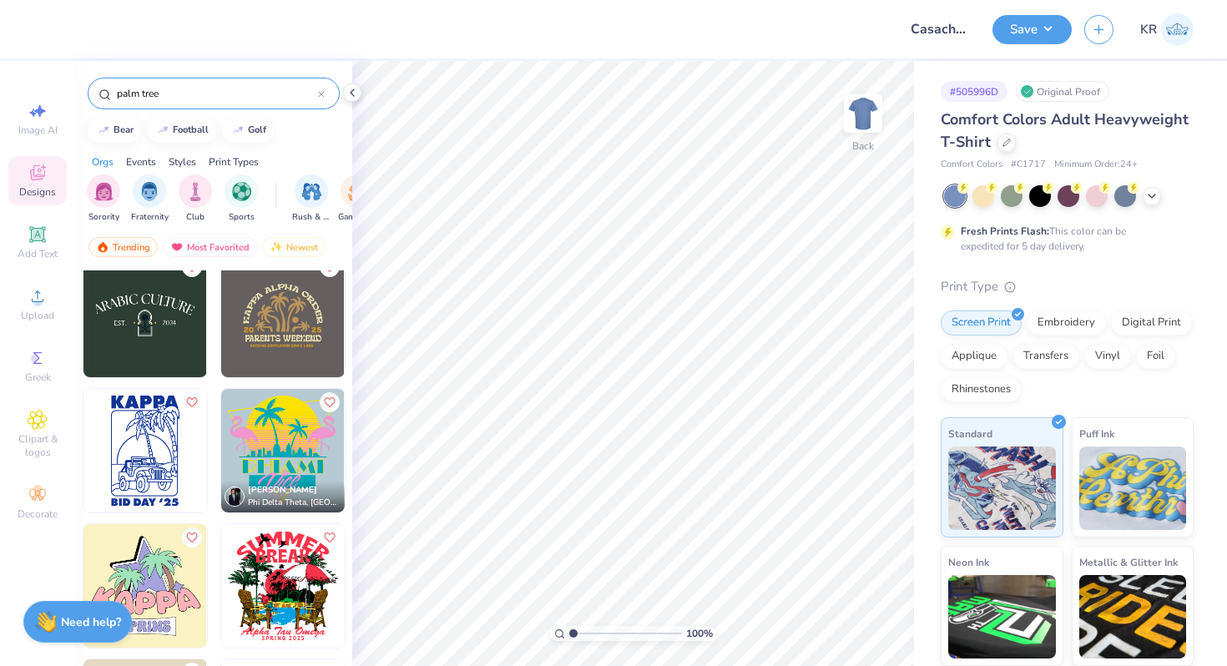
scroll to position [827, 0]
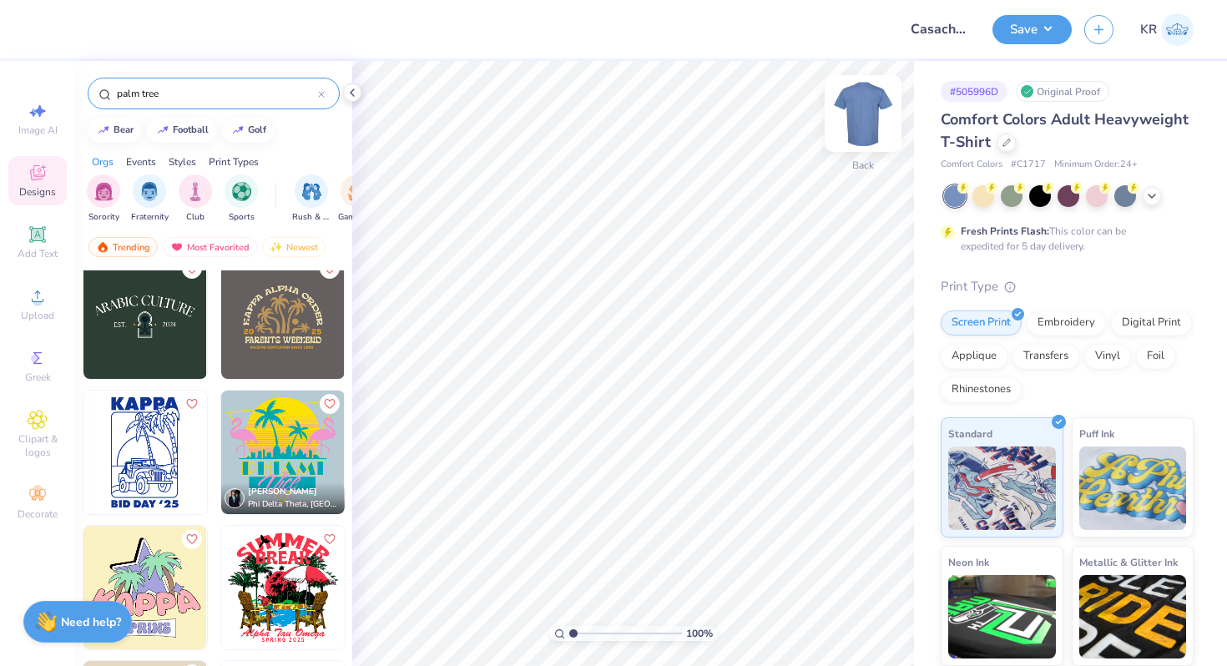
click at [864, 138] on div "Back" at bounding box center [863, 123] width 38 height 59
click at [288, 461] on img at bounding box center [282, 451] width 123 height 123
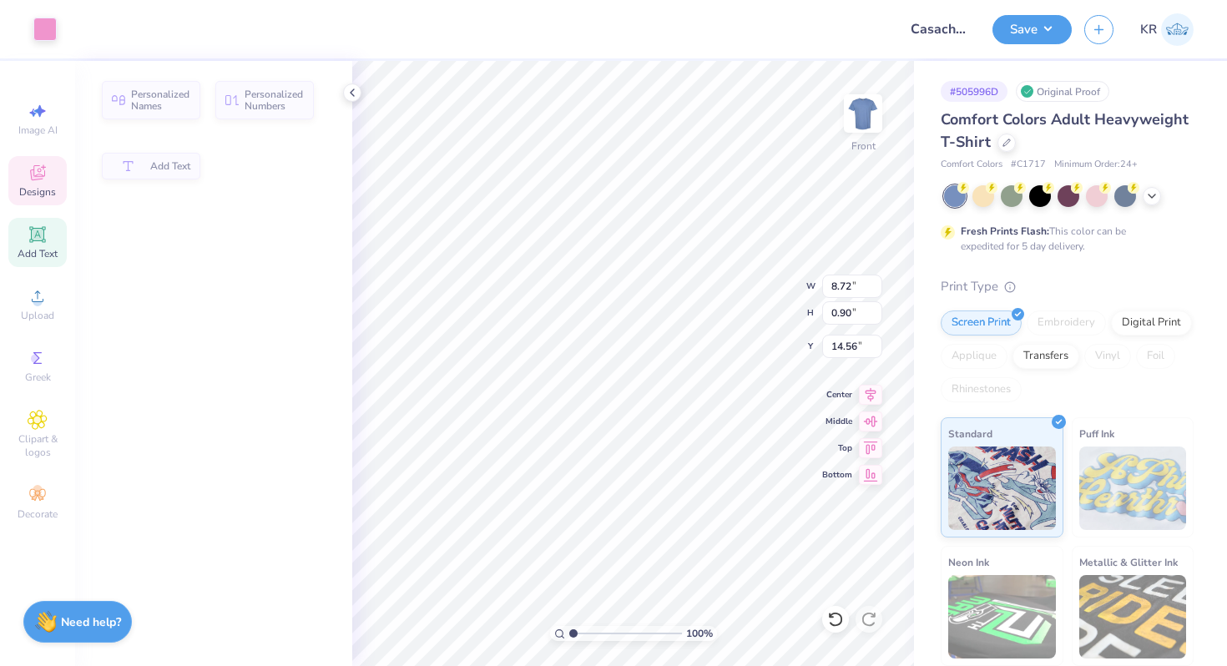
type input "8.72"
type input "0.90"
type input "14.56"
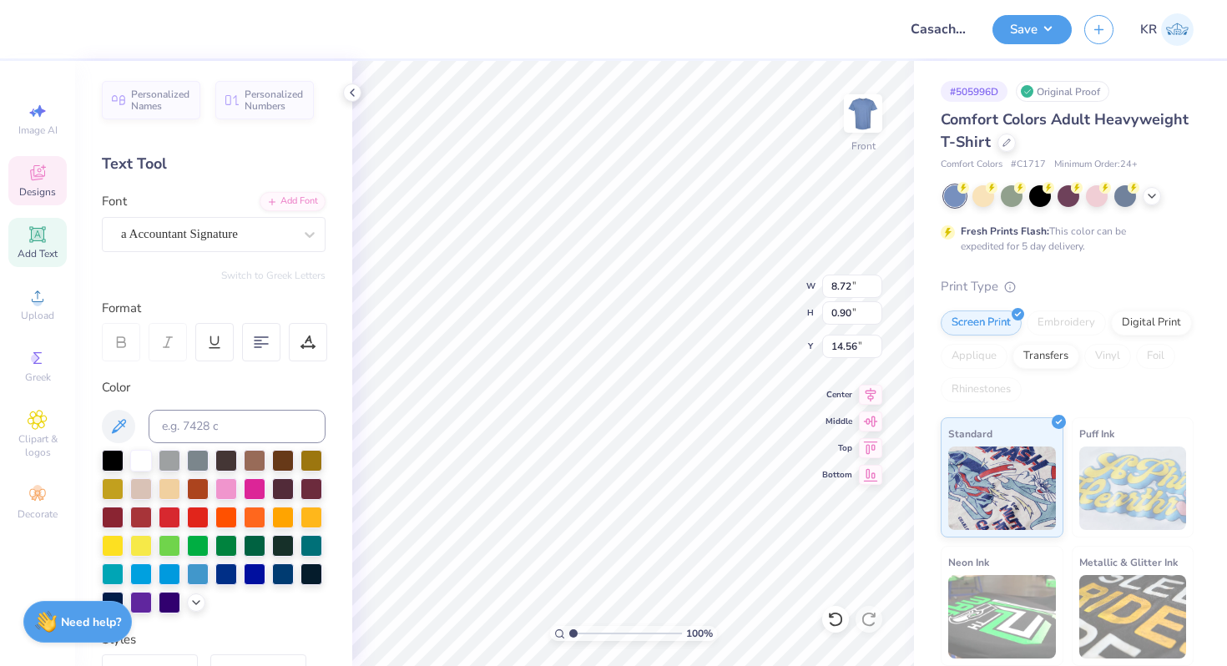
scroll to position [0, 0]
type textarea "Kappa Alpha Theta"
type input "20.91"
type textarea "Casa"
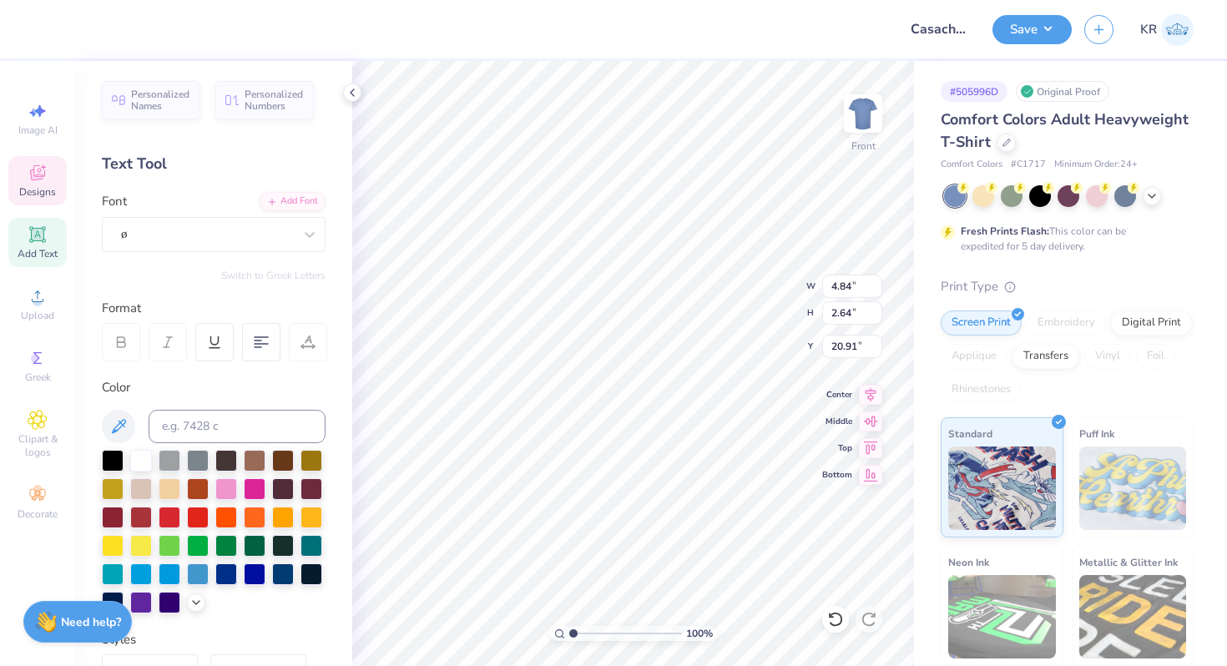
type input "20.11"
type textarea "chella"
type input "19.51"
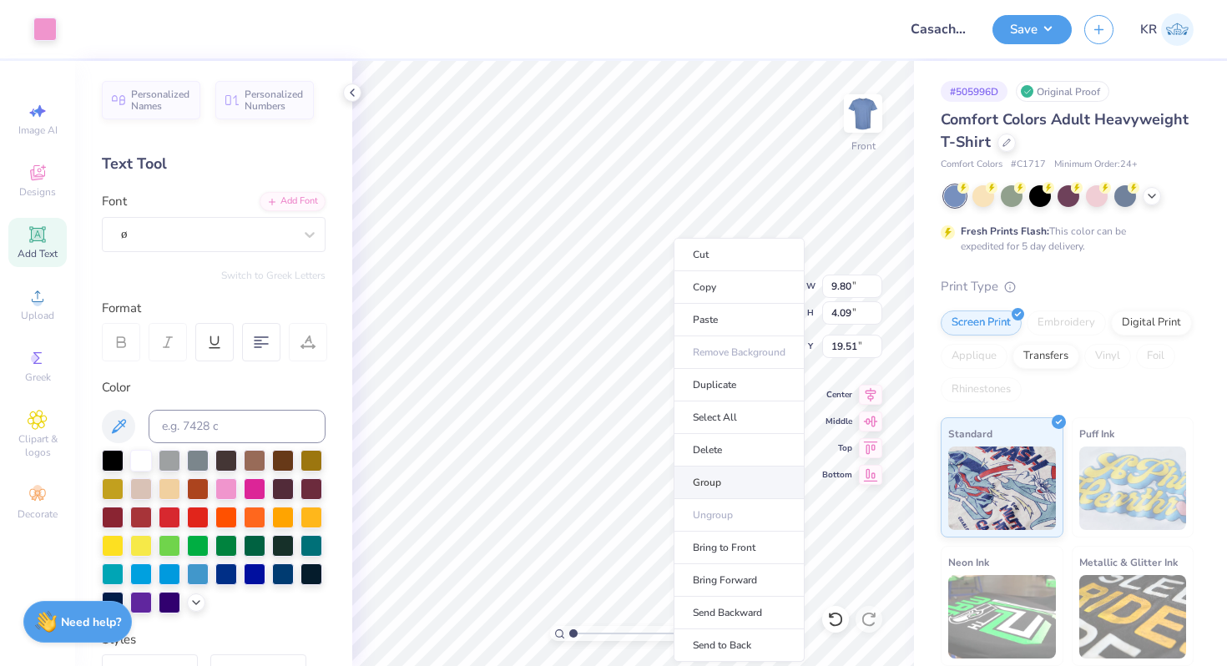
click at [738, 477] on li "Group" at bounding box center [738, 482] width 131 height 33
type input "18.40"
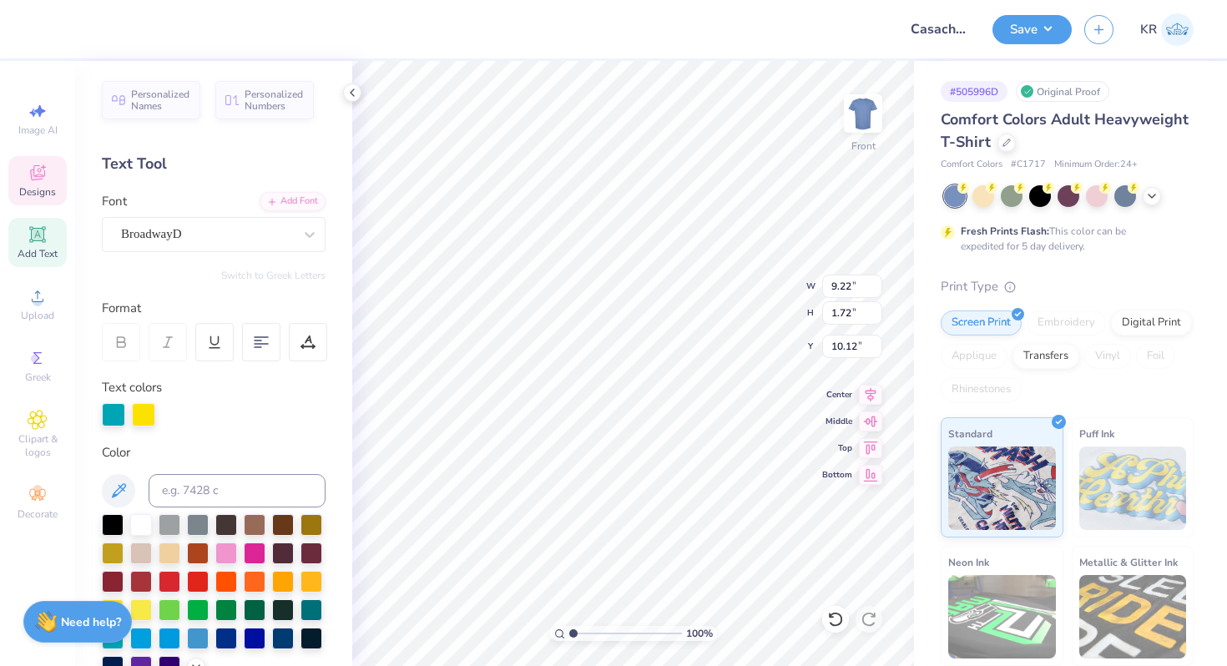
type textarea "2"
type textarea "k"
type textarea "KAŒ"
type textarea "Ø"
click at [174, 230] on div "BroadwayD" at bounding box center [206, 234] width 175 height 26
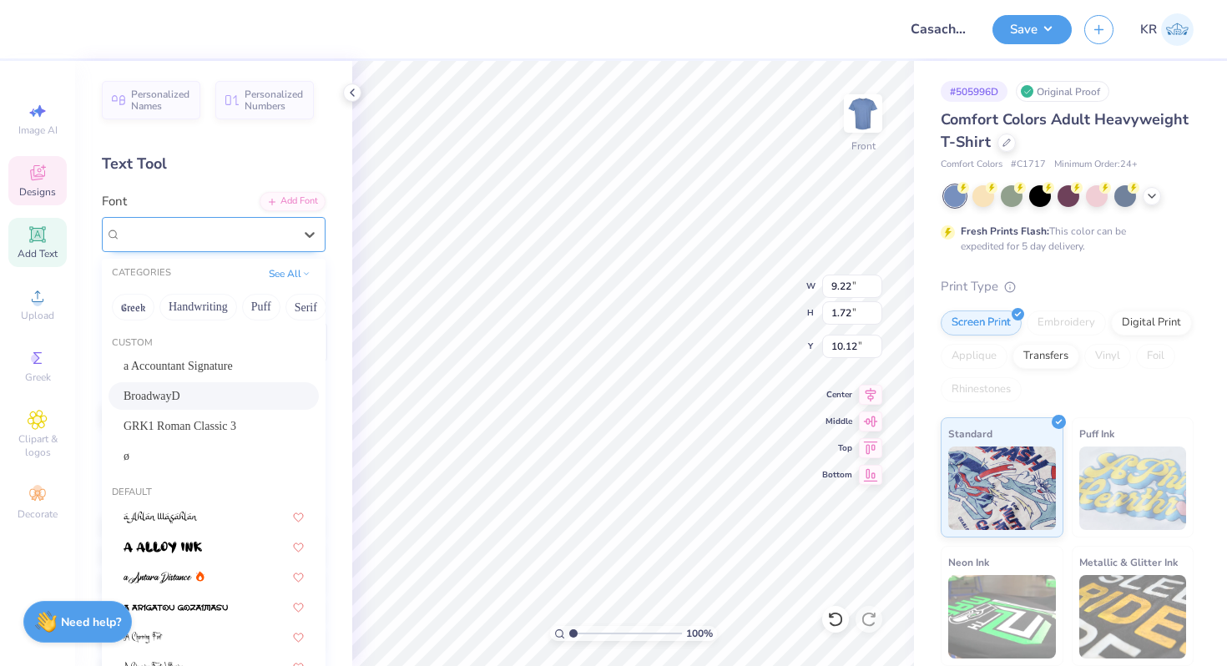
click at [222, 237] on div "BroadwayD" at bounding box center [207, 233] width 172 height 19
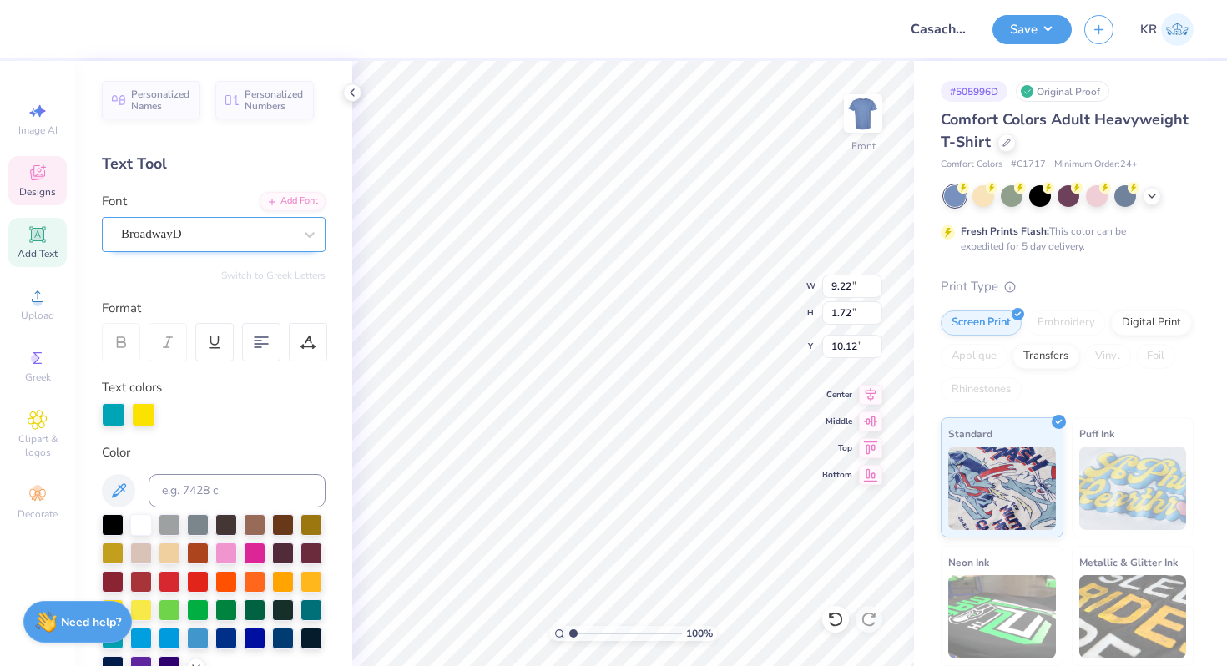
click at [244, 245] on div "BroadwayD" at bounding box center [206, 234] width 175 height 26
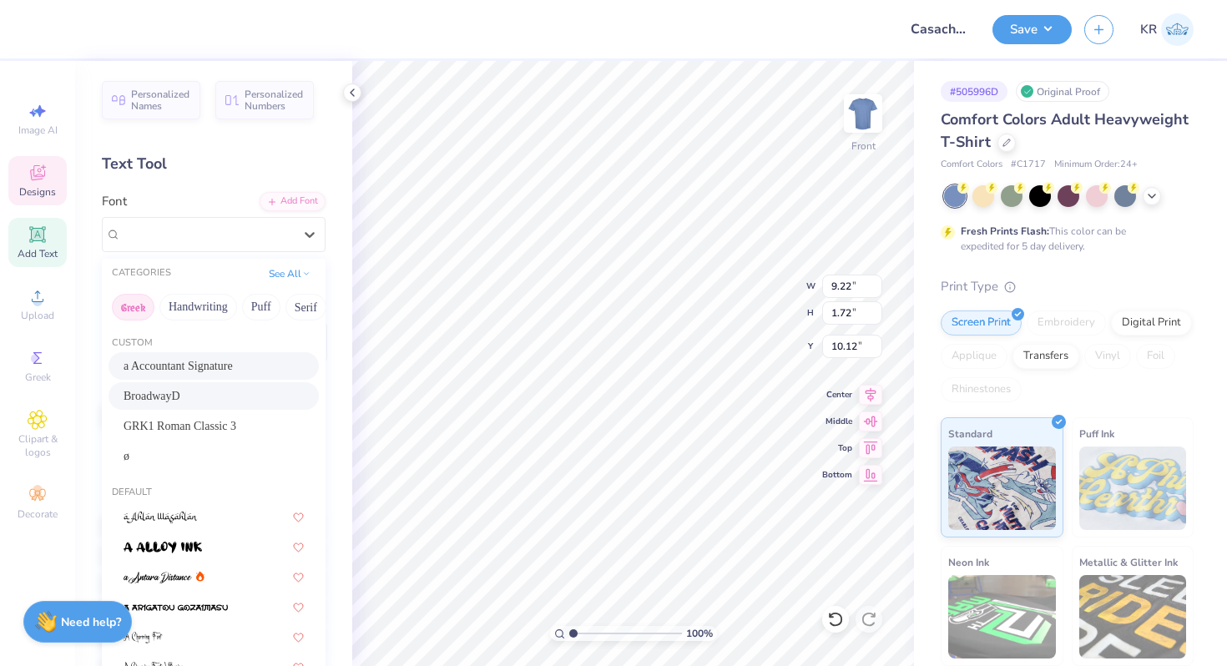
click at [122, 301] on button "Greek" at bounding box center [133, 307] width 43 height 27
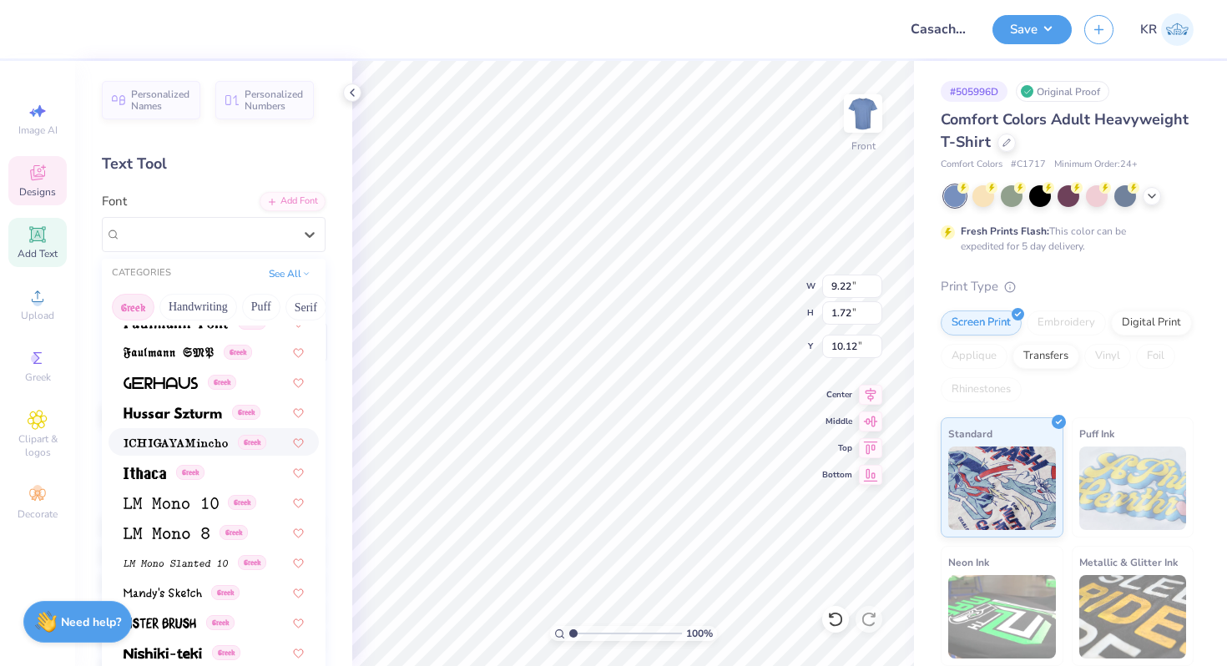
scroll to position [708, 0]
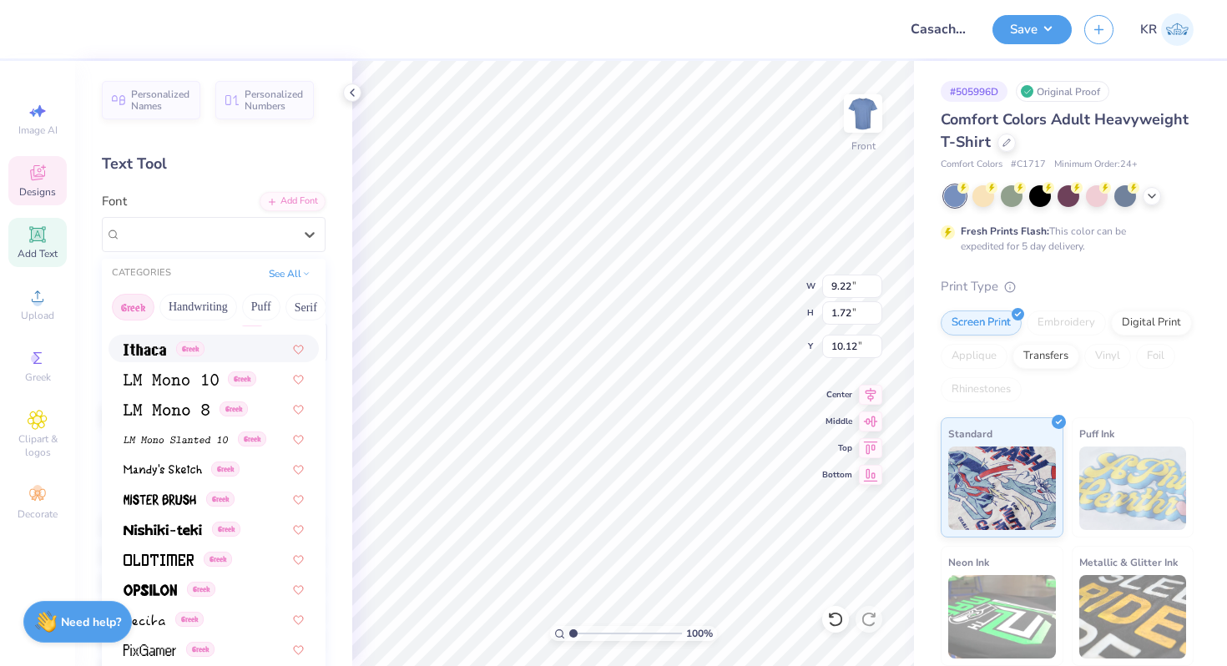
click at [160, 345] on img at bounding box center [144, 350] width 43 height 12
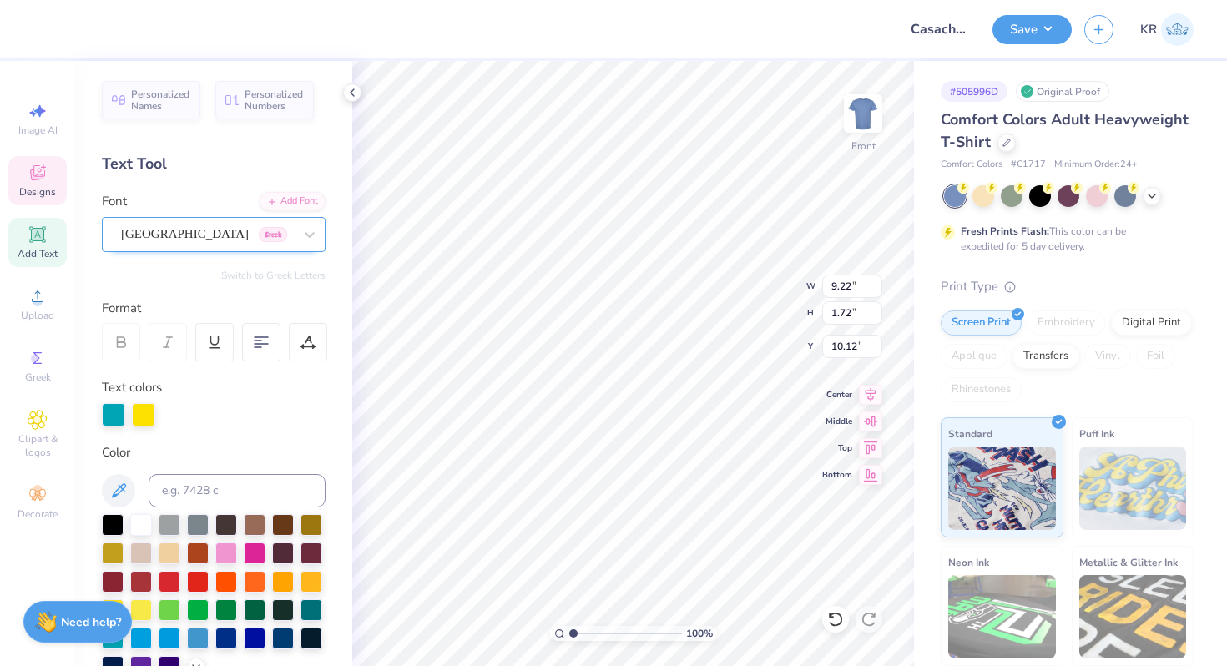
click at [209, 231] on div "Ithaca Greek" at bounding box center [206, 234] width 175 height 26
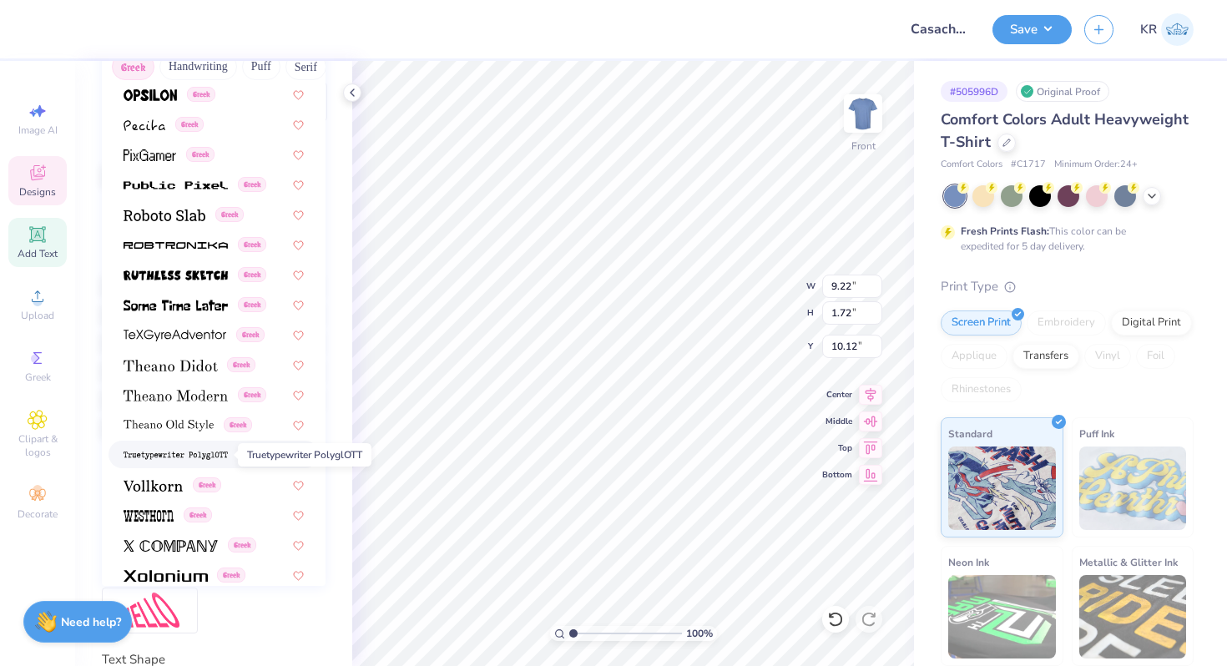
scroll to position [965, 0]
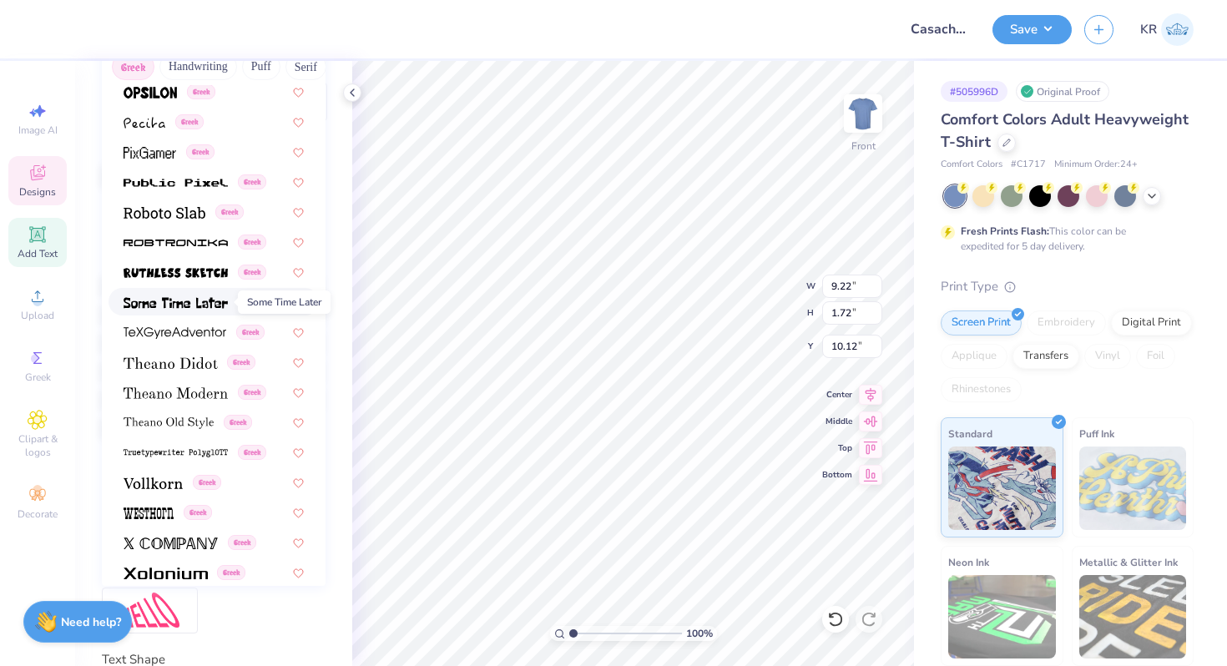
click at [199, 305] on img at bounding box center [175, 303] width 104 height 12
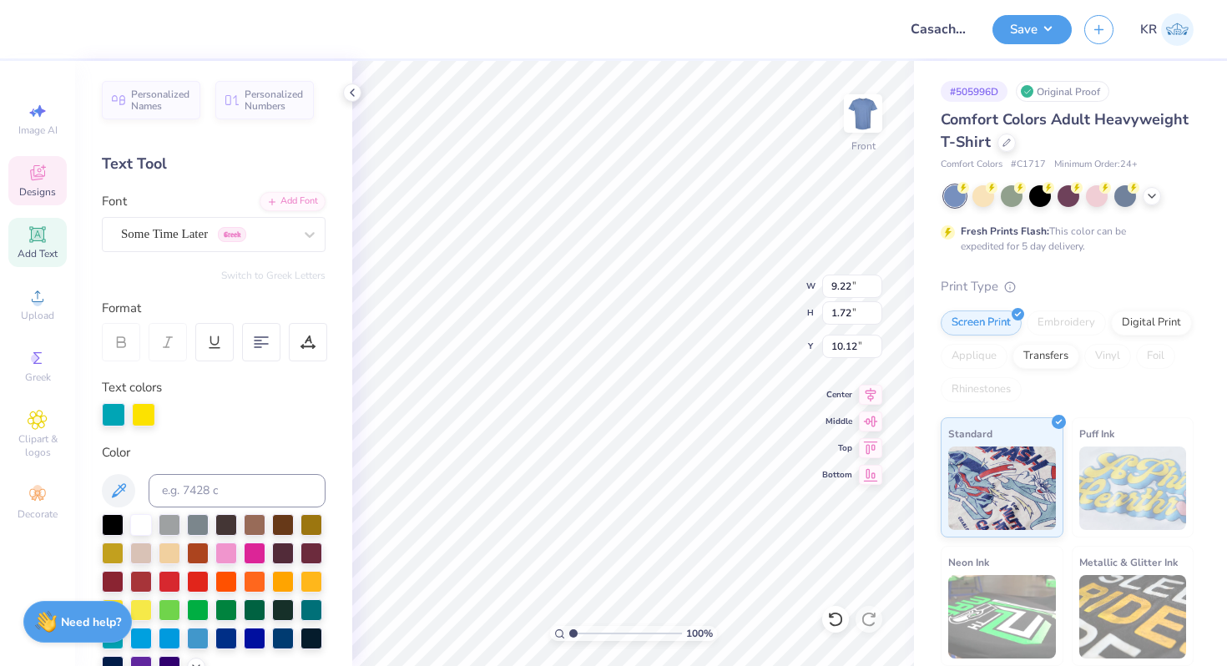
scroll to position [0, 0]
type textarea "KAÅ"
type textarea "Í"
type textarea "K"
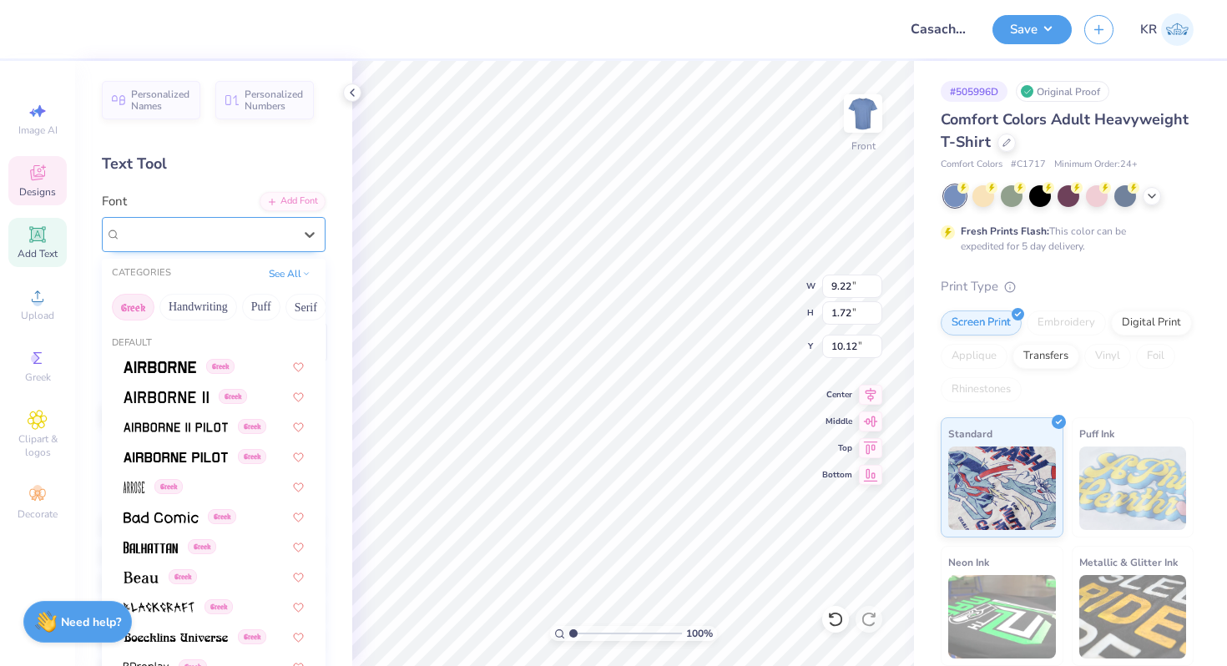
click at [196, 234] on div "Some Time Later Greek" at bounding box center [206, 234] width 175 height 26
click at [164, 370] on img at bounding box center [159, 367] width 73 height 12
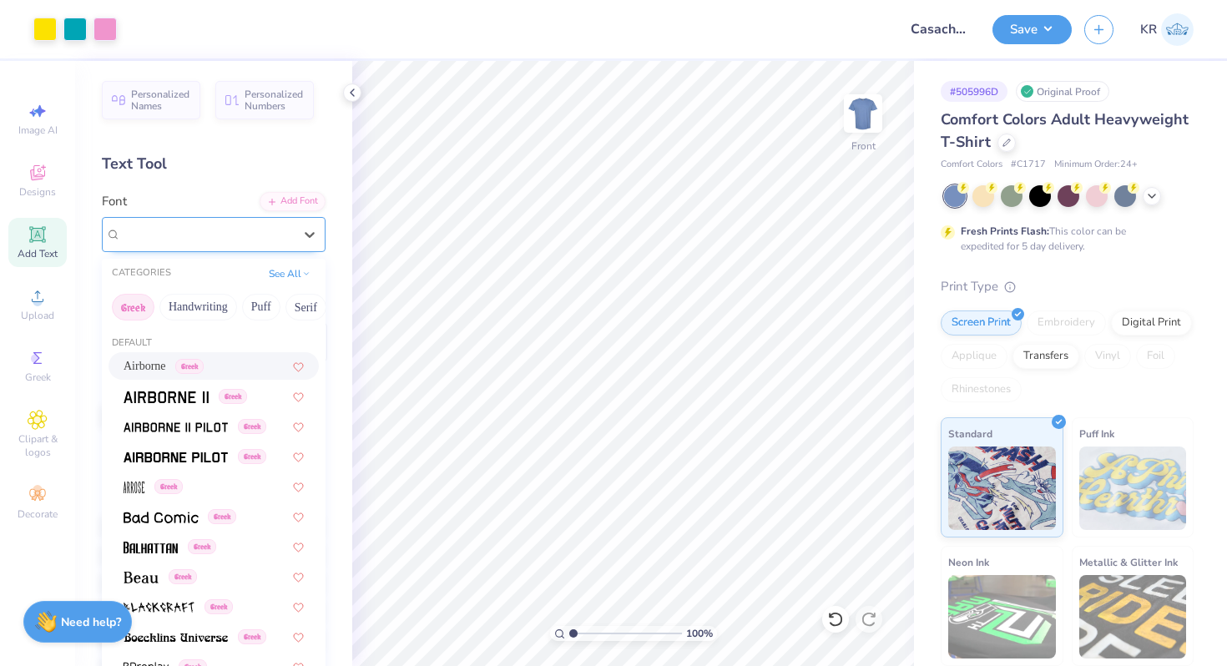
click at [214, 234] on div "Airborne Greek" at bounding box center [206, 234] width 175 height 26
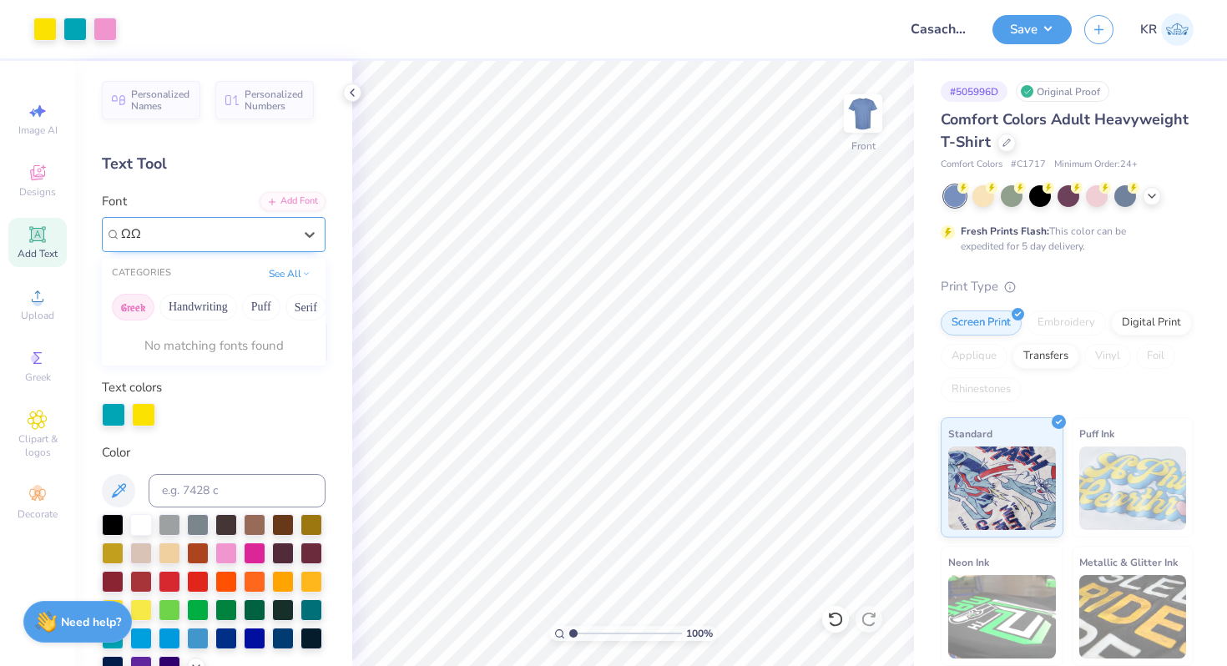
type input "Ω"
type input "Â"
type input "Â˜ı√Ç≈ΩÅŒ∑ÍÎ´®ÎÏ†Áqœå∑ß®¥∂¨ƒˆ˚∆ˆø˙¨ˆ©¥∫ß˜≤µ˜ç"
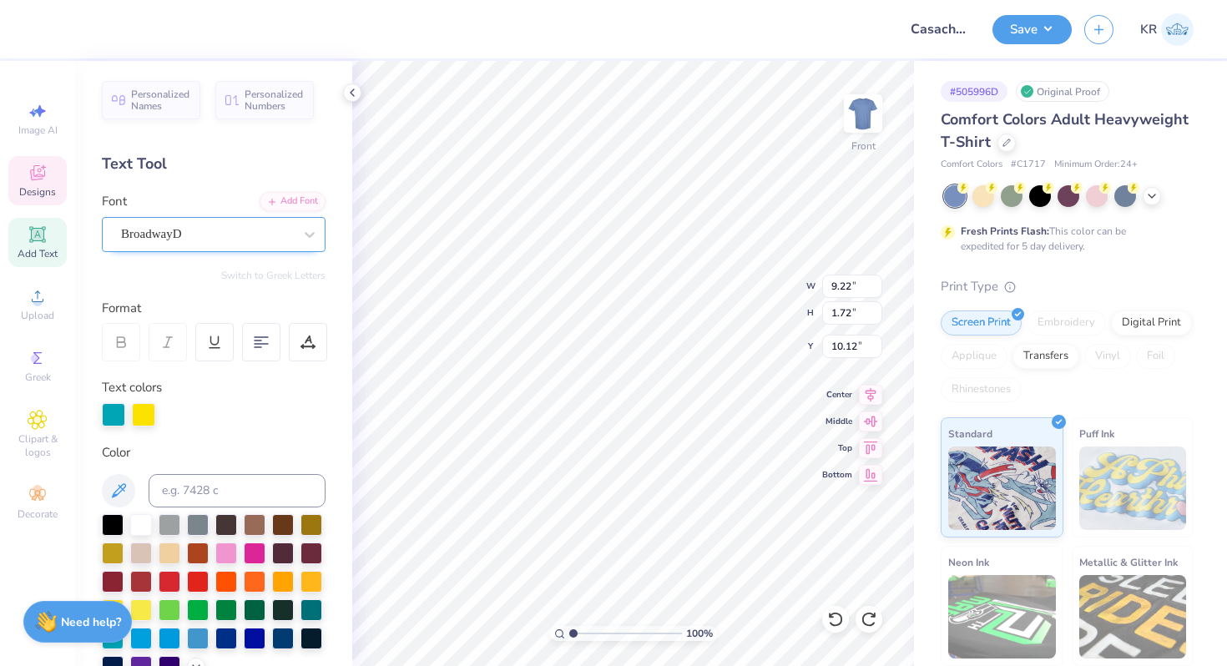
click at [236, 240] on div "BroadwayD" at bounding box center [206, 234] width 175 height 26
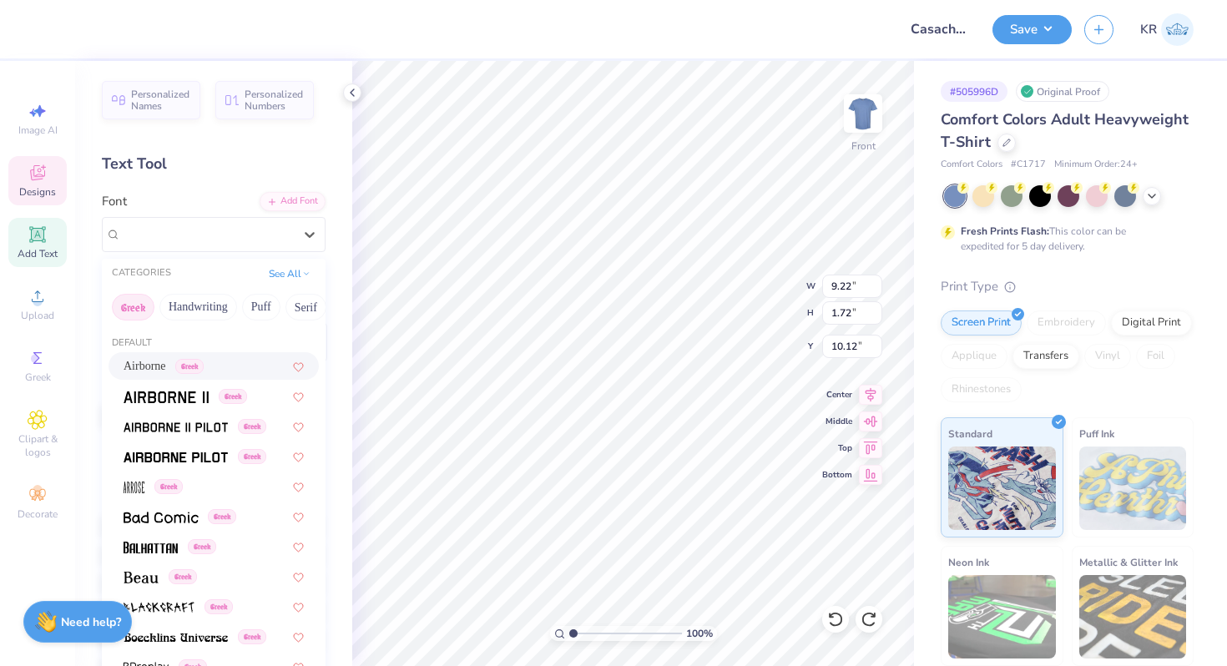
click at [146, 361] on span "Airborne" at bounding box center [144, 366] width 43 height 18
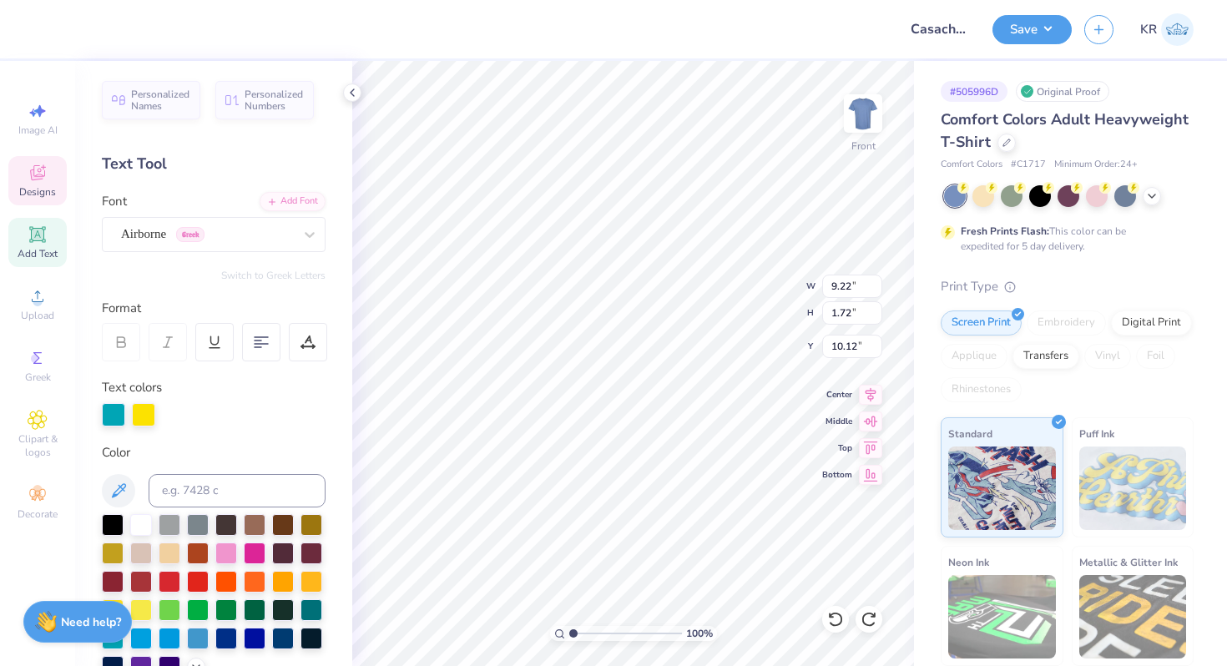
scroll to position [0, 2]
type textarea "kWszasd"
type input "10.64"
type input "1.75"
type input "16.65"
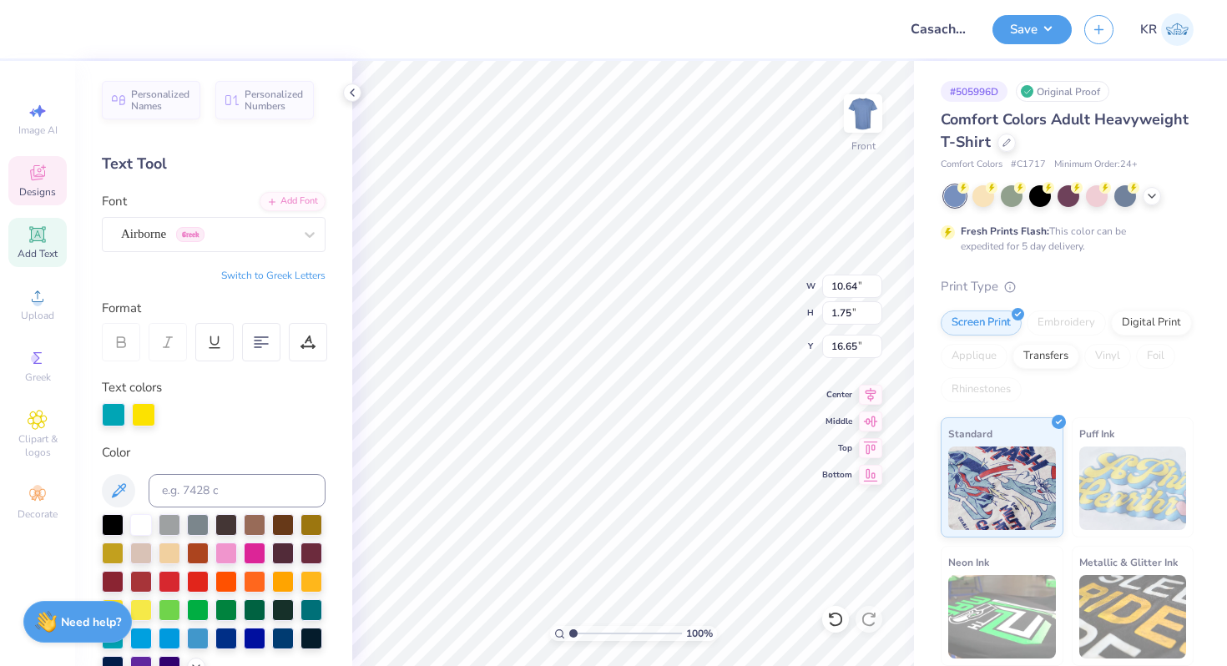
click at [255, 274] on button "Switch to Greek Letters" at bounding box center [273, 275] width 104 height 13
type input "9.92"
type textarea "ΚΑΘ"
click at [310, 243] on div at bounding box center [310, 234] width 30 height 30
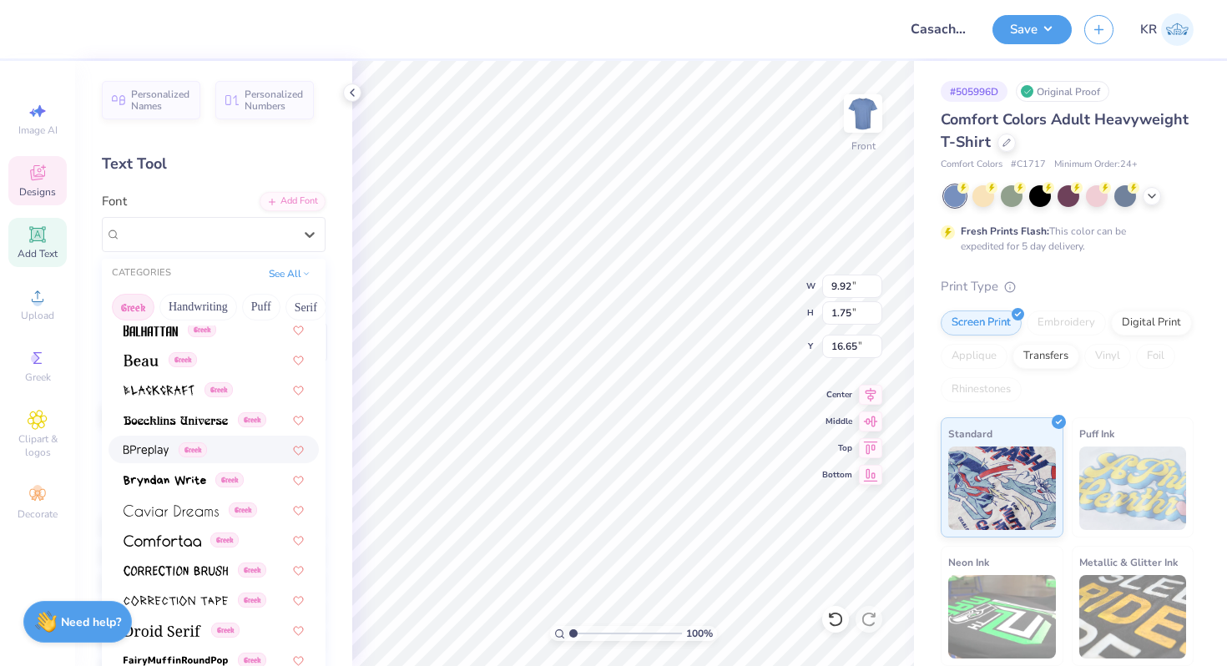
scroll to position [219, 0]
click at [241, 337] on div "Greek" at bounding box center [213, 328] width 210 height 28
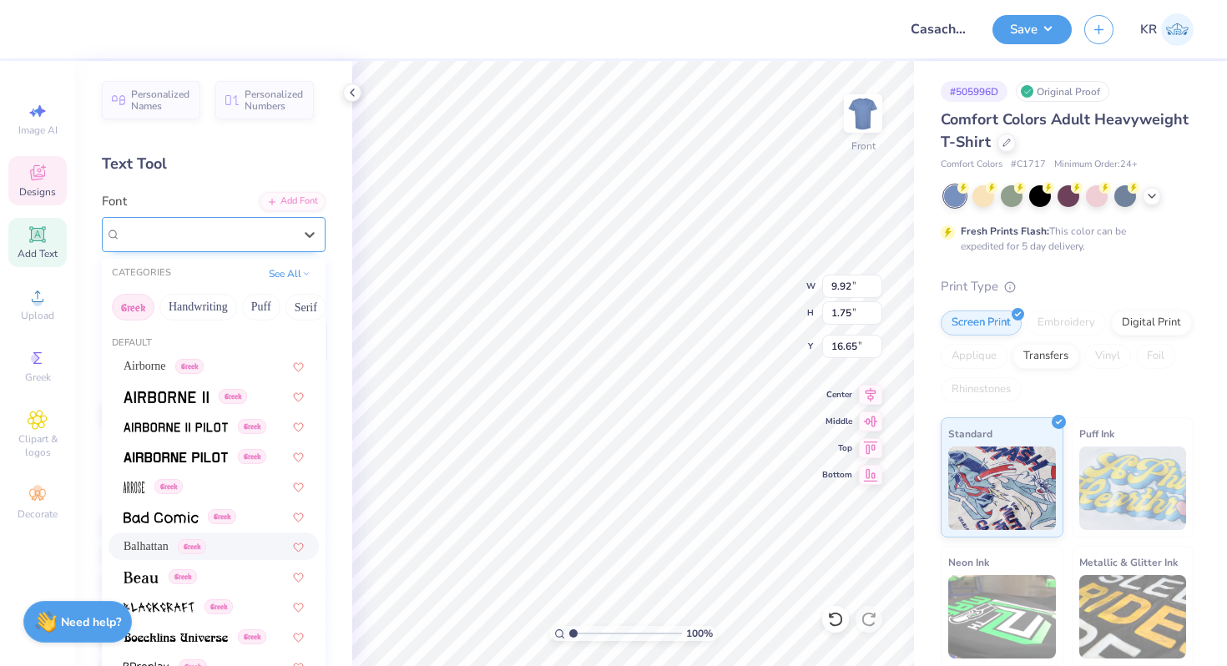
click at [236, 240] on div "Balhattan Greek" at bounding box center [206, 234] width 175 height 26
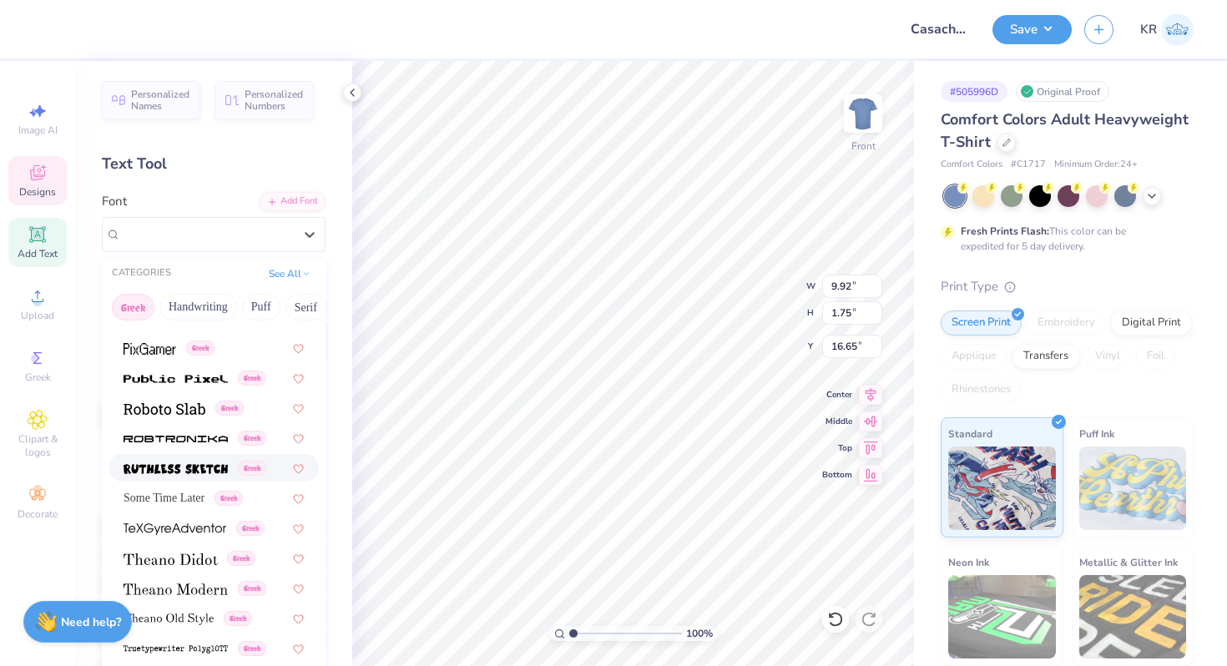
click at [180, 475] on span at bounding box center [175, 468] width 104 height 18
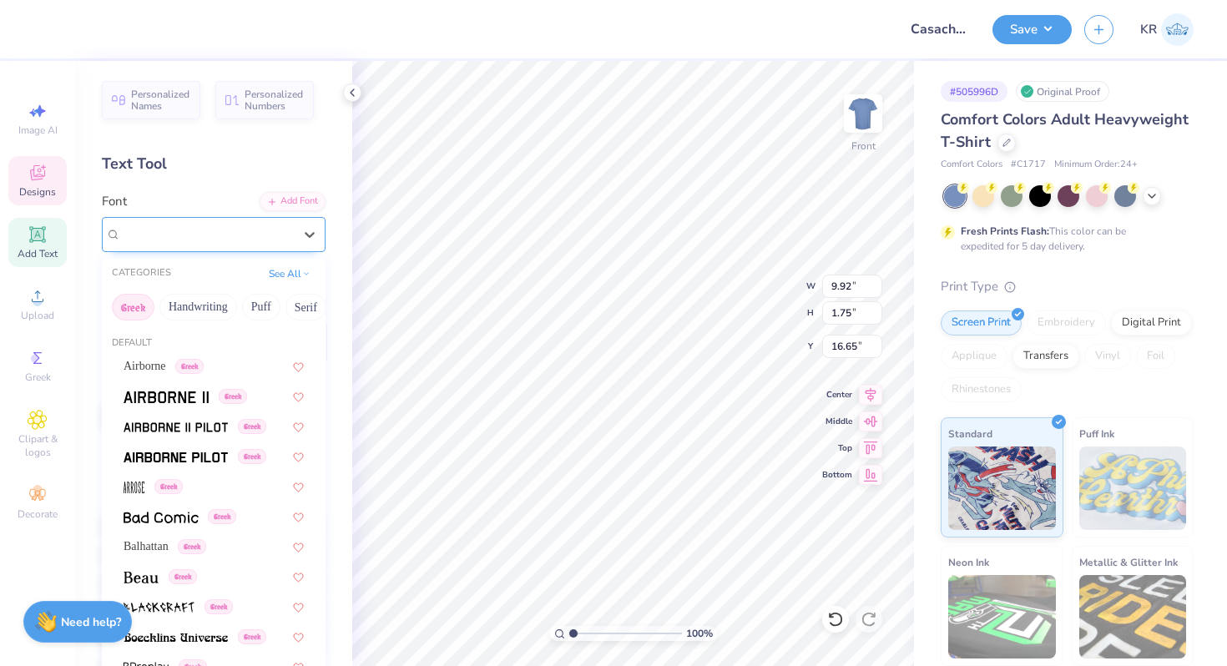
click at [262, 234] on div "Ruthless Sketch Greek" at bounding box center [206, 234] width 175 height 26
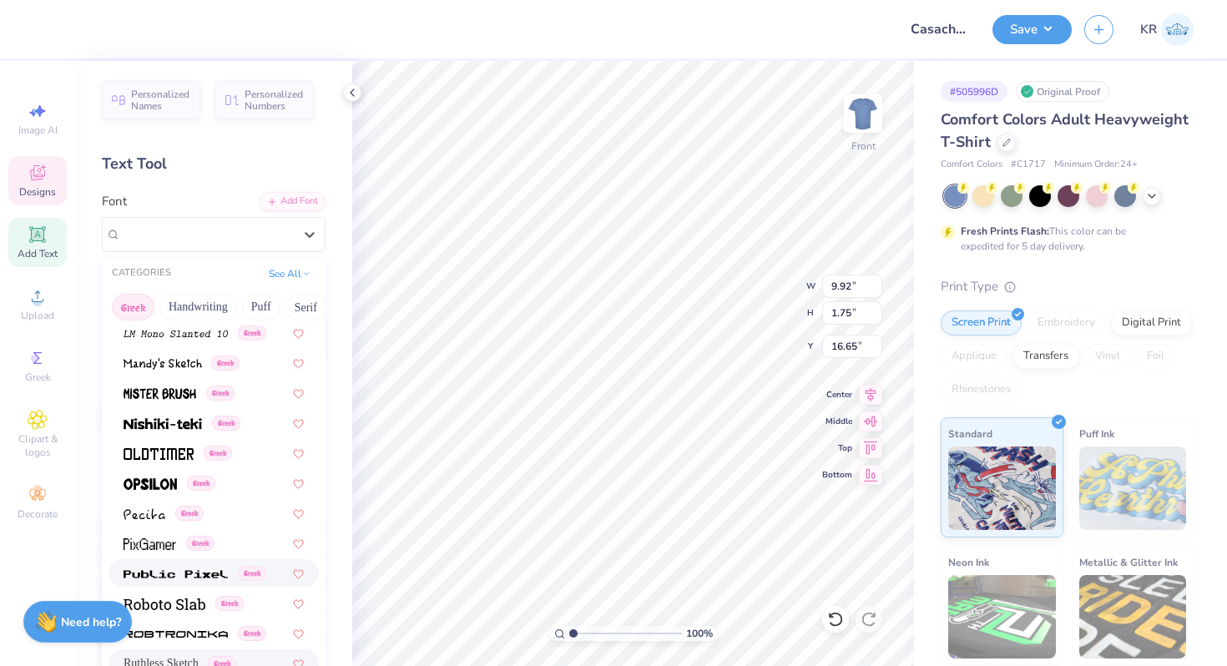
scroll to position [808, 0]
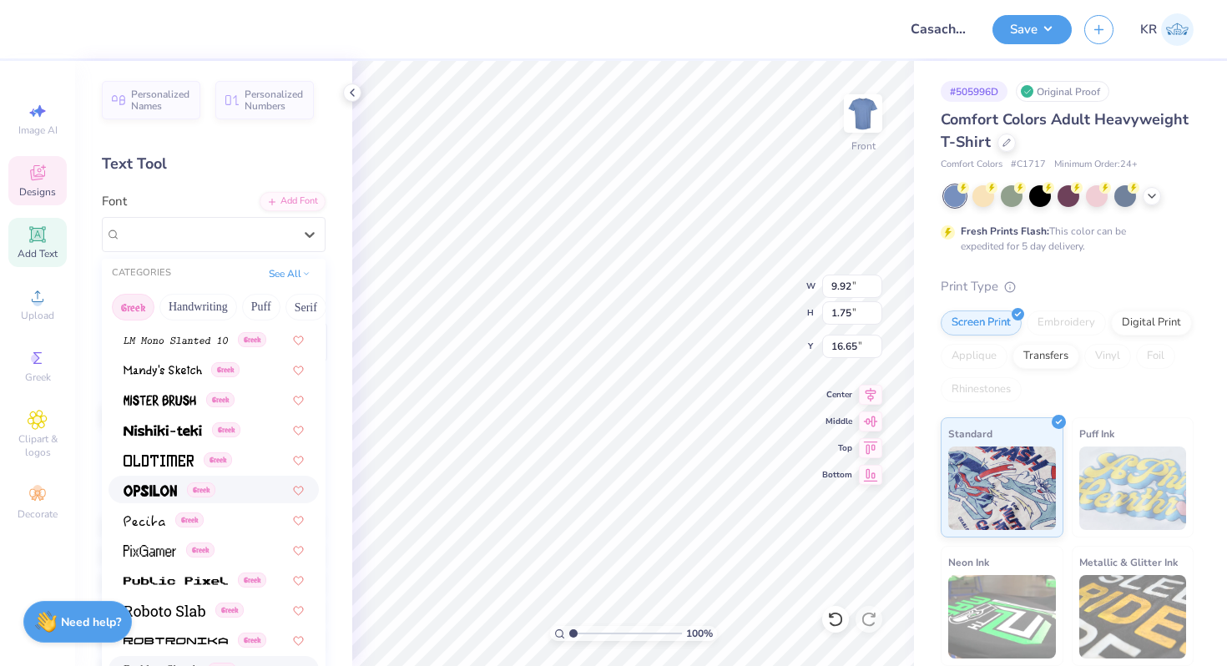
click at [247, 487] on div "Greek" at bounding box center [213, 490] width 180 height 18
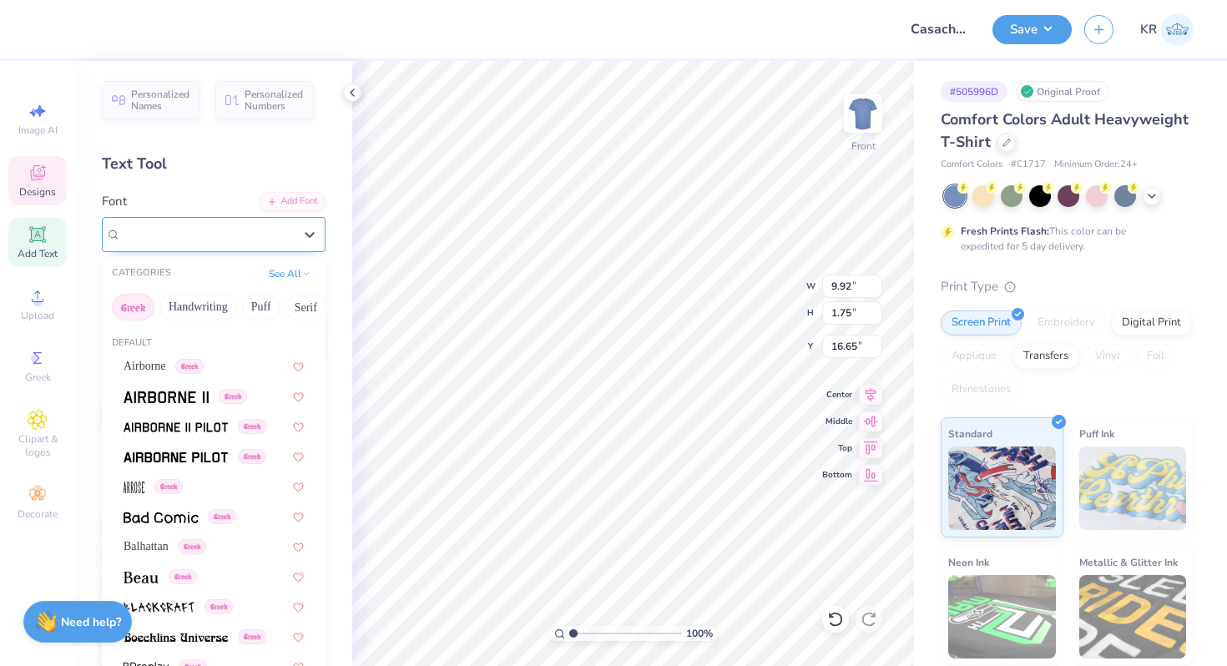
click at [284, 245] on div "Opsilon Greek" at bounding box center [206, 234] width 175 height 26
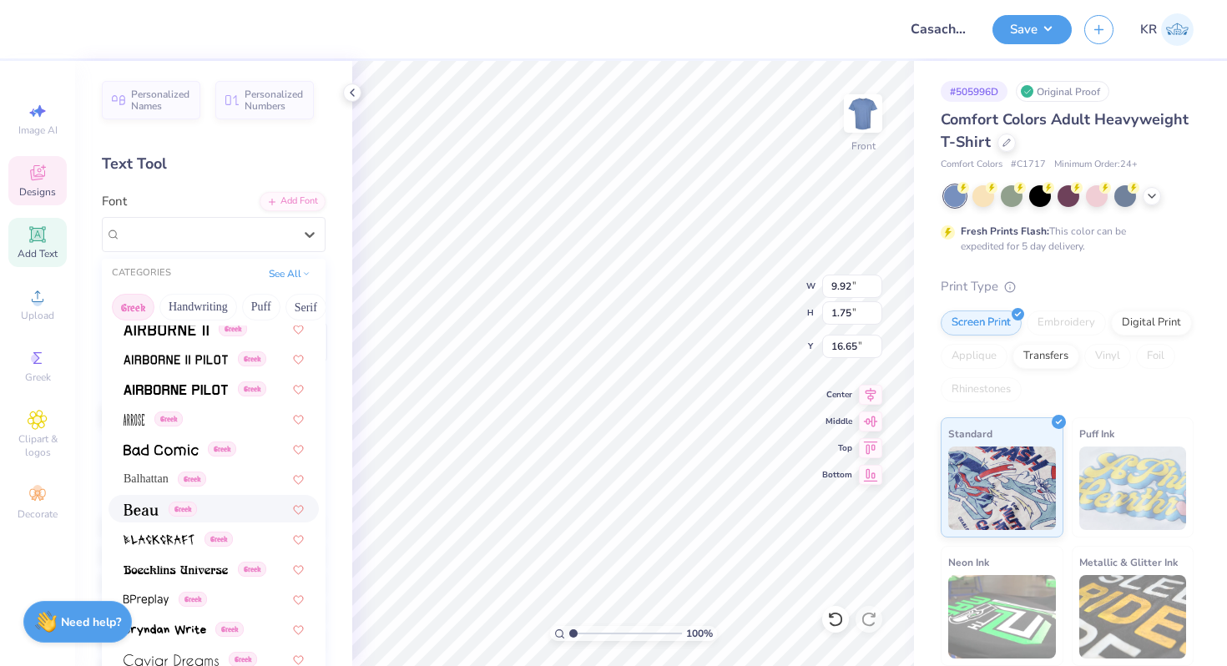
scroll to position [61, 0]
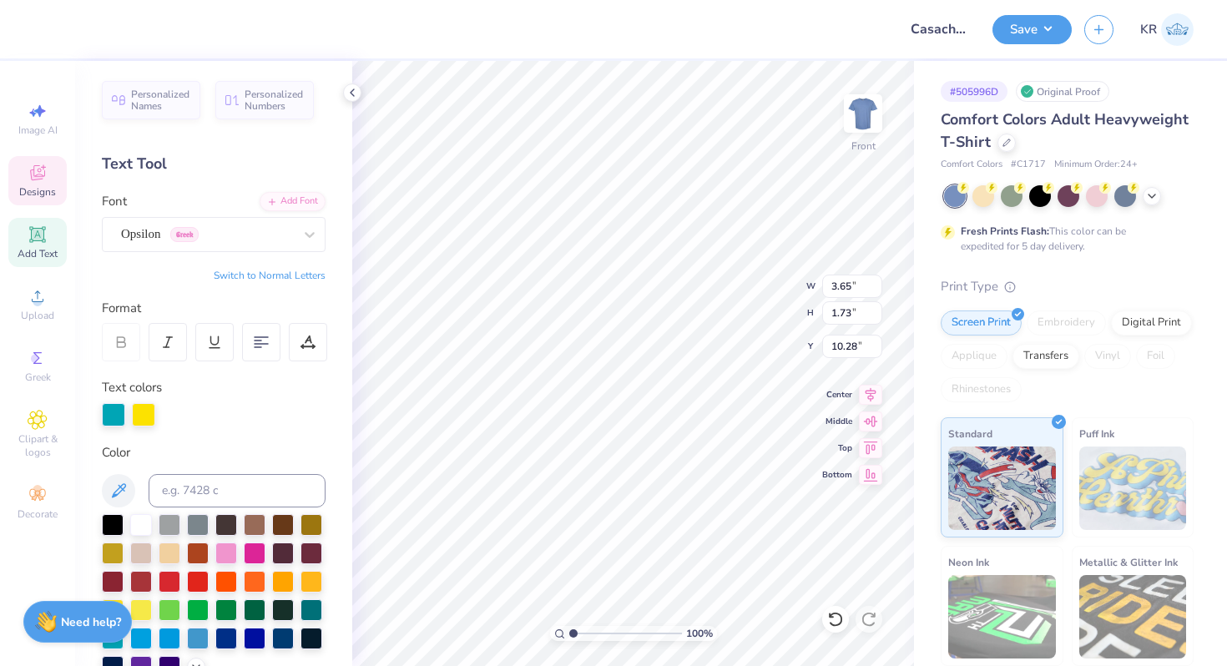
type input "10.28"
type input "9.80"
type input "4.09"
type input "10.10"
type input "8.42"
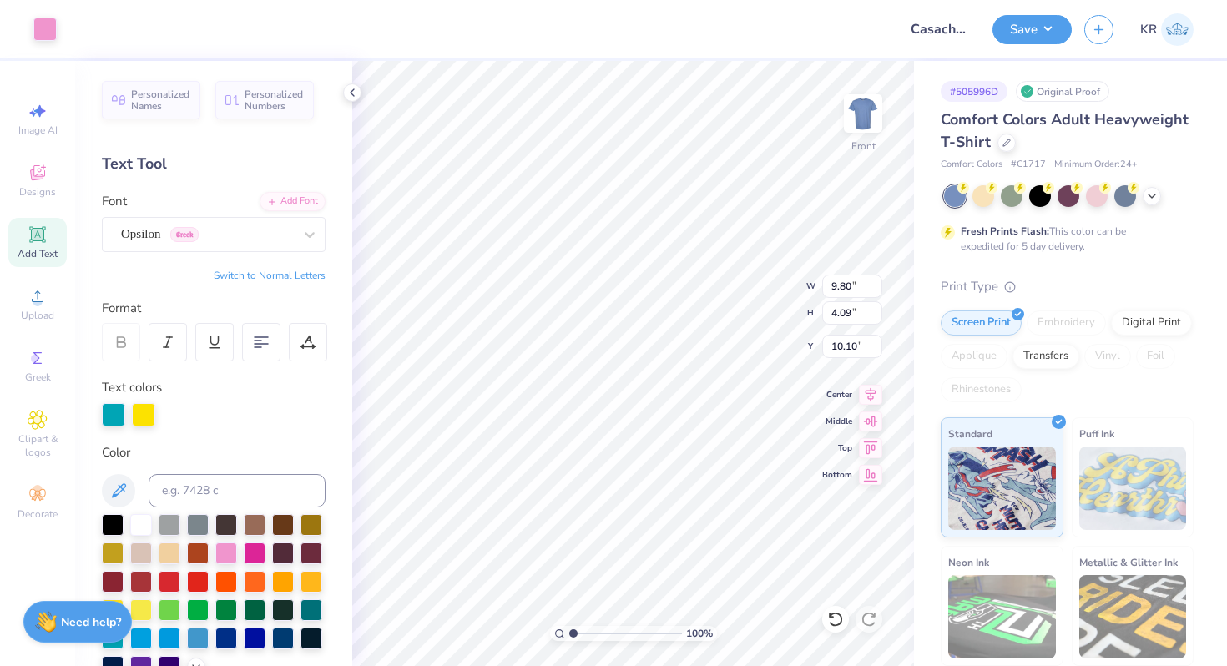
type input "3.51"
type input "10.01"
type input "10.68"
type input "10.49"
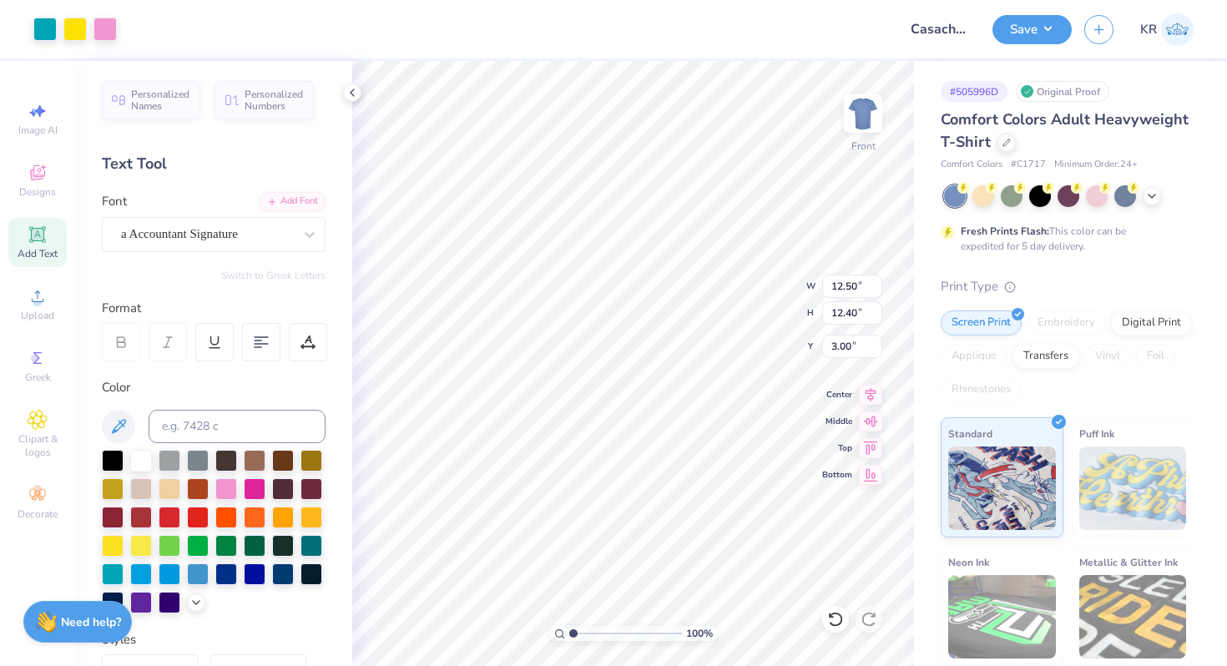
type input "6.89"
click at [1151, 194] on icon at bounding box center [1151, 194] width 13 height 13
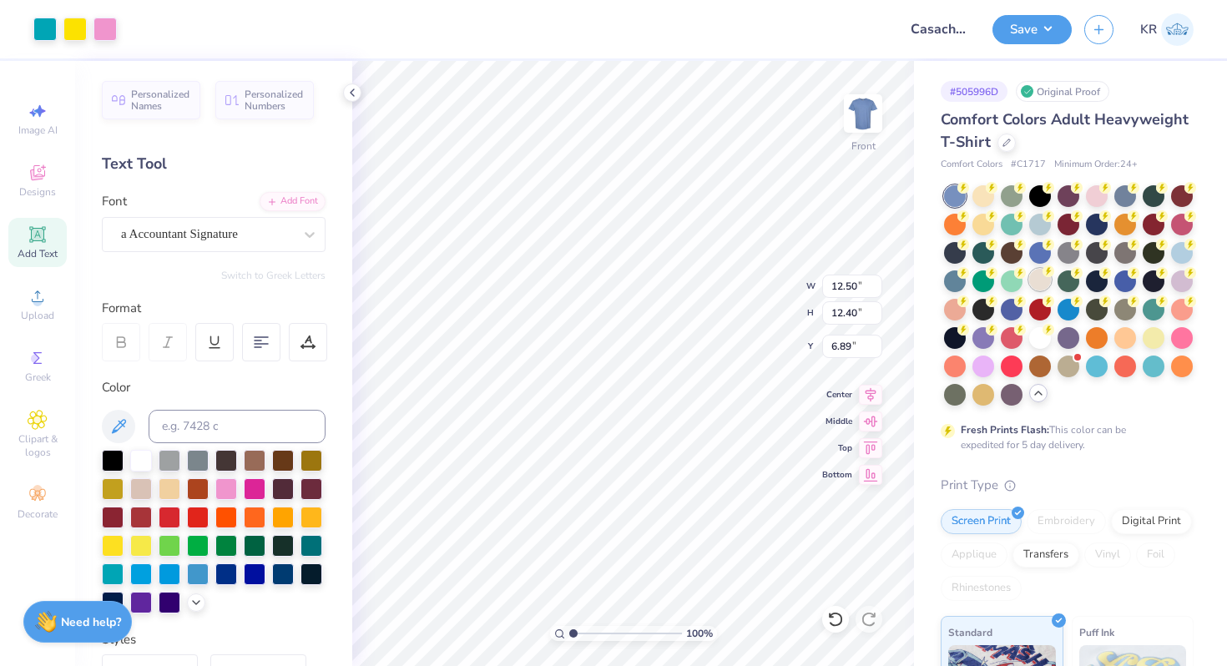
click at [1033, 286] on div at bounding box center [1040, 280] width 22 height 22
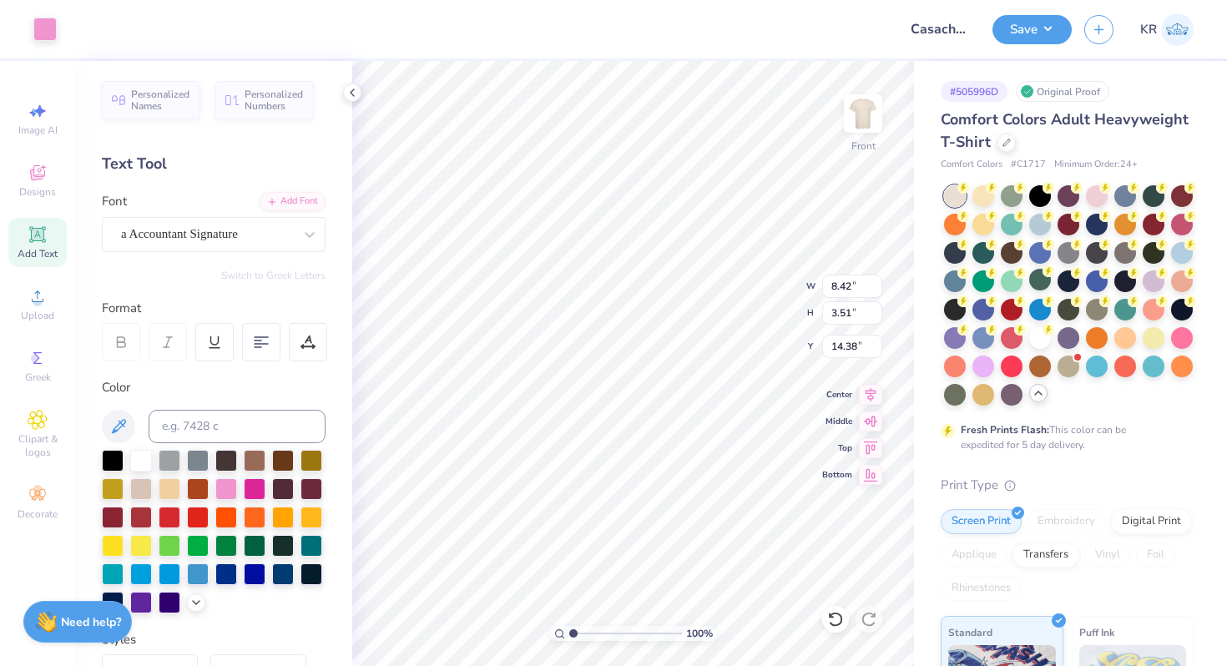
type input "4.29"
type input "14.38"
type input "14.57"
click at [1008, 224] on div at bounding box center [1011, 223] width 22 height 22
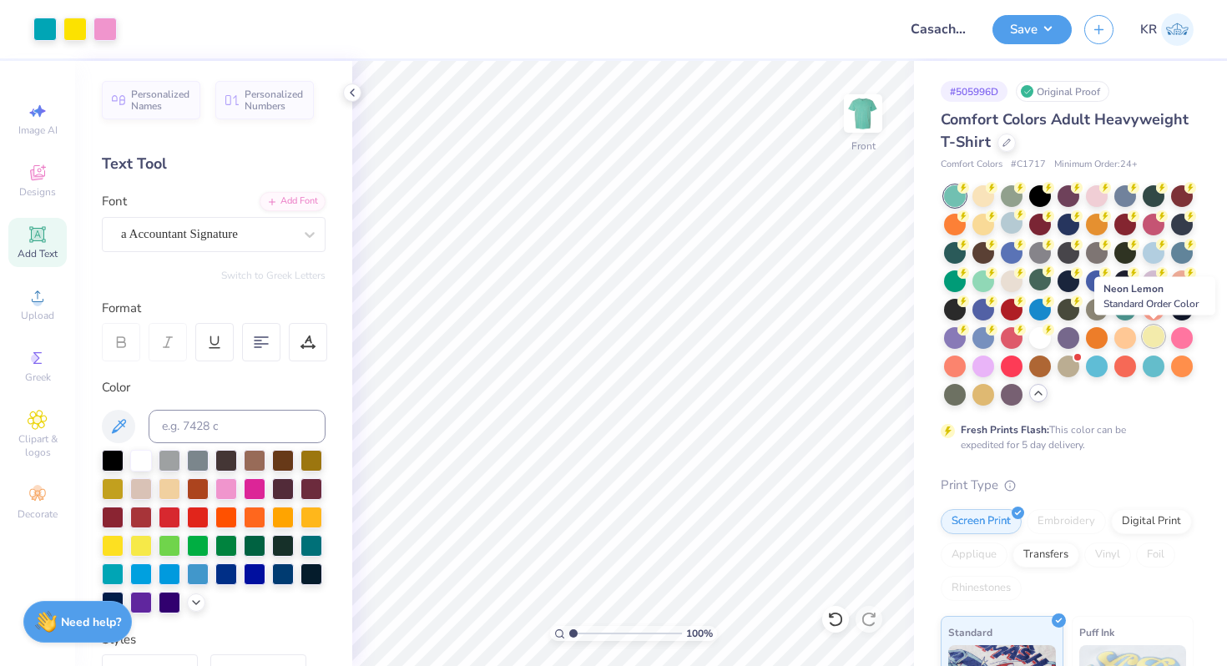
click at [1161, 339] on div at bounding box center [1153, 336] width 22 height 22
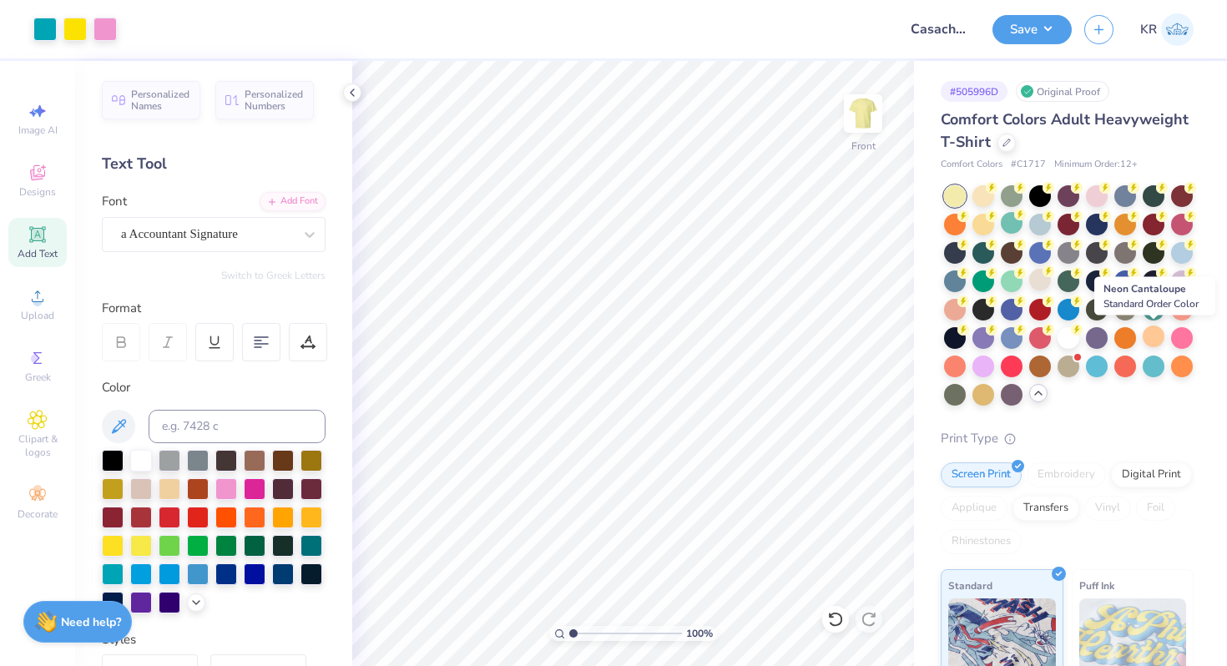
click at [1161, 339] on div at bounding box center [1153, 336] width 22 height 22
click at [1003, 140] on icon at bounding box center [1006, 141] width 8 height 8
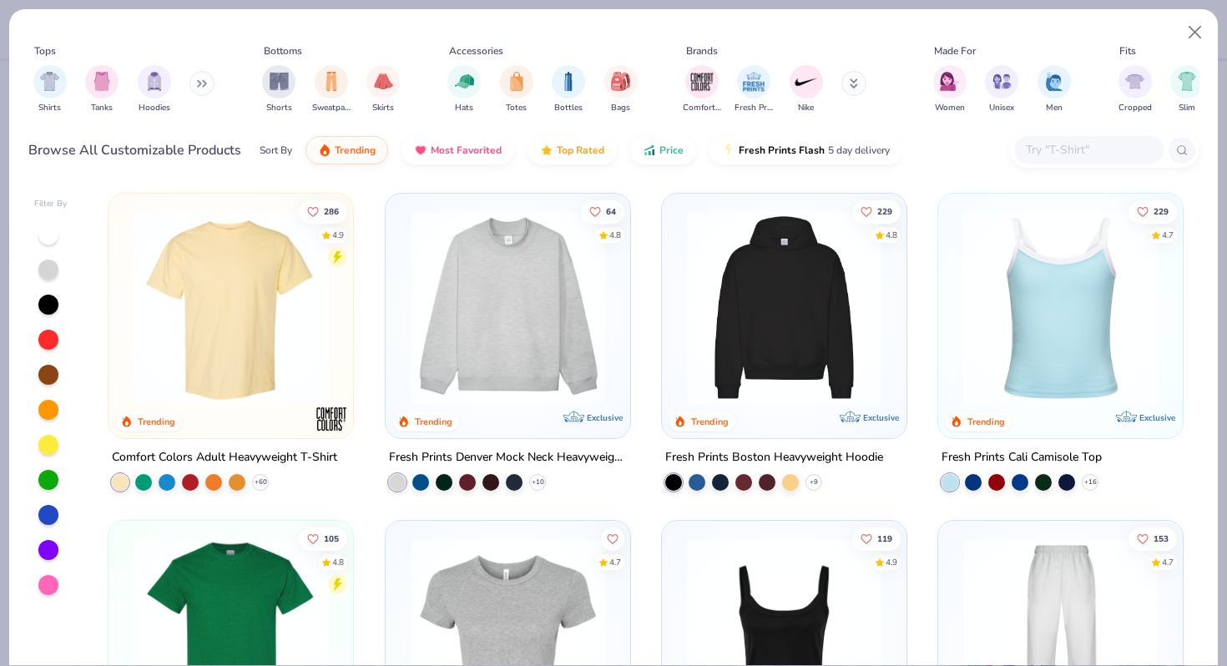
click at [1069, 159] on div at bounding box center [1089, 150] width 150 height 28
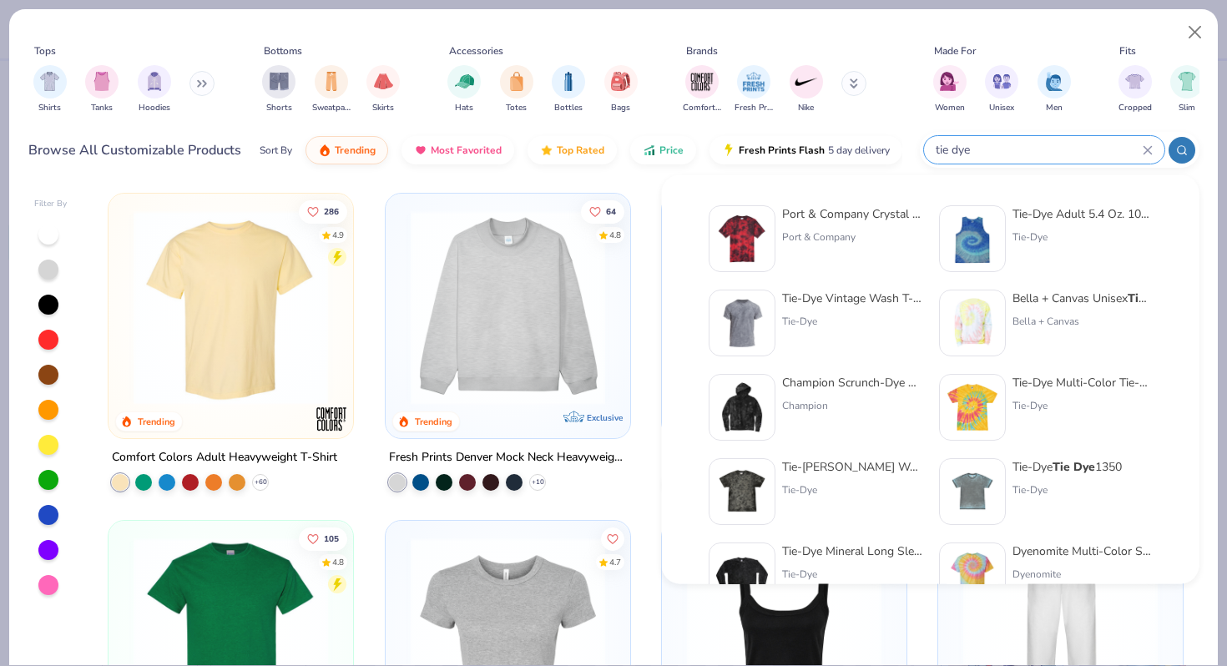
type input "tie dye"
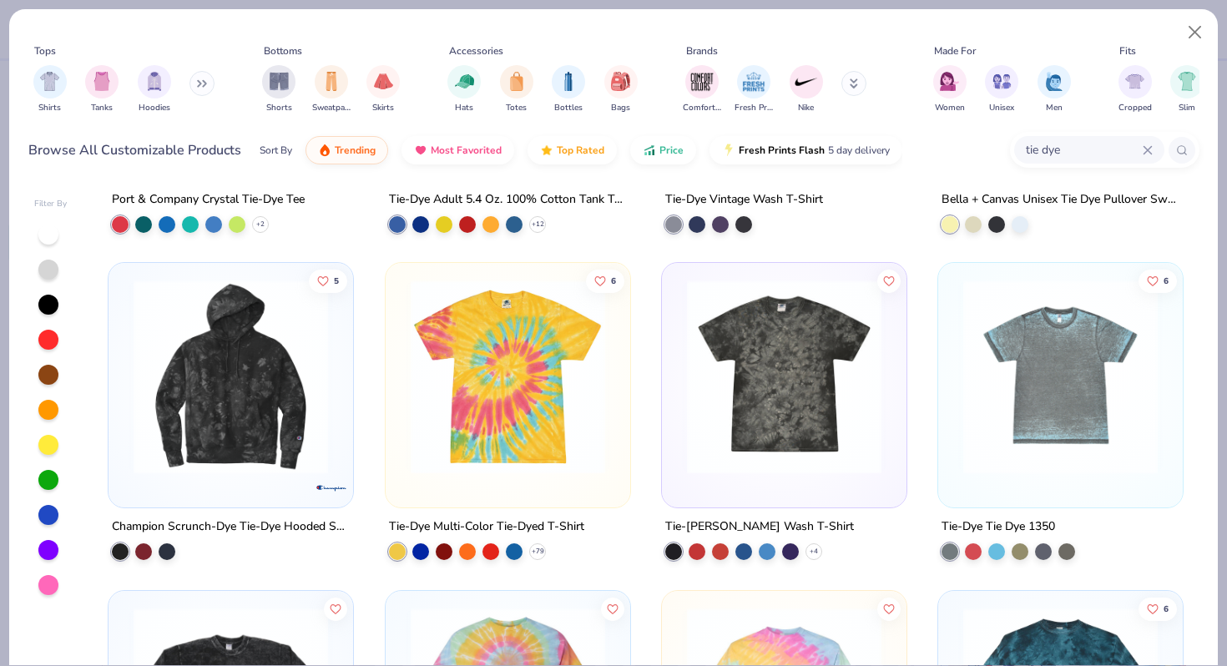
scroll to position [289, 0]
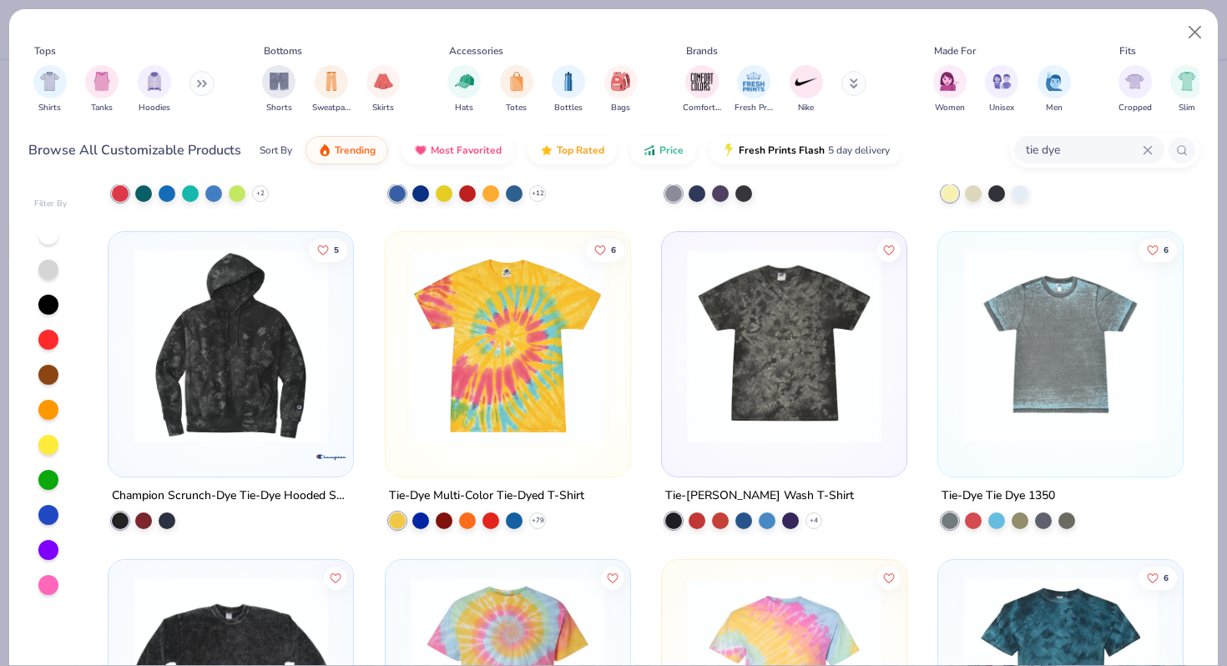
click at [552, 376] on img at bounding box center [507, 346] width 211 height 194
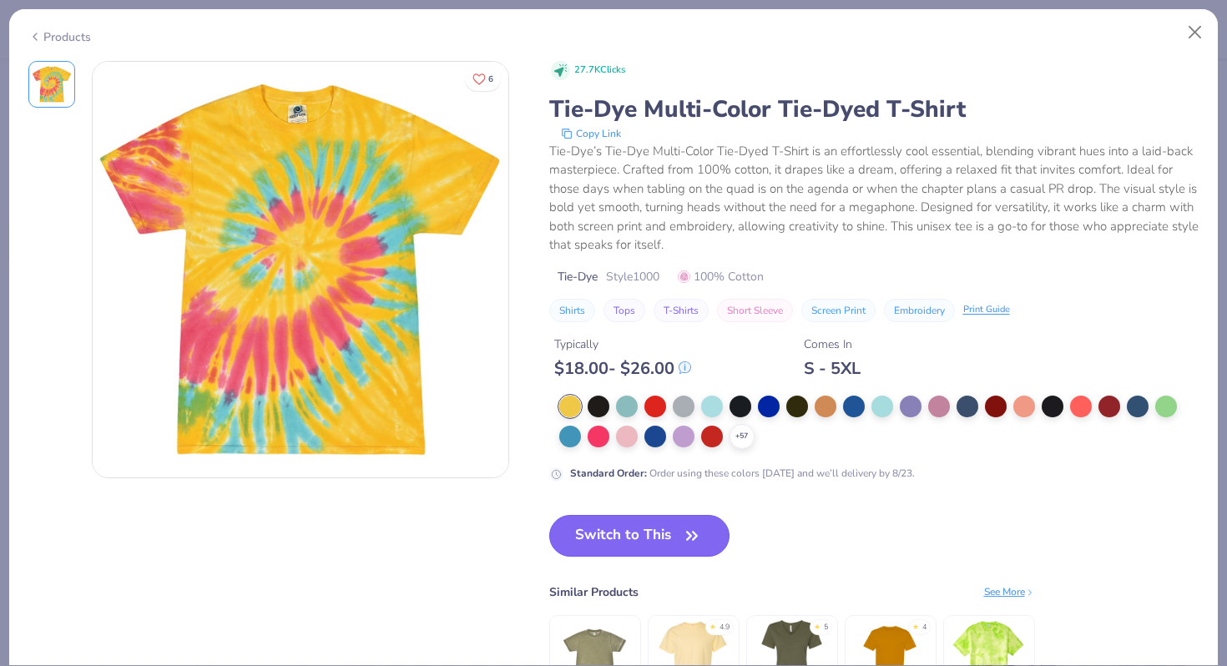
click at [615, 534] on button "Switch to This" at bounding box center [639, 536] width 181 height 42
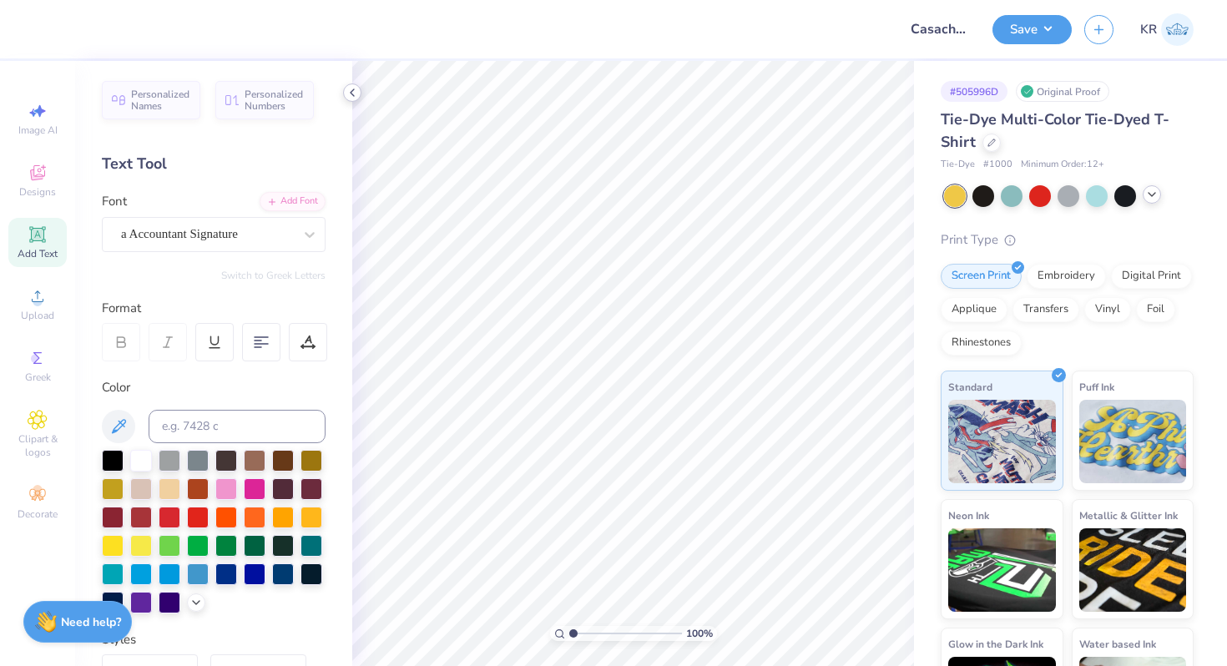
click at [356, 92] on icon at bounding box center [351, 92] width 13 height 13
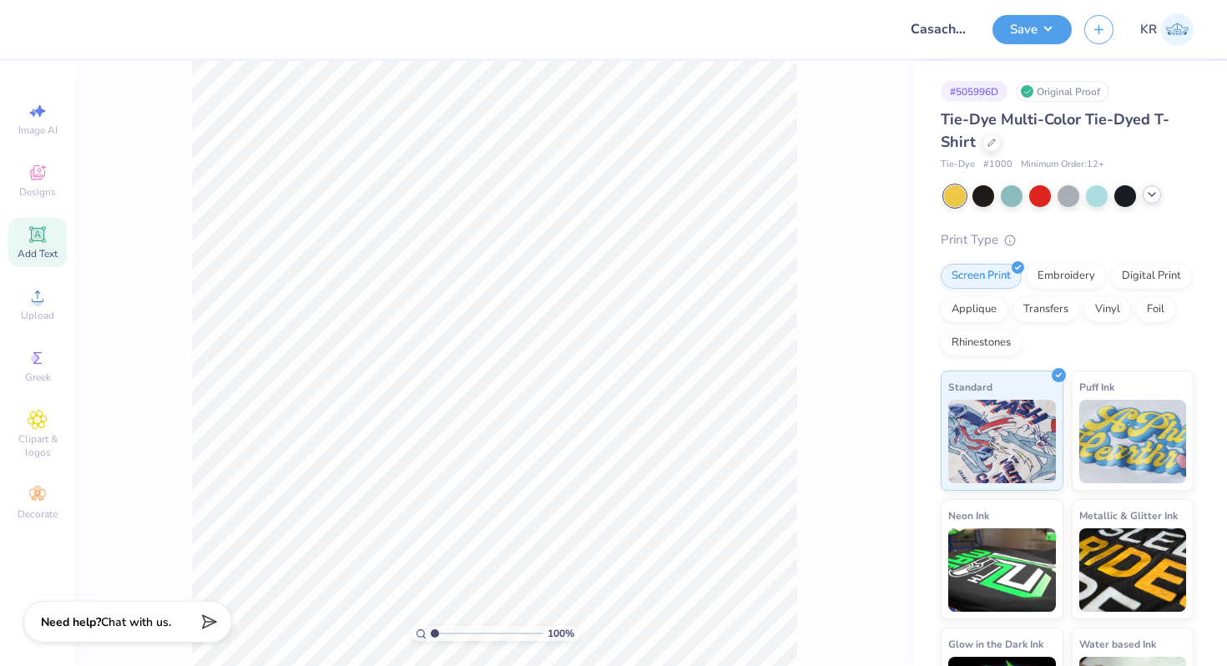
click at [59, 246] on div "Add Text" at bounding box center [37, 242] width 58 height 49
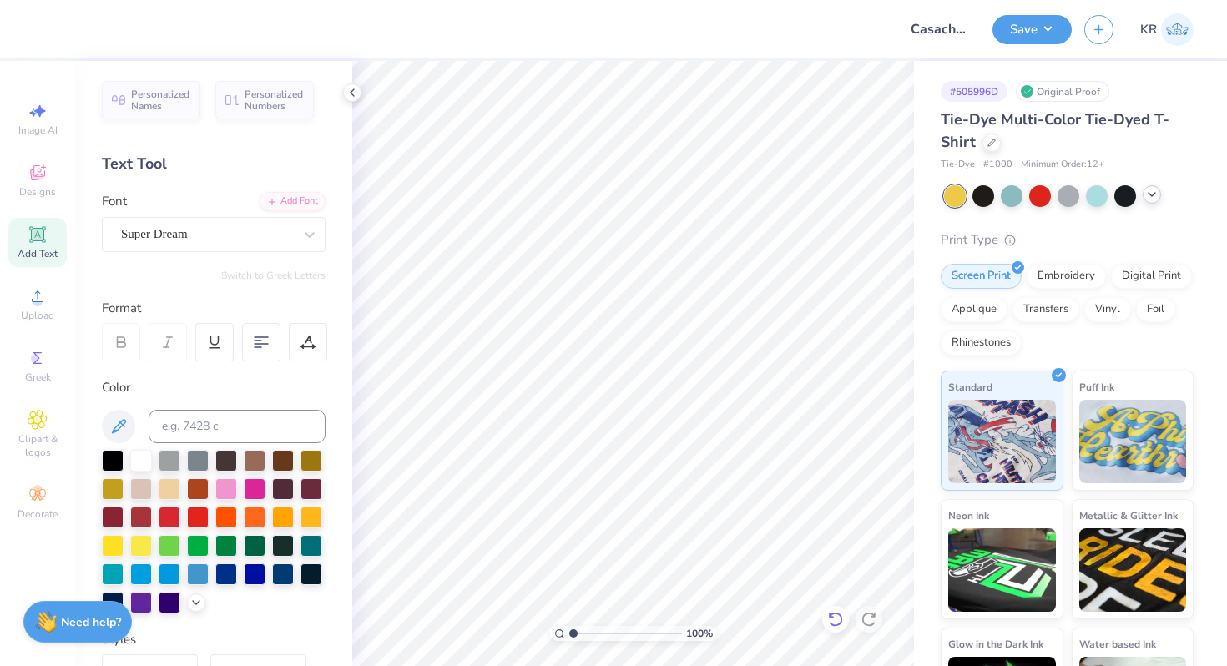
click at [833, 627] on div at bounding box center [835, 619] width 27 height 27
click at [987, 143] on icon at bounding box center [991, 141] width 8 height 8
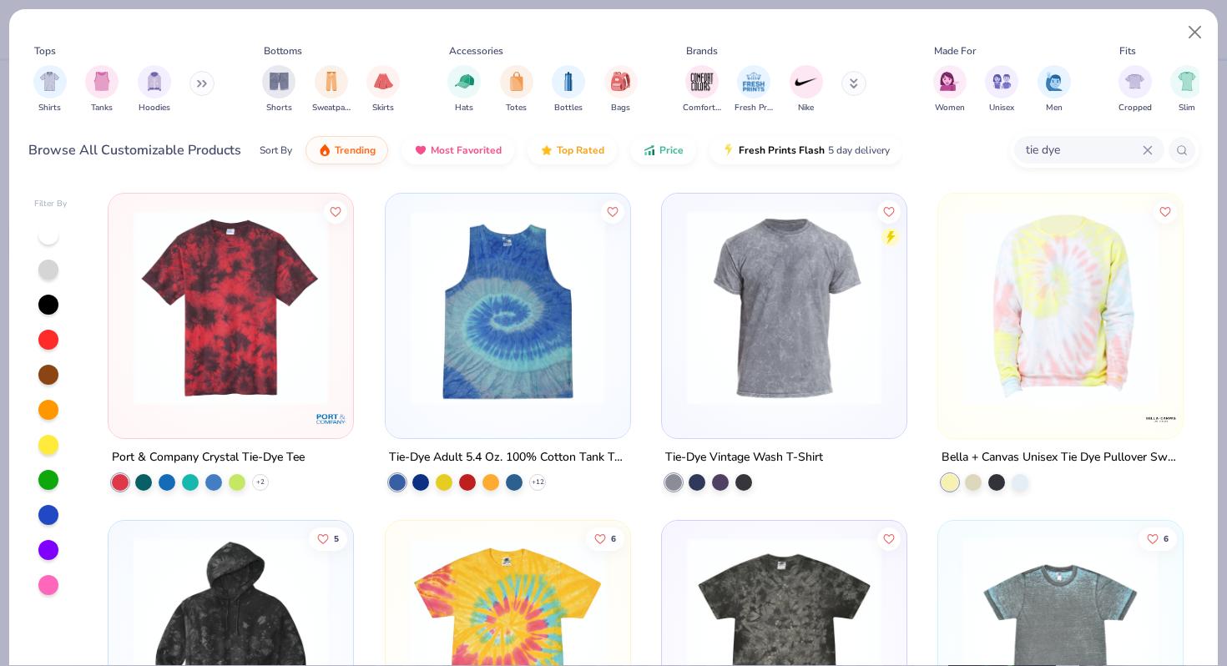
click at [791, 346] on img at bounding box center [783, 307] width 211 height 194
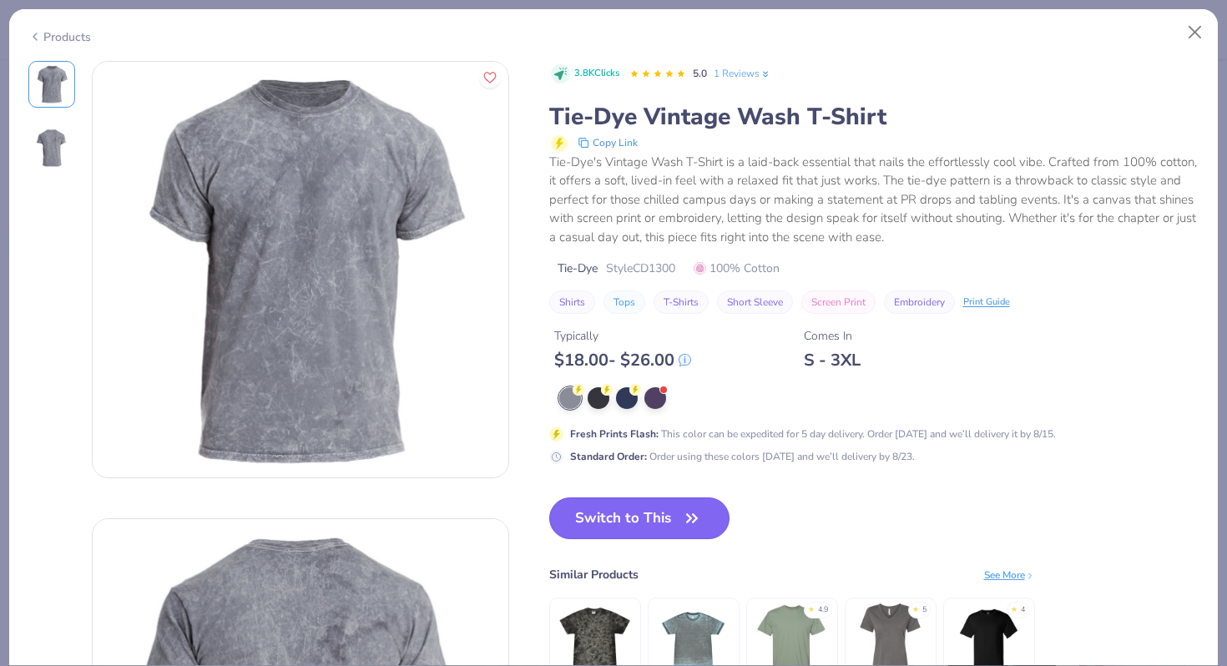
click at [627, 519] on button "Switch to This" at bounding box center [639, 518] width 181 height 42
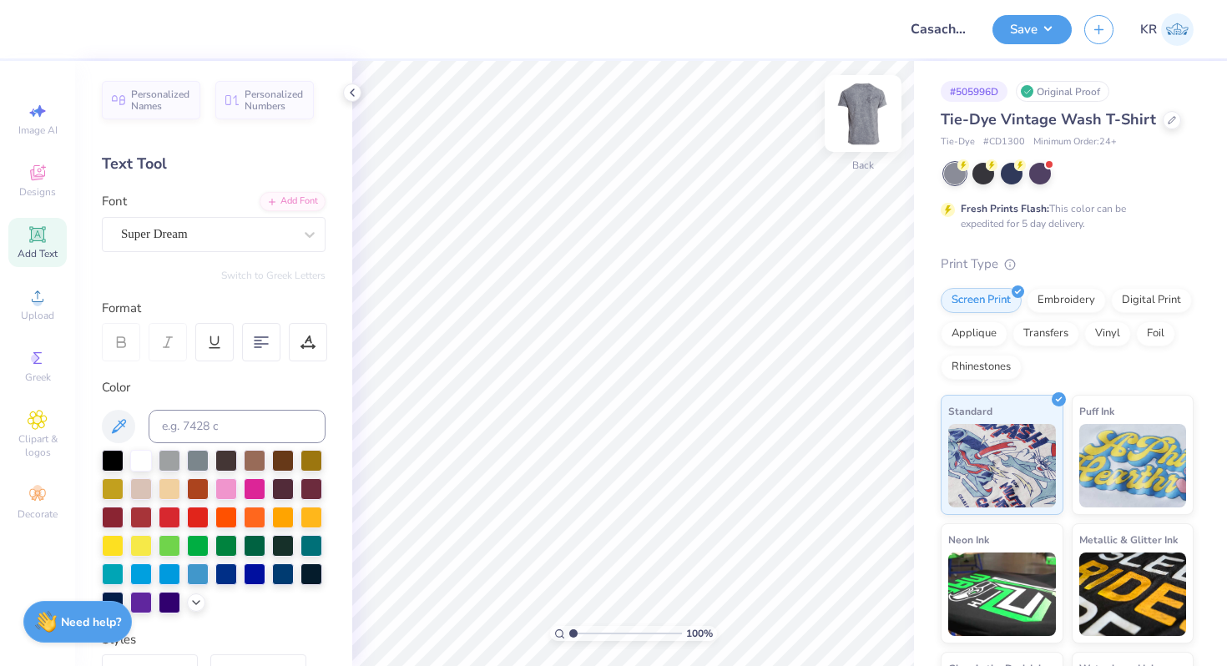
click at [865, 133] on img at bounding box center [862, 113] width 67 height 67
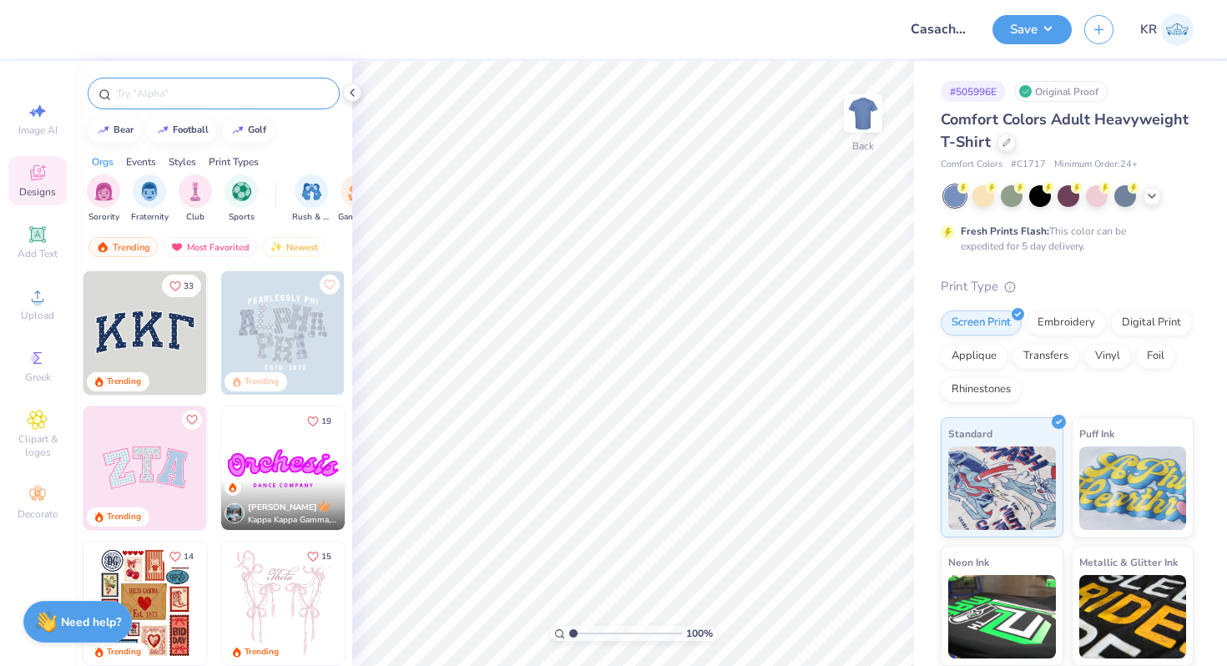
click at [191, 94] on input "text" at bounding box center [222, 93] width 214 height 17
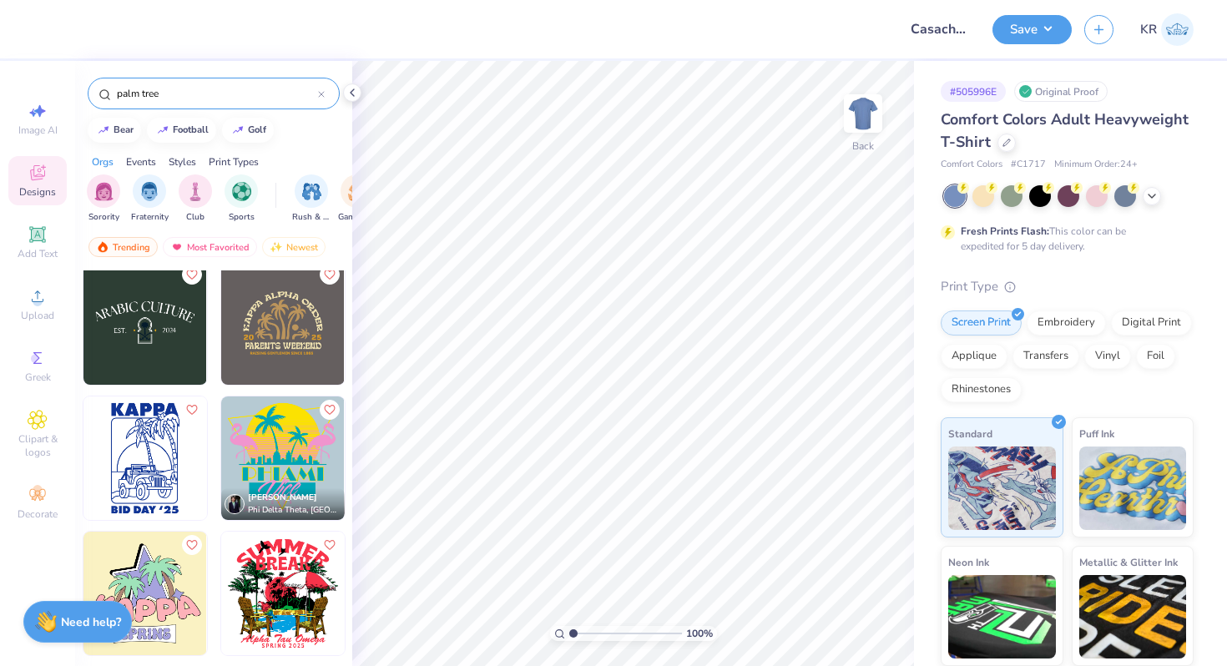
scroll to position [829, 0]
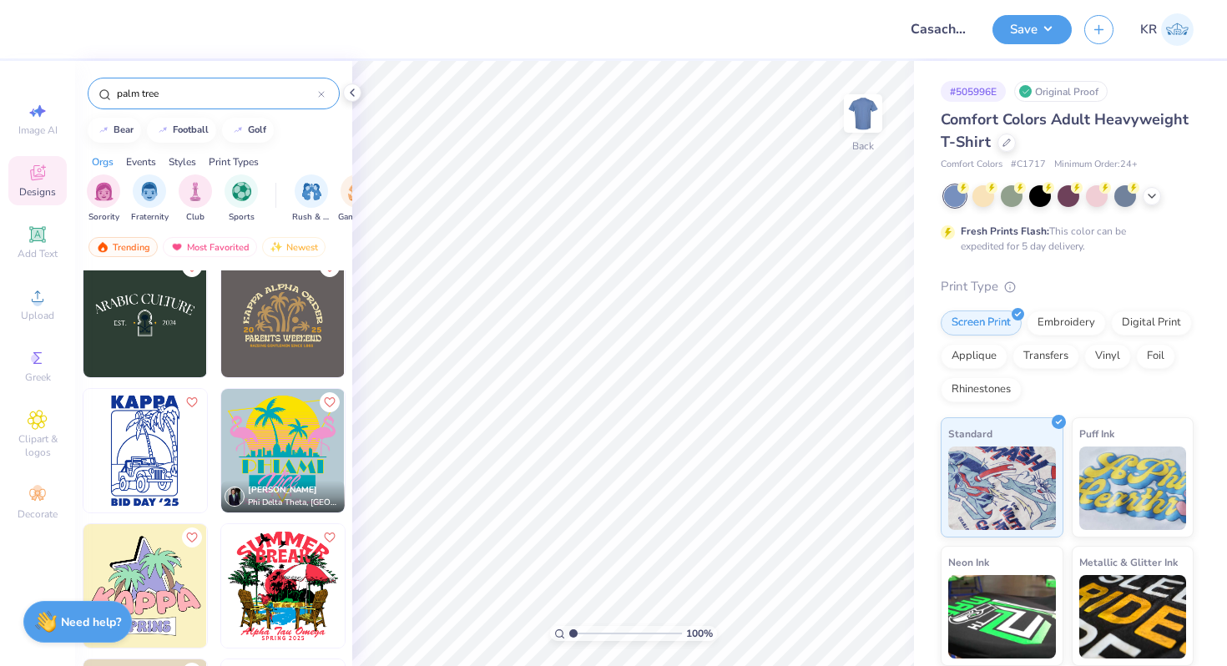
type input "palm tree"
click at [269, 438] on img at bounding box center [282, 450] width 123 height 123
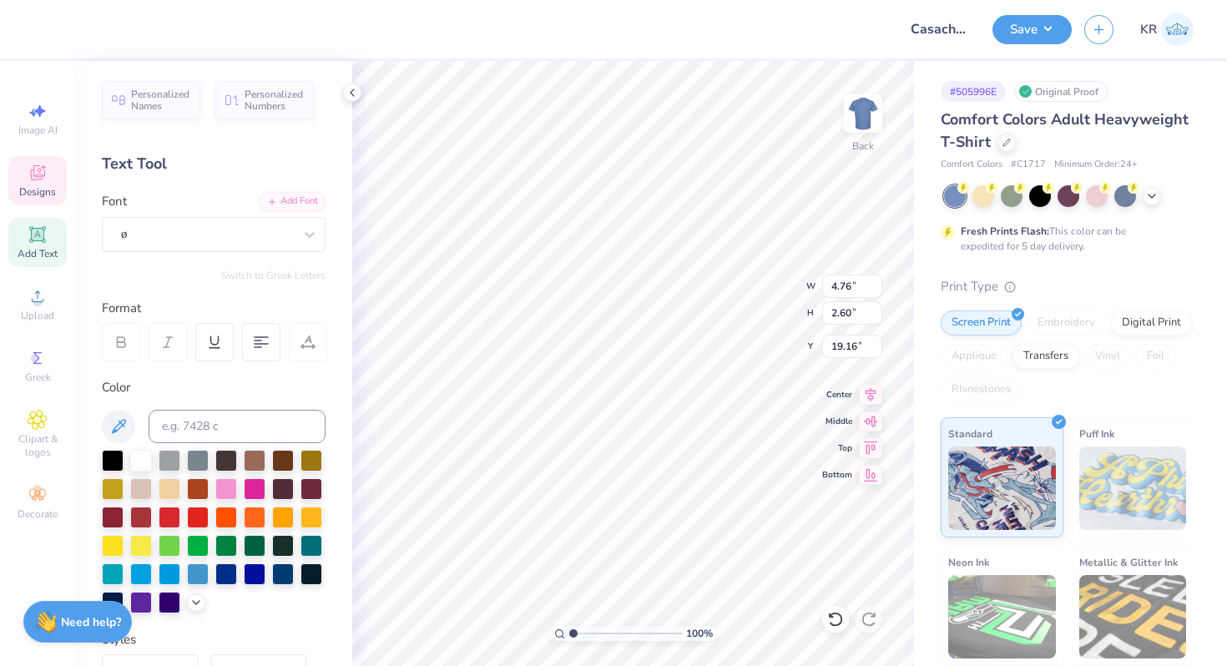
type input "19.28"
type textarea "Casa"
type input "18.49"
type textarea "V"
type textarea "chella"
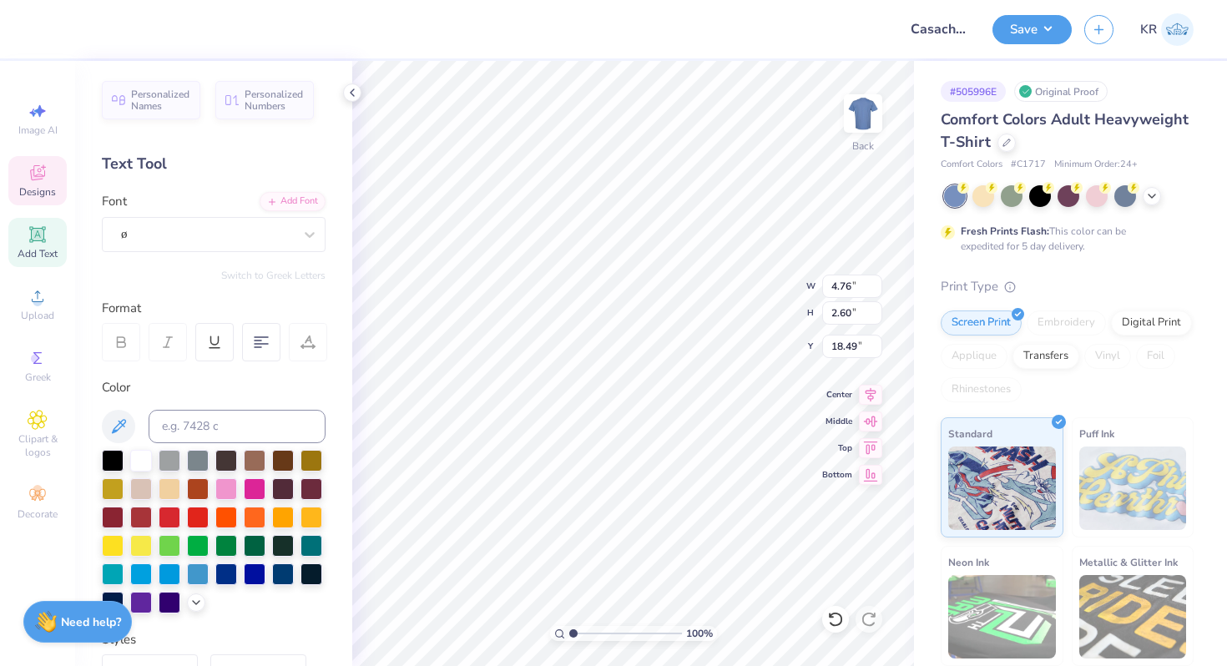
scroll to position [0, 0]
type input "17.91"
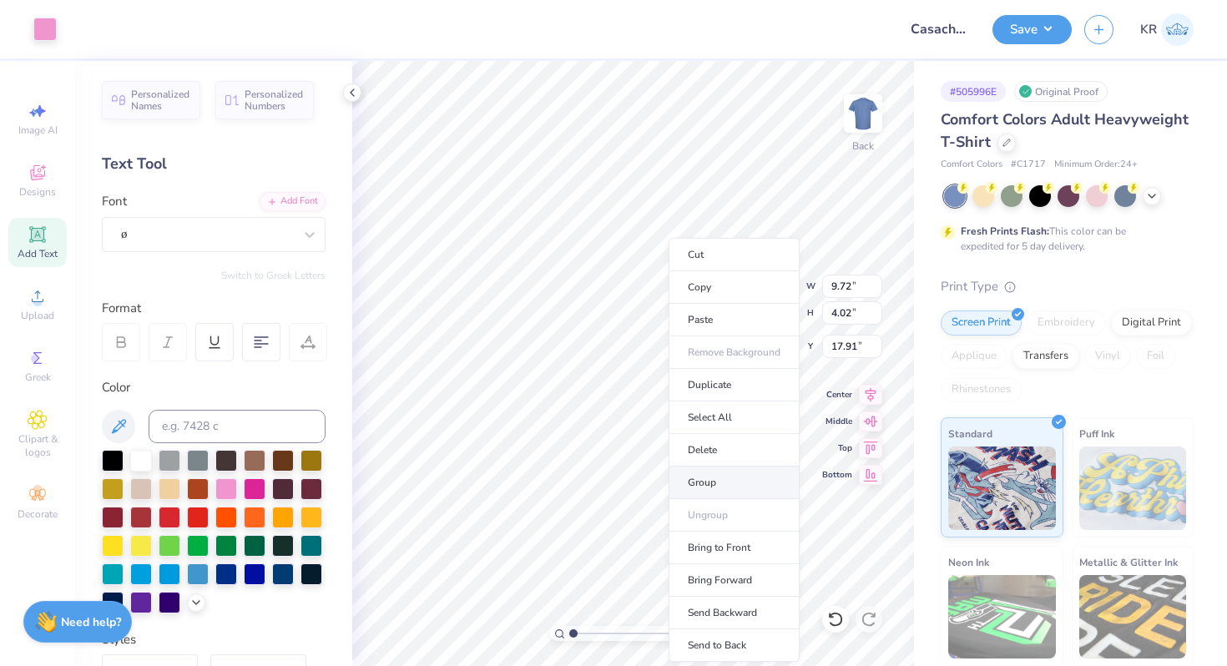
click at [730, 483] on li "Group" at bounding box center [733, 482] width 131 height 33
type input "8.58"
type input "0.89"
type input "14.37"
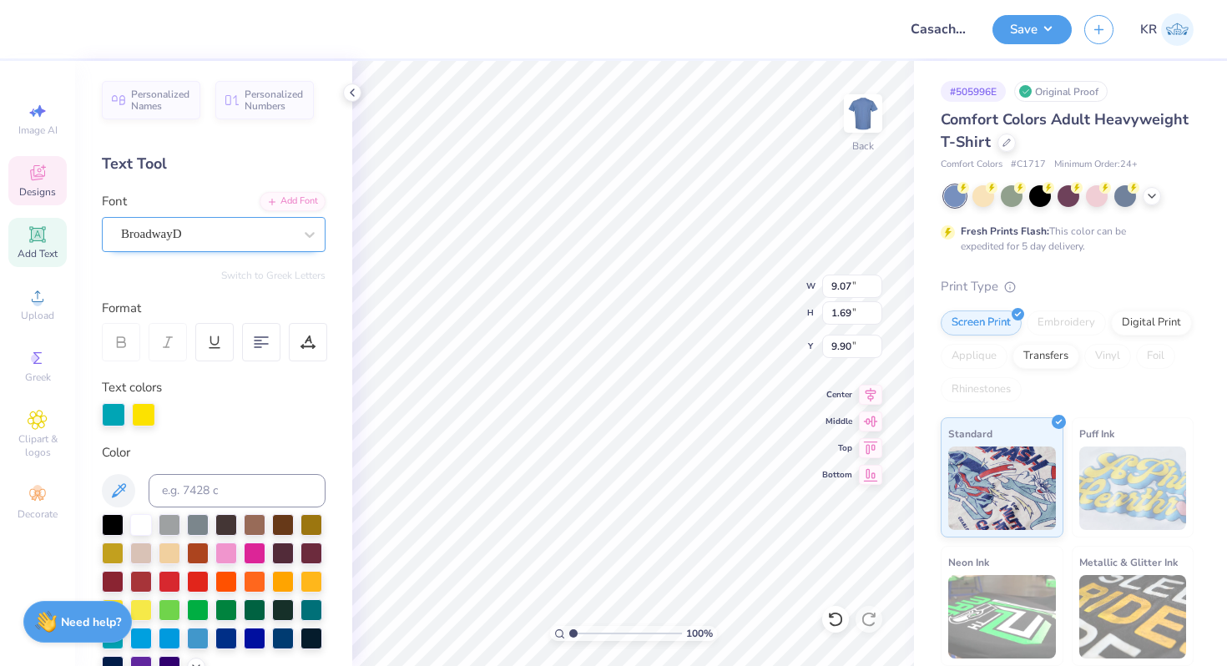
click at [163, 248] on div "BroadwayD" at bounding box center [214, 234] width 224 height 35
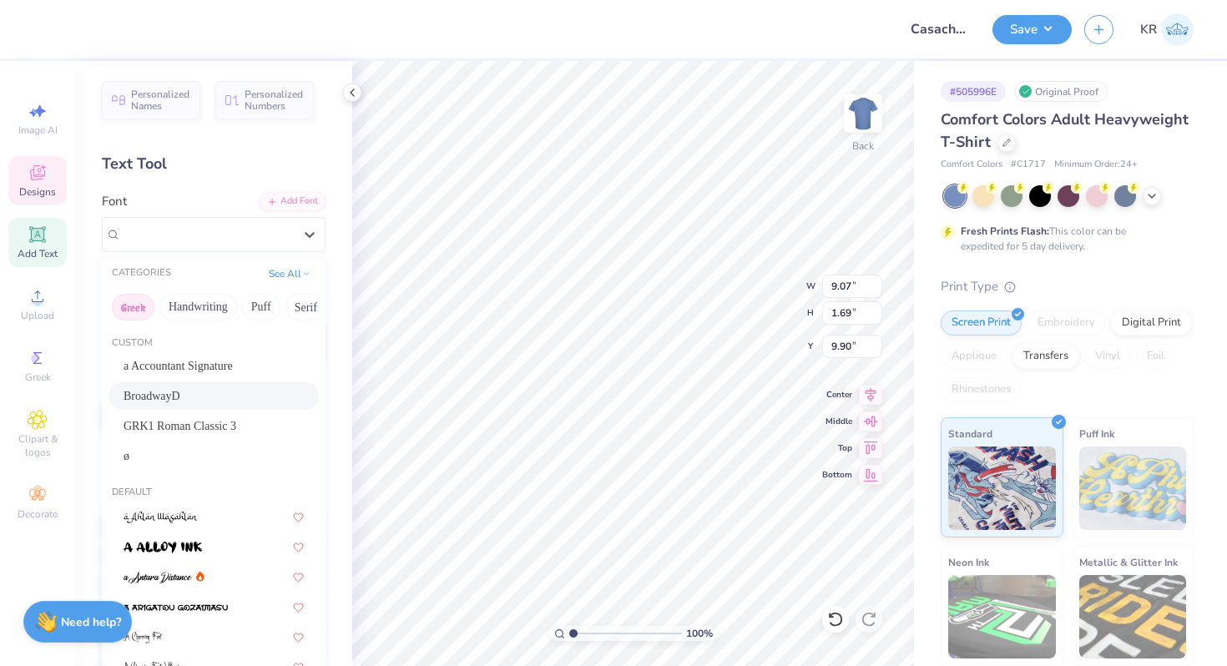
click at [139, 305] on button "Greek" at bounding box center [133, 307] width 43 height 27
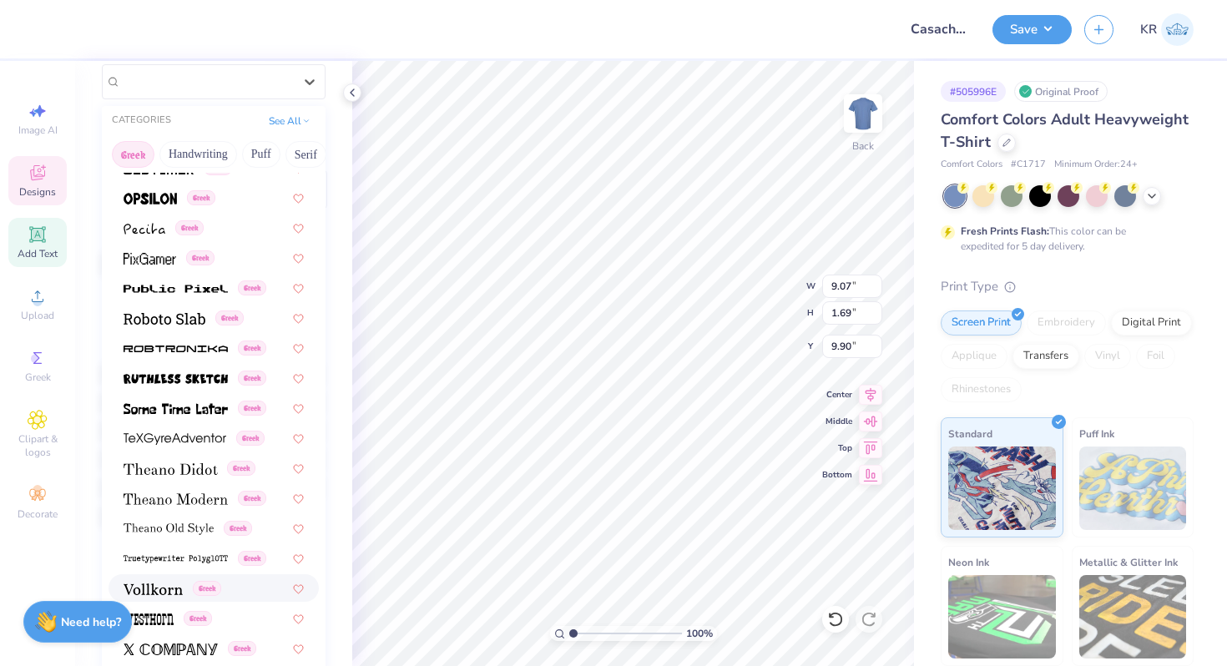
scroll to position [946, 0]
click at [184, 416] on span at bounding box center [175, 409] width 104 height 18
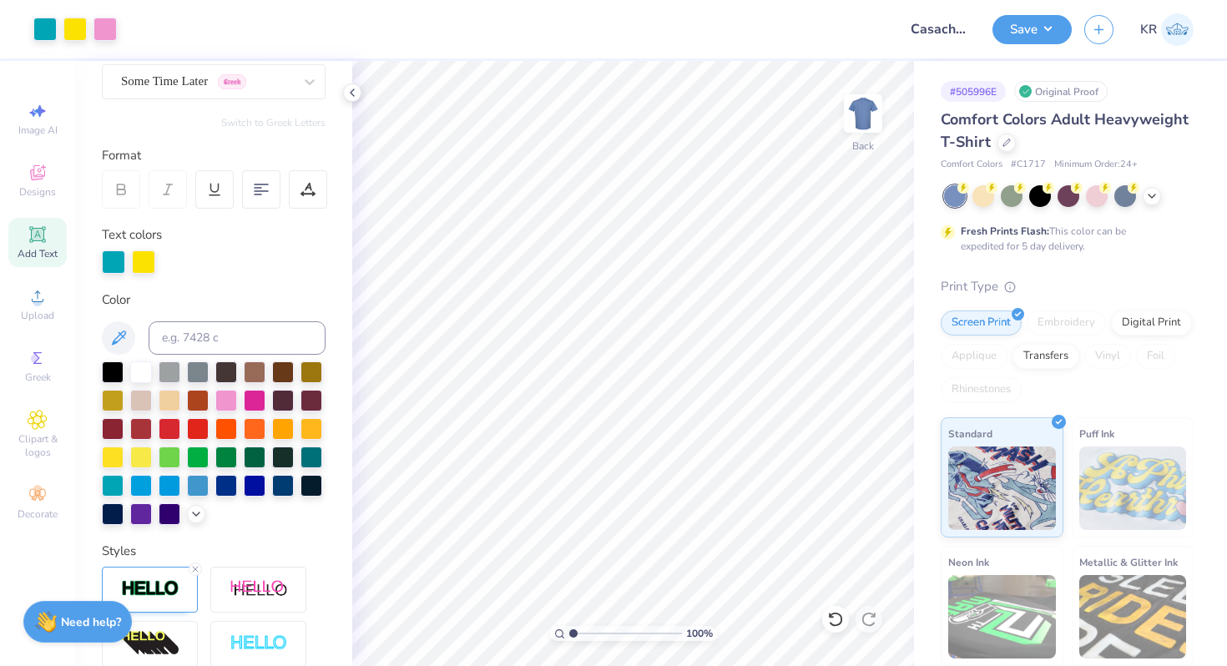
scroll to position [0, 0]
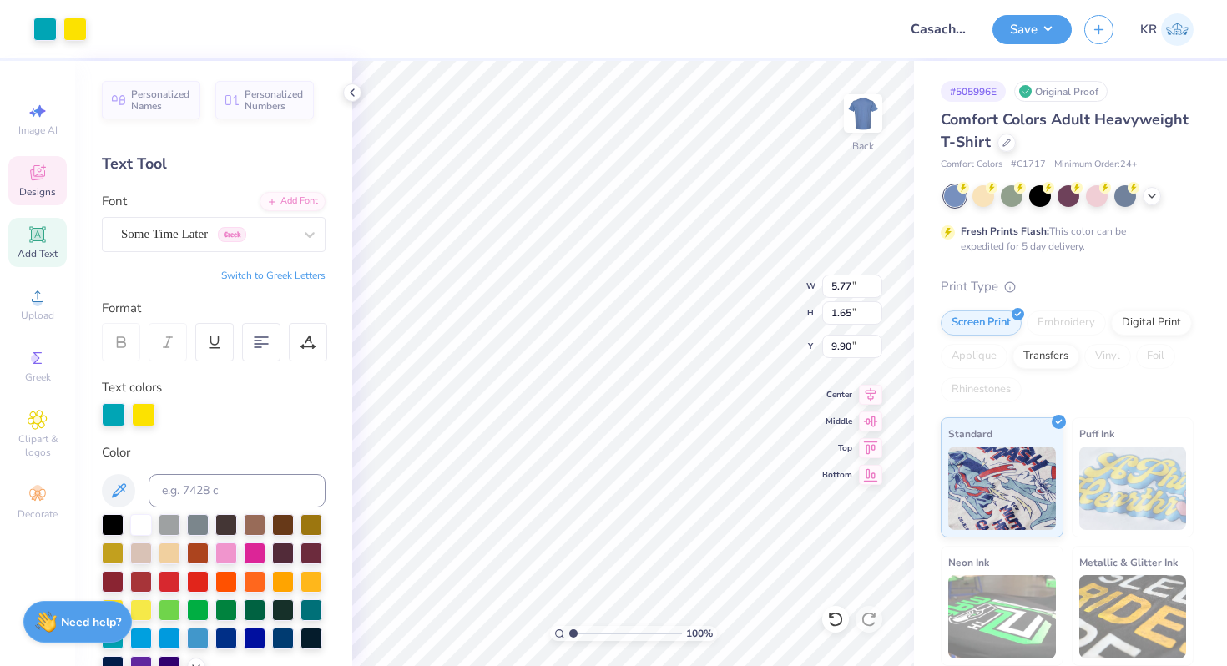
type input "9.90"
click at [316, 274] on button "Switch to Greek Letters" at bounding box center [273, 275] width 104 height 13
type textarea "ΚΑΘ"
click at [276, 239] on div "Some Time Later Greek" at bounding box center [206, 234] width 175 height 26
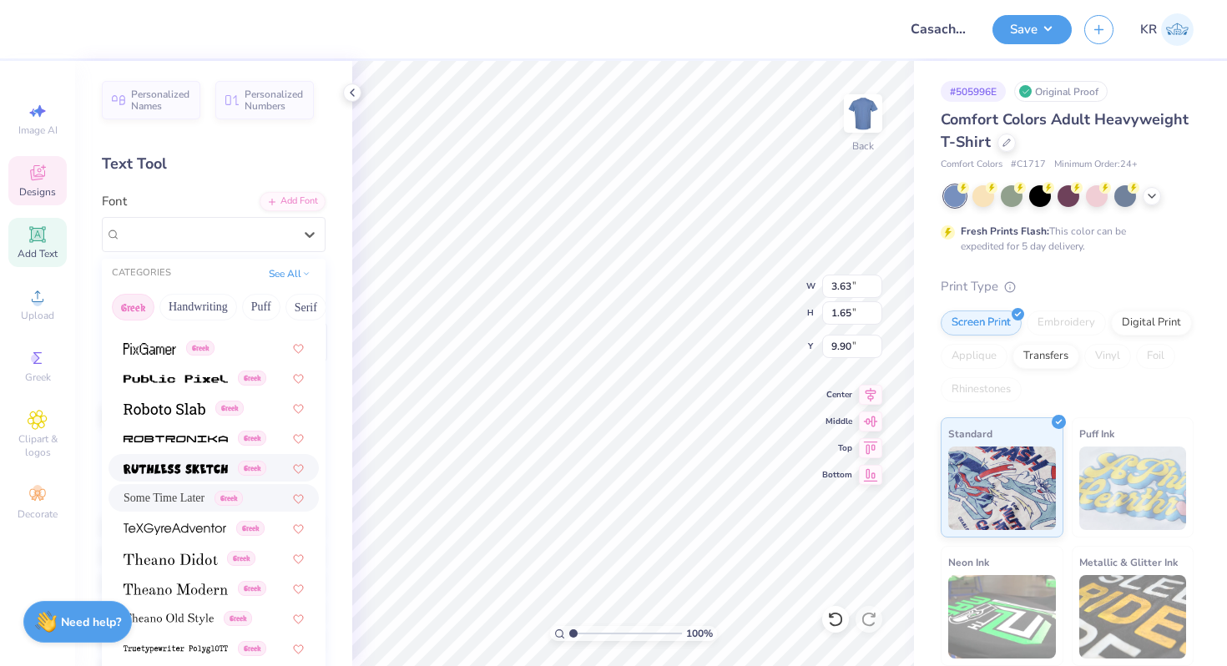
scroll to position [990, 0]
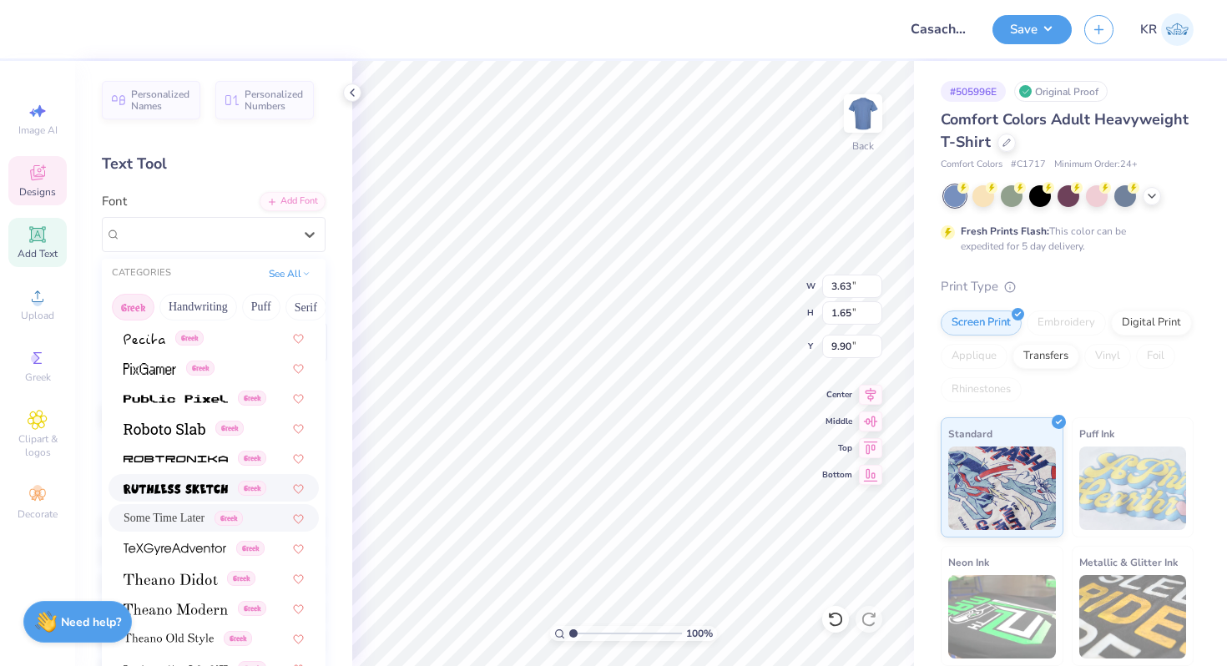
click at [173, 492] on img at bounding box center [175, 489] width 104 height 12
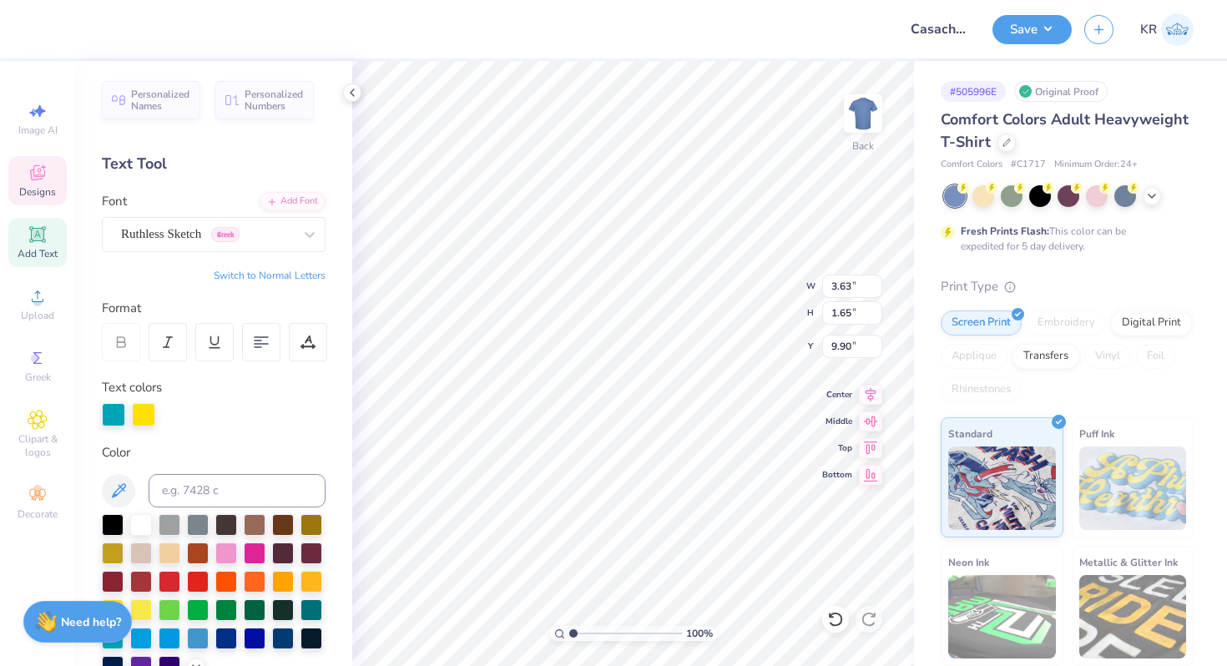
type input "3.92"
type input "1.70"
type input "9.88"
click at [266, 229] on div "Ruthless Sketch Greek" at bounding box center [206, 234] width 175 height 26
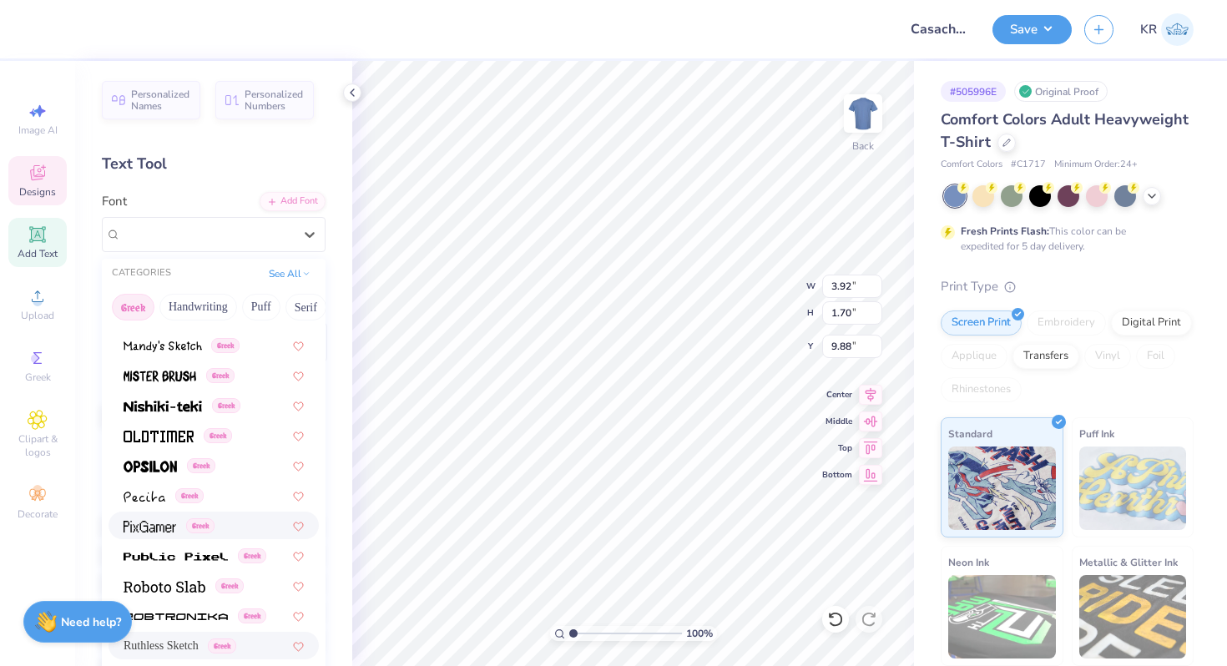
scroll to position [809, 0]
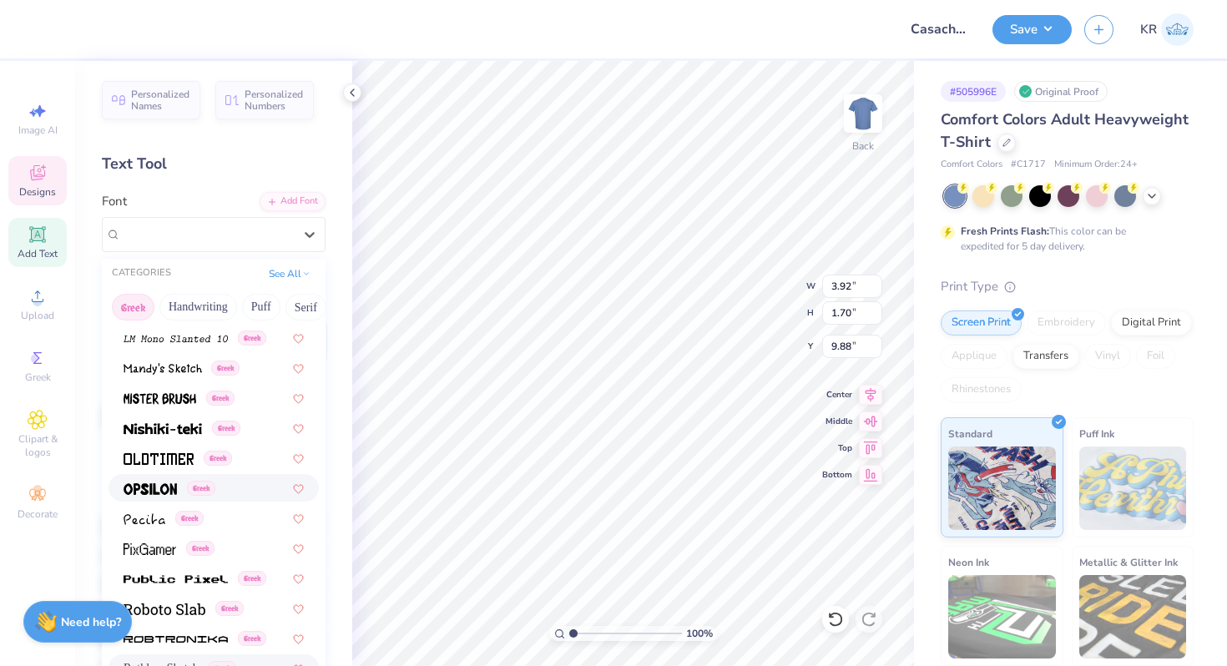
click at [245, 481] on div "Greek" at bounding box center [213, 488] width 180 height 18
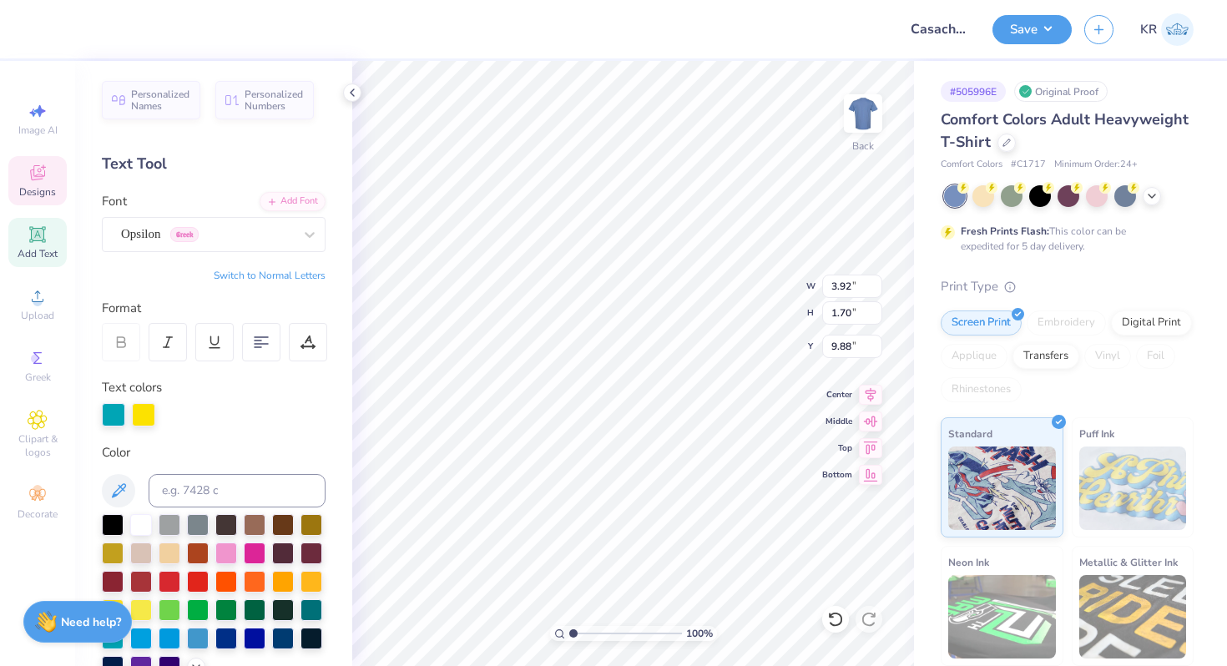
type input "3.59"
type input "9.87"
type input "10.49"
type input "8.68"
type input "3.59"
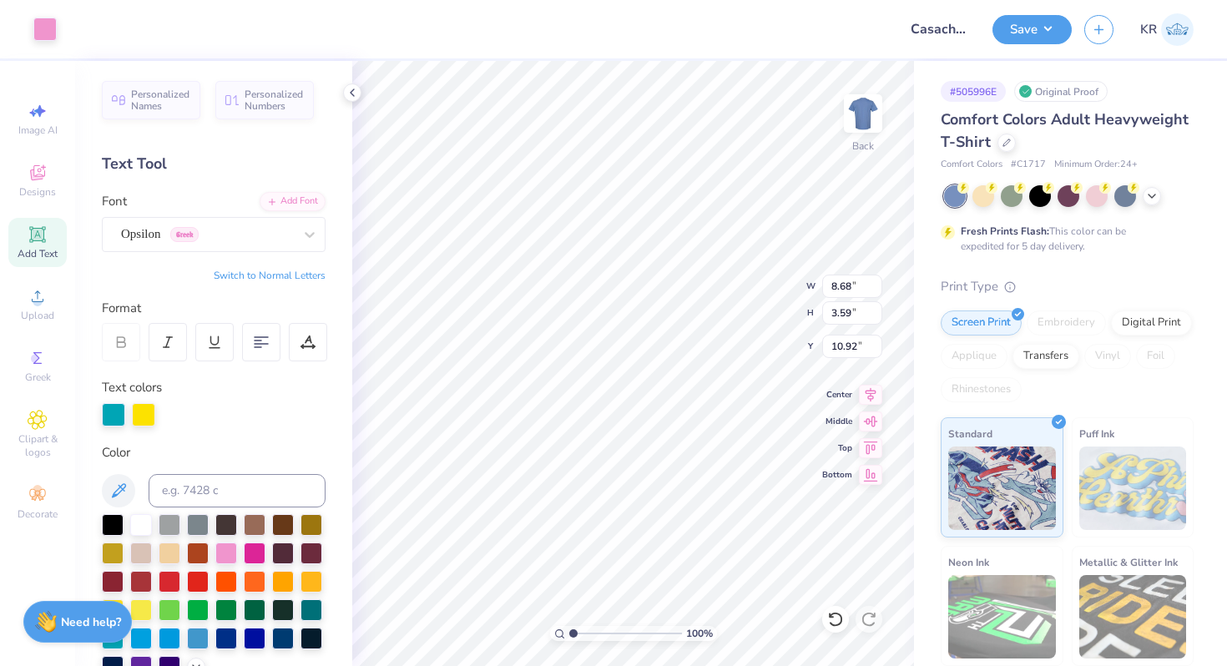
type input "10.23"
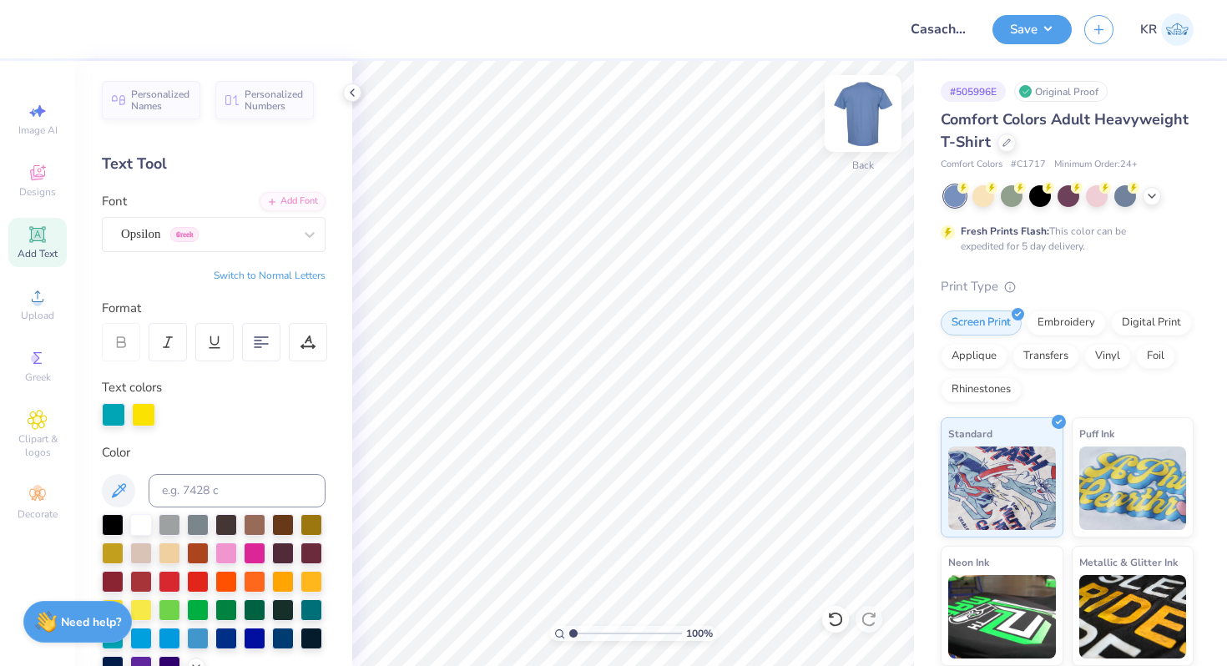
click at [879, 110] on img at bounding box center [862, 113] width 67 height 67
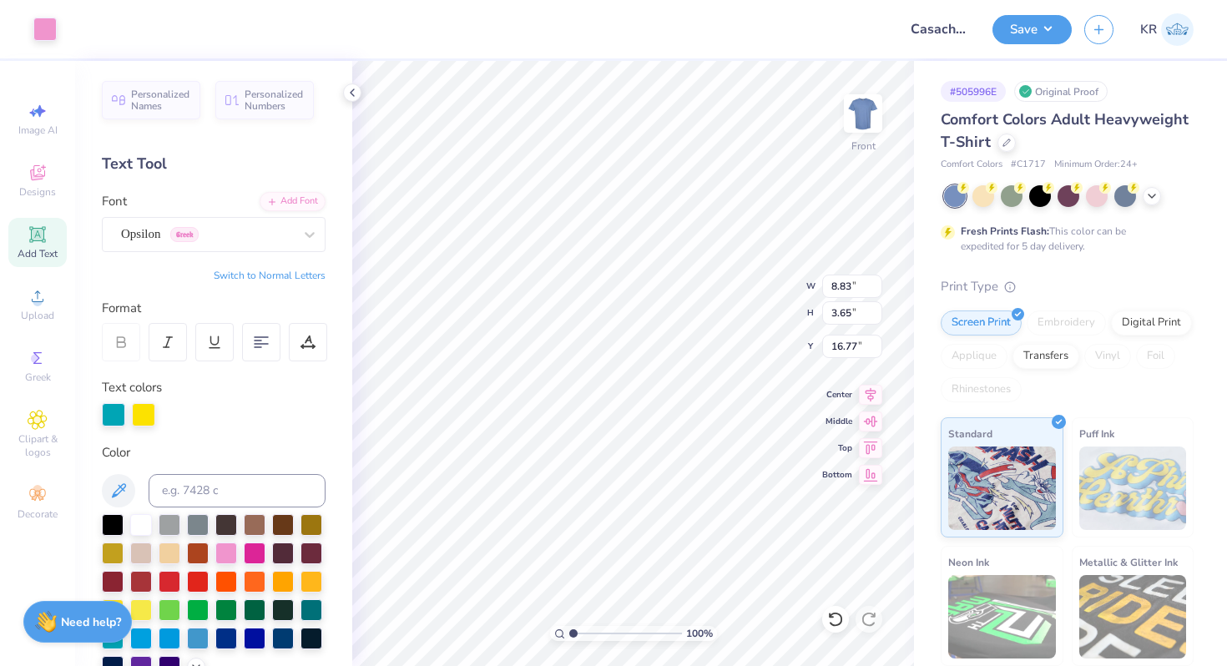
type input "16.77"
type input "12.50"
type input "11.84"
type input "5.61"
type input "8.83"
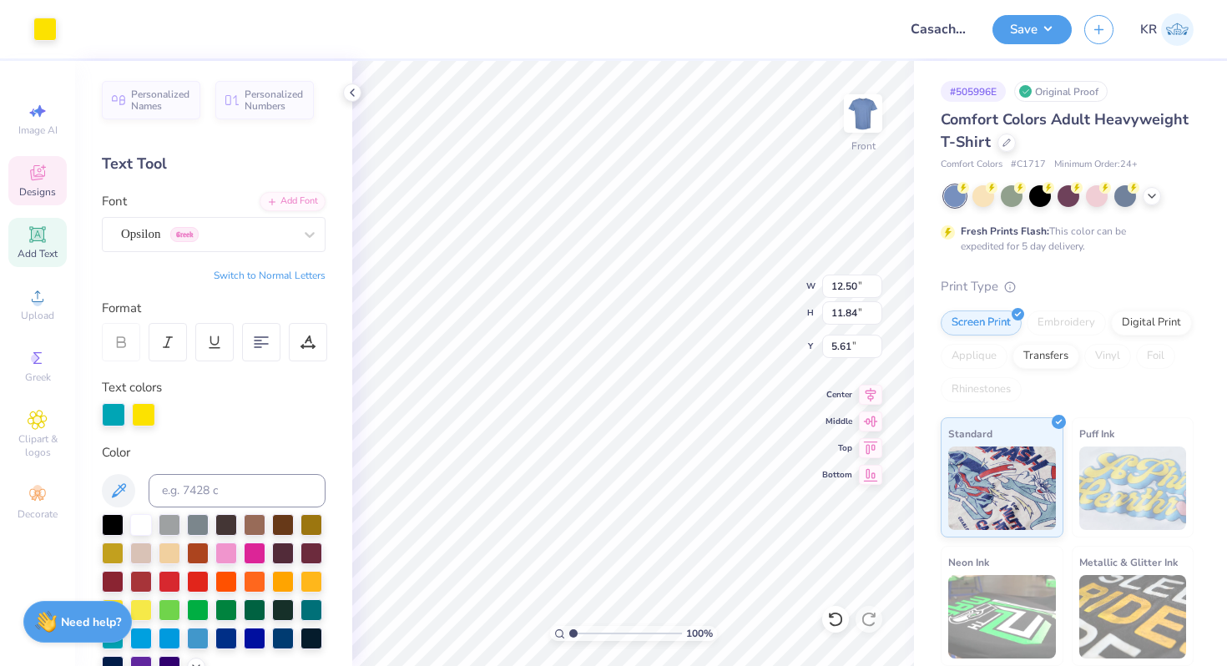
type input "3.65"
type input "16.77"
type input "12.50"
type input "11.84"
type input "5.61"
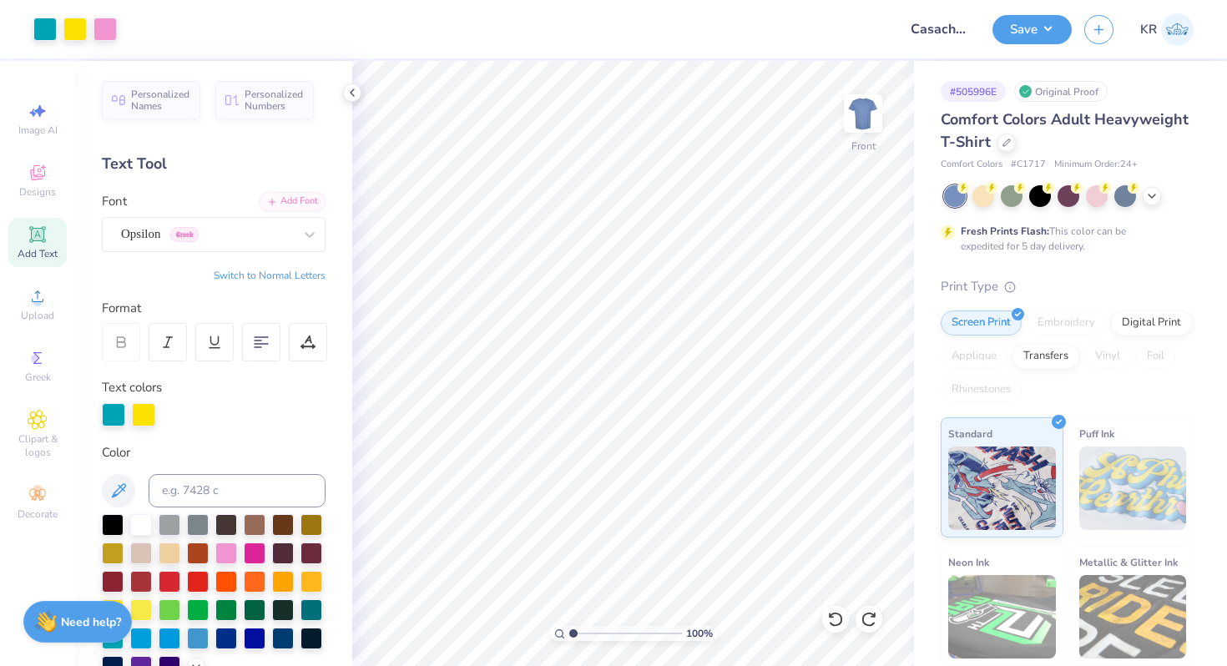
click at [46, 243] on icon at bounding box center [38, 234] width 20 height 20
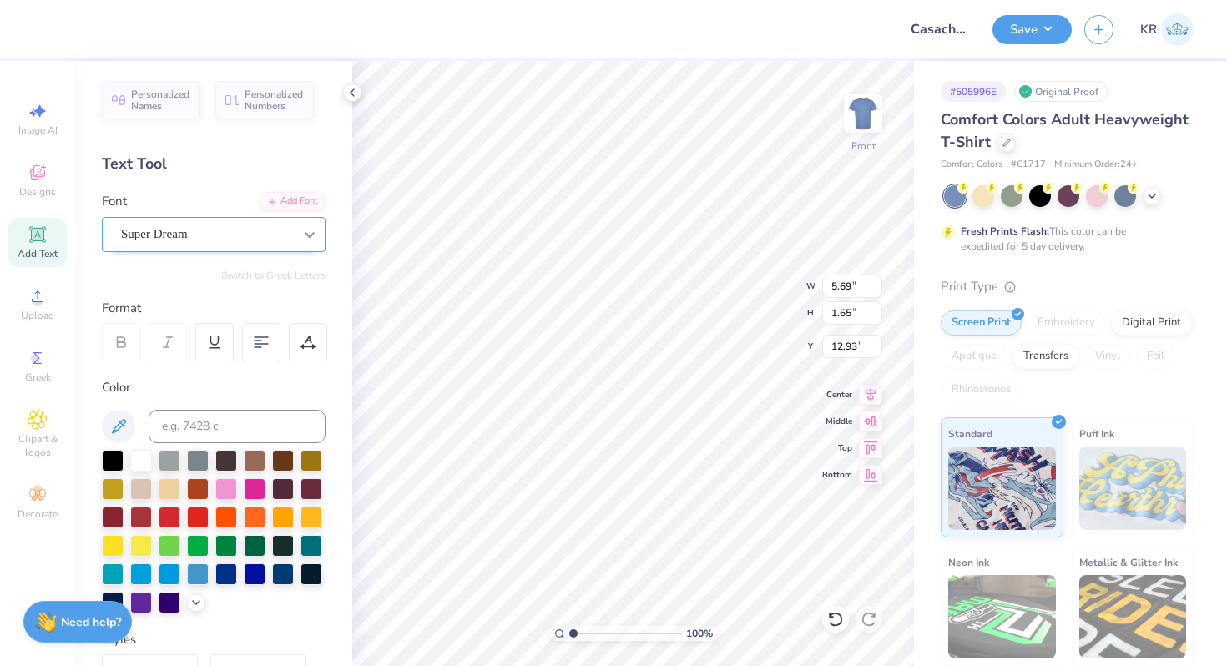
click at [312, 234] on icon at bounding box center [310, 235] width 10 height 6
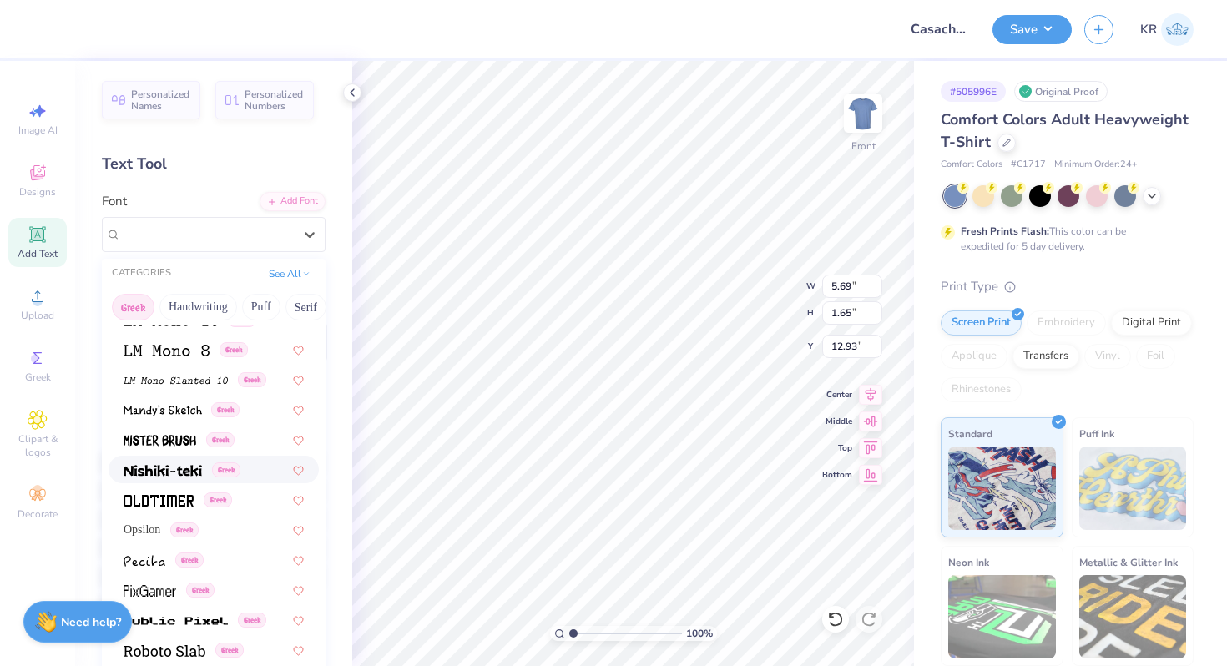
scroll to position [734, 0]
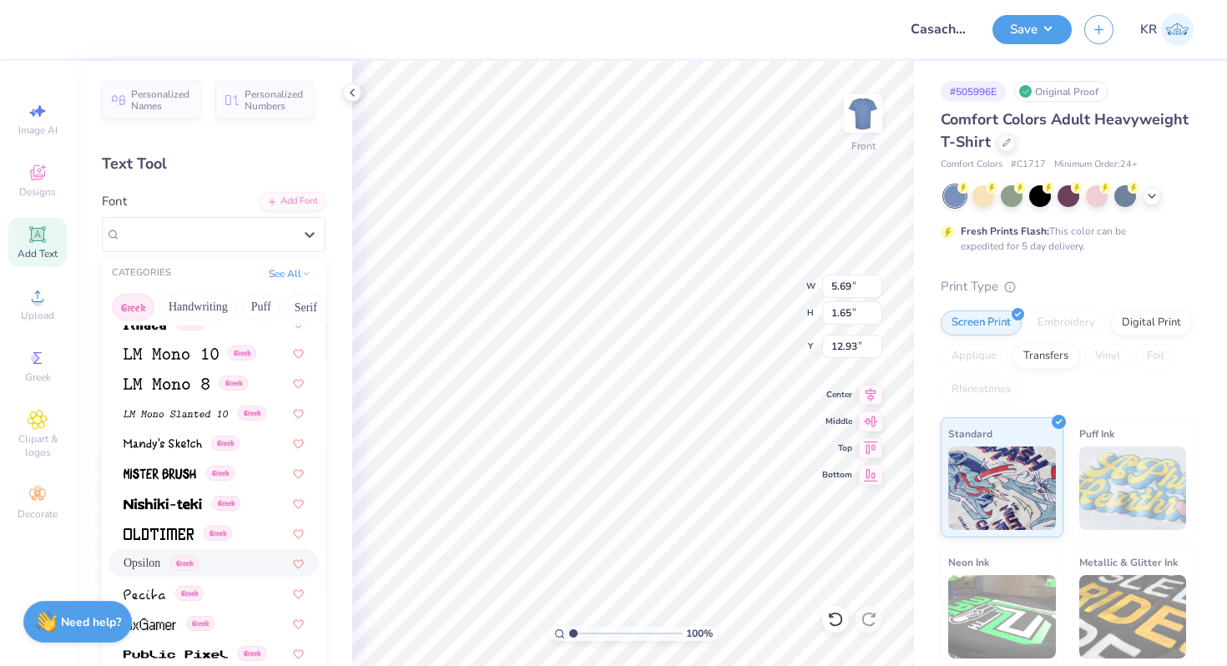
click at [144, 568] on span "Opsilon" at bounding box center [141, 563] width 37 height 18
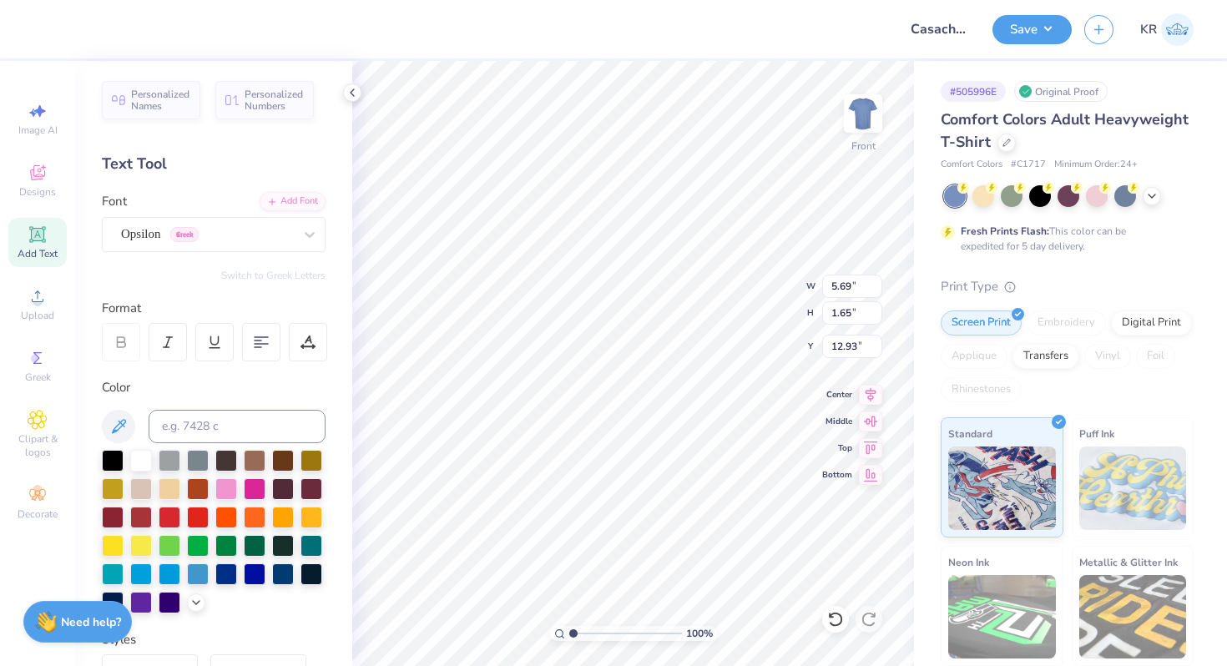
type textarea "KAQ"
click at [308, 264] on div "Personalized Names Personalized Numbers Text Tool Add Font Font Opsilon Greek S…" at bounding box center [213, 363] width 277 height 605
click at [308, 270] on button "Switch to Greek Letters" at bounding box center [273, 275] width 104 height 13
type input "1.69"
type input "12.90"
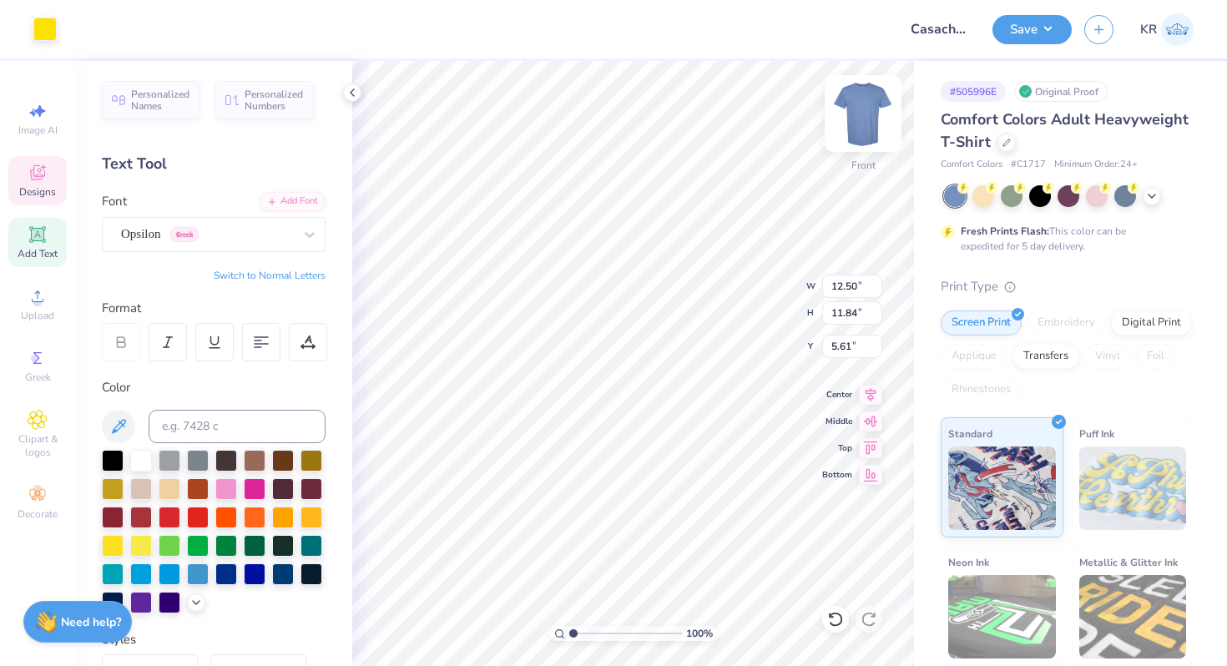
click at [864, 137] on div at bounding box center [862, 113] width 77 height 77
type input "4.95"
type textarea "ΚΑθποπø"
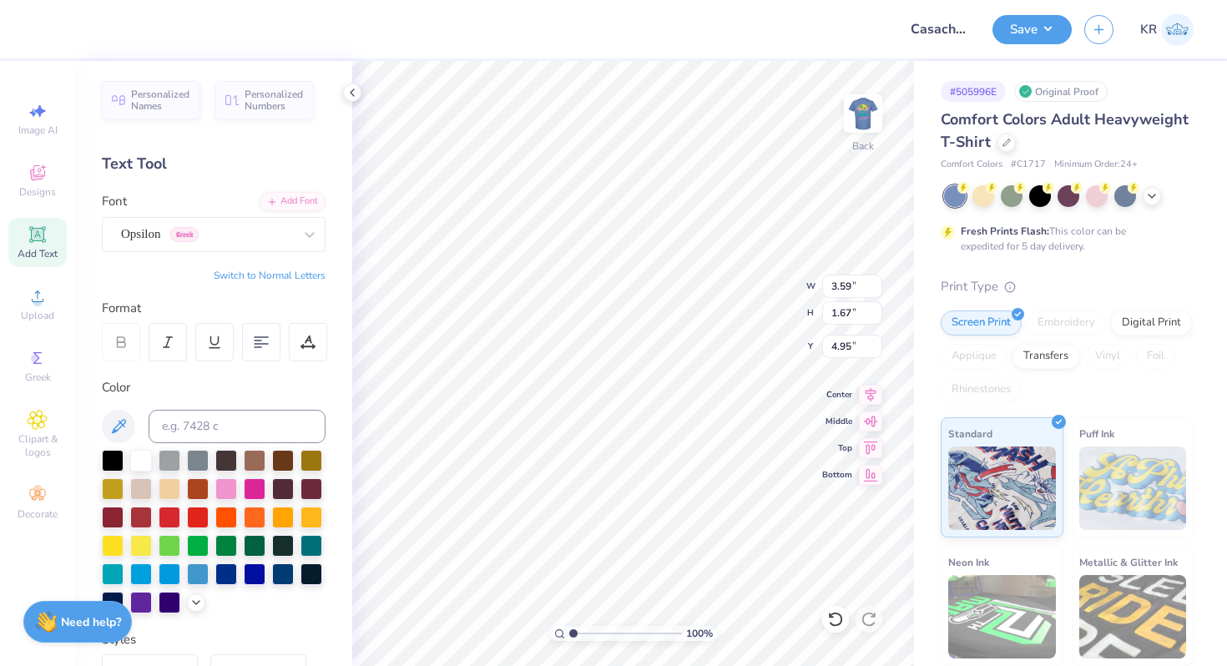
type textarea "˚"
type textarea "καθ"
type input "2.25"
type input "1.05"
type input "5.57"
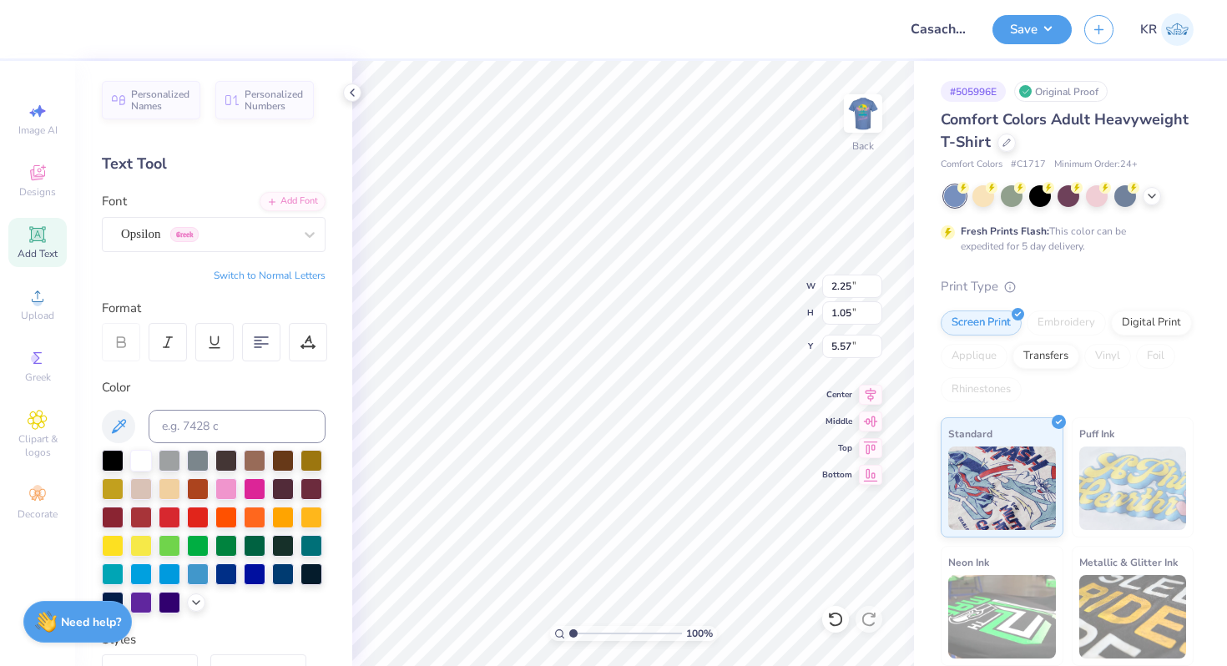
type input "2.70"
type input "1.26"
type input "3.23"
click at [1000, 141] on div at bounding box center [1006, 141] width 18 height 18
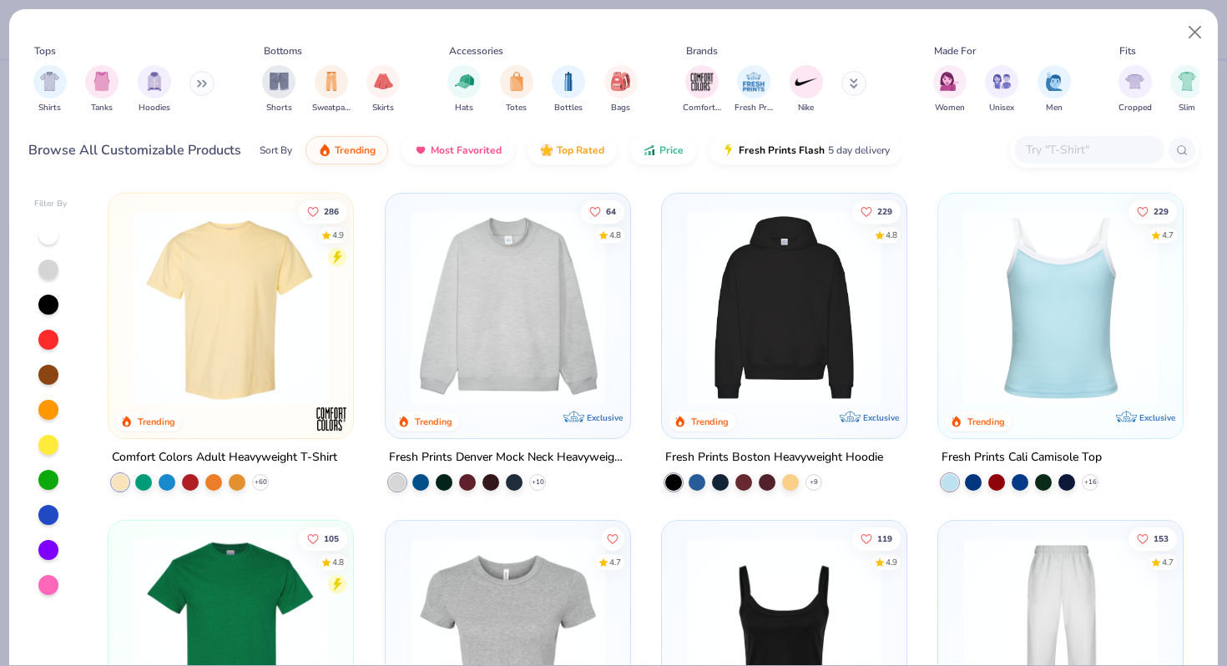
click at [1060, 144] on input "text" at bounding box center [1088, 149] width 128 height 19
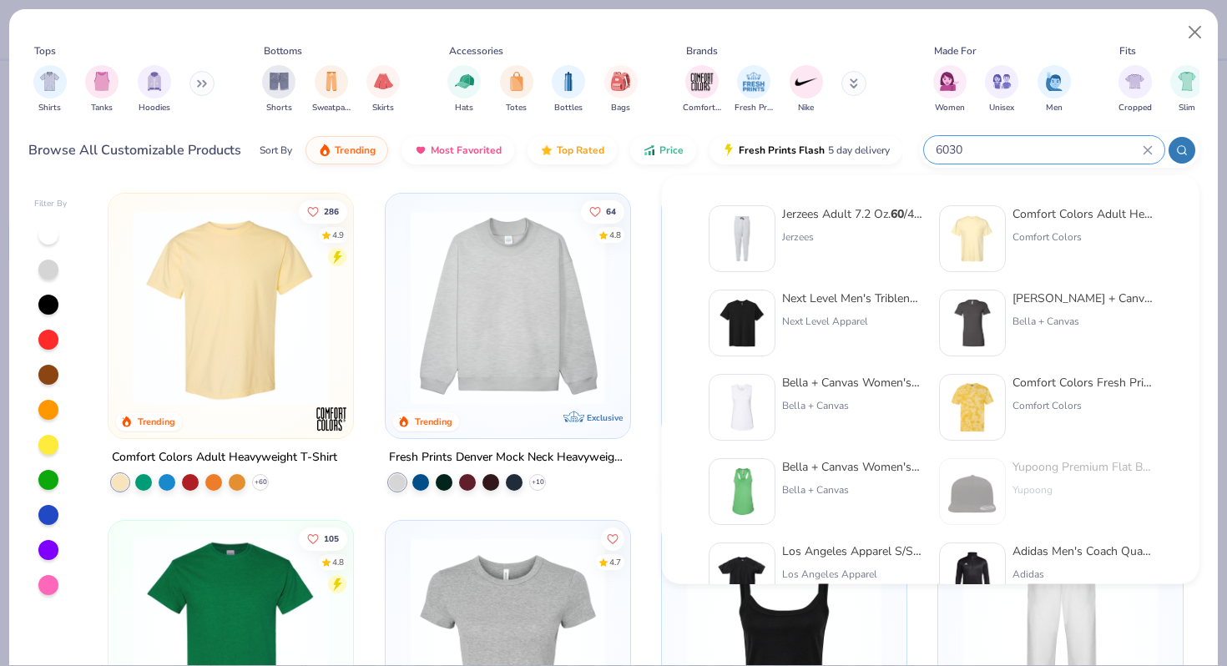
type input "6030"
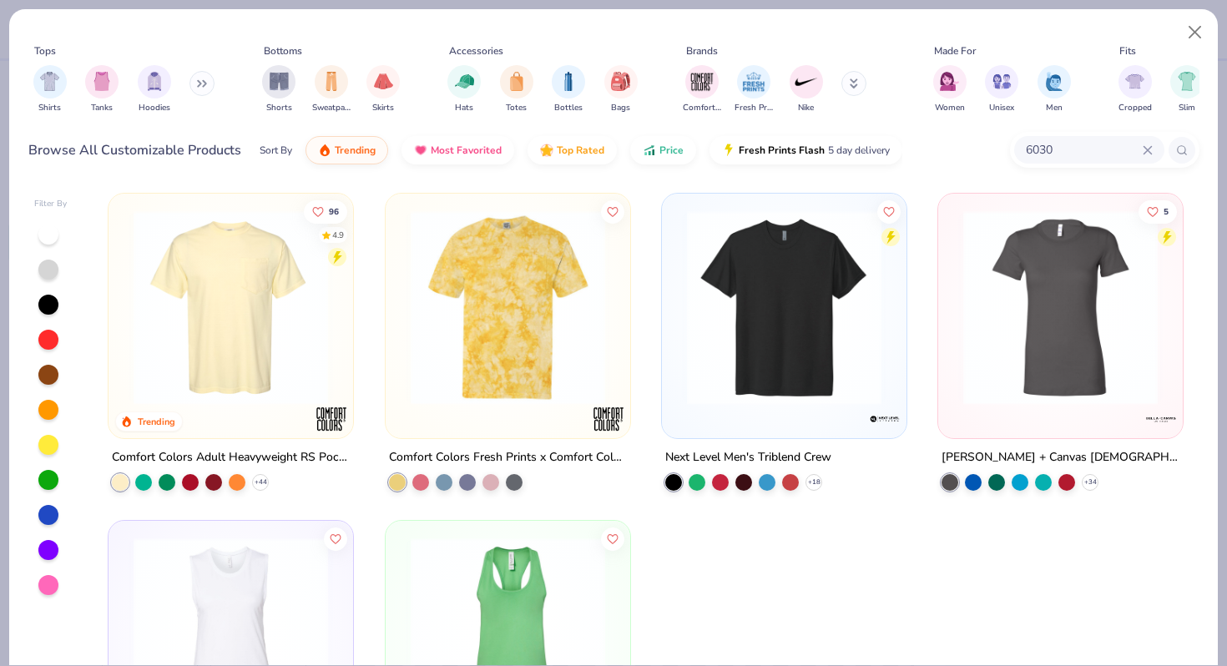
click at [460, 338] on img at bounding box center [507, 307] width 211 height 194
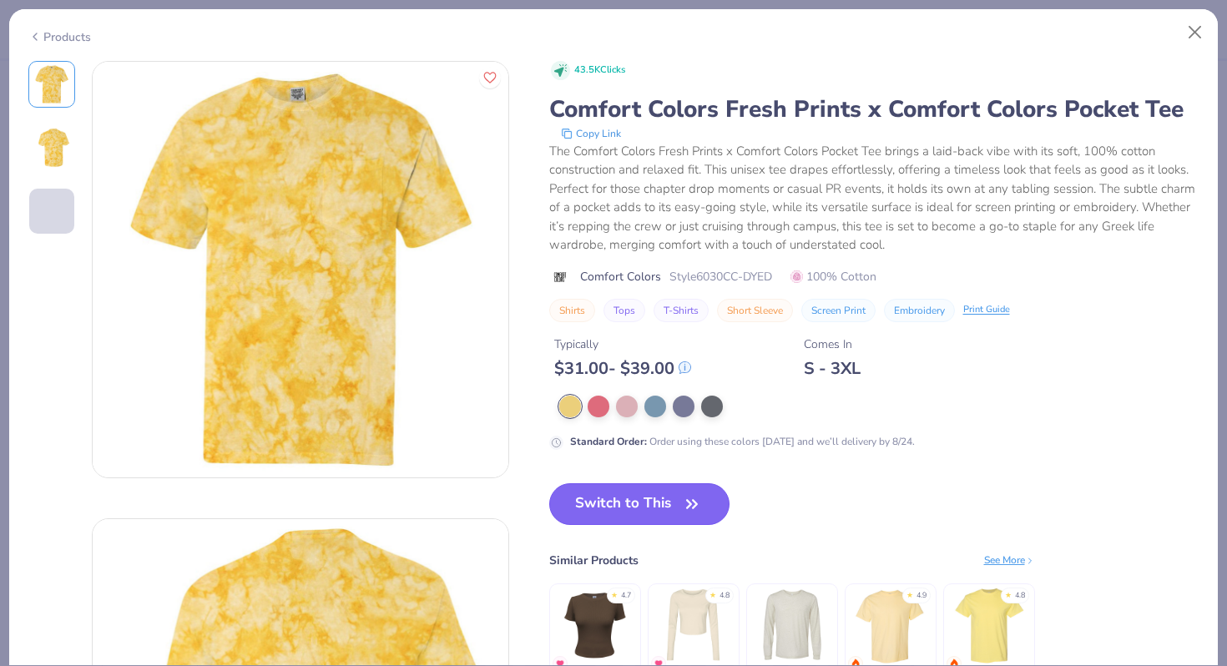
click at [668, 495] on button "Switch to This" at bounding box center [639, 504] width 181 height 42
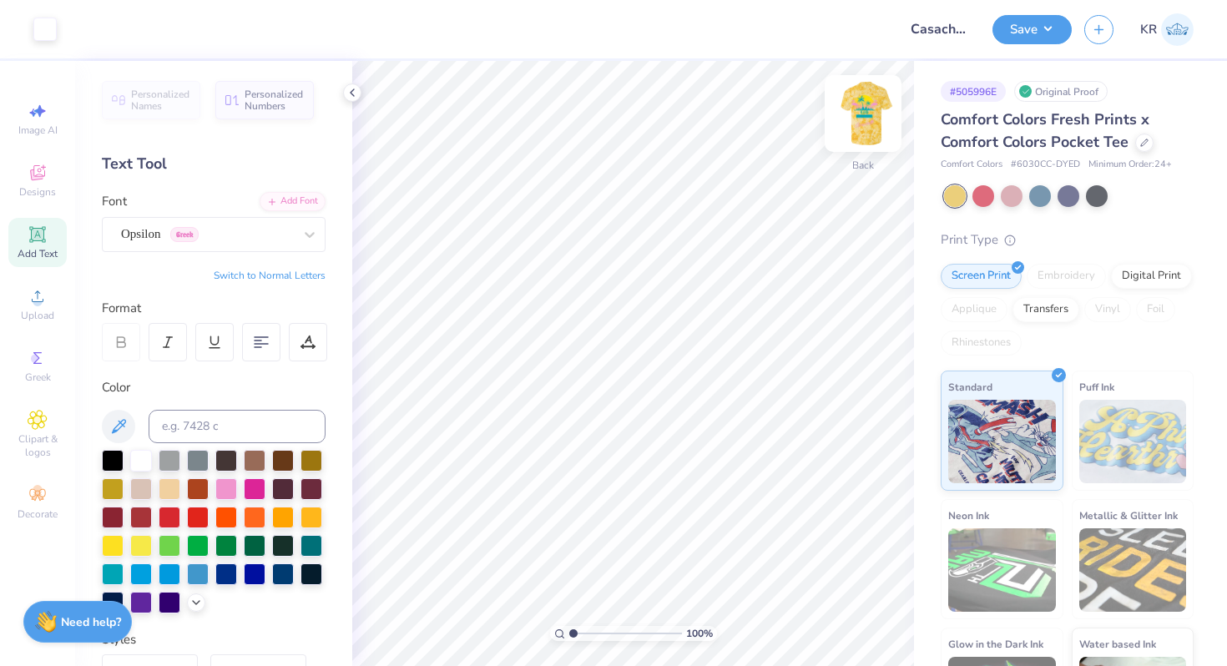
click at [857, 139] on img at bounding box center [862, 113] width 67 height 67
click at [857, 130] on img at bounding box center [862, 113] width 33 height 33
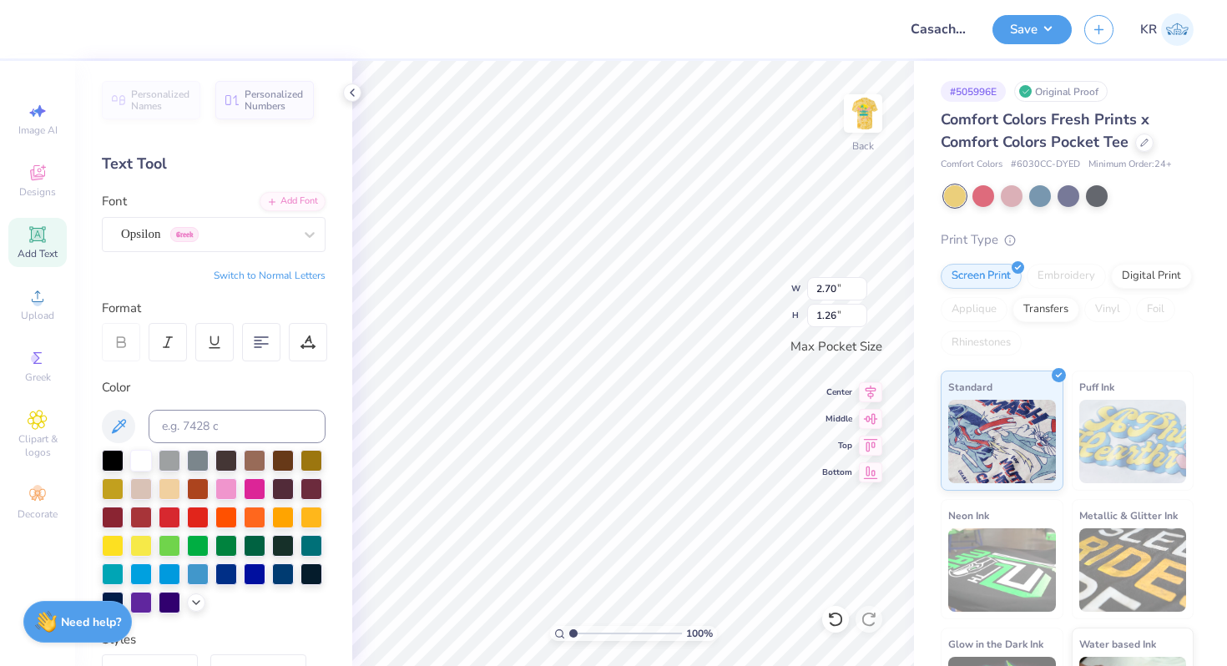
type input "3.56"
type input "1.65"
click at [879, 128] on img at bounding box center [862, 113] width 67 height 67
type input "2.28"
type input "0.37"
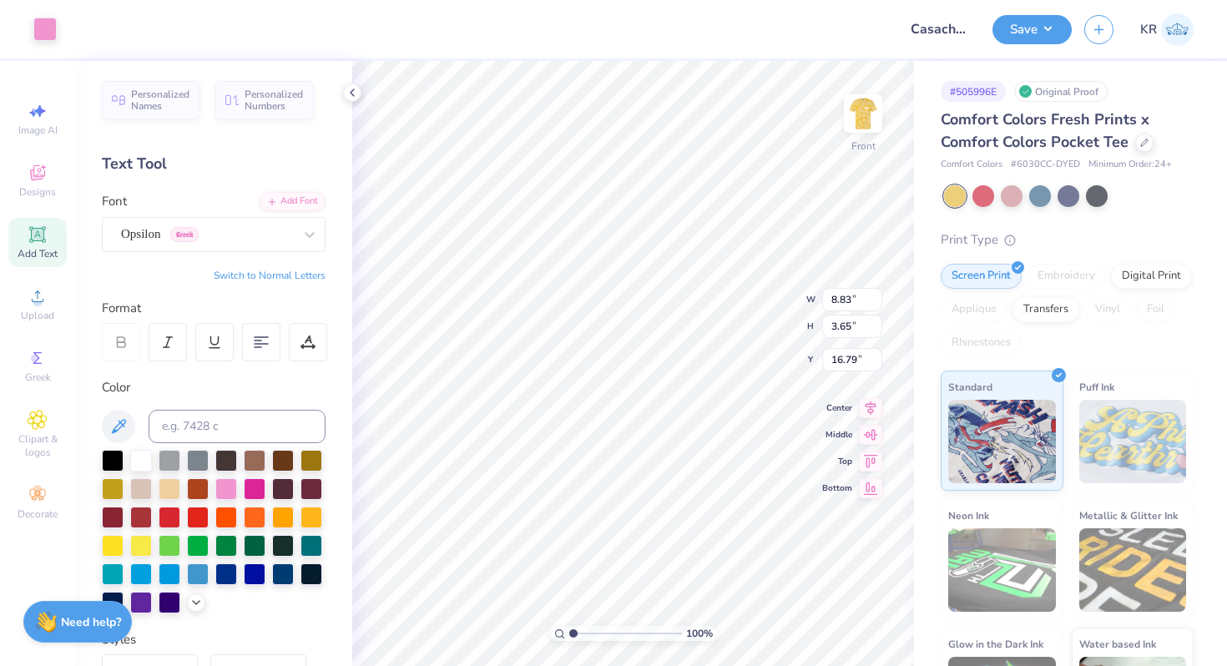
type input "16.42"
click at [877, 134] on div "Front" at bounding box center [863, 123] width 38 height 59
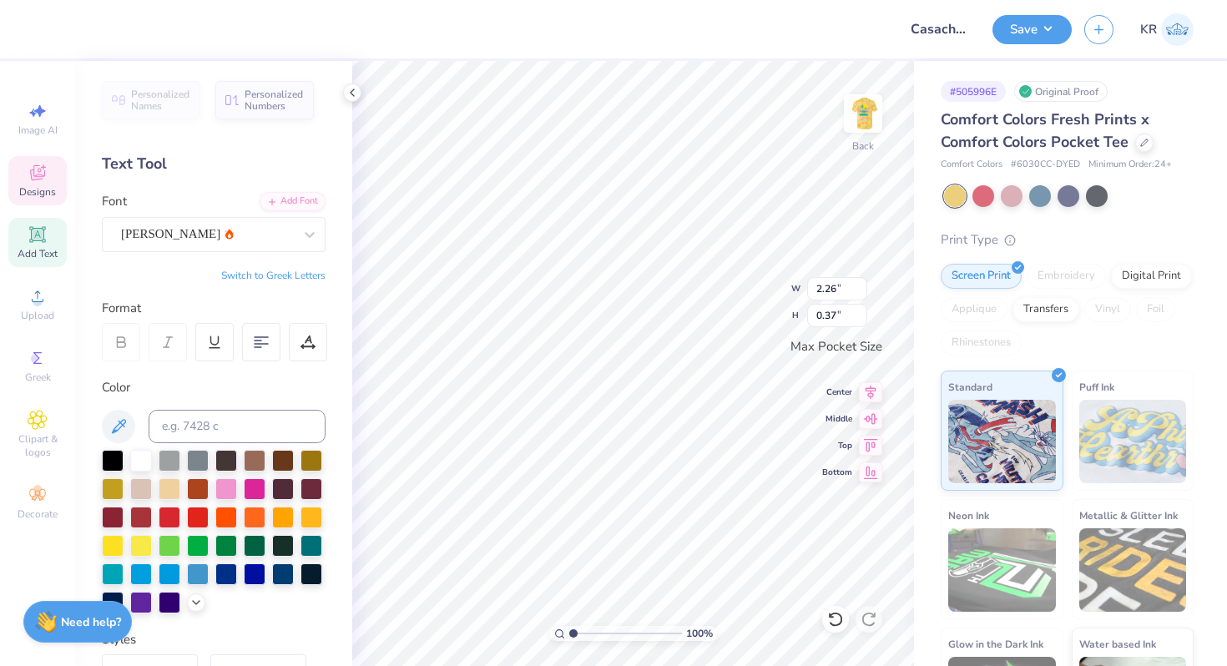
type textarea "PHILANTHROPY"
click at [78, 38] on div at bounding box center [74, 27] width 23 height 23
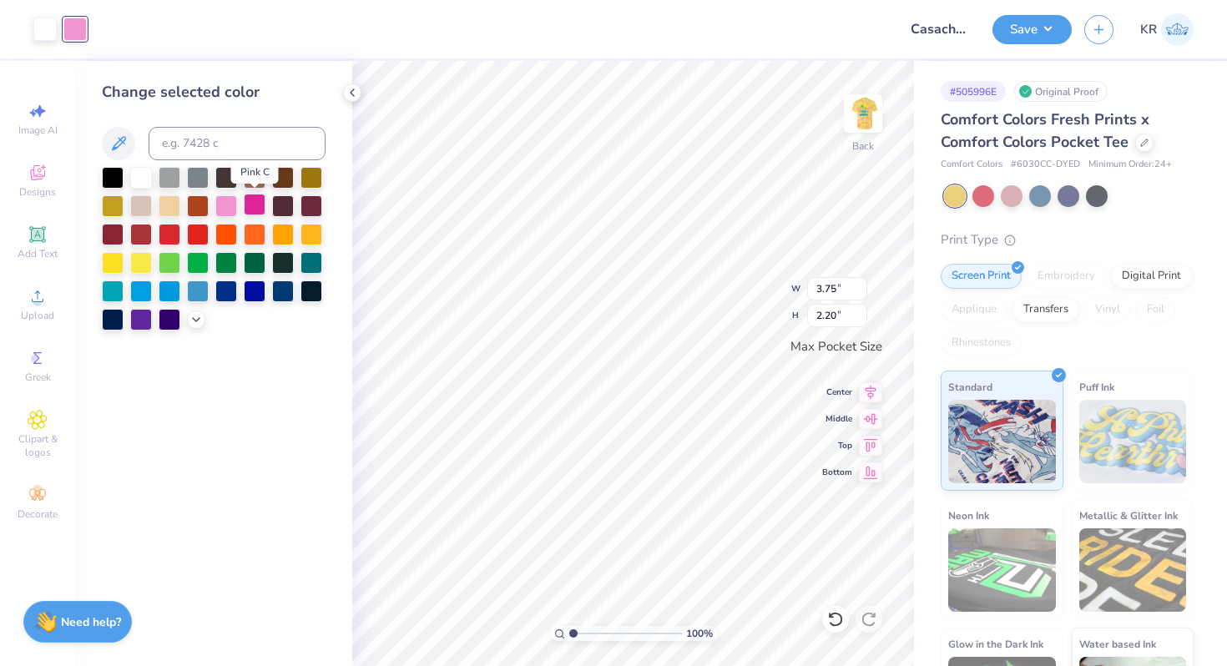
click at [249, 204] on div at bounding box center [255, 205] width 22 height 22
click at [47, 30] on div at bounding box center [44, 27] width 23 height 23
click at [256, 209] on div at bounding box center [255, 205] width 22 height 22
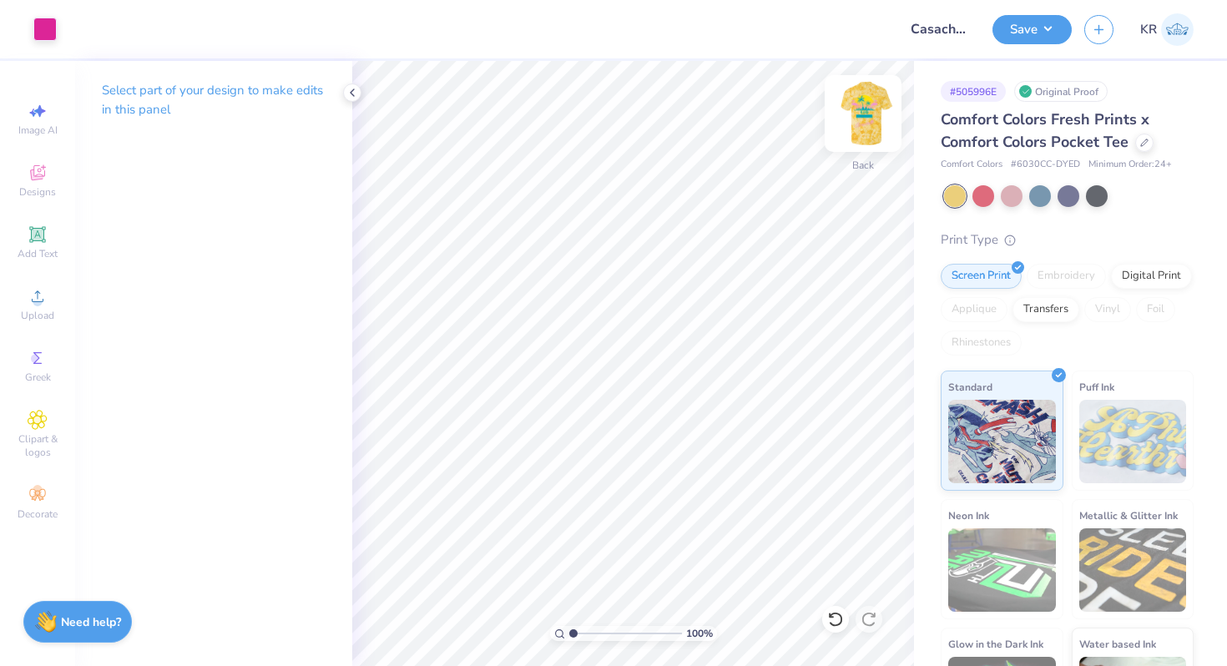
click at [859, 141] on img at bounding box center [862, 113] width 67 height 67
click at [98, 32] on div at bounding box center [104, 27] width 23 height 23
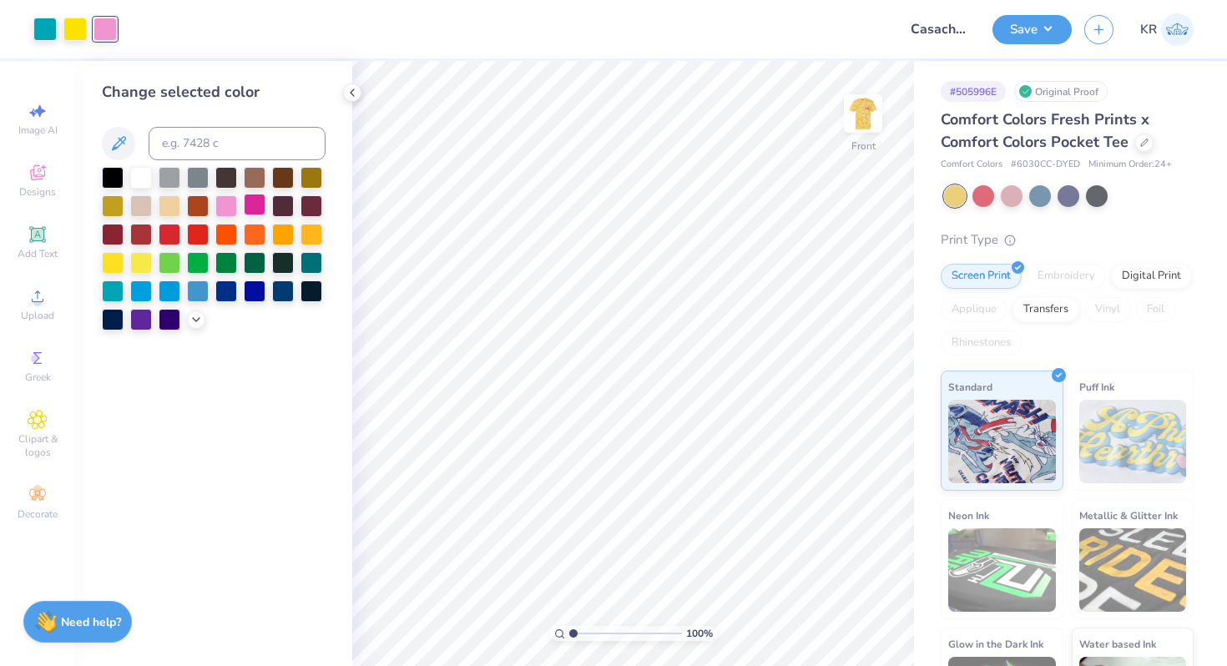
click at [250, 214] on div at bounding box center [255, 205] width 22 height 22
click at [196, 320] on icon at bounding box center [195, 317] width 13 height 13
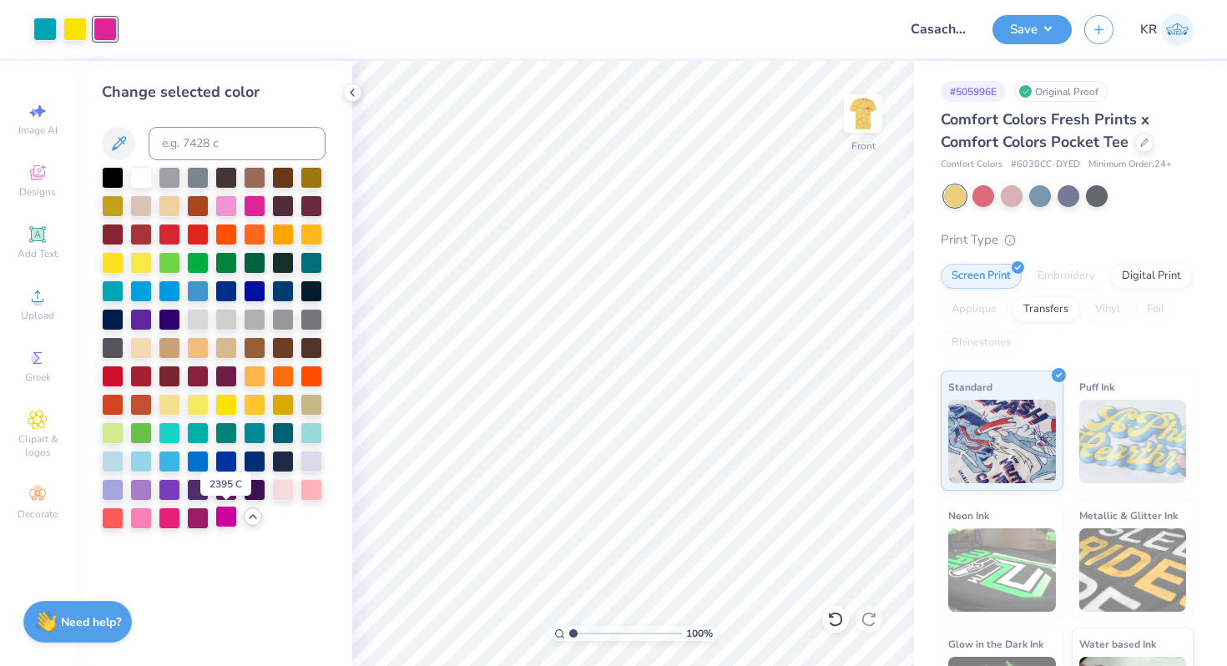
click at [221, 523] on div at bounding box center [226, 517] width 22 height 22
click at [229, 519] on div at bounding box center [226, 517] width 22 height 22
click at [259, 197] on div at bounding box center [255, 205] width 22 height 22
click at [259, 209] on div at bounding box center [255, 205] width 22 height 22
click at [72, 21] on div at bounding box center [74, 27] width 23 height 23
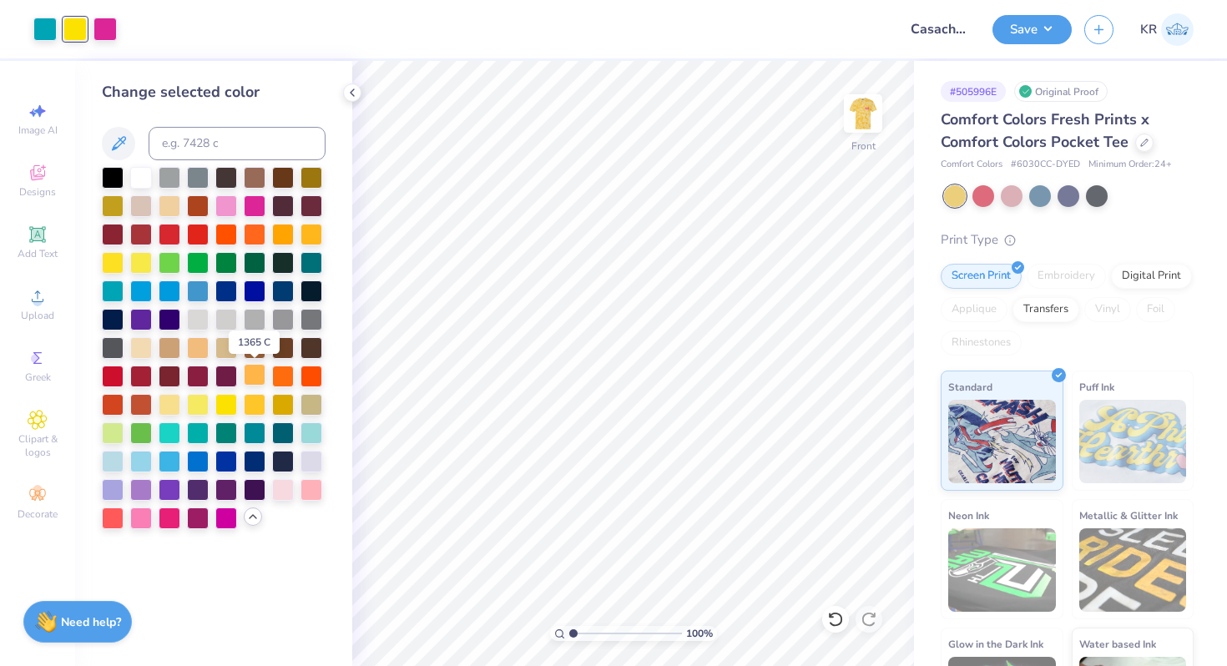
click at [259, 377] on div at bounding box center [255, 375] width 22 height 22
click at [285, 375] on div at bounding box center [283, 375] width 22 height 22
click at [257, 377] on div at bounding box center [255, 375] width 22 height 22
click at [253, 399] on div at bounding box center [255, 403] width 22 height 22
click at [229, 405] on div at bounding box center [226, 403] width 22 height 22
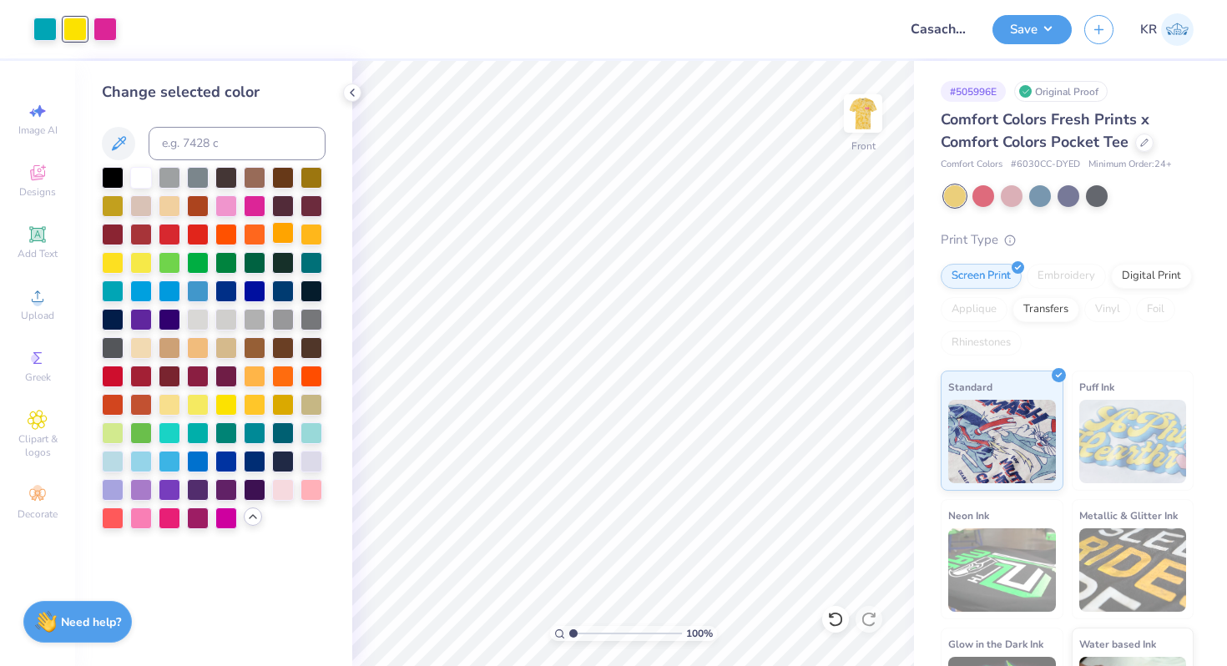
click at [280, 229] on div at bounding box center [283, 233] width 22 height 22
click at [256, 380] on div at bounding box center [255, 375] width 22 height 22
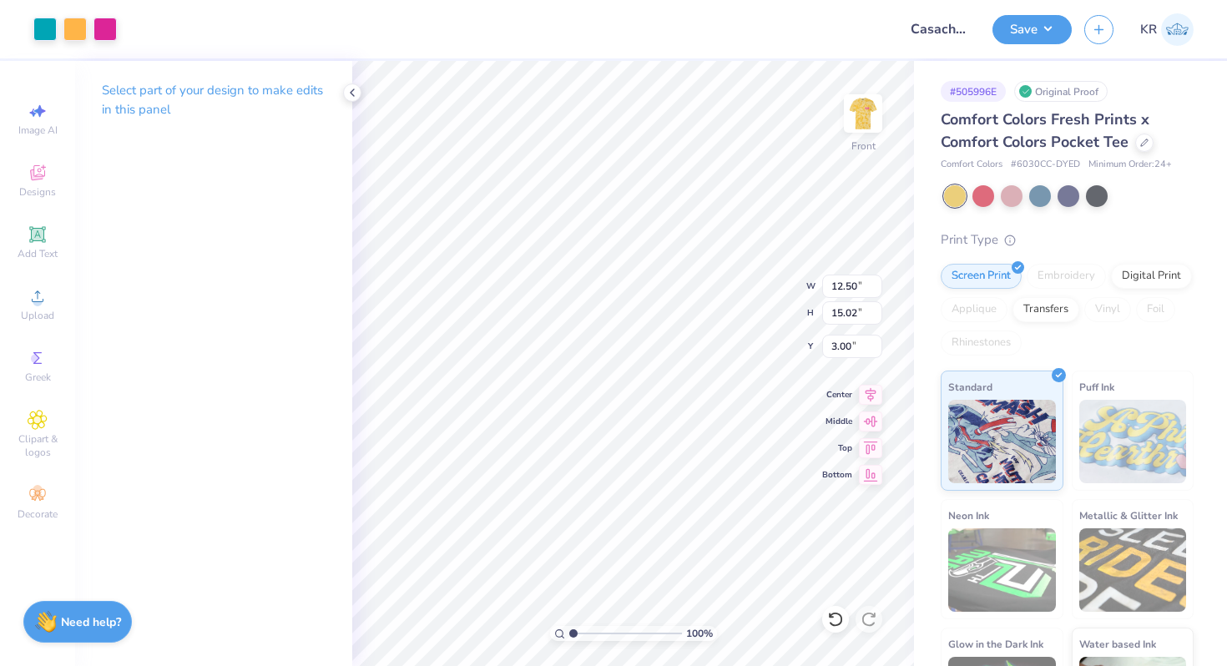
type input "3.00"
type input "10.35"
type input "8.47"
type input "3.50"
type input "10.50"
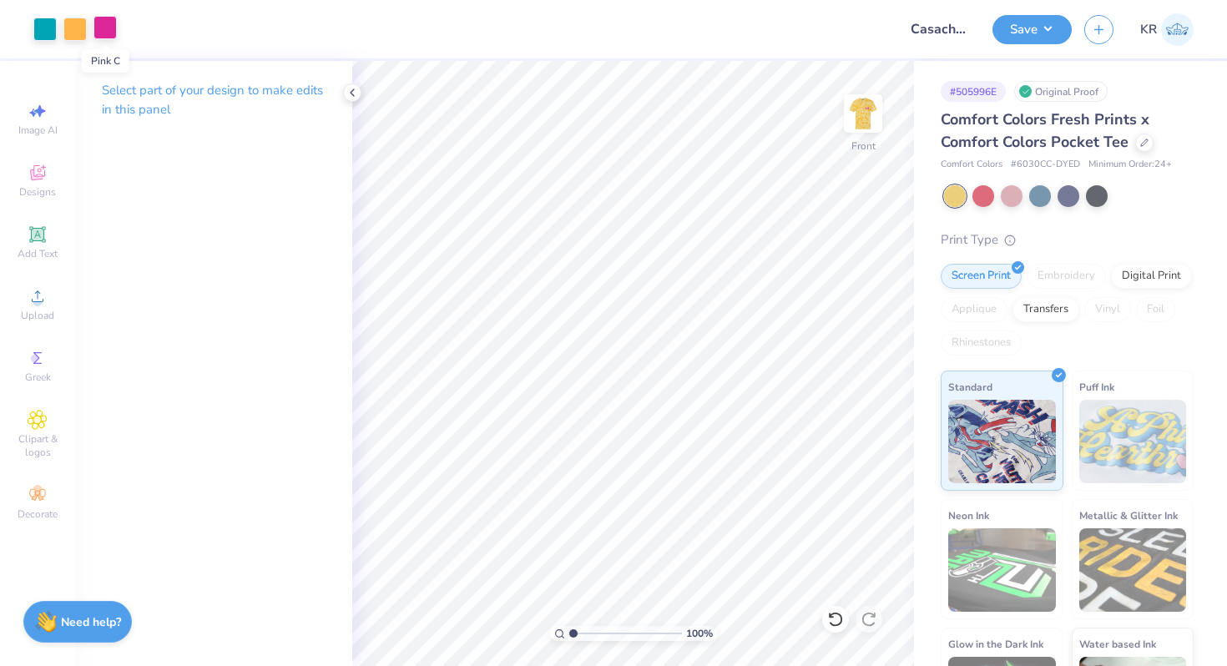
click at [102, 31] on div at bounding box center [104, 27] width 23 height 23
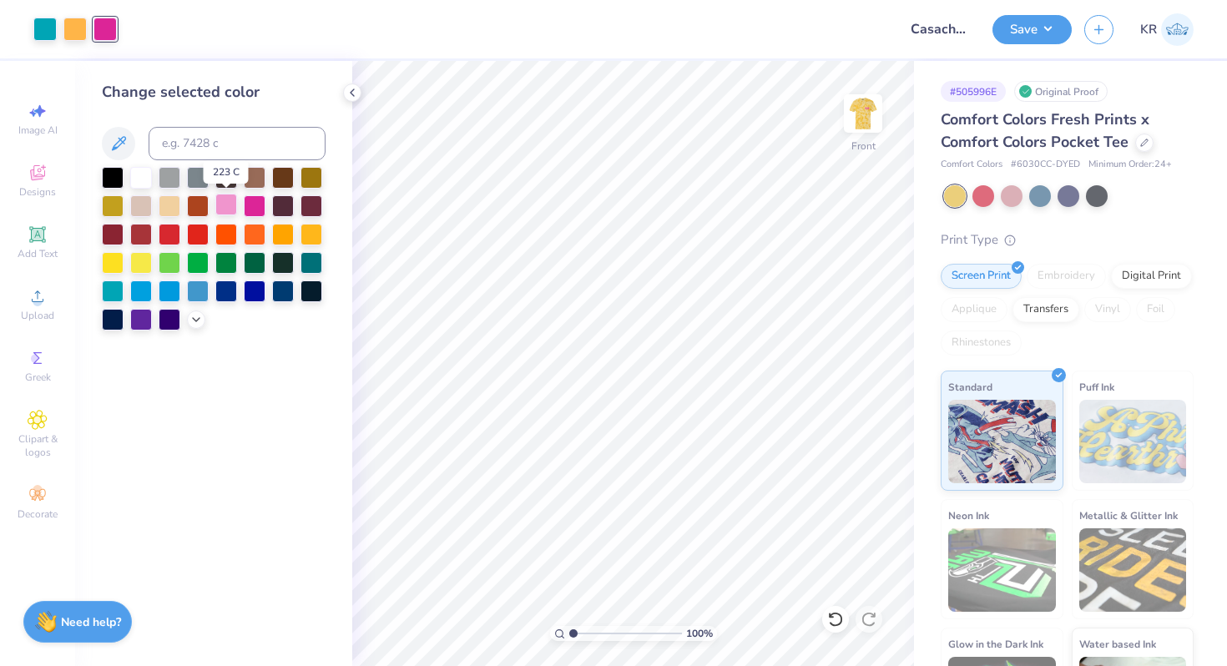
click at [228, 200] on div at bounding box center [226, 205] width 22 height 22
click at [193, 322] on icon at bounding box center [195, 317] width 13 height 13
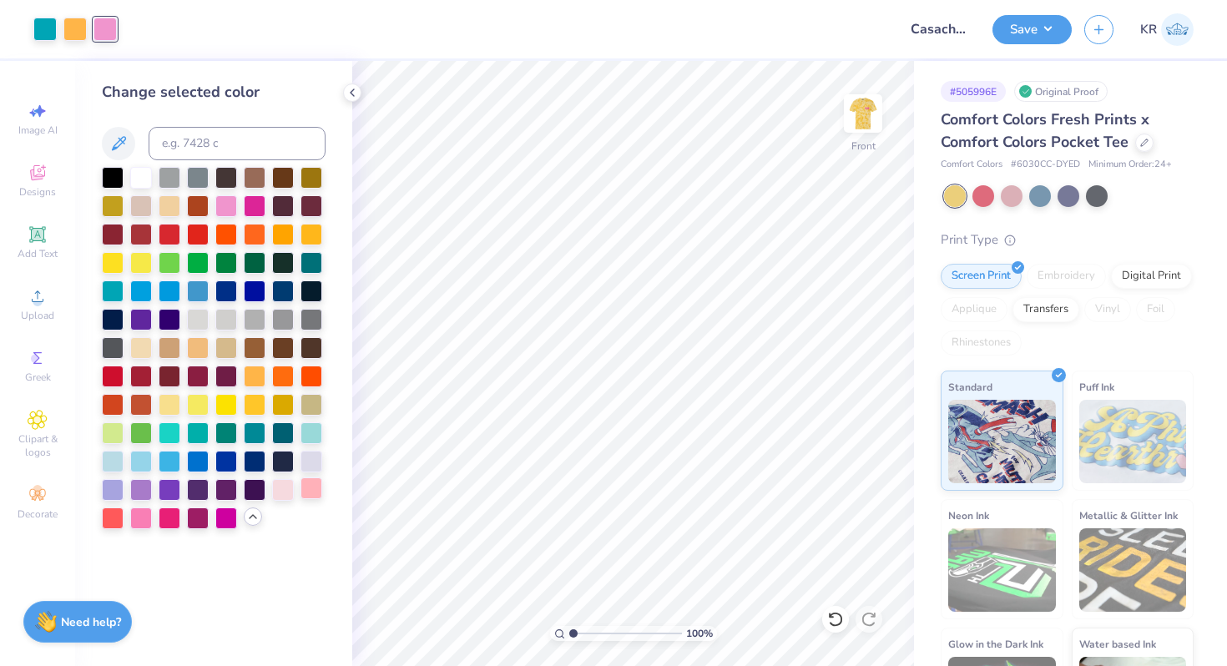
click at [309, 485] on div at bounding box center [311, 488] width 22 height 22
click at [148, 518] on div at bounding box center [141, 517] width 22 height 22
click at [172, 522] on div at bounding box center [170, 517] width 22 height 22
click at [139, 517] on div at bounding box center [141, 517] width 22 height 22
click at [1015, 204] on div at bounding box center [1011, 195] width 22 height 22
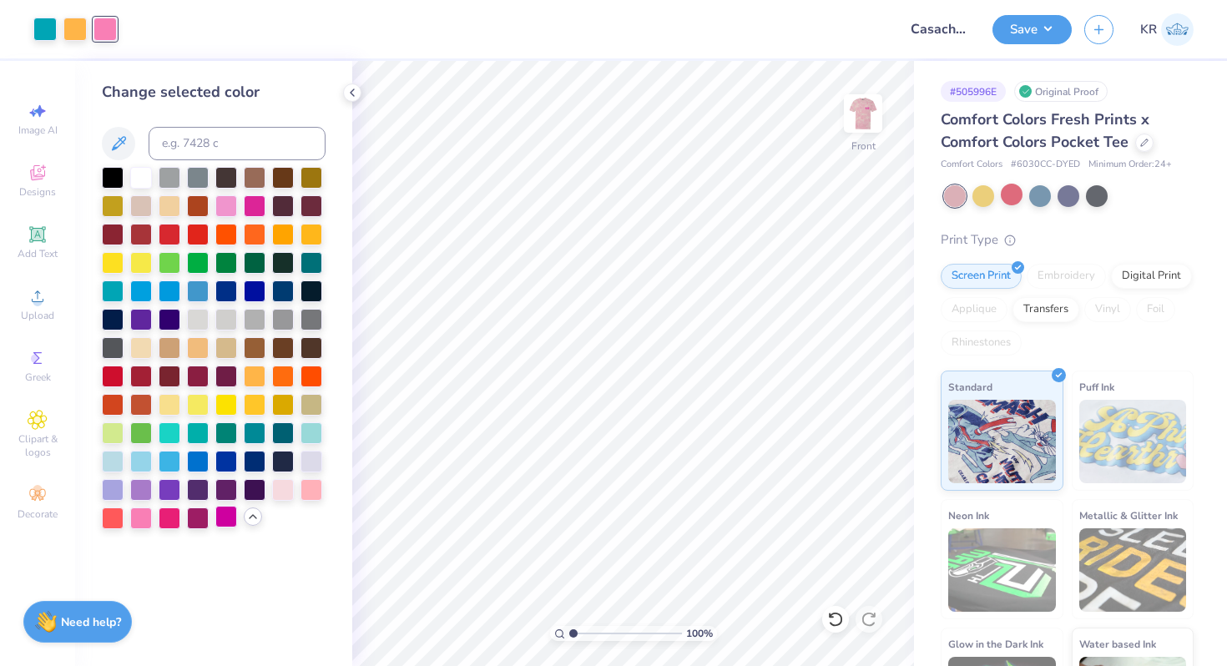
click at [227, 516] on div at bounding box center [226, 517] width 22 height 22
click at [164, 523] on div at bounding box center [170, 517] width 22 height 22
click at [226, 204] on div at bounding box center [226, 205] width 22 height 22
click at [247, 204] on div at bounding box center [255, 205] width 22 height 22
click at [220, 523] on div at bounding box center [226, 517] width 22 height 22
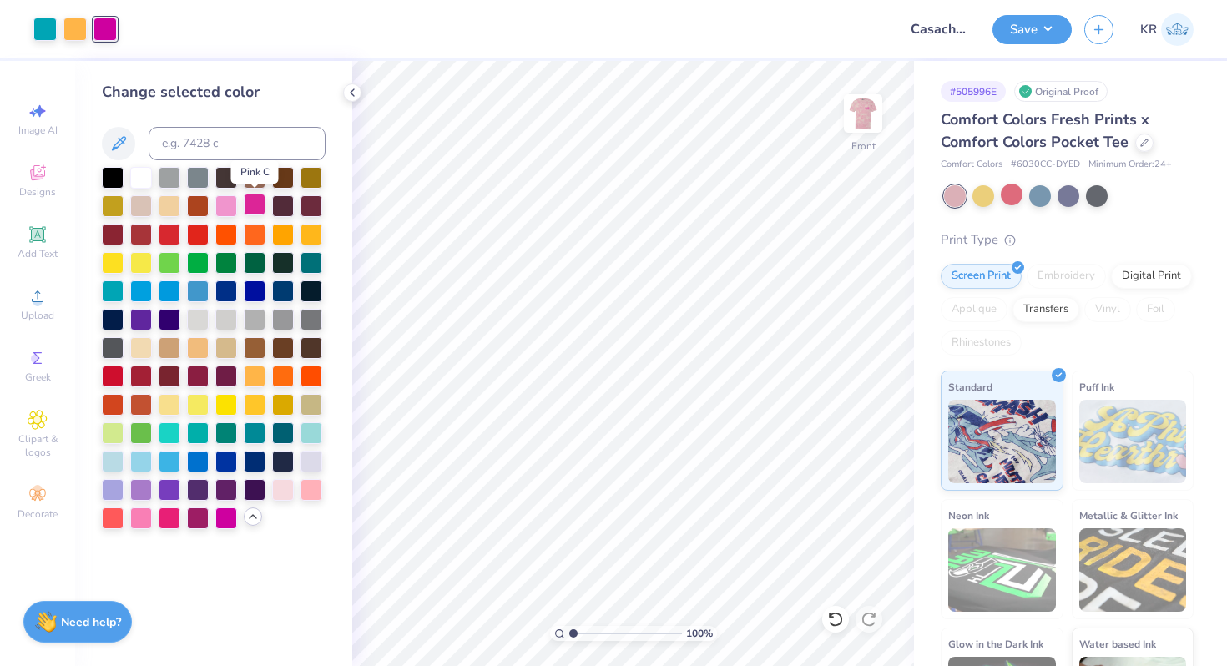
click at [252, 205] on div at bounding box center [255, 205] width 22 height 22
click at [71, 31] on div at bounding box center [74, 27] width 23 height 23
click at [257, 234] on div at bounding box center [255, 233] width 22 height 22
click at [277, 236] on div at bounding box center [283, 233] width 22 height 22
click at [256, 375] on div at bounding box center [255, 375] width 22 height 22
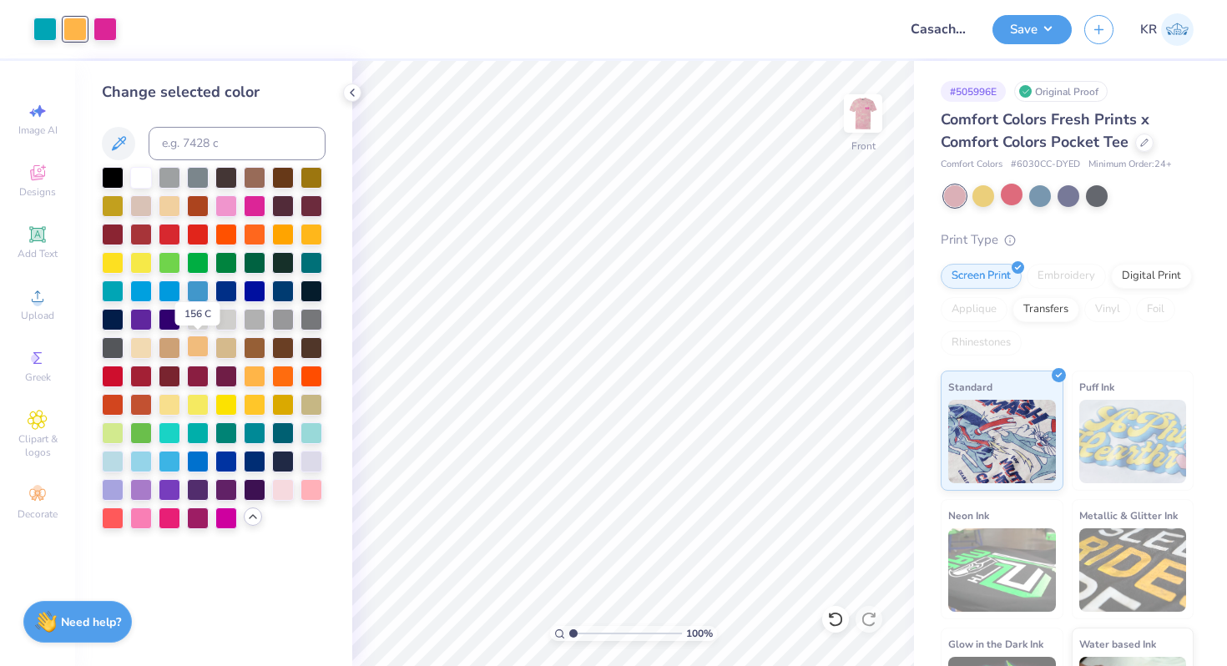
click at [200, 345] on div at bounding box center [198, 346] width 22 height 22
click at [254, 378] on div at bounding box center [255, 375] width 22 height 22
click at [103, 27] on div at bounding box center [104, 27] width 23 height 23
click at [79, 20] on div at bounding box center [74, 27] width 23 height 23
click at [310, 493] on div at bounding box center [311, 488] width 22 height 22
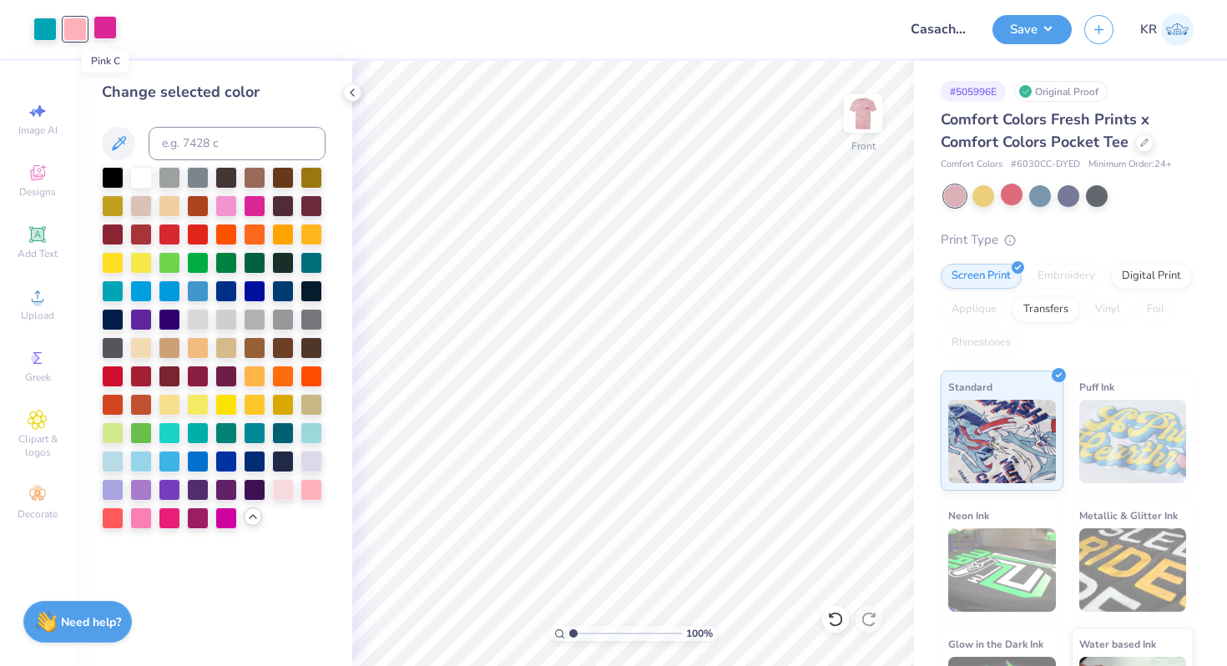
click at [110, 32] on div at bounding box center [104, 27] width 23 height 23
click at [249, 237] on div at bounding box center [255, 233] width 22 height 22
click at [233, 237] on div at bounding box center [226, 233] width 22 height 22
click at [281, 380] on div at bounding box center [283, 375] width 22 height 22
click at [304, 380] on div at bounding box center [311, 375] width 22 height 22
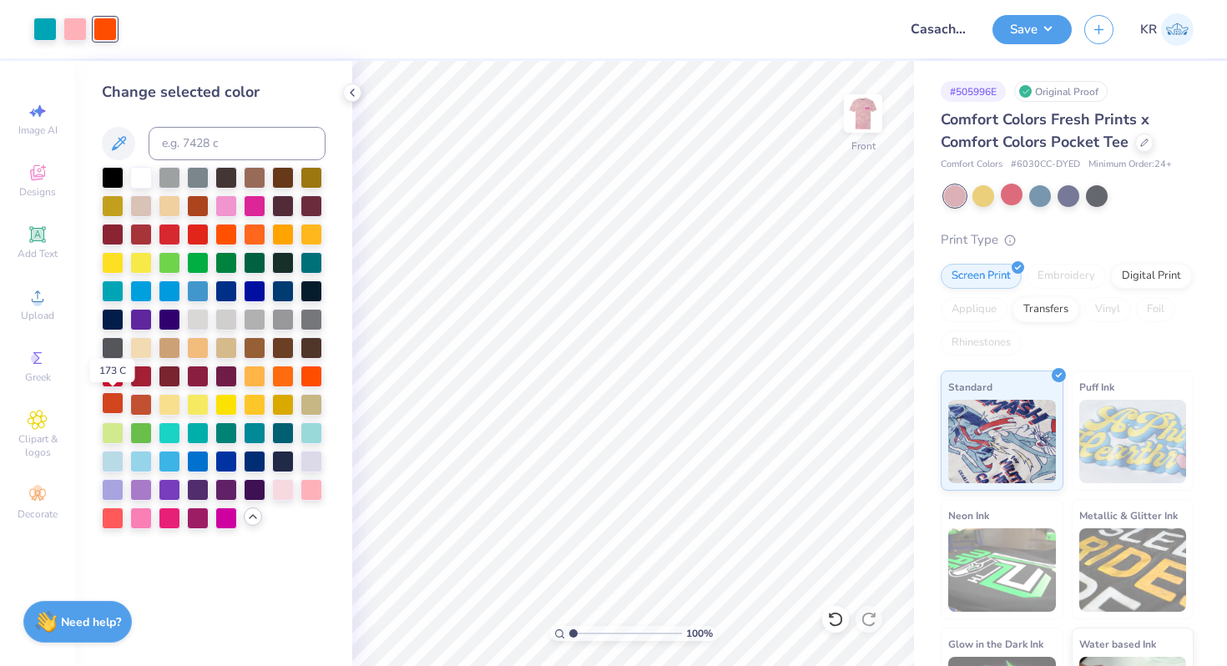
click at [117, 410] on div at bounding box center [113, 403] width 22 height 22
click at [116, 516] on div at bounding box center [113, 517] width 22 height 22
click at [74, 36] on div at bounding box center [74, 27] width 23 height 23
click at [252, 238] on div at bounding box center [255, 233] width 22 height 22
click at [233, 239] on div at bounding box center [226, 233] width 22 height 22
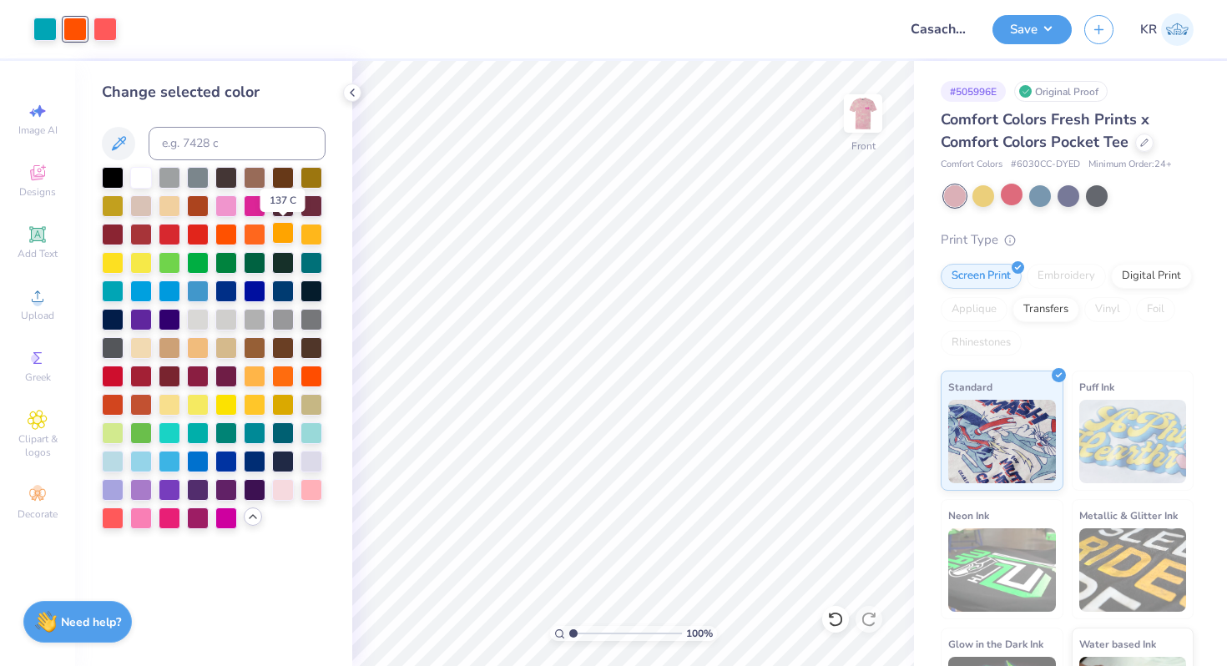
click at [293, 230] on div at bounding box center [283, 233] width 22 height 22
click at [317, 233] on div at bounding box center [311, 233] width 22 height 22
click at [253, 374] on div at bounding box center [255, 375] width 22 height 22
click at [253, 380] on div at bounding box center [255, 375] width 22 height 22
click at [312, 232] on div at bounding box center [311, 233] width 22 height 22
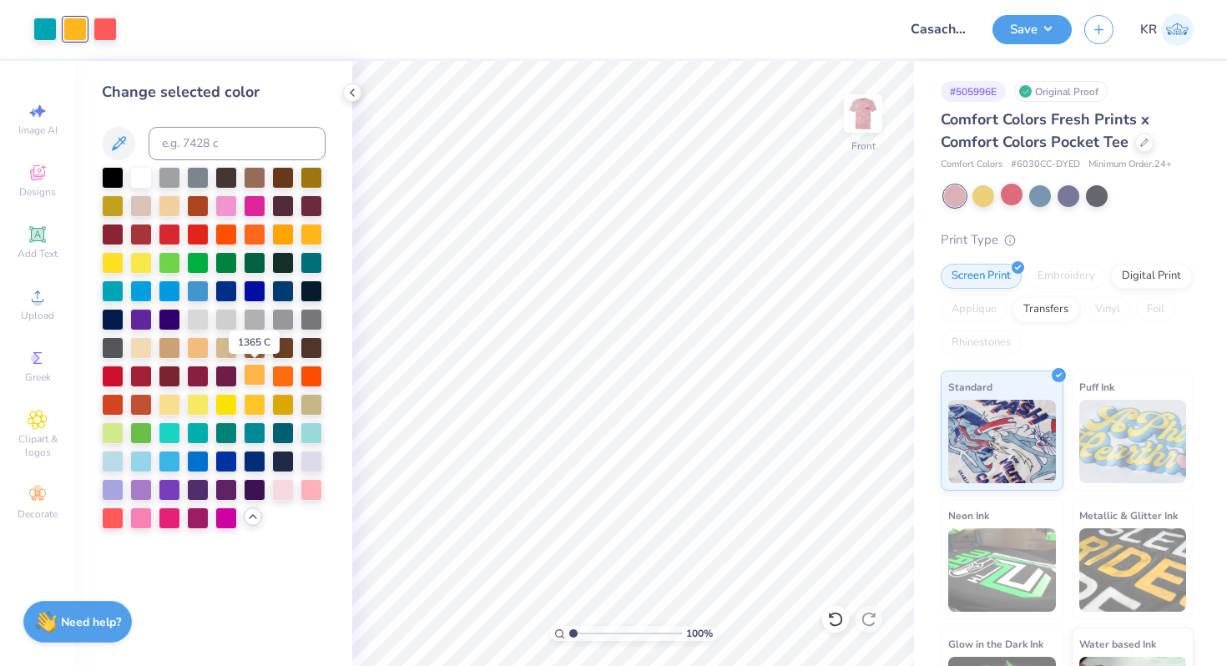
click at [258, 371] on div at bounding box center [255, 375] width 22 height 22
click at [285, 231] on div at bounding box center [283, 233] width 22 height 22
click at [305, 231] on div at bounding box center [311, 233] width 22 height 22
click at [287, 234] on div at bounding box center [283, 233] width 22 height 22
click at [858, 147] on div at bounding box center [862, 113] width 77 height 77
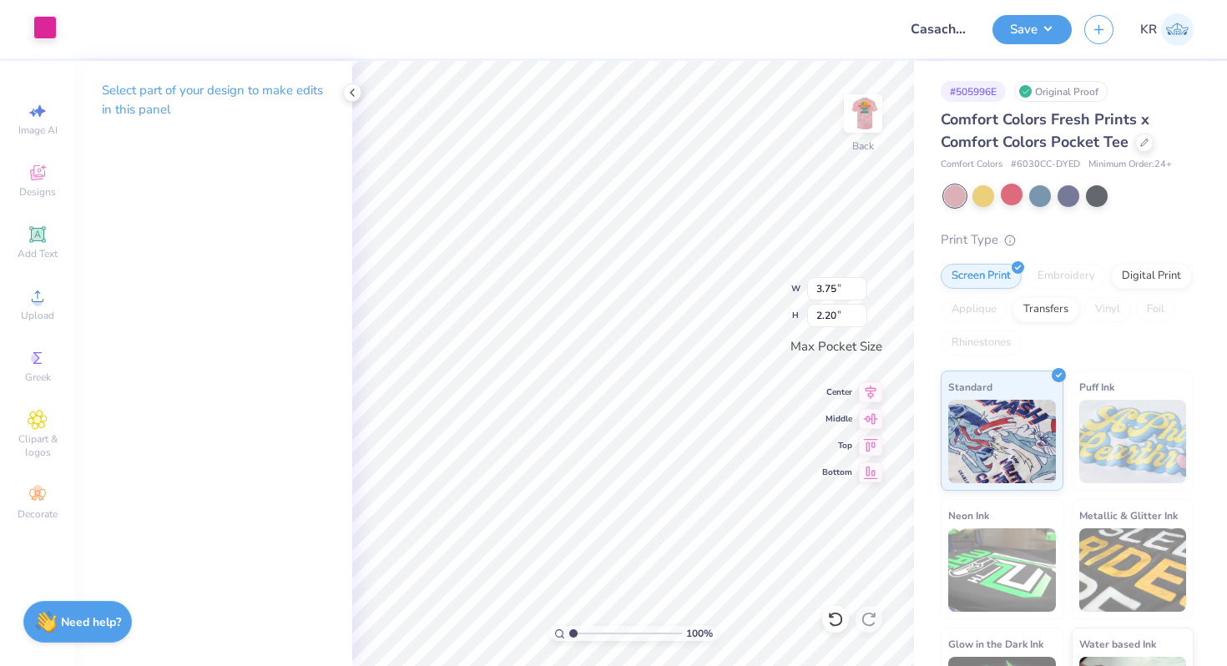
click at [43, 23] on div at bounding box center [44, 27] width 23 height 23
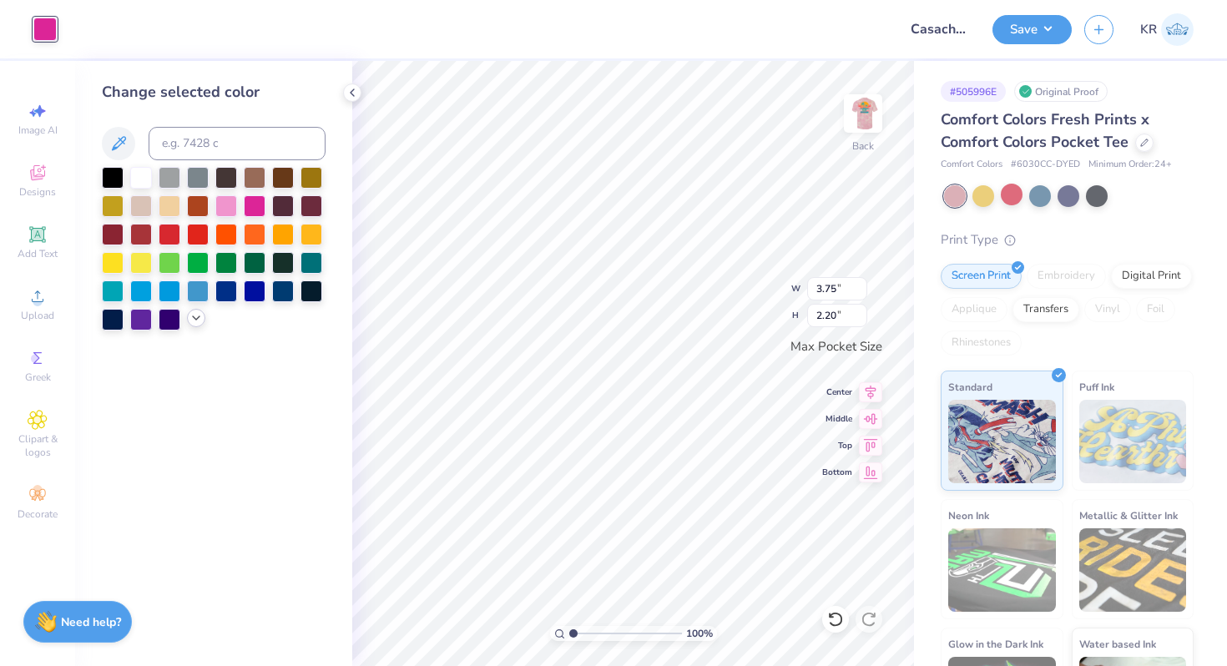
click at [189, 325] on div at bounding box center [196, 318] width 18 height 18
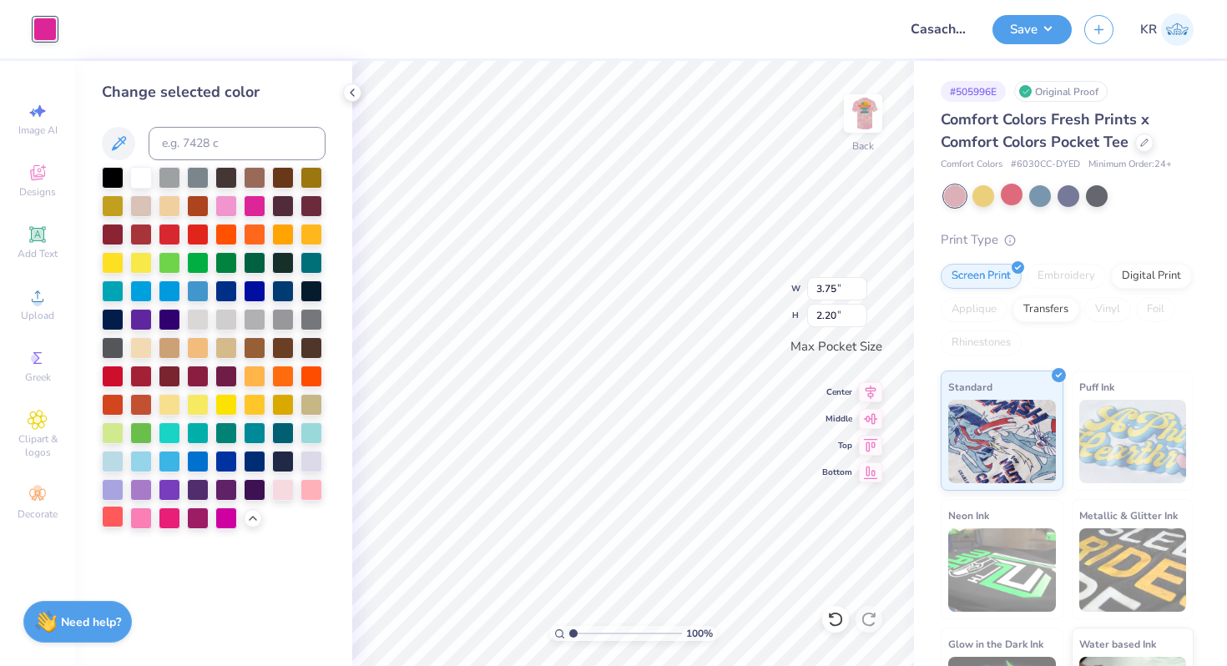
click at [110, 521] on div at bounding box center [113, 517] width 22 height 22
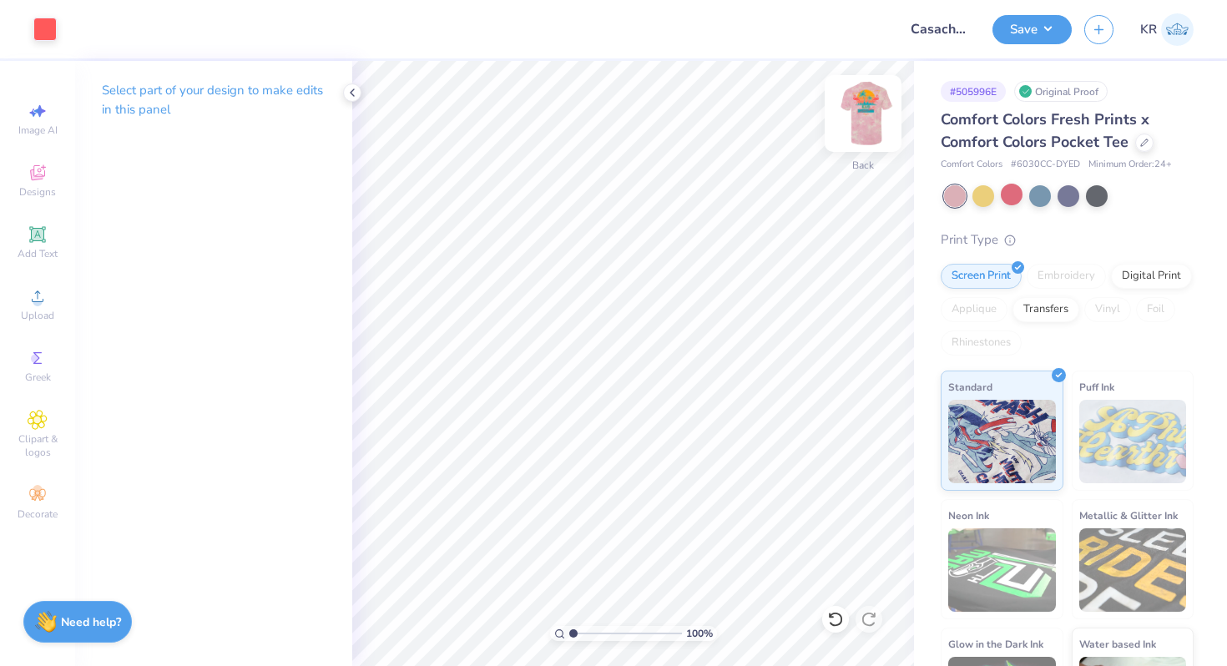
click at [876, 144] on img at bounding box center [862, 113] width 67 height 67
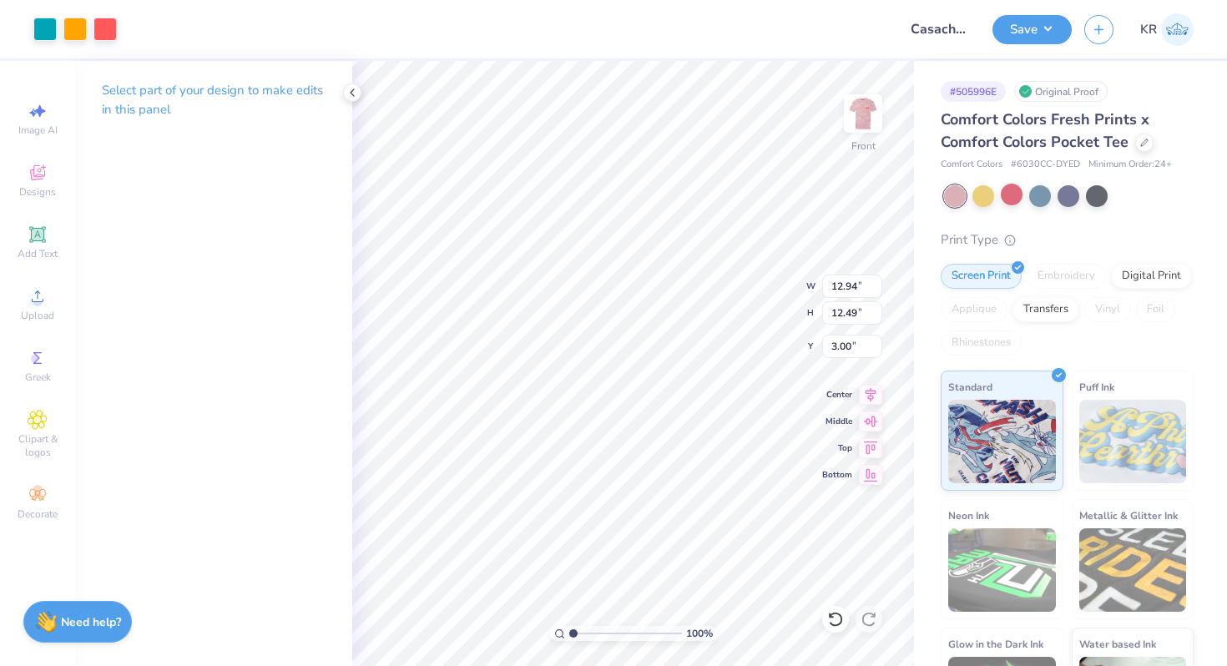
type input "12.94"
type input "12.49"
click at [43, 33] on div at bounding box center [44, 27] width 23 height 23
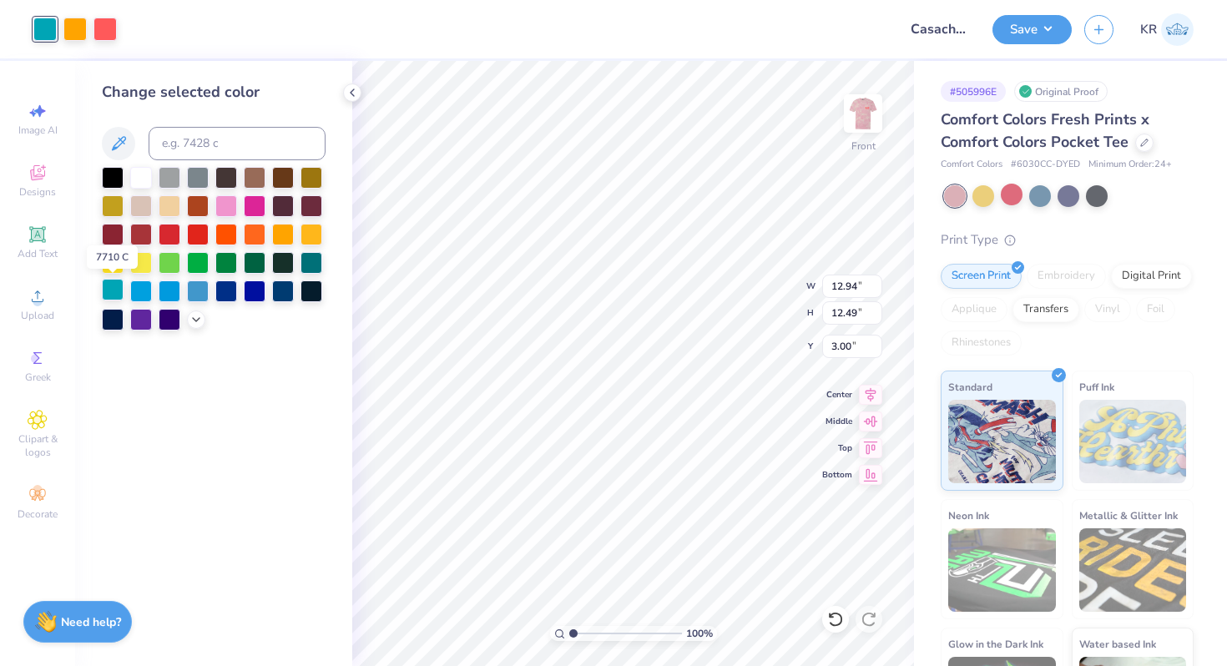
click at [118, 293] on div at bounding box center [113, 290] width 22 height 22
click at [196, 320] on icon at bounding box center [195, 317] width 13 height 13
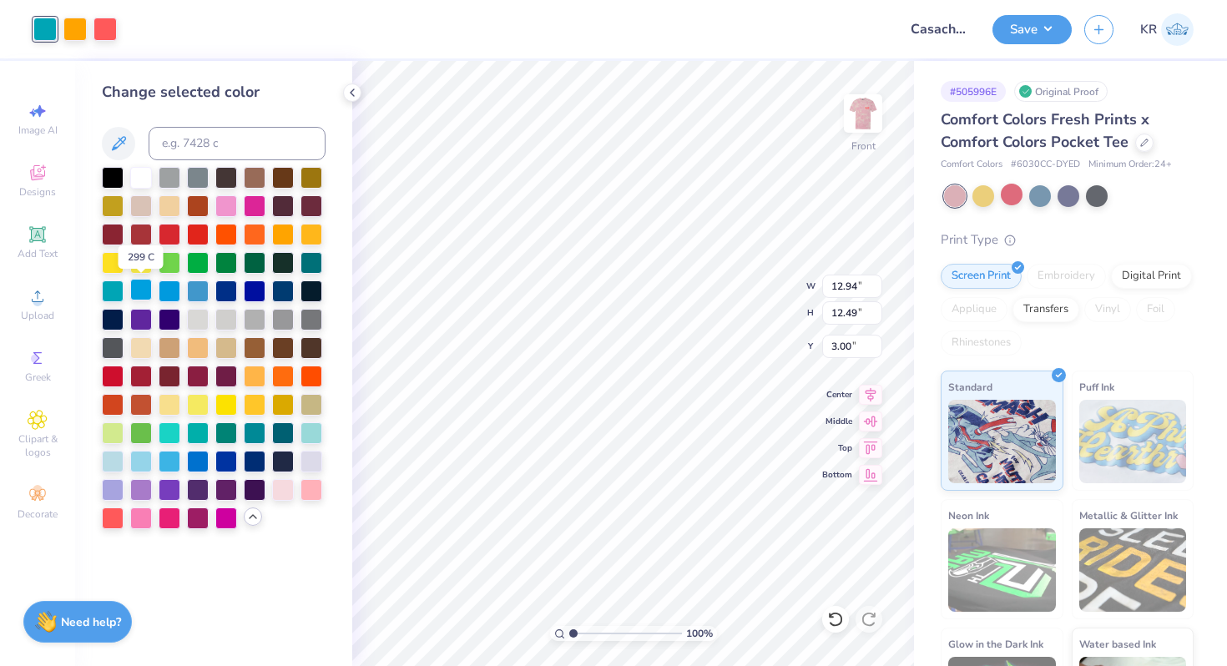
click at [146, 292] on div at bounding box center [141, 290] width 22 height 22
click at [159, 292] on div at bounding box center [170, 290] width 22 height 22
click at [310, 437] on div at bounding box center [311, 432] width 22 height 22
click at [113, 463] on div at bounding box center [113, 460] width 22 height 22
click at [175, 429] on div at bounding box center [170, 432] width 22 height 22
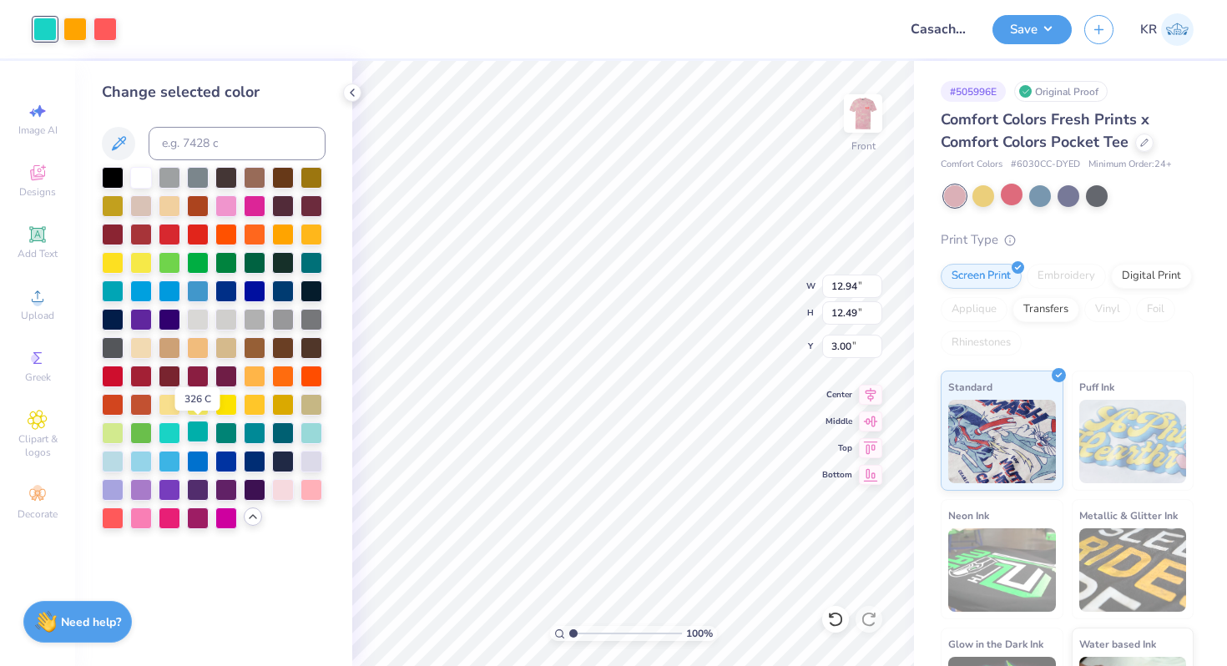
click at [204, 432] on div at bounding box center [198, 432] width 22 height 22
click at [229, 435] on div at bounding box center [226, 433] width 22 height 22
click at [251, 434] on div at bounding box center [255, 432] width 22 height 22
click at [284, 435] on div at bounding box center [283, 432] width 22 height 22
click at [167, 462] on div at bounding box center [170, 460] width 22 height 22
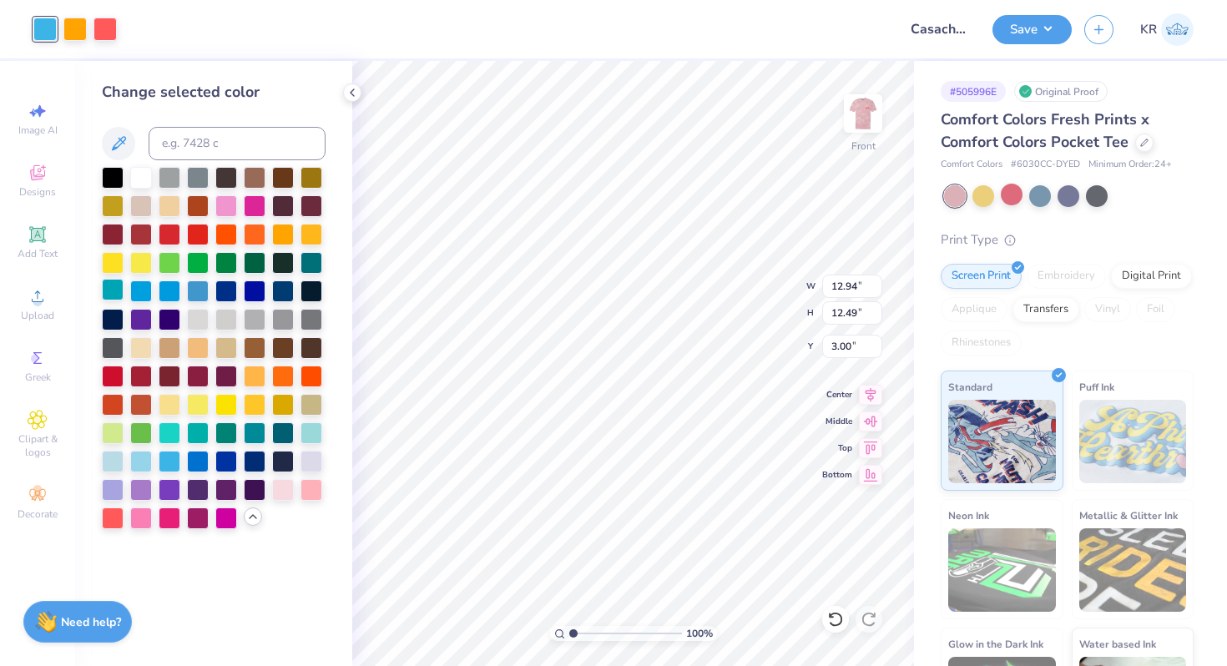
click at [116, 291] on div at bounding box center [113, 290] width 22 height 22
click at [141, 289] on div at bounding box center [141, 290] width 22 height 22
click at [167, 290] on div at bounding box center [170, 290] width 22 height 22
drag, startPoint x: 114, startPoint y: 293, endPoint x: 314, endPoint y: 279, distance: 199.9
click at [114, 293] on div at bounding box center [113, 291] width 22 height 22
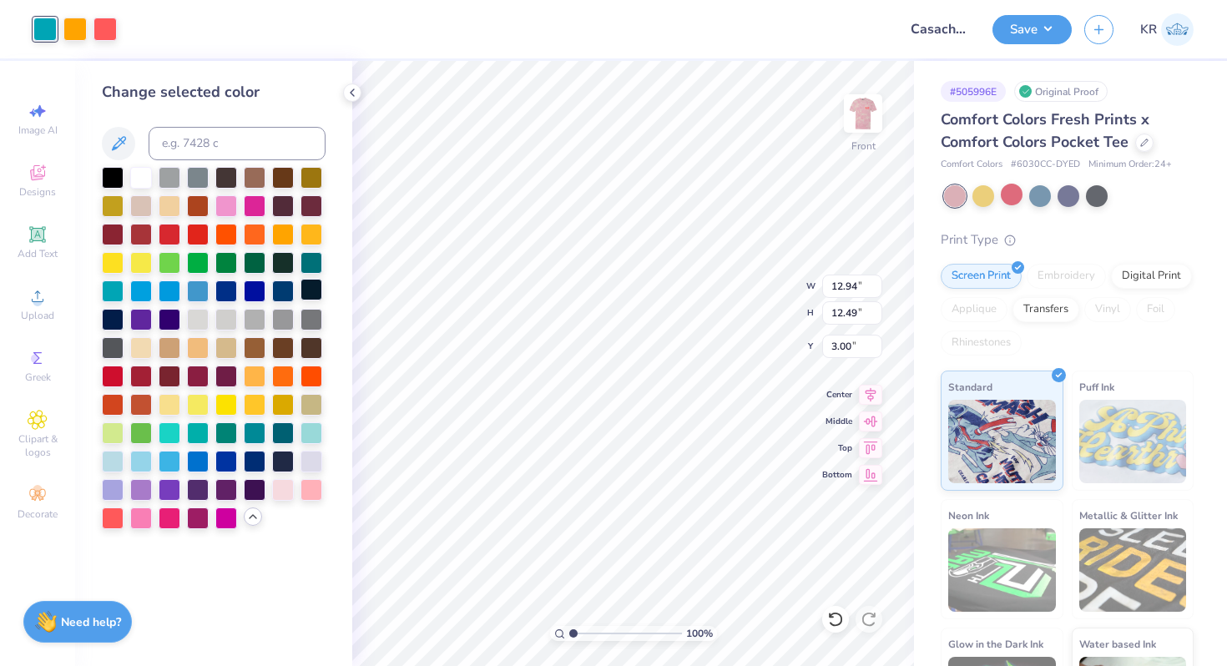
click at [316, 261] on div at bounding box center [311, 263] width 22 height 22
click at [306, 436] on div at bounding box center [311, 432] width 22 height 22
click at [228, 431] on div at bounding box center [226, 432] width 22 height 22
click at [210, 432] on div at bounding box center [214, 348] width 224 height 362
click at [194, 436] on div at bounding box center [198, 432] width 22 height 22
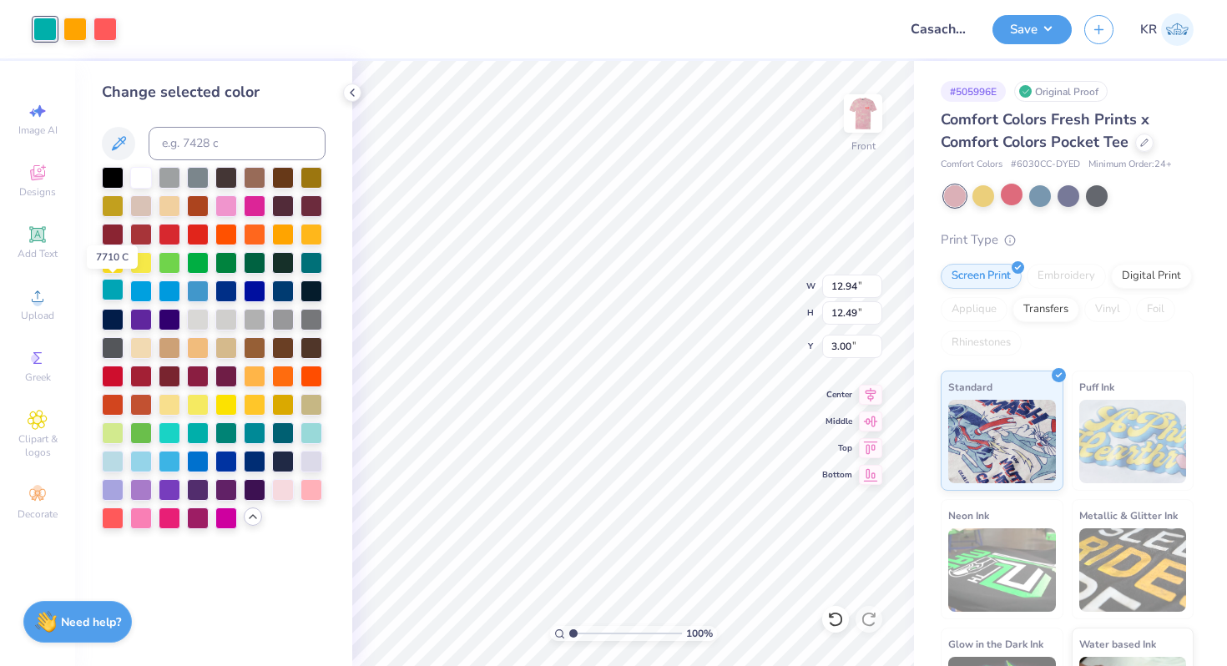
click at [121, 289] on div at bounding box center [113, 290] width 22 height 22
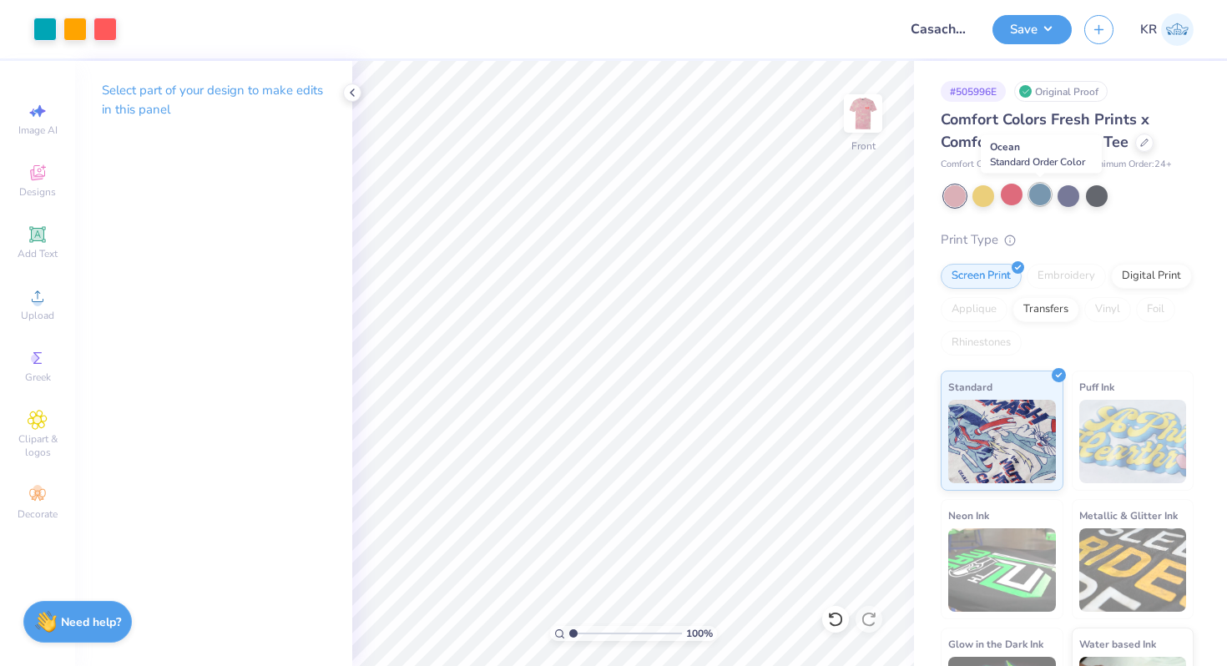
click at [1040, 194] on div at bounding box center [1040, 195] width 22 height 22
click at [987, 196] on div at bounding box center [983, 195] width 22 height 22
click at [1069, 204] on div at bounding box center [1068, 195] width 22 height 22
click at [1090, 198] on div at bounding box center [1097, 195] width 22 height 22
click at [1039, 203] on div at bounding box center [1040, 195] width 22 height 22
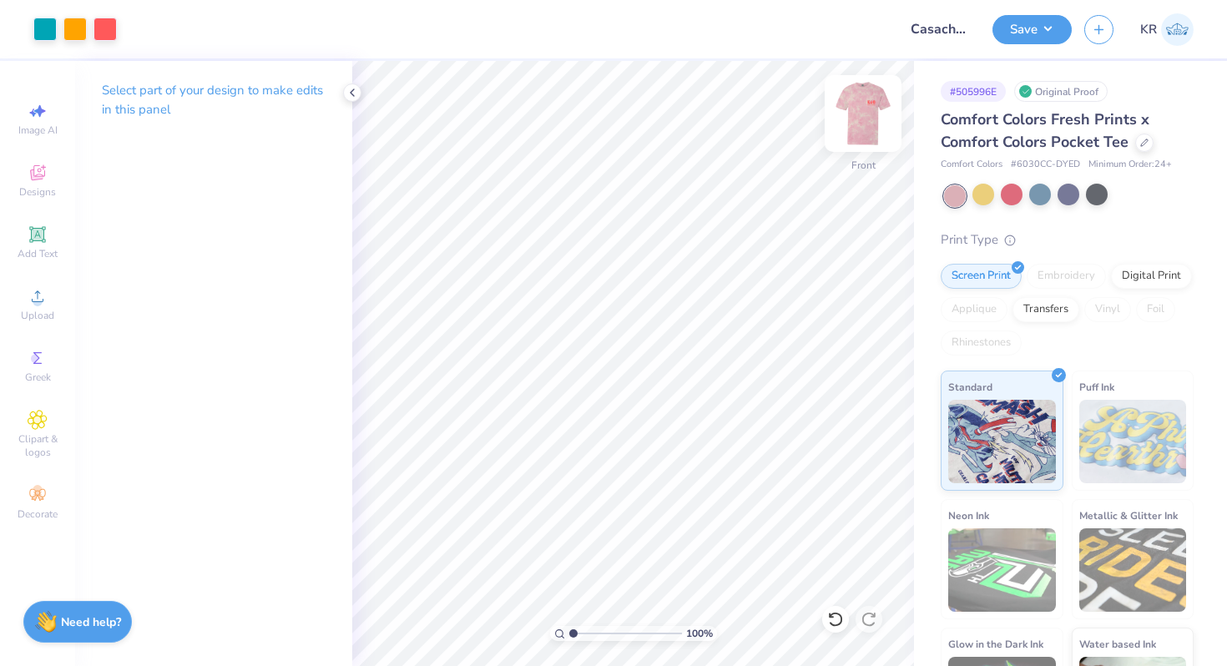
click at [859, 143] on img at bounding box center [862, 113] width 67 height 67
click at [1146, 145] on div at bounding box center [1144, 141] width 18 height 18
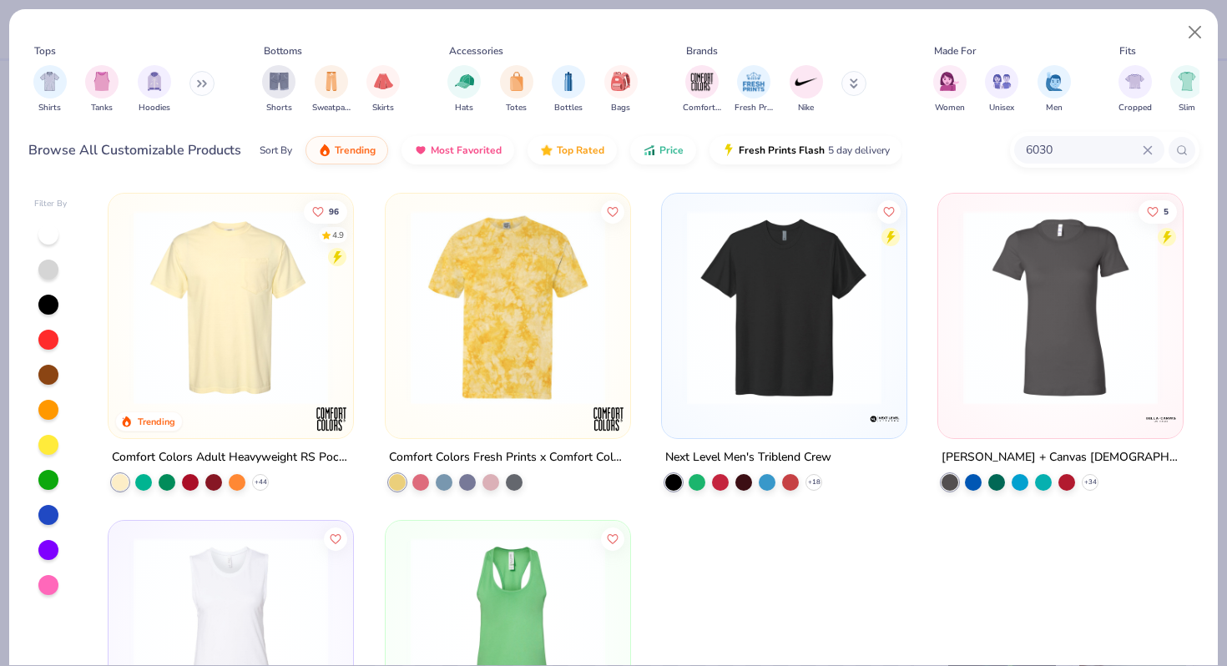
click at [272, 296] on img at bounding box center [230, 307] width 211 height 194
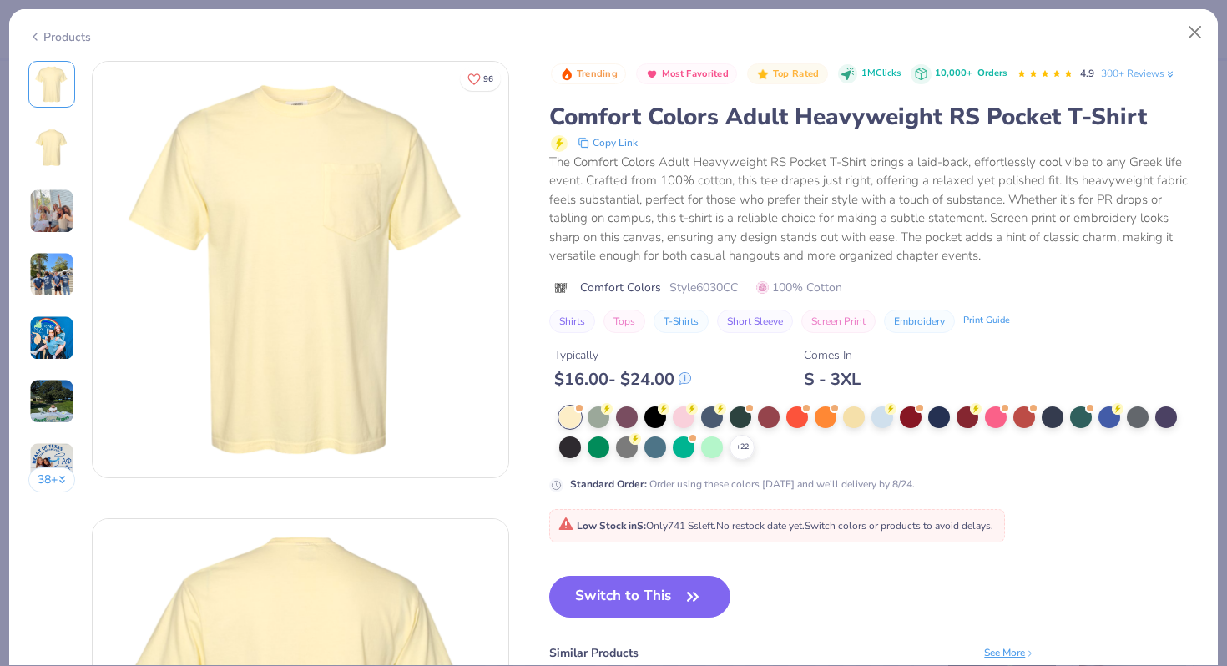
click at [611, 588] on button "Switch to This" at bounding box center [639, 597] width 181 height 42
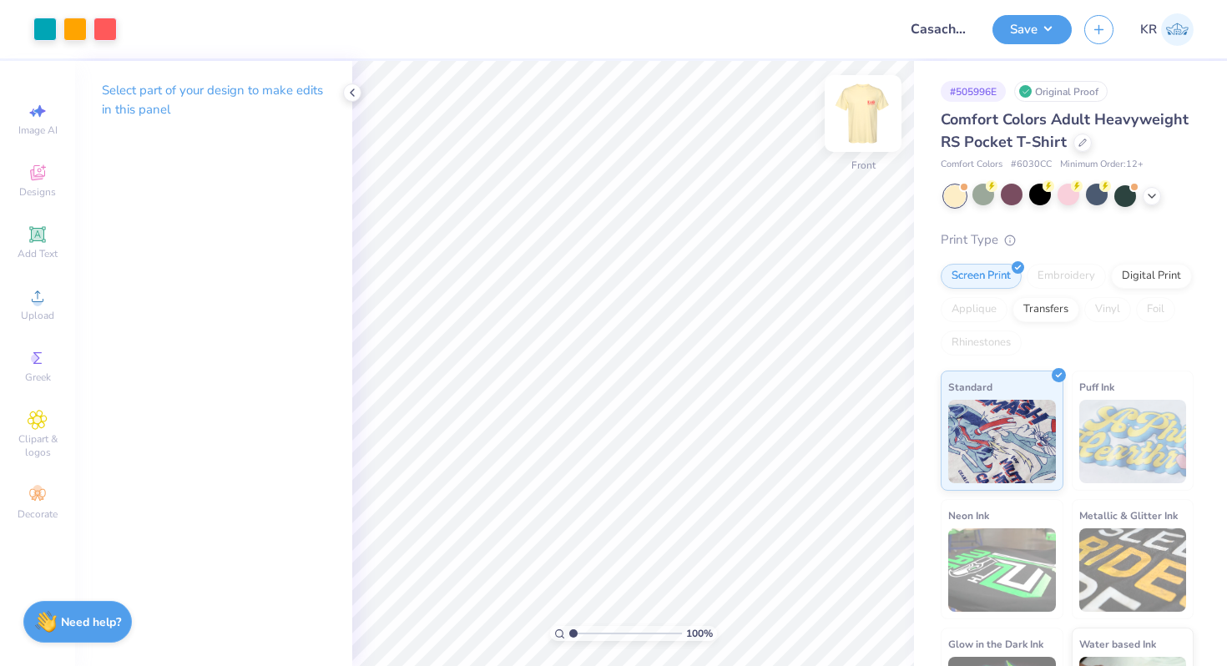
click at [862, 140] on img at bounding box center [862, 113] width 67 height 67
click at [1154, 199] on icon at bounding box center [1151, 194] width 13 height 13
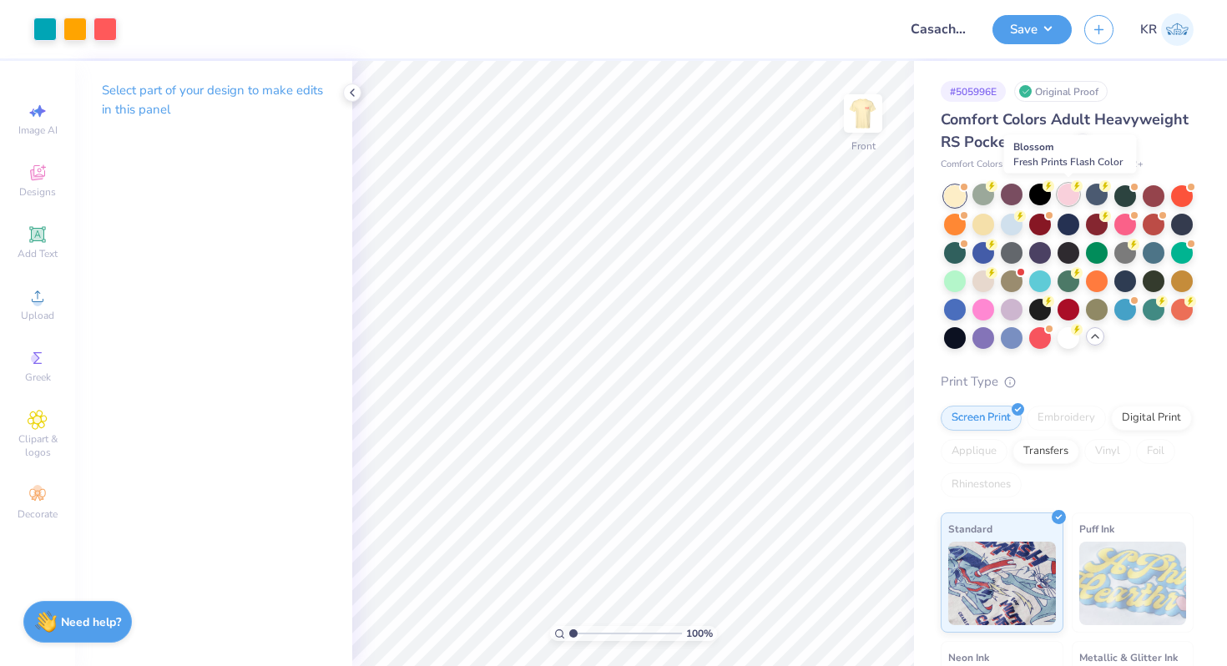
click at [1060, 194] on div at bounding box center [1068, 195] width 22 height 22
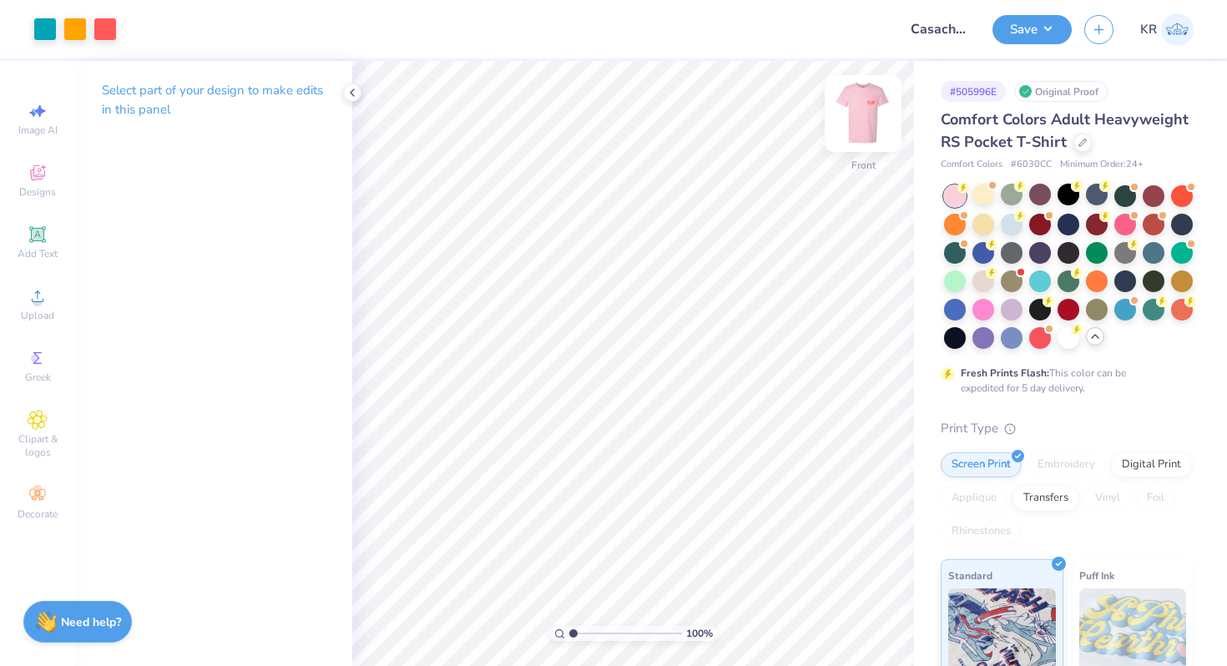
click at [867, 134] on img at bounding box center [862, 113] width 67 height 67
click at [868, 135] on img at bounding box center [862, 113] width 67 height 67
click at [1005, 306] on div at bounding box center [1011, 308] width 22 height 22
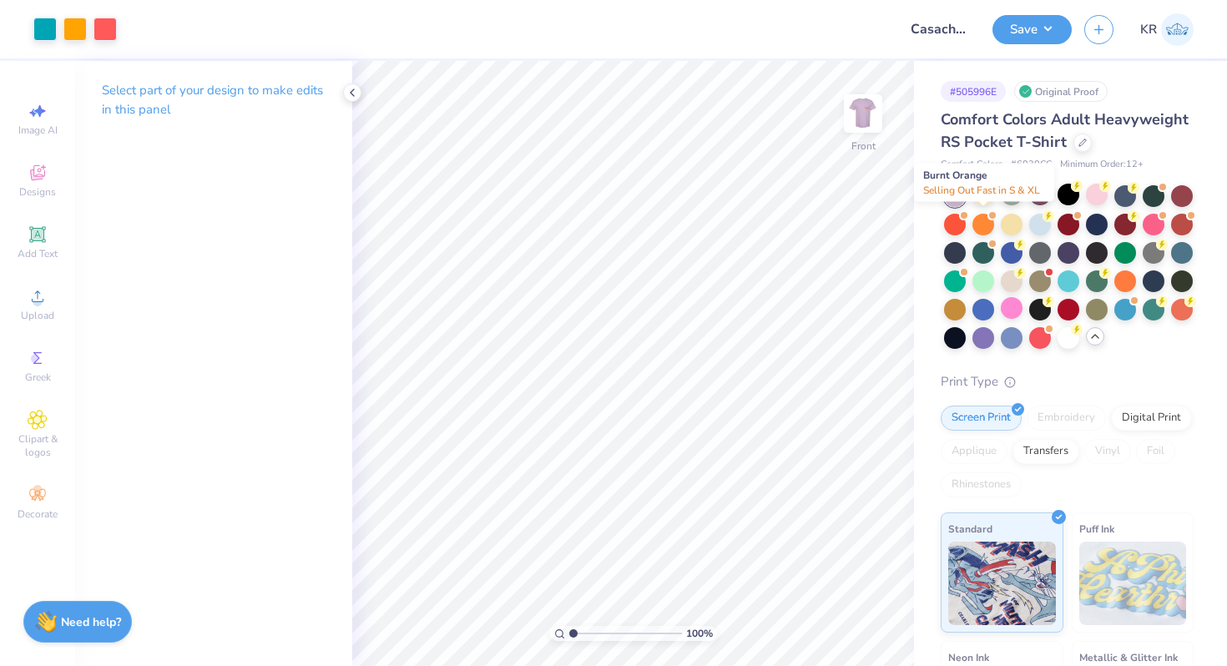
click at [978, 217] on div at bounding box center [983, 225] width 22 height 22
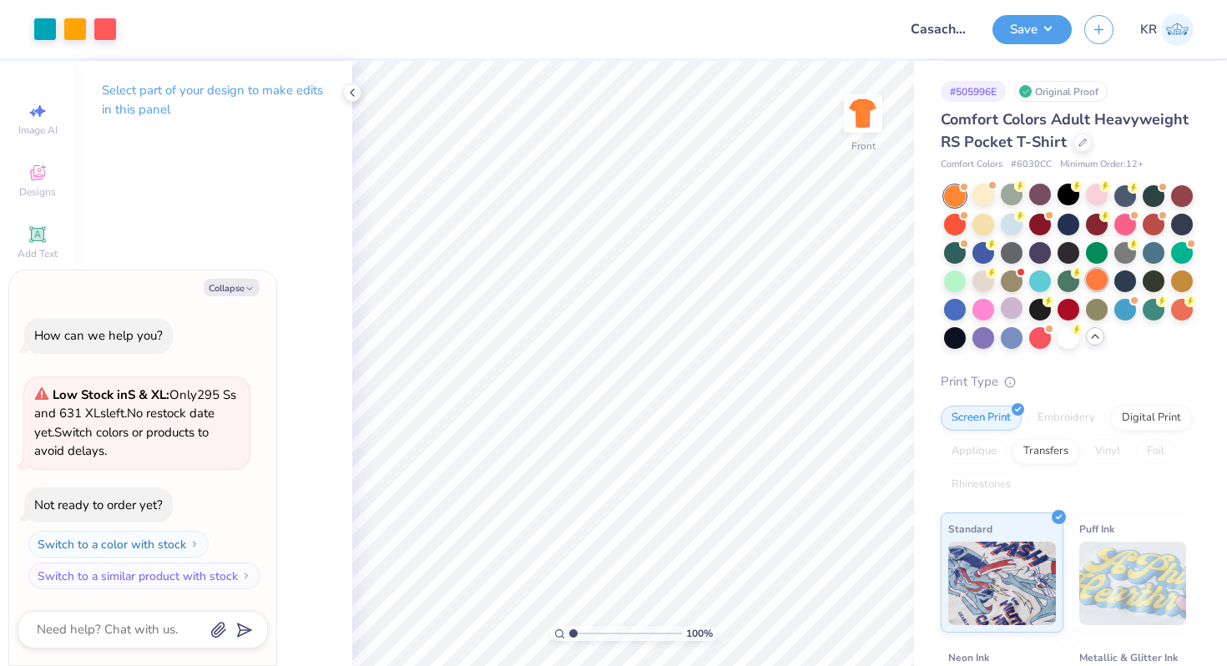
click at [1100, 277] on div at bounding box center [1097, 280] width 22 height 22
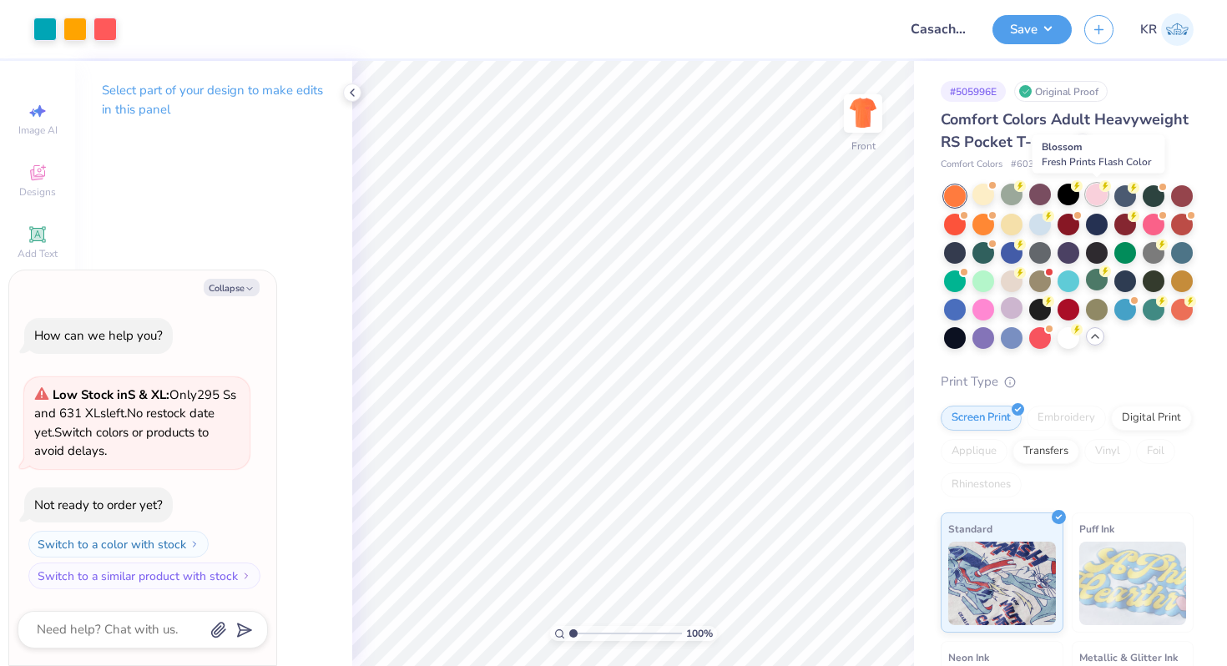
click at [1097, 195] on div at bounding box center [1097, 195] width 22 height 22
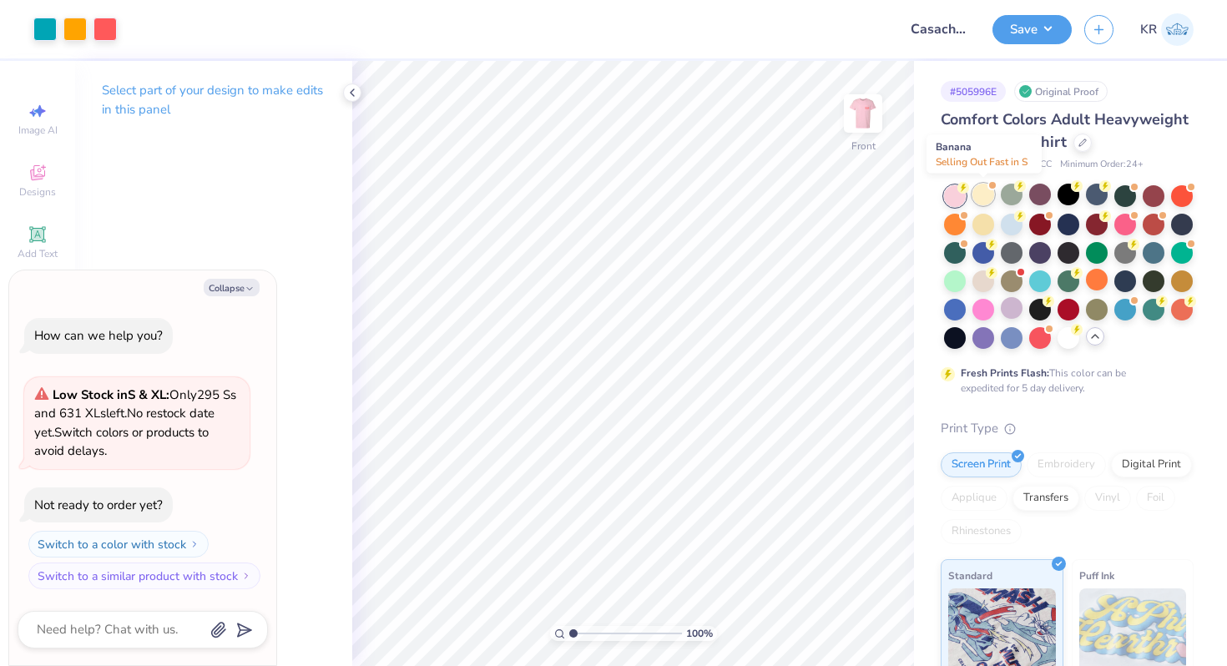
click at [985, 202] on div at bounding box center [983, 195] width 22 height 22
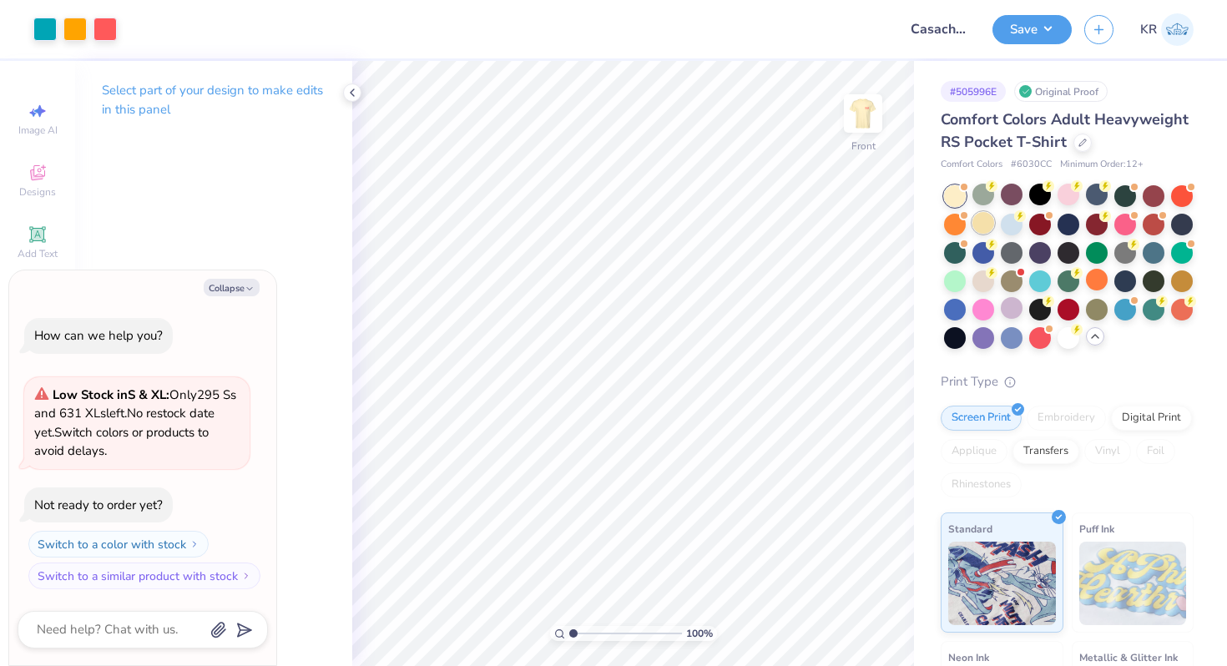
scroll to position [111, 0]
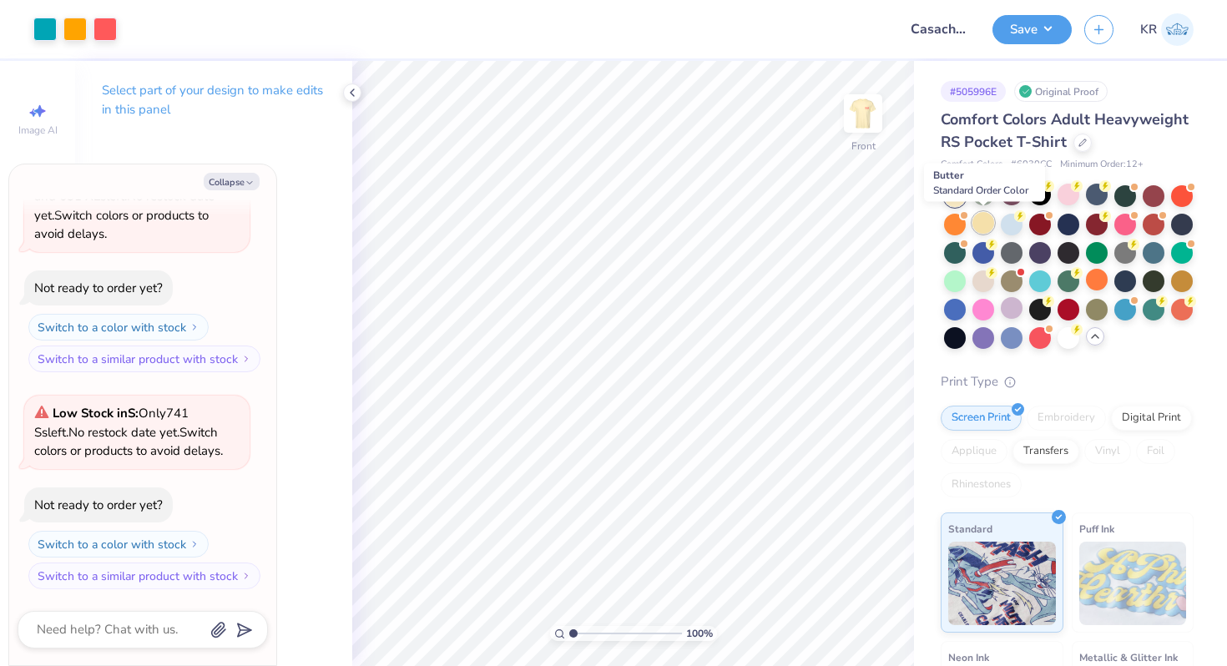
click at [985, 221] on div at bounding box center [983, 223] width 22 height 22
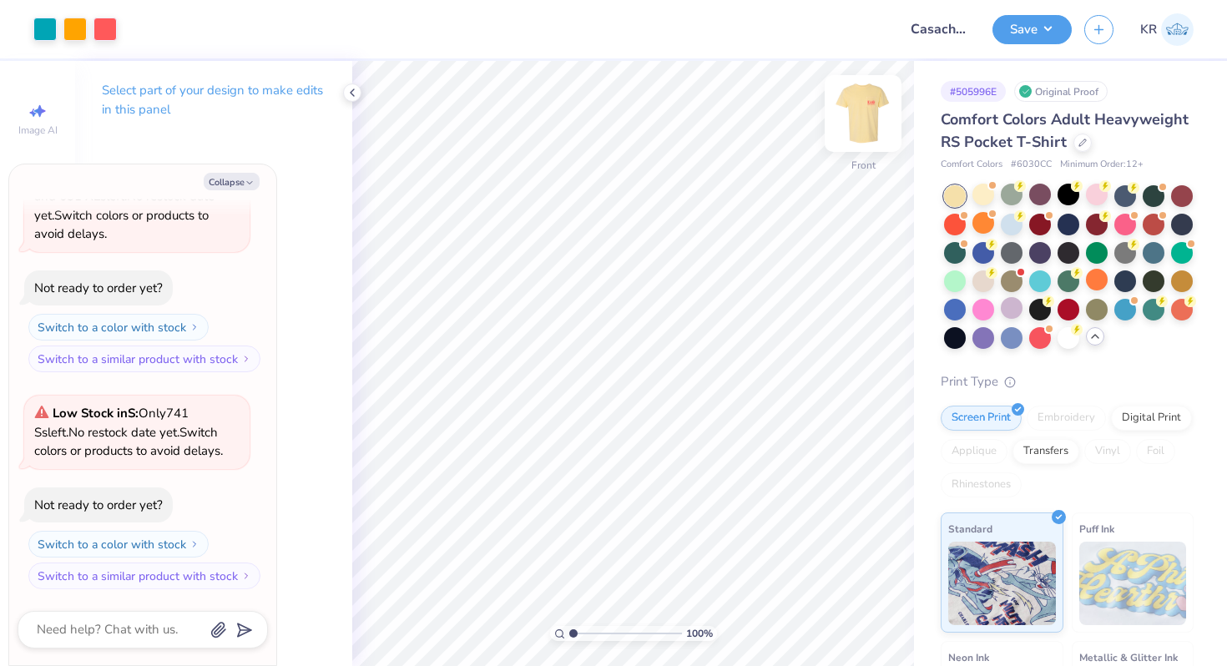
click at [858, 141] on img at bounding box center [862, 113] width 67 height 67
click at [858, 130] on img at bounding box center [862, 113] width 33 height 33
click at [990, 278] on div at bounding box center [983, 280] width 22 height 22
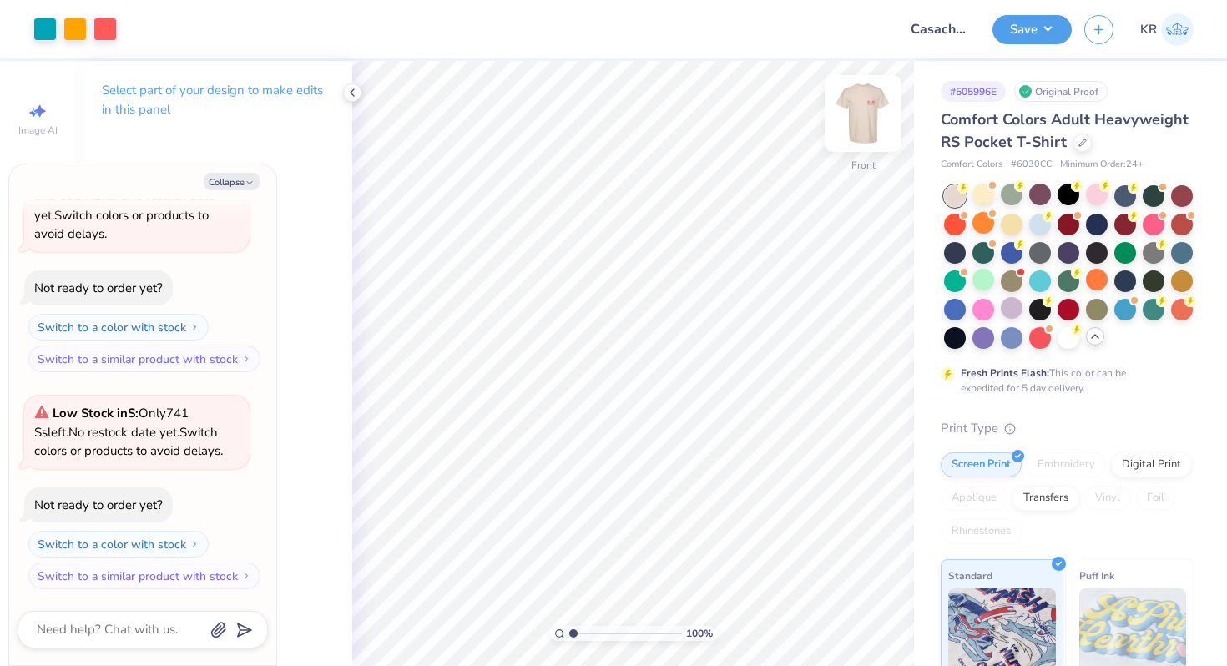
click at [869, 135] on div at bounding box center [862, 113] width 77 height 77
click at [869, 136] on img at bounding box center [862, 113] width 67 height 67
type textarea "x"
type input "3.00"
click at [1039, 38] on button "Save" at bounding box center [1031, 27] width 79 height 29
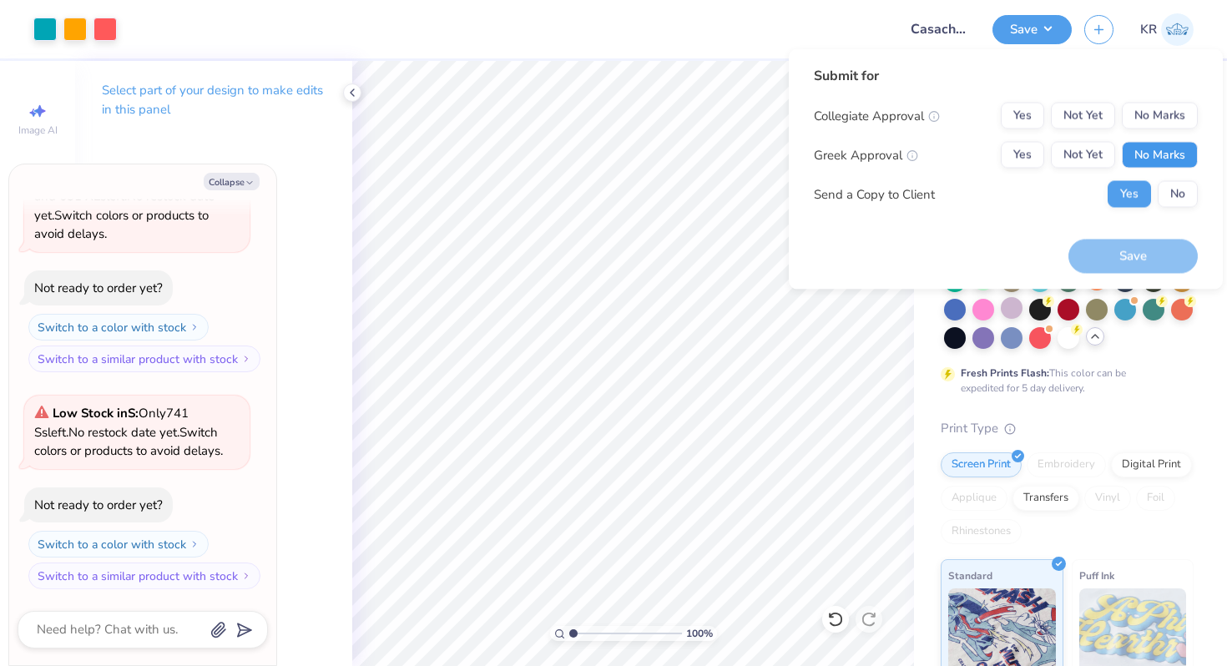
click at [1147, 159] on button "No Marks" at bounding box center [1159, 155] width 76 height 27
click at [1147, 126] on button "No Marks" at bounding box center [1159, 116] width 76 height 27
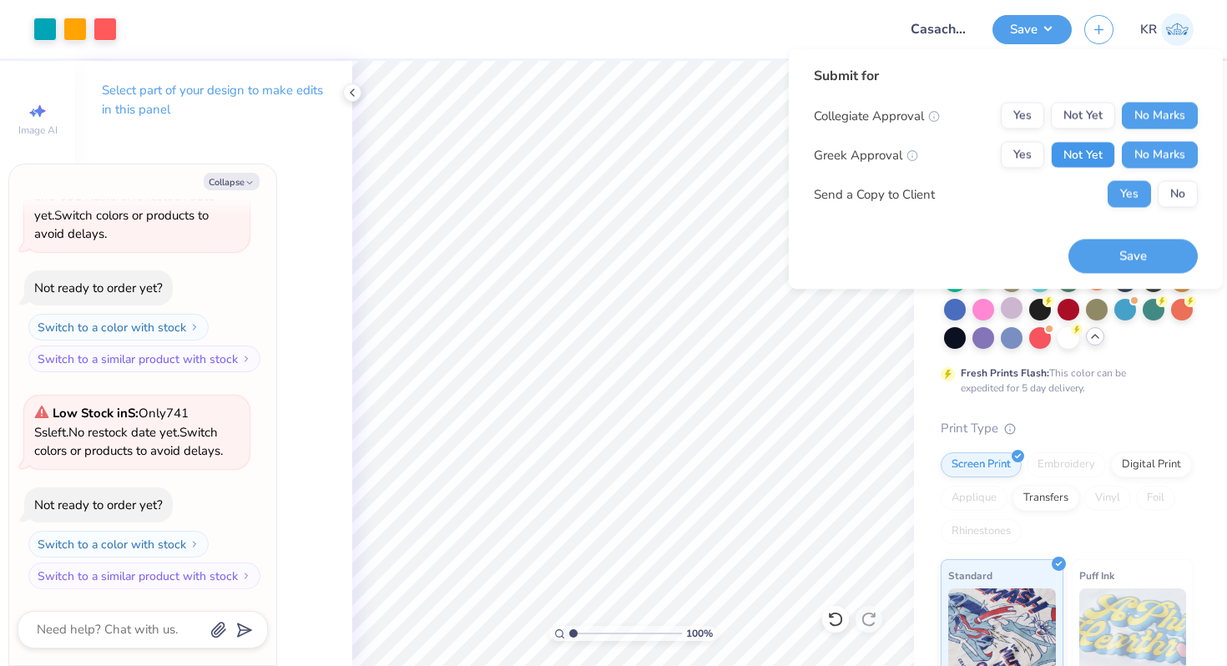
click at [1050, 148] on button "Not Yet" at bounding box center [1082, 155] width 64 height 27
click at [1024, 153] on button "Yes" at bounding box center [1021, 155] width 43 height 27
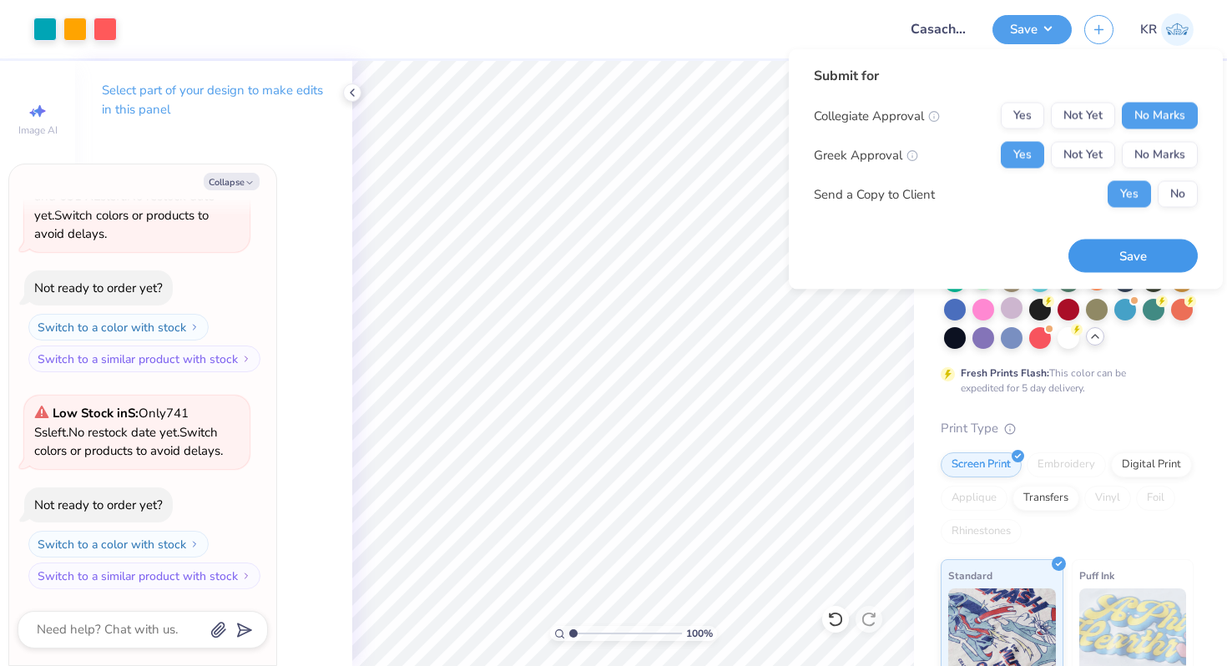
click at [1141, 255] on button "Save" at bounding box center [1132, 256] width 129 height 34
type textarea "x"
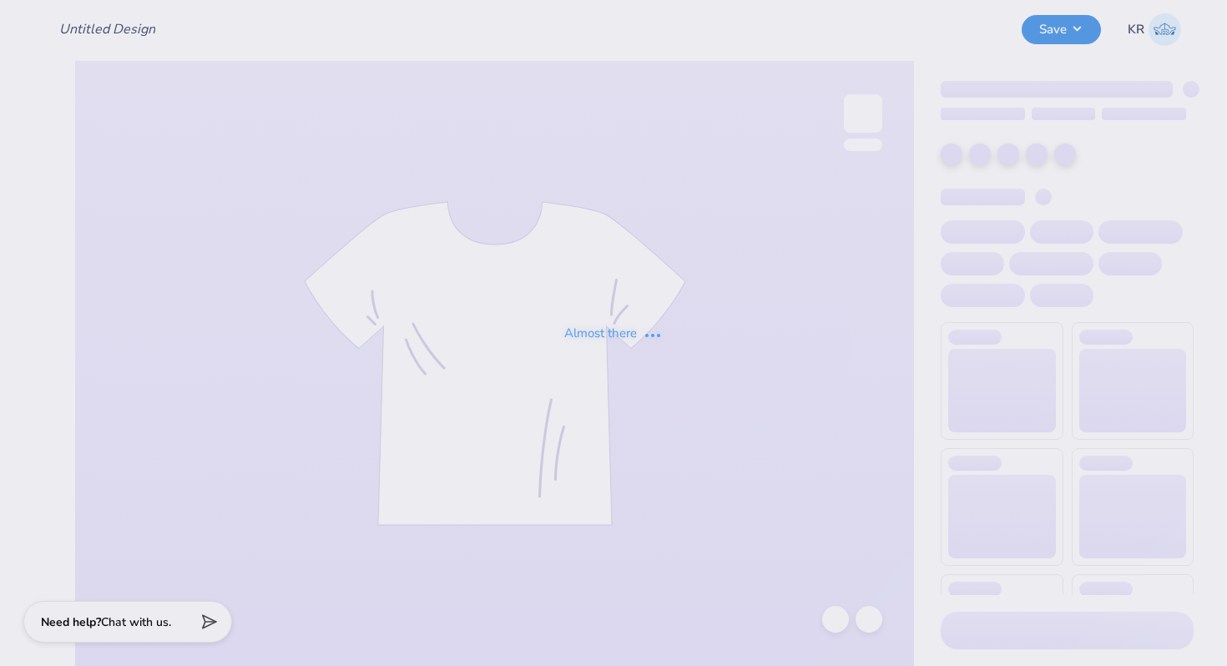
type input "Casachella Shirts 2025"
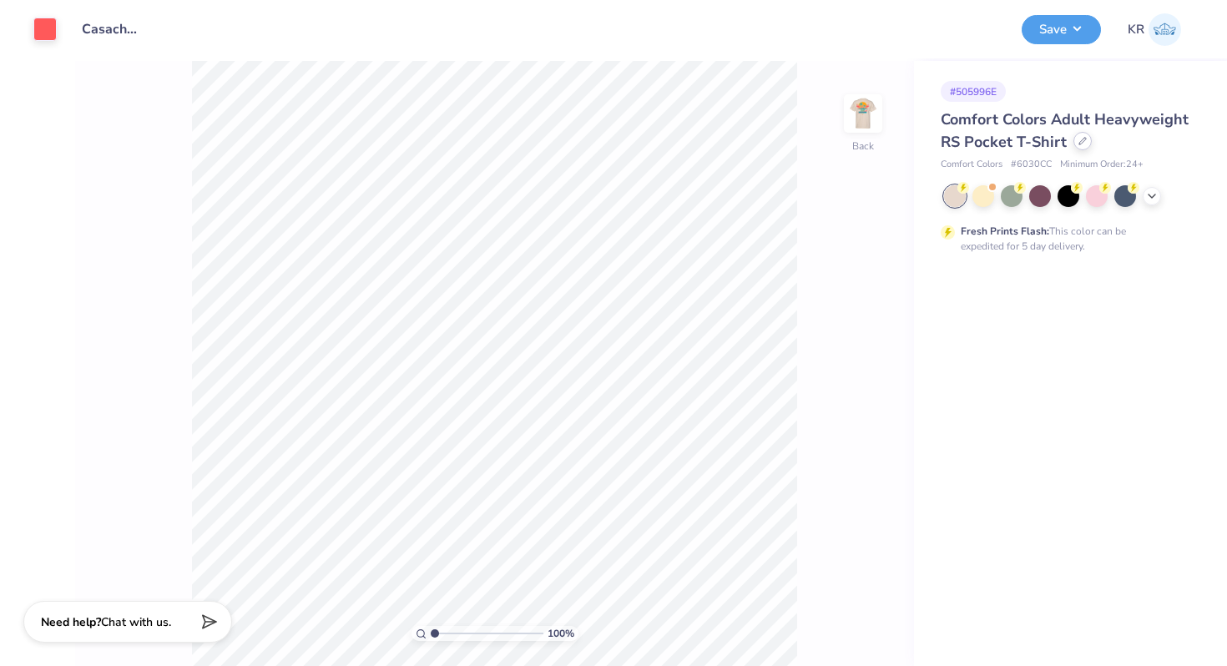
click at [1079, 145] on div at bounding box center [1082, 141] width 18 height 18
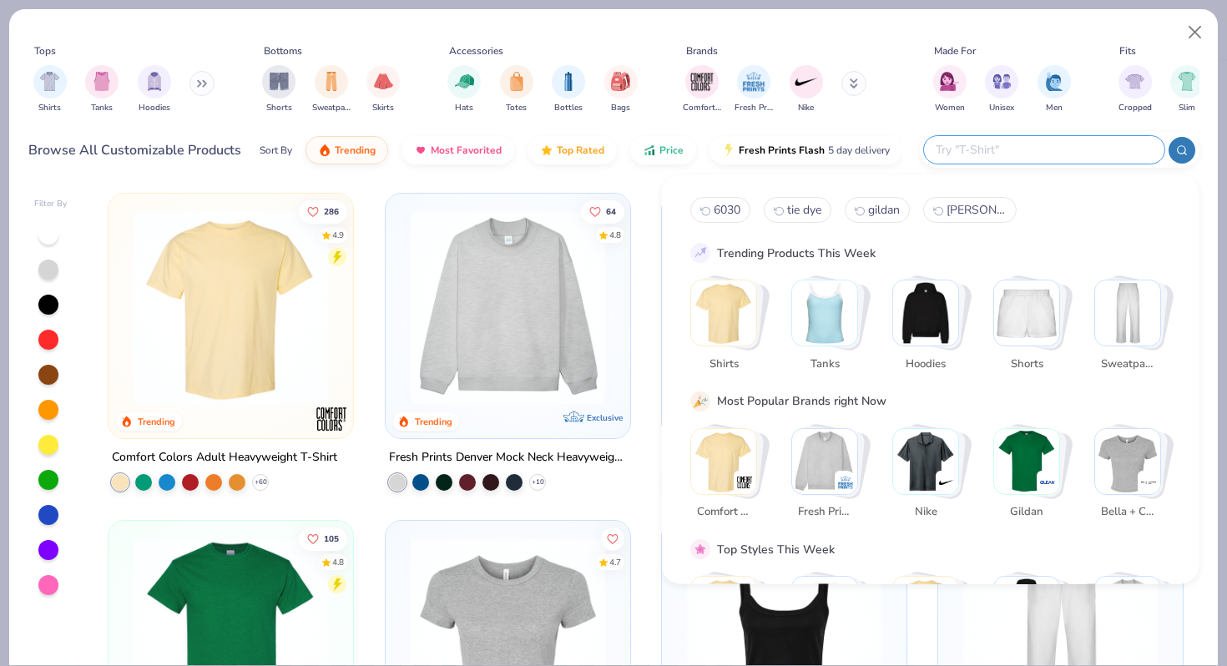
click at [1046, 155] on input "text" at bounding box center [1043, 149] width 219 height 19
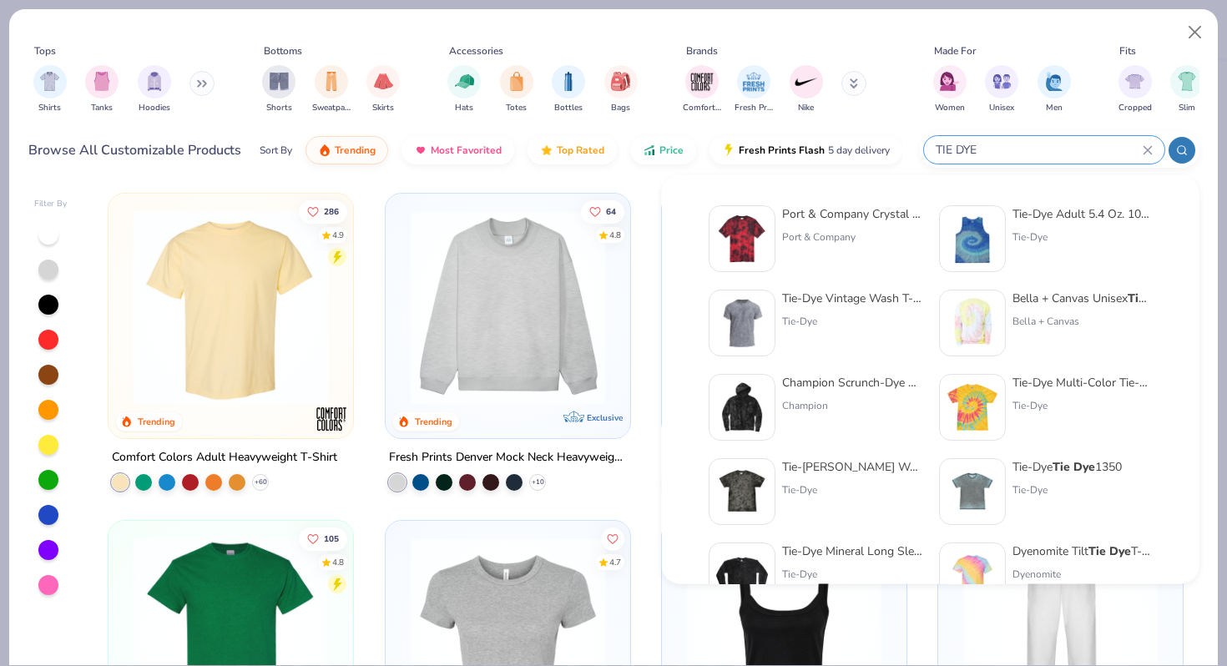
type input "TIE DYE"
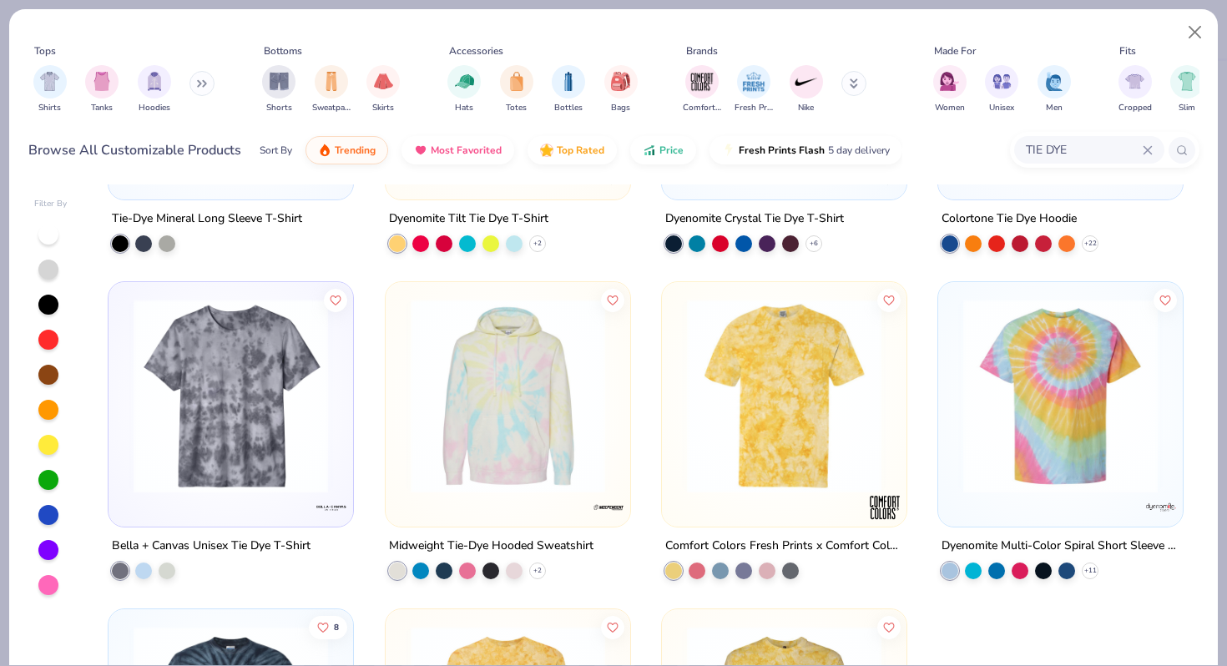
scroll to position [896, 0]
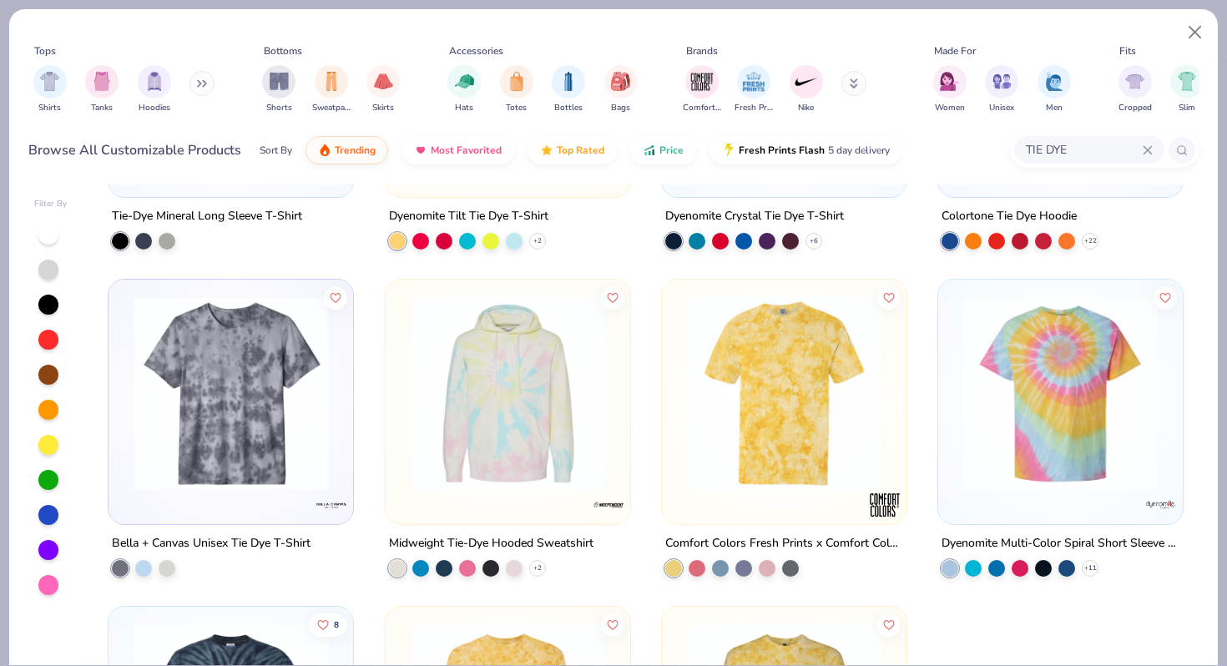
click at [770, 444] on img at bounding box center [783, 393] width 211 height 194
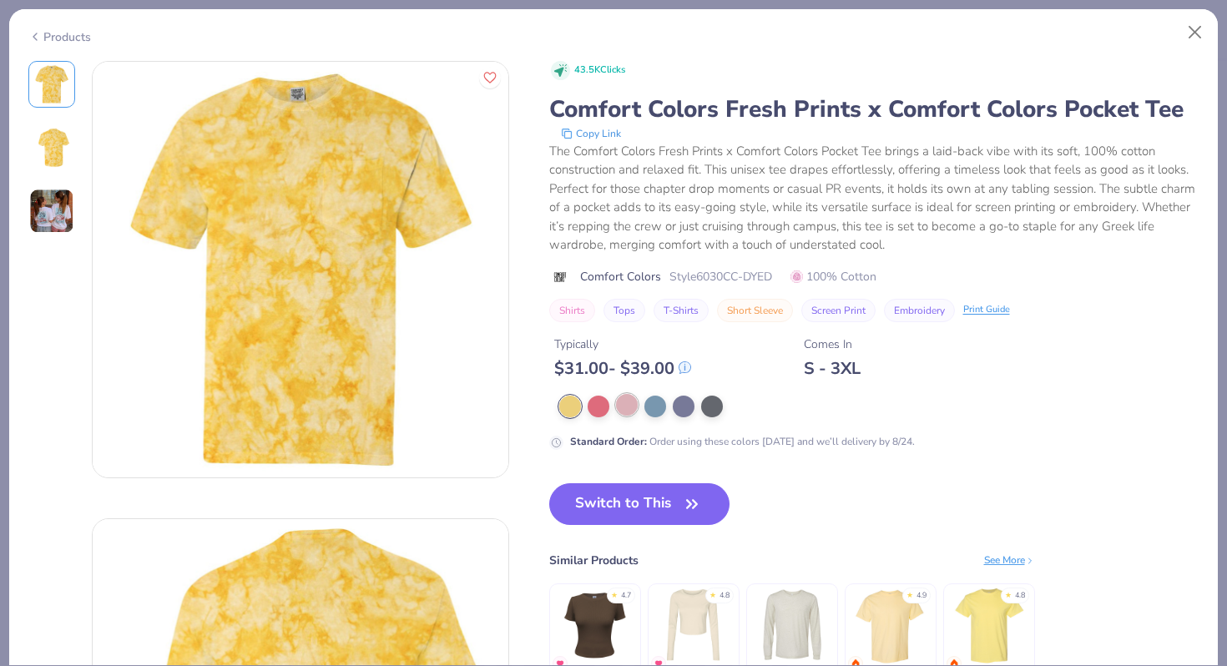
click at [630, 407] on div at bounding box center [627, 405] width 22 height 22
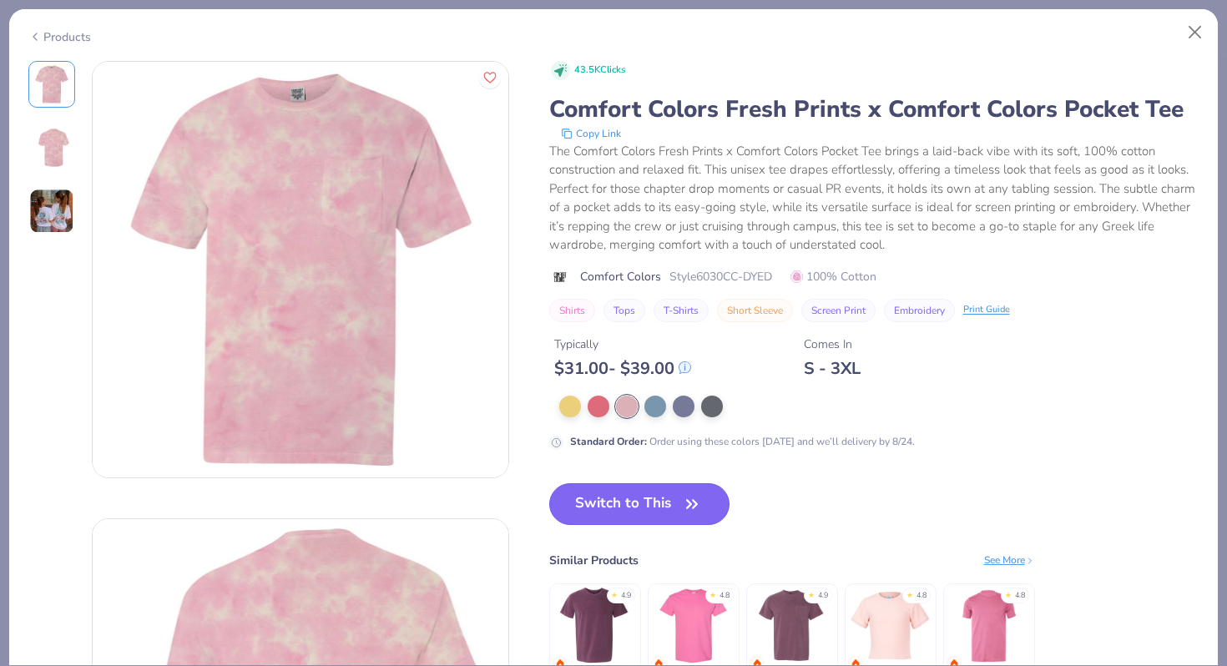
click at [644, 516] on button "Switch to This" at bounding box center [639, 504] width 181 height 42
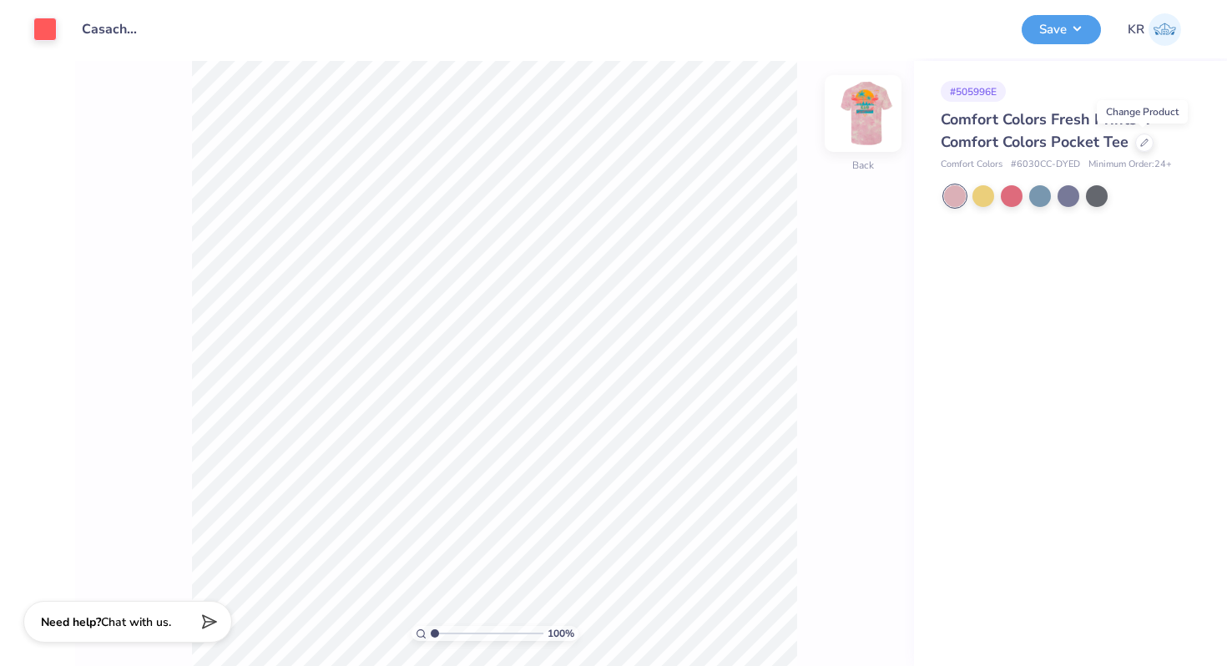
click at [872, 127] on img at bounding box center [862, 113] width 67 height 67
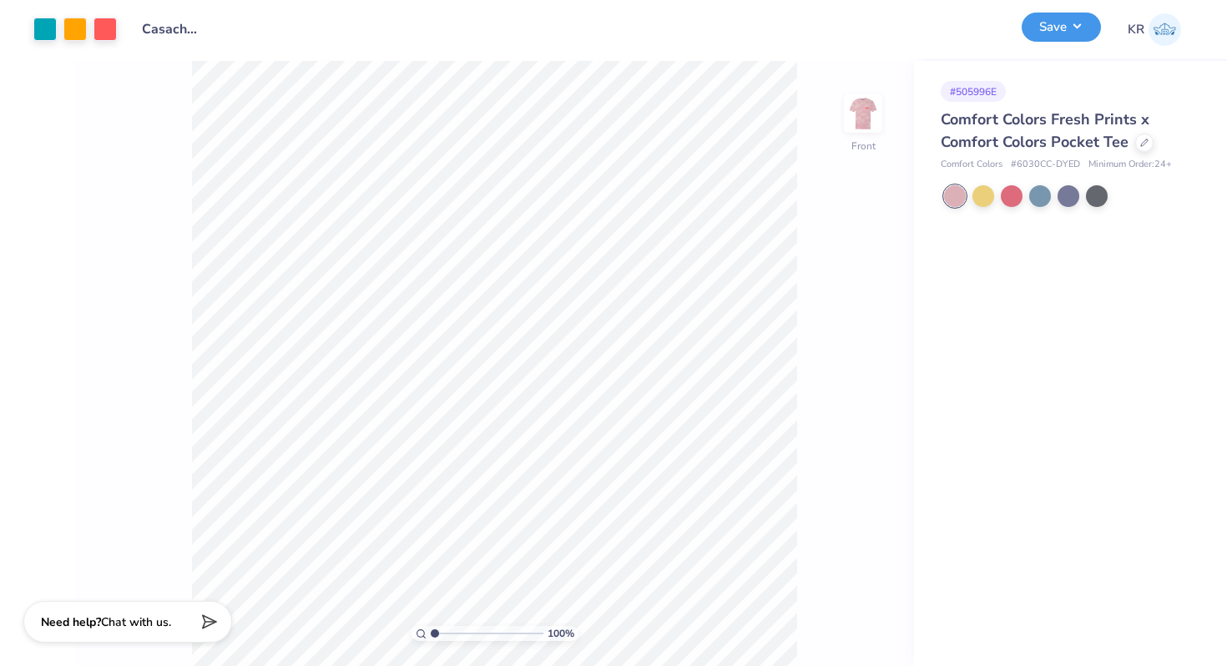
click at [1050, 26] on button "Save" at bounding box center [1060, 27] width 79 height 29
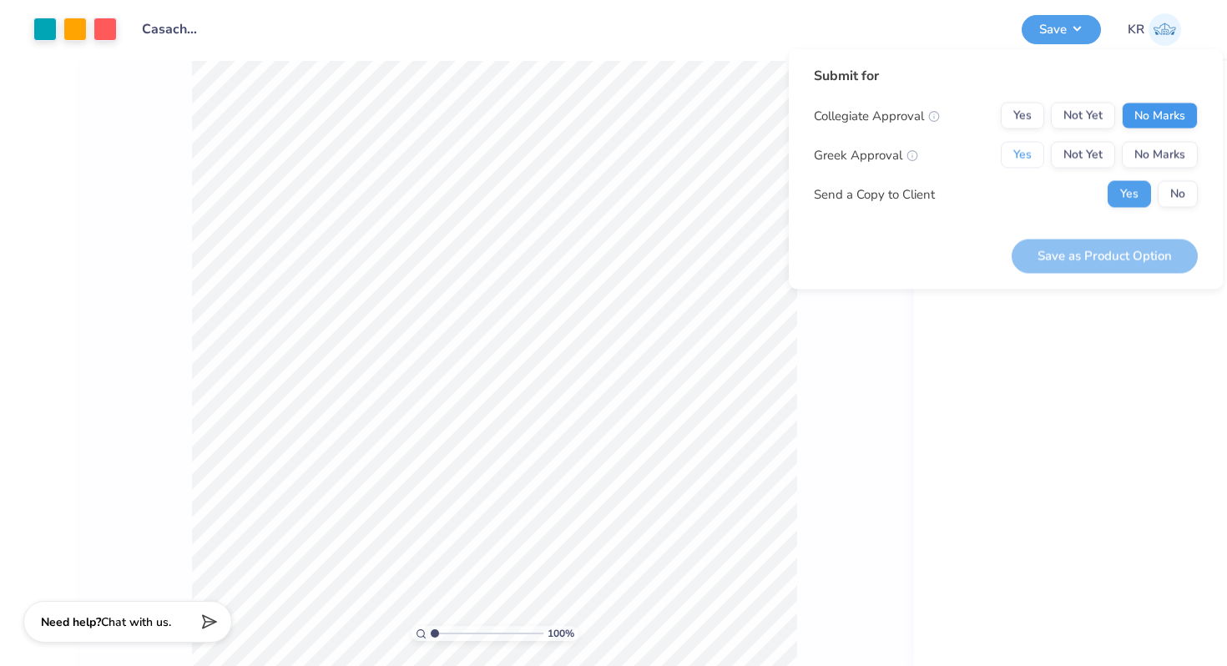
drag, startPoint x: 1021, startPoint y: 154, endPoint x: 1126, endPoint y: 127, distance: 108.5
click at [1126, 128] on div "Collegiate Approval Yes Not Yet No Marks Greek Approval Yes Not Yet No Marks Se…" at bounding box center [1006, 155] width 384 height 105
click at [1002, 152] on button "Yes" at bounding box center [1021, 155] width 43 height 27
click at [1186, 103] on button "No Marks" at bounding box center [1159, 116] width 76 height 27
click at [1035, 256] on button "Save as Product Option" at bounding box center [1104, 256] width 186 height 34
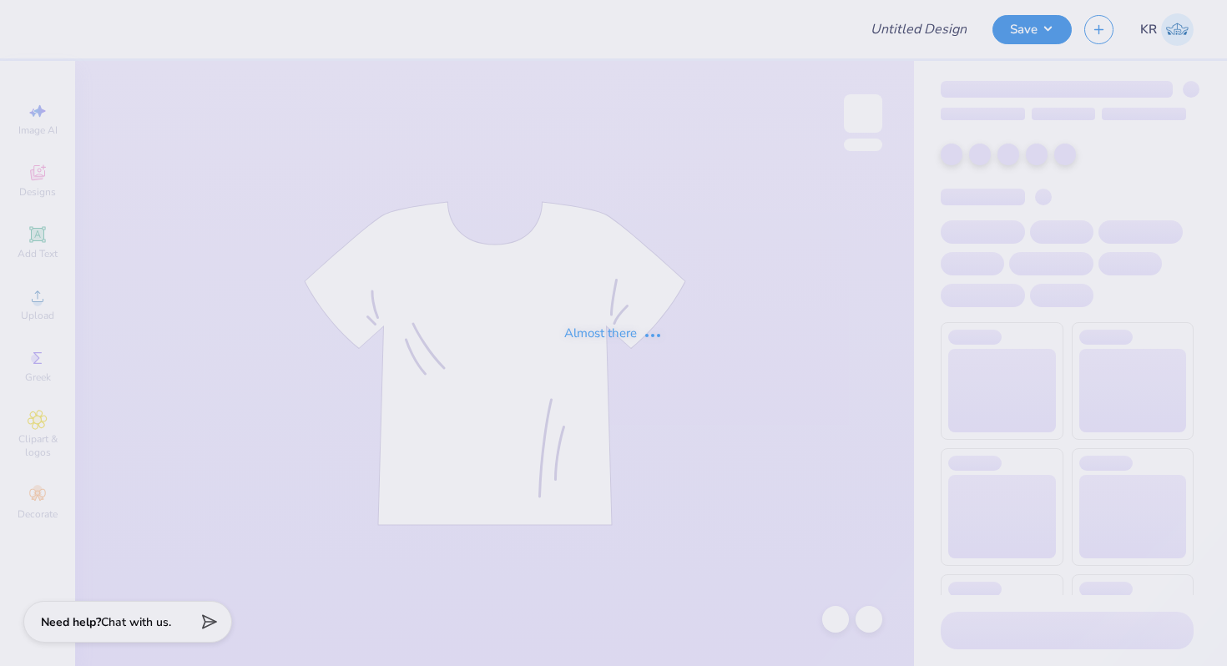
type input "Casachella Shirts 2025"
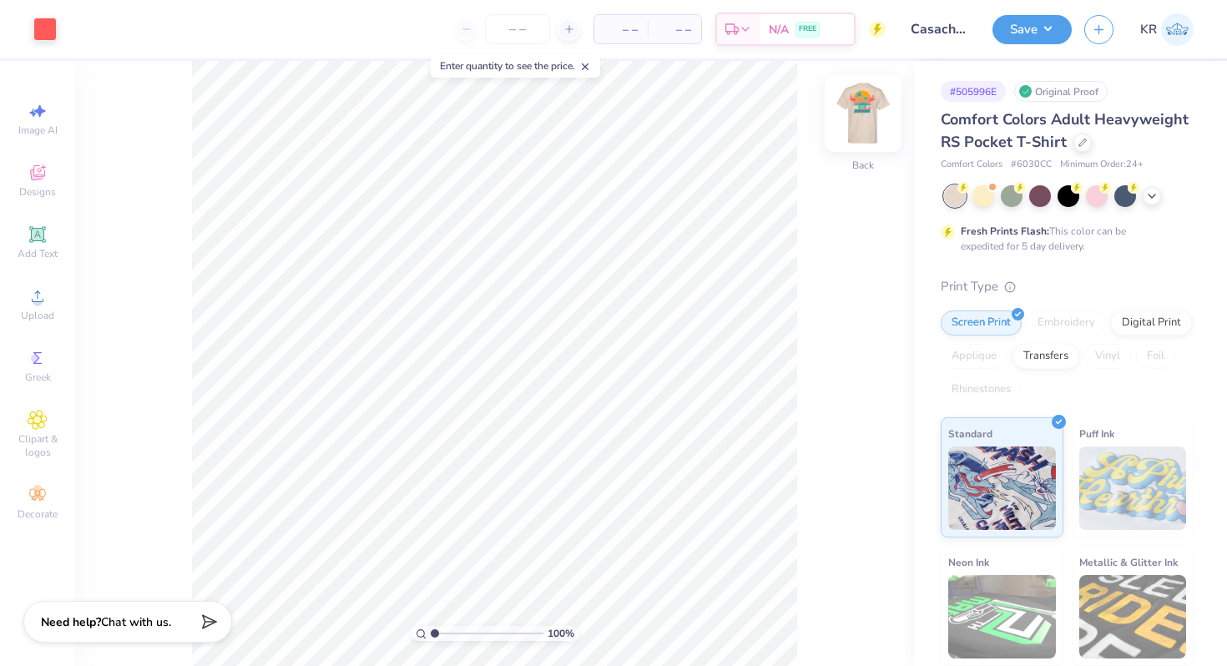
click at [874, 134] on img at bounding box center [862, 113] width 67 height 67
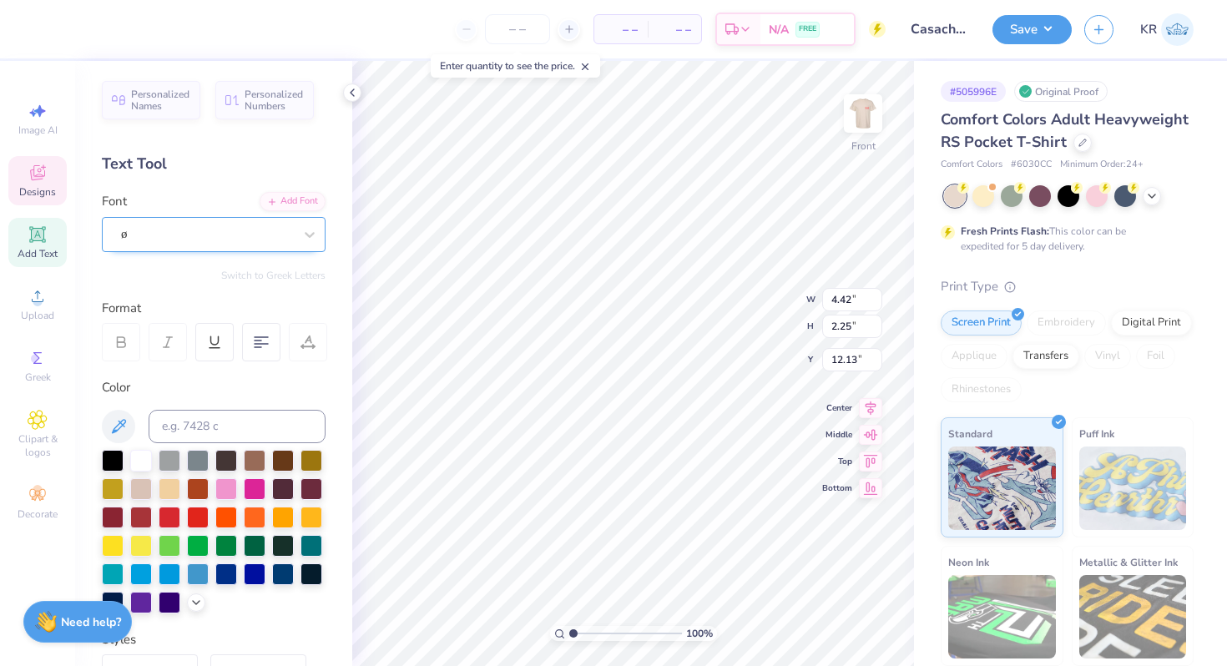
click at [151, 232] on div "ø" at bounding box center [206, 234] width 175 height 26
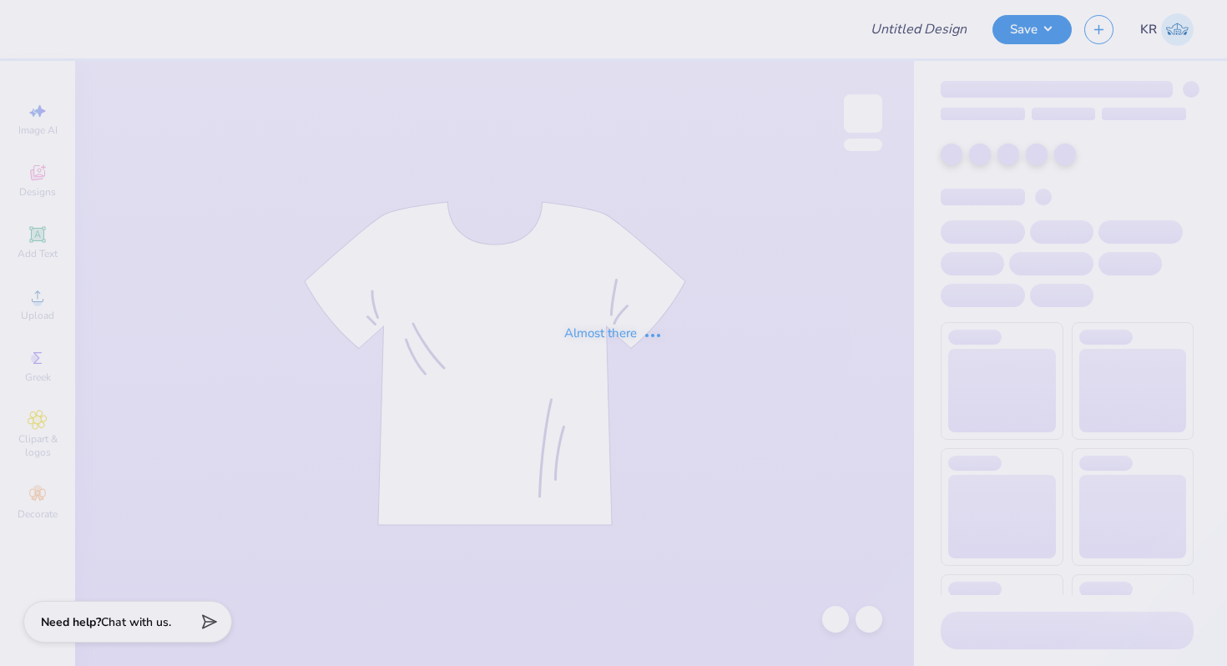
type input "Casachella Shirts 2025"
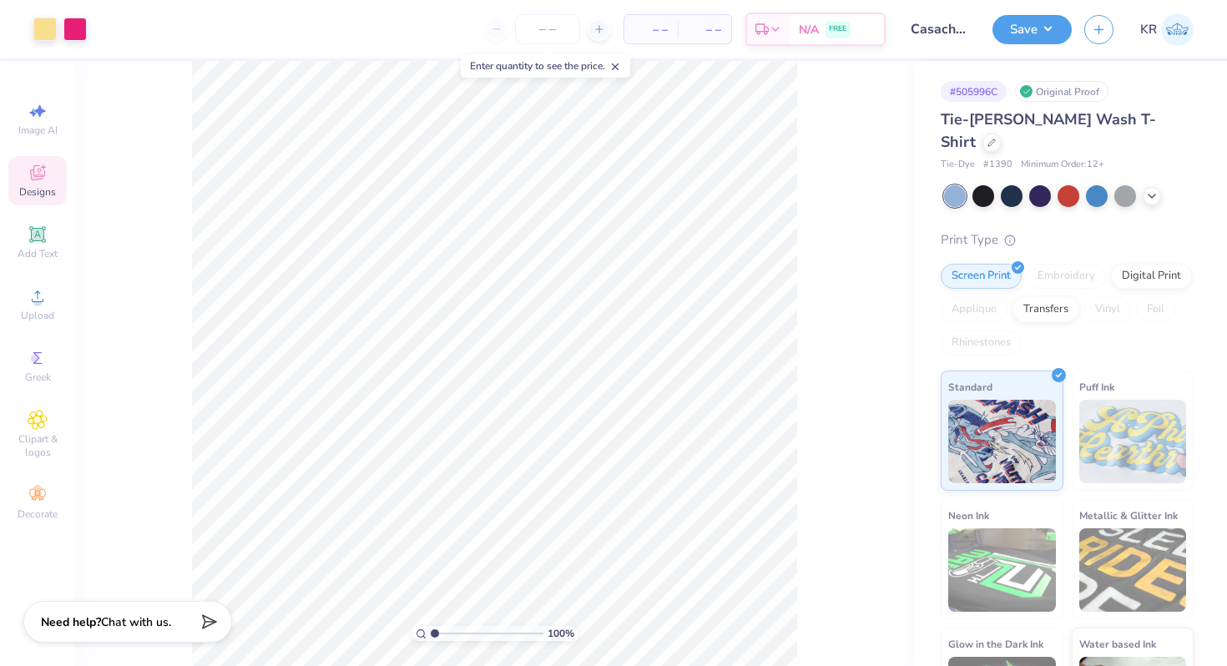
click at [45, 168] on icon at bounding box center [38, 173] width 20 height 20
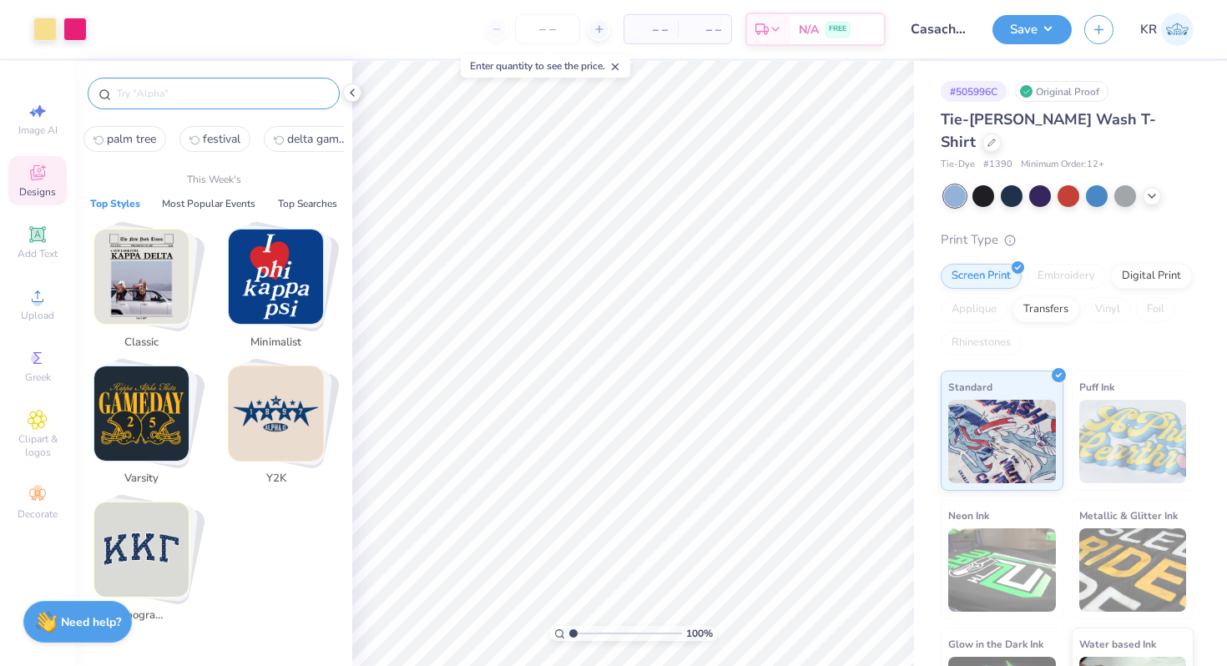
click at [193, 100] on input "text" at bounding box center [222, 93] width 214 height 17
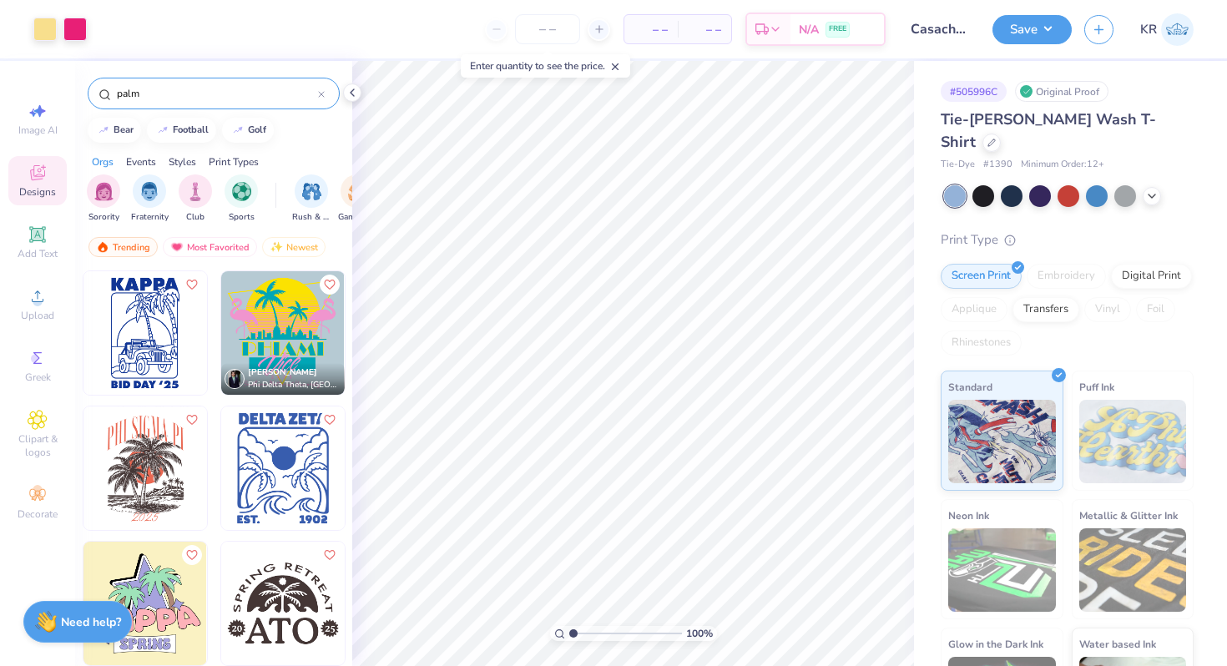
type input "palm"
click at [277, 332] on img at bounding box center [282, 332] width 123 height 123
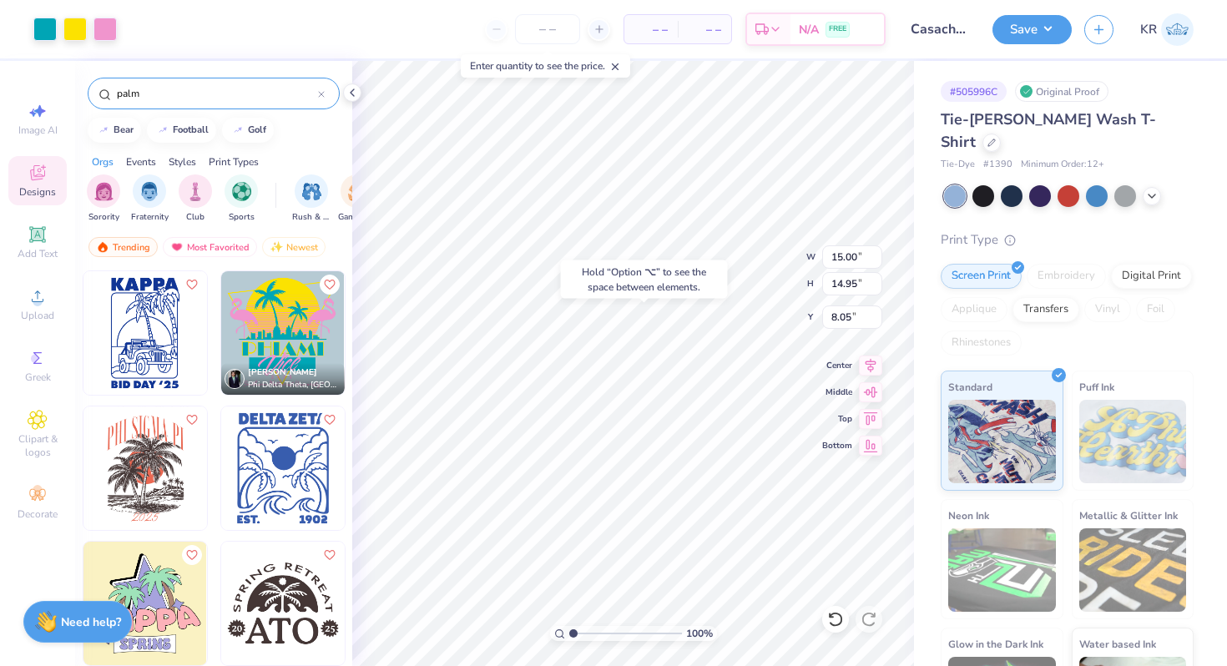
type input "8.05"
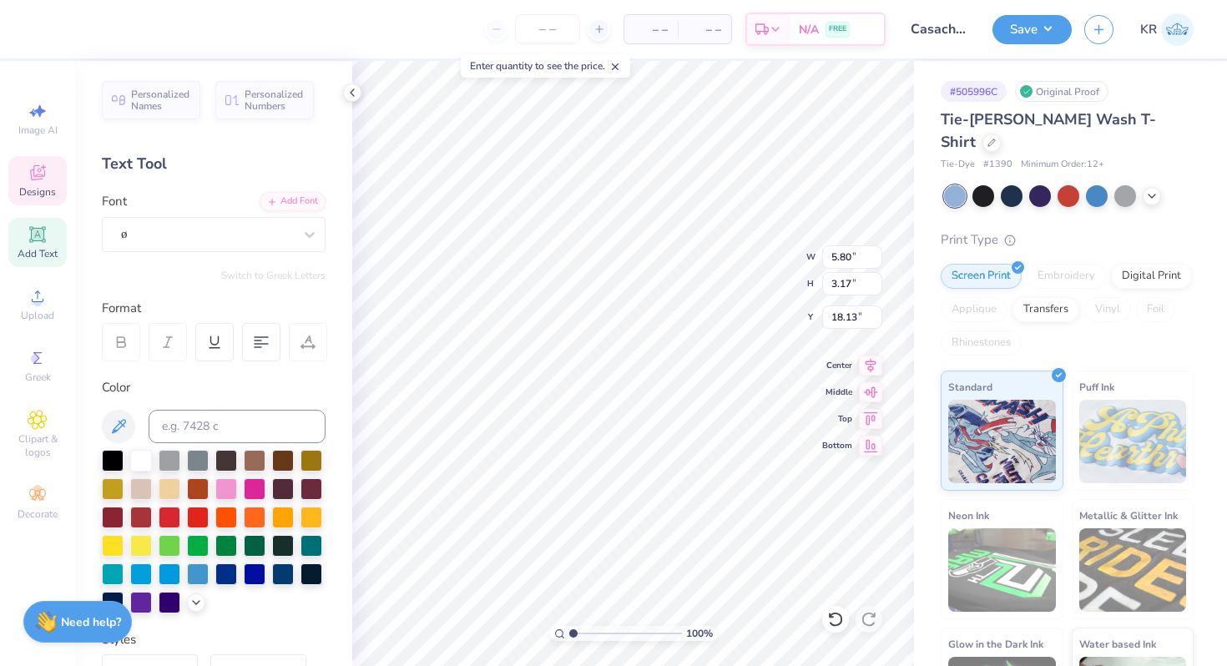
type input "1.42"
type input "9.66"
type textarea "Casa"
type input "9.31"
type textarea "chella"
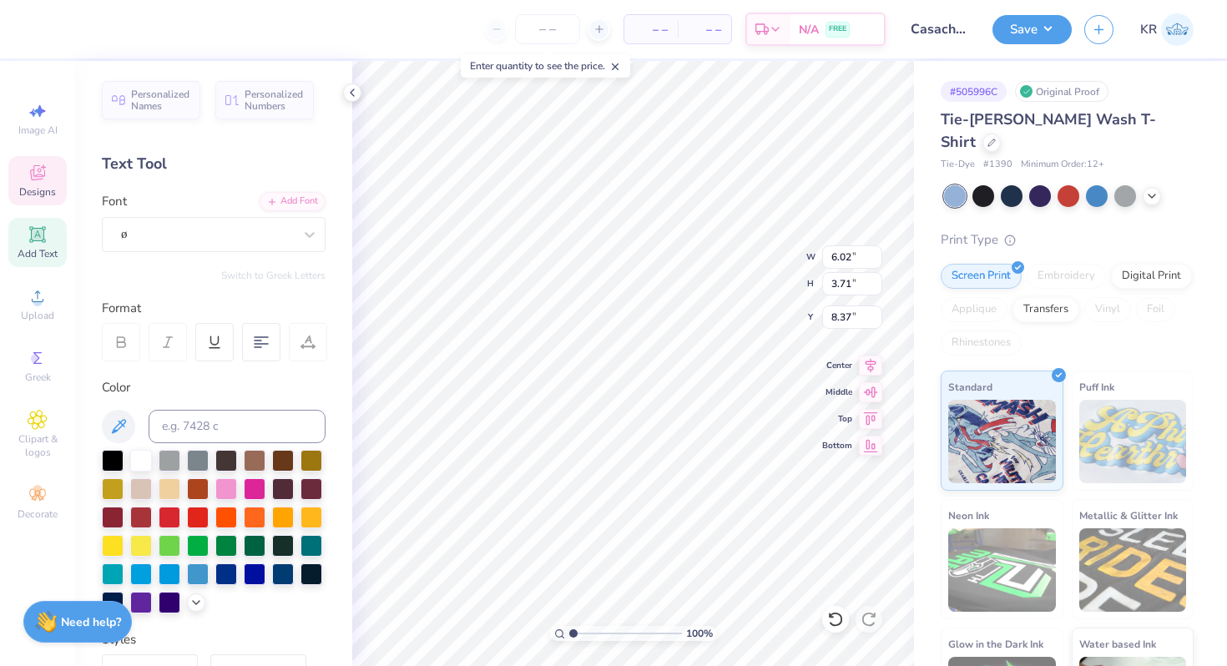
type input "8.37"
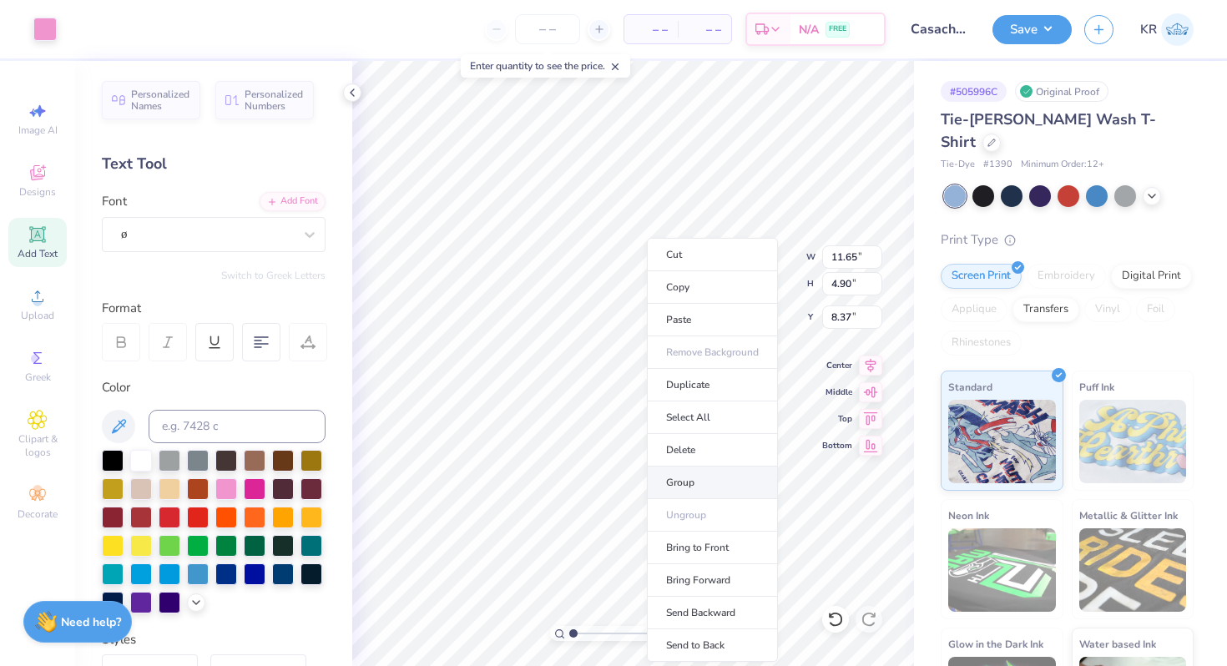
click at [695, 480] on li "Group" at bounding box center [712, 482] width 131 height 33
type input "12.00"
type input "3.24"
type input "9.20"
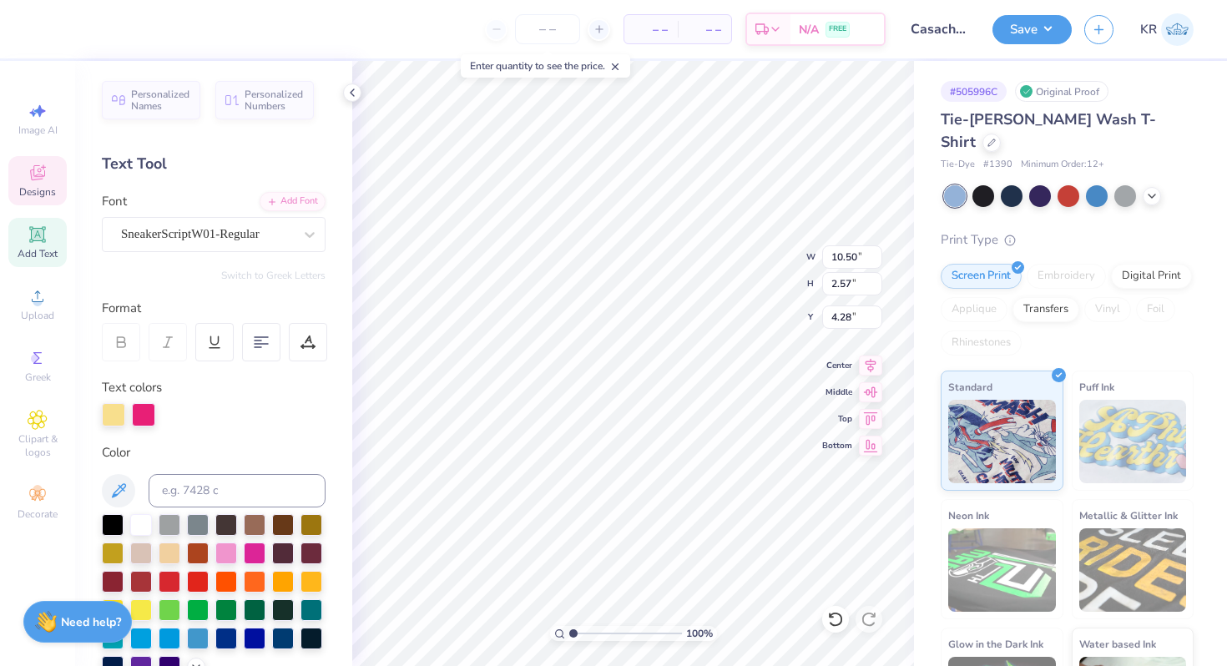
type input "12.44"
type input "12.00"
type input "3.24"
type input "9.20"
type input "10.33"
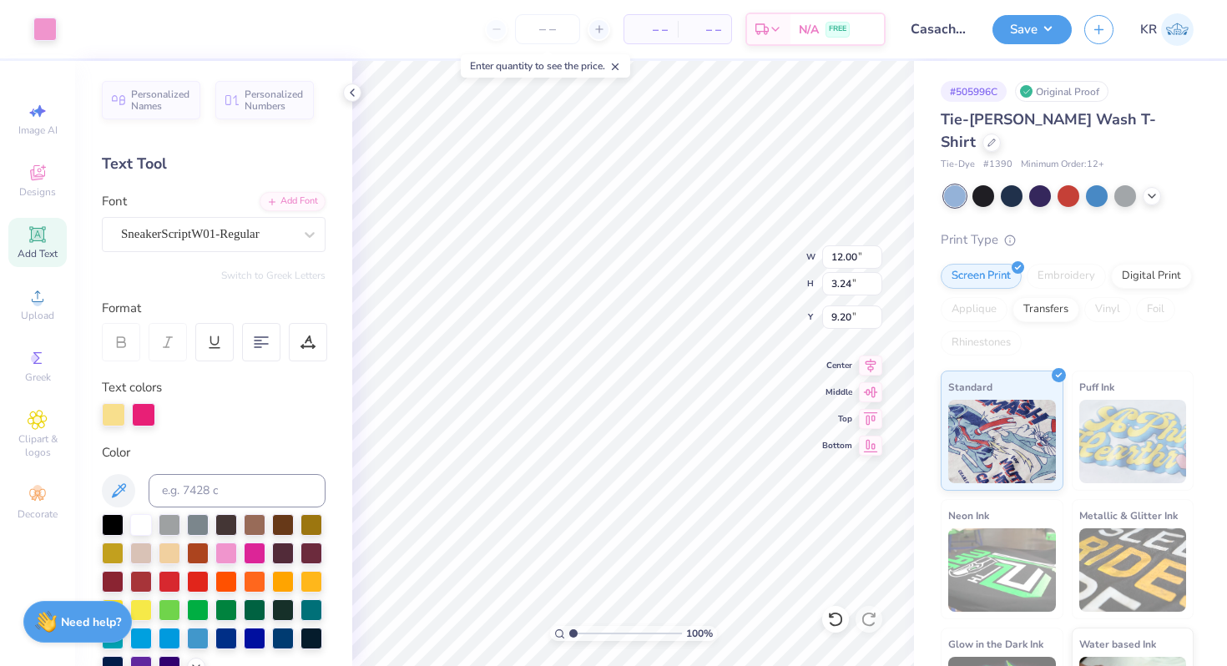
type input "2.79"
type input "3.89"
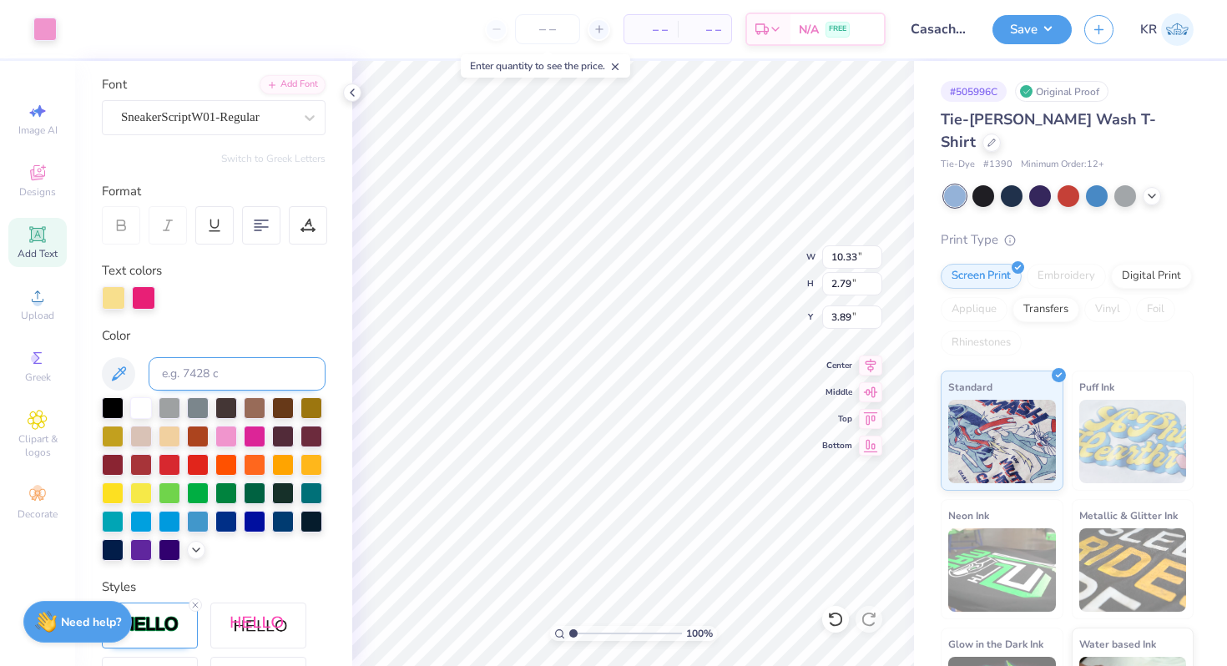
scroll to position [369, 0]
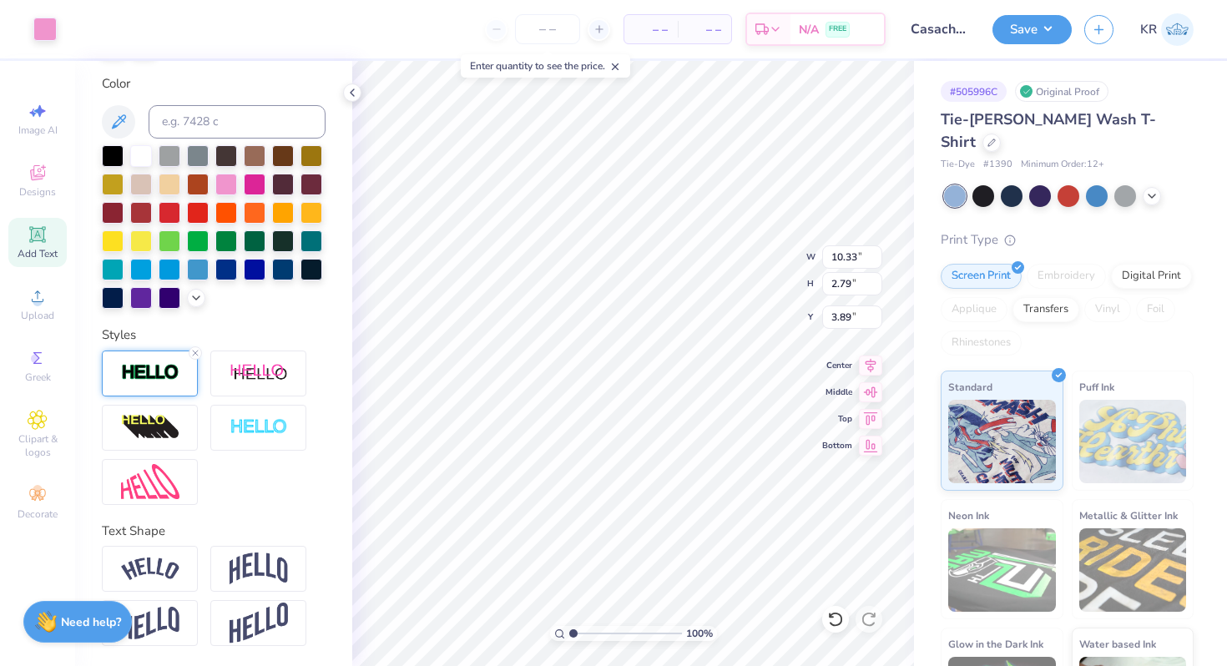
click at [144, 380] on img at bounding box center [150, 372] width 58 height 19
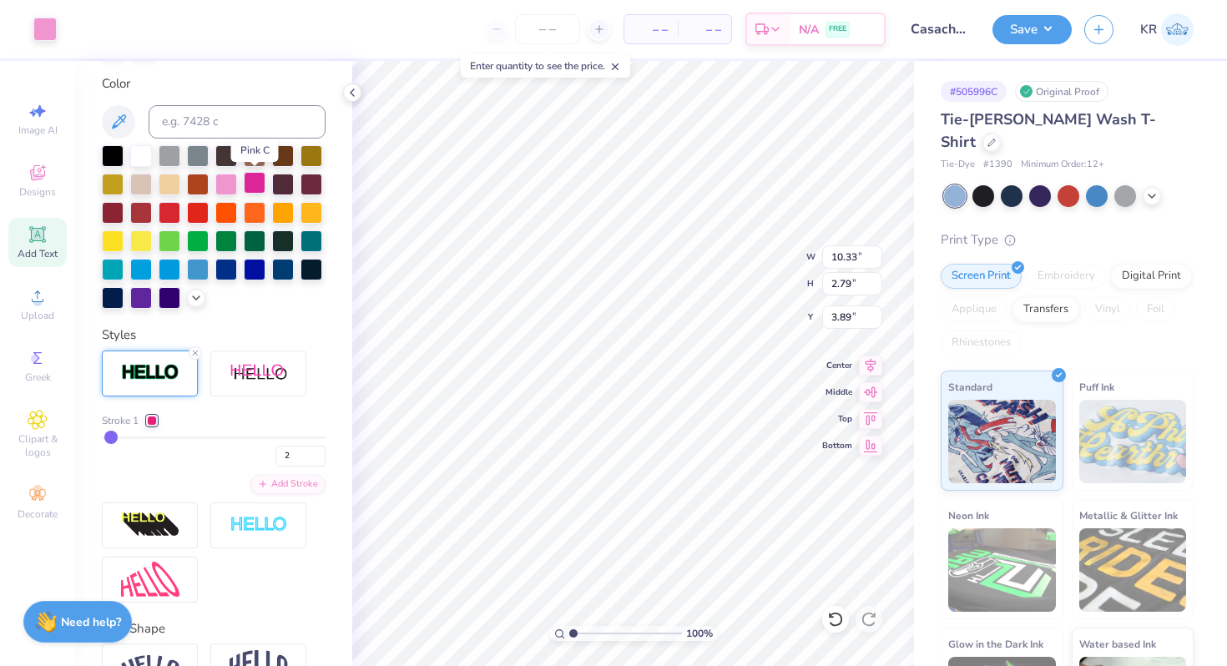
click at [254, 187] on div at bounding box center [255, 183] width 22 height 22
click at [195, 353] on line at bounding box center [195, 352] width 5 height 5
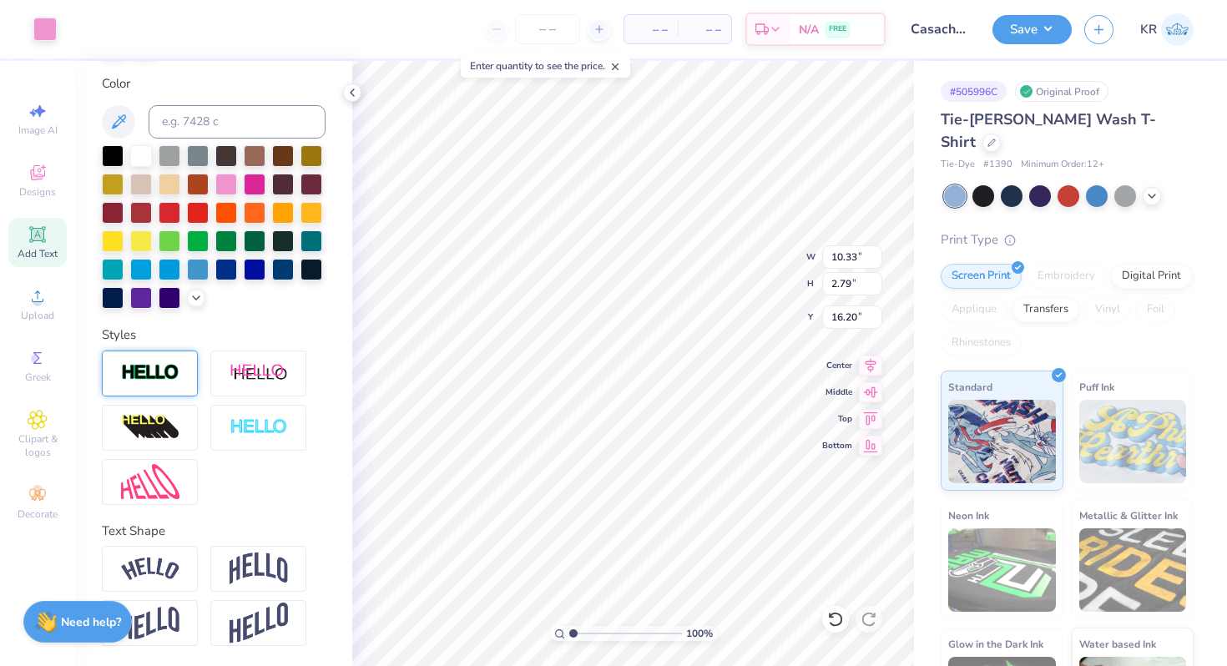
type input "16.20"
click at [164, 379] on img at bounding box center [150, 373] width 58 height 19
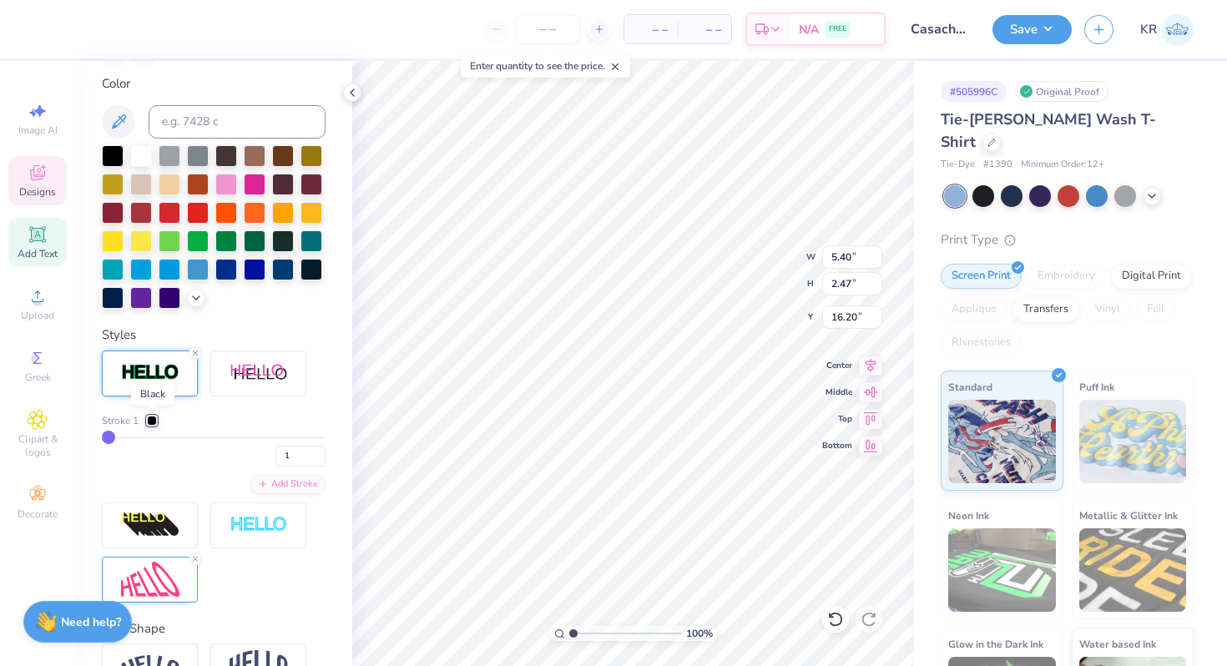
click at [155, 416] on div at bounding box center [152, 421] width 10 height 10
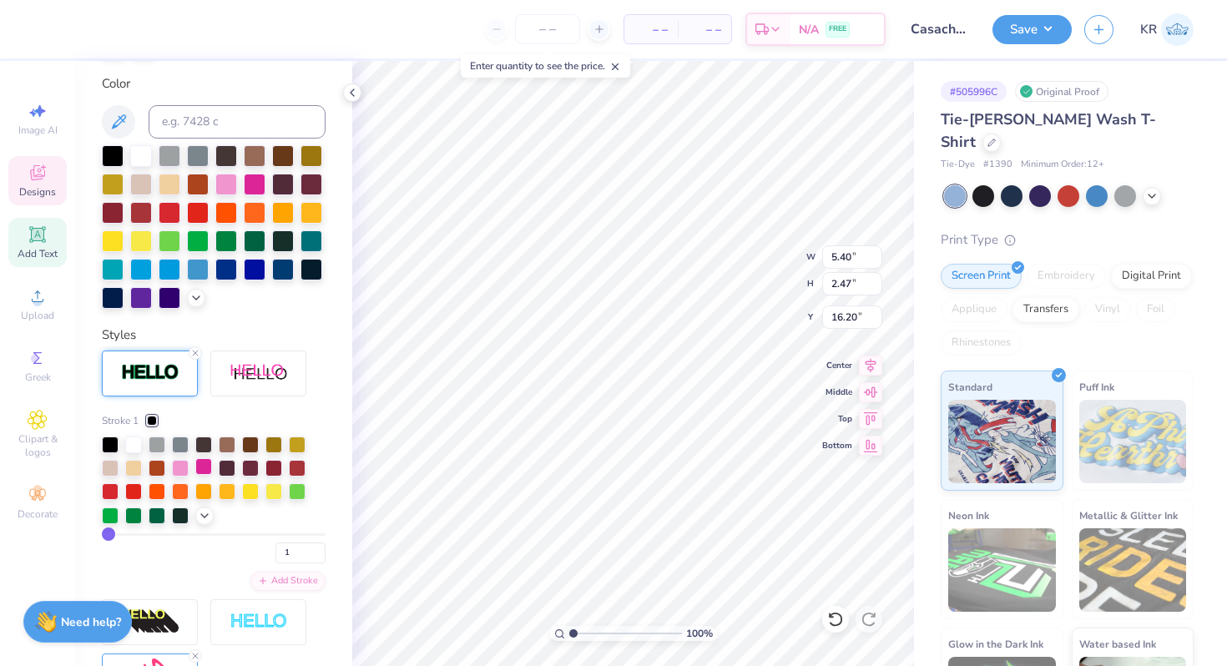
click at [207, 466] on div at bounding box center [203, 466] width 17 height 17
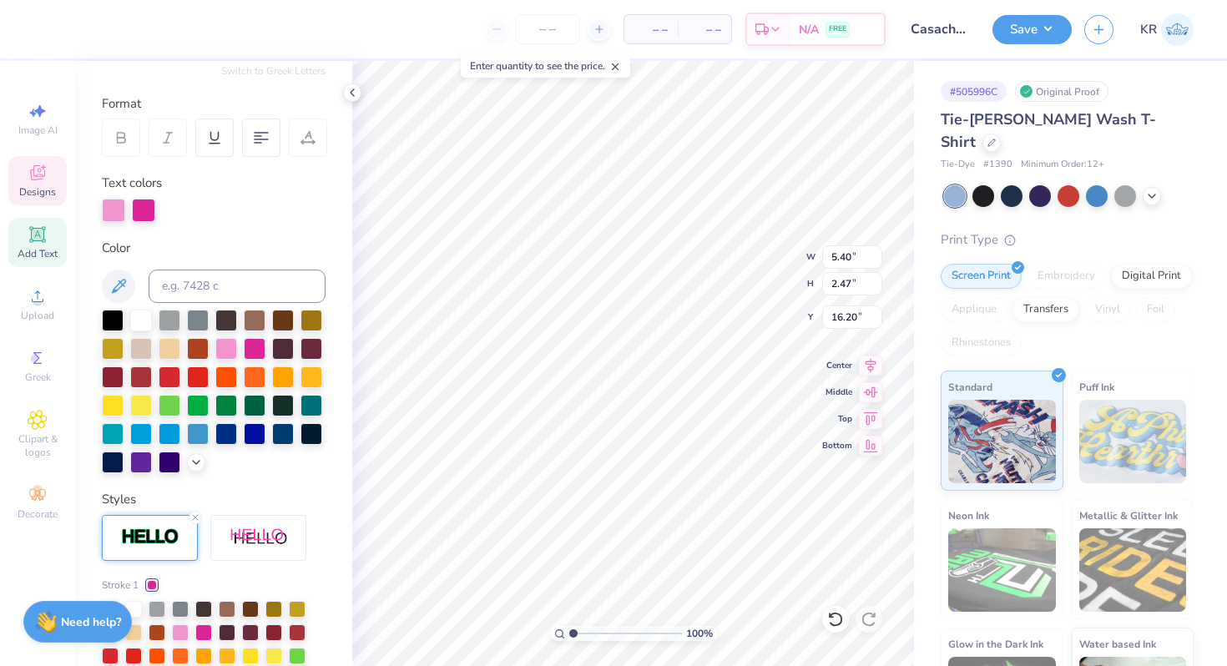
scroll to position [75, 0]
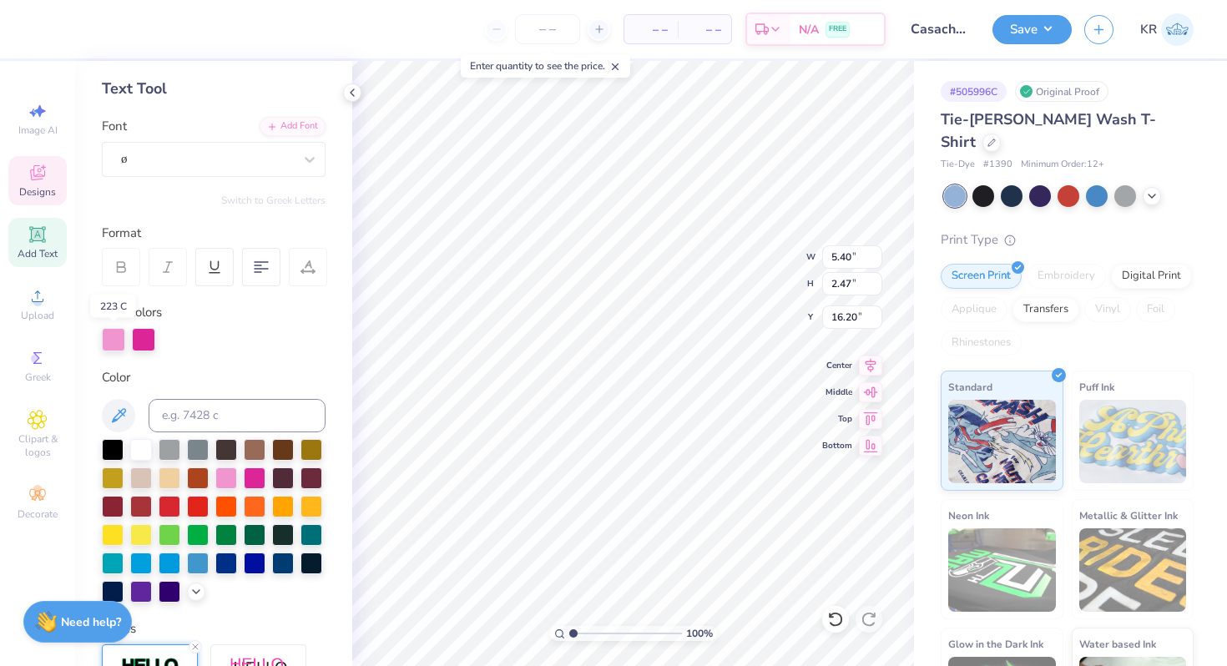
click at [115, 342] on div at bounding box center [113, 339] width 23 height 23
click at [169, 476] on div at bounding box center [170, 477] width 22 height 22
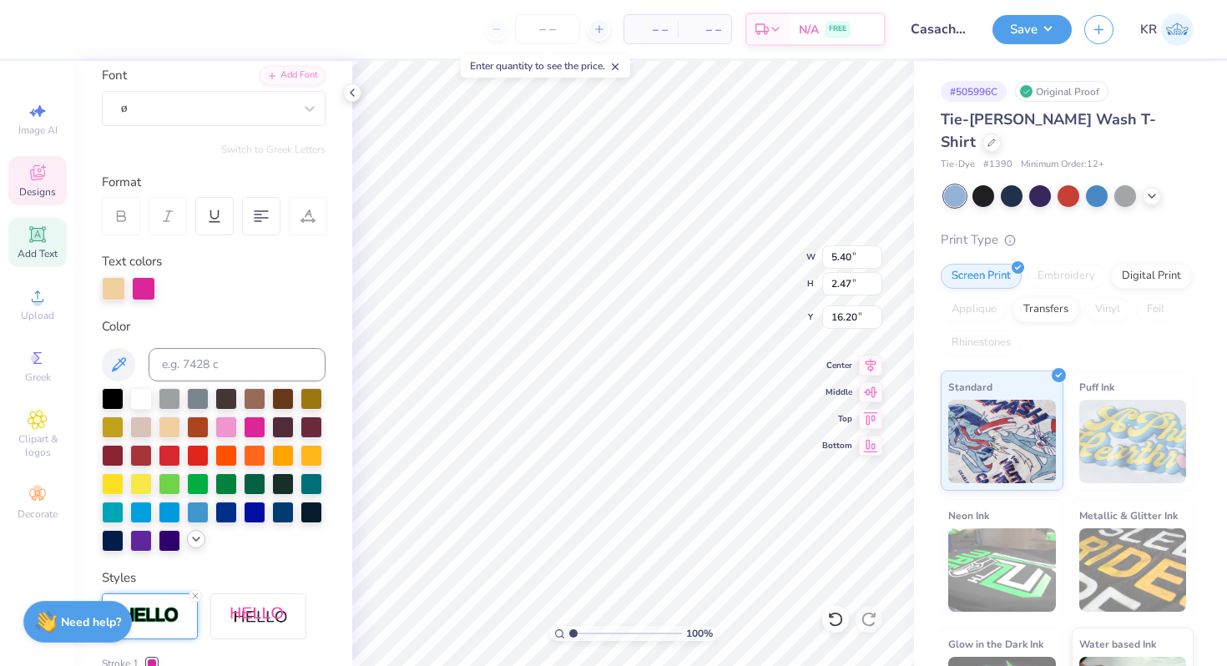
click at [194, 536] on icon at bounding box center [195, 538] width 13 height 13
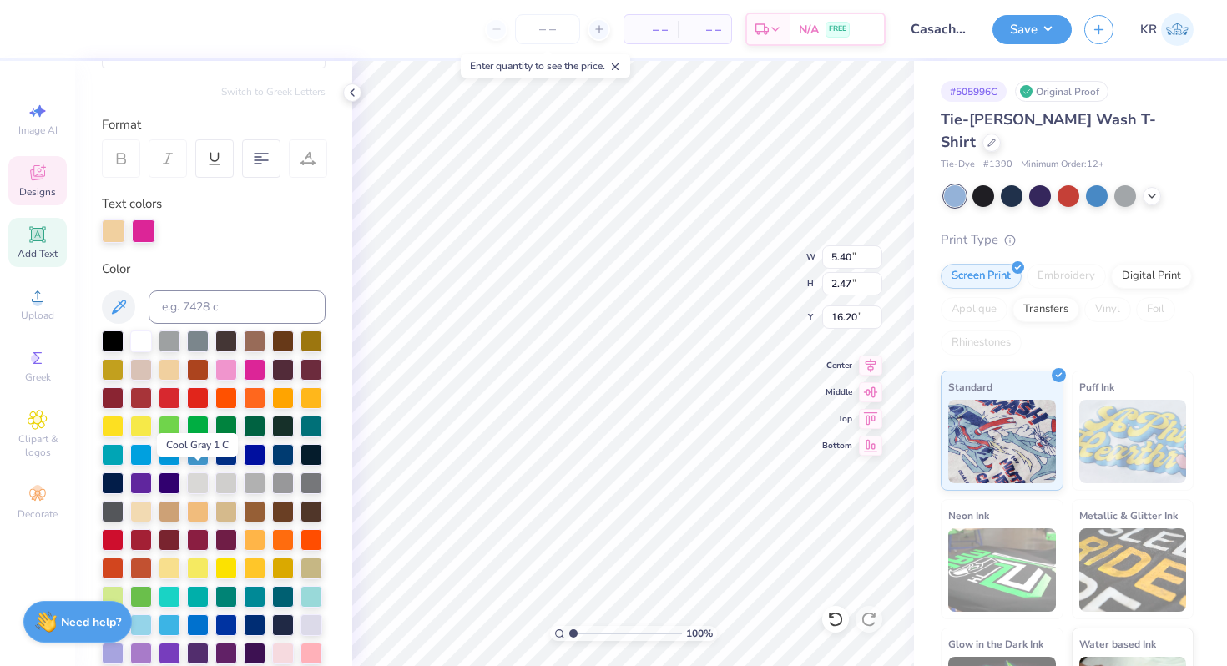
scroll to position [199, 0]
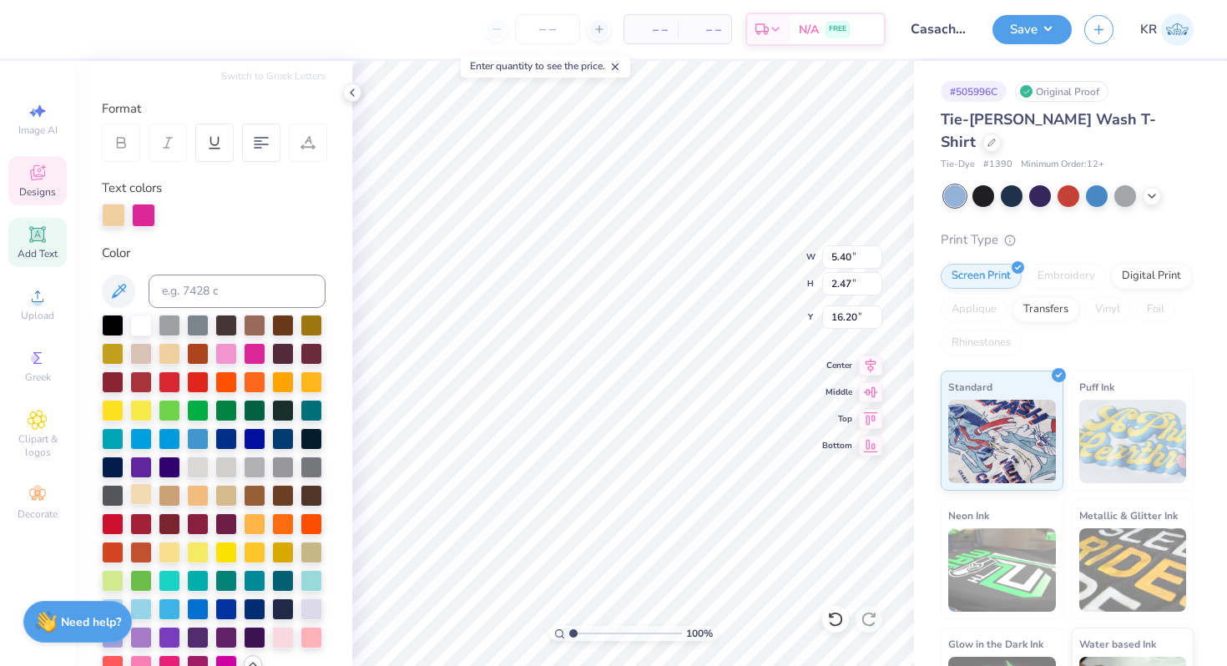
click at [145, 497] on div at bounding box center [141, 494] width 22 height 22
type input "10.49"
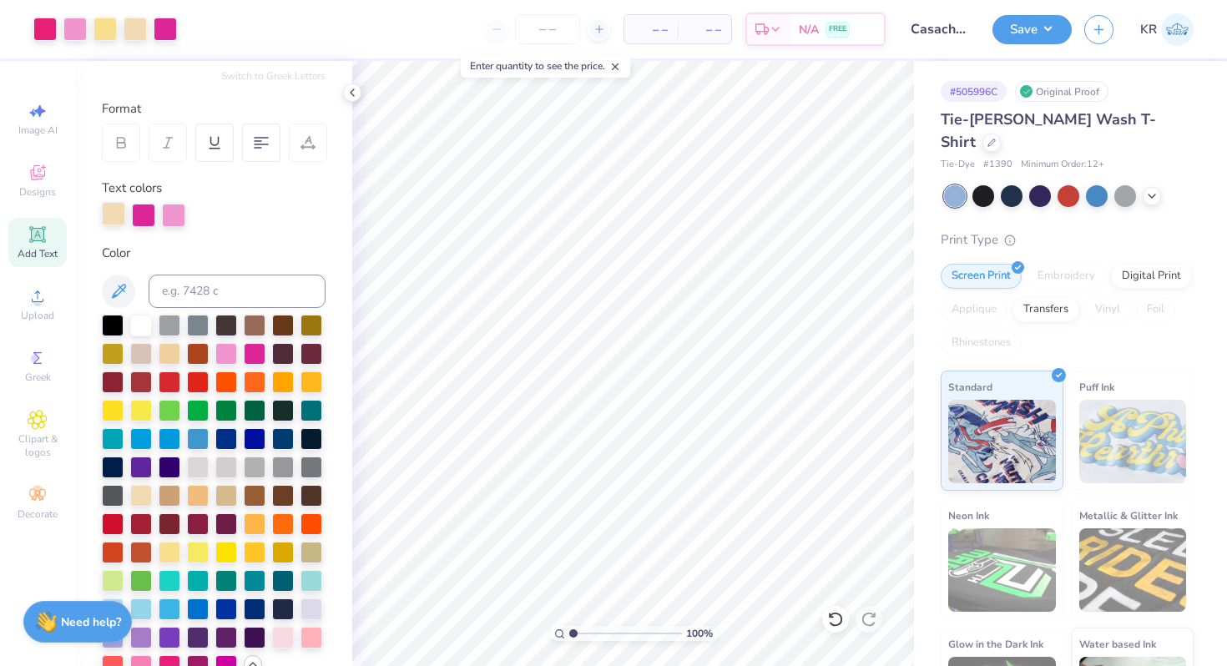
click at [106, 214] on div at bounding box center [113, 213] width 23 height 23
click at [179, 549] on div at bounding box center [170, 551] width 22 height 22
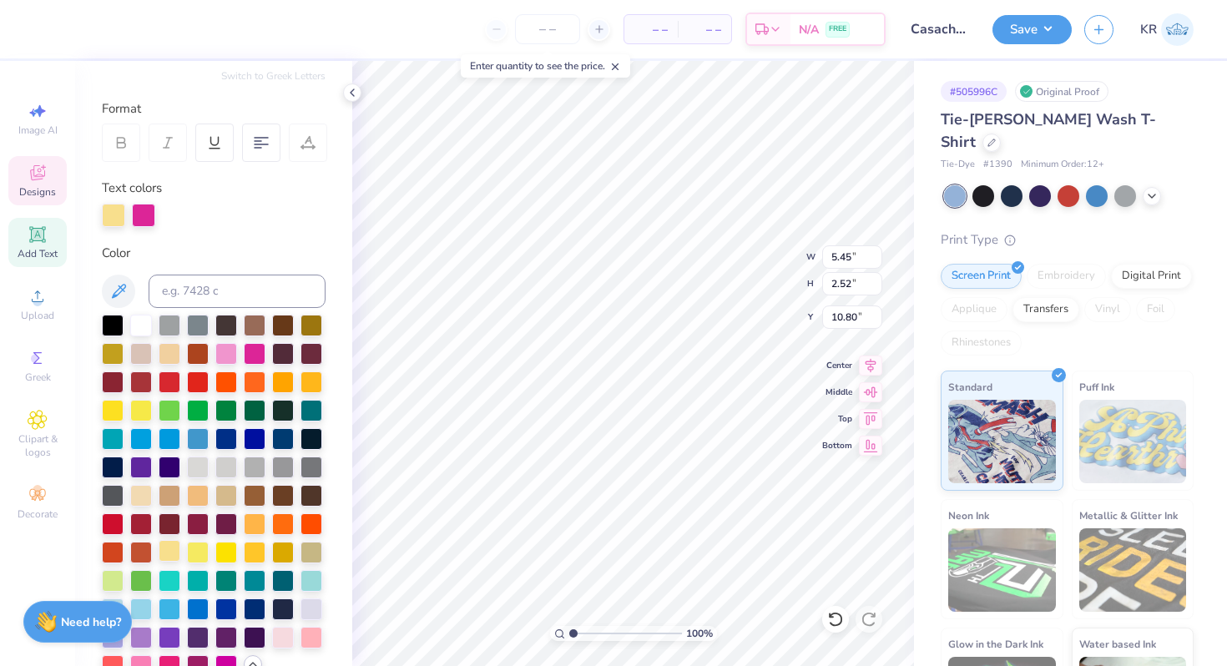
type input "10.80"
type textarea "Casa"
type input "10.94"
type input "14.72"
type input "12.03"
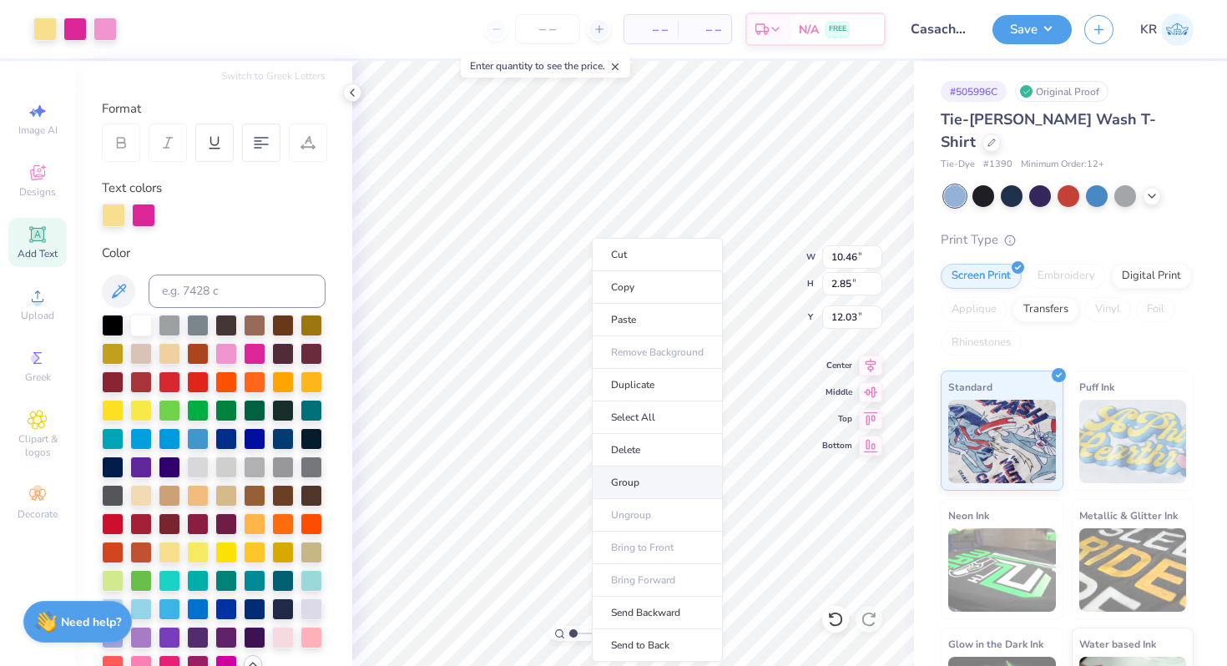
click at [640, 478] on li "Group" at bounding box center [657, 482] width 131 height 33
type input "4.01"
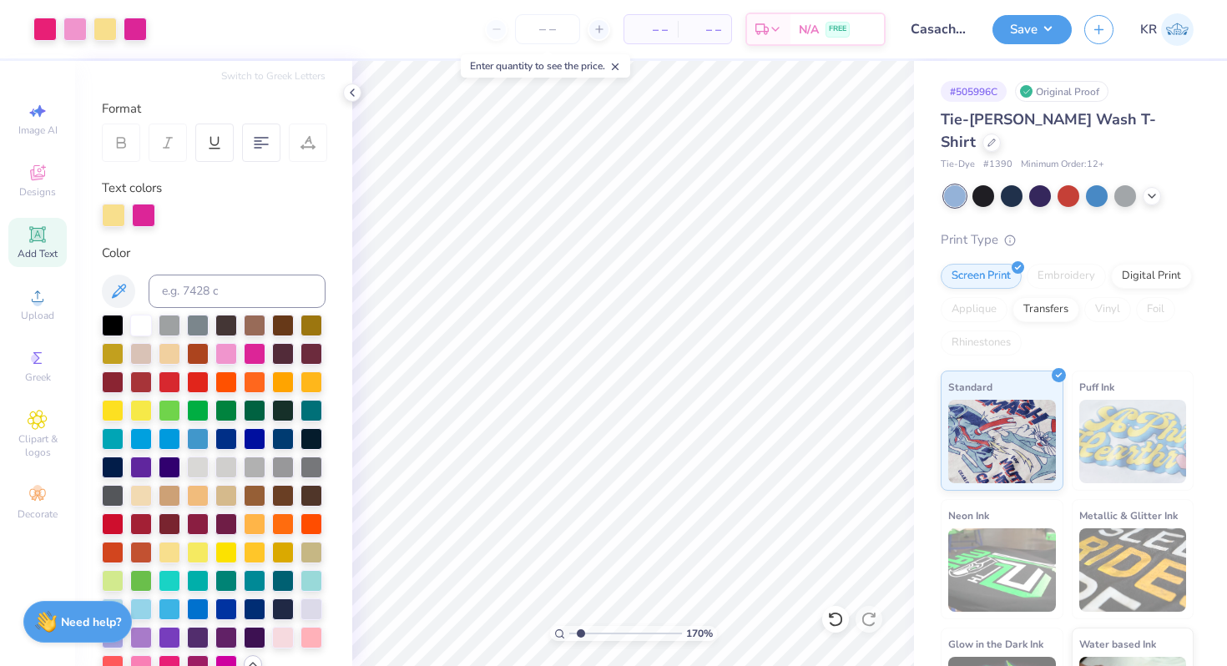
type input "1.7"
click at [580, 631] on input "range" at bounding box center [625, 633] width 113 height 15
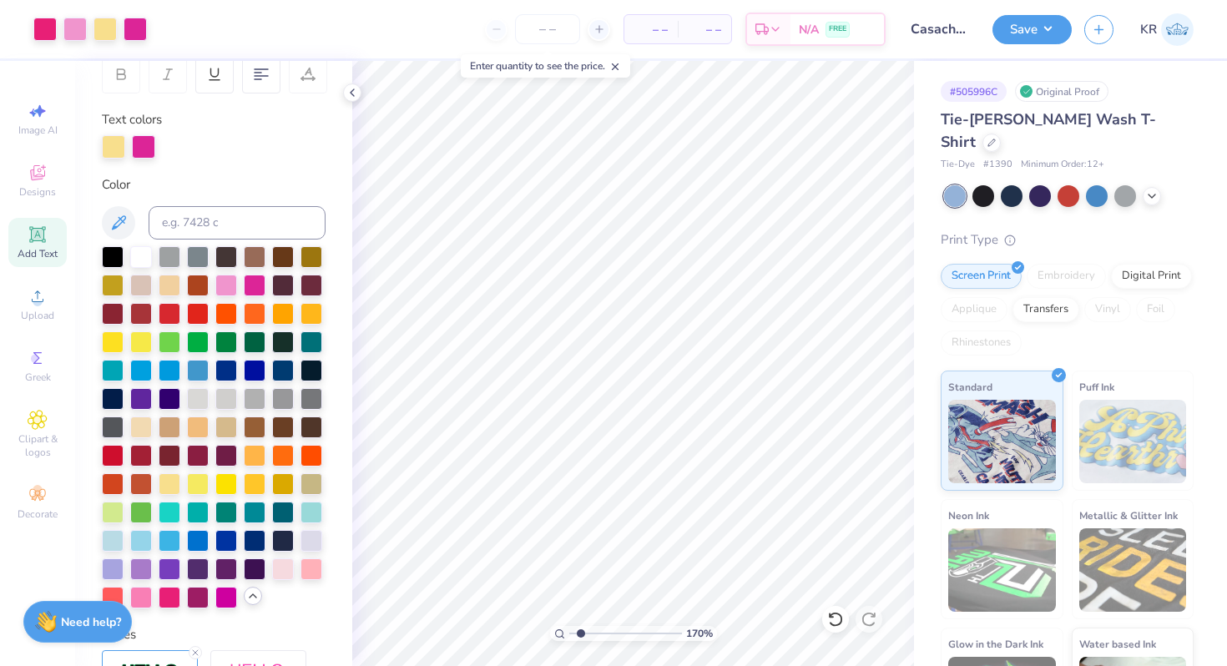
scroll to position [567, 0]
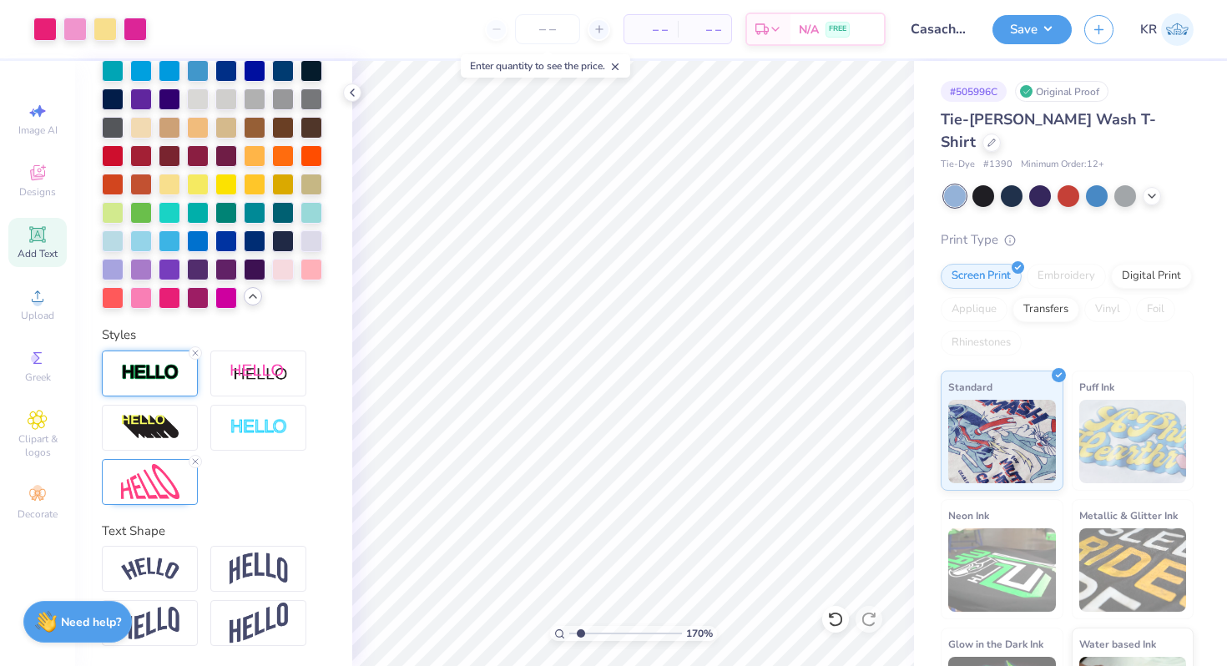
click at [152, 374] on img at bounding box center [150, 372] width 58 height 19
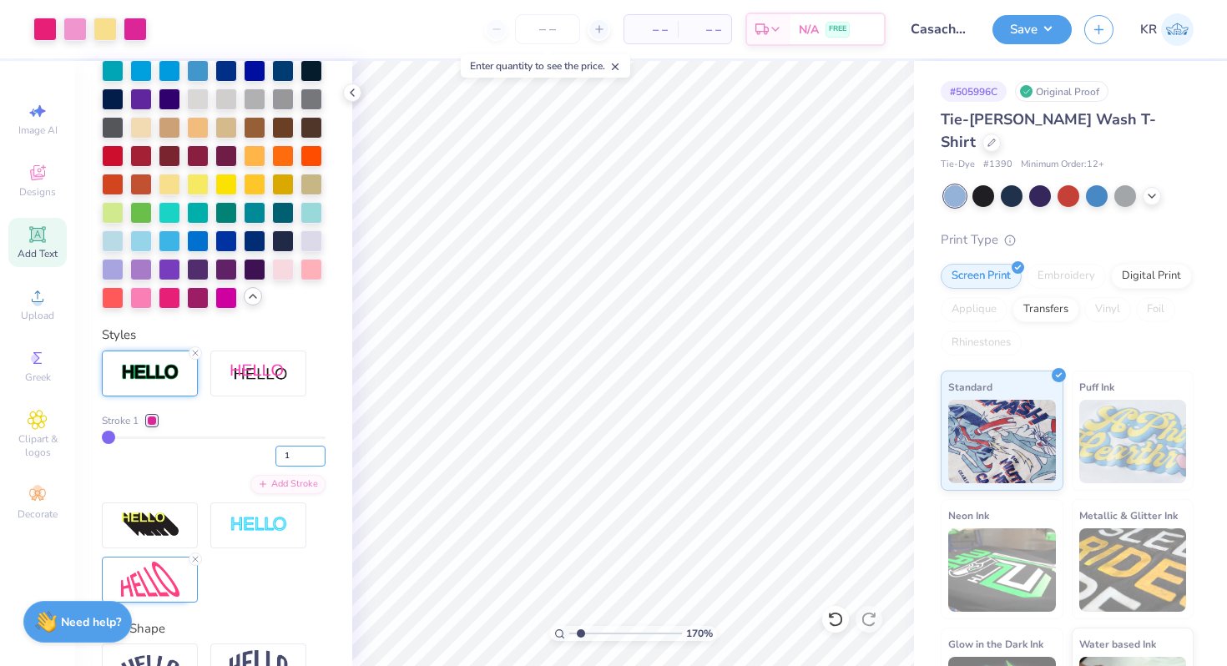
click at [295, 453] on input "1" at bounding box center [300, 456] width 50 height 21
type input "2"
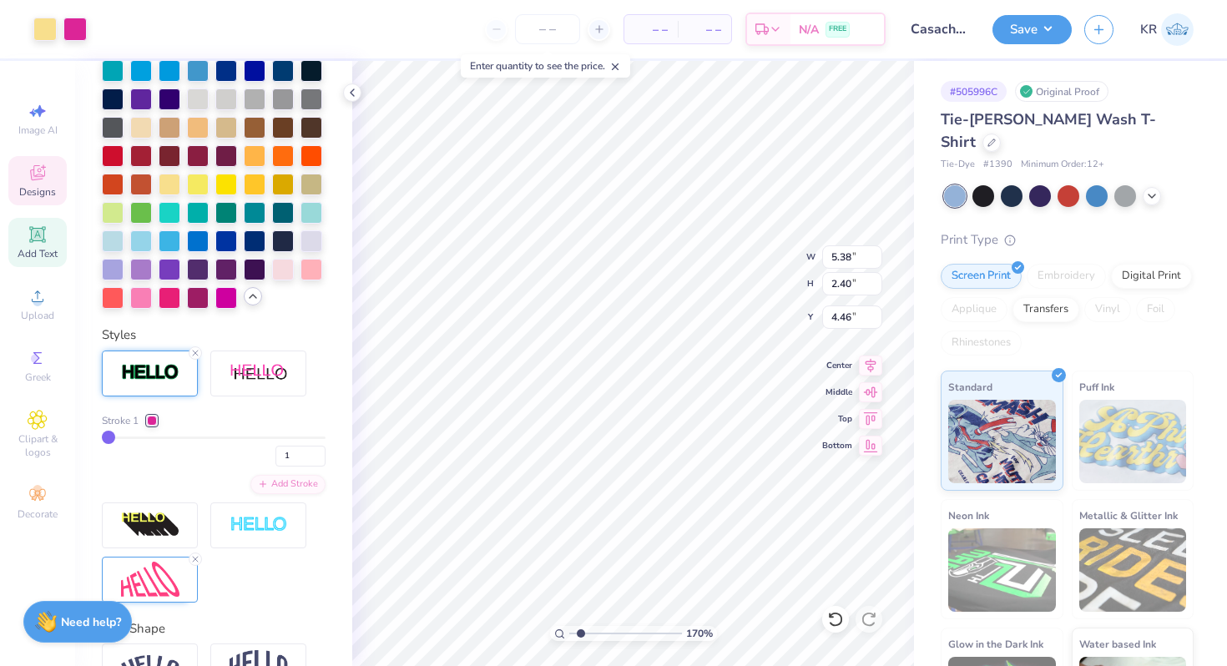
type input "5.38"
type input "2.40"
type input "4.46"
click at [299, 464] on input "1" at bounding box center [300, 456] width 50 height 21
type input "2"
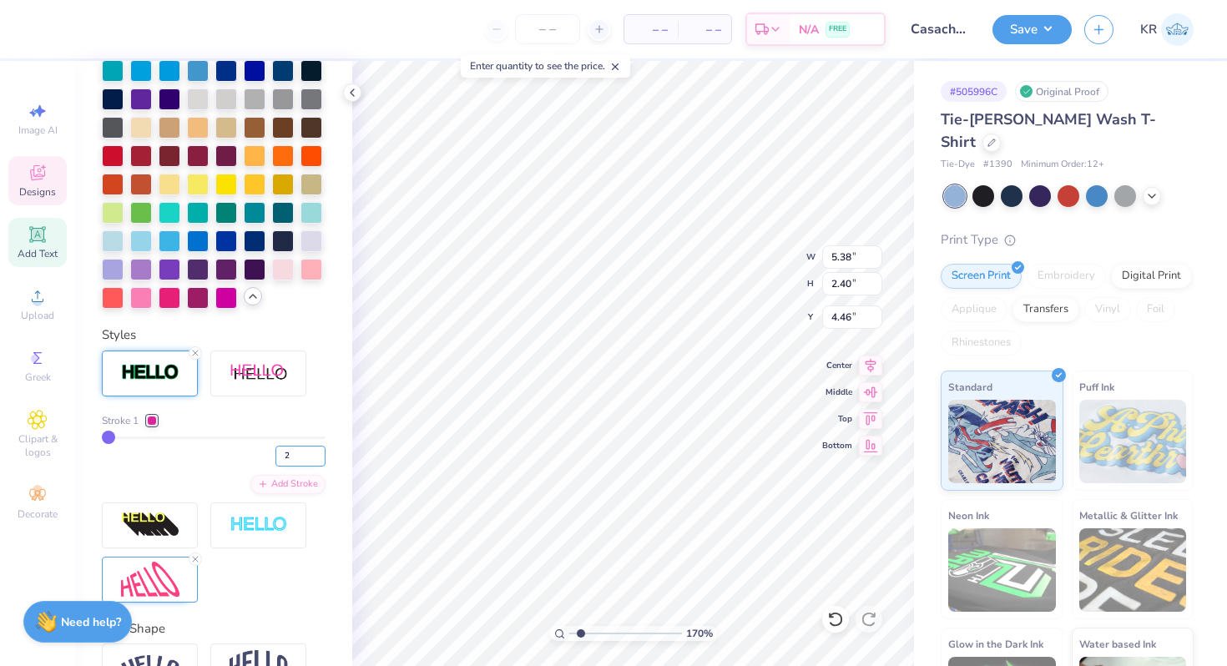
type input "2"
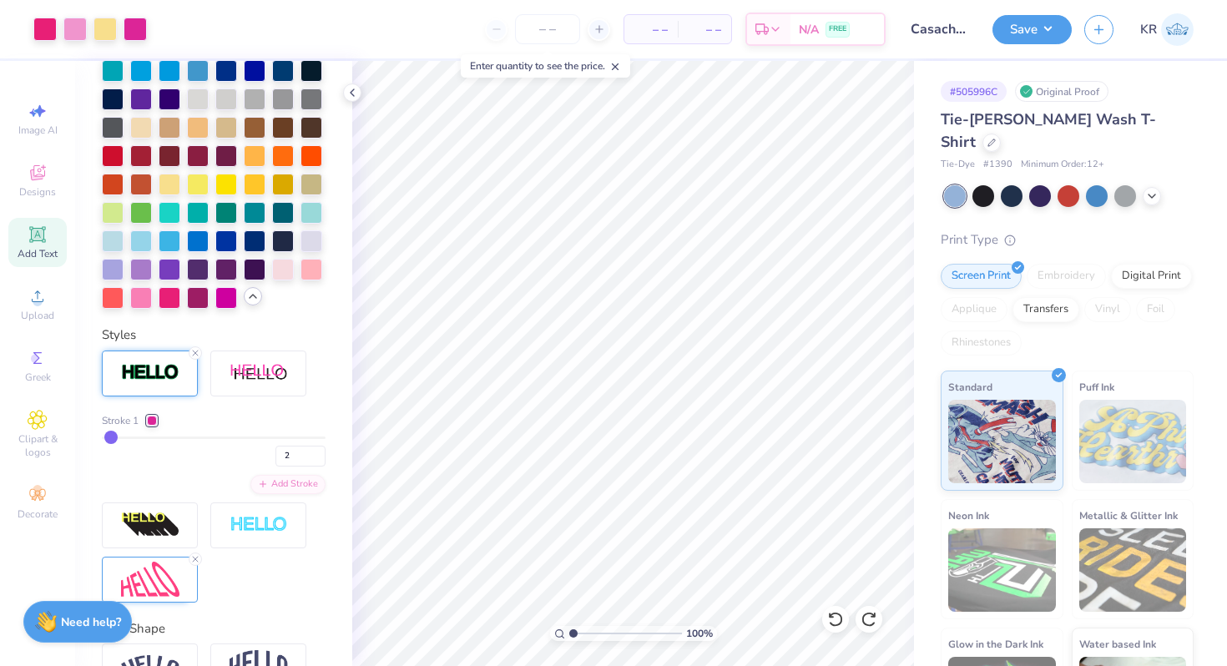
drag, startPoint x: 579, startPoint y: 629, endPoint x: 559, endPoint y: 629, distance: 20.0
type input "1"
click at [569, 629] on input "range" at bounding box center [625, 633] width 113 height 15
type input "10.32"
type input "10.52"
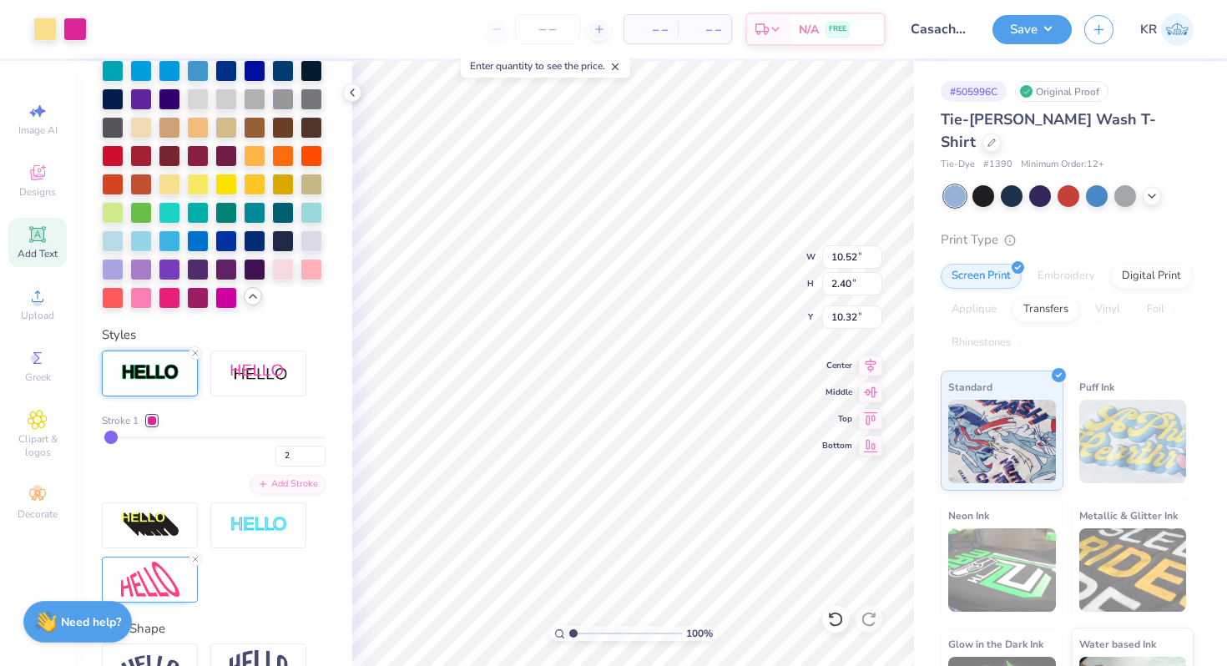
type input "2.40"
type input "10.55"
type input "4.23"
type input "10.51"
type input "2.47"
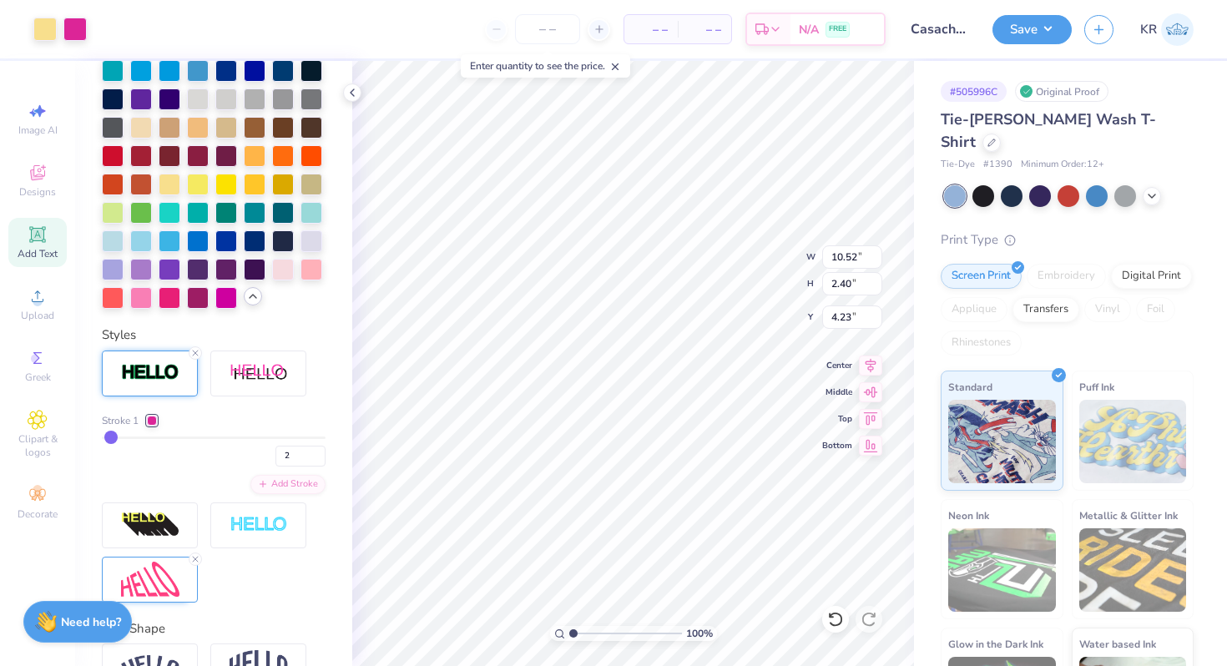
type input "4.20"
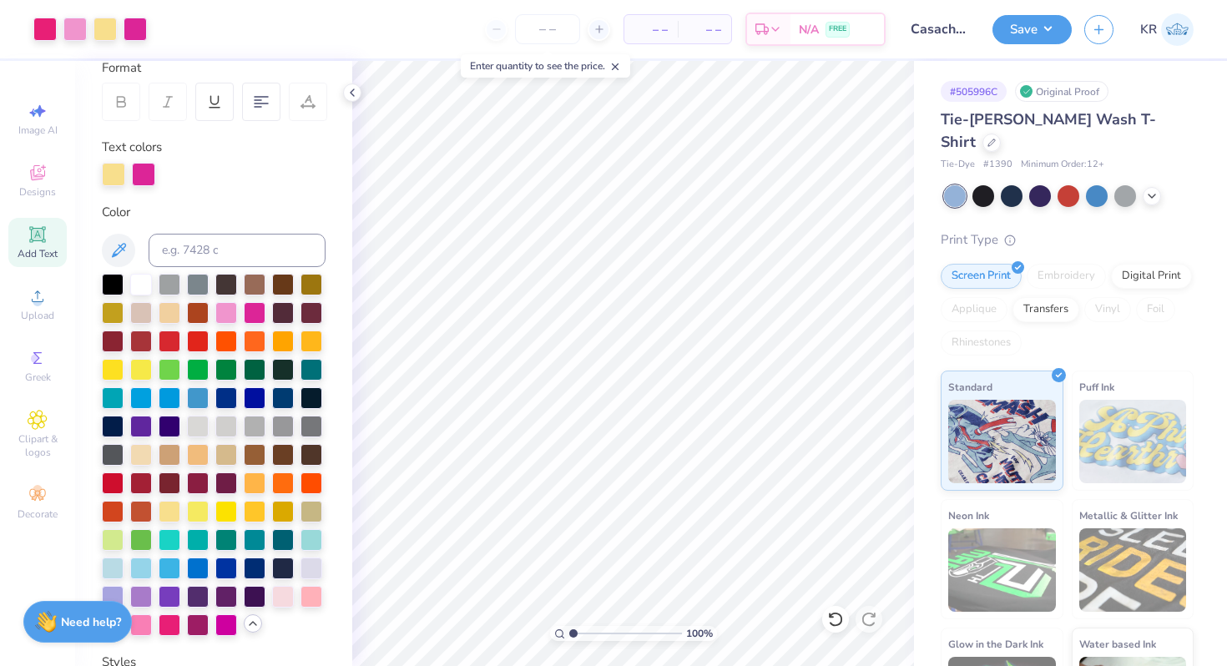
click at [25, 244] on div "Add Text" at bounding box center [37, 242] width 58 height 49
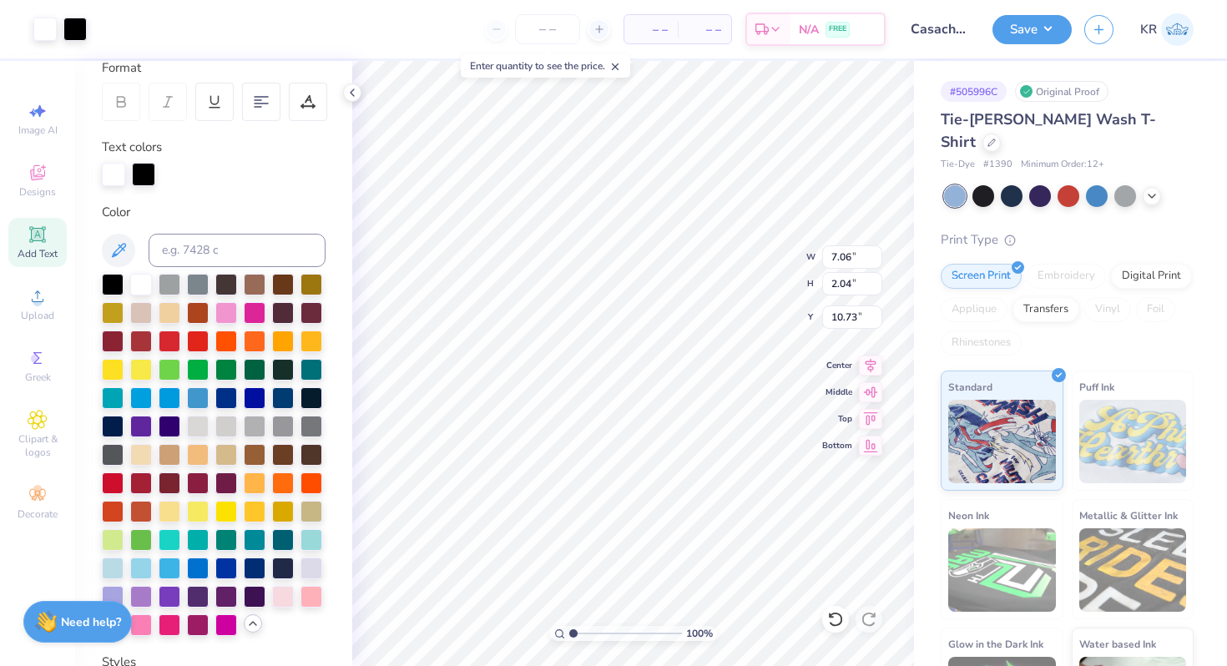
type input "7.10"
type input "2.08"
type input "10.71"
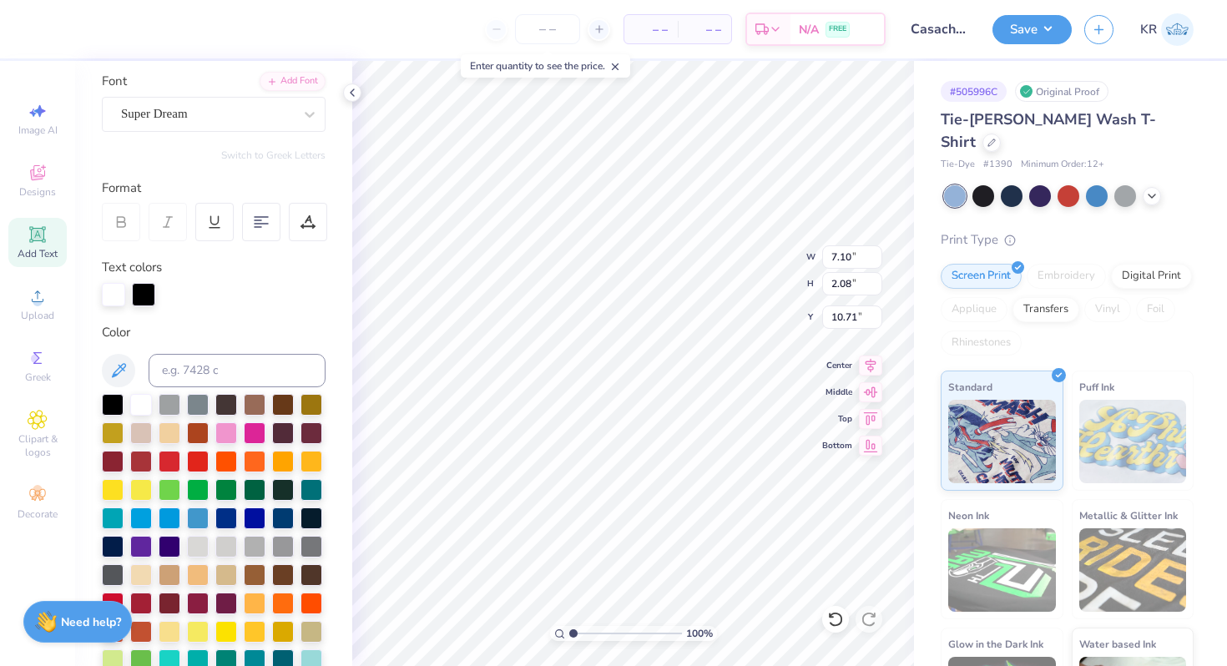
scroll to position [96, 0]
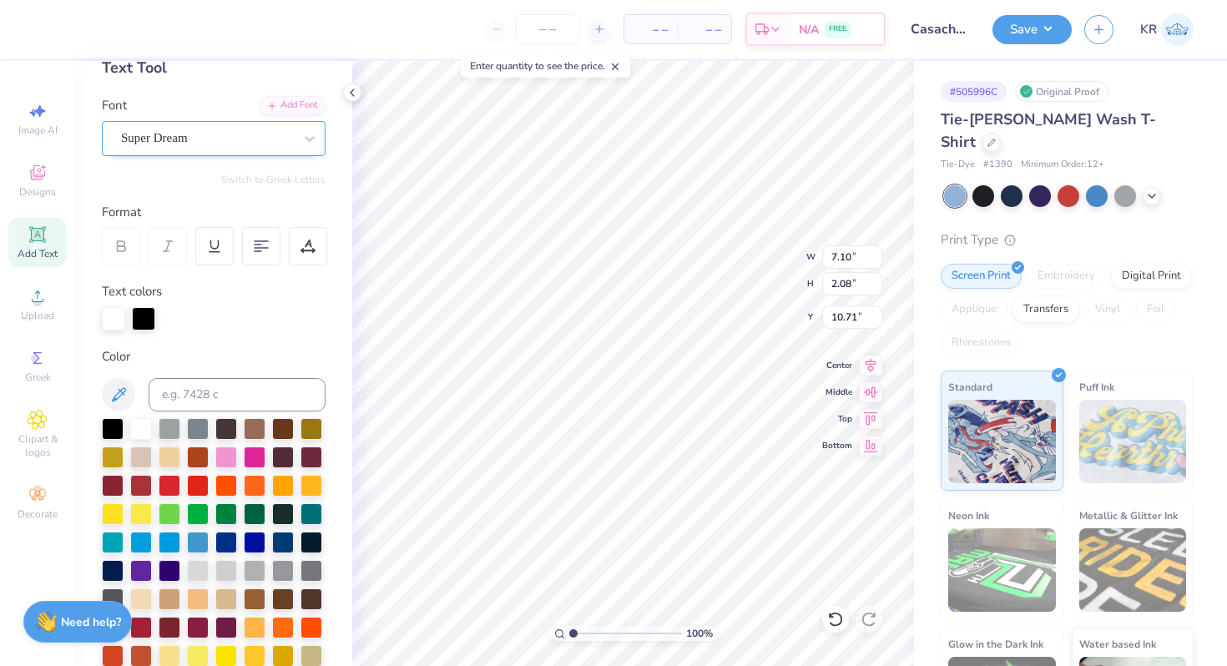
type textarea "Casachella"
click at [199, 123] on div "Super Dream" at bounding box center [214, 138] width 224 height 35
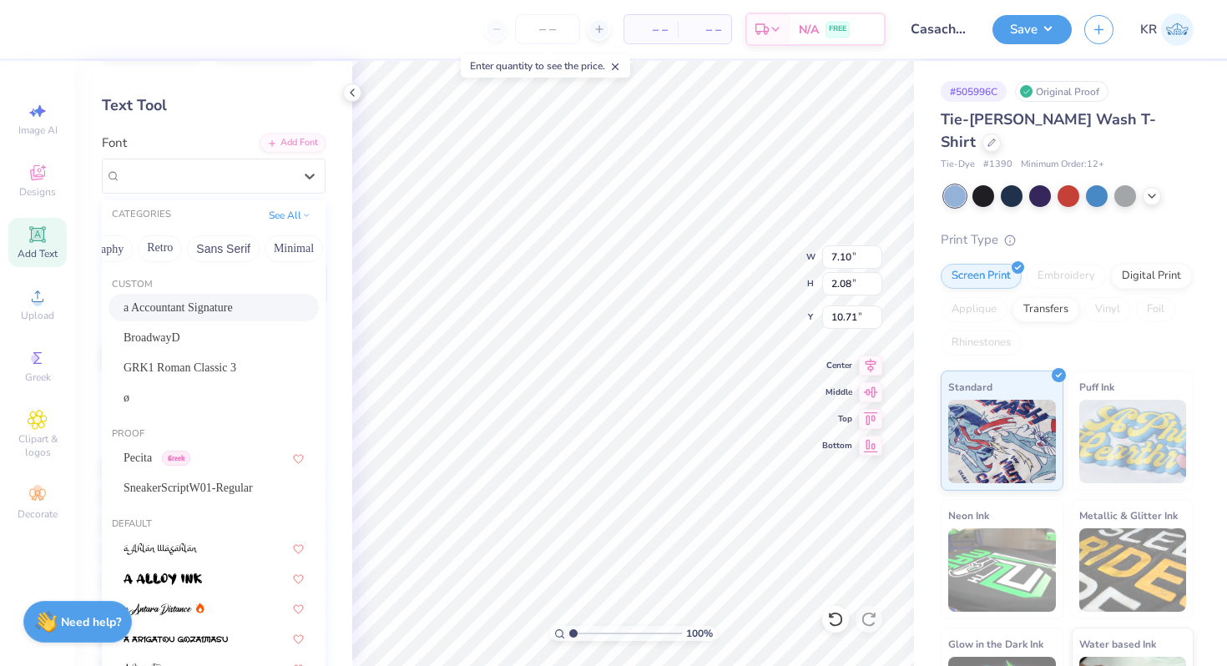
scroll to position [0, 240]
click at [168, 246] on button "Calligraphy" at bounding box center [173, 248] width 73 height 27
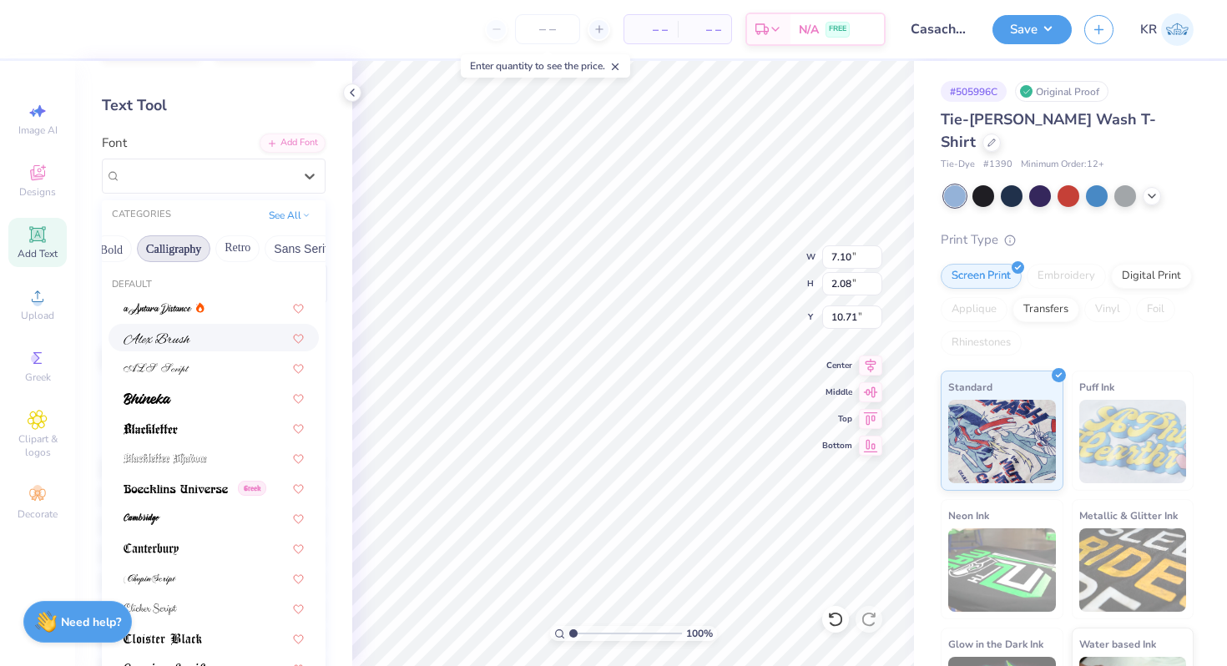
click at [197, 340] on div at bounding box center [213, 338] width 180 height 18
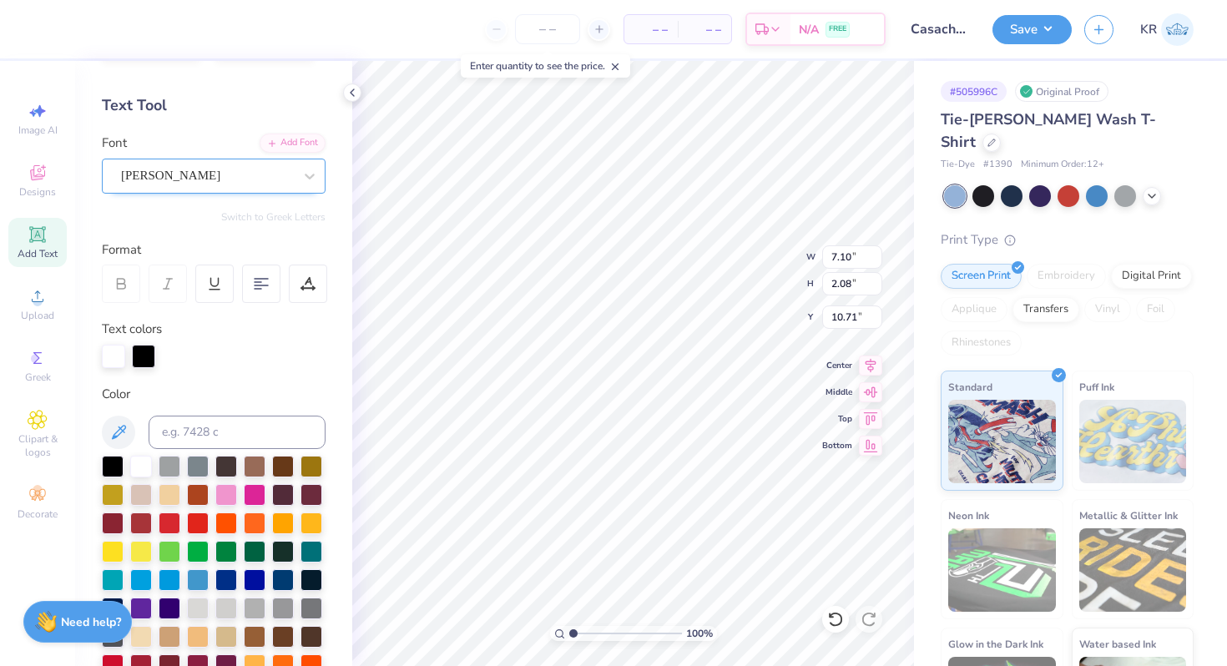
click at [167, 184] on div "Alex Brush" at bounding box center [206, 176] width 175 height 26
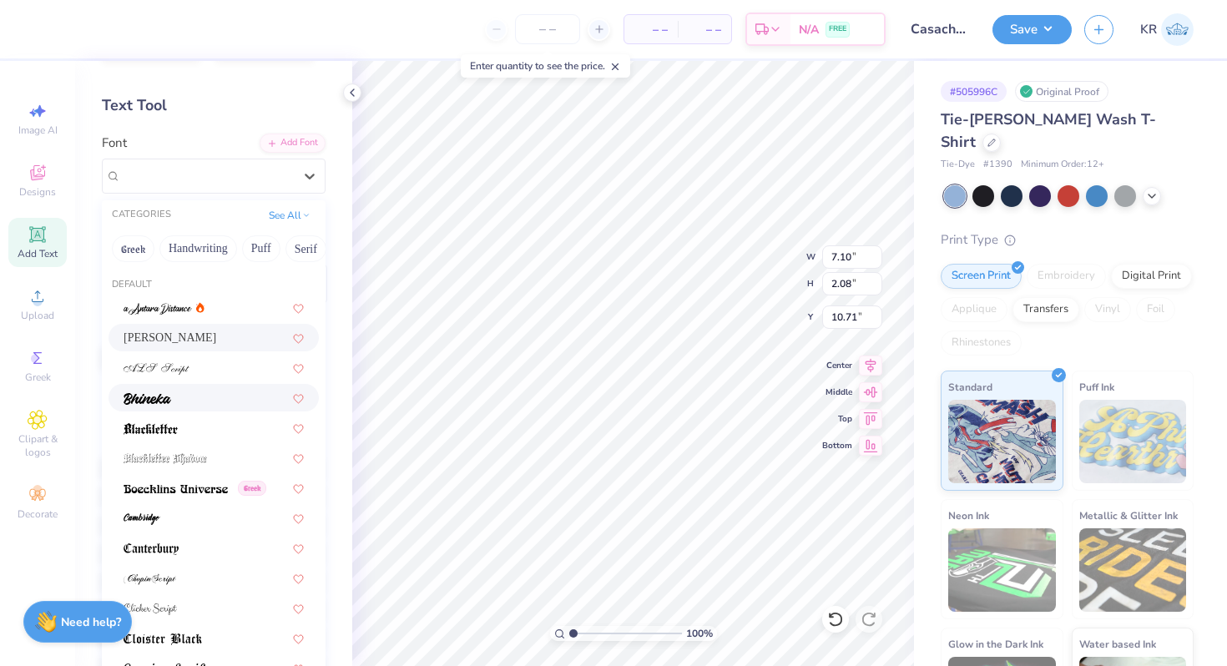
click at [185, 405] on div at bounding box center [213, 398] width 180 height 18
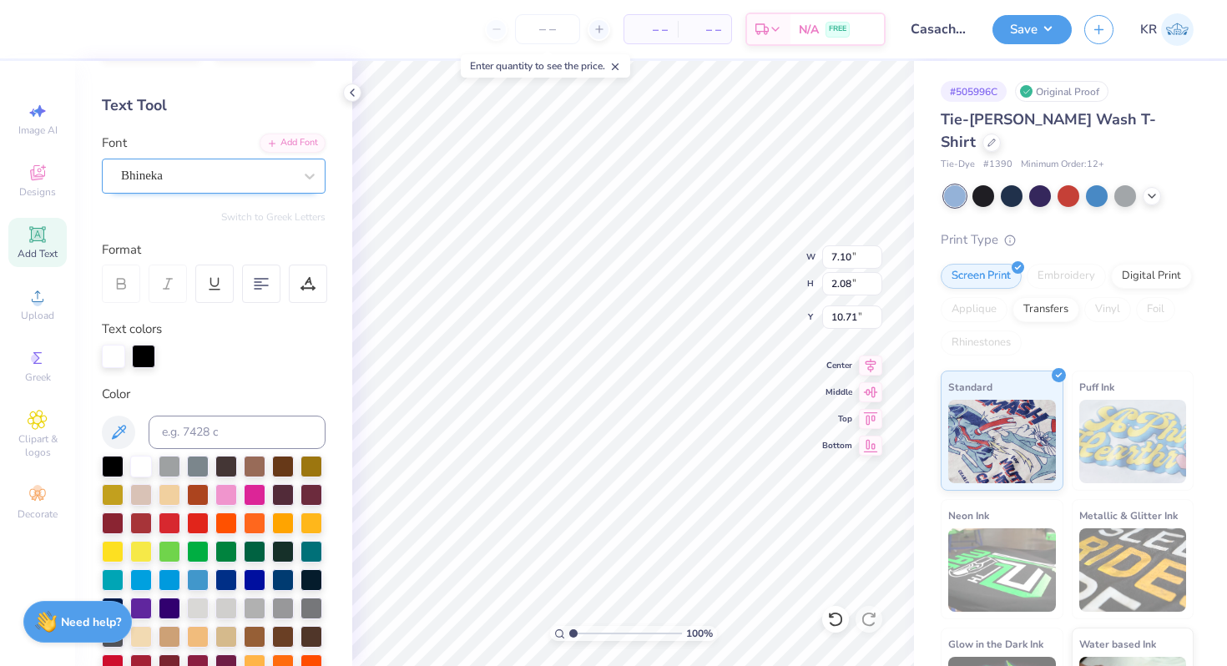
click at [204, 179] on div "Bhineka" at bounding box center [206, 176] width 175 height 26
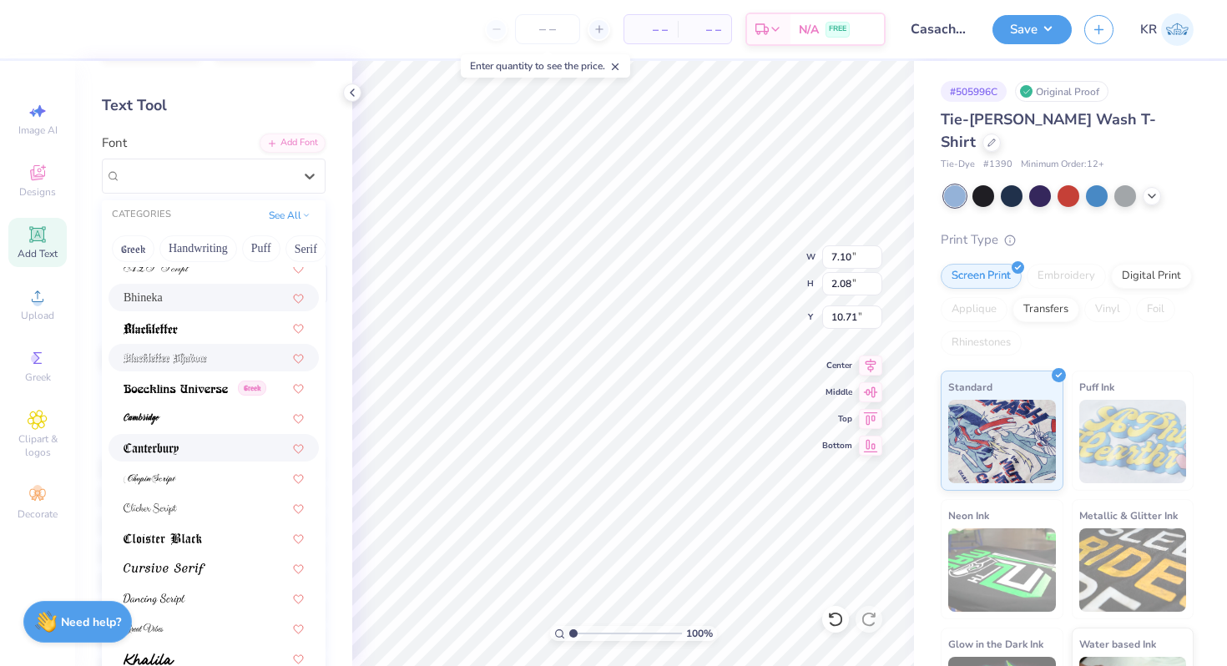
scroll to position [114, 0]
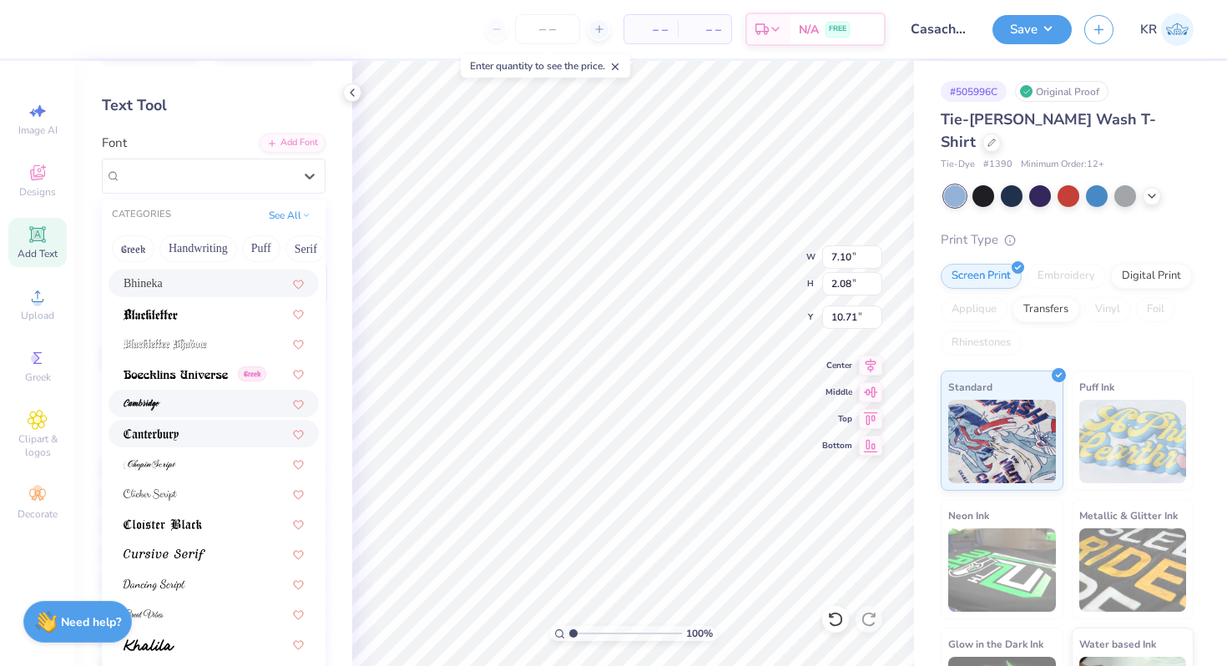
click at [187, 408] on div at bounding box center [213, 404] width 180 height 18
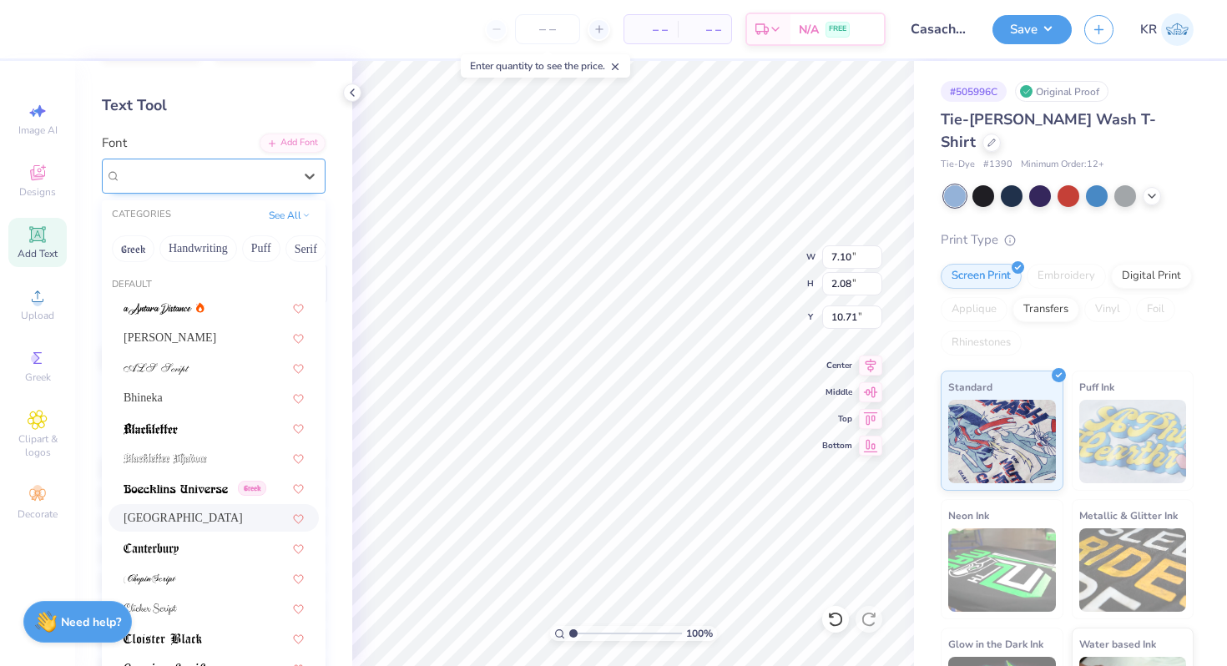
click at [218, 183] on div "Cambridge" at bounding box center [206, 176] width 175 height 26
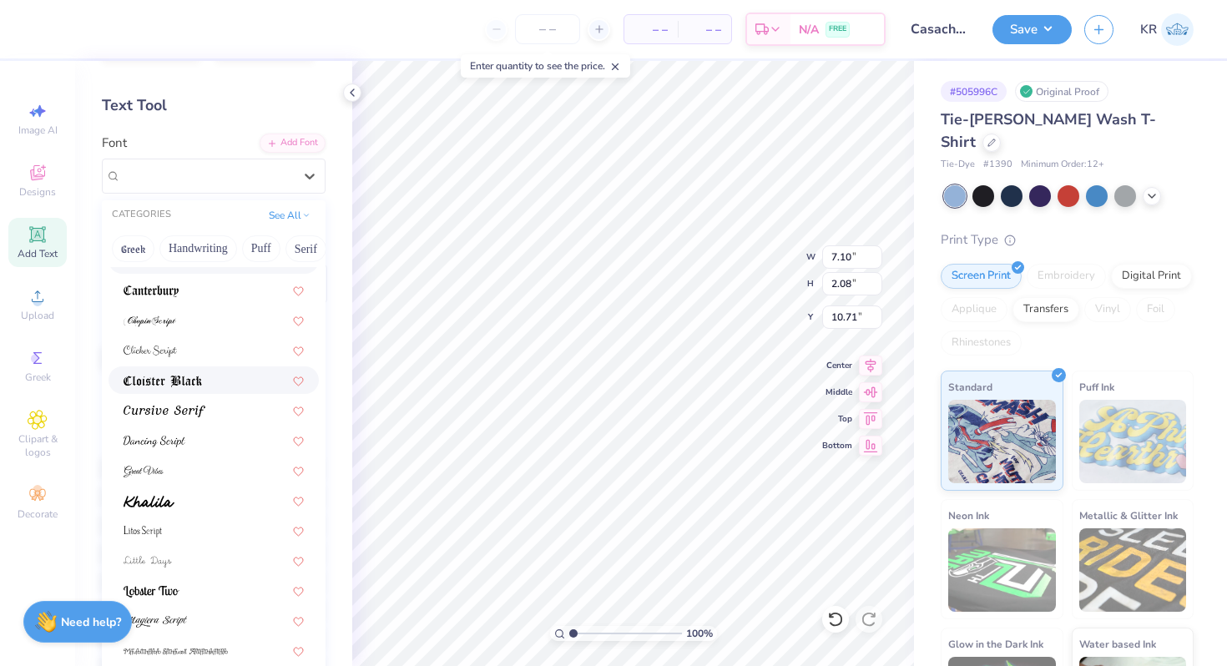
scroll to position [275, 0]
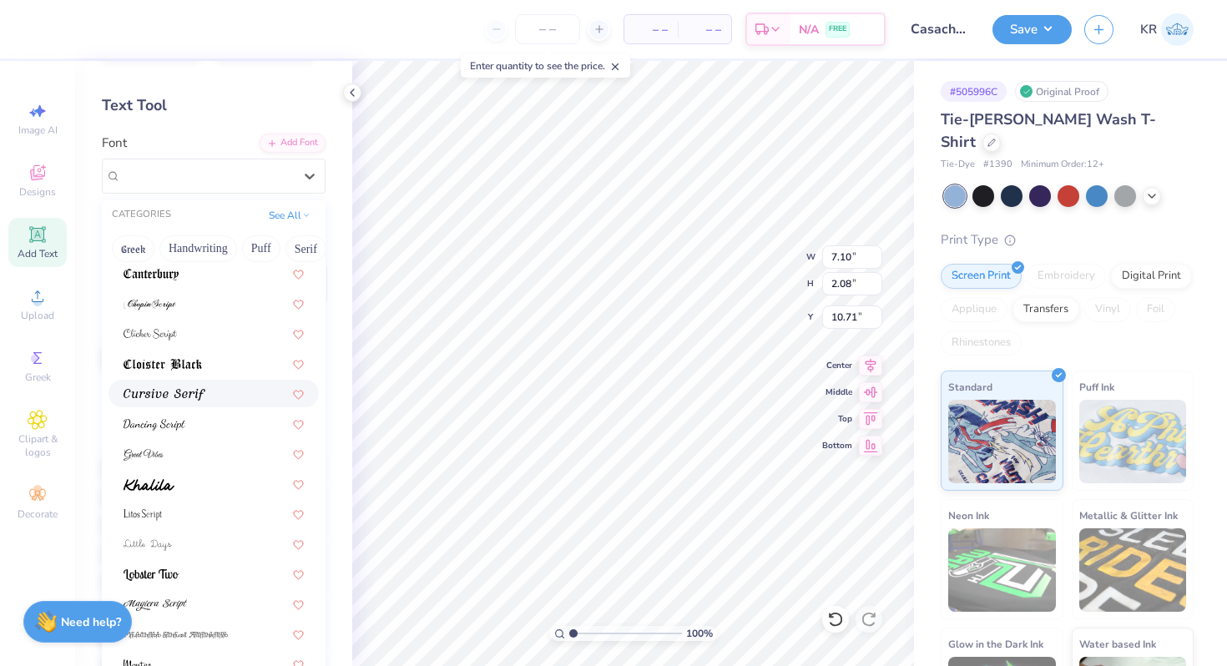
click at [184, 397] on img at bounding box center [164, 395] width 82 height 12
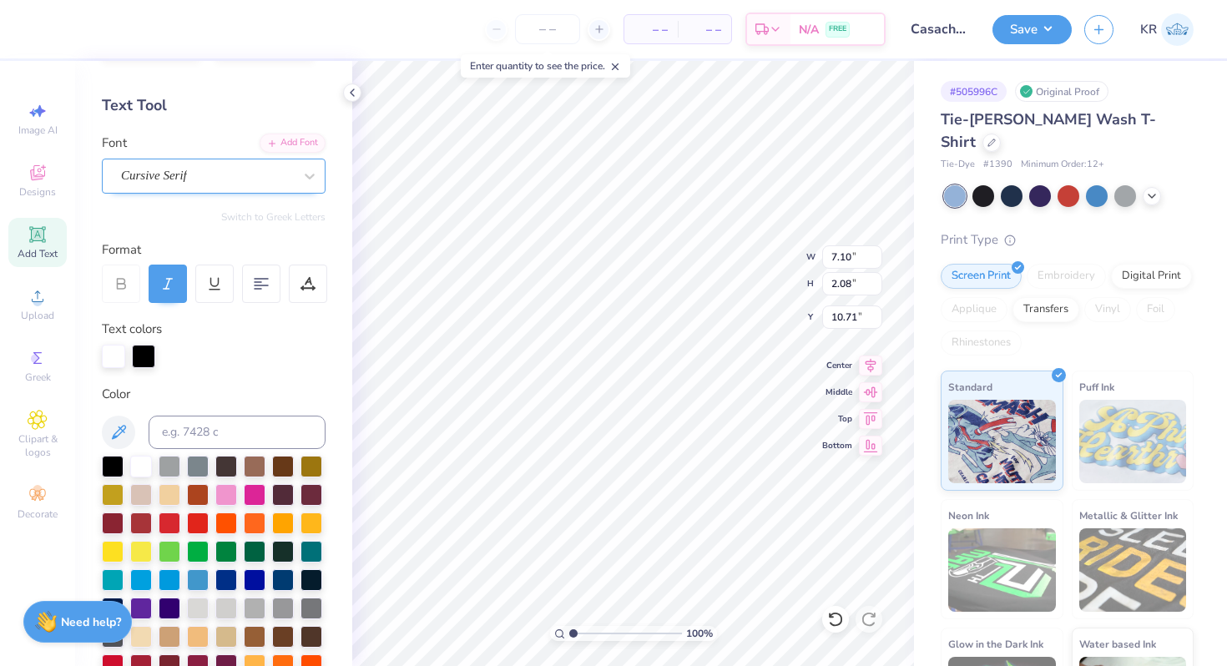
click at [209, 183] on div "Cursive Serif" at bounding box center [206, 176] width 175 height 26
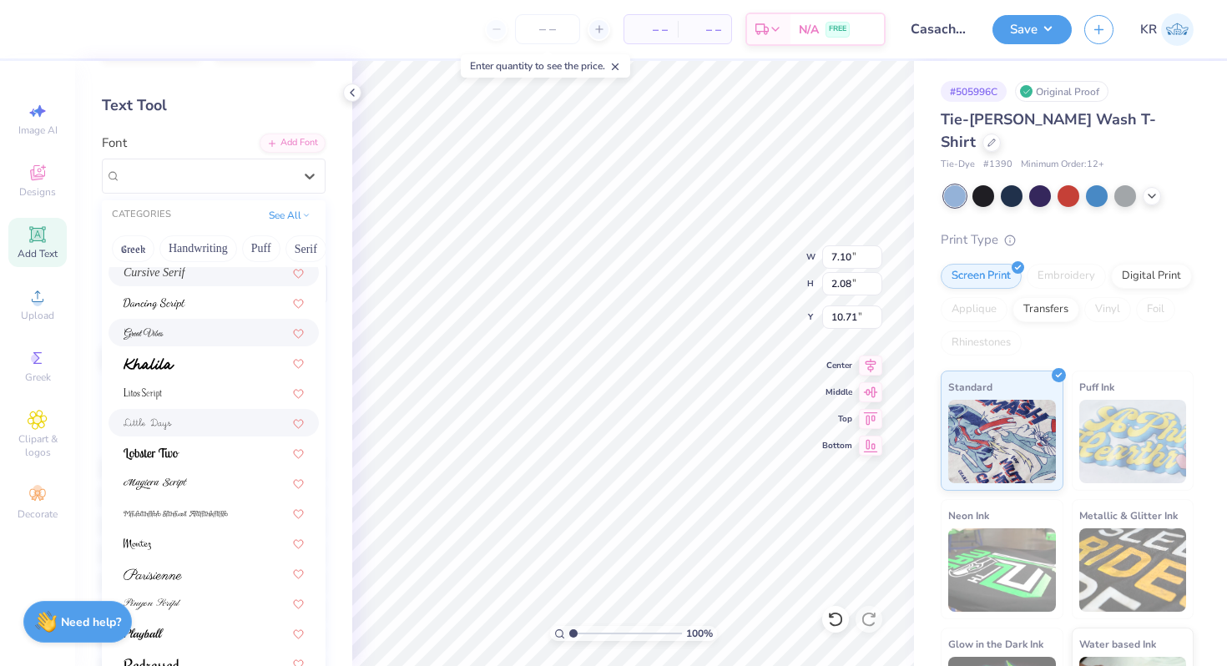
scroll to position [398, 0]
click at [223, 449] on div at bounding box center [213, 450] width 180 height 18
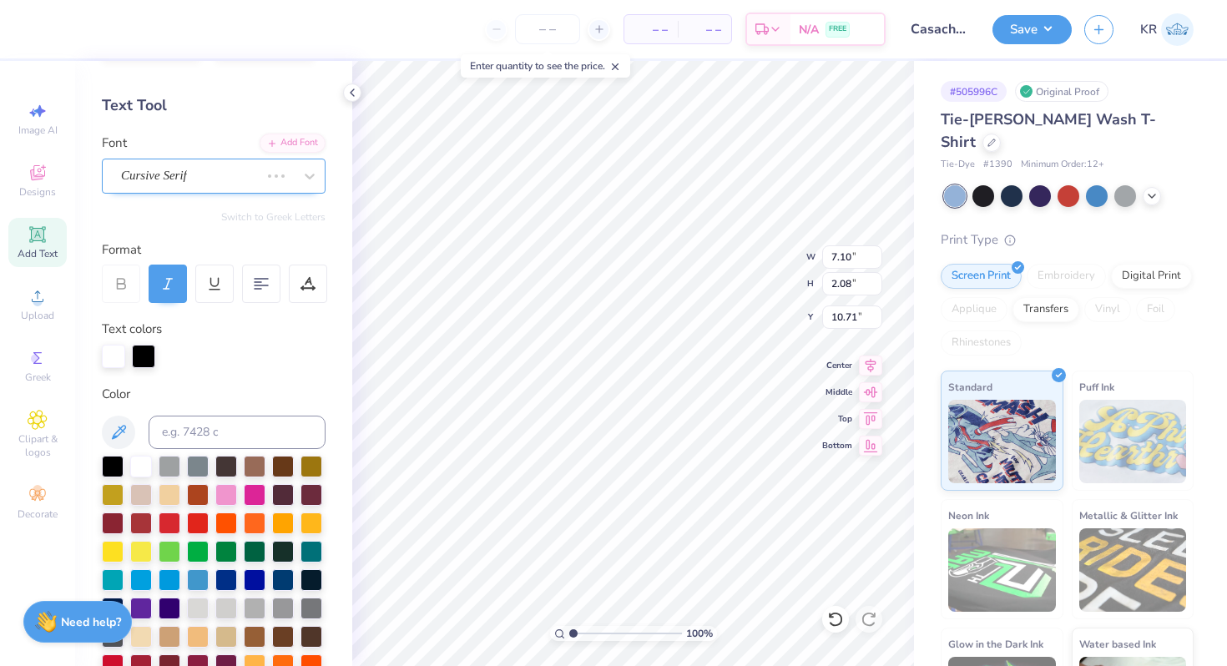
click at [228, 173] on div "Cursive Serif" at bounding box center [190, 176] width 142 height 26
click at [222, 174] on div "Lobster Two" at bounding box center [206, 176] width 175 height 26
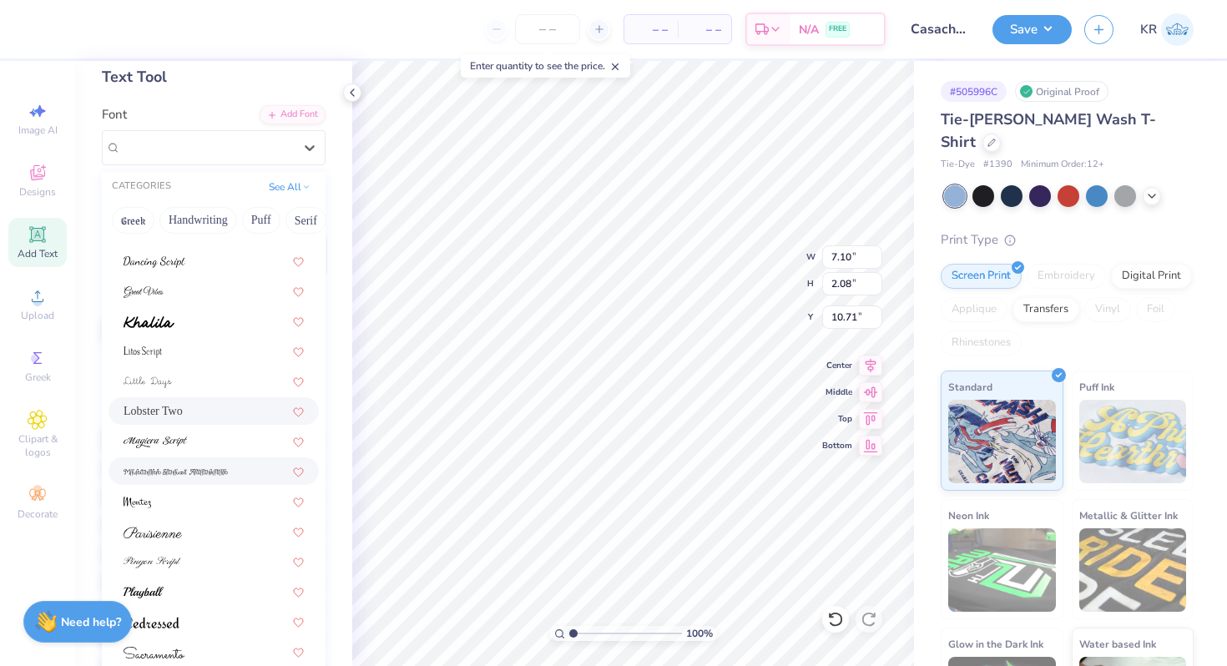
scroll to position [108, 0]
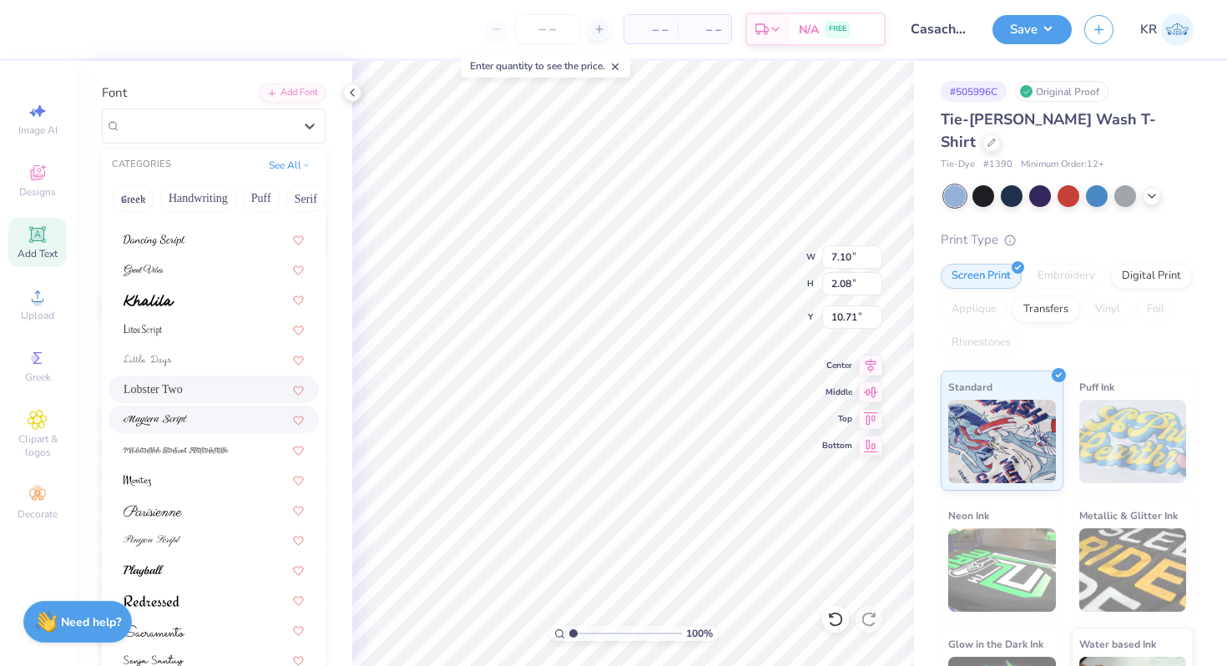
click at [214, 422] on div at bounding box center [213, 420] width 180 height 18
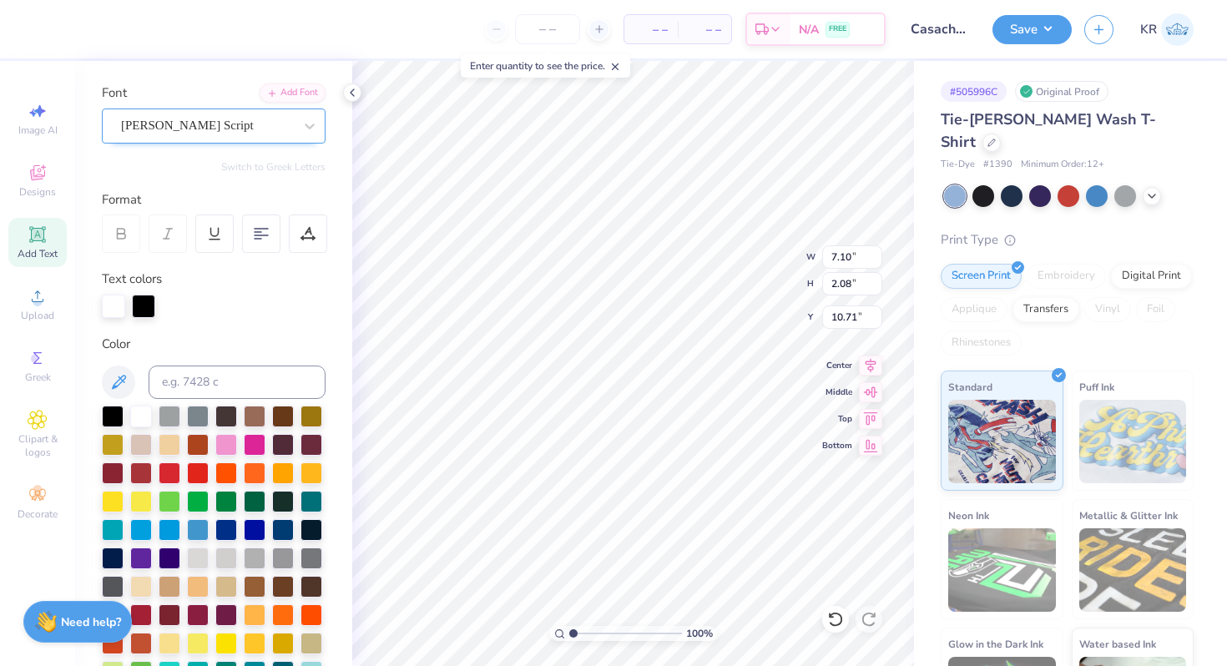
click at [231, 128] on div "Magiera Script" at bounding box center [206, 126] width 175 height 26
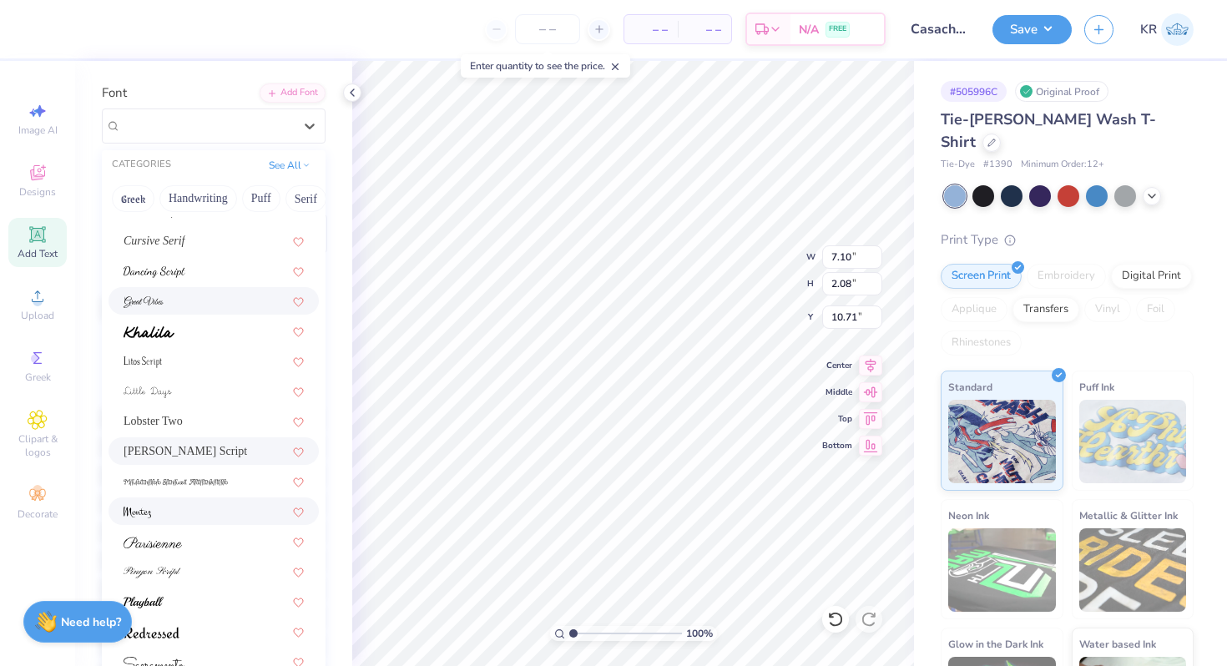
scroll to position [409, 0]
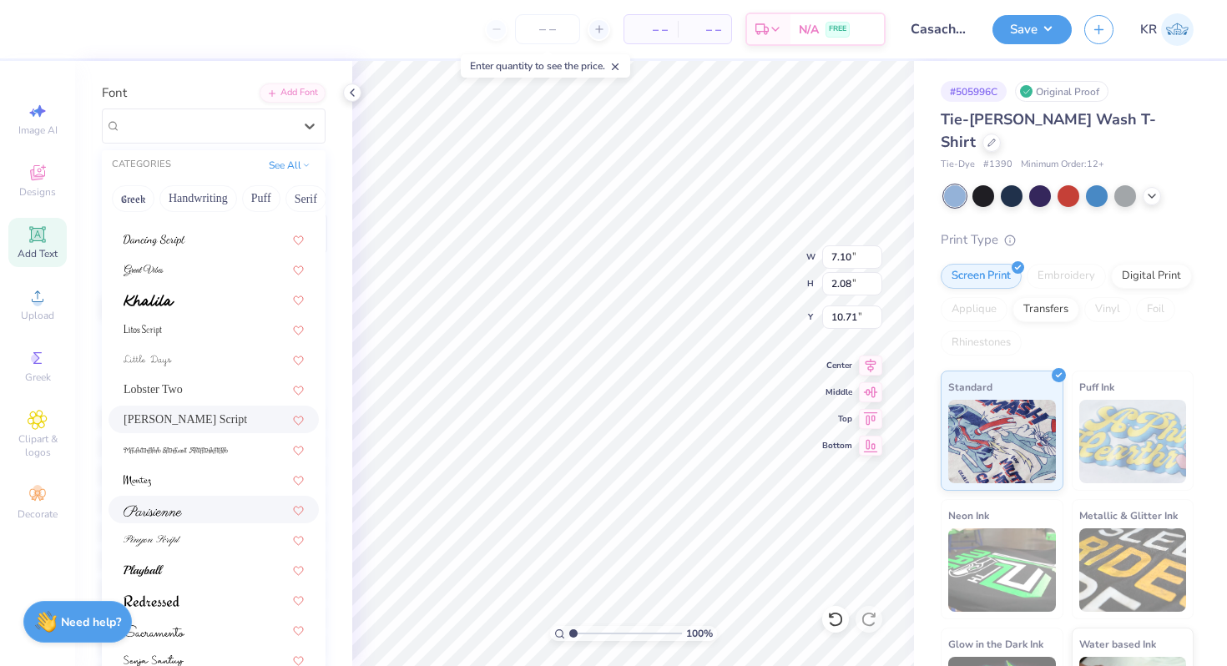
click at [215, 516] on div at bounding box center [213, 510] width 180 height 18
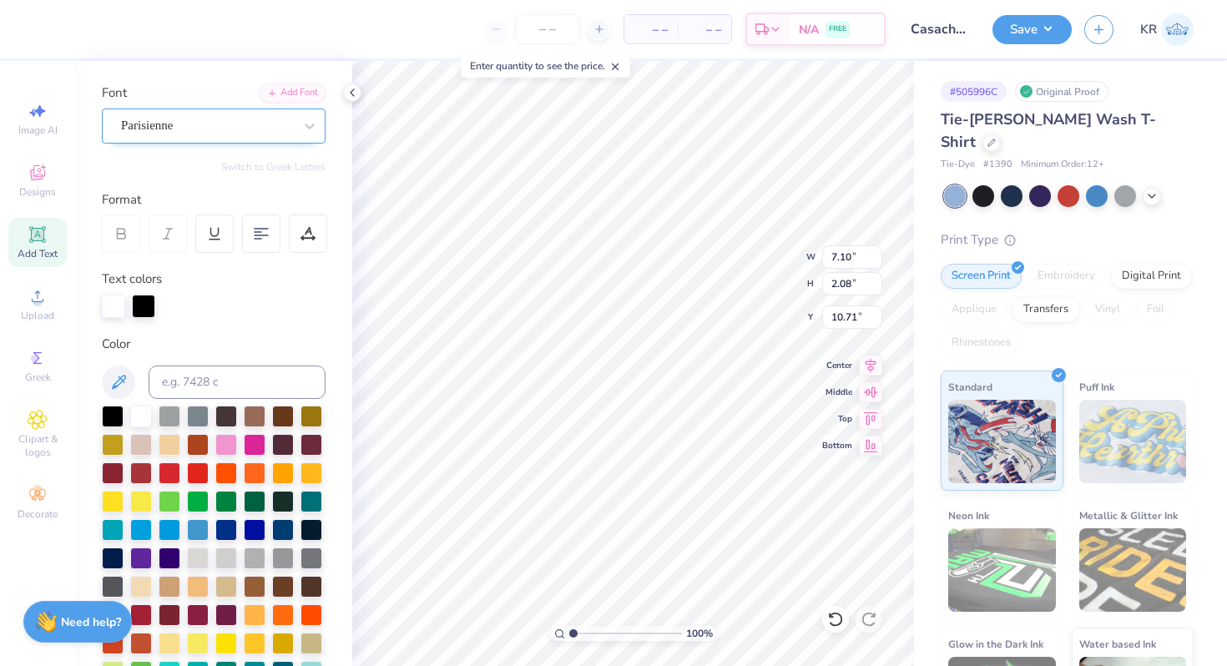
click at [234, 139] on div "Parisienne" at bounding box center [214, 125] width 224 height 35
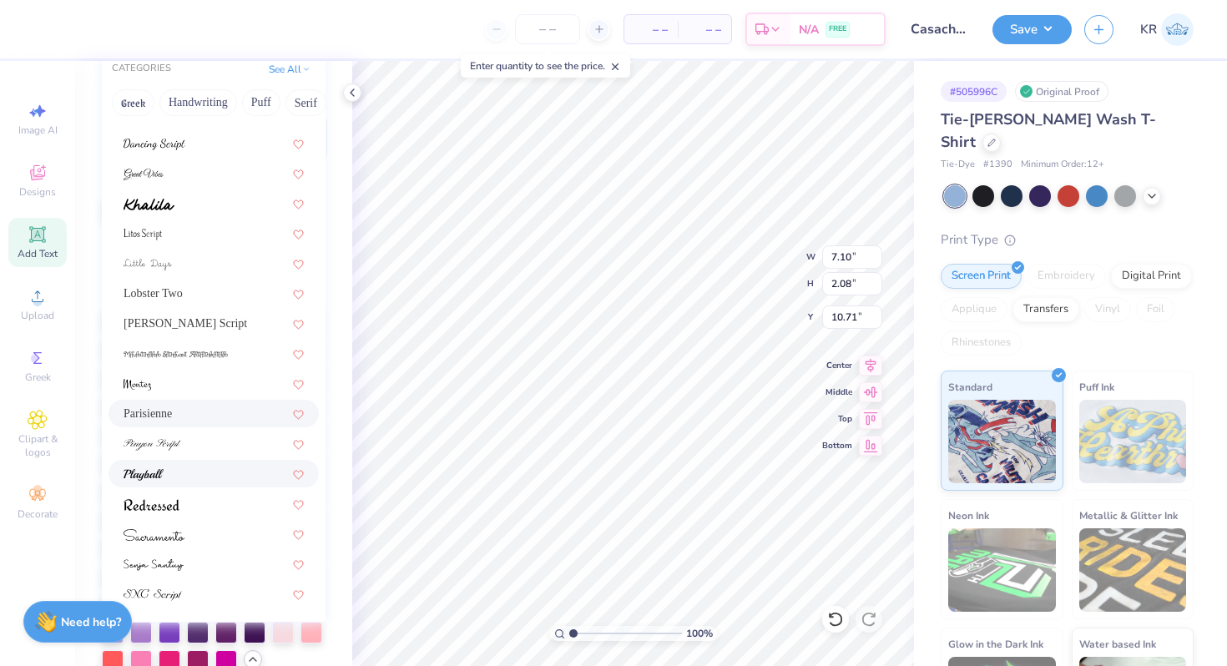
scroll to position [233, 0]
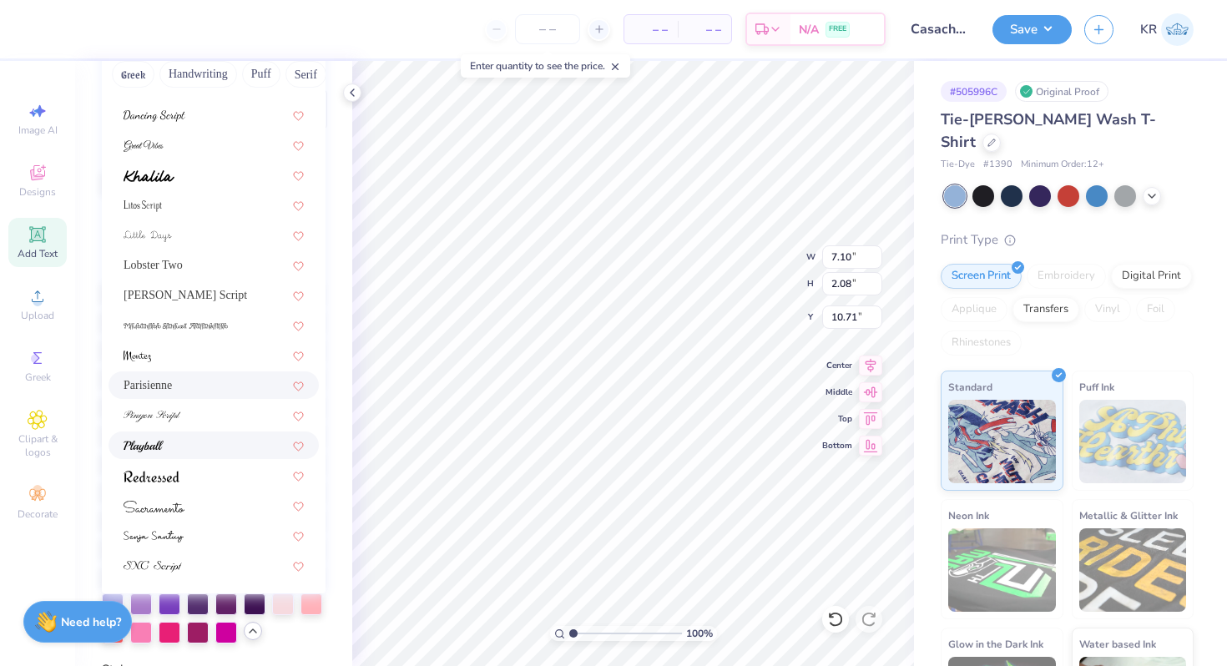
click at [208, 448] on div at bounding box center [213, 445] width 180 height 18
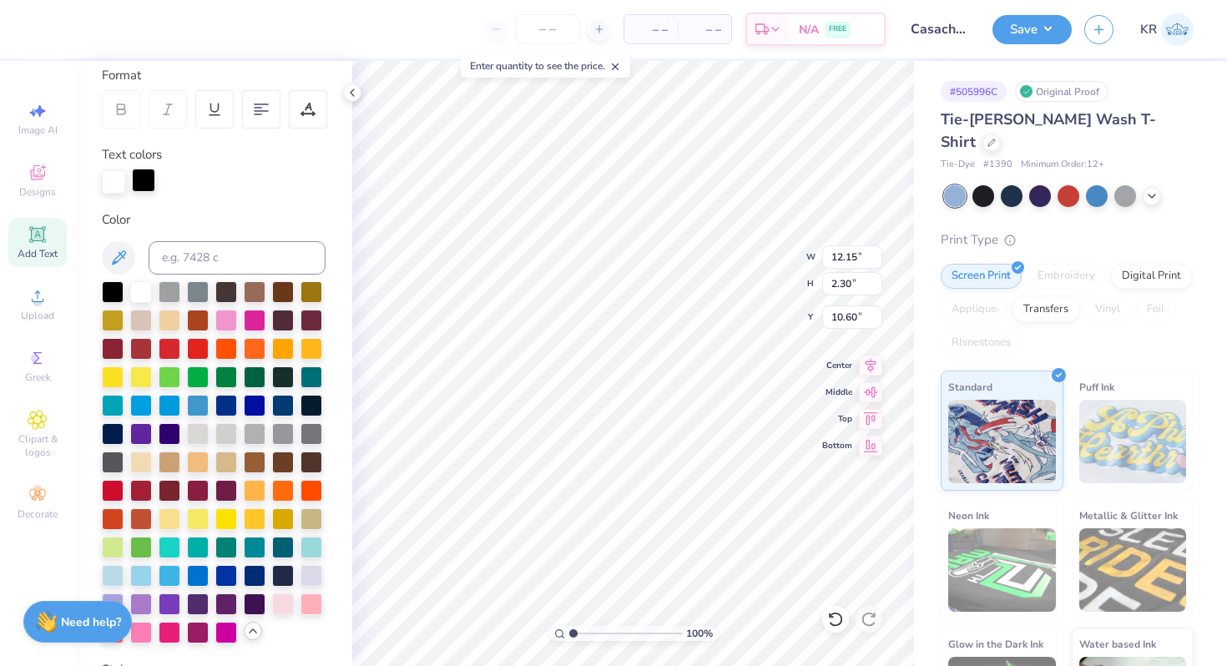
click at [140, 182] on div at bounding box center [143, 180] width 23 height 23
click at [168, 631] on div at bounding box center [170, 631] width 22 height 22
click at [109, 184] on div at bounding box center [113, 180] width 23 height 23
click at [145, 464] on div at bounding box center [141, 461] width 22 height 22
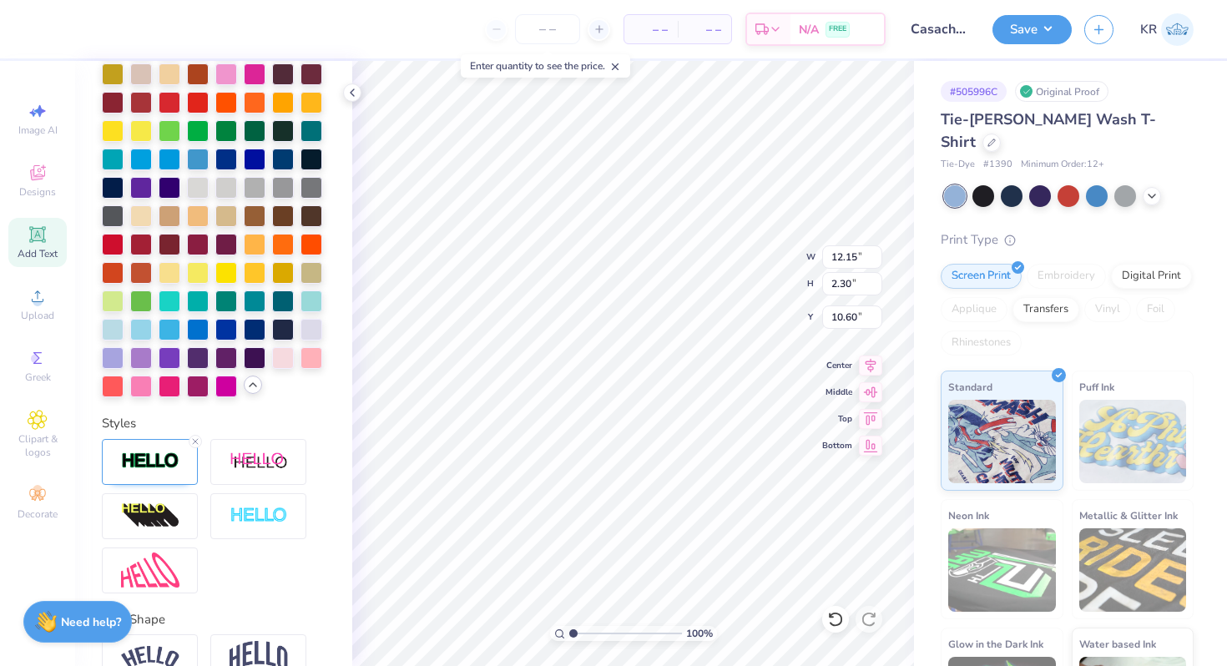
scroll to position [488, 0]
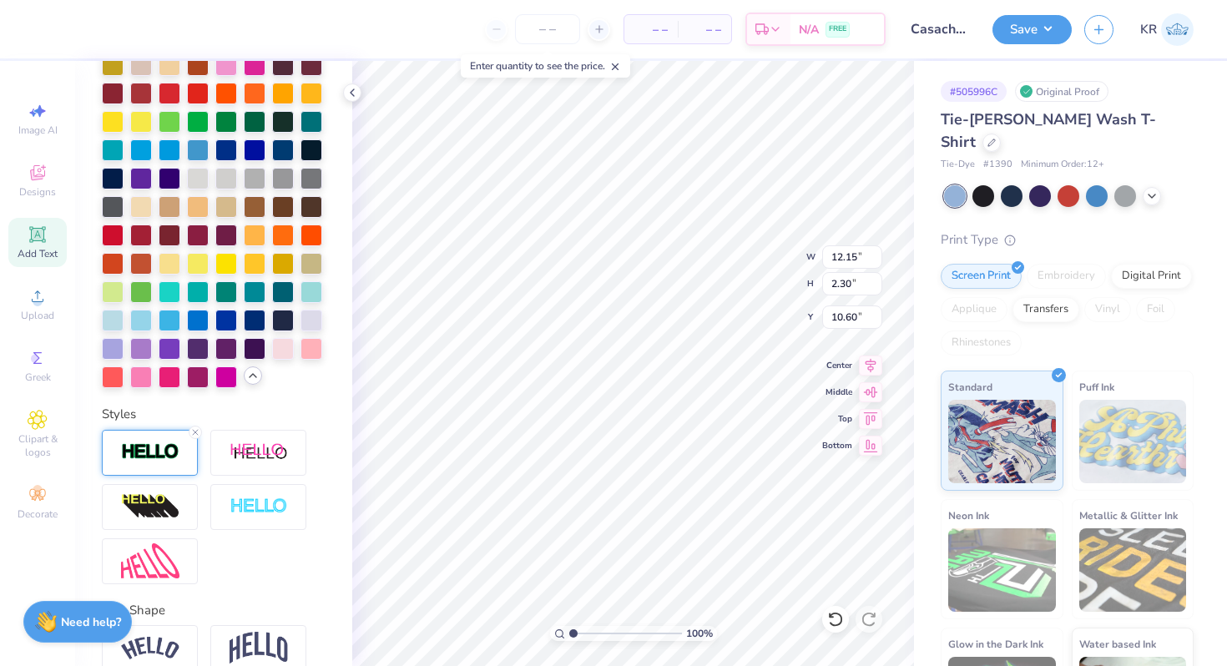
click at [152, 466] on div at bounding box center [150, 453] width 96 height 46
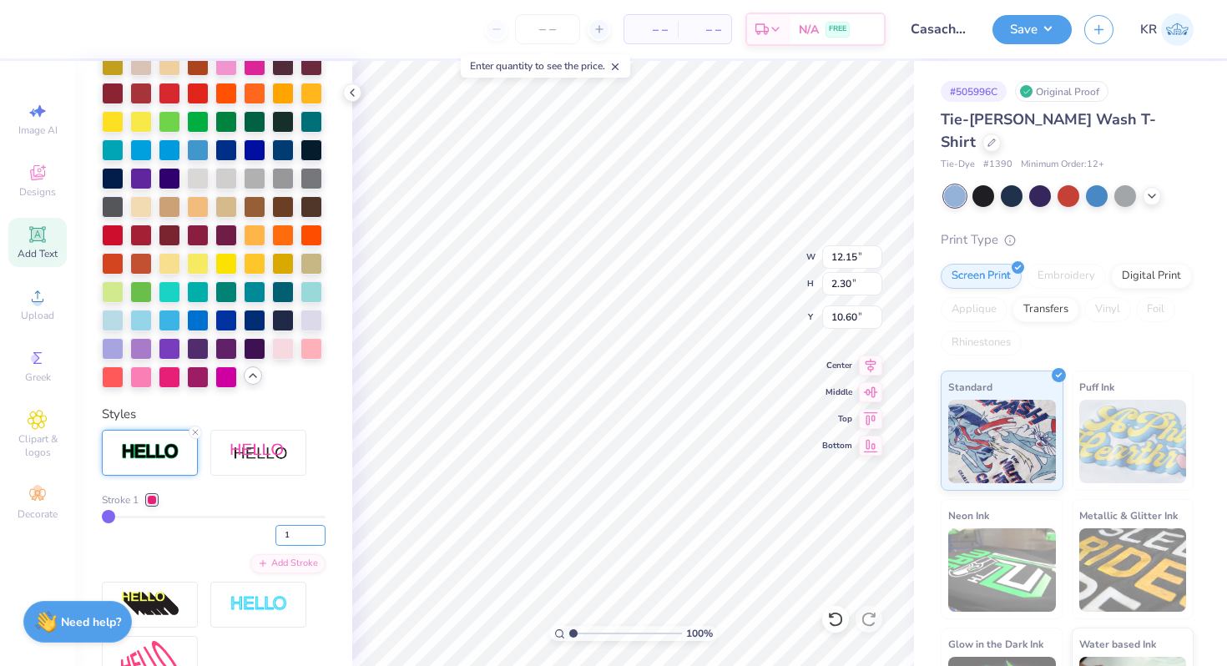
click at [300, 534] on input "1" at bounding box center [300, 535] width 50 height 21
type input "2"
click at [317, 531] on input "2" at bounding box center [300, 535] width 50 height 21
type input "2"
type input "12.19"
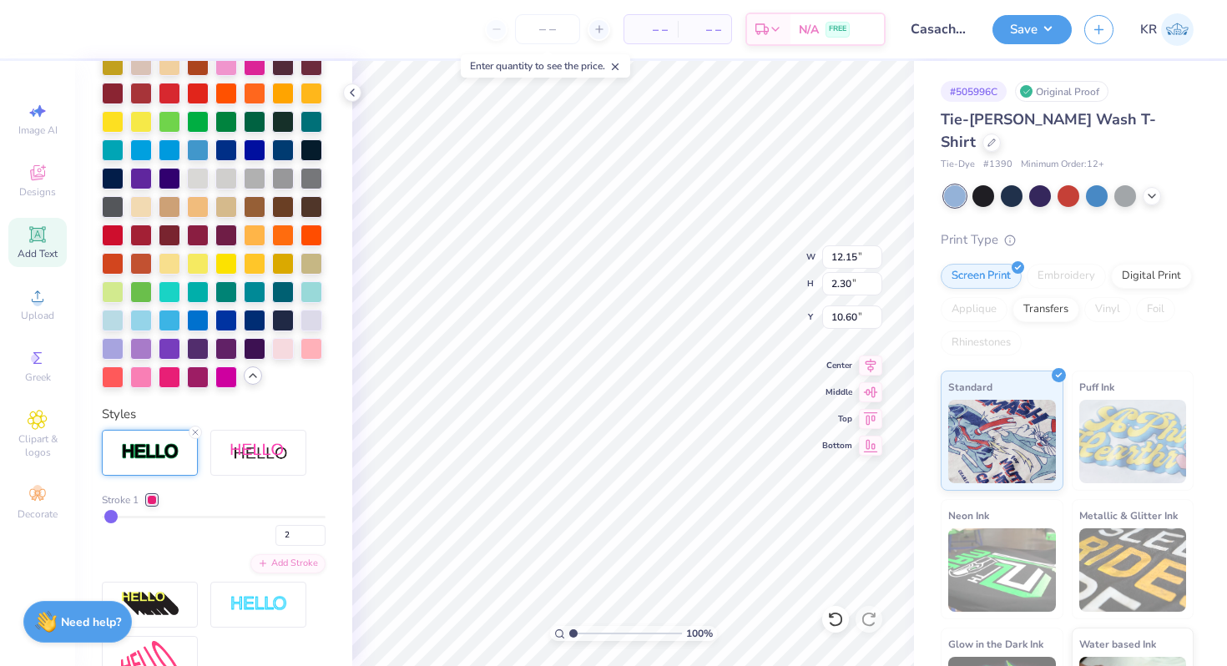
type input "2.34"
type input "10.58"
type input "1"
click at [319, 541] on input "1" at bounding box center [300, 535] width 50 height 21
type input "1"
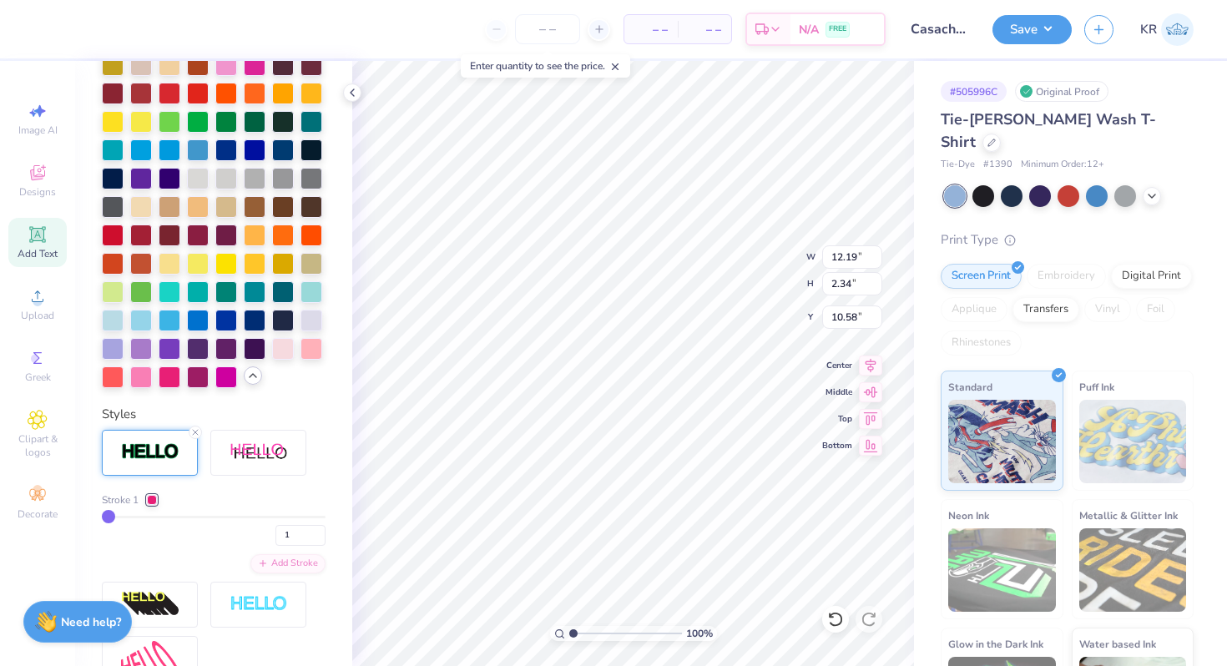
type input "12.15"
type input "2.30"
type input "10.60"
type input "10.51"
type input "2.47"
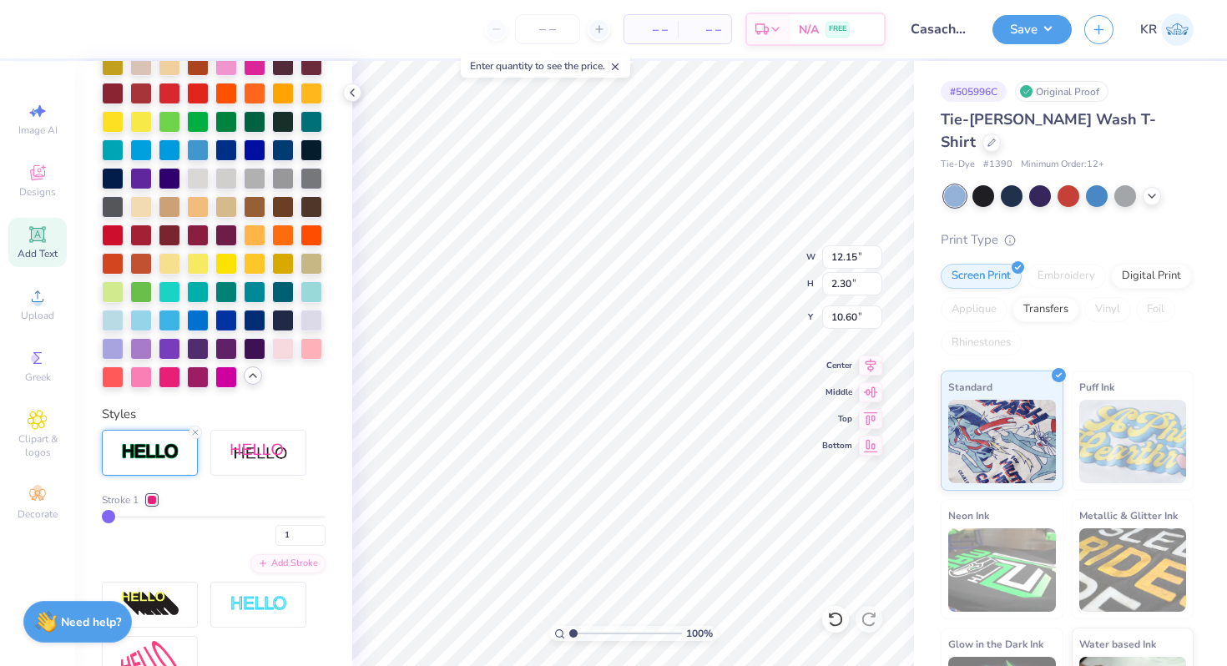
type input "4.20"
type input "12.15"
type input "2.30"
type input "10.60"
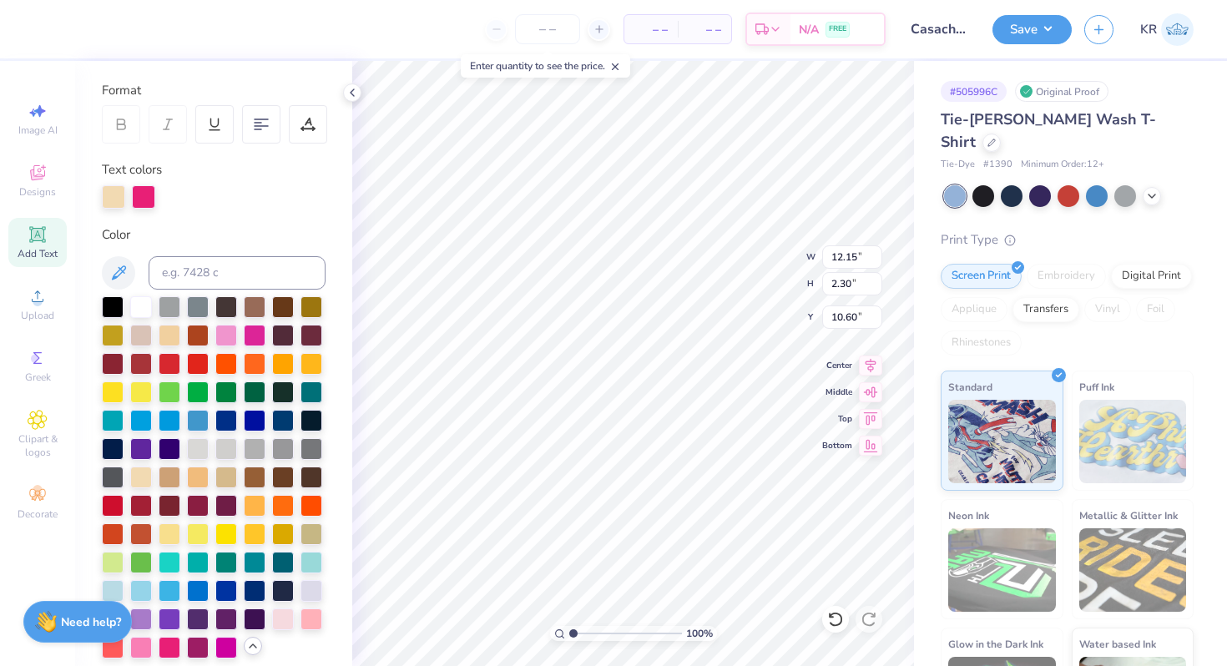
scroll to position [0, 0]
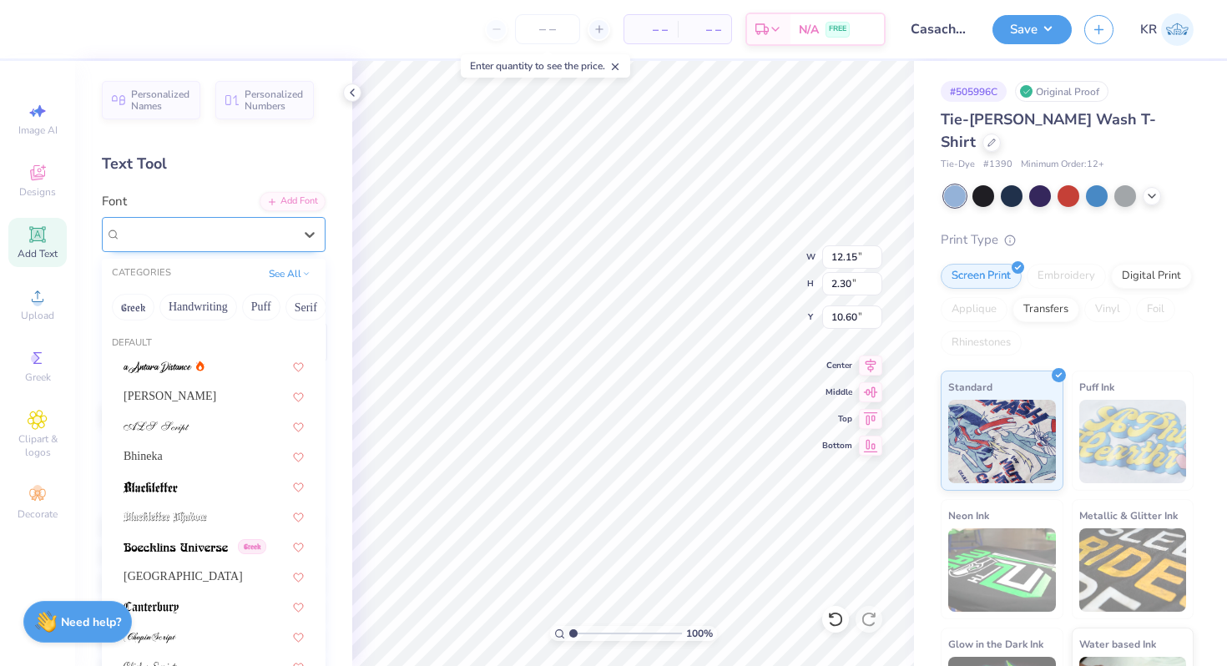
click at [182, 238] on div "Playball" at bounding box center [206, 234] width 175 height 26
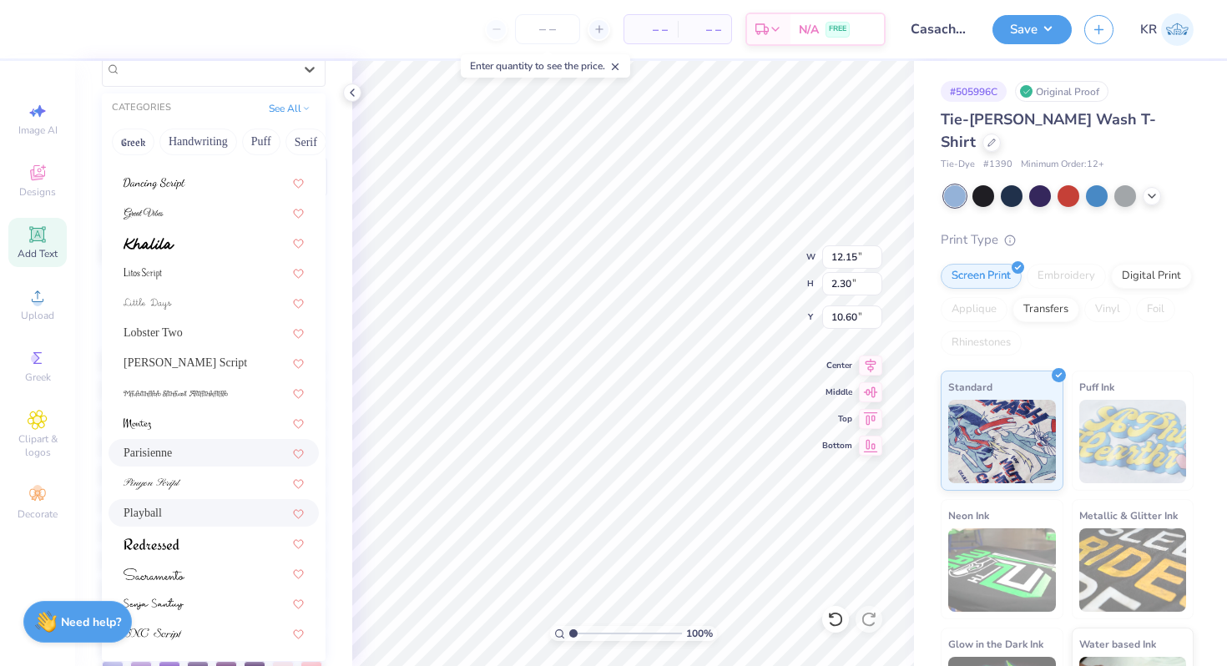
scroll to position [169, 0]
click at [209, 540] on div at bounding box center [213, 540] width 180 height 18
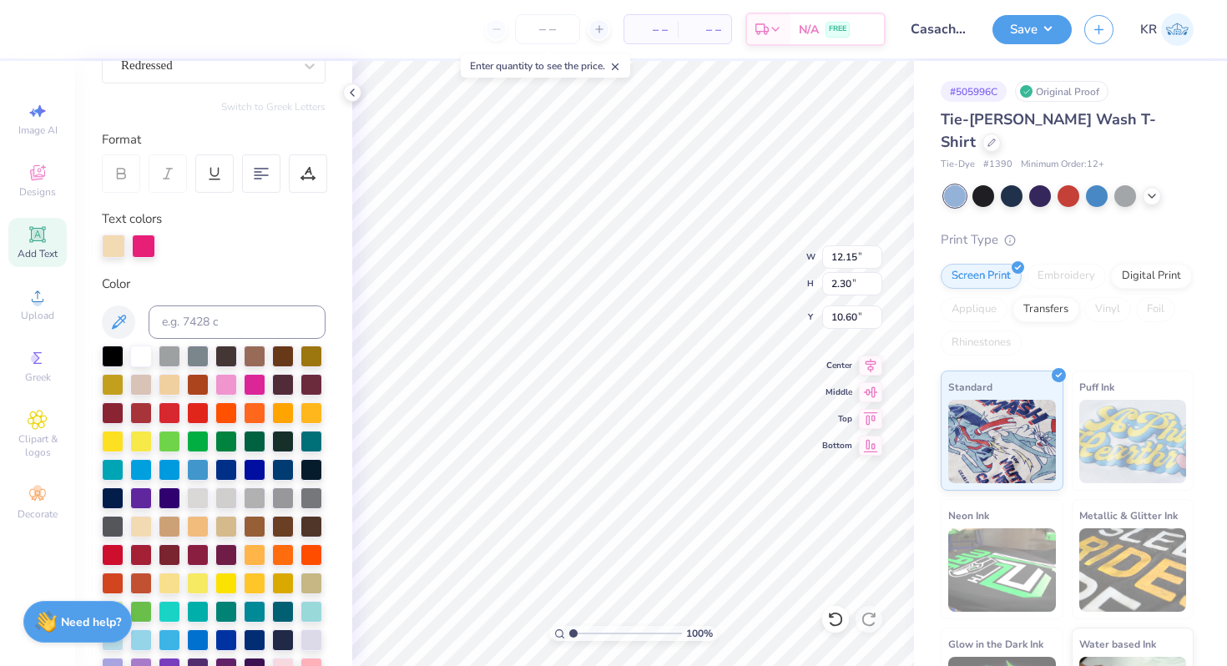
type input "11.19"
type input "2.17"
type input "10.67"
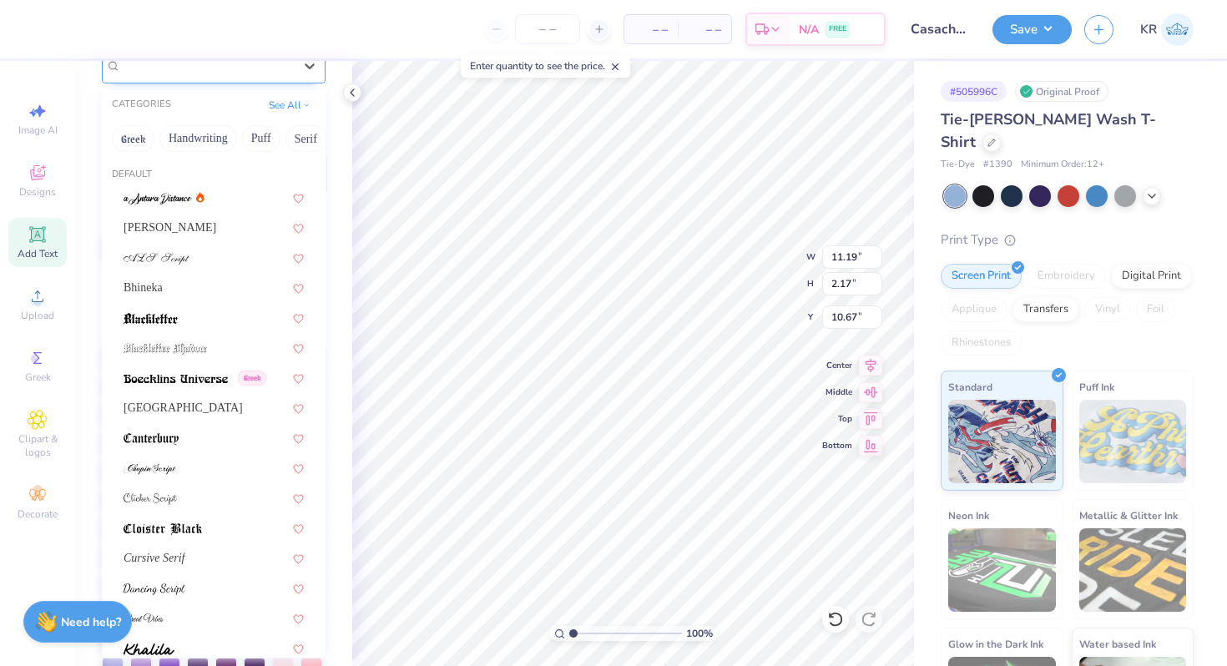
click at [195, 77] on div "Redressed" at bounding box center [206, 66] width 175 height 26
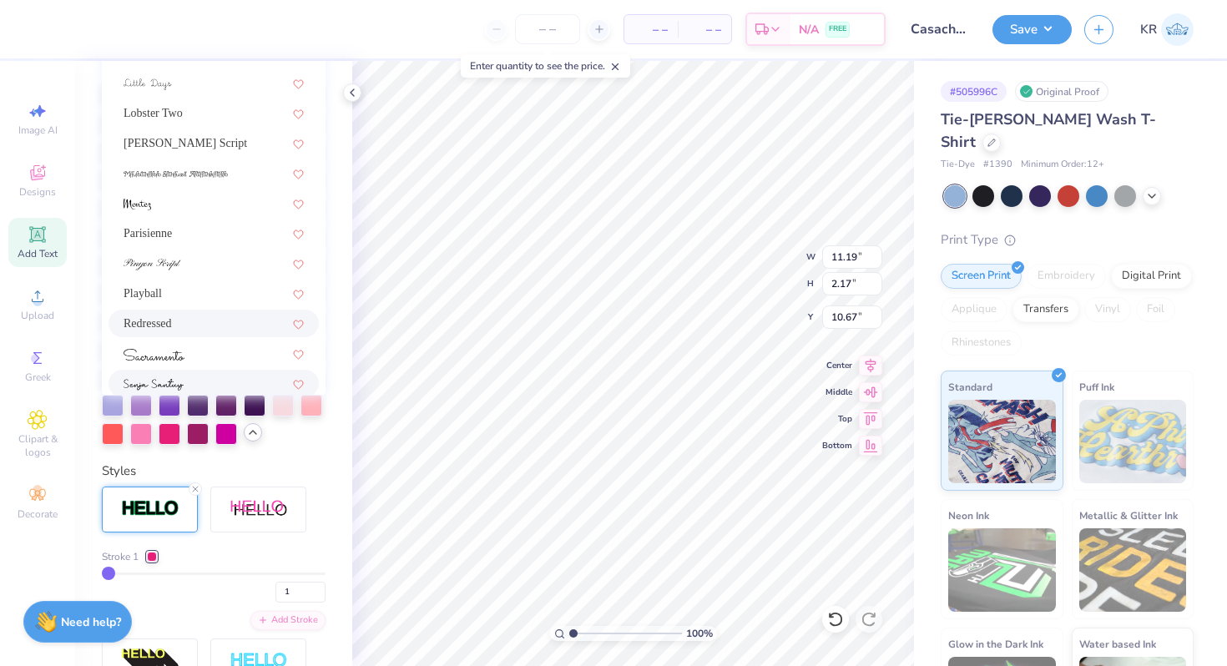
scroll to position [350, 0]
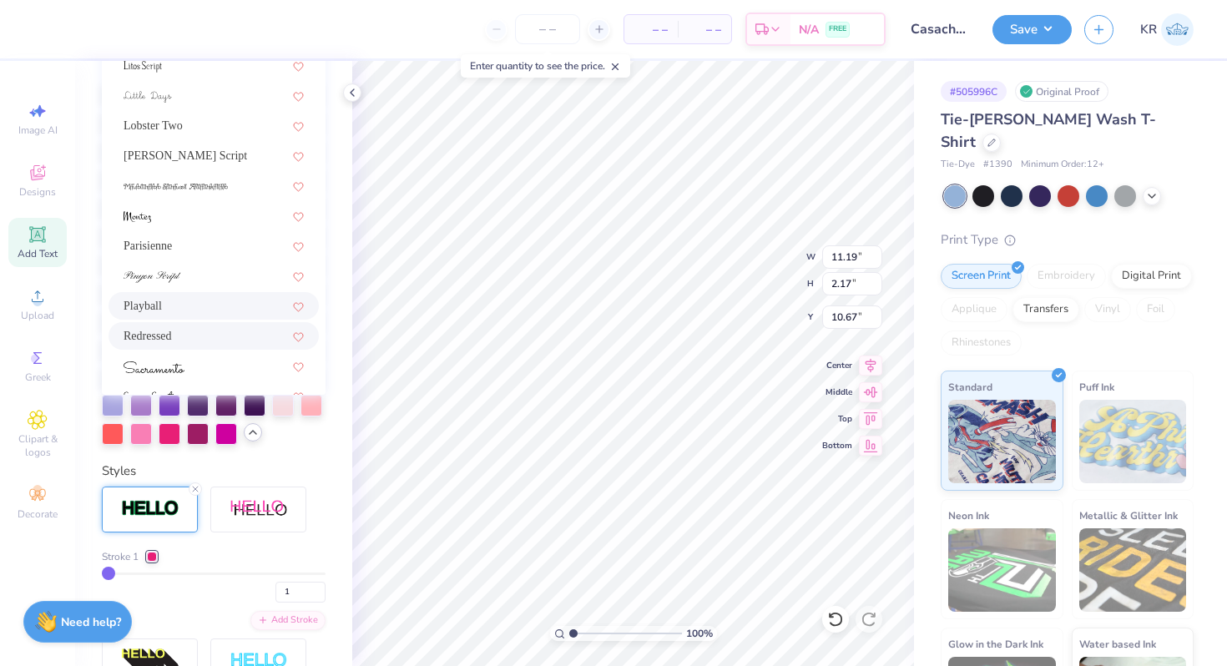
click at [210, 300] on div "Playball" at bounding box center [213, 306] width 180 height 18
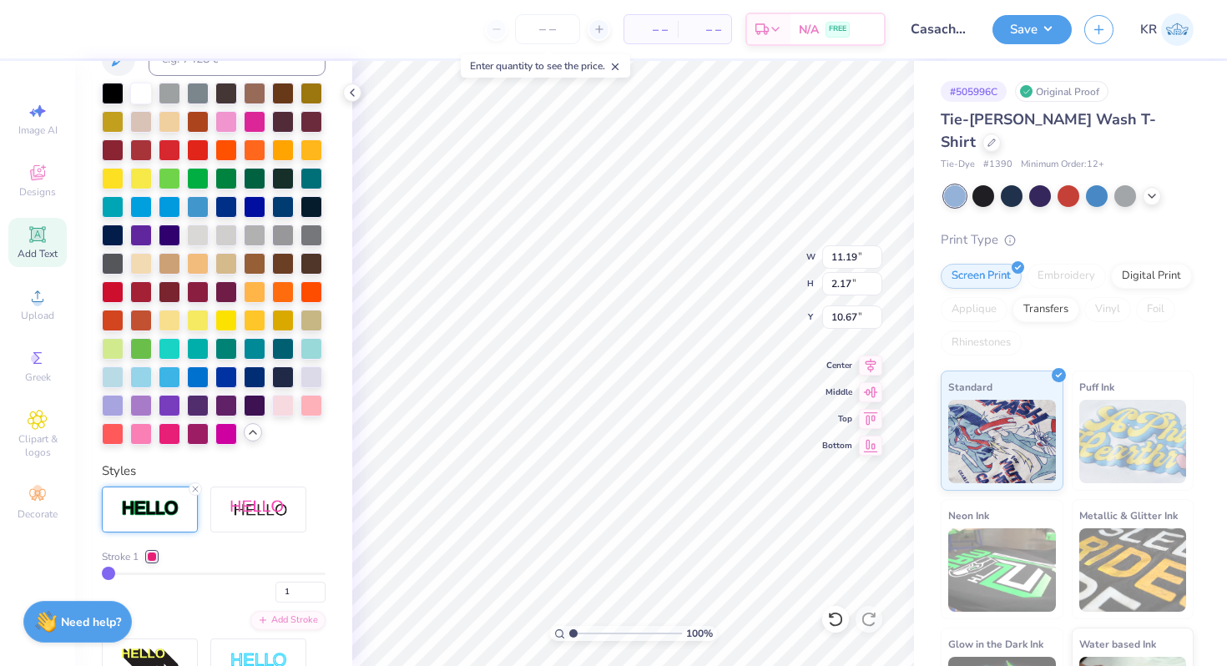
type input "12.15"
type input "2.30"
type input "4.29"
type input "10.98"
type input "2.08"
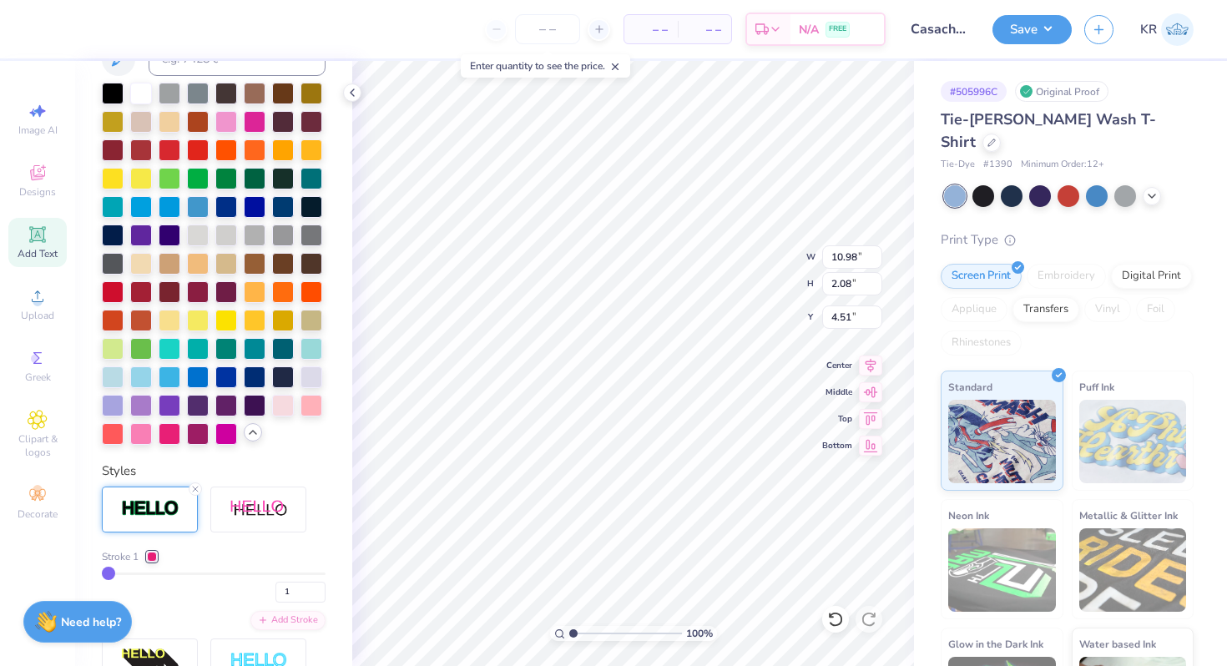
type input "4.96"
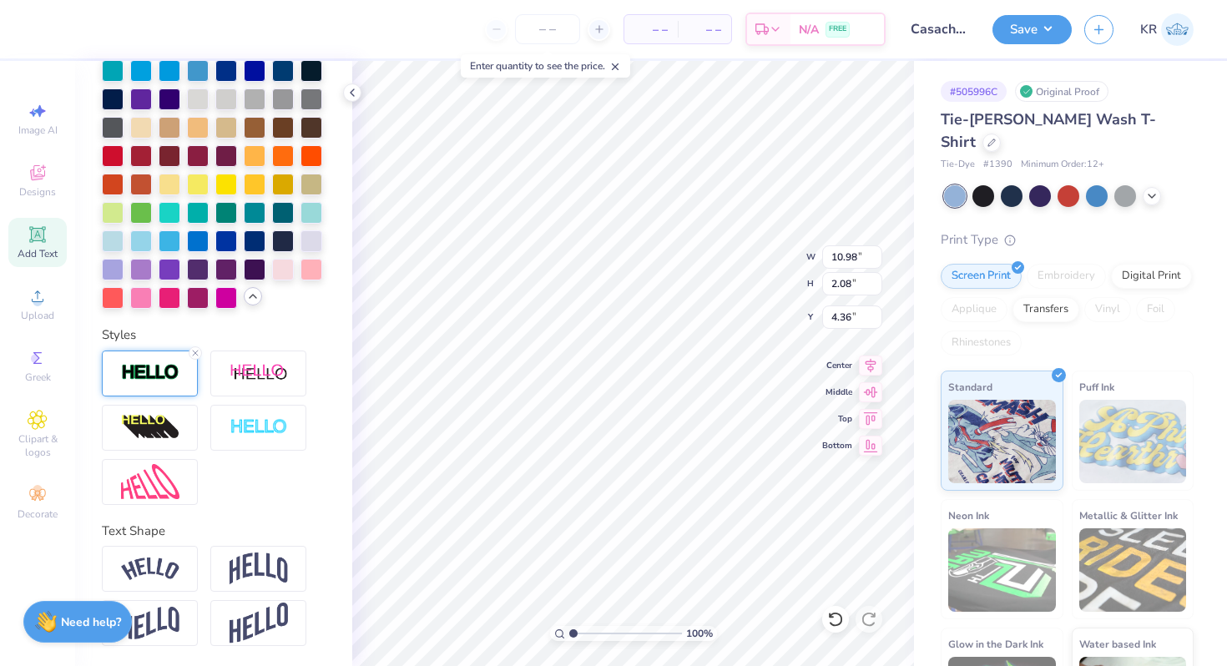
click at [165, 385] on div at bounding box center [150, 373] width 96 height 46
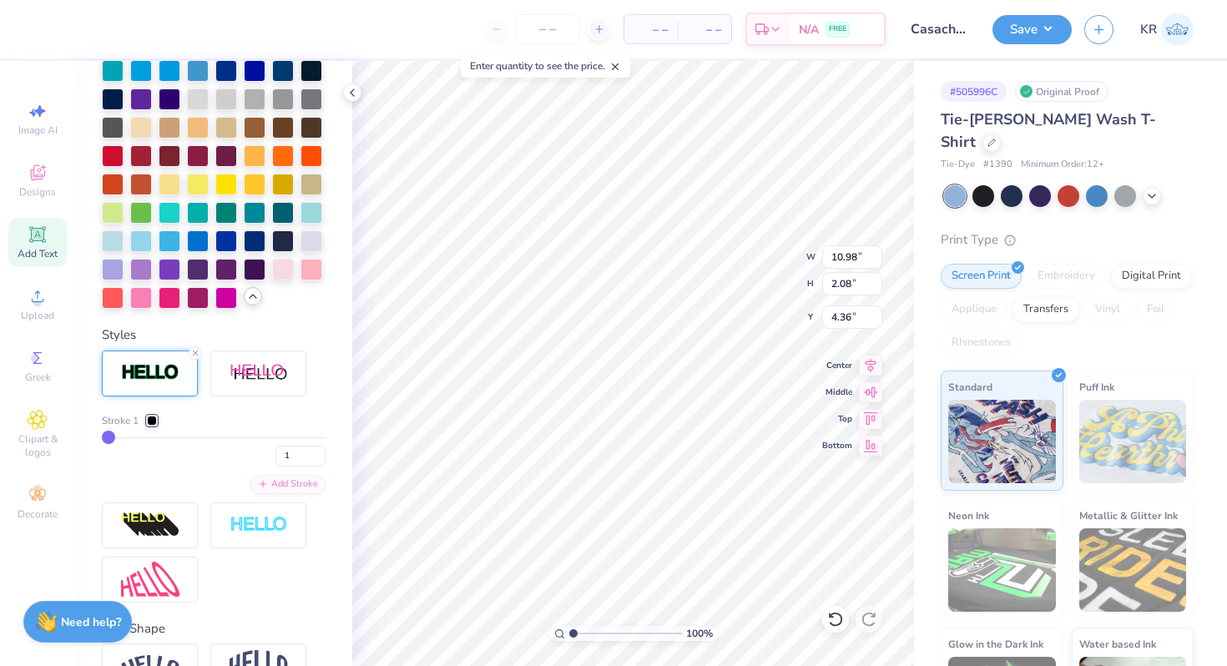
click at [150, 421] on div at bounding box center [152, 421] width 10 height 10
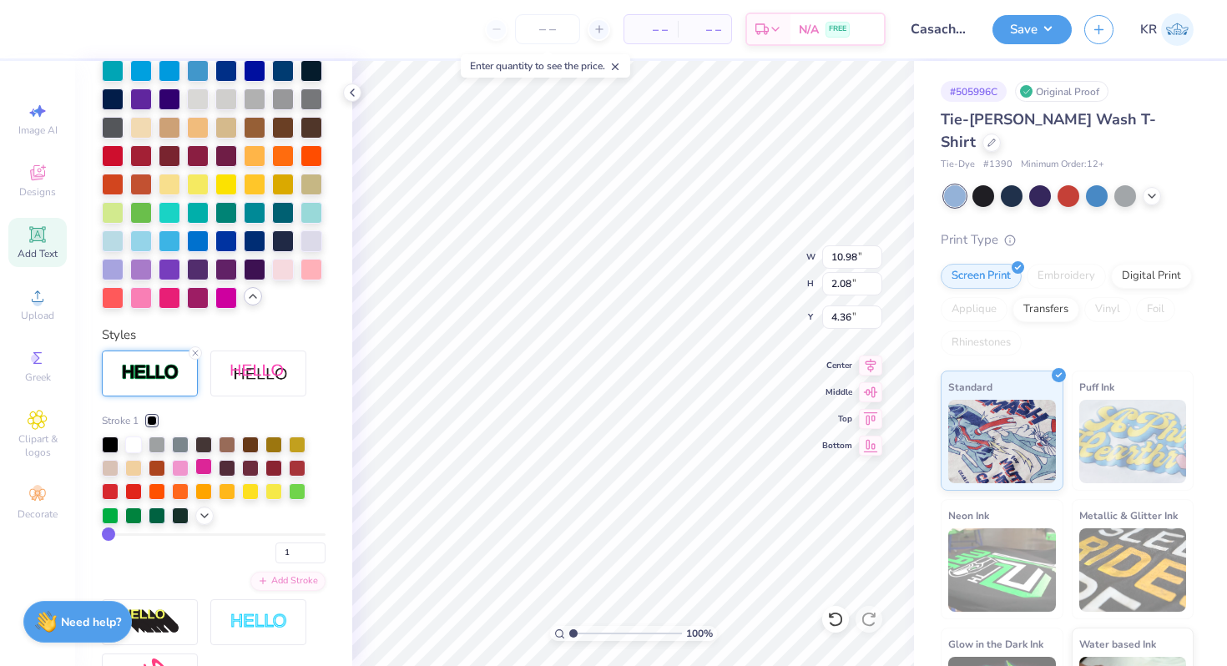
click at [206, 463] on div at bounding box center [203, 466] width 17 height 17
click at [207, 514] on icon at bounding box center [204, 513] width 13 height 13
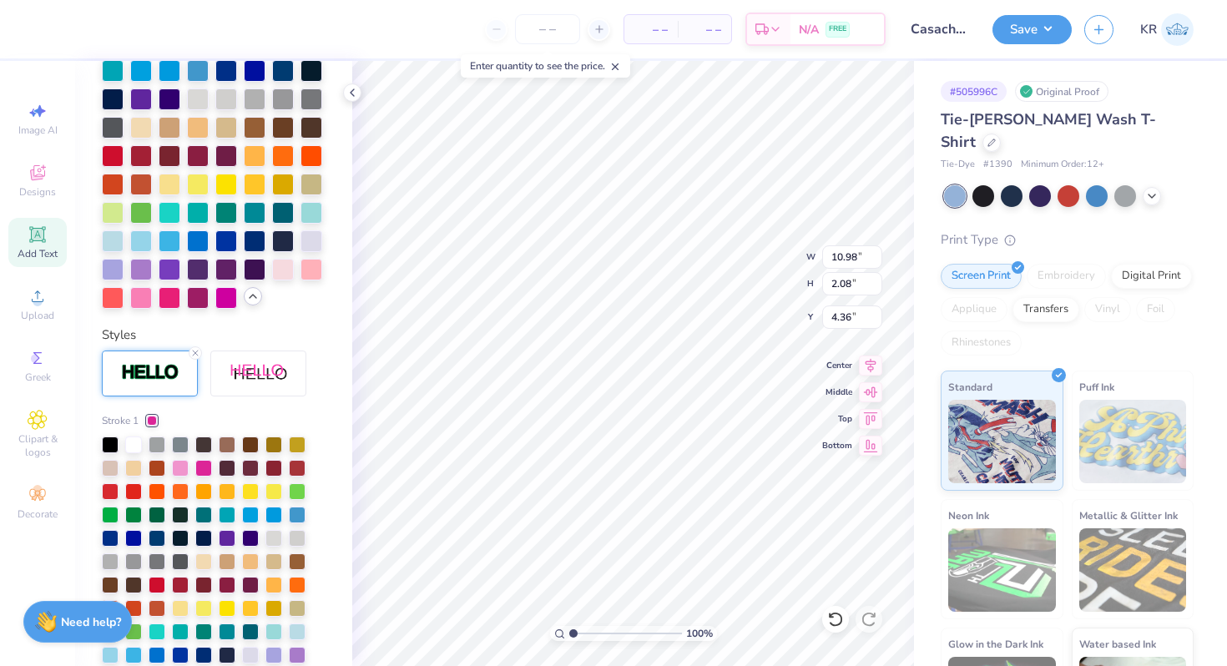
scroll to position [782, 0]
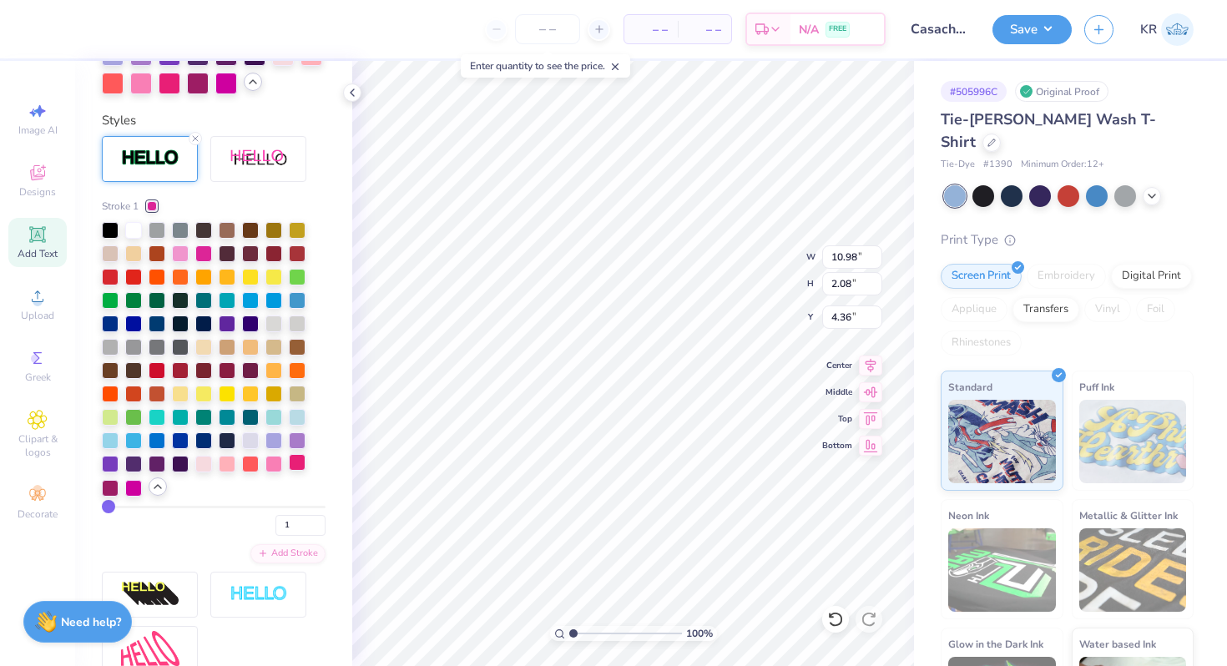
click at [300, 466] on div at bounding box center [297, 462] width 17 height 17
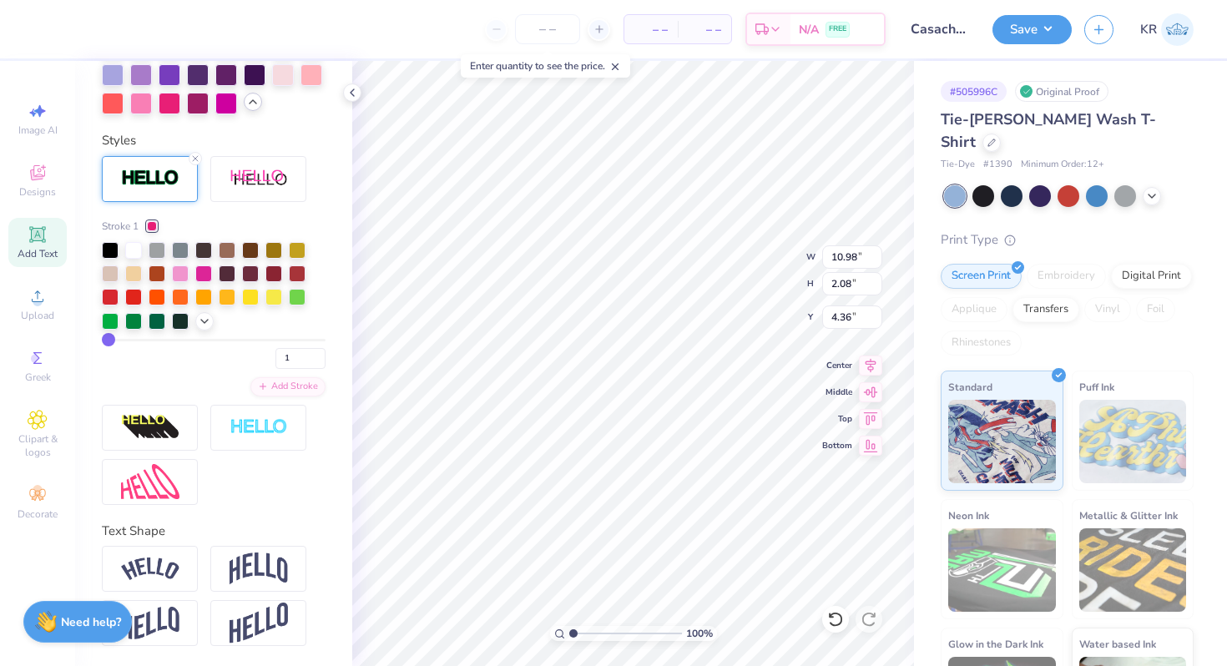
scroll to position [762, 0]
click at [133, 29] on div at bounding box center [134, 27] width 23 height 23
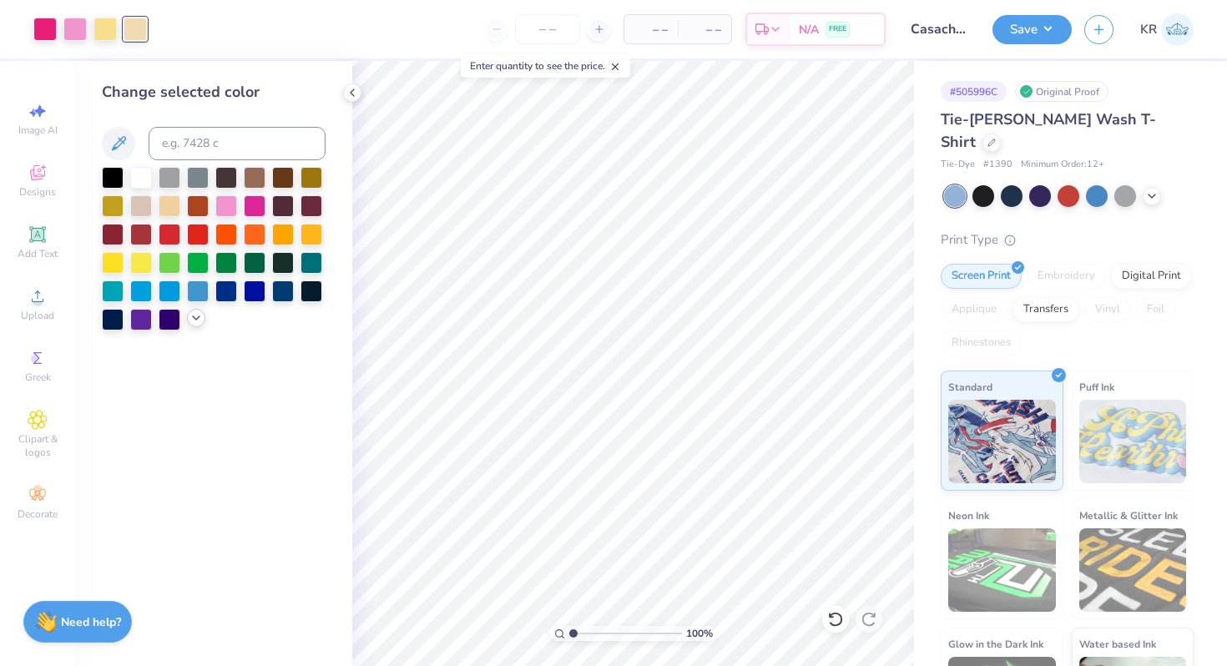
click at [192, 318] on icon at bounding box center [195, 317] width 13 height 13
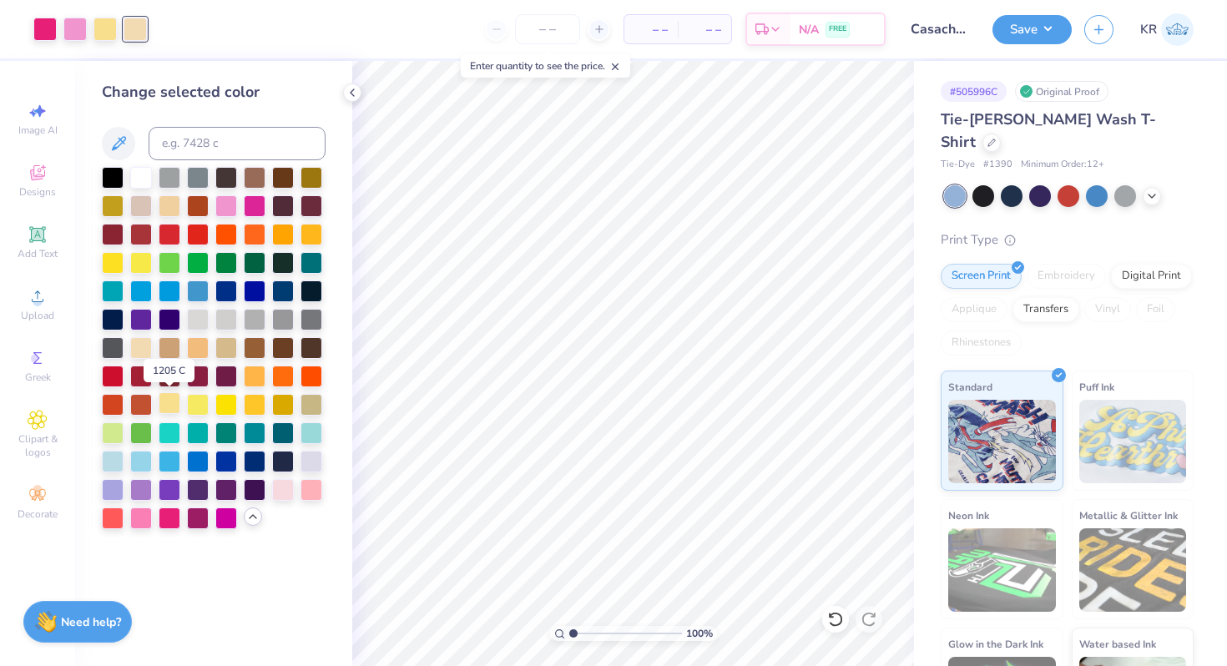
click at [176, 406] on div at bounding box center [170, 403] width 22 height 22
click at [1025, 31] on button "Save" at bounding box center [1031, 27] width 79 height 29
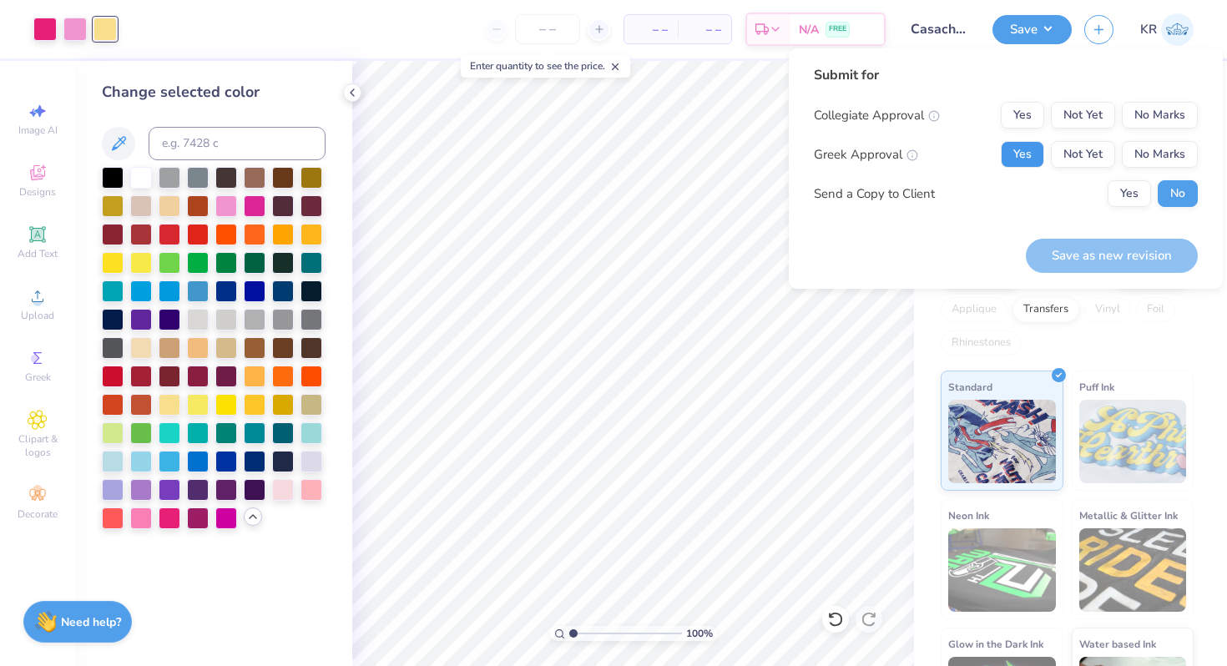
click at [1018, 162] on button "Yes" at bounding box center [1021, 154] width 43 height 27
click at [1169, 124] on button "No Marks" at bounding box center [1159, 115] width 76 height 27
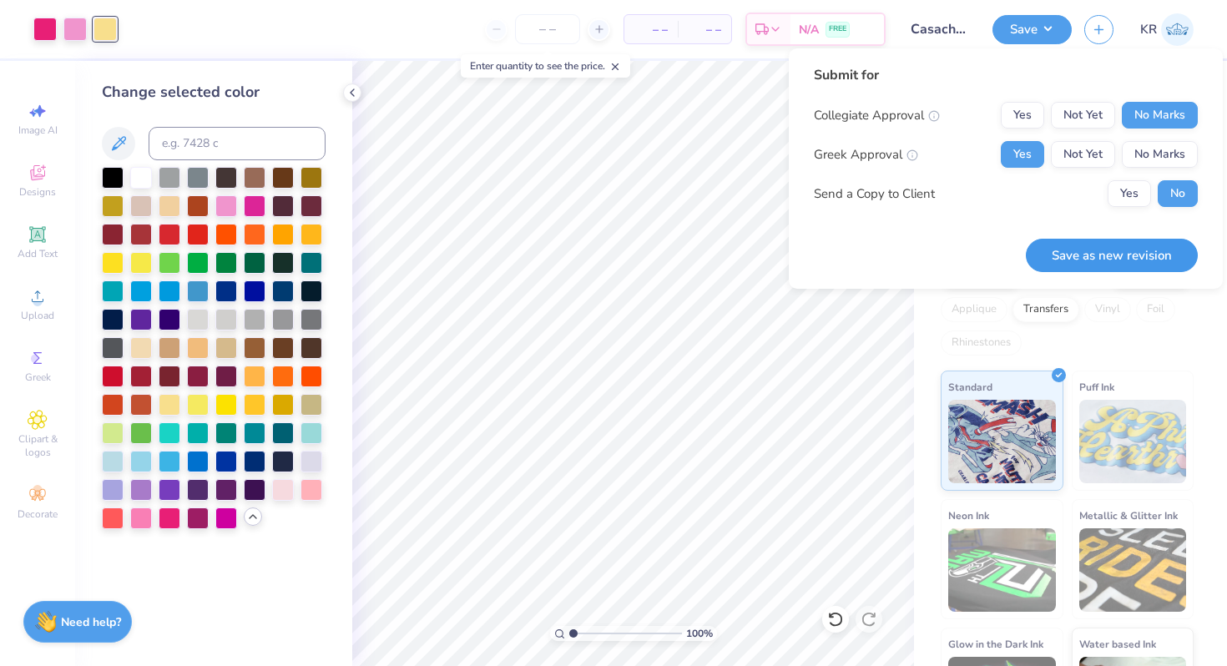
click at [1086, 253] on button "Save as new revision" at bounding box center [1111, 256] width 172 height 34
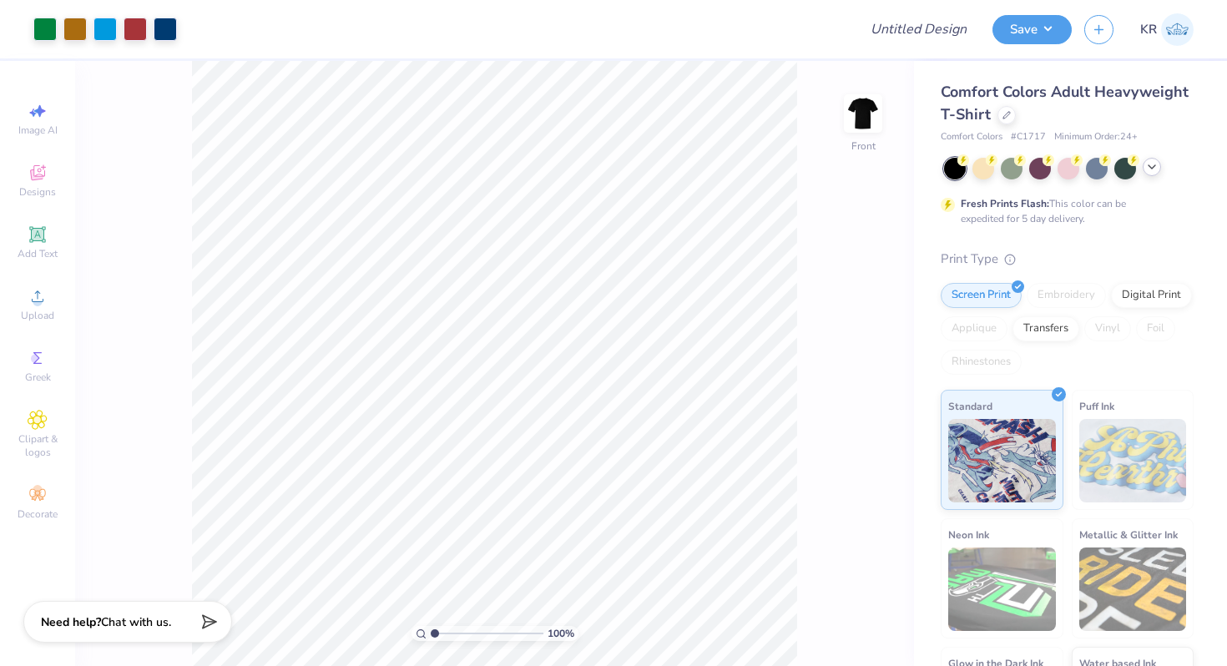
click at [1150, 173] on icon at bounding box center [1151, 166] width 13 height 13
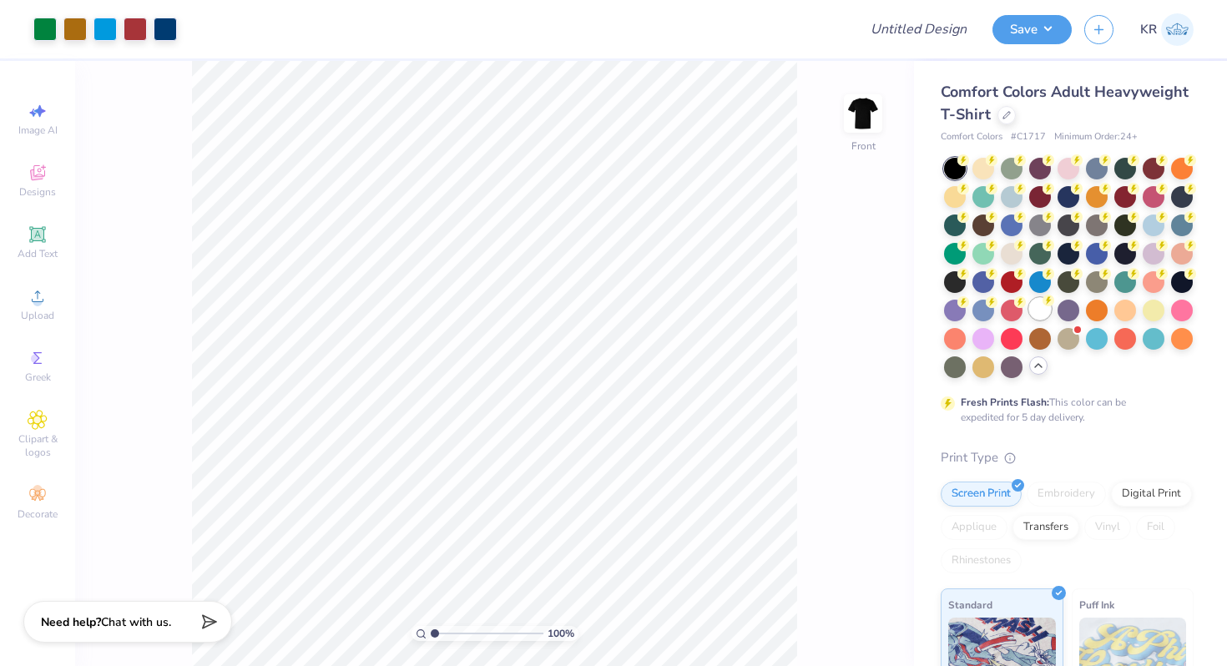
click at [1036, 311] on div at bounding box center [1040, 309] width 22 height 22
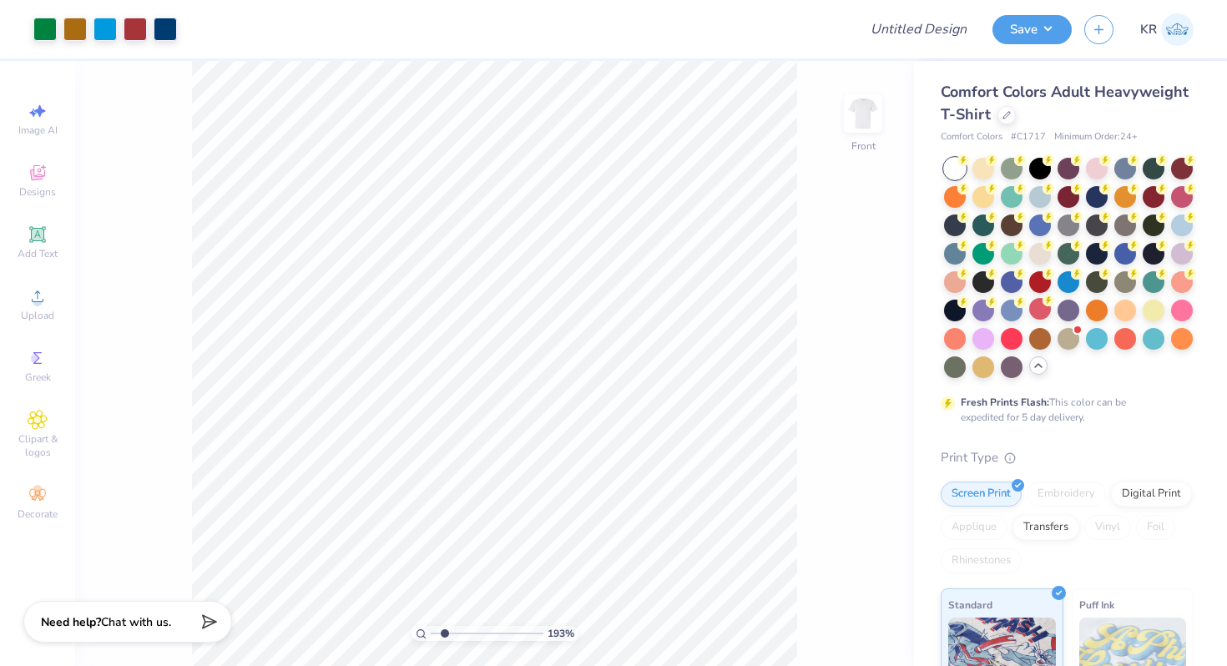
drag, startPoint x: 435, startPoint y: 633, endPoint x: 445, endPoint y: 633, distance: 10.0
type input "1.93"
click at [445, 633] on input "range" at bounding box center [487, 633] width 113 height 15
type input "3.12"
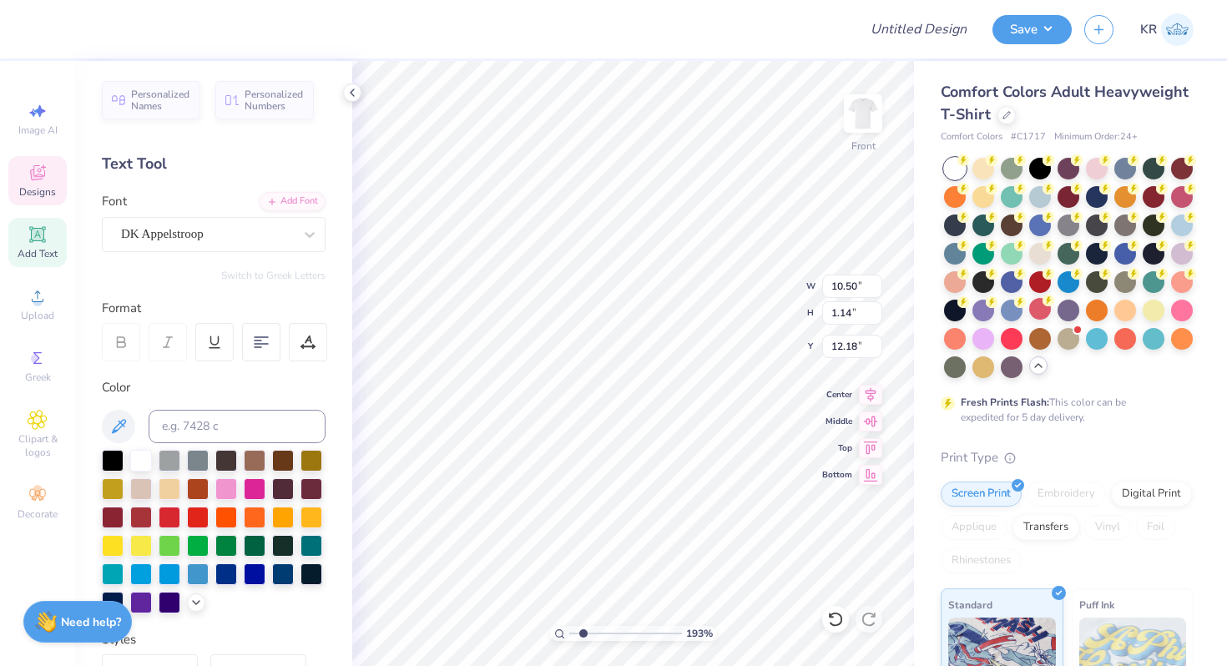
scroll to position [0, 5]
type textarea "CASACHELLA"
type textarea "k"
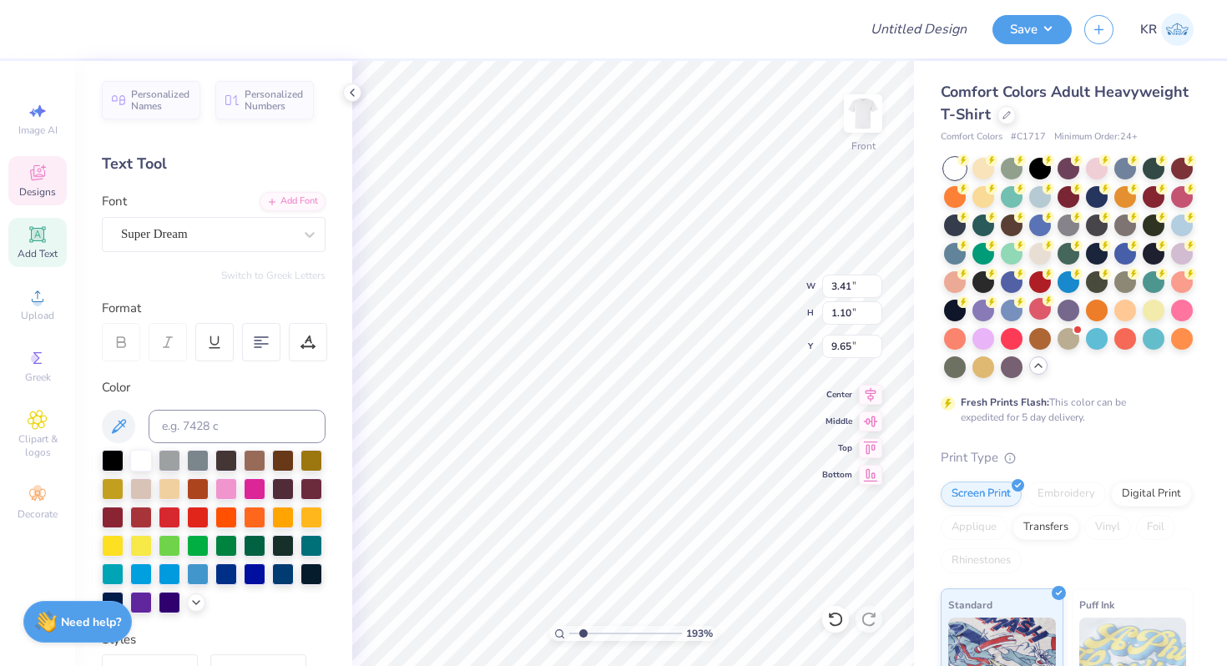
type textarea "KAPPA ALPHA THETA"
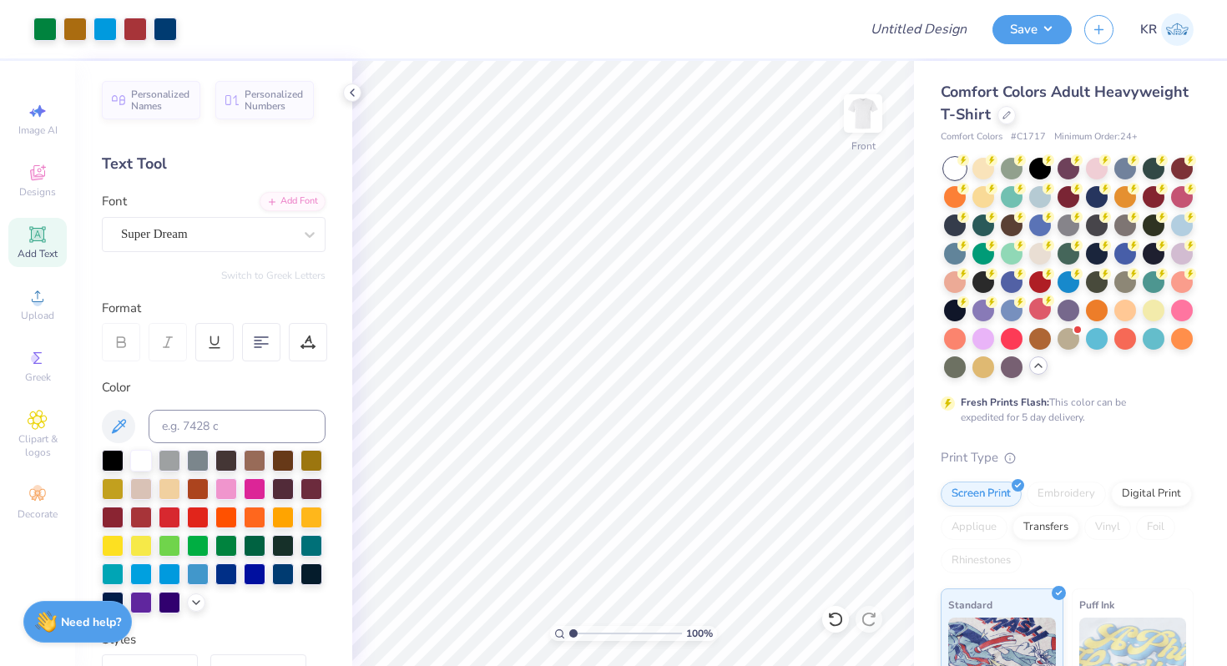
drag, startPoint x: 582, startPoint y: 630, endPoint x: 561, endPoint y: 630, distance: 20.9
type input "1"
click at [569, 630] on input "range" at bounding box center [625, 633] width 113 height 15
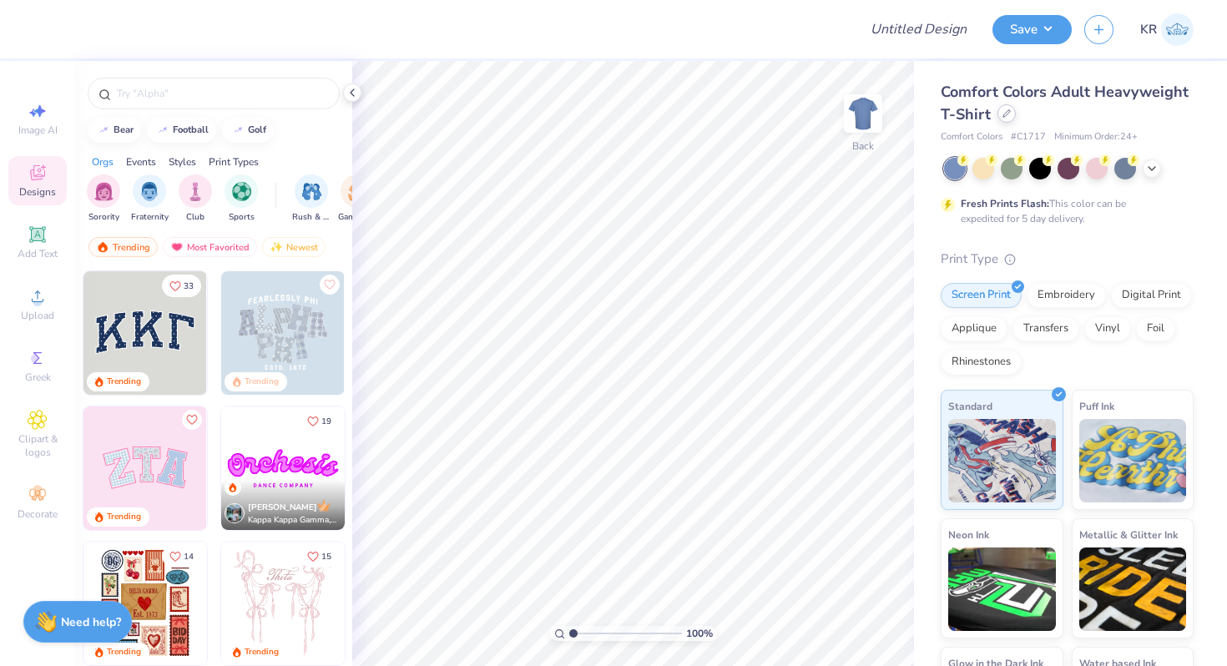
click at [1006, 119] on div at bounding box center [1006, 113] width 18 height 18
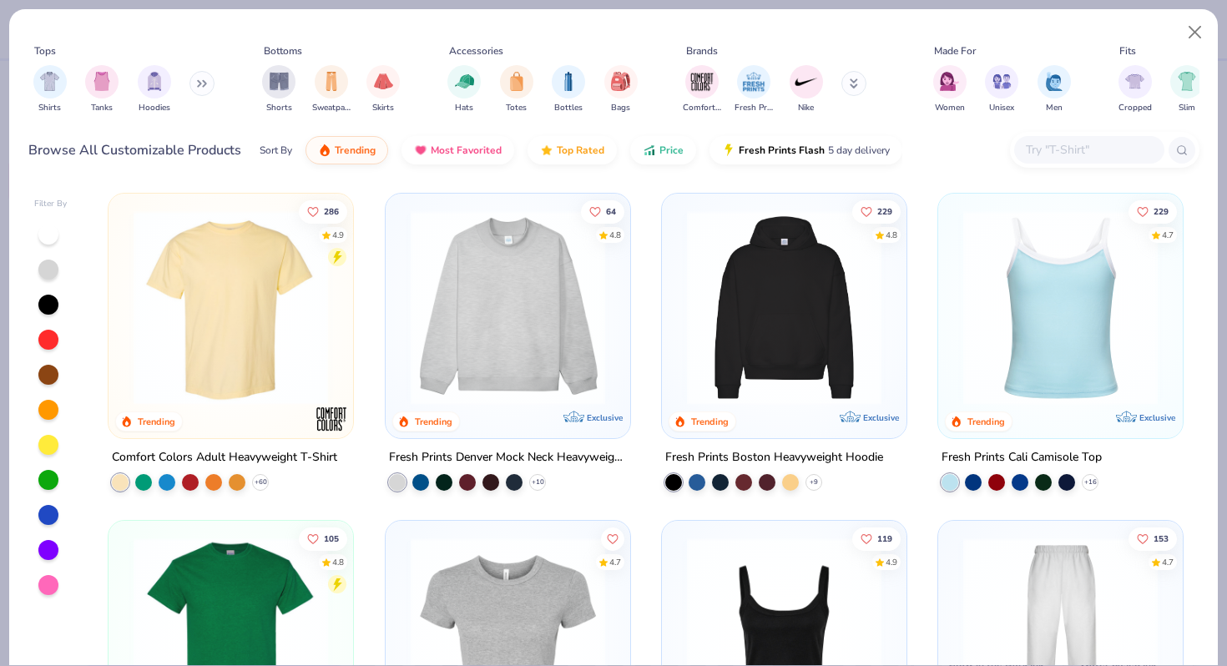
click at [1045, 154] on input "text" at bounding box center [1088, 149] width 128 height 19
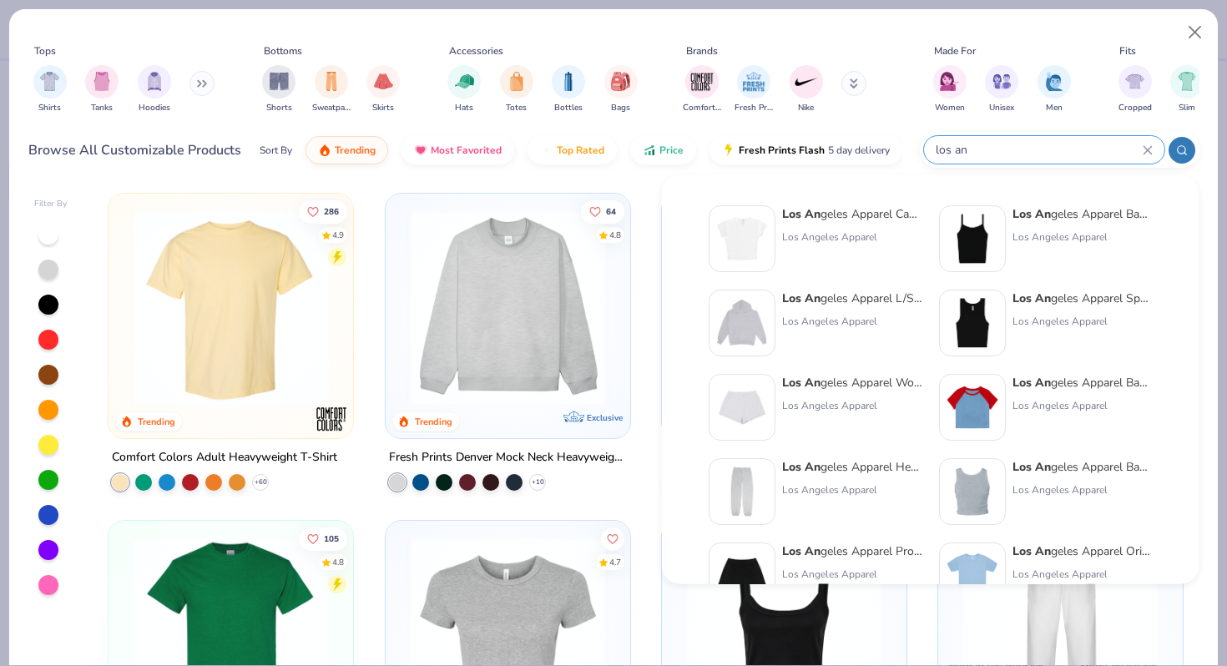
type input "los an"
click at [760, 244] on img at bounding box center [742, 239] width 52 height 52
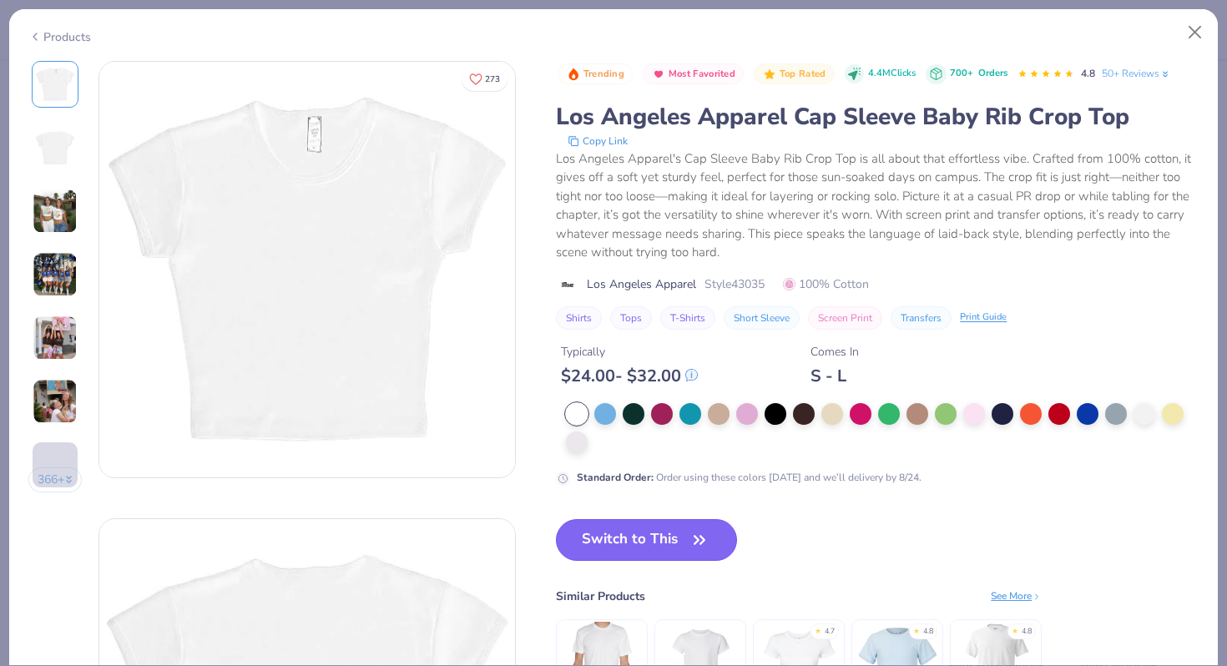
click at [665, 532] on button "Switch to This" at bounding box center [646, 540] width 181 height 42
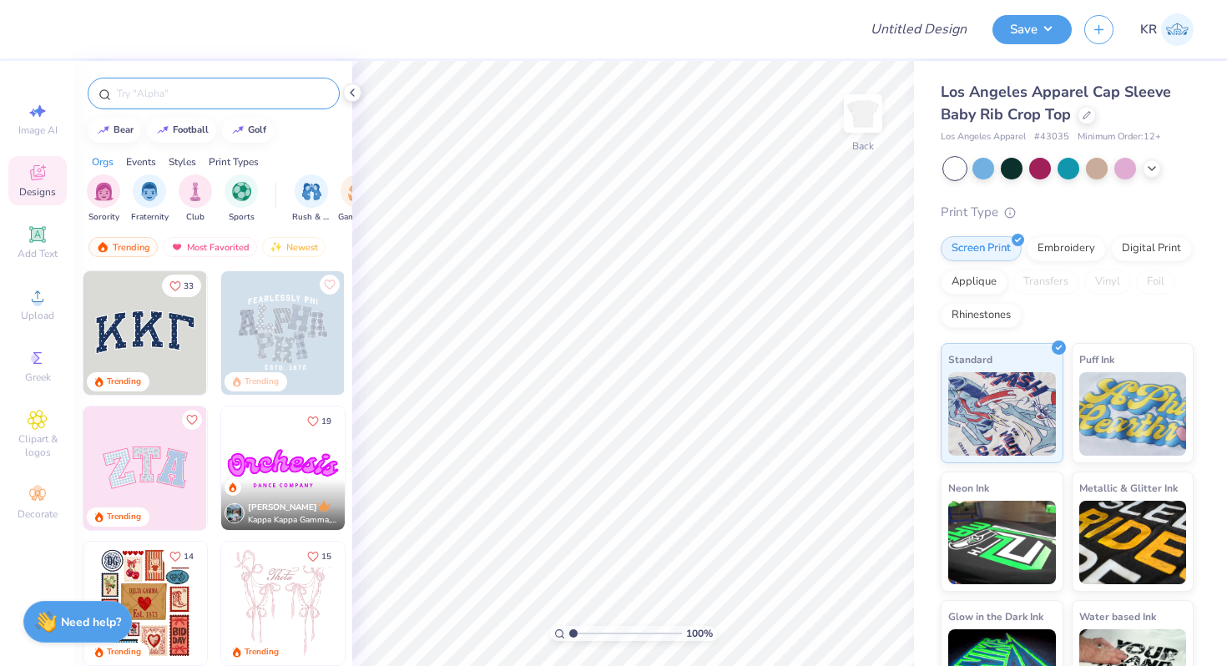
click at [199, 92] on input "text" at bounding box center [222, 93] width 214 height 17
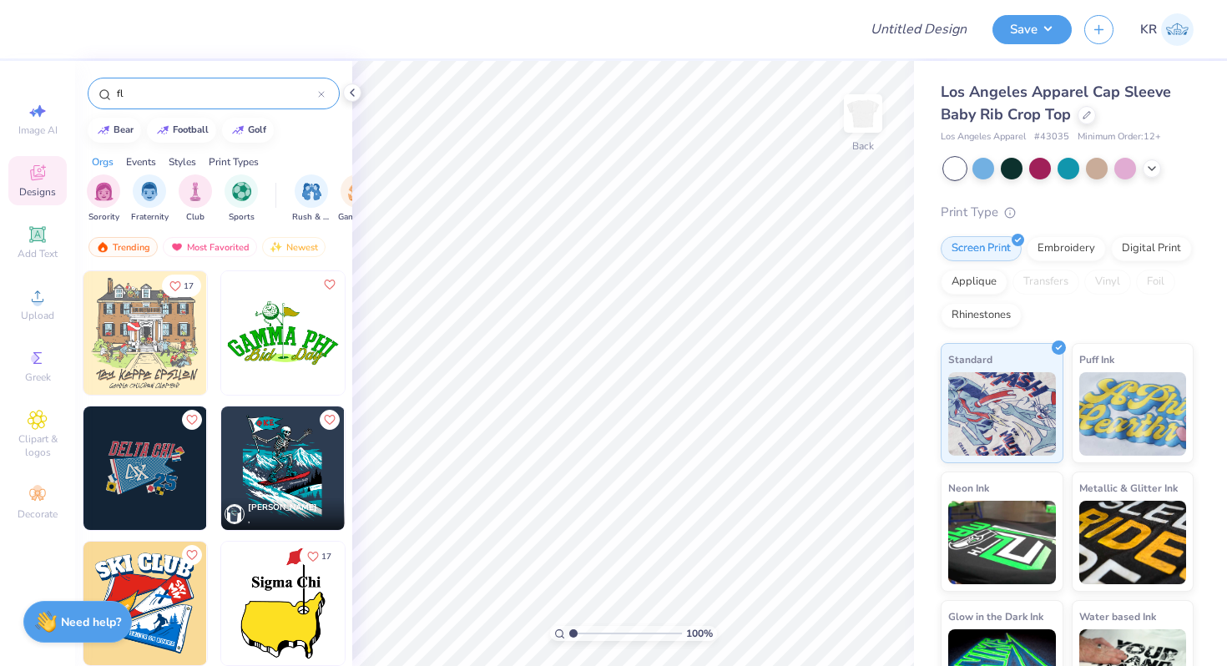
type input "f"
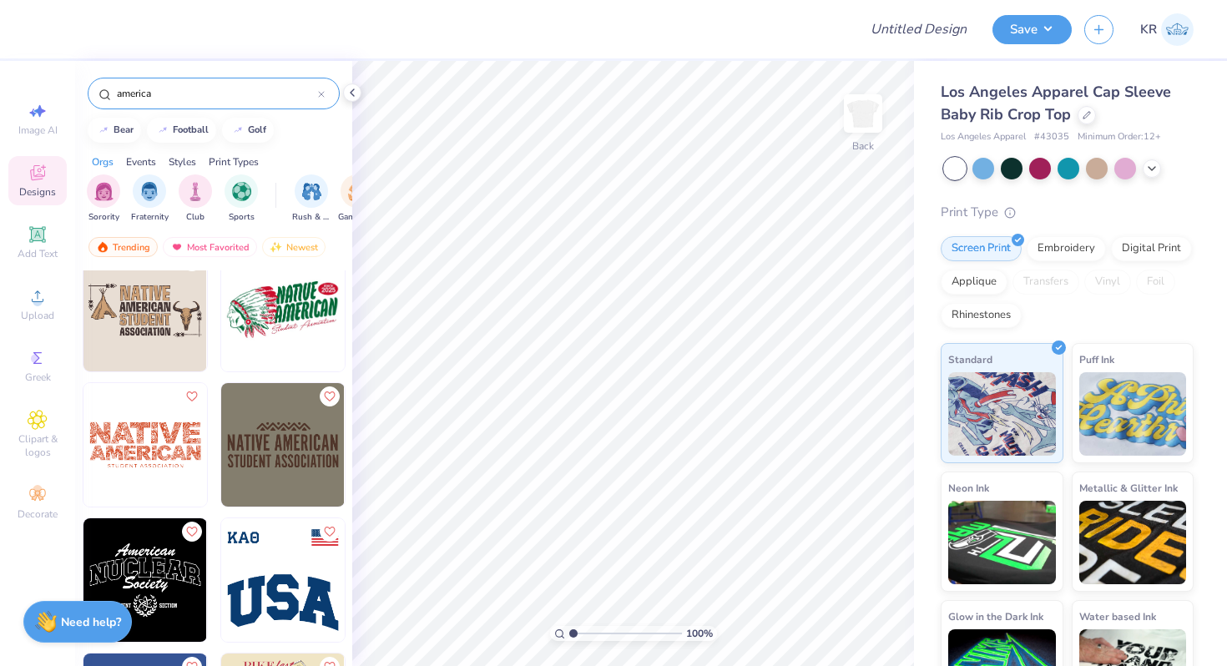
scroll to position [413, 0]
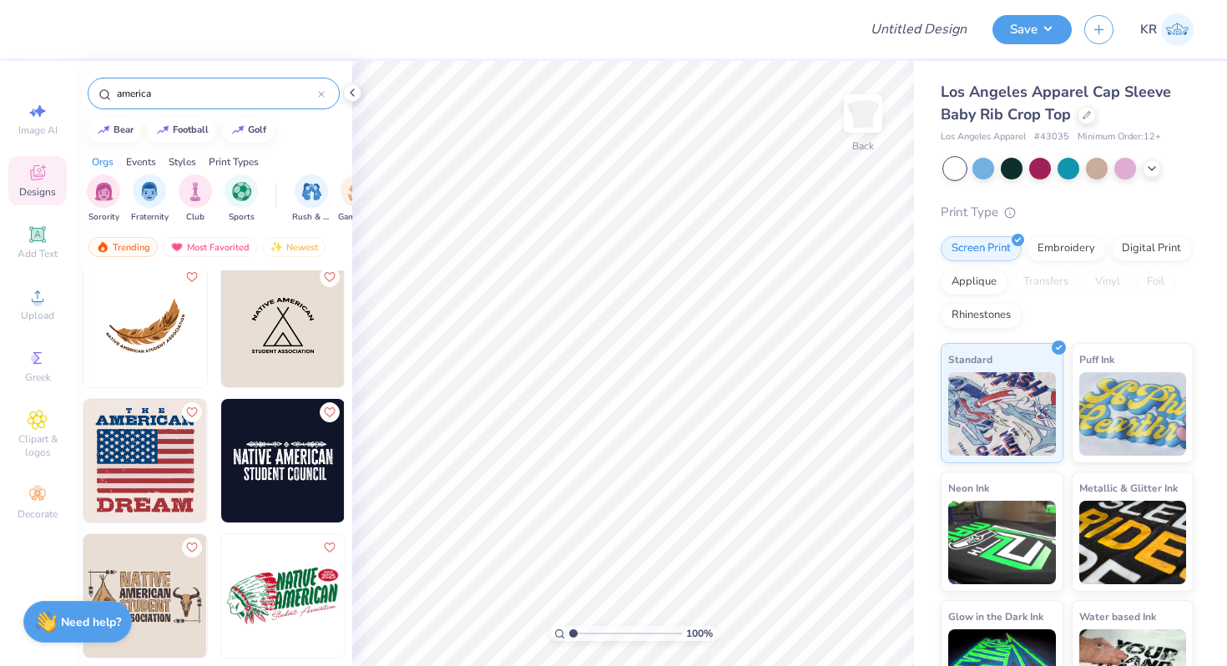
type input "america"
click at [169, 468] on img at bounding box center [144, 460] width 123 height 123
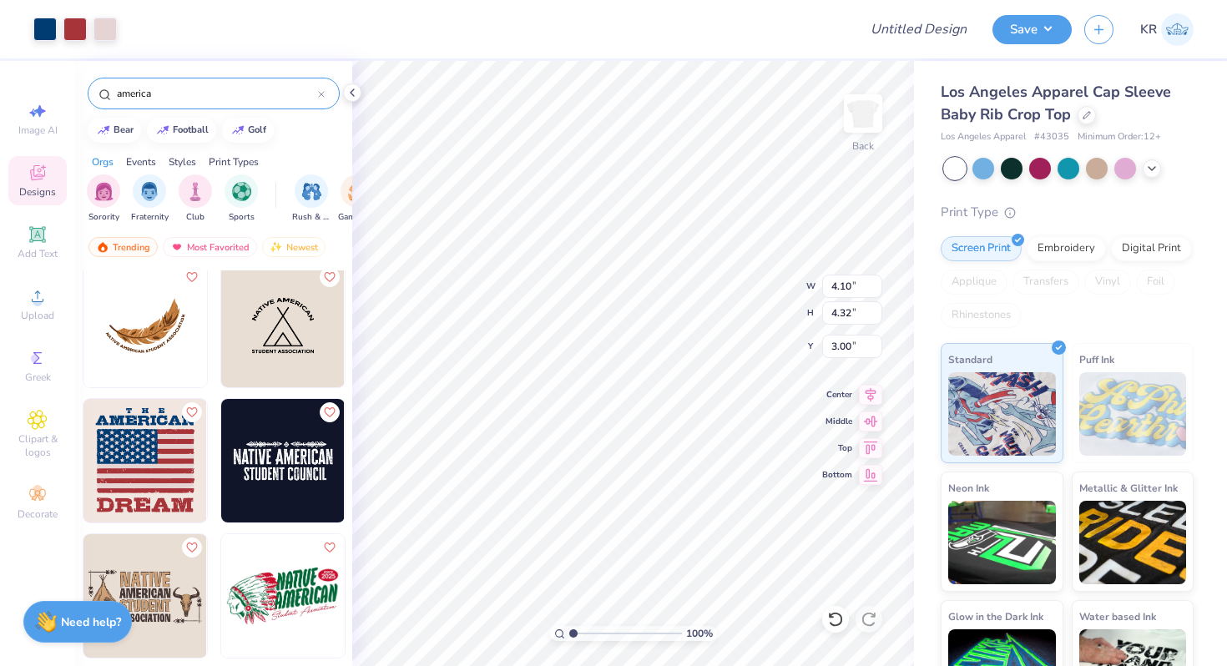
type input "4.10"
type input "4.32"
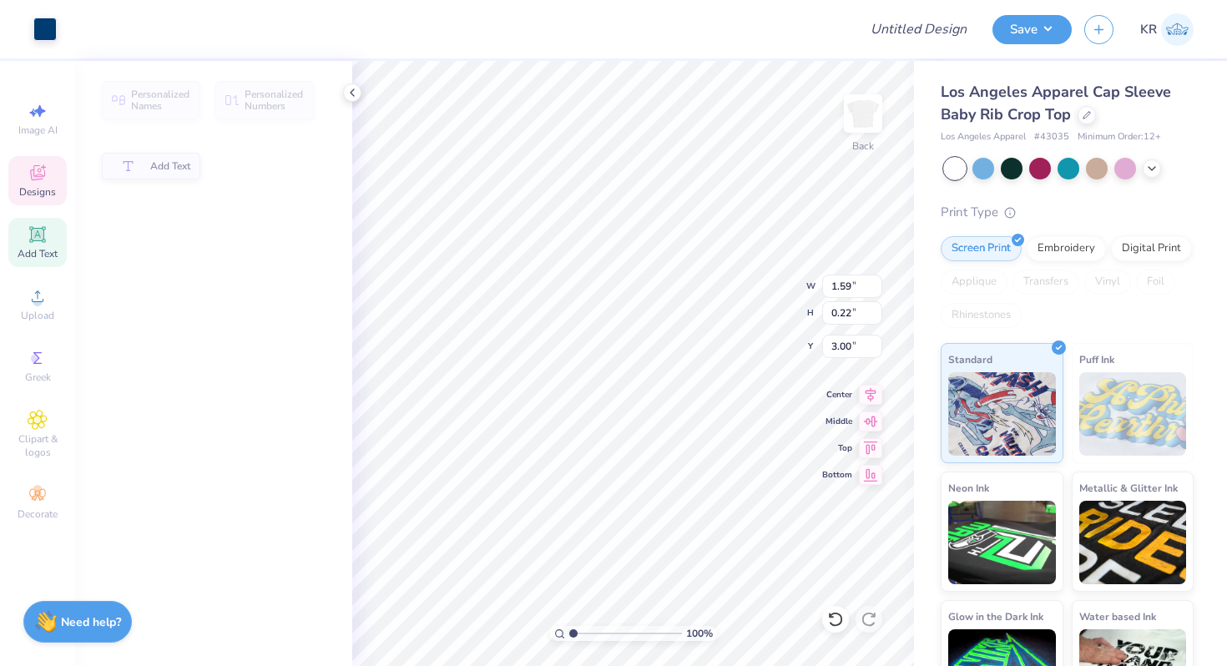
type input "1.59"
type input "0.22"
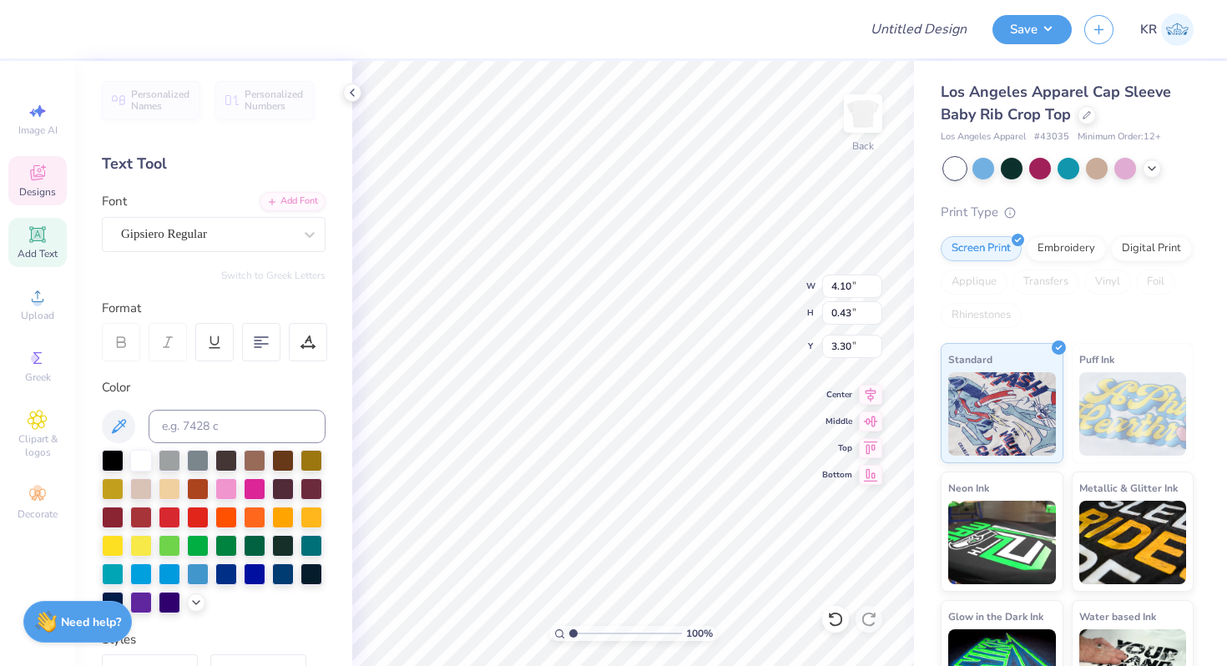
scroll to position [0, 0]
type textarea "Delta Gamma"
type textarea "est. 1873"
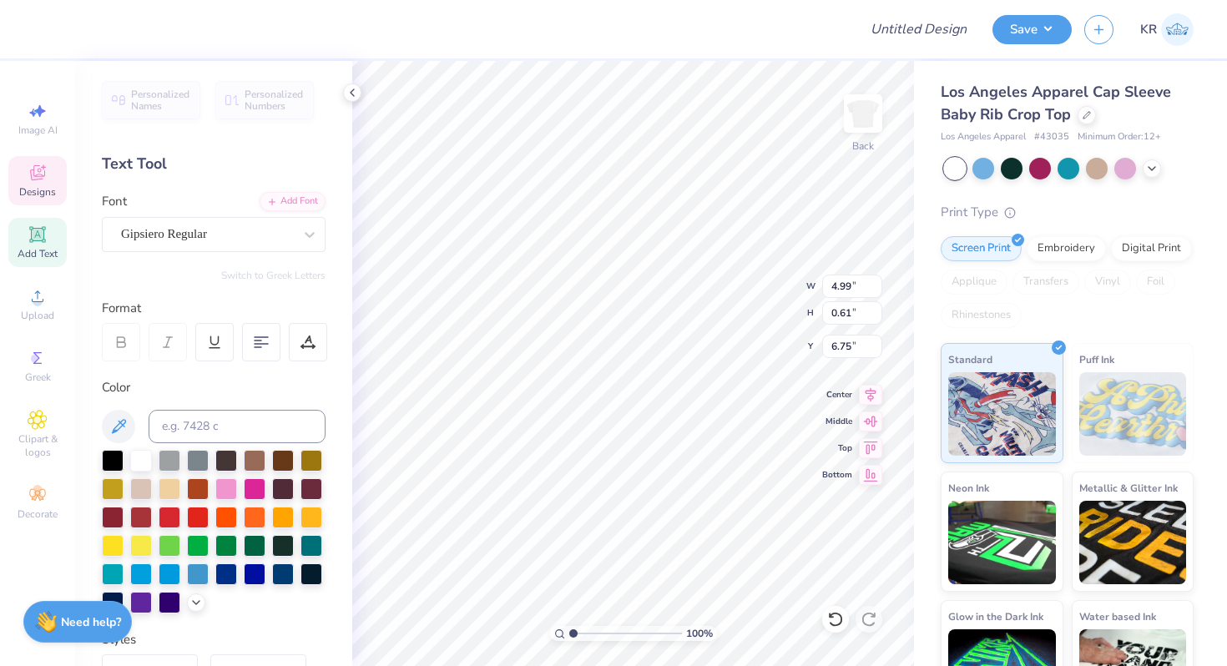
type input "2.81"
type input "0.34"
type input "4.03"
type input "2.26"
type input "4.08"
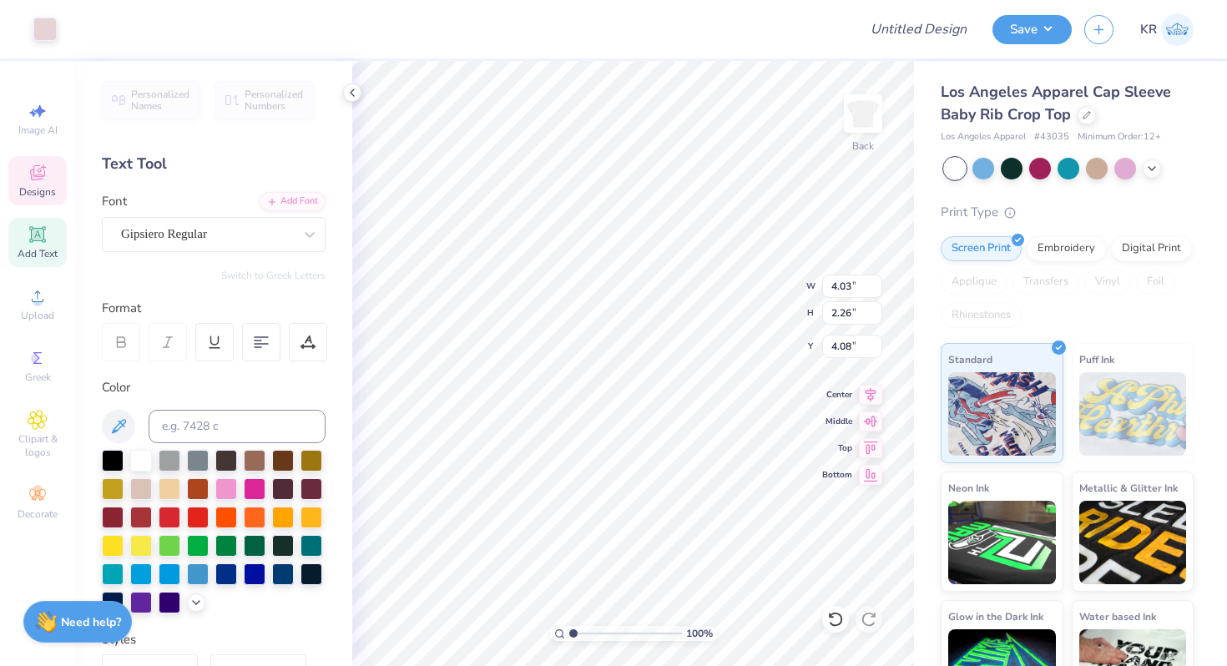
type input "3.40"
type input "1.91"
type input "4.03"
type input "2.26"
type input "4.17"
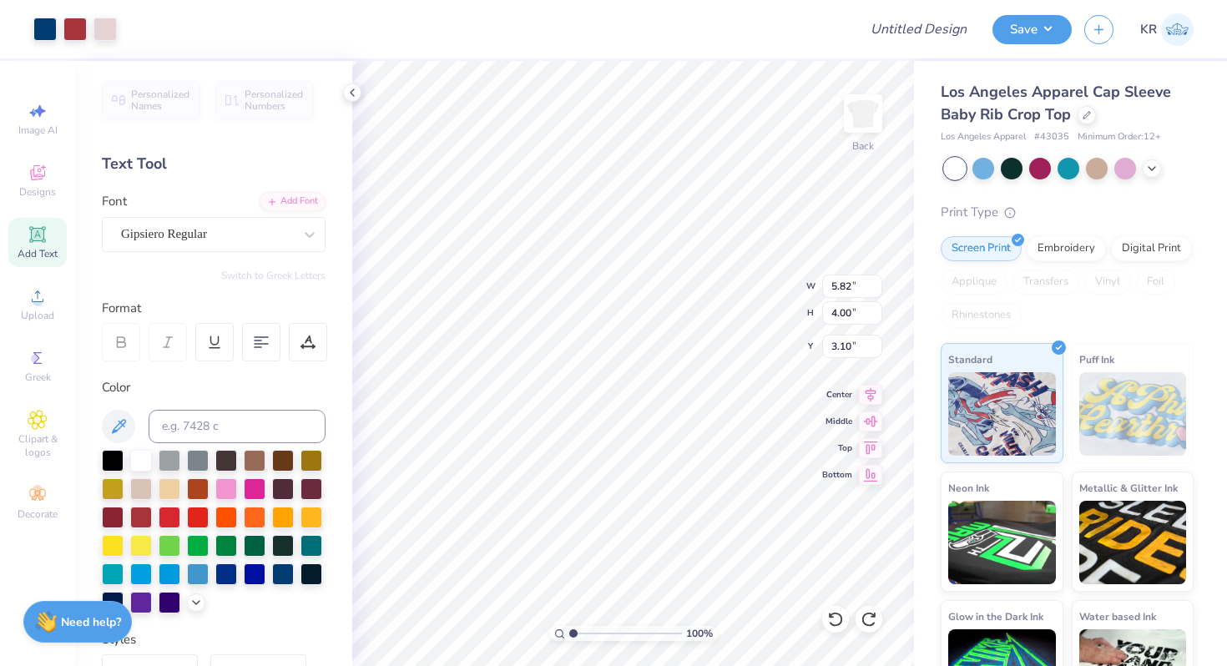
type input "2.87"
type input "3.00"
type input "1.79"
type input "0.22"
type input "5.79"
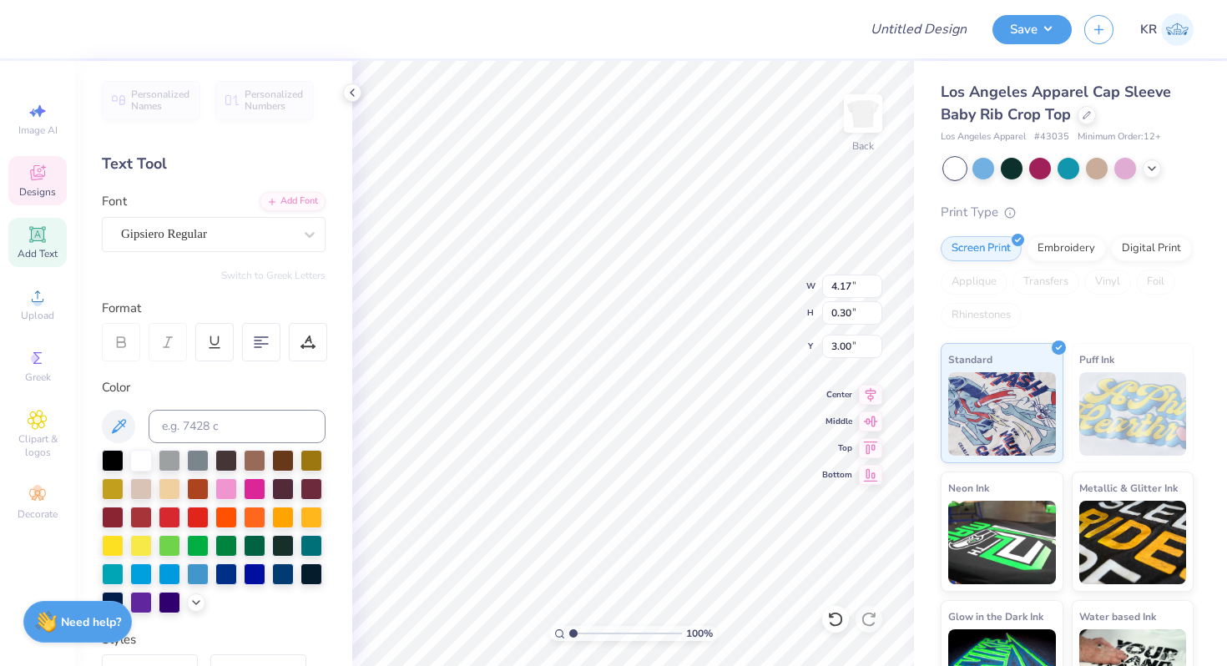
type input "2.85"
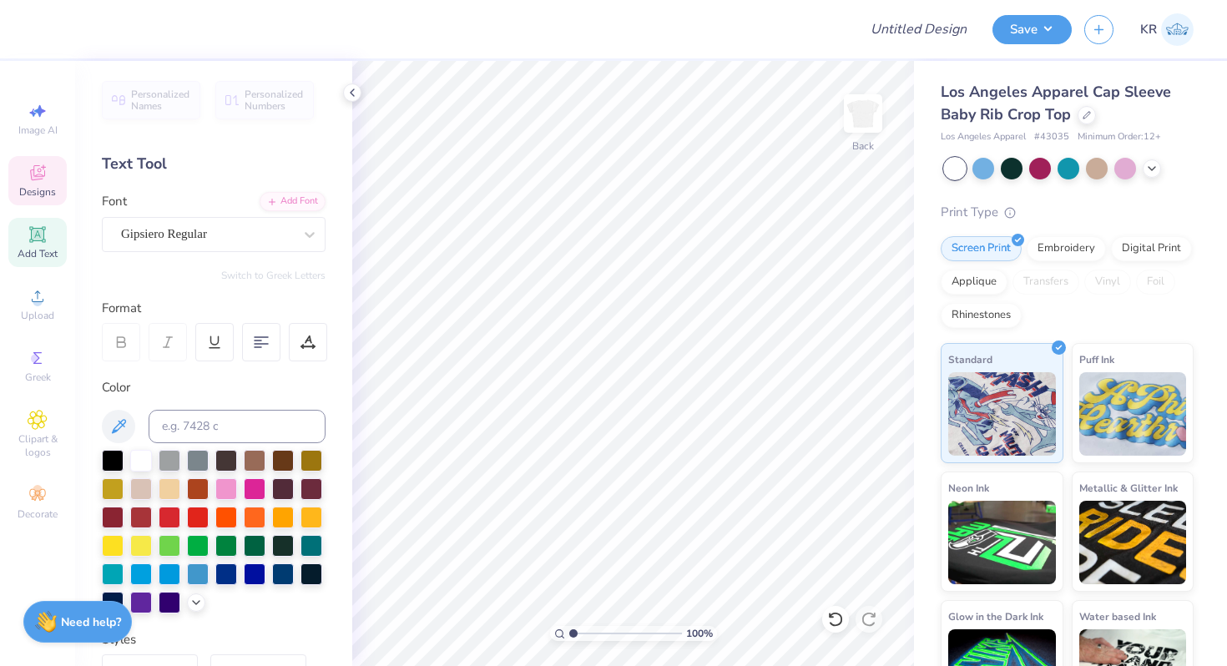
click at [34, 176] on icon at bounding box center [37, 172] width 15 height 15
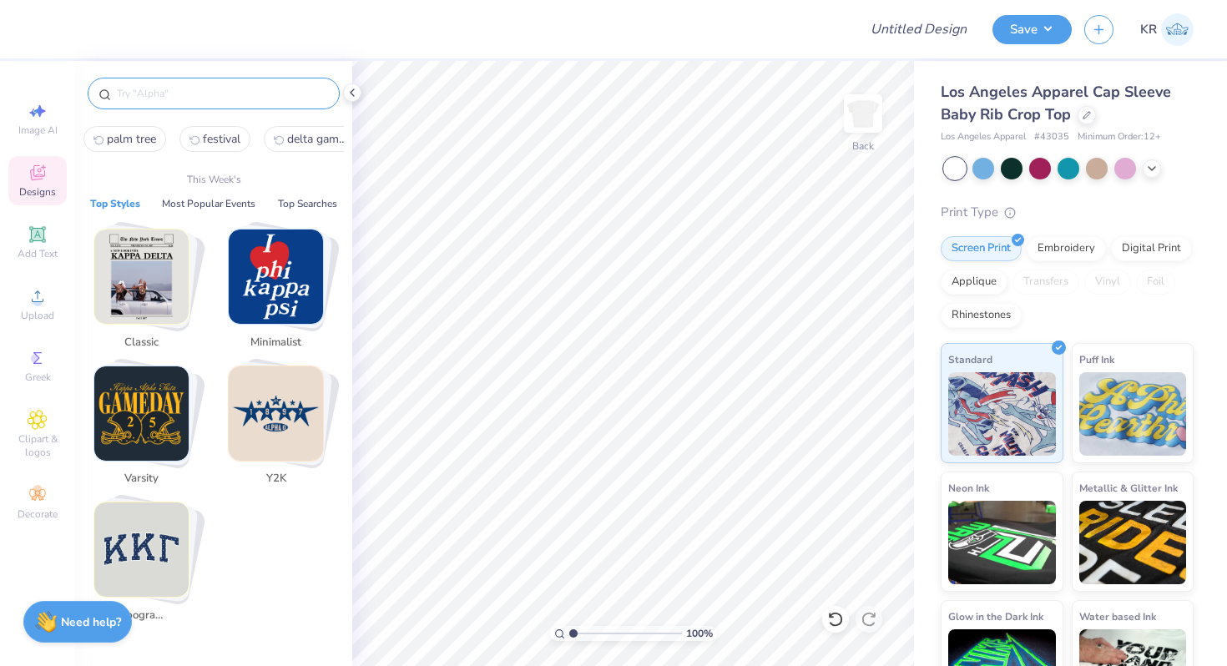
click at [159, 101] on input "text" at bounding box center [222, 93] width 214 height 17
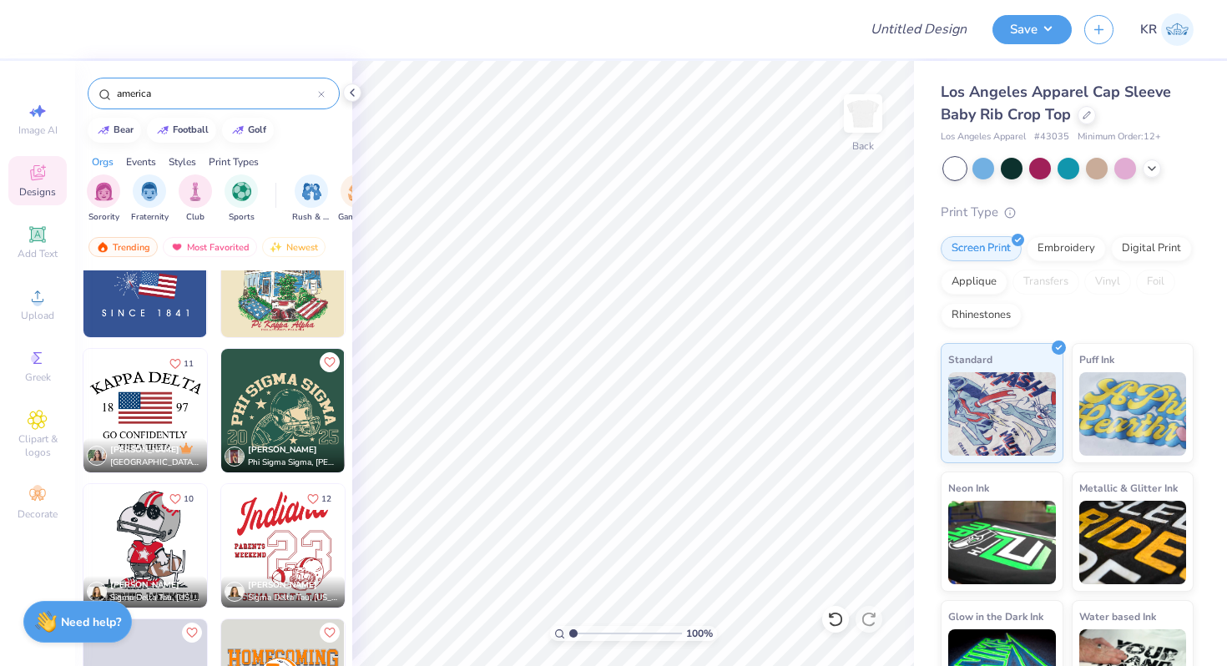
scroll to position [1138, 0]
type input "america"
click at [169, 390] on div at bounding box center [21, 411] width 370 height 123
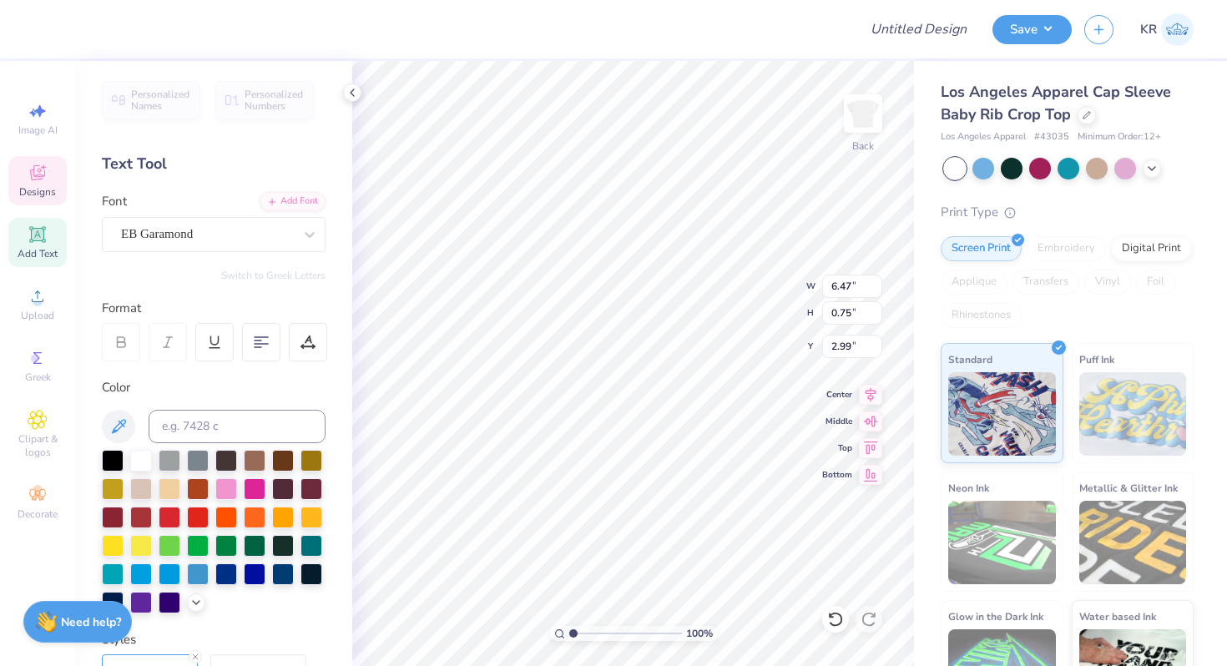
scroll to position [0, 4]
type textarea "DELTA GAMMA"
type textarea "19"
type input "0.78"
type input "0.59"
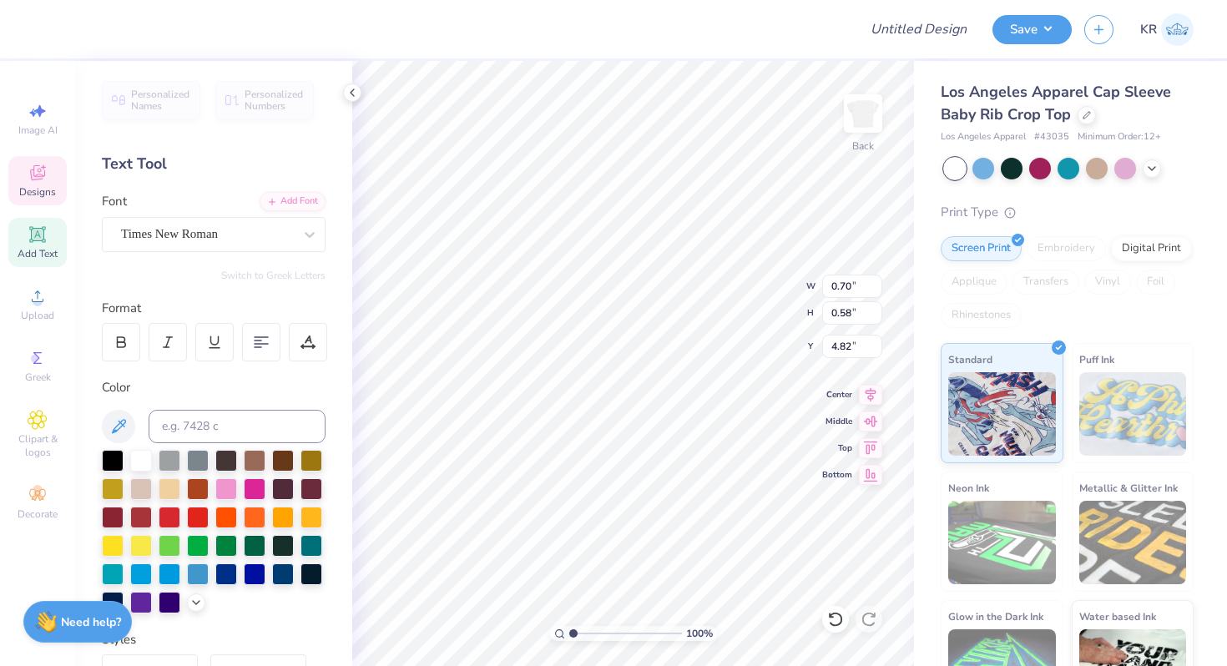
type input "4.75"
type textarea "73"
type input "0.72"
type input "4.82"
type textarea "18"
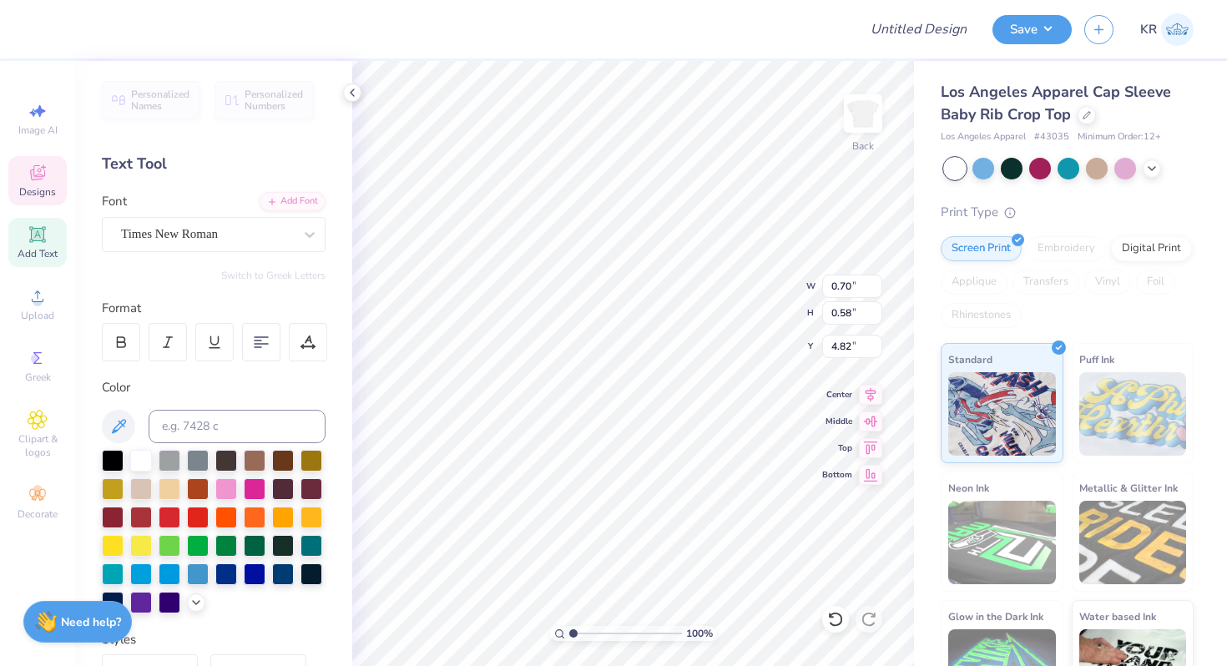
type input "0.74"
type input "0.59"
type input "4.81"
type input "3.00"
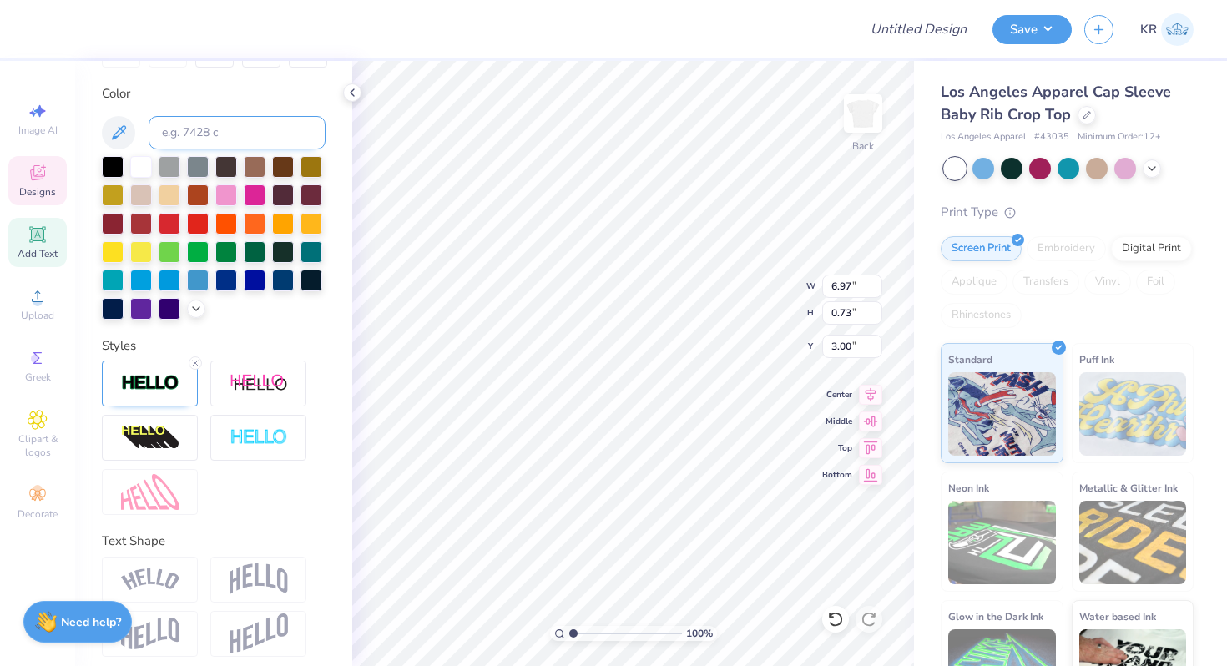
scroll to position [304, 0]
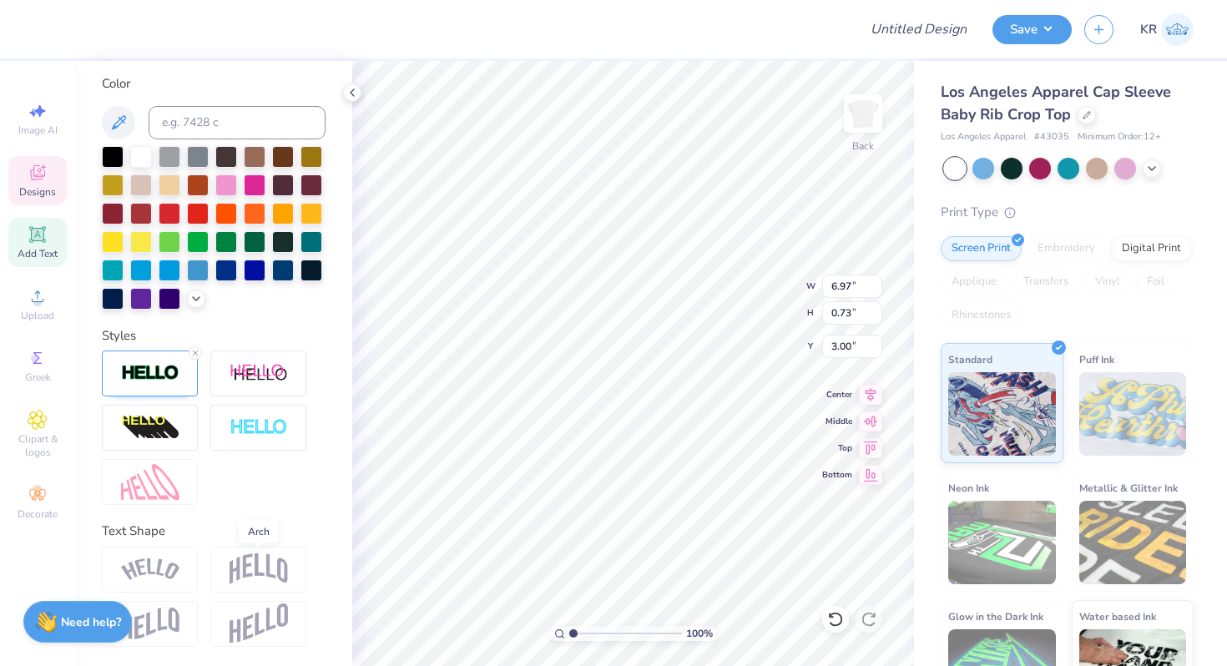
click at [237, 572] on img at bounding box center [258, 569] width 58 height 32
click at [194, 355] on icon at bounding box center [195, 353] width 10 height 10
type input "2.99"
click at [262, 576] on img at bounding box center [258, 569] width 58 height 32
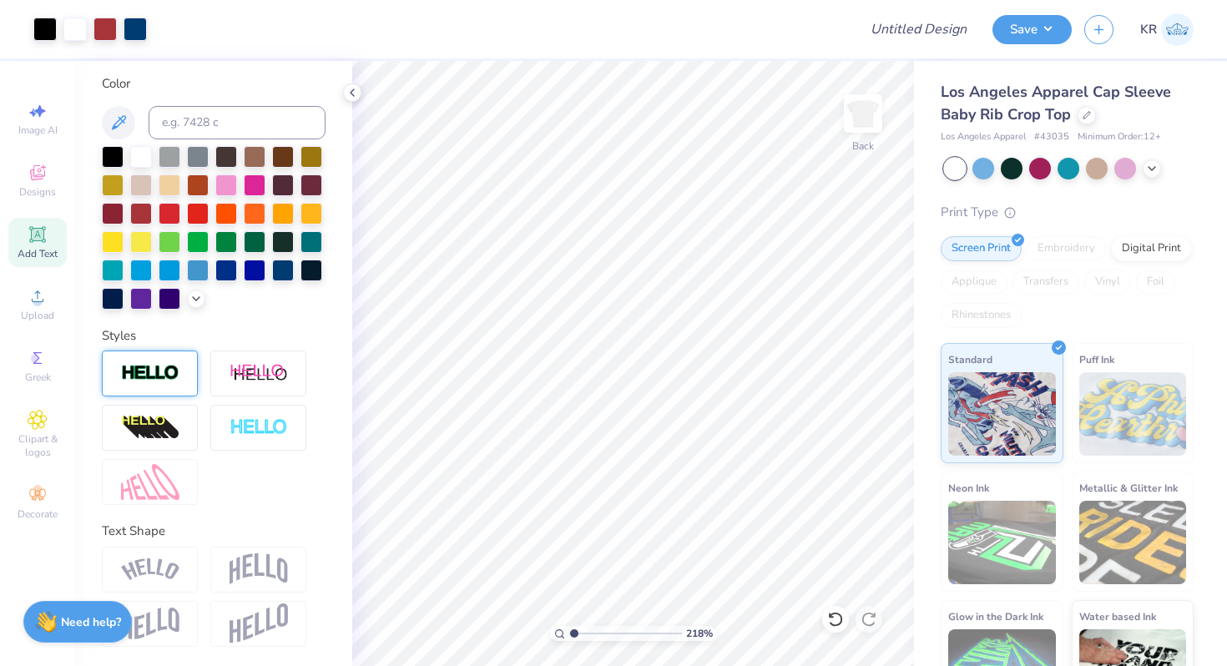
type input "1"
drag, startPoint x: 574, startPoint y: 633, endPoint x: 557, endPoint y: 634, distance: 16.7
click at [569, 634] on input "range" at bounding box center [625, 633] width 113 height 15
type input "4.57"
type input "2.05"
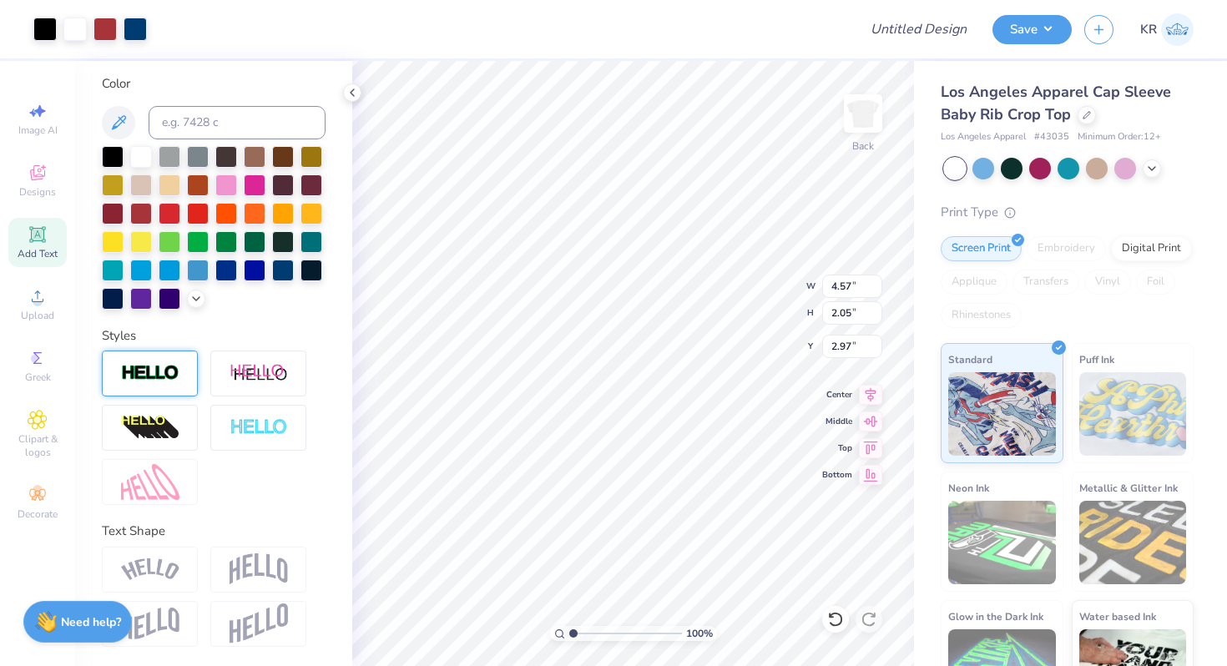
type input "3.00"
click at [45, 26] on div at bounding box center [44, 27] width 23 height 23
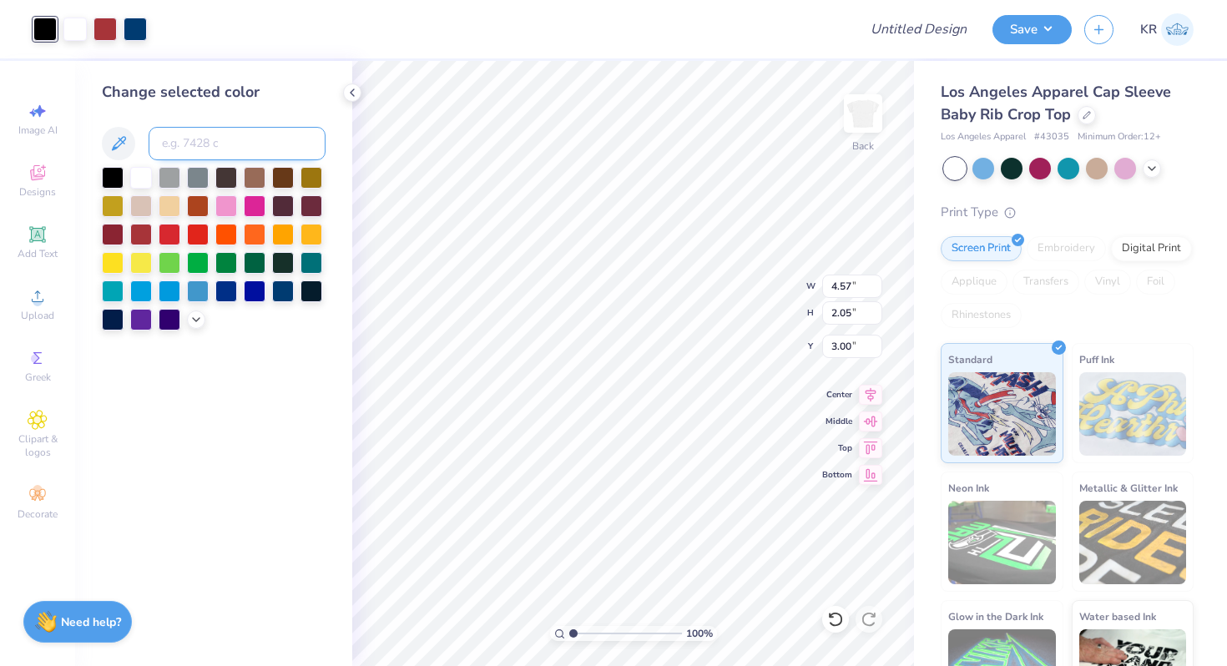
click at [179, 135] on input at bounding box center [237, 143] width 177 height 33
type input "541"
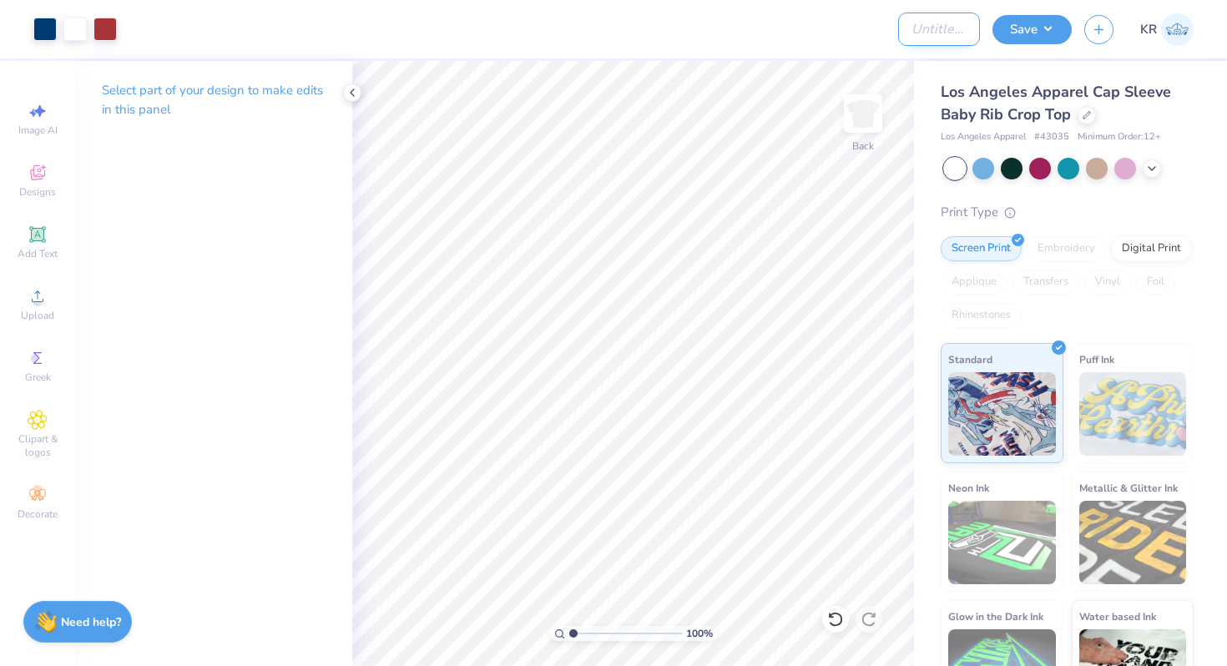
click at [938, 37] on input "Design Title" at bounding box center [939, 29] width 82 height 33
type input "DG - Parents Weekend"
click at [1040, 22] on button "Save" at bounding box center [1031, 27] width 79 height 29
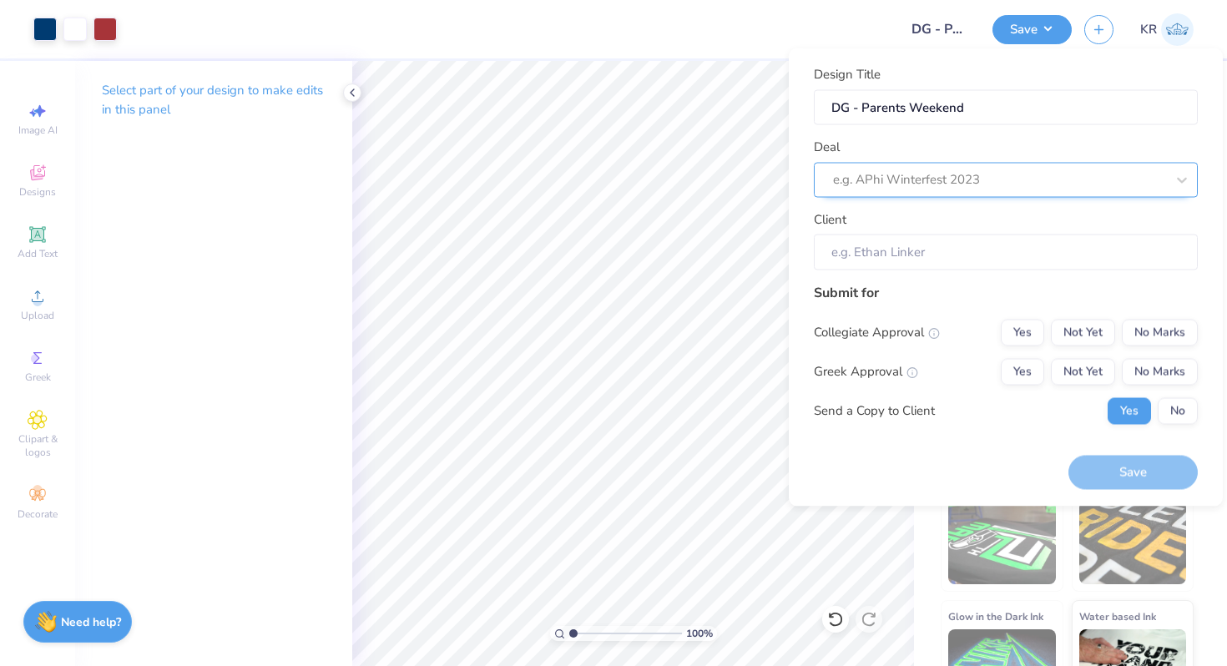
click at [1011, 167] on div "e.g. APhi Winterfest 2023" at bounding box center [998, 180] width 335 height 26
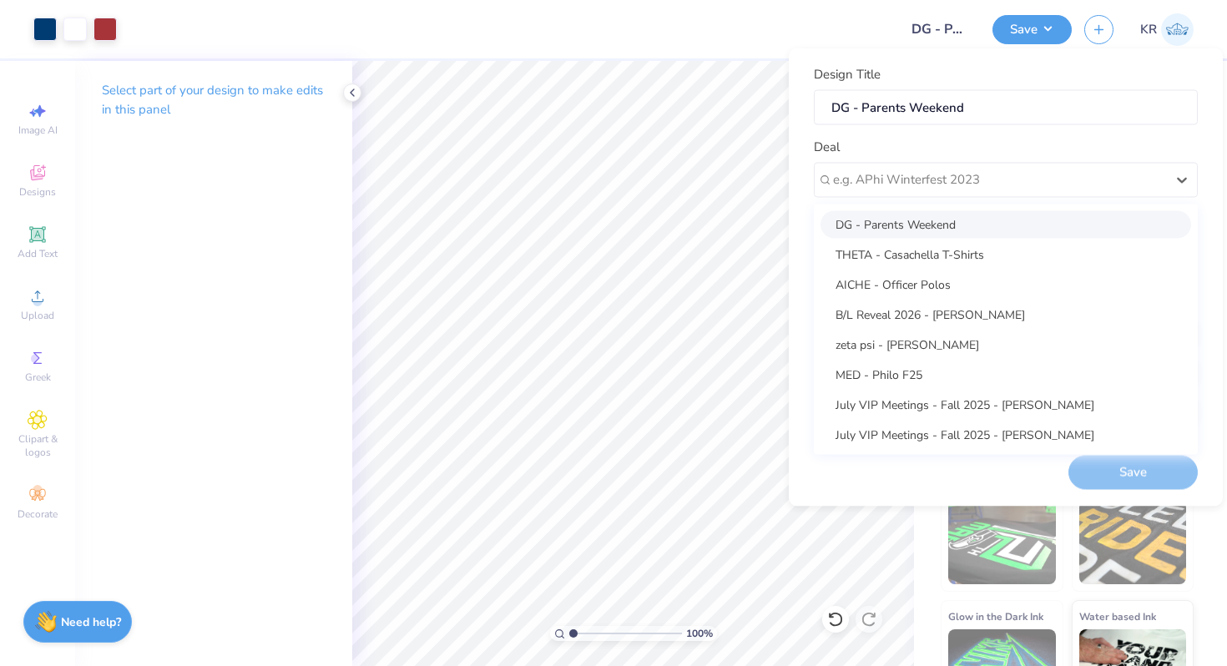
click at [960, 224] on div "DG - Parents Weekend" at bounding box center [1005, 224] width 370 height 28
type input "Alexsandra Shoshi"
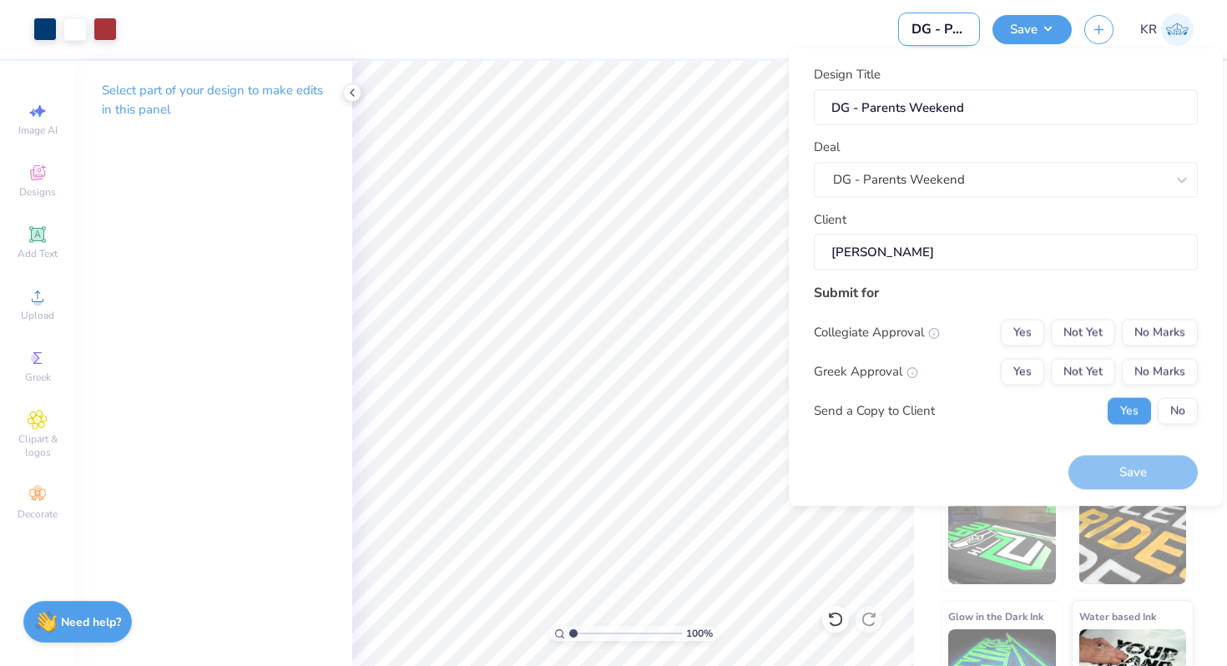
click at [959, 30] on input "DG - Parents Weekend" at bounding box center [939, 29] width 82 height 33
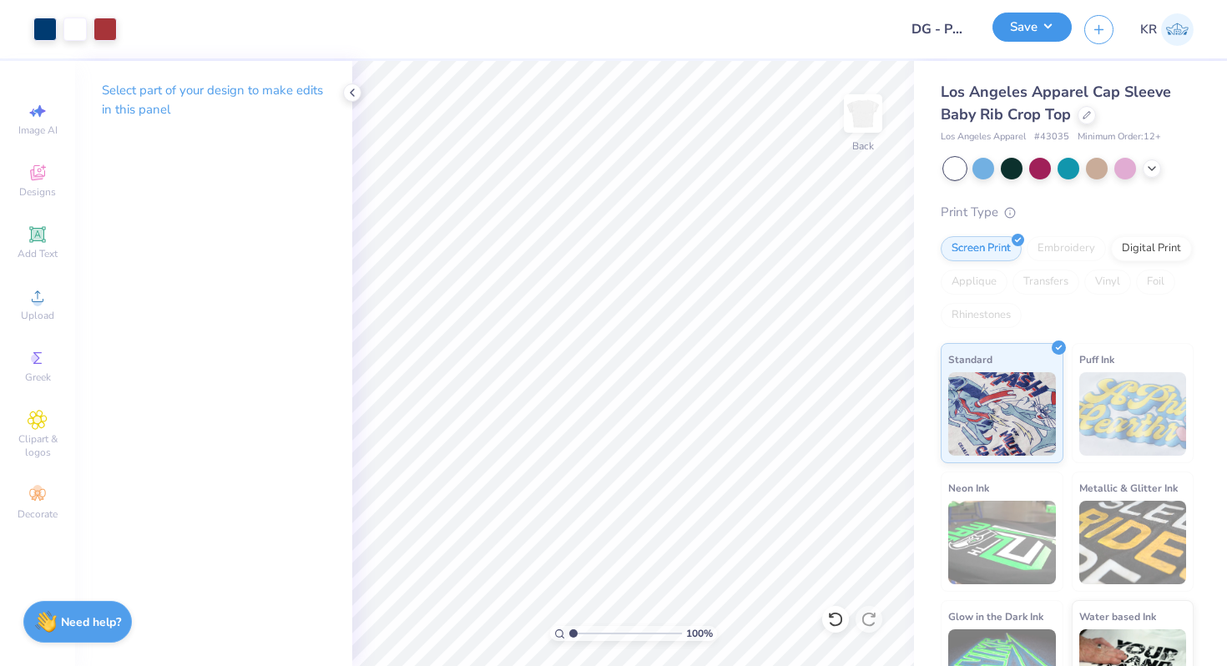
click at [1026, 32] on button "Save" at bounding box center [1031, 27] width 79 height 29
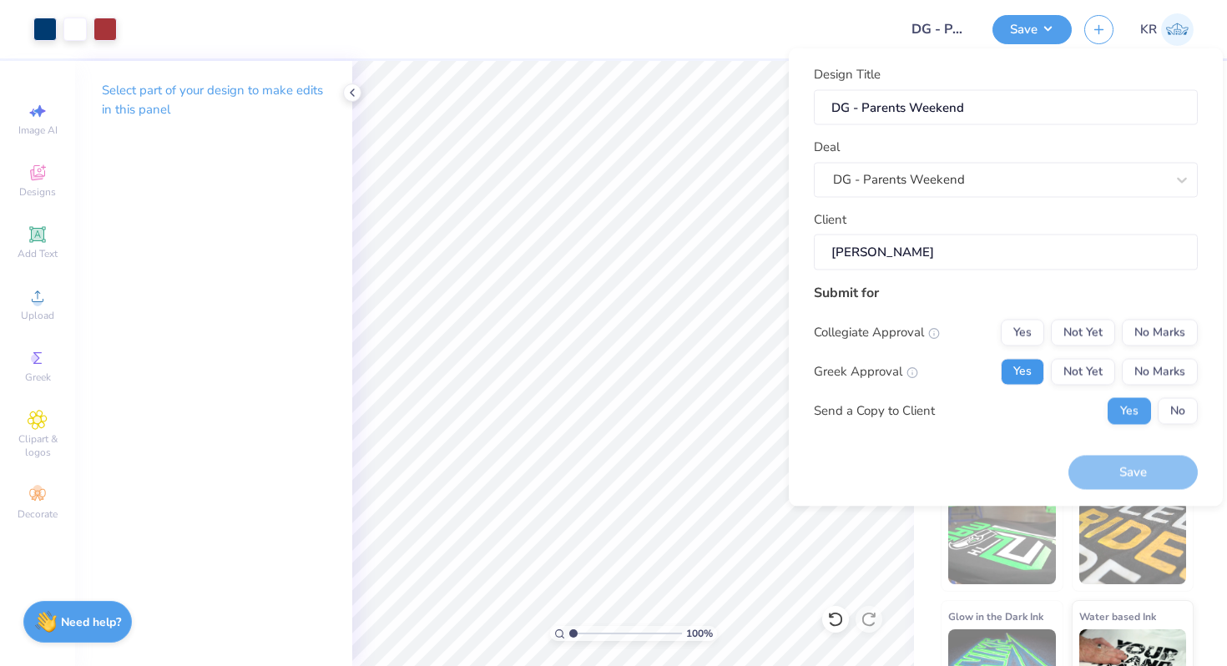
click at [1029, 376] on button "Yes" at bounding box center [1021, 371] width 43 height 27
click at [1141, 354] on div "Collegiate Approval Yes Not Yet No Marks Greek Approval Yes Not Yet No Marks Se…" at bounding box center [1006, 371] width 384 height 105
click at [1141, 329] on button "No Marks" at bounding box center [1159, 332] width 76 height 27
click at [1154, 404] on div "Yes No" at bounding box center [1152, 410] width 90 height 27
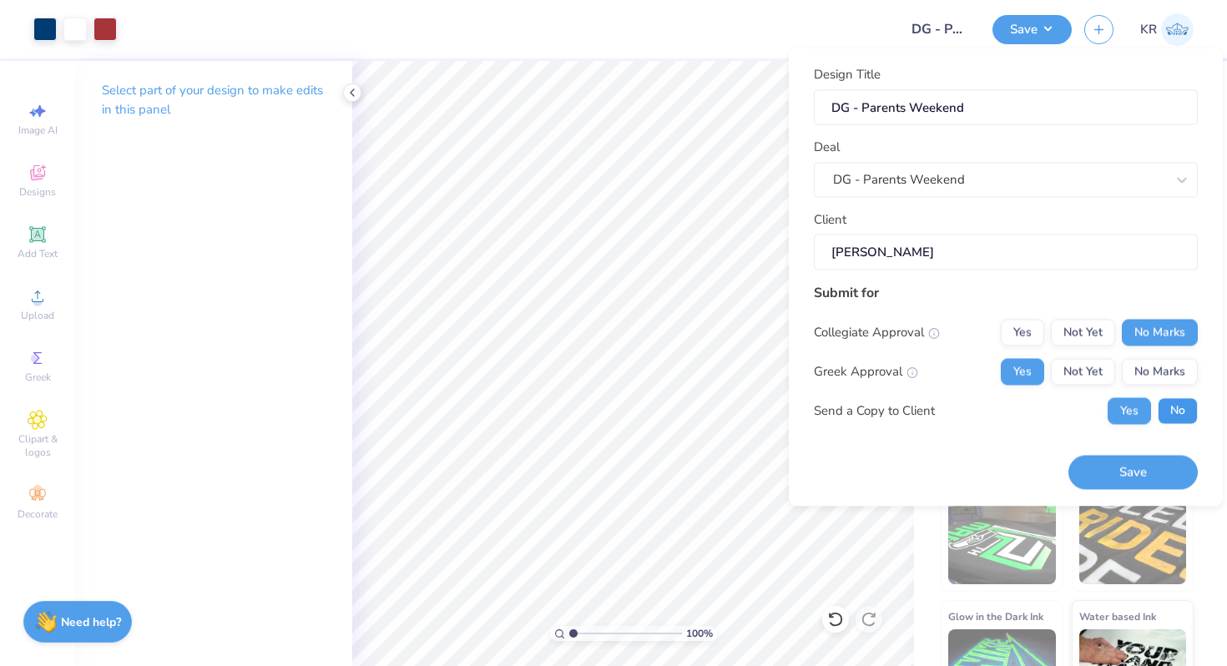
click at [1172, 406] on button "No" at bounding box center [1177, 410] width 40 height 27
click at [1128, 474] on button "Save" at bounding box center [1132, 473] width 129 height 34
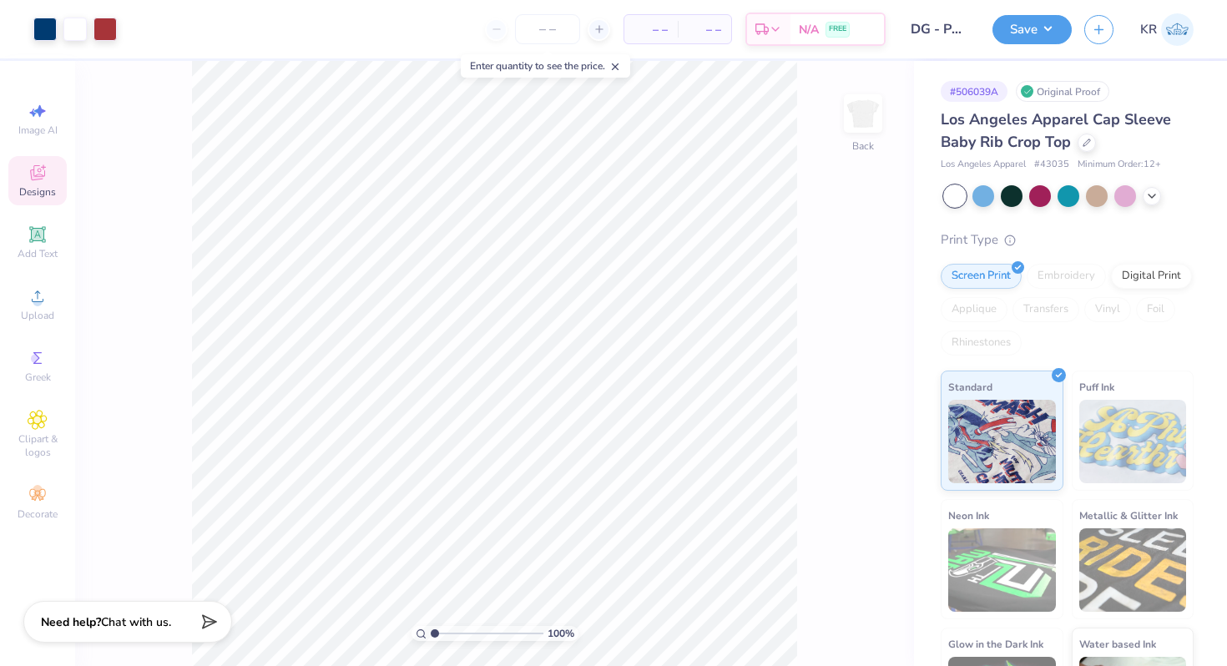
click at [35, 187] on span "Designs" at bounding box center [37, 191] width 37 height 13
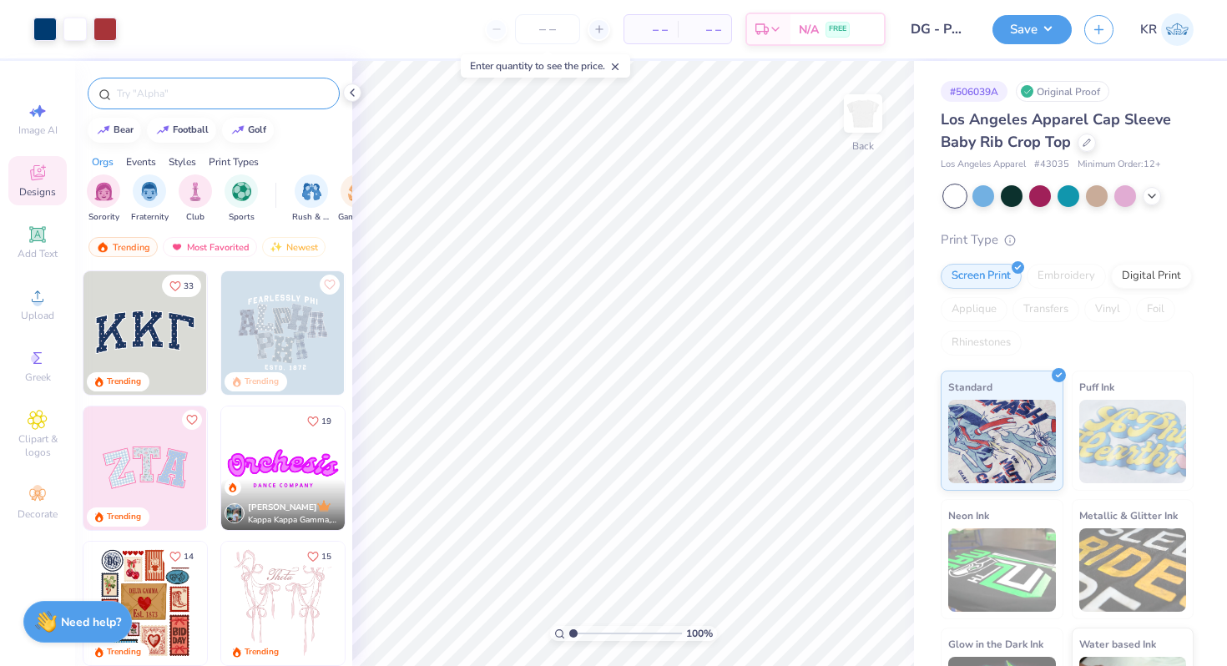
click at [138, 102] on div at bounding box center [214, 94] width 252 height 32
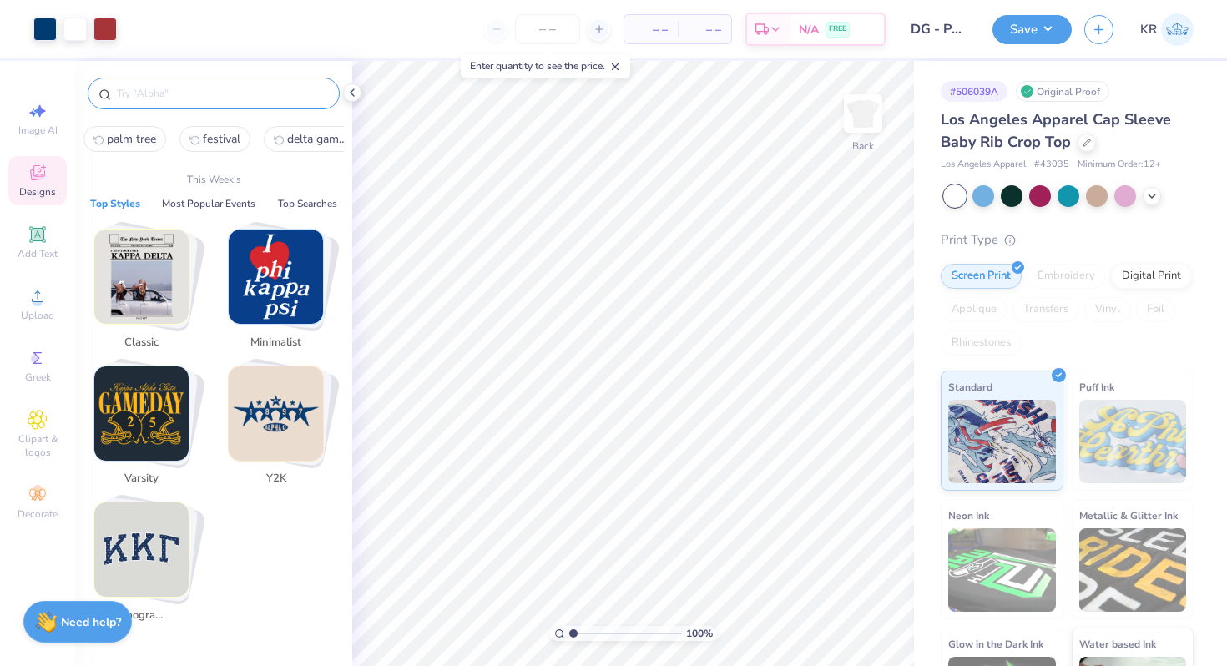
click at [193, 96] on input "text" at bounding box center [222, 93] width 214 height 17
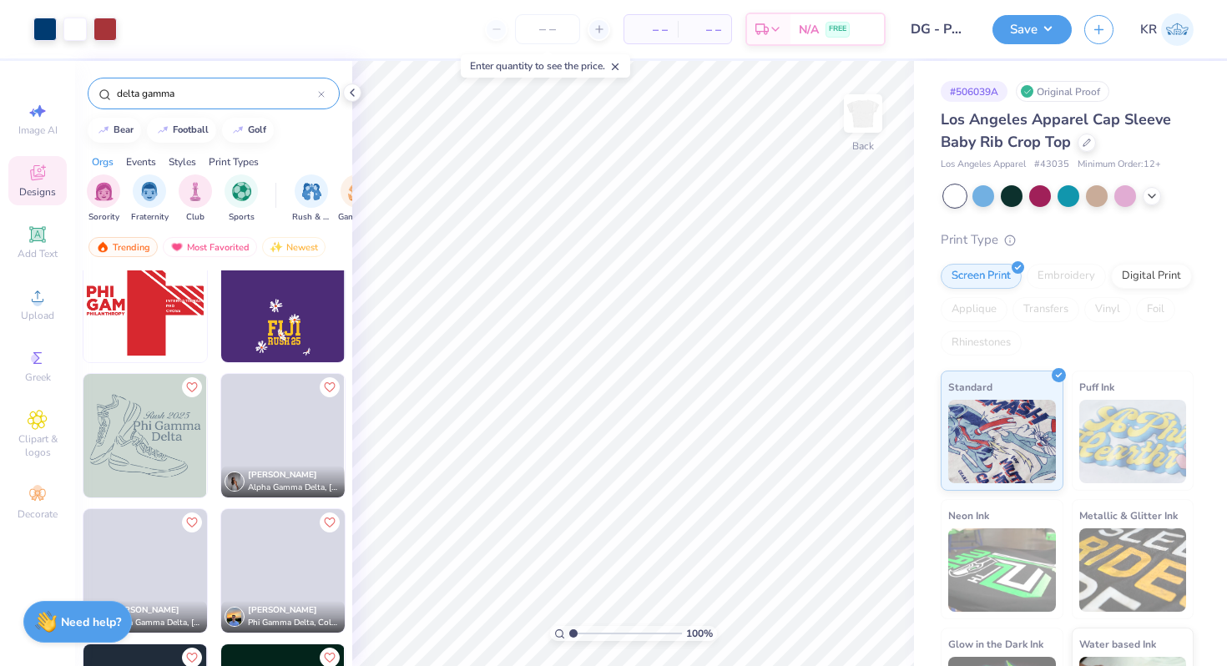
scroll to position [8614, 0]
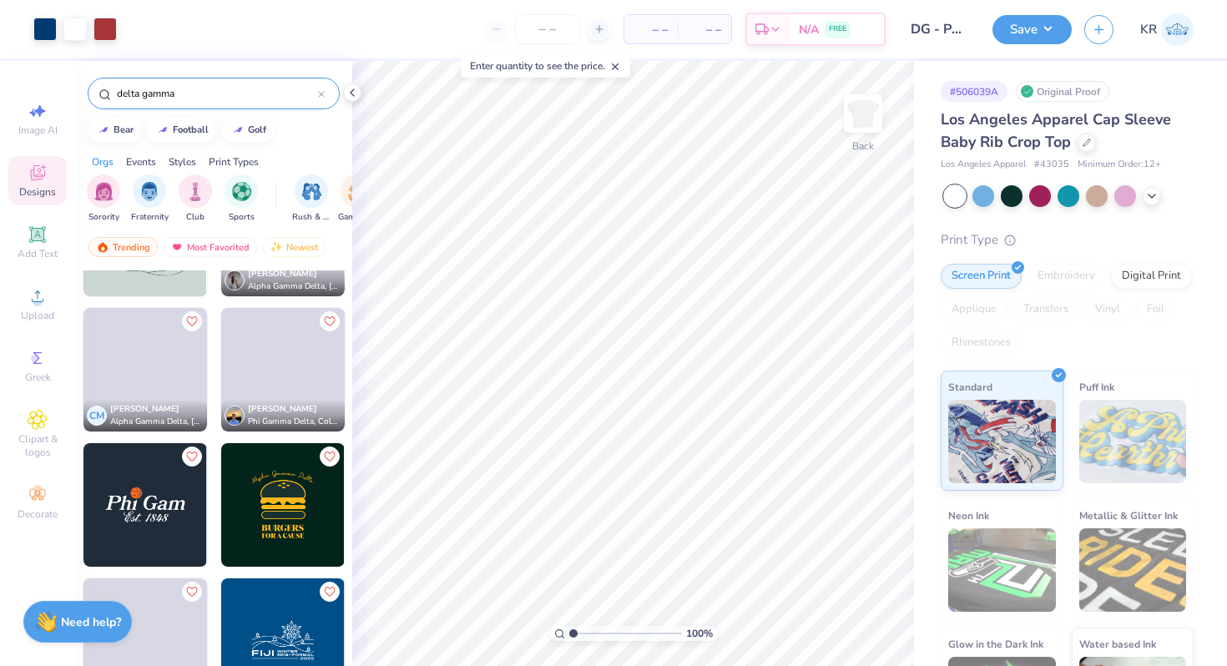
type input "delta gamma"
click at [216, 103] on div "delta gamma" at bounding box center [214, 94] width 252 height 32
click at [200, 98] on input "delta gamma" at bounding box center [216, 93] width 203 height 17
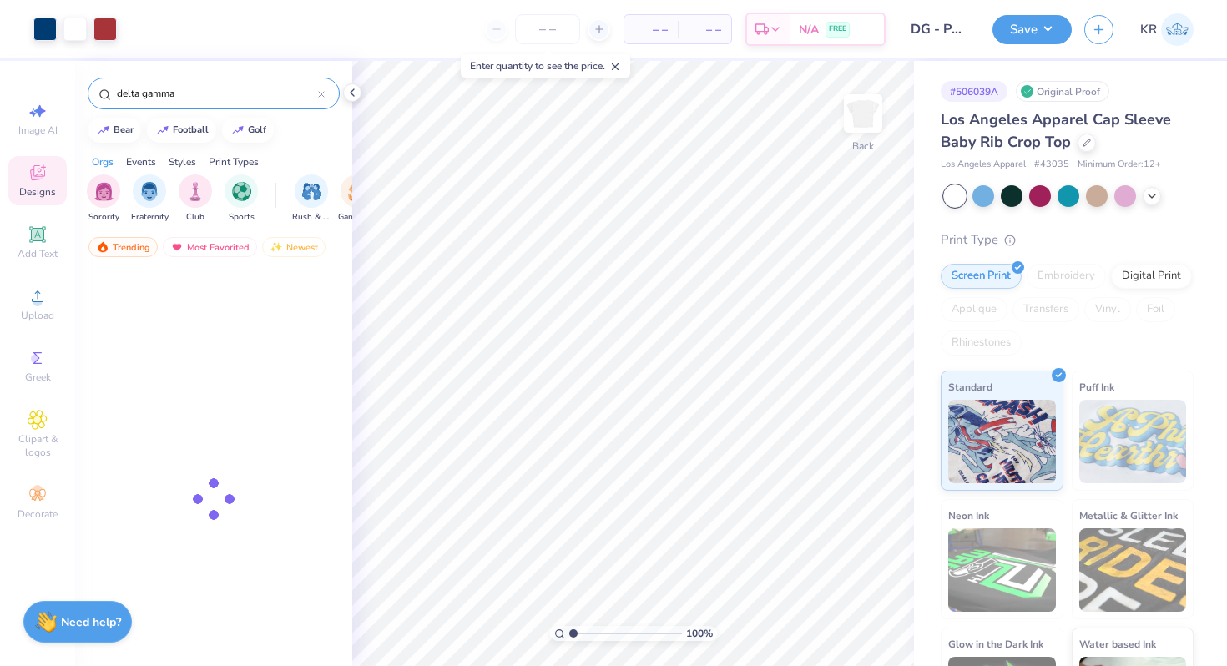
click at [200, 98] on input "delta gamma" at bounding box center [216, 93] width 203 height 17
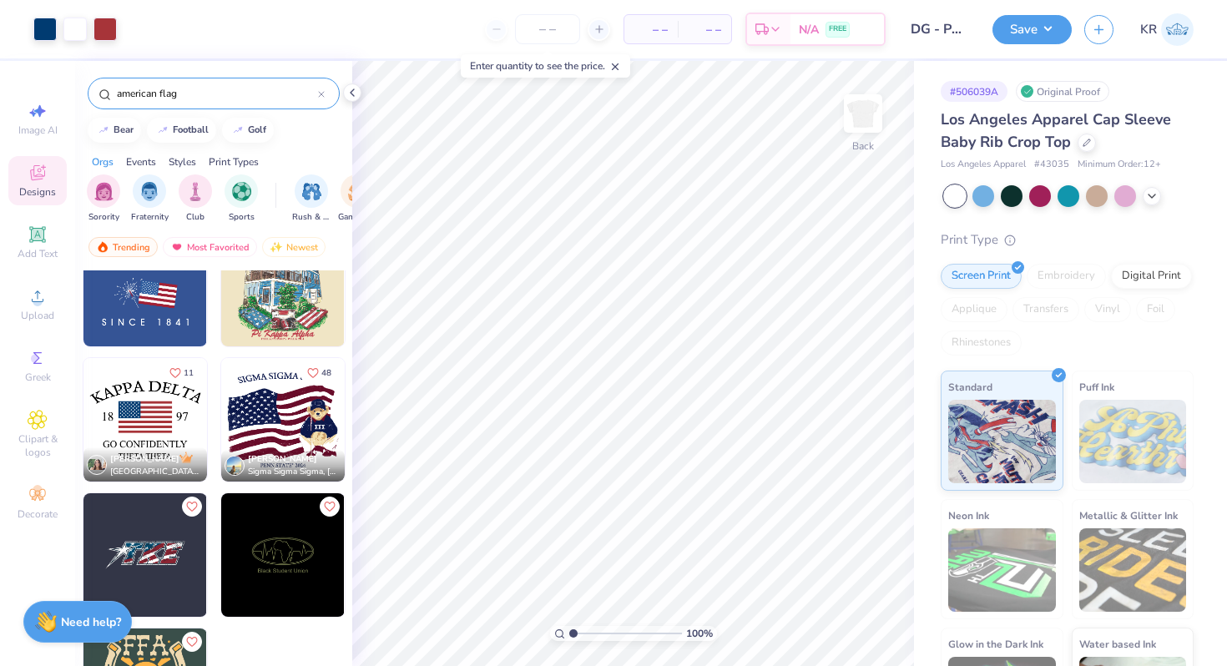
scroll to position [218, 0]
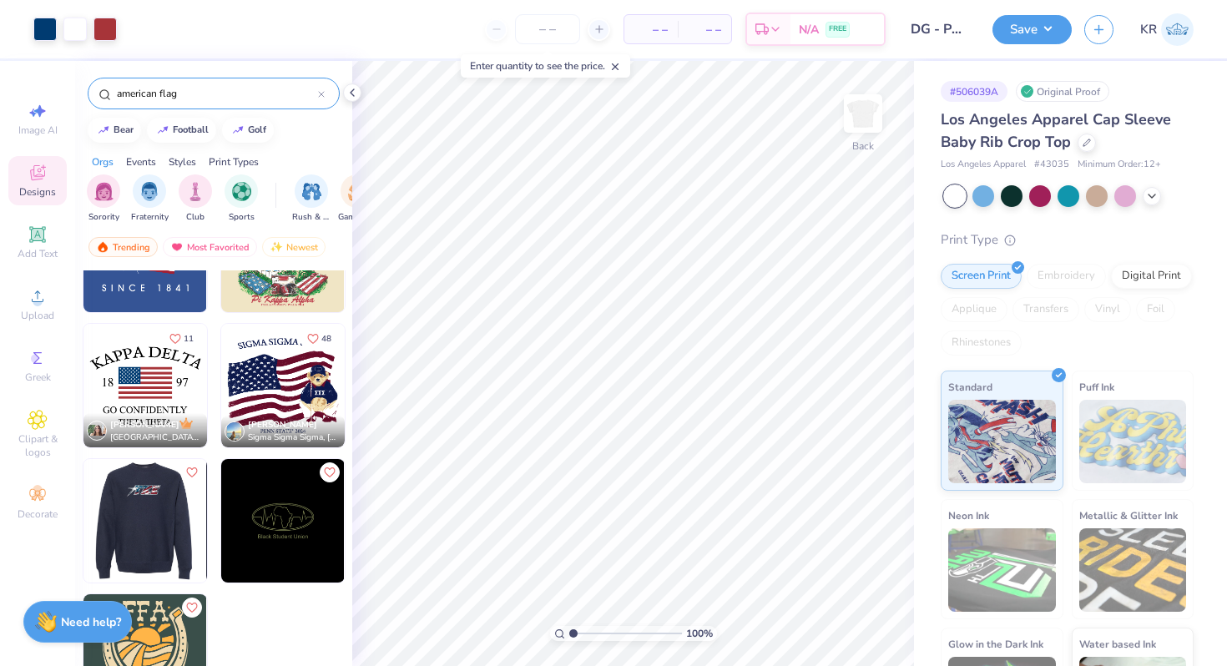
type input "american flag"
click at [161, 554] on img at bounding box center [144, 520] width 123 height 123
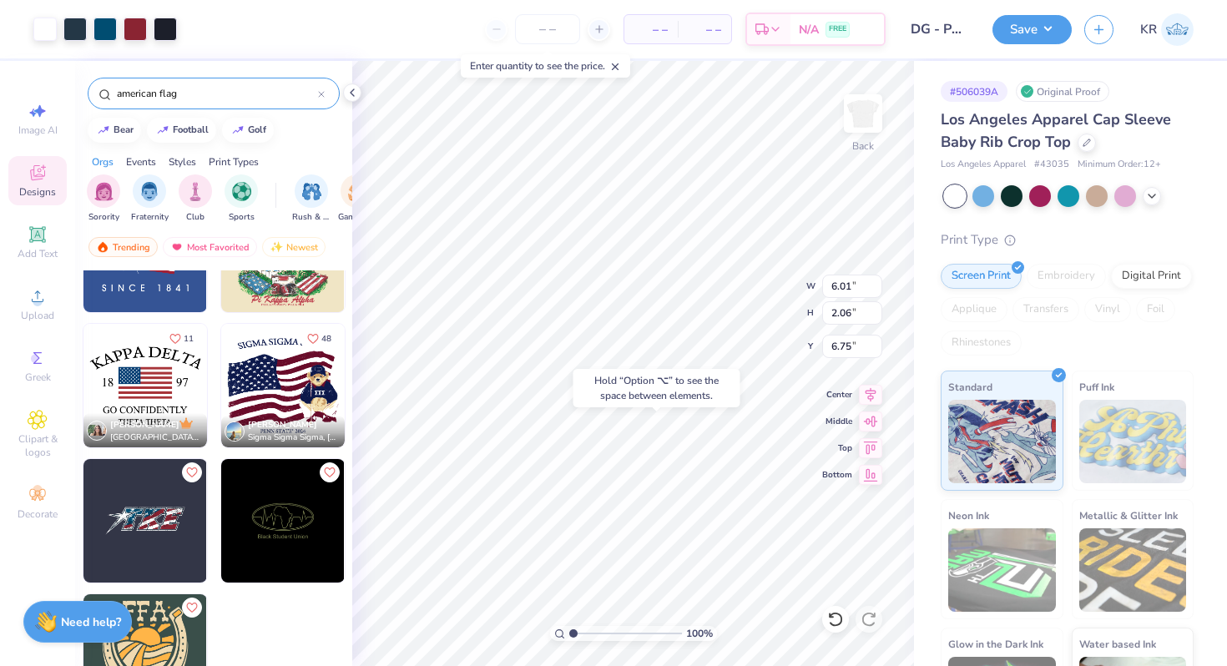
type input "6.75"
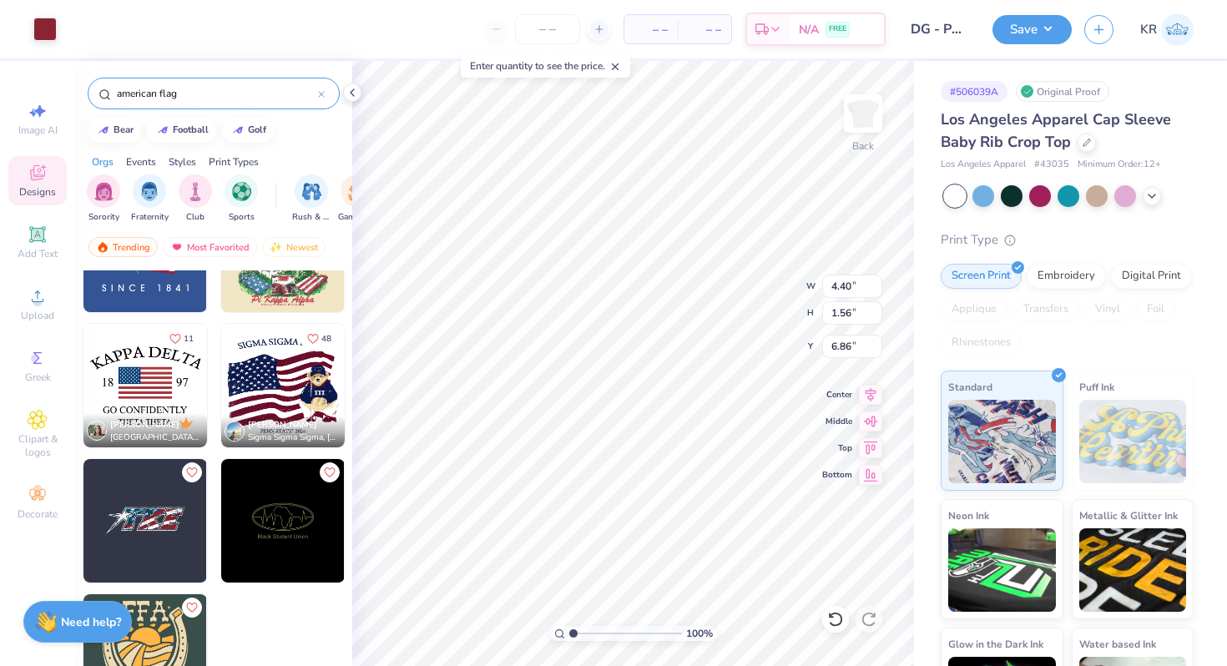
type input "5.60"
type input "3.00"
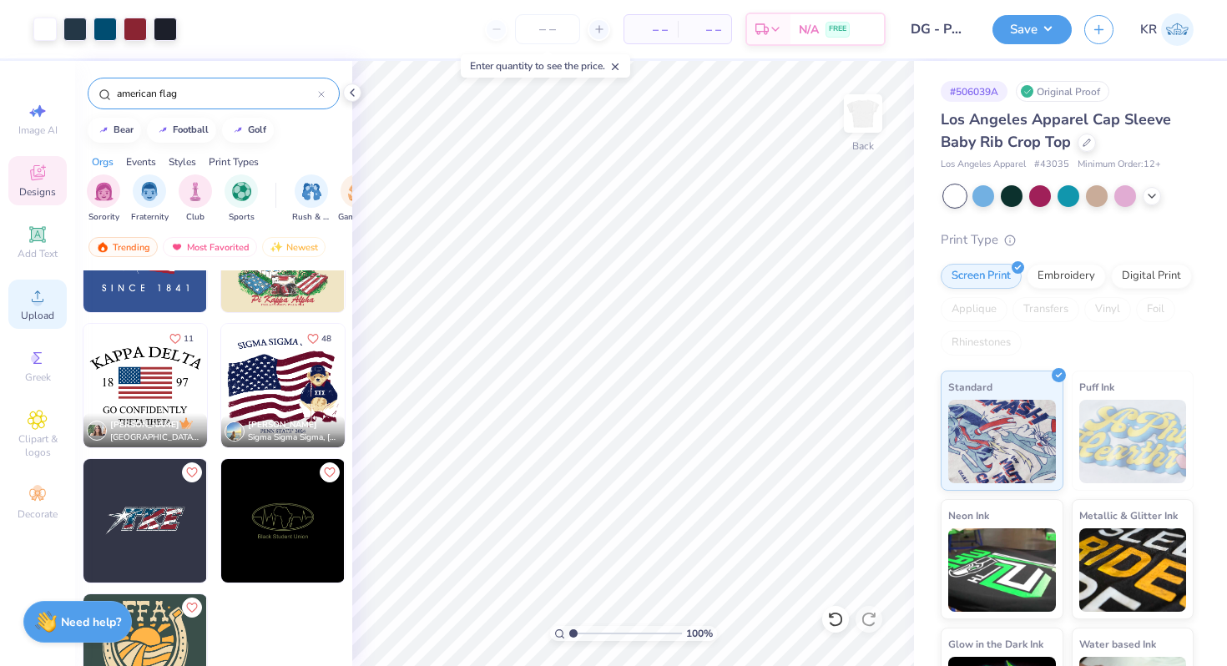
click at [38, 302] on circle at bounding box center [37, 301] width 9 height 9
click at [41, 309] on span "Upload" at bounding box center [37, 315] width 33 height 13
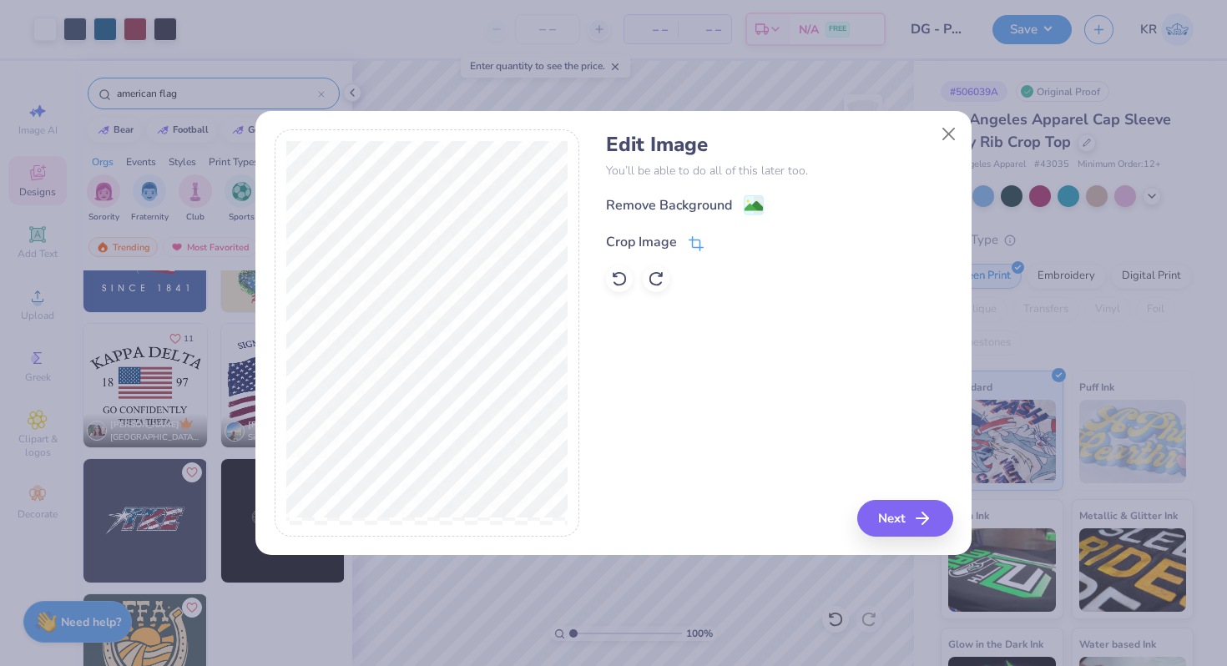
click at [702, 236] on icon at bounding box center [695, 243] width 15 height 15
click at [720, 241] on icon at bounding box center [724, 240] width 10 height 10
click at [752, 200] on image at bounding box center [753, 208] width 18 height 18
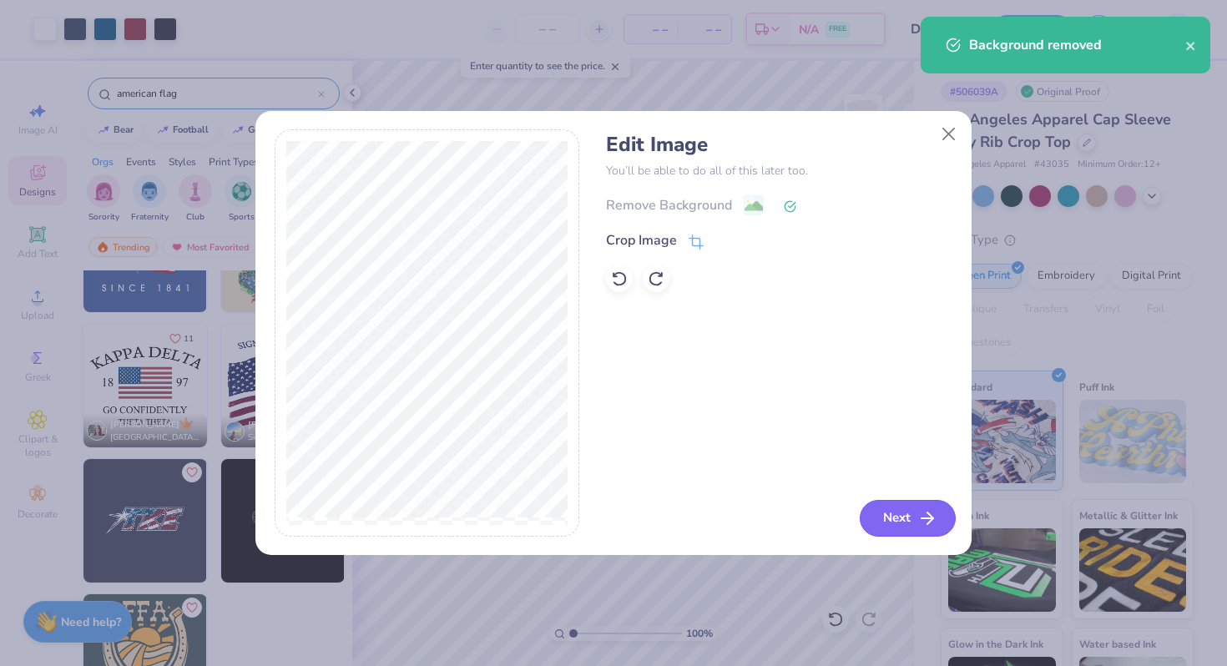
click at [908, 516] on button "Next" at bounding box center [907, 518] width 96 height 37
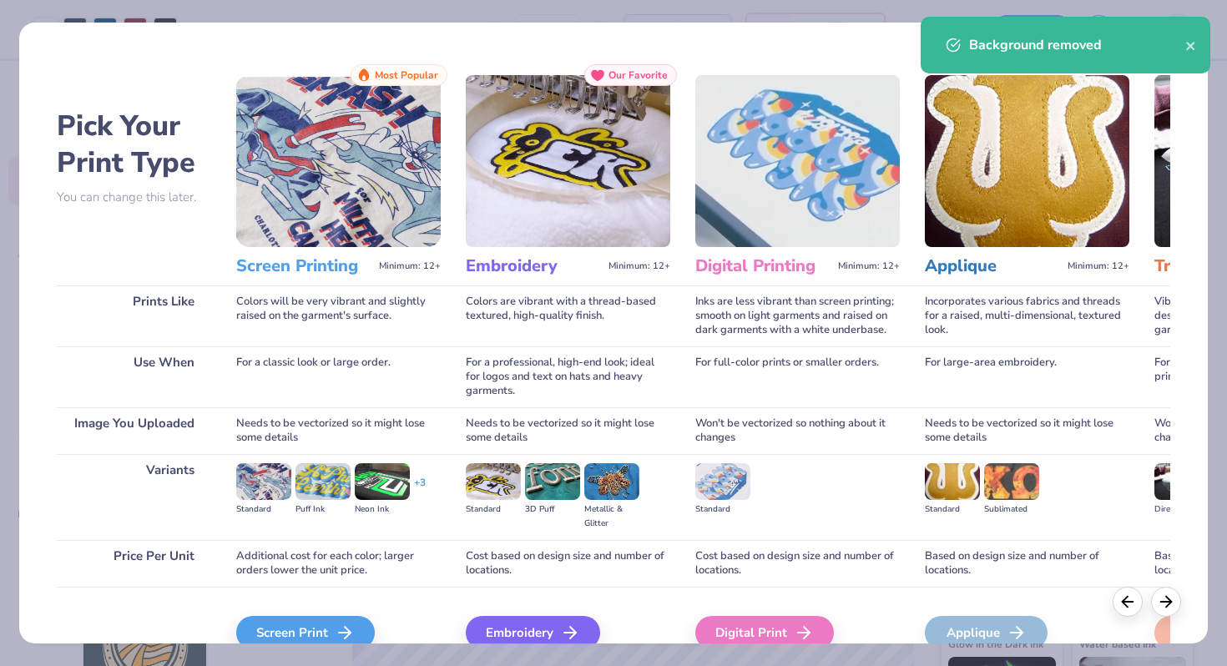
scroll to position [83, 0]
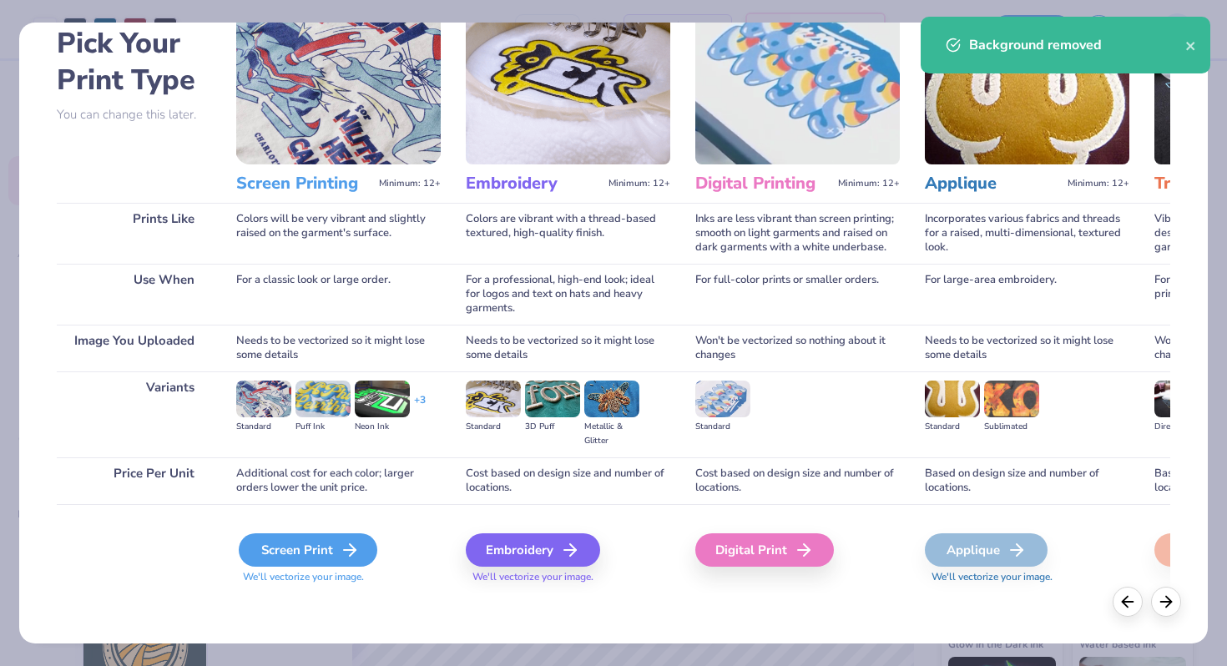
click at [313, 552] on div "Screen Print" at bounding box center [308, 549] width 139 height 33
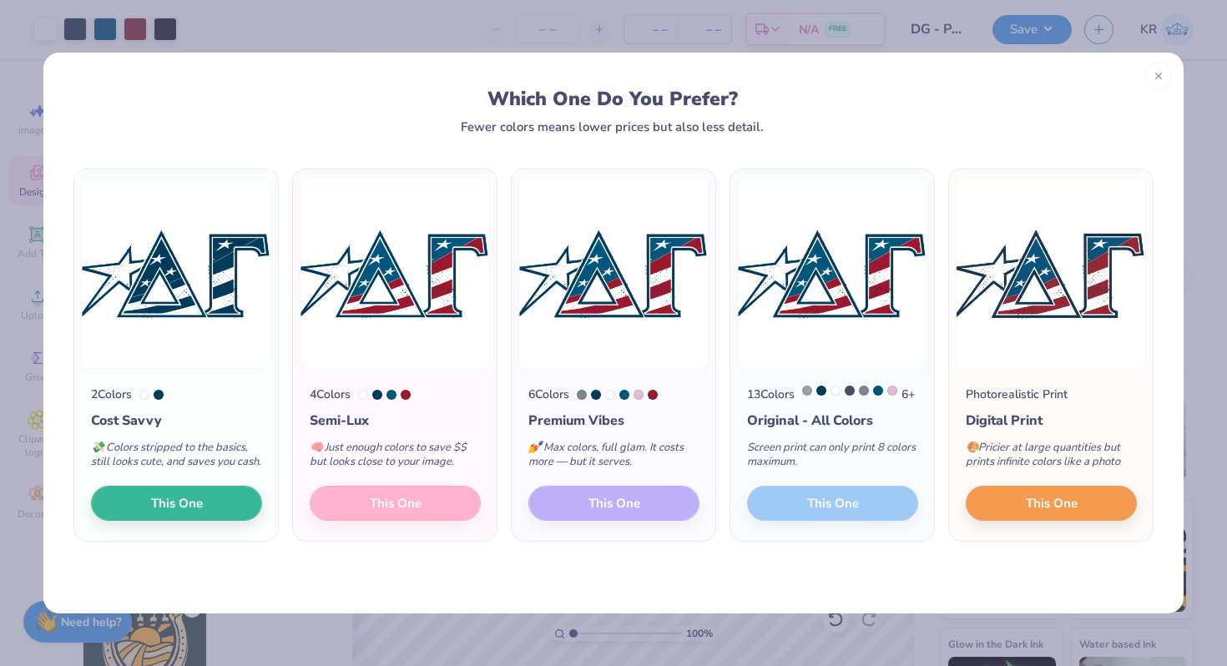
click at [409, 521] on div "4 Colors Semi-Lux 🧠 Just enough colors to save $$ but looks close to your image…" at bounding box center [395, 455] width 204 height 172
click at [430, 316] on img at bounding box center [395, 273] width 190 height 191
click at [1154, 78] on div at bounding box center [1158, 73] width 27 height 27
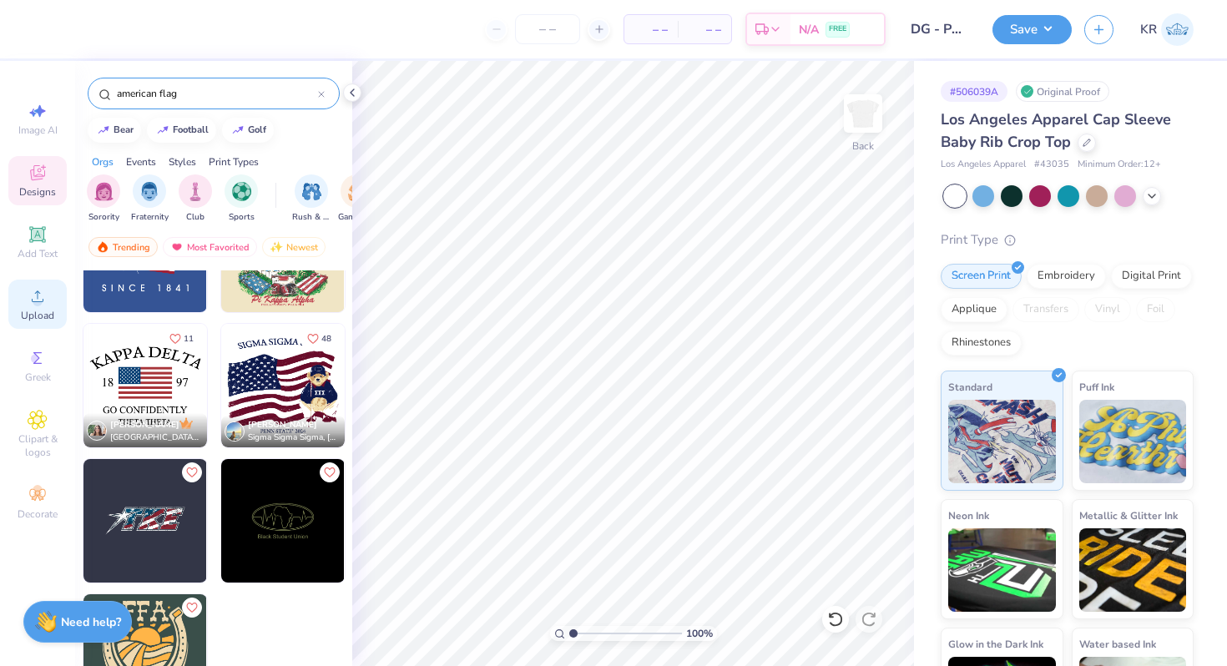
click at [33, 301] on icon at bounding box center [38, 296] width 12 height 12
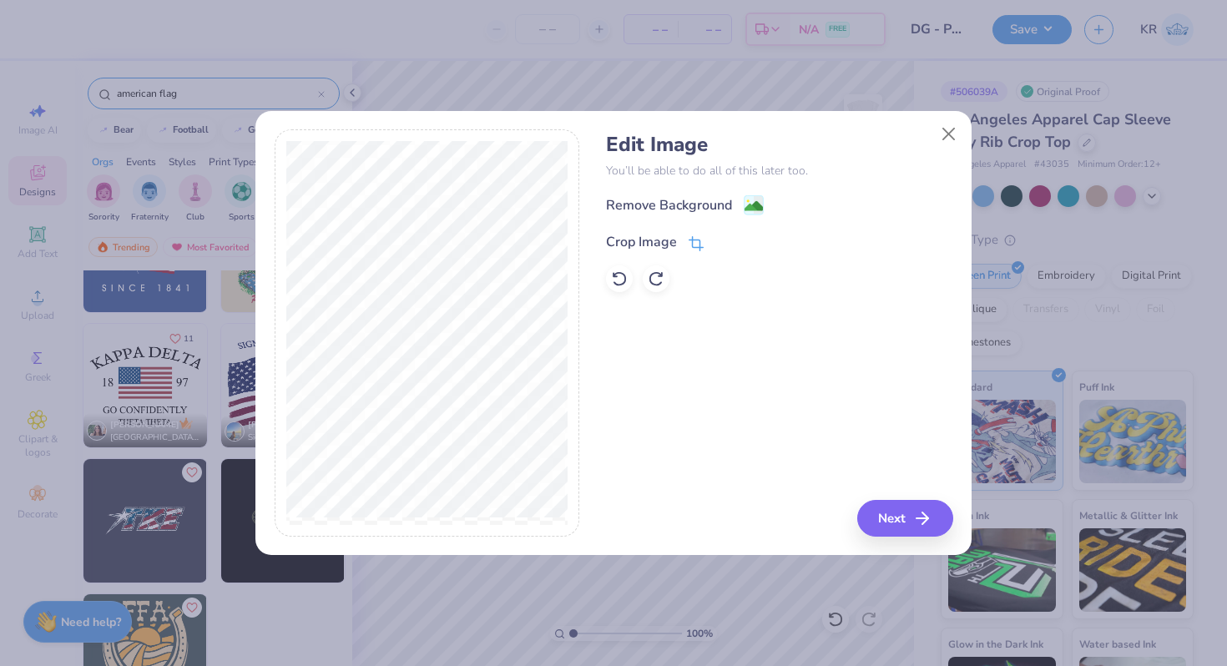
click at [699, 237] on icon at bounding box center [695, 243] width 15 height 15
click at [929, 528] on div "Edit Image You’ll be able to do all of this later too. Remove Background Crop I…" at bounding box center [779, 332] width 346 height 407
click at [919, 525] on div "Edit Image You’ll be able to do all of this later too. Remove Background Crop I…" at bounding box center [779, 332] width 346 height 407
click at [723, 244] on icon at bounding box center [724, 240] width 10 height 10
click at [749, 210] on image at bounding box center [753, 208] width 18 height 18
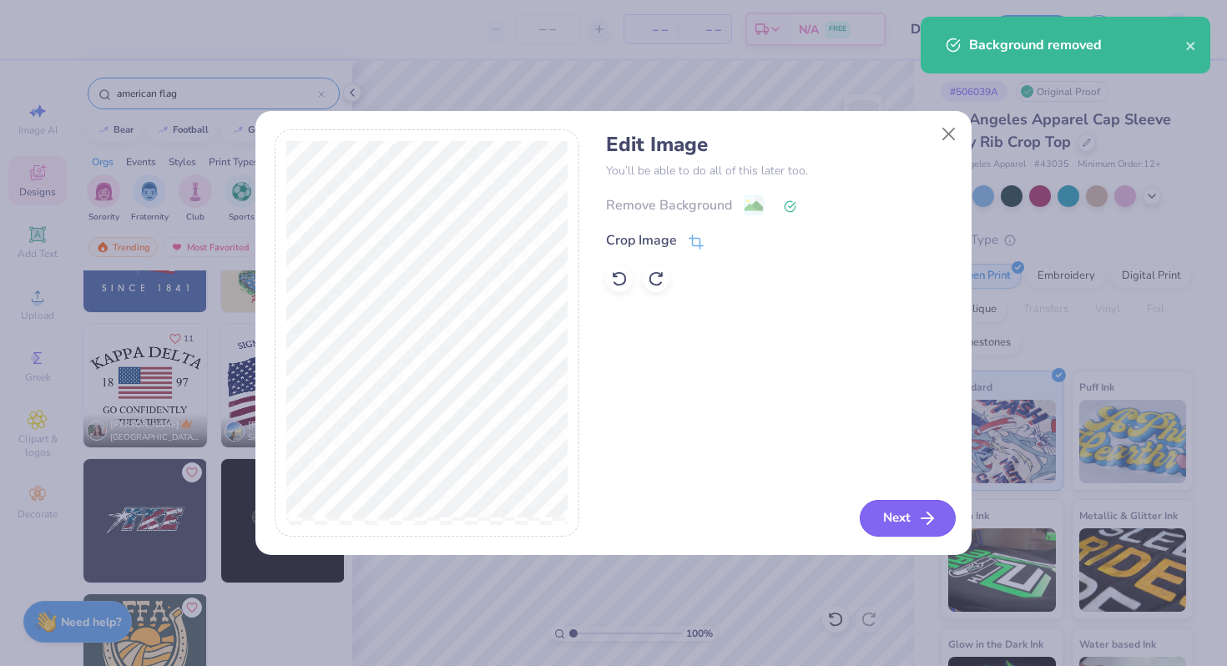
click at [890, 523] on button "Next" at bounding box center [907, 518] width 96 height 37
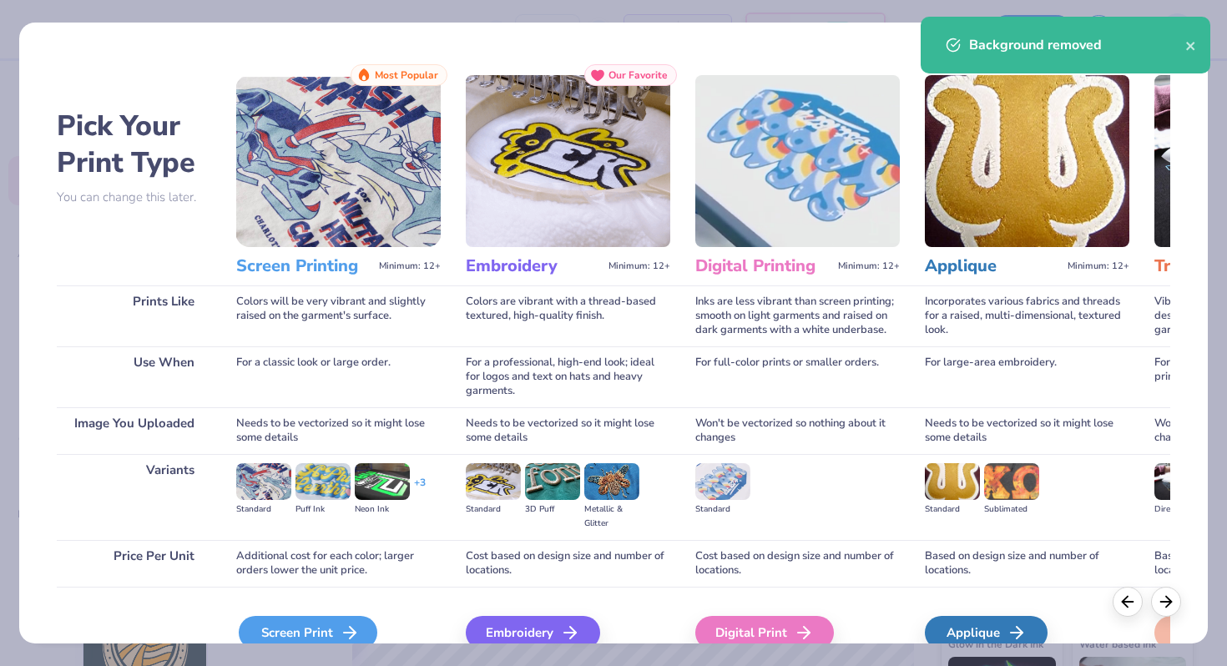
click at [320, 632] on div "Screen Print" at bounding box center [308, 632] width 139 height 33
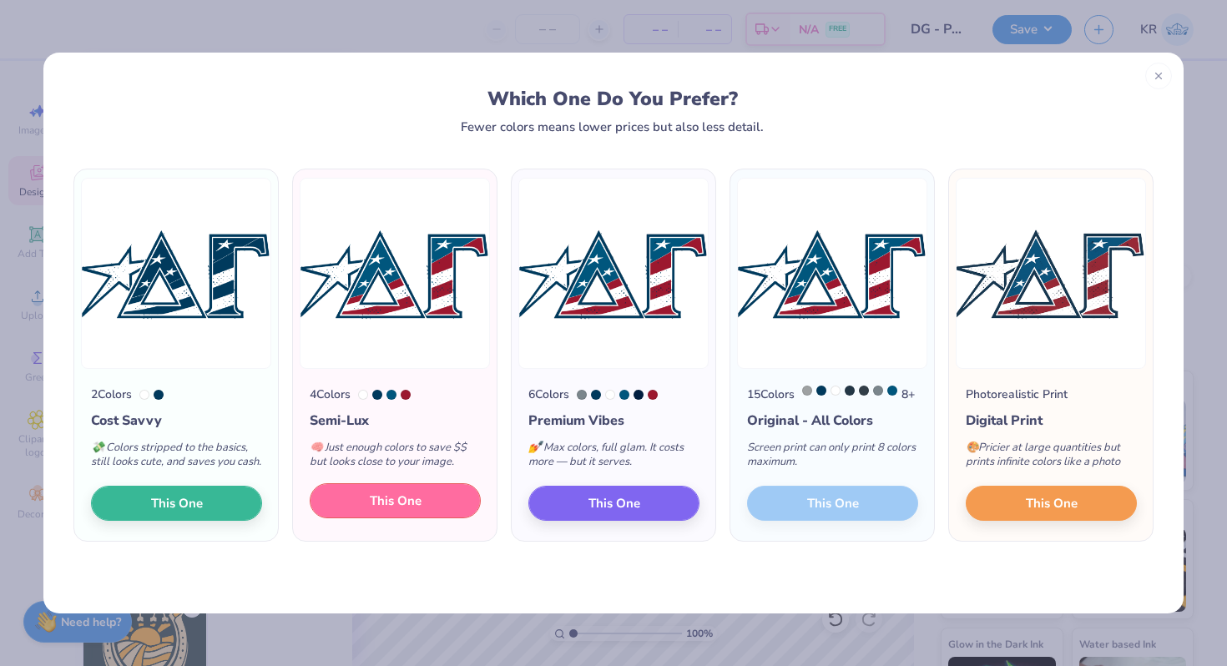
click at [436, 515] on button "This One" at bounding box center [395, 500] width 171 height 35
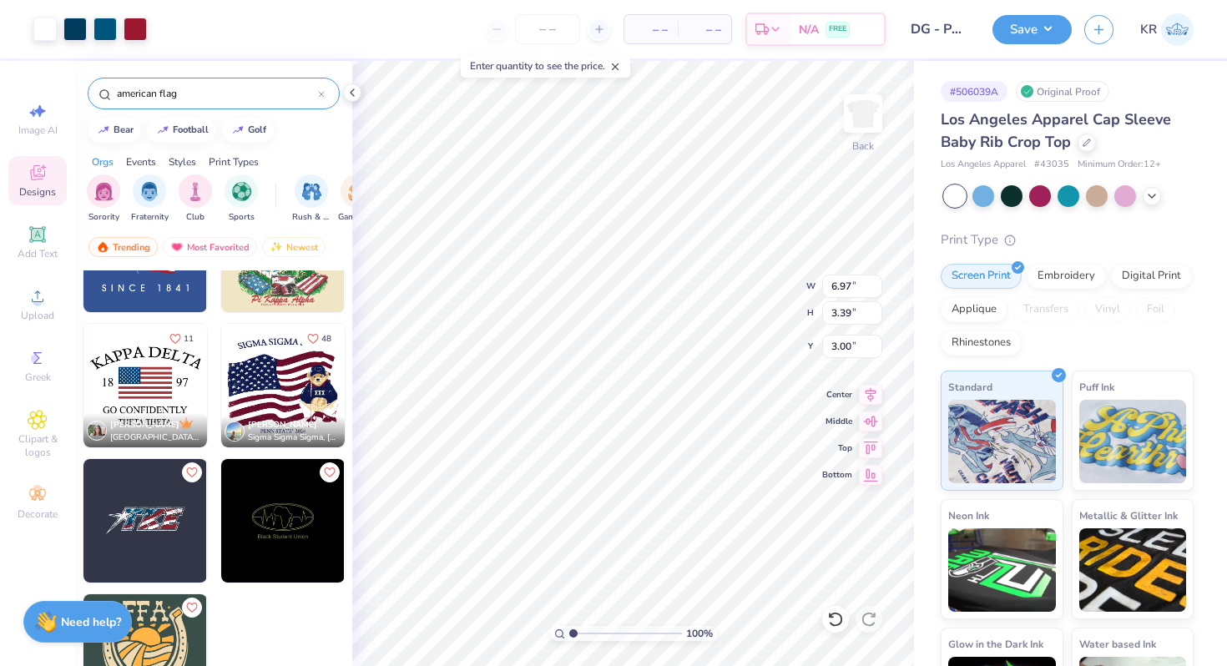
type input "3.00"
type input "3.95"
type input "1.92"
type input "3.21"
type input "1.56"
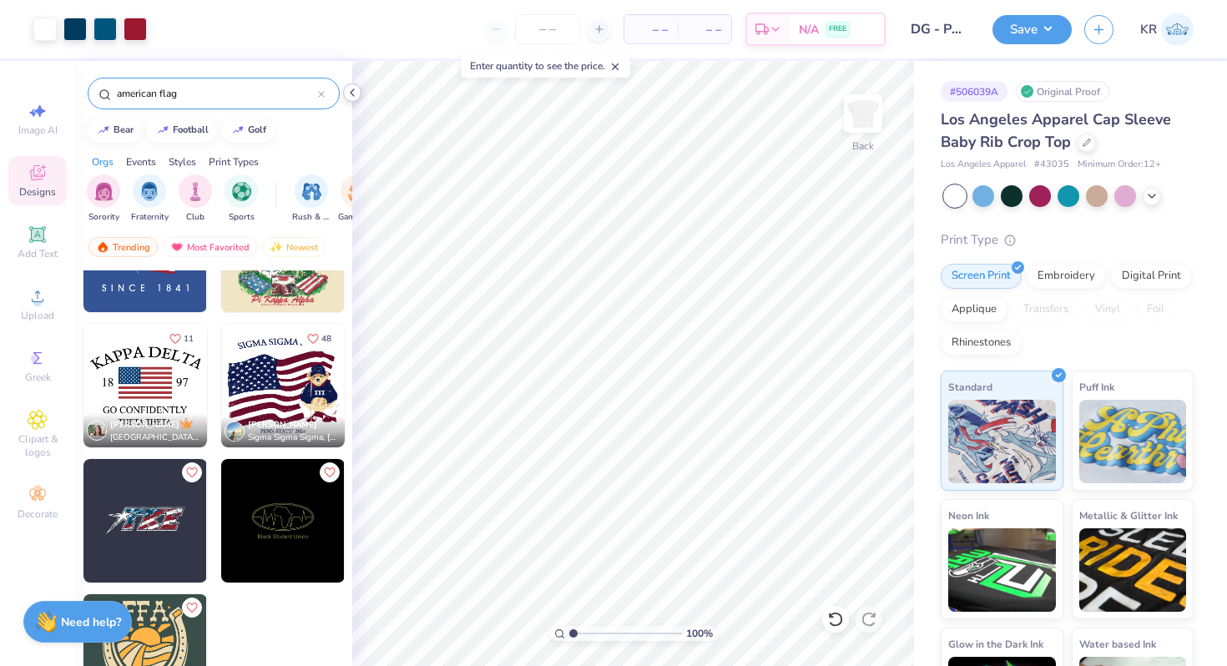
click at [351, 98] on icon at bounding box center [351, 92] width 13 height 13
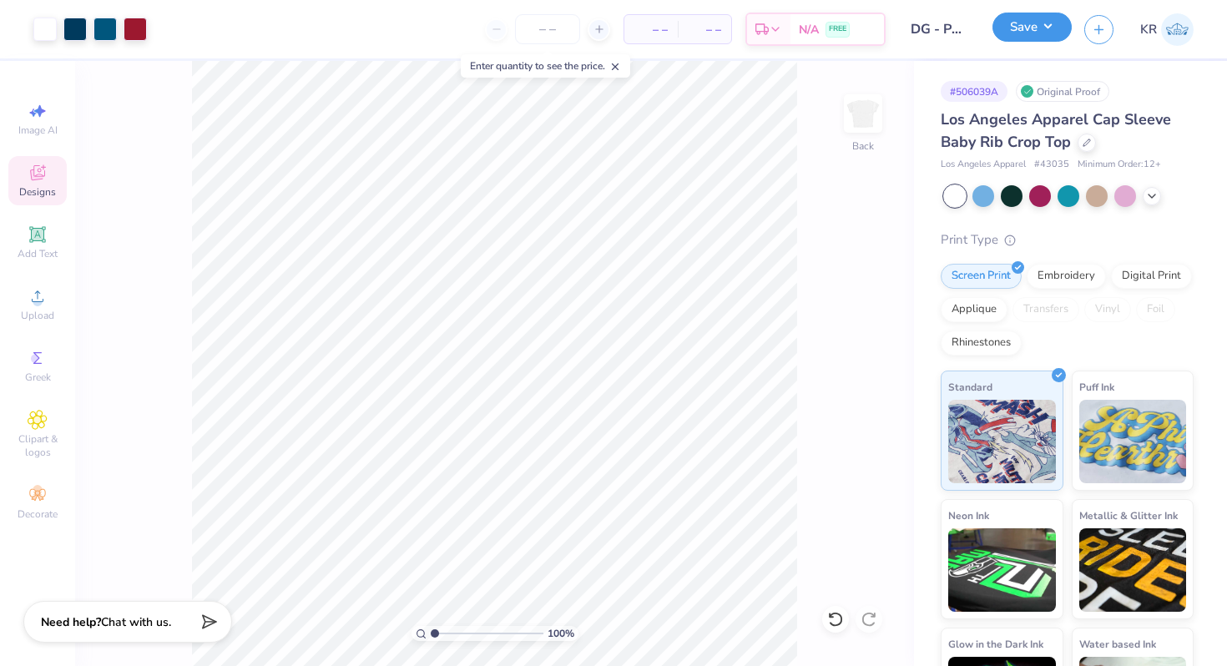
click at [1021, 26] on button "Save" at bounding box center [1031, 27] width 79 height 29
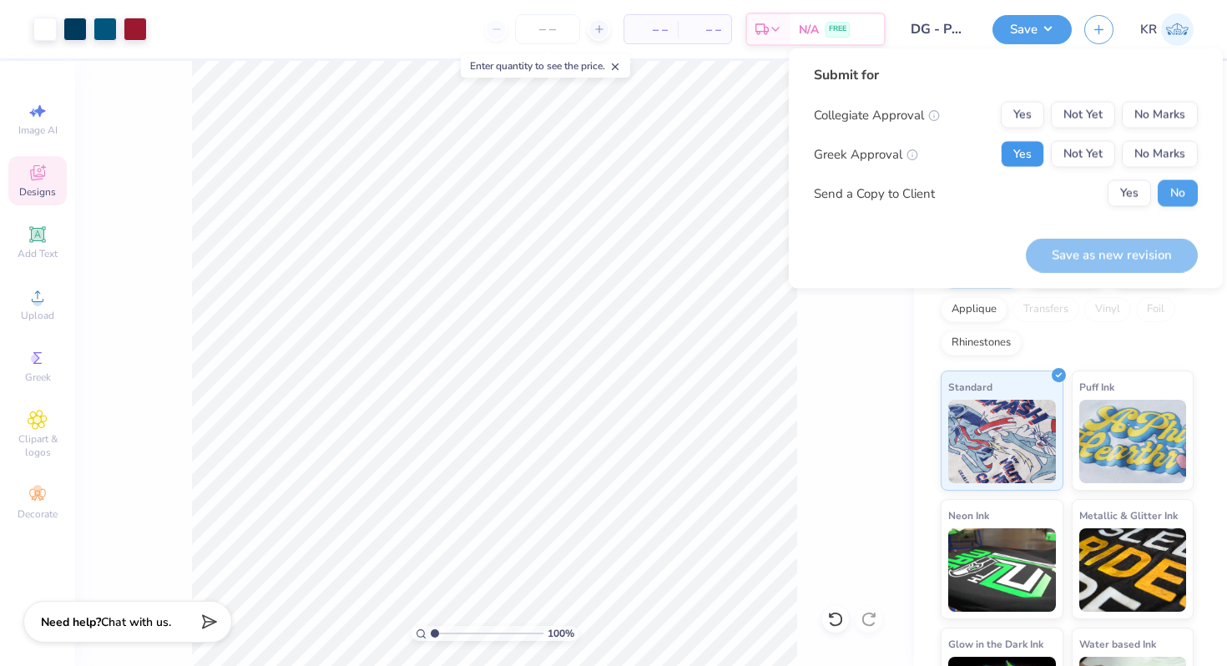
click at [1013, 148] on button "Yes" at bounding box center [1021, 154] width 43 height 27
click at [1136, 129] on div "Collegiate Approval Yes Not Yet No Marks Greek Approval Yes Not Yet No Marks Se…" at bounding box center [1006, 154] width 384 height 105
click at [1136, 123] on button "No Marks" at bounding box center [1159, 115] width 76 height 27
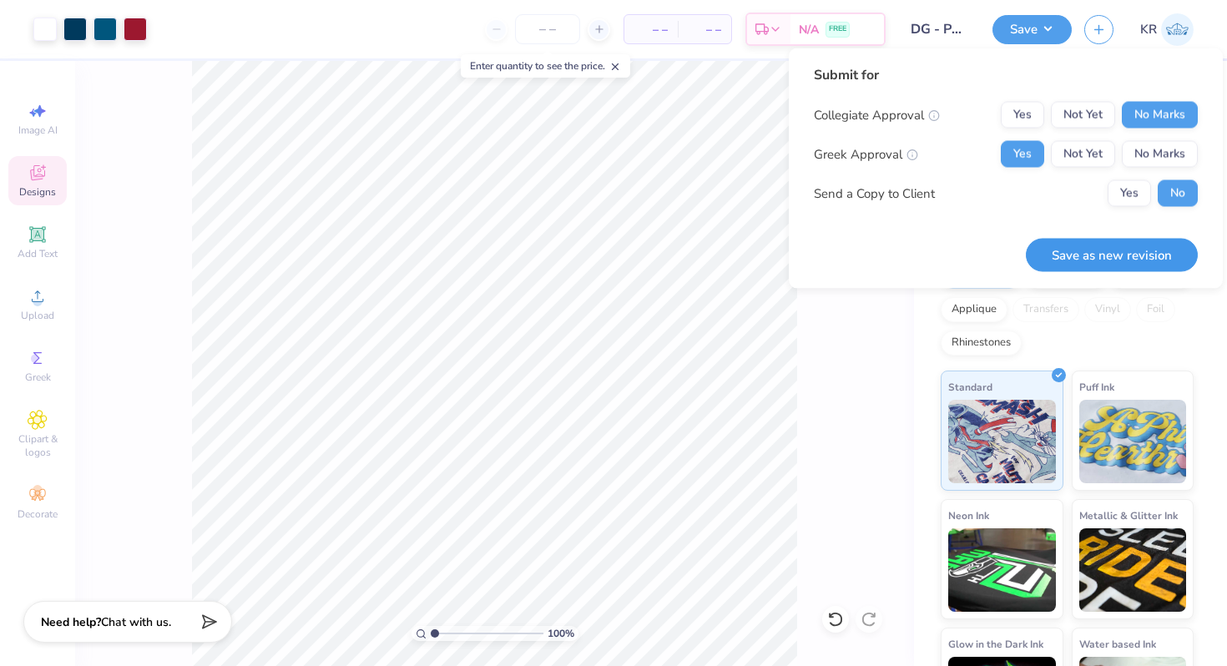
click at [1100, 256] on button "Save as new revision" at bounding box center [1111, 255] width 172 height 34
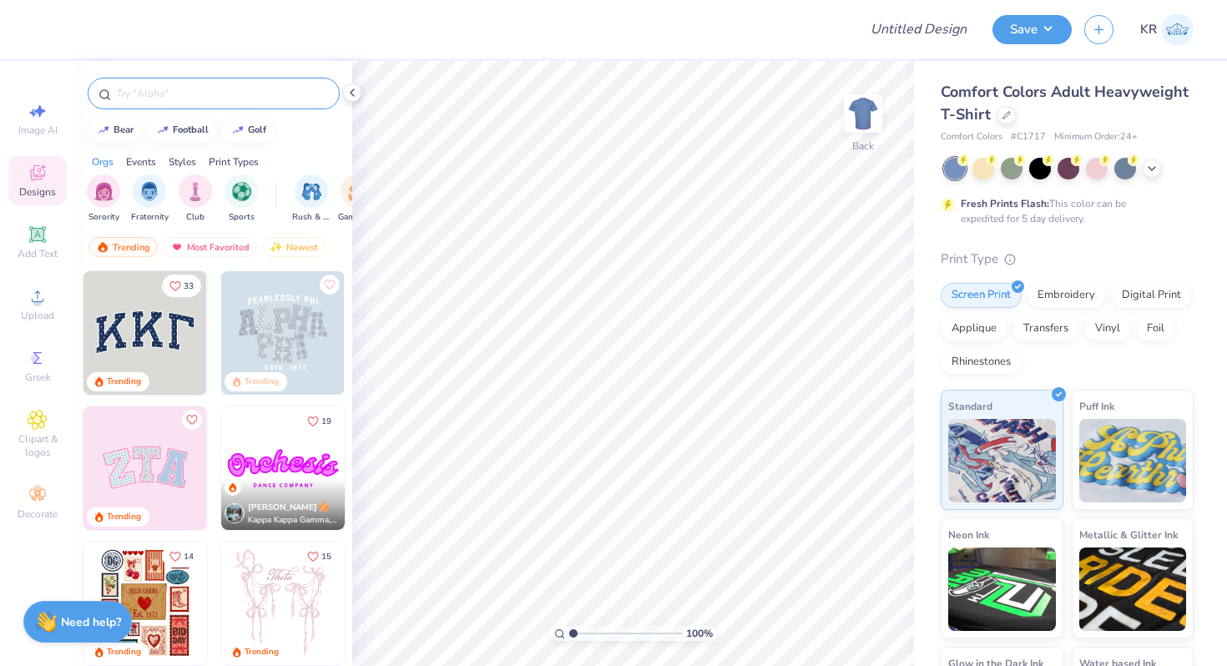
click at [156, 102] on div at bounding box center [214, 94] width 252 height 32
click at [149, 88] on input "text" at bounding box center [222, 93] width 214 height 17
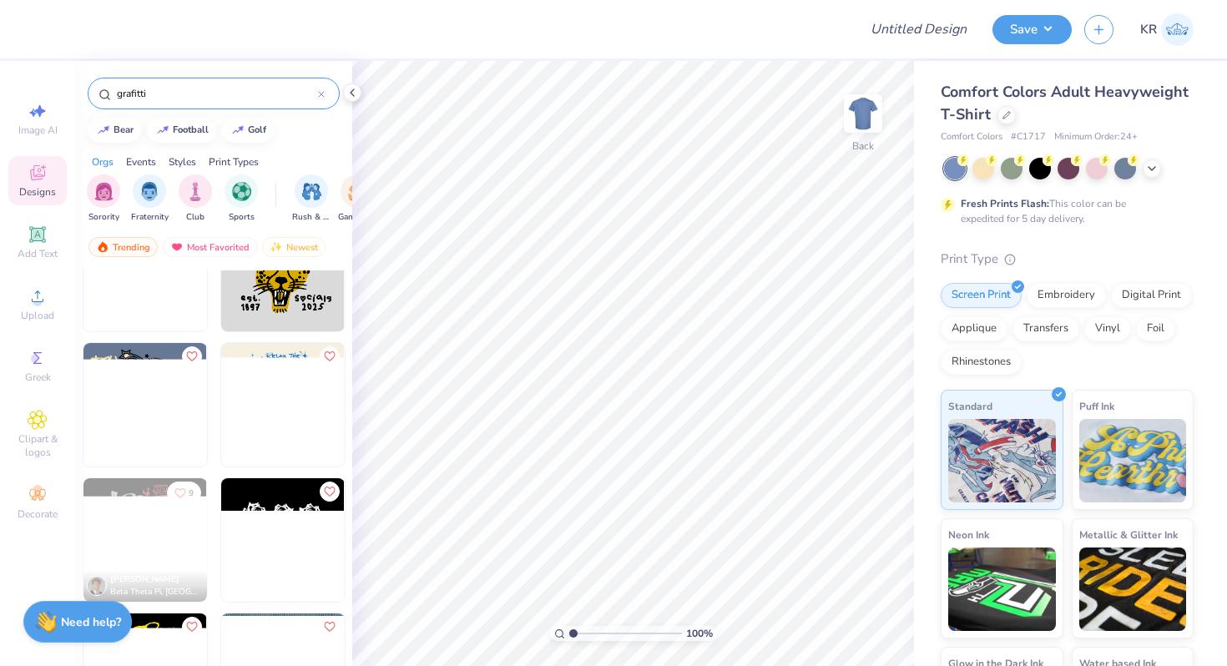
scroll to position [488, 0]
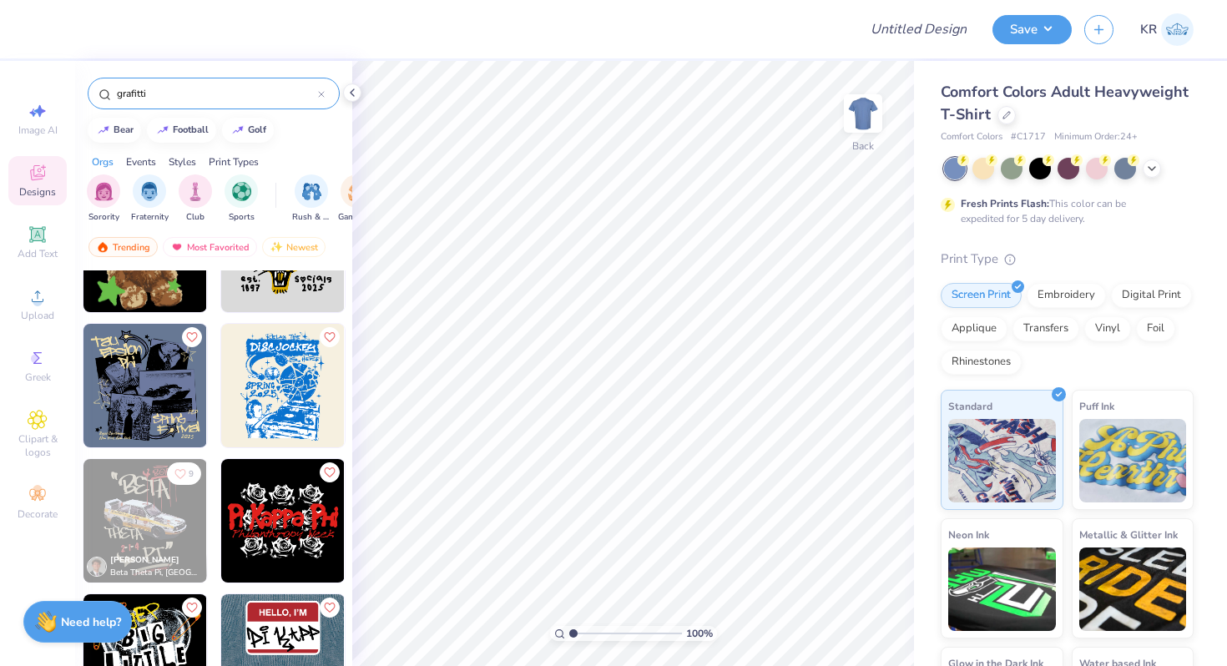
type input "grafitti"
click at [325, 90] on div "grafitti" at bounding box center [214, 94] width 252 height 32
click at [318, 94] on icon at bounding box center [321, 94] width 7 height 7
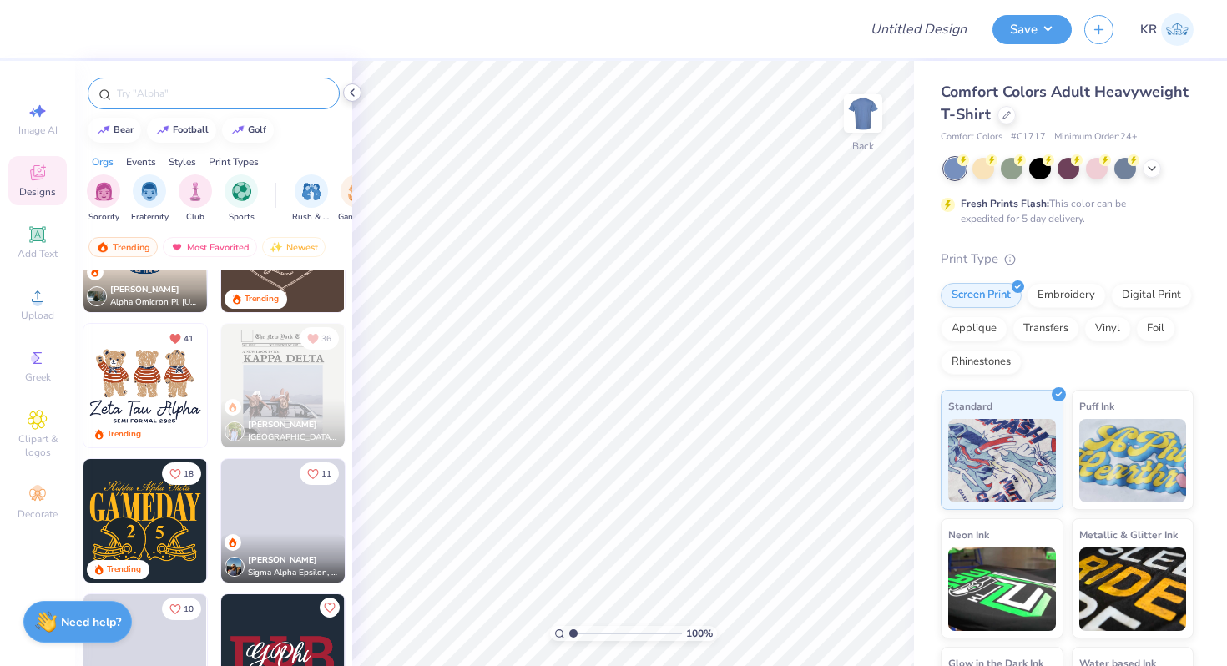
click at [350, 98] on icon at bounding box center [351, 92] width 13 height 13
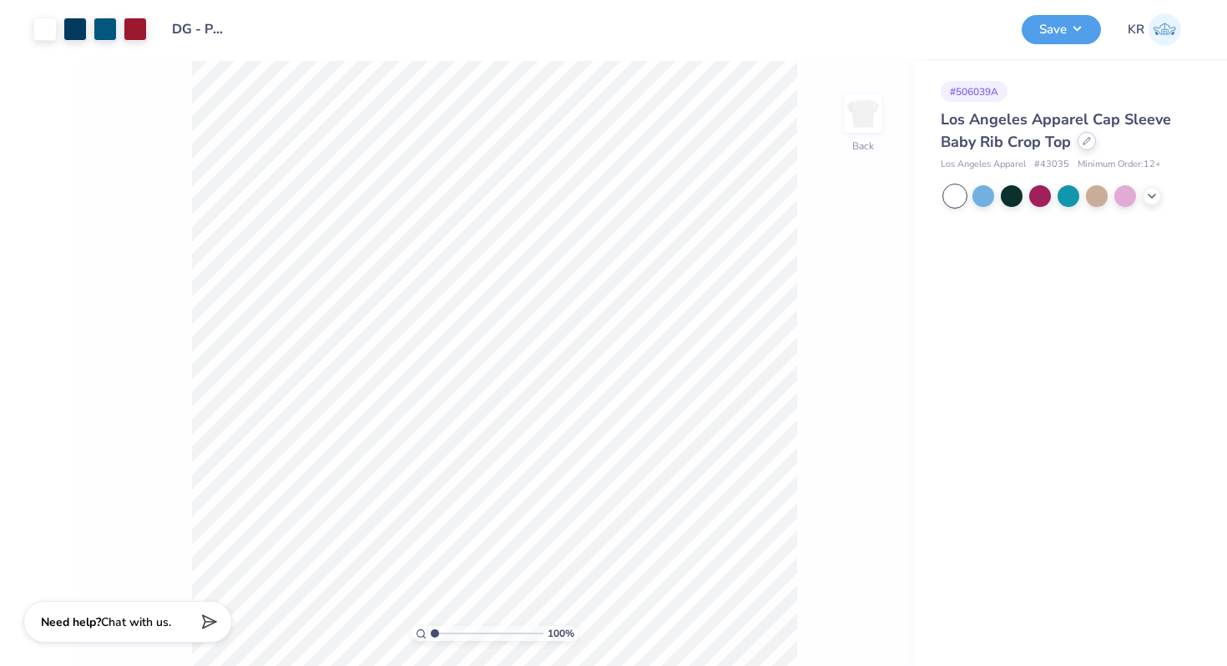
click at [1086, 150] on div at bounding box center [1086, 141] width 18 height 18
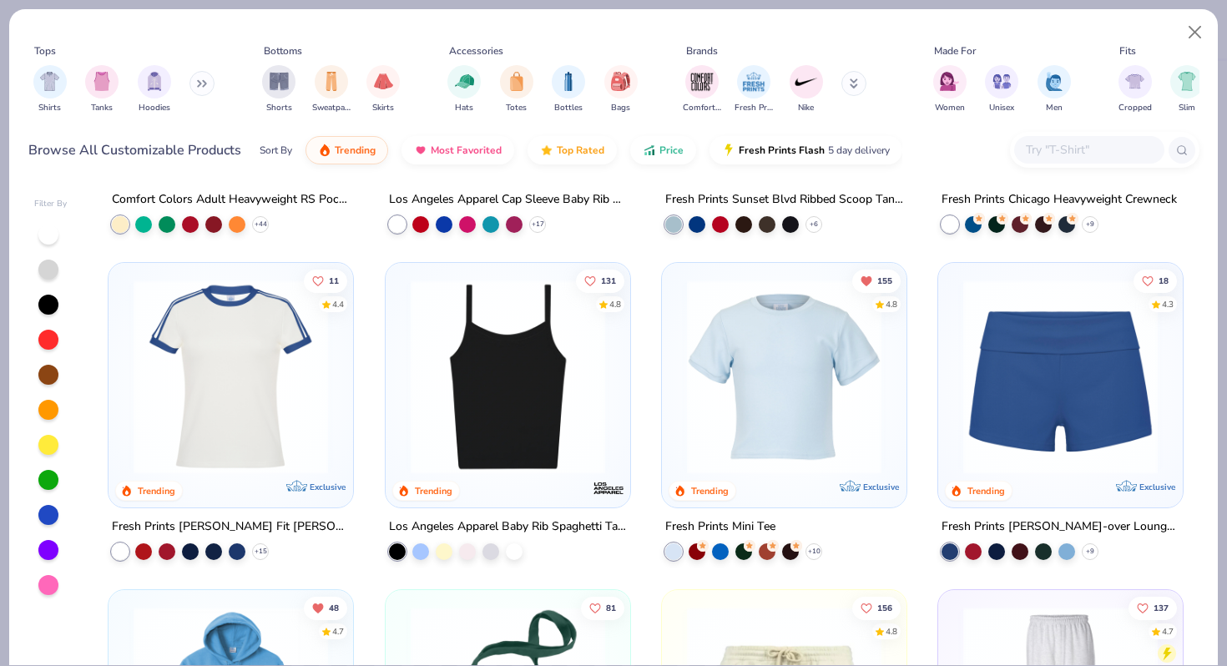
scroll to position [1253, 0]
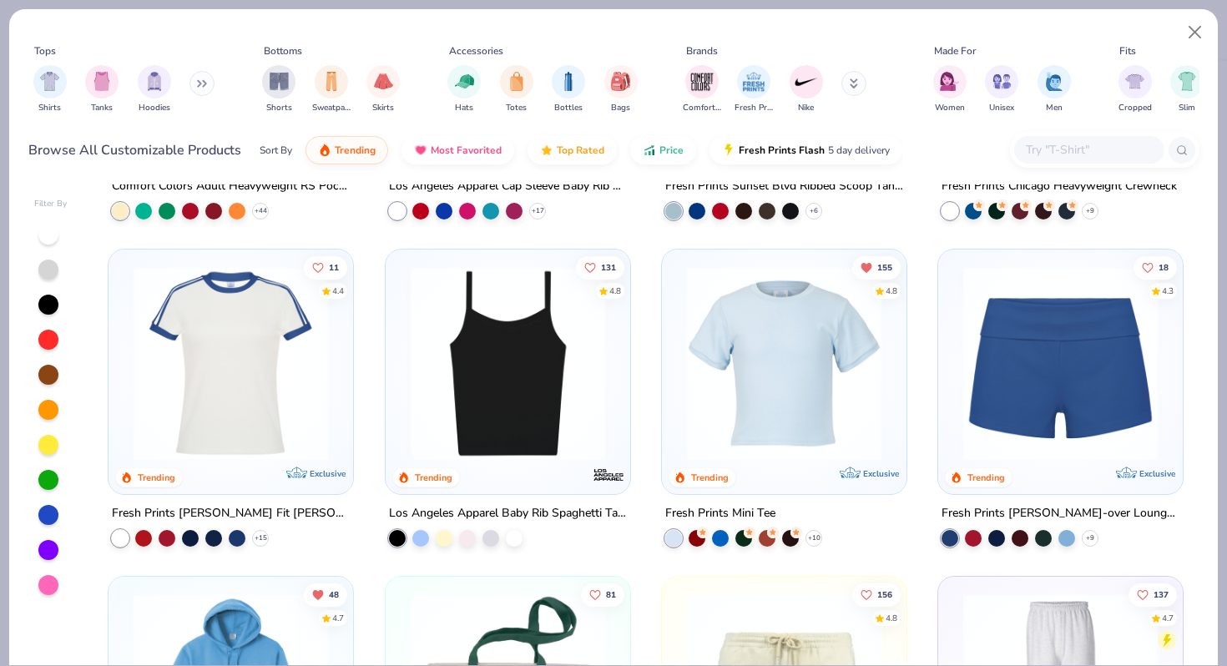
click at [532, 412] on img at bounding box center [507, 363] width 211 height 194
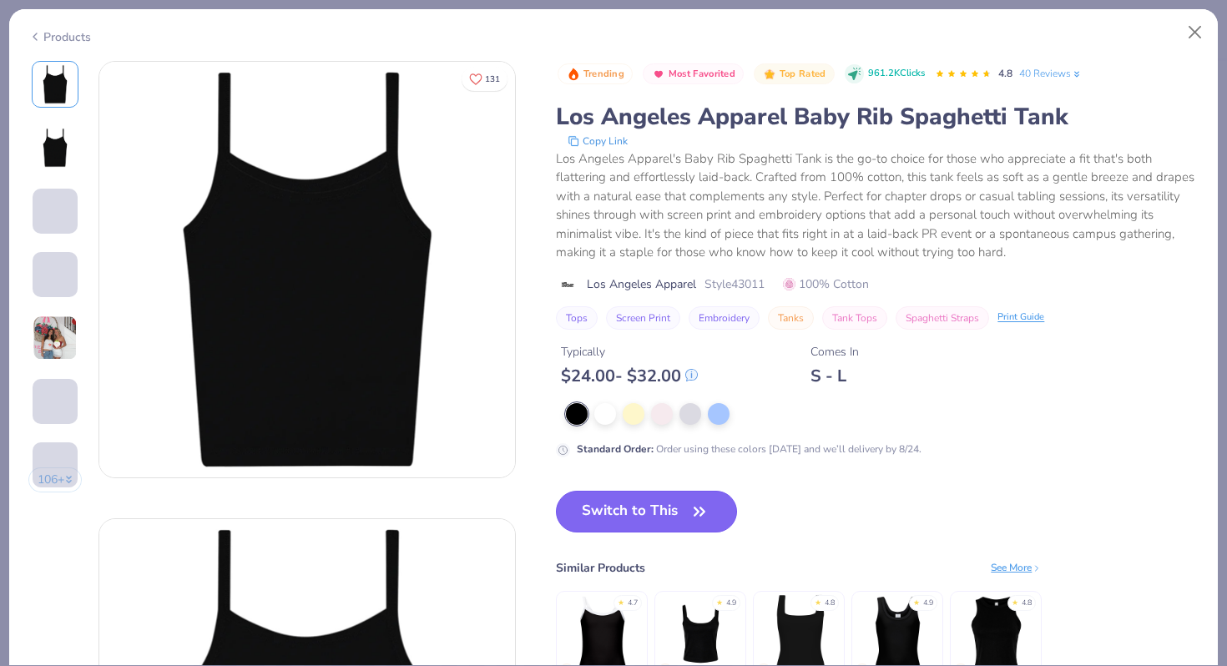
click at [662, 508] on button "Switch to This" at bounding box center [646, 512] width 181 height 42
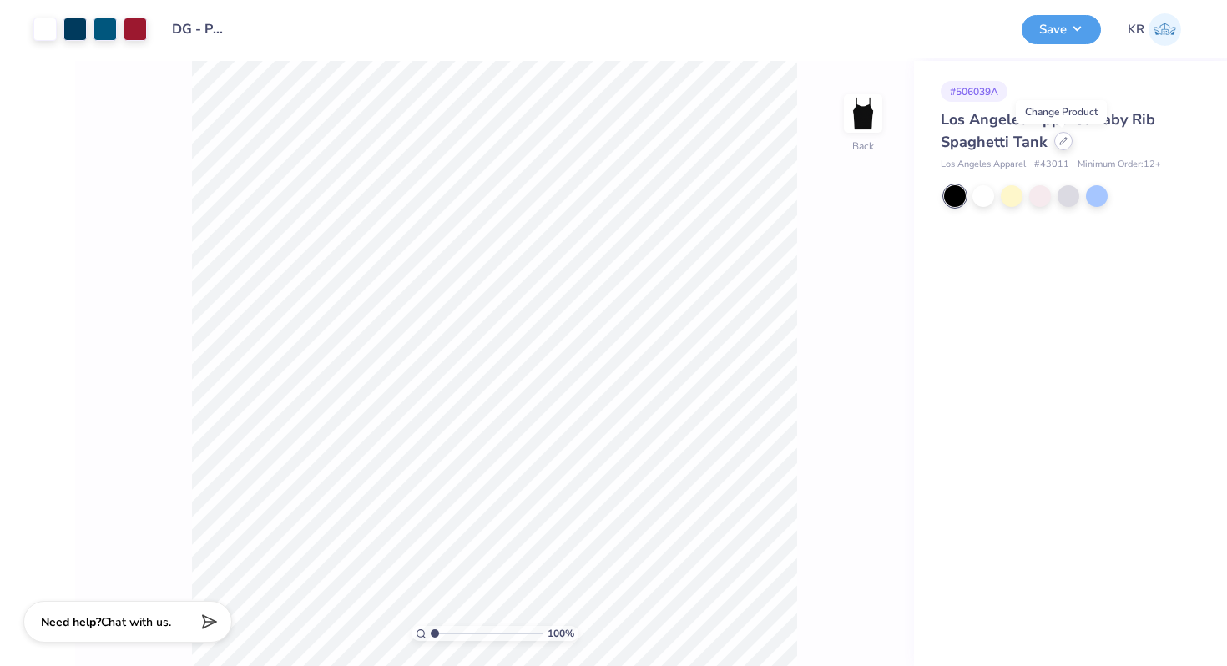
click at [1059, 143] on icon at bounding box center [1063, 141] width 8 height 8
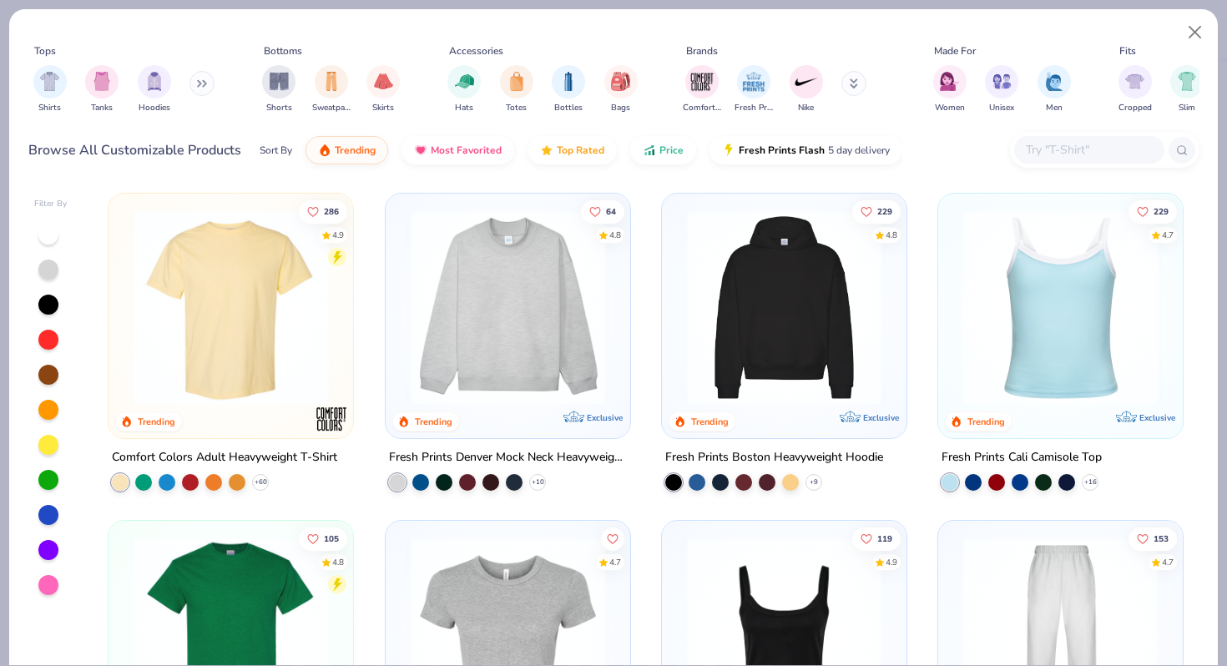
click at [335, 330] on img at bounding box center [230, 307] width 211 height 194
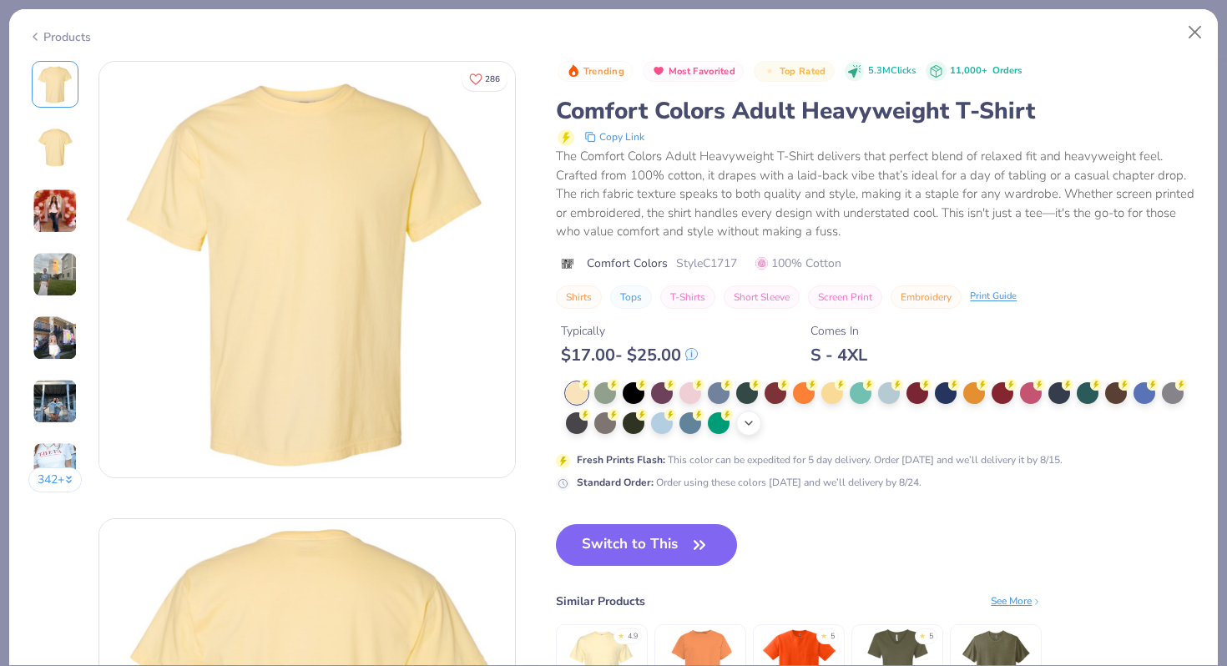
click at [739, 423] on div "+ 38" at bounding box center [748, 423] width 25 height 25
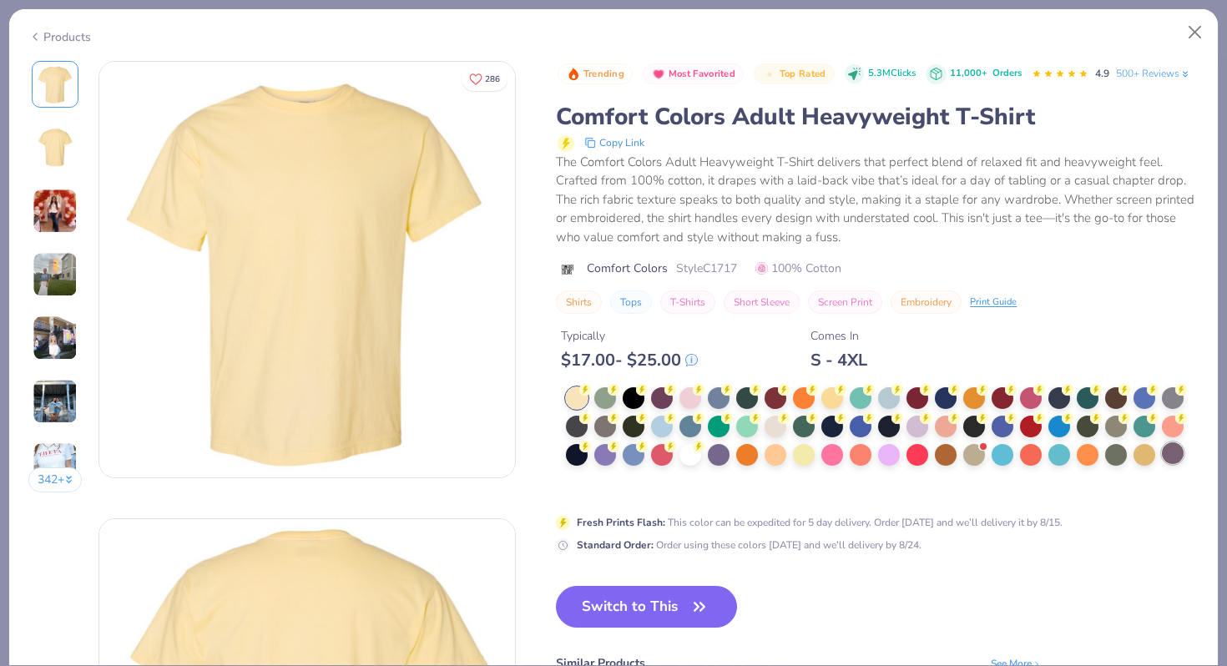
click at [1171, 457] on div at bounding box center [1172, 453] width 22 height 22
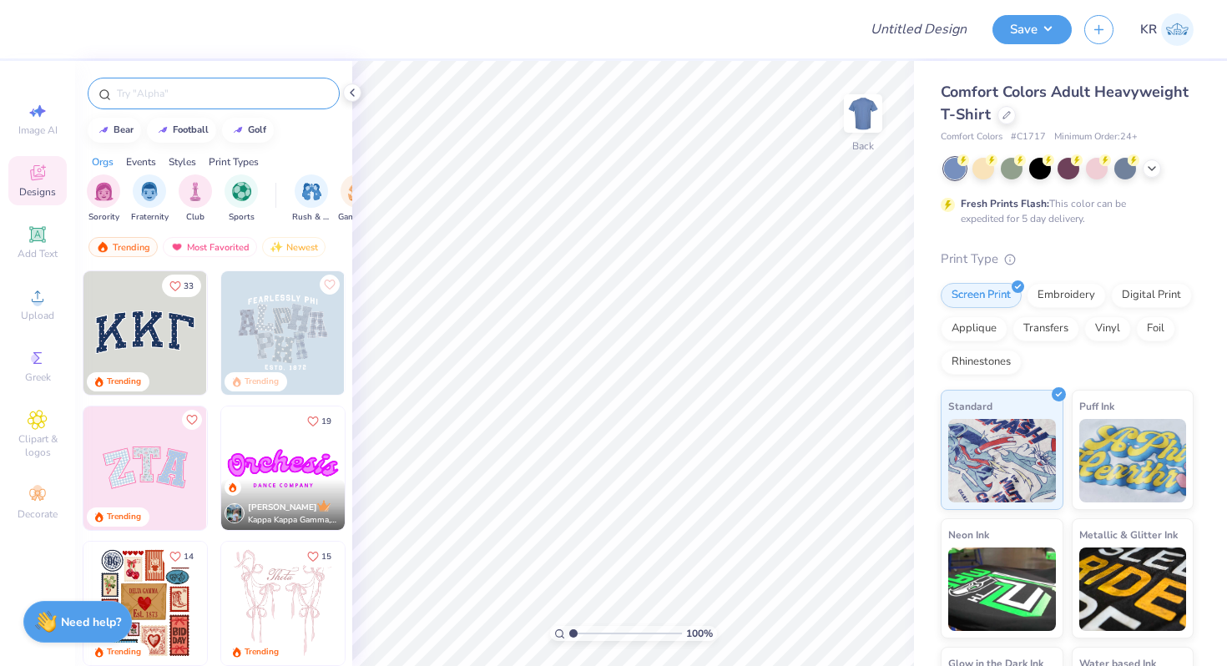
click at [174, 98] on input "text" at bounding box center [222, 93] width 214 height 17
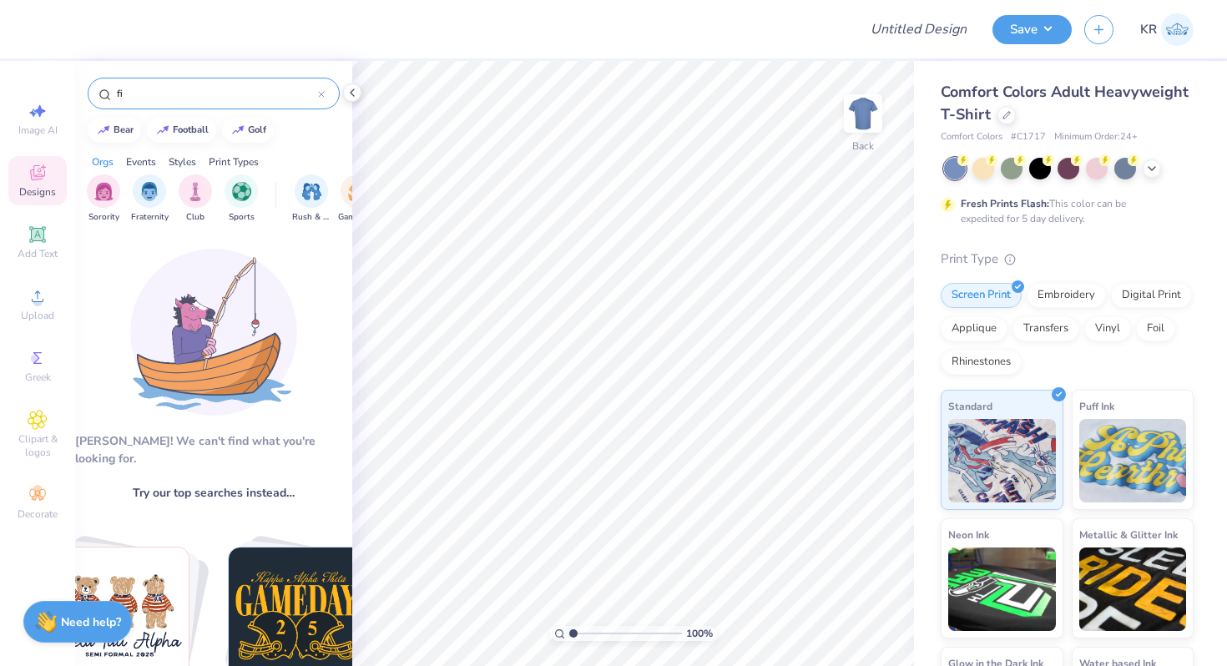
type input "f"
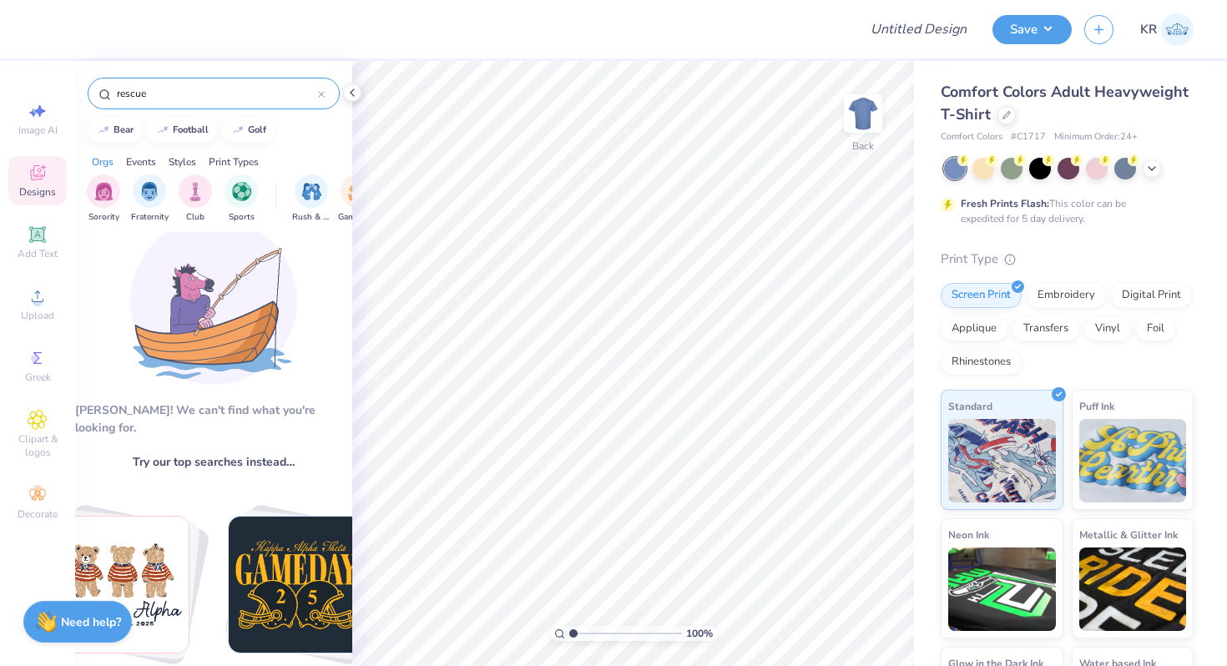
scroll to position [38, 0]
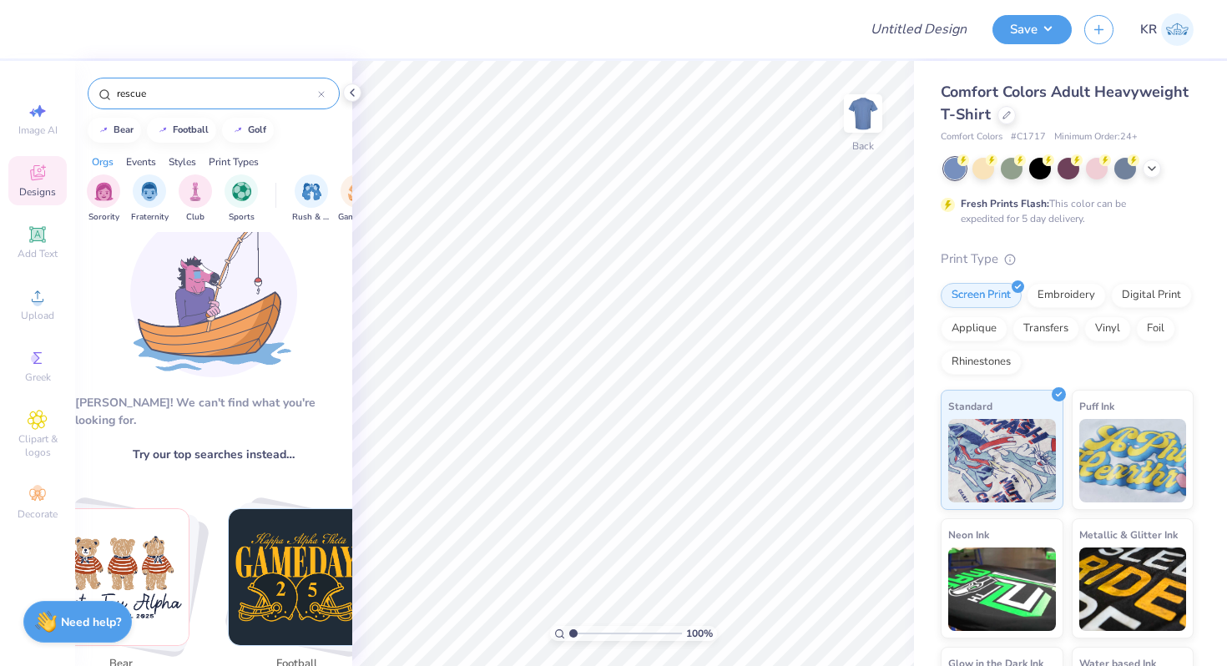
click at [248, 94] on input "rescue" at bounding box center [216, 93] width 203 height 17
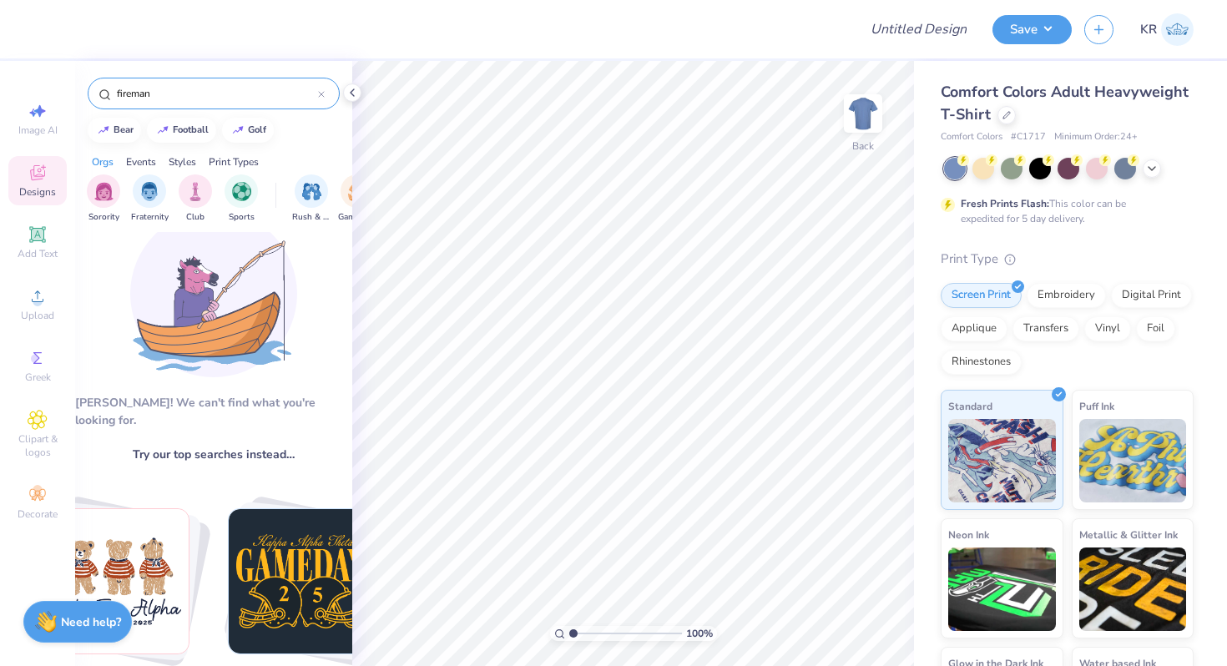
click at [265, 97] on input "fireman" at bounding box center [216, 93] width 203 height 17
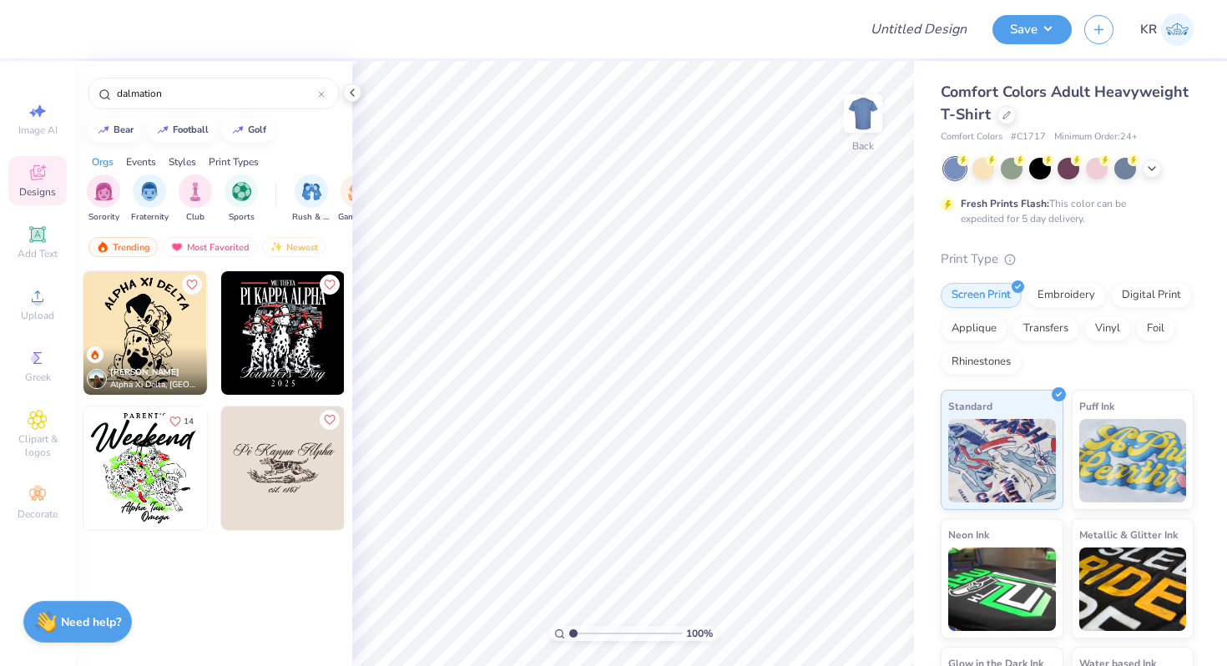
type input "dalmation"
click at [290, 322] on img at bounding box center [282, 332] width 123 height 123
click at [852, 130] on img at bounding box center [862, 113] width 67 height 67
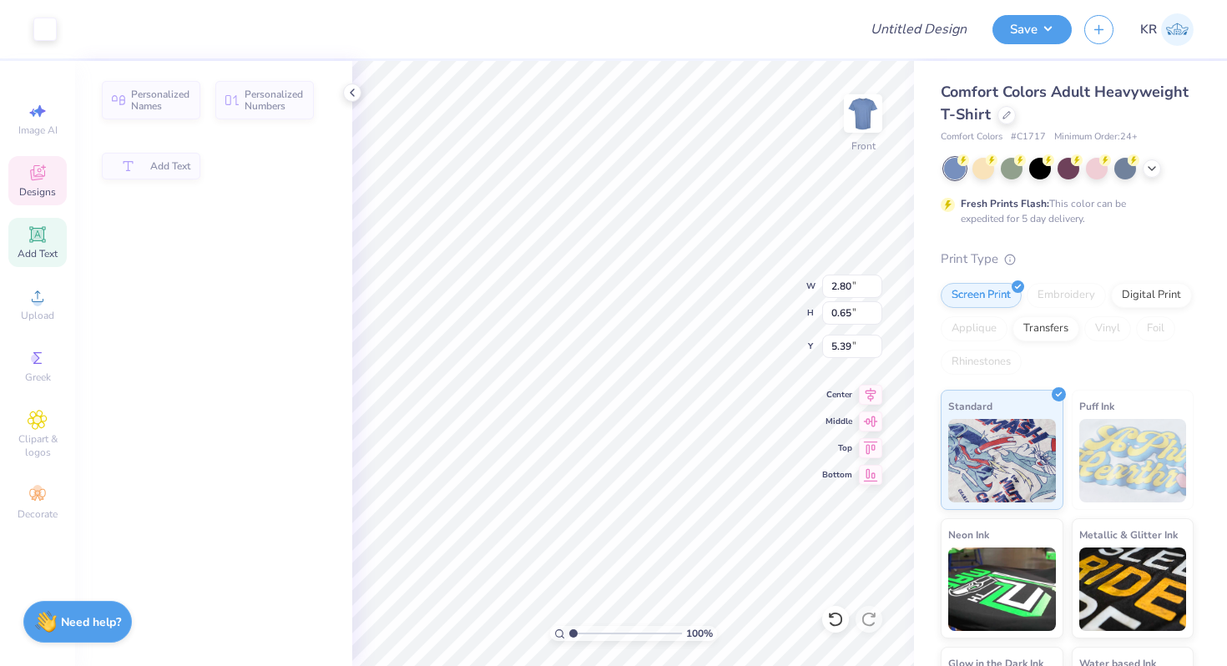
type input "2.80"
type input "0.65"
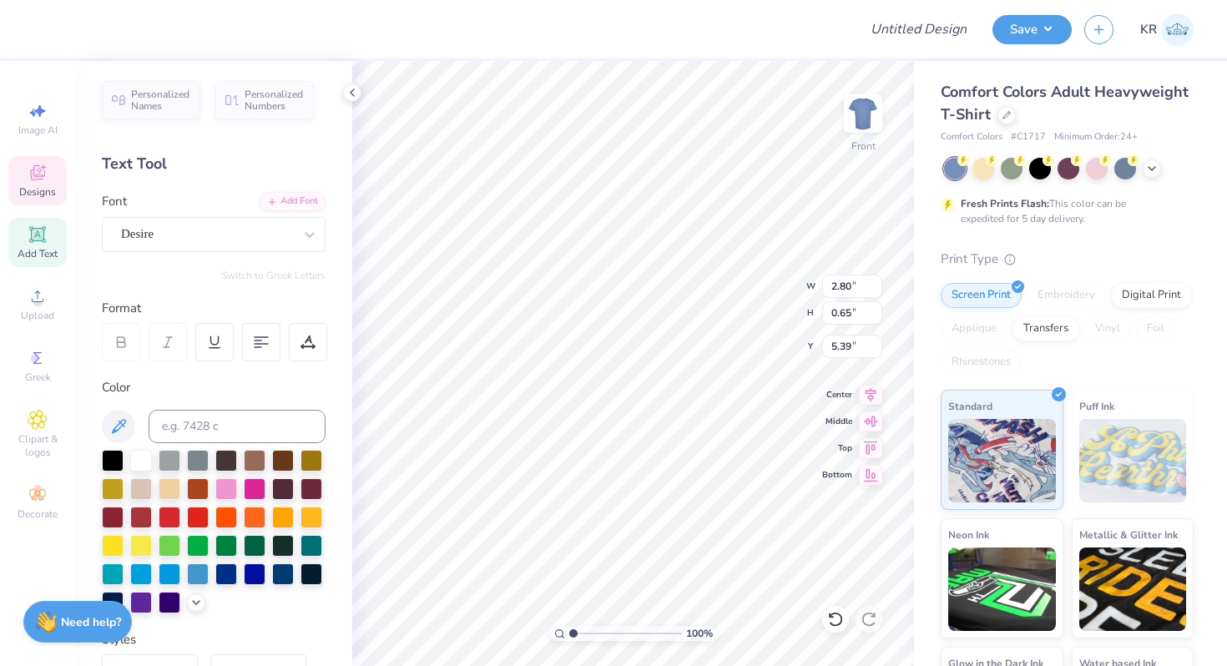
type input "5.41"
type textarea "e"
type textarea "EPSILON"
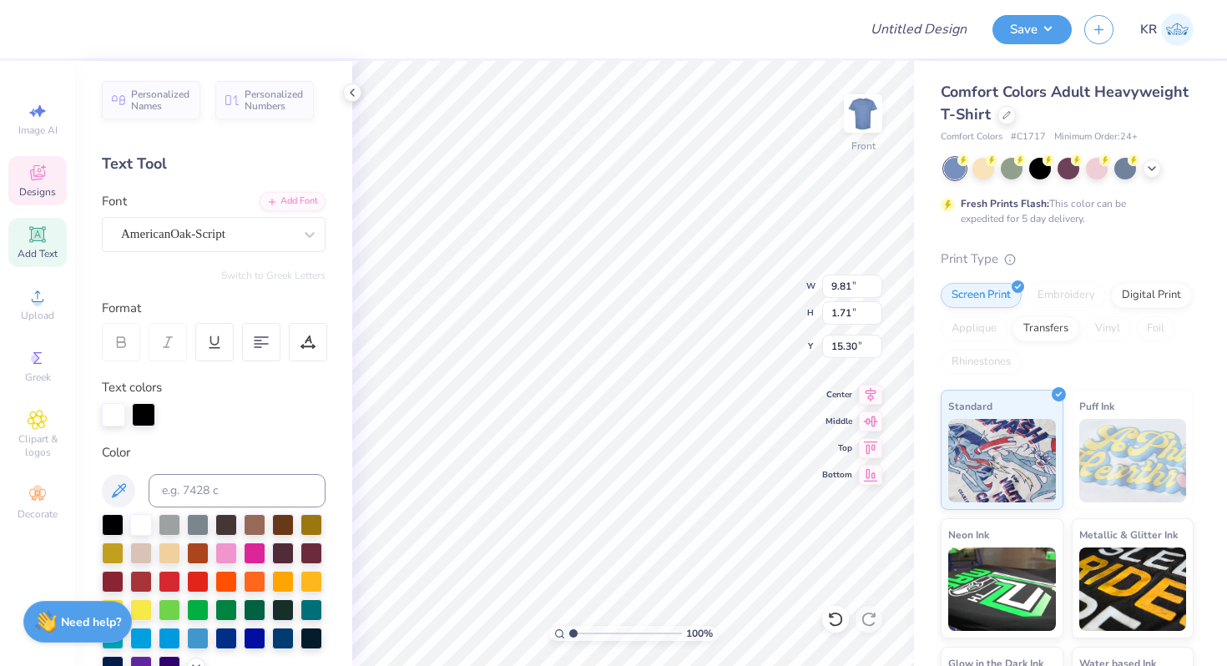
type textarea "Fireman's Challenge"
type input "15.39"
type input "11.84"
type input "1.62"
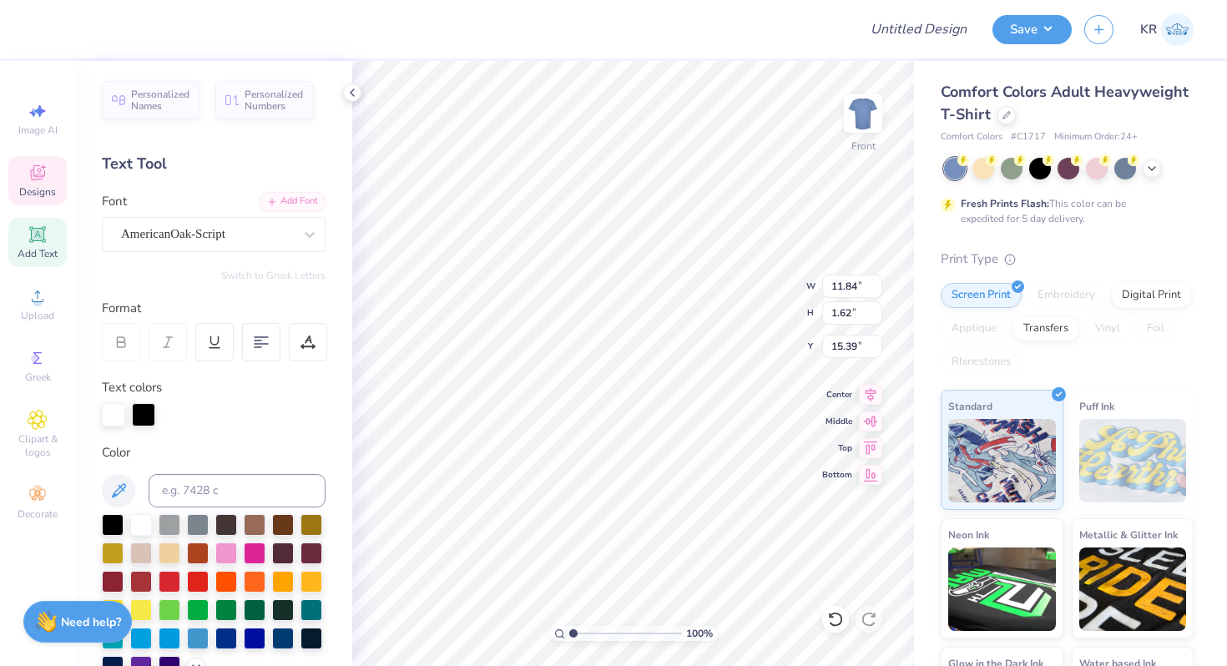
type input "15.52"
click at [863, 143] on div "Front" at bounding box center [863, 123] width 38 height 59
click at [46, 180] on icon at bounding box center [38, 173] width 20 height 20
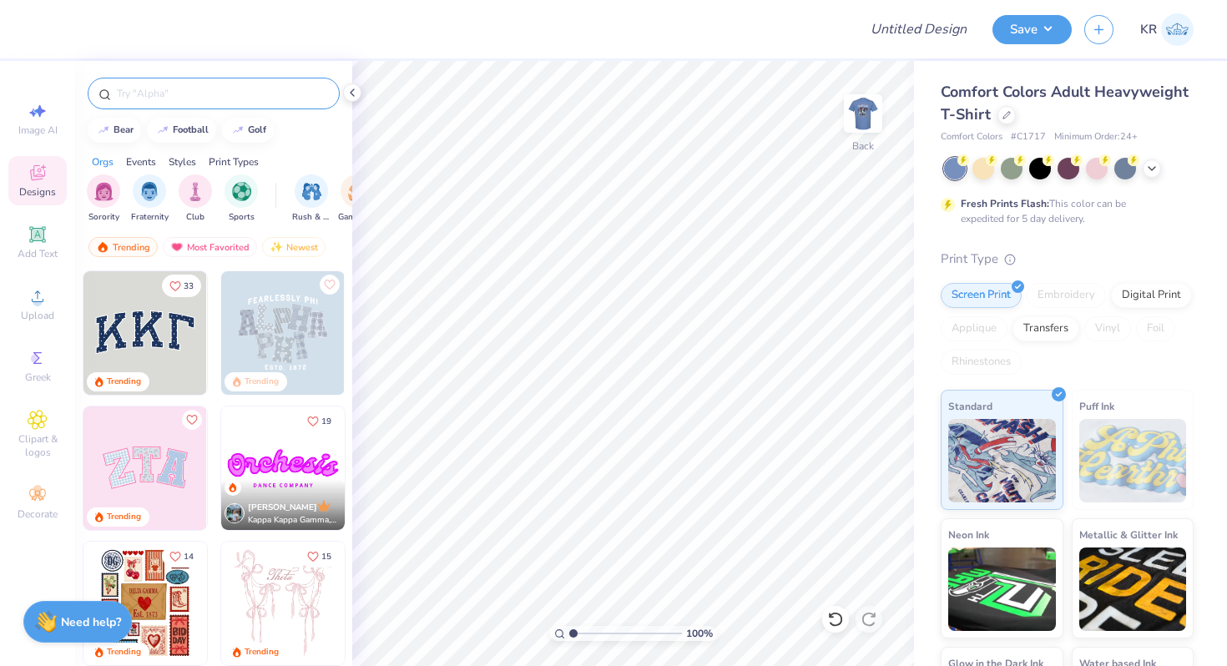
click at [194, 95] on input "text" at bounding box center [222, 93] width 214 height 17
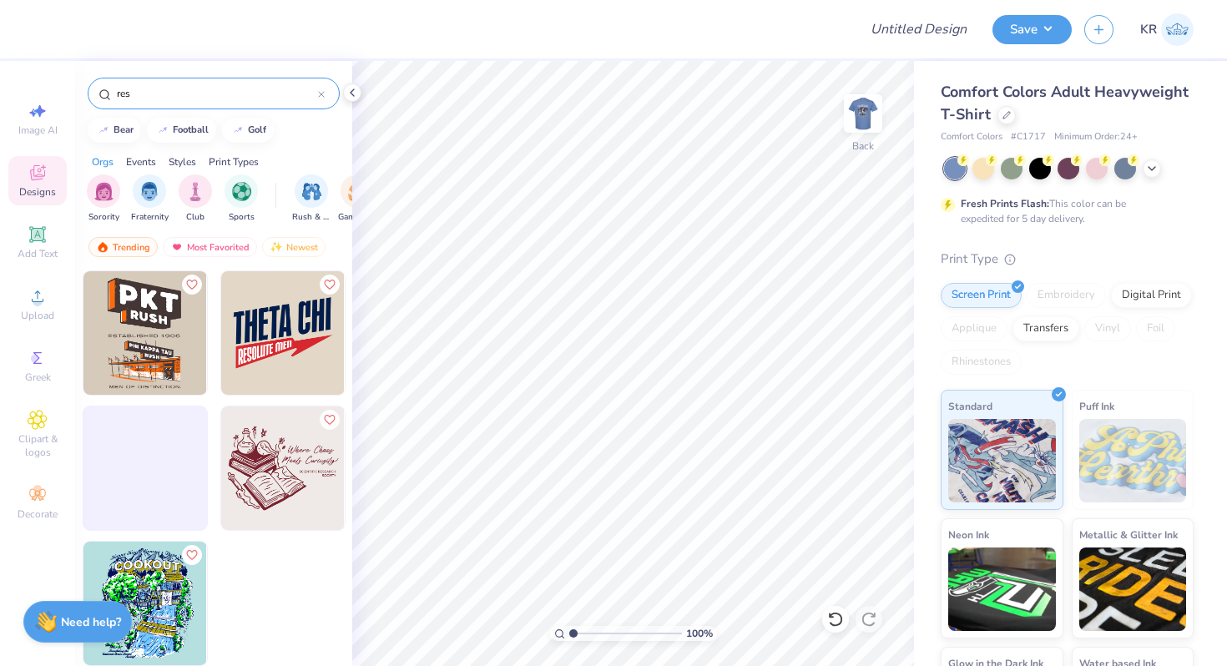
click at [209, 98] on input "res" at bounding box center [216, 93] width 203 height 17
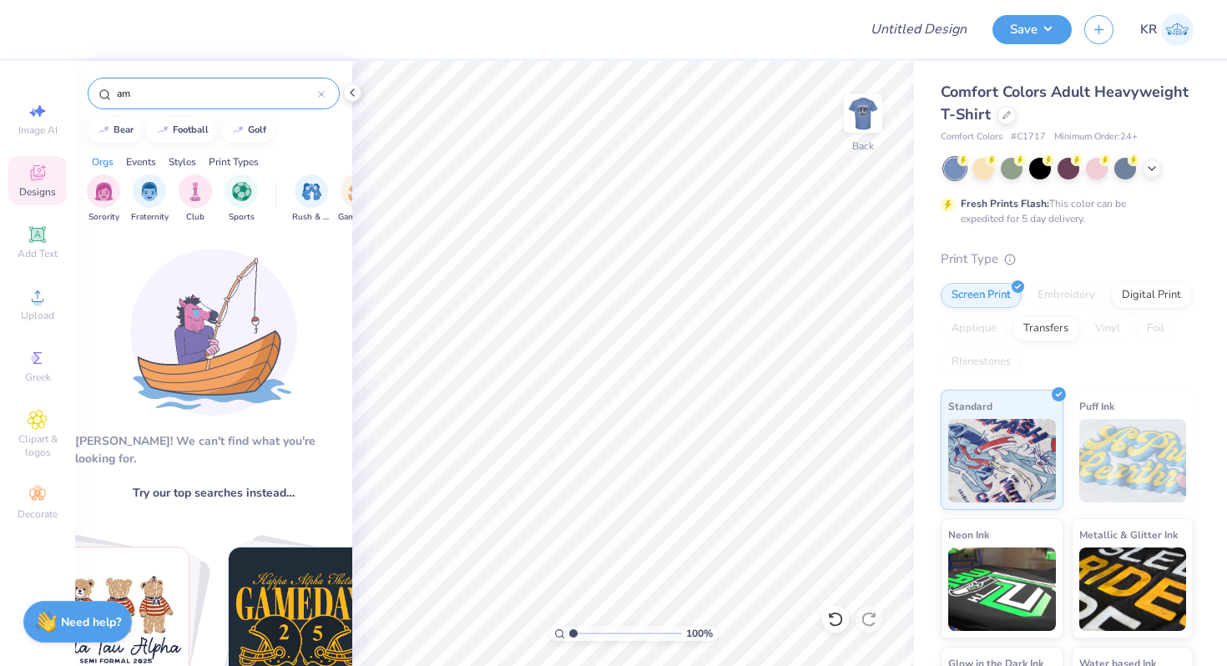
type input "a"
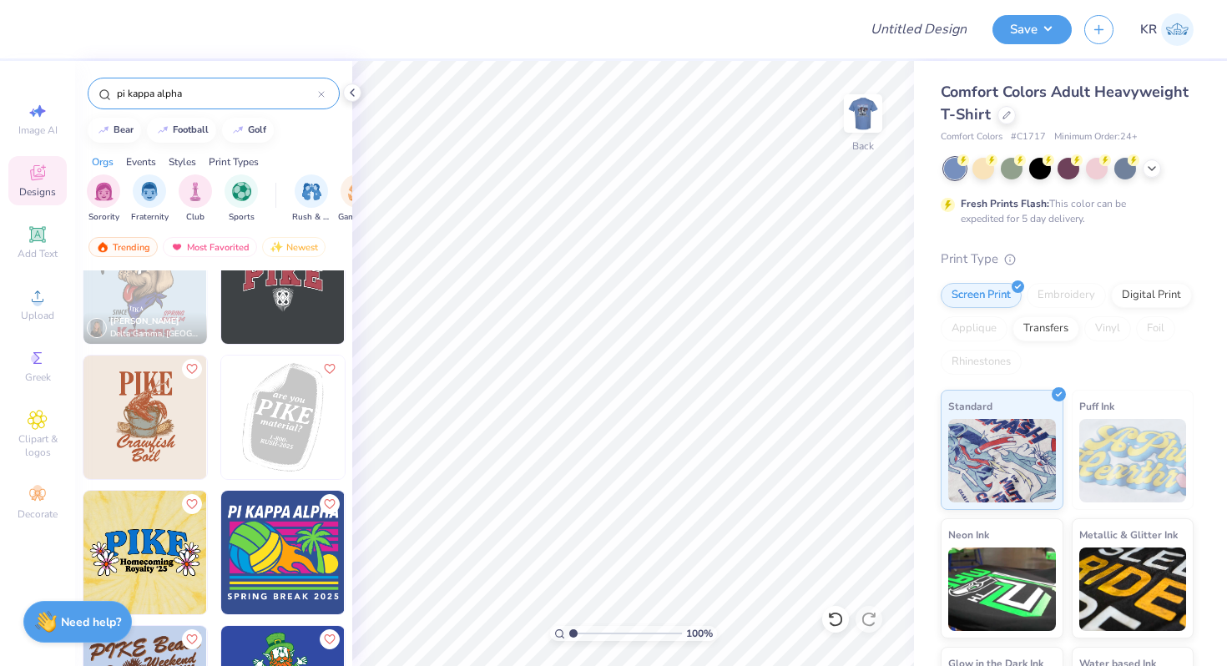
scroll to position [2639, 0]
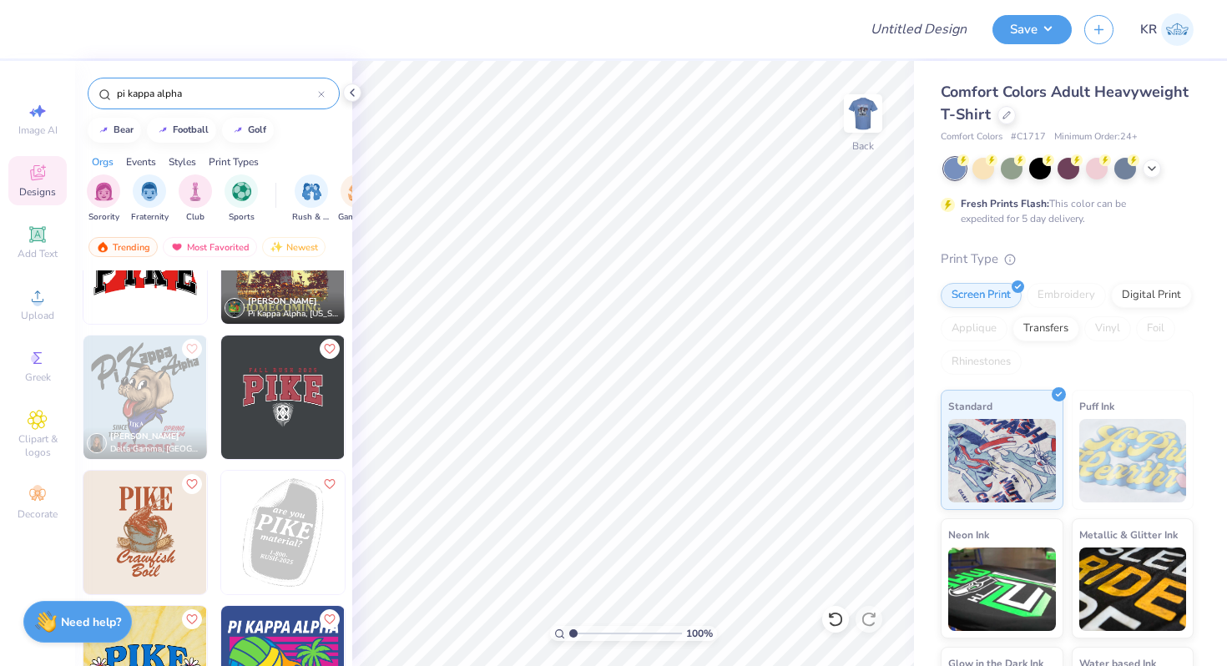
type input "pi kappa alpha"
click at [152, 309] on img at bounding box center [144, 261] width 123 height 123
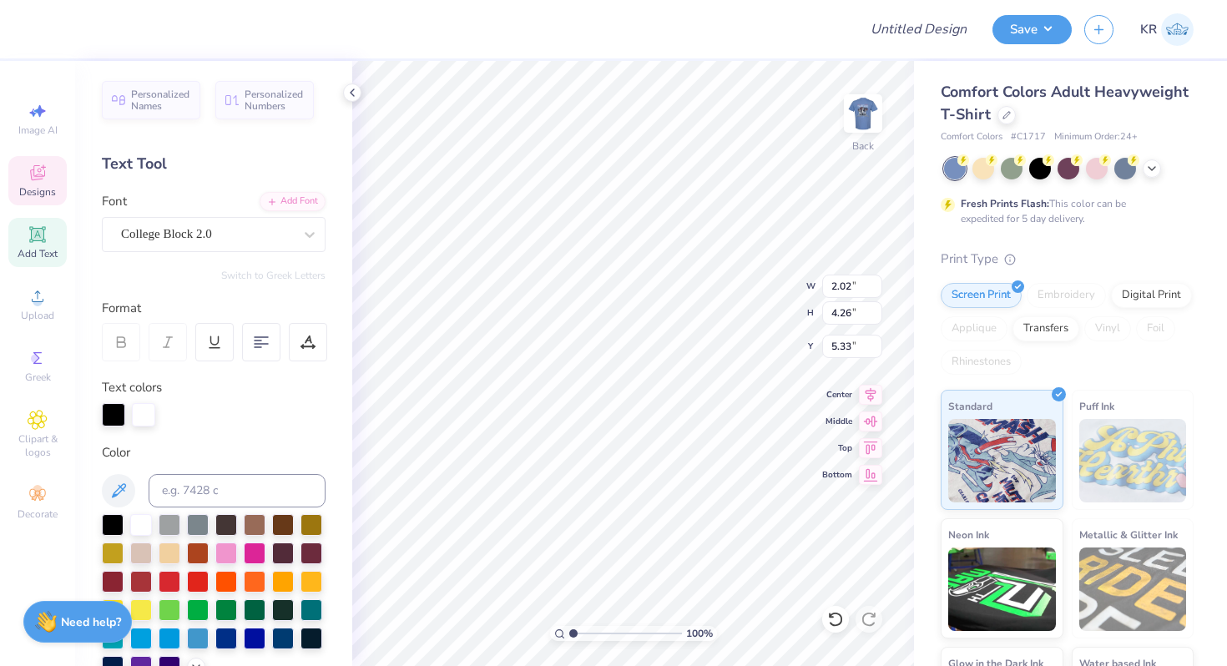
type textarea "P"
click at [929, 662] on div "Comfort Colors Adult Heavyweight T-Shirt Comfort Colors # C1717 Minimum Order: …" at bounding box center [1070, 414] width 313 height 706
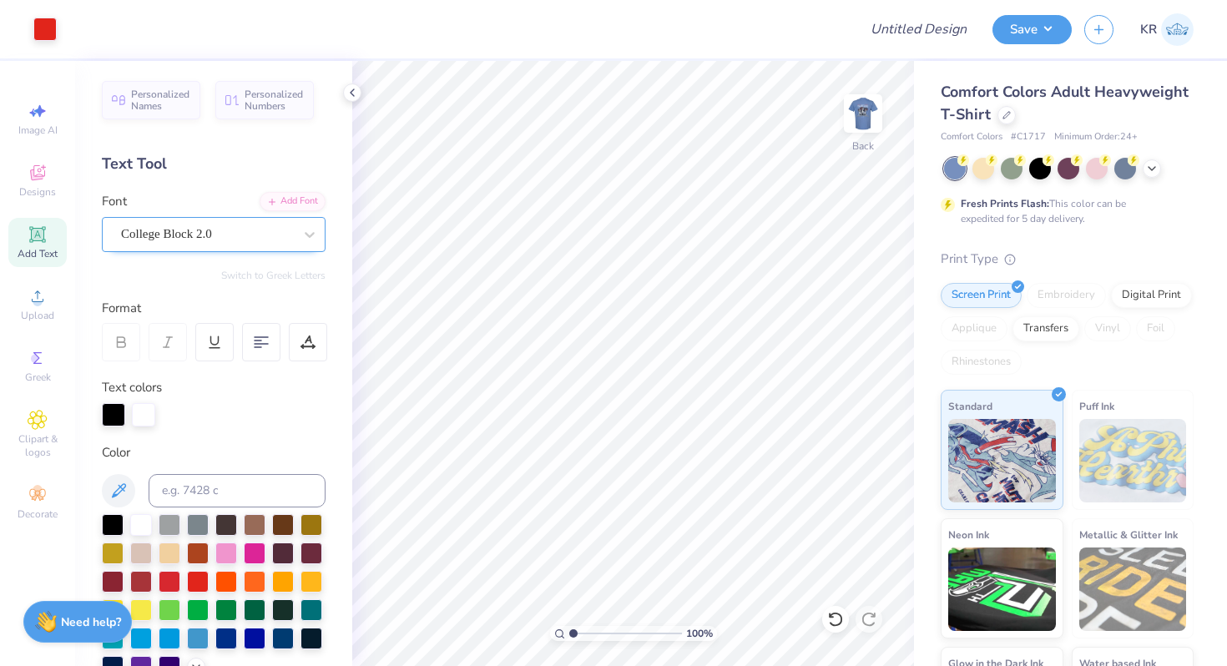
click at [27, 232] on div "Add Text" at bounding box center [37, 242] width 58 height 49
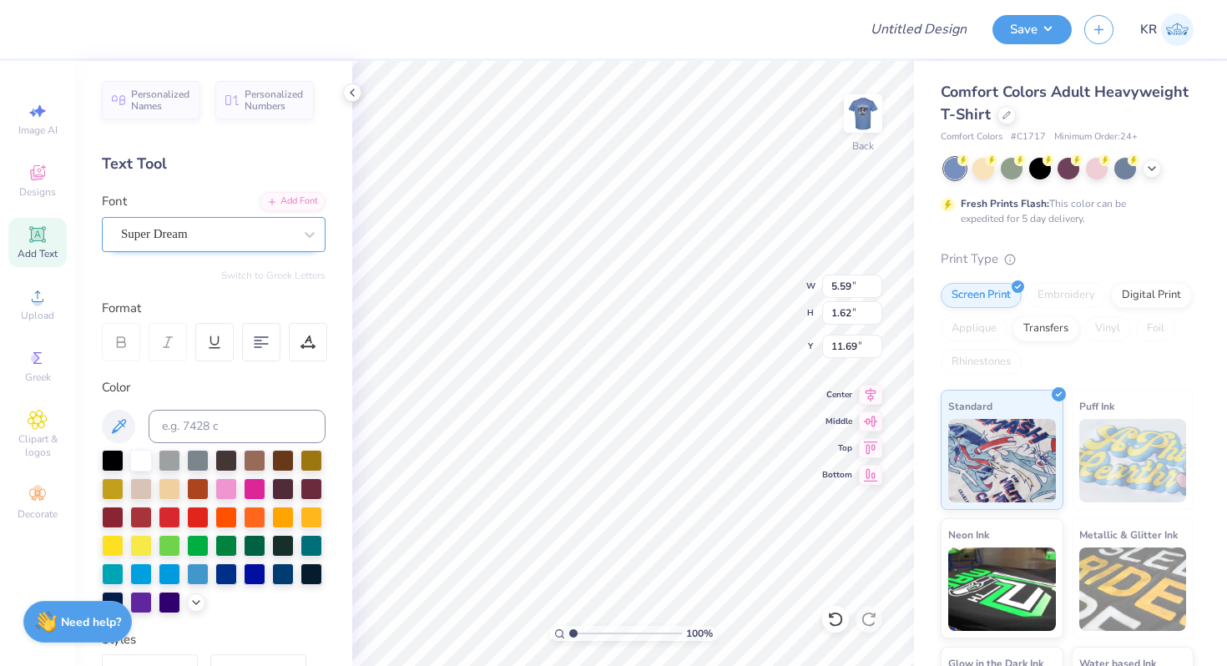
click at [172, 241] on div "Super Dream" at bounding box center [206, 234] width 175 height 26
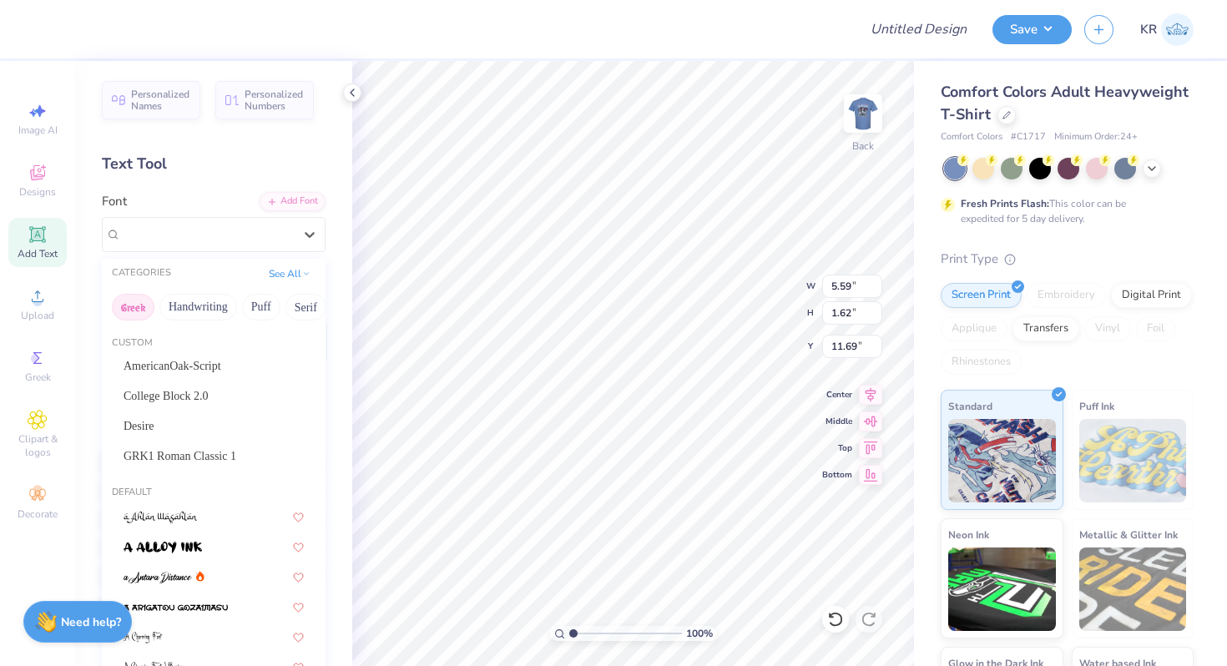
click at [124, 308] on button "Greek" at bounding box center [133, 307] width 43 height 27
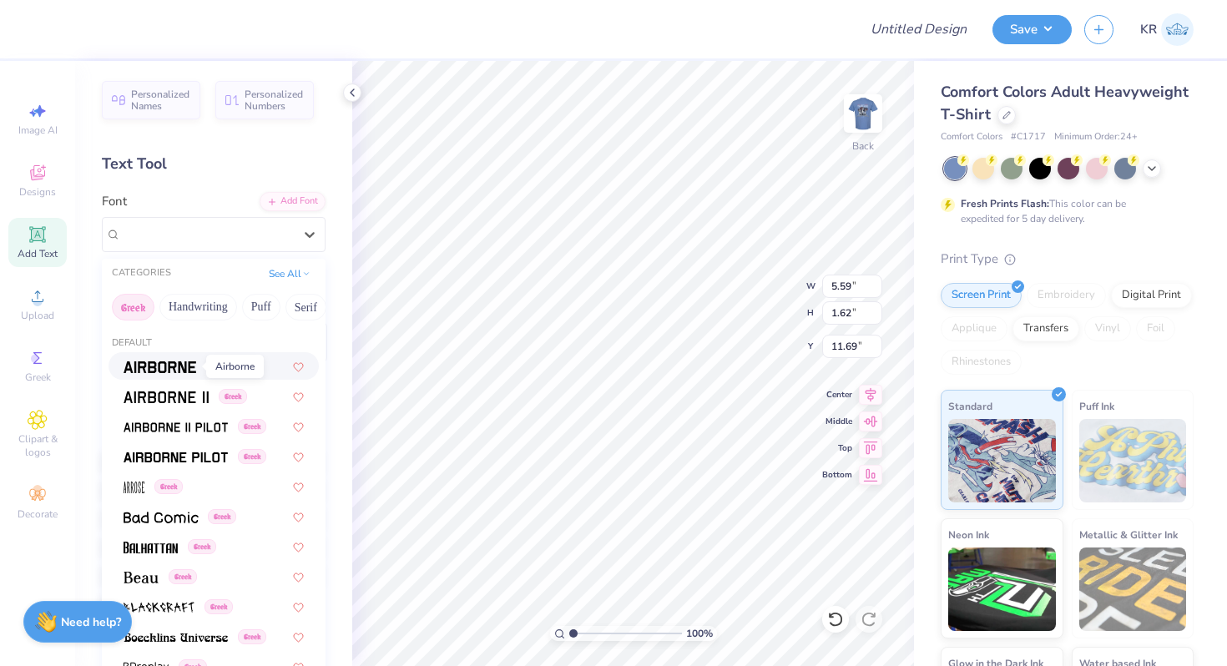
click at [178, 369] on img at bounding box center [159, 367] width 73 height 12
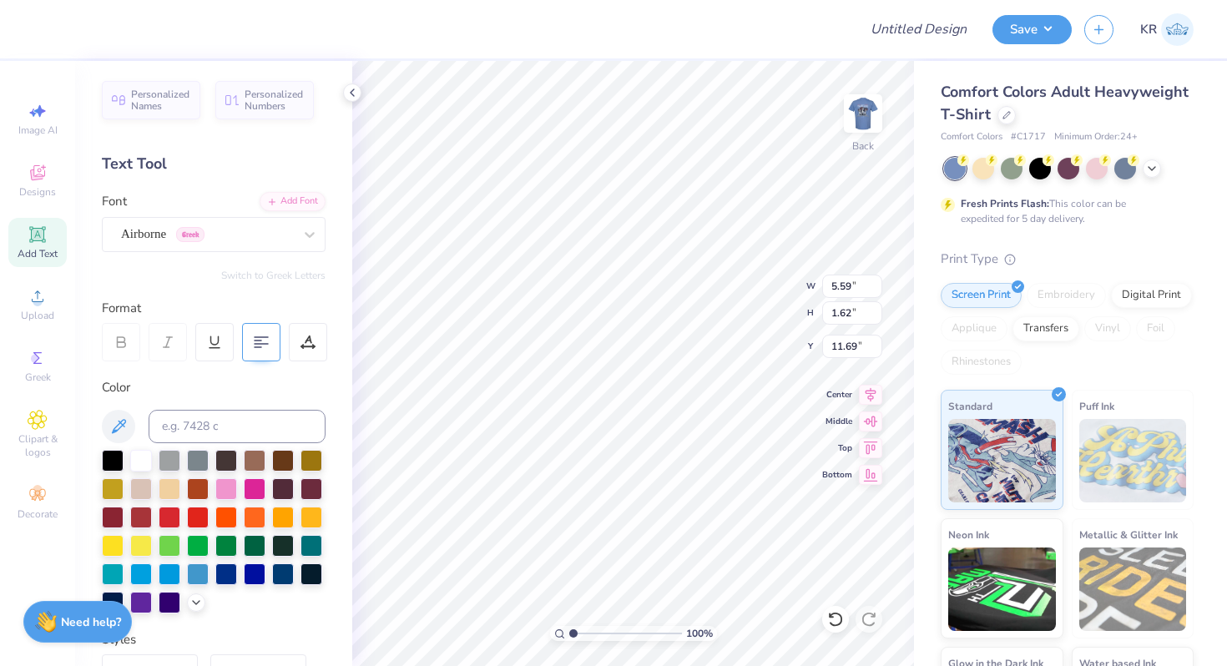
type input "5.35"
type input "1.69"
type input "11.65"
click at [293, 272] on button "Switch to Greek Letters" at bounding box center [273, 275] width 104 height 13
type input "5.33"
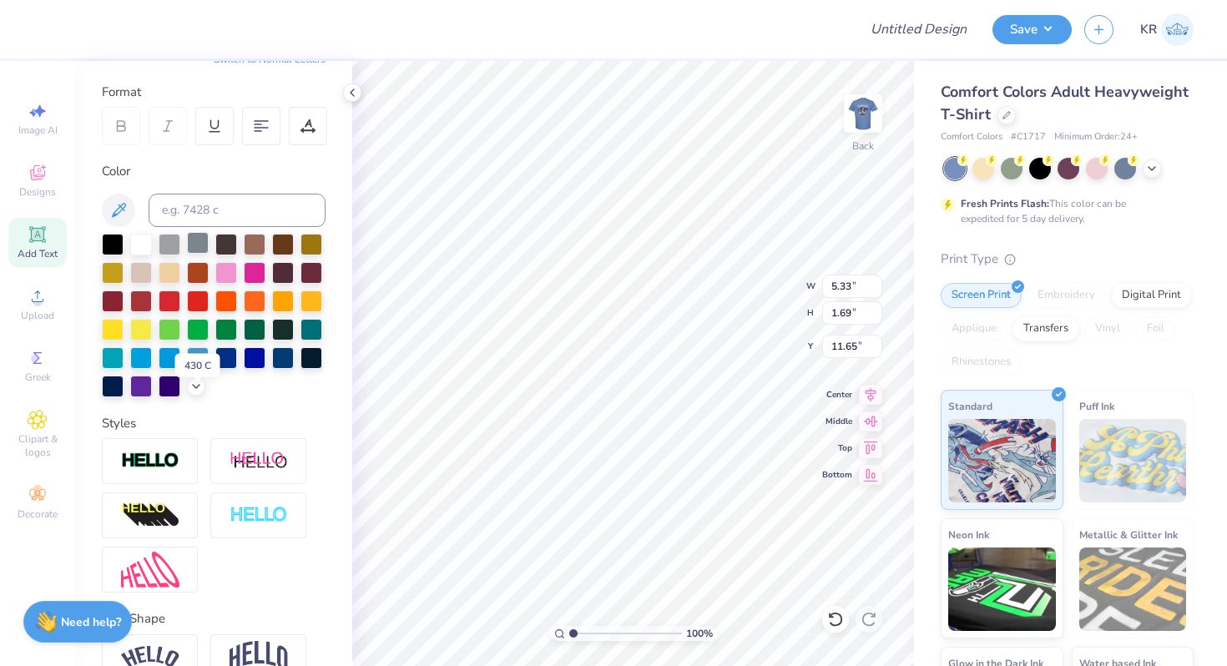
scroll to position [289, 0]
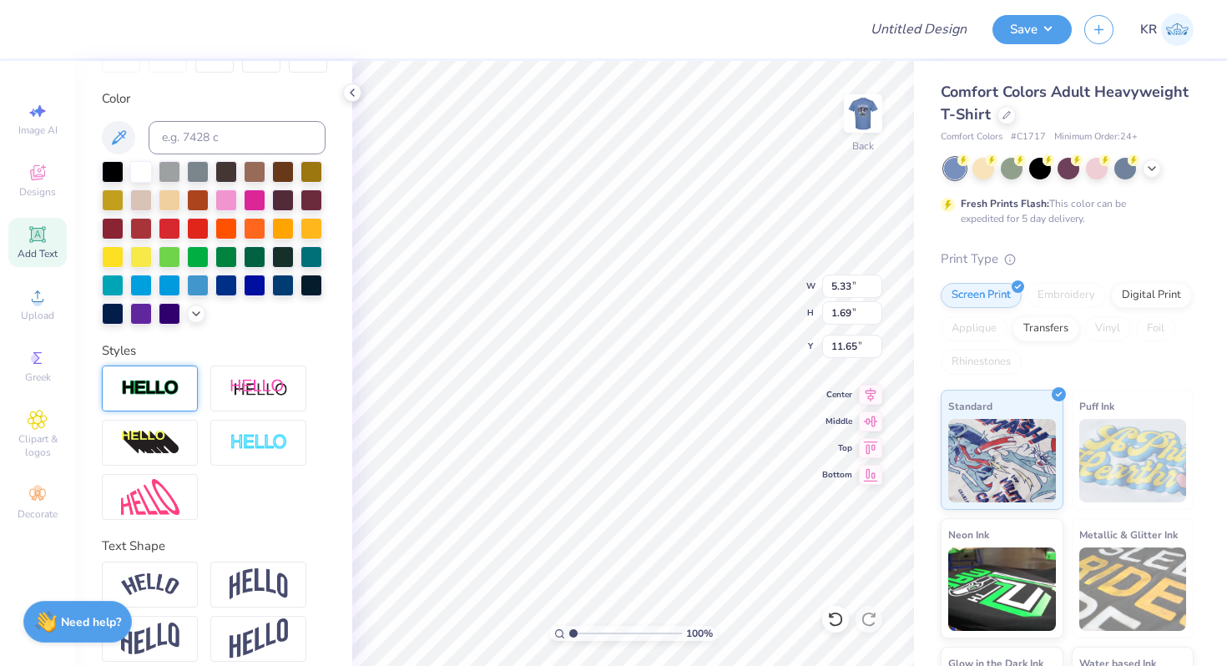
type textarea "ΠΚΑ"
click at [148, 401] on div at bounding box center [150, 388] width 96 height 46
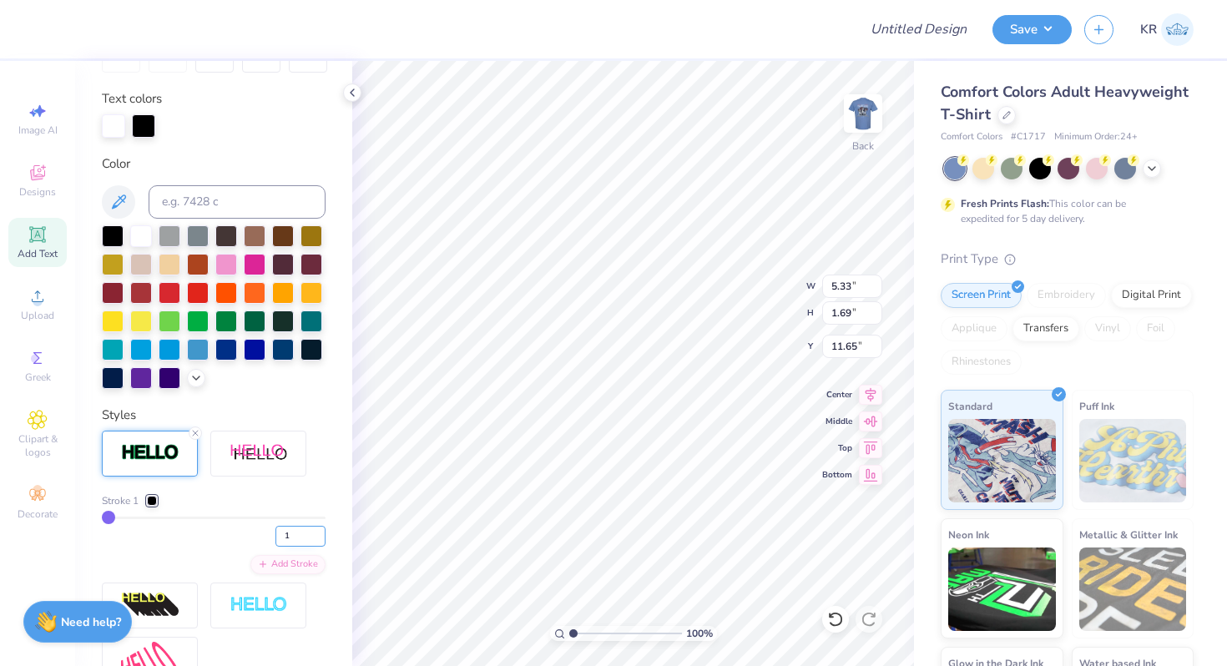
click at [300, 534] on input "1" at bounding box center [300, 536] width 50 height 21
type input "2"
click at [320, 532] on input "2" at bounding box center [300, 536] width 50 height 21
type input "2"
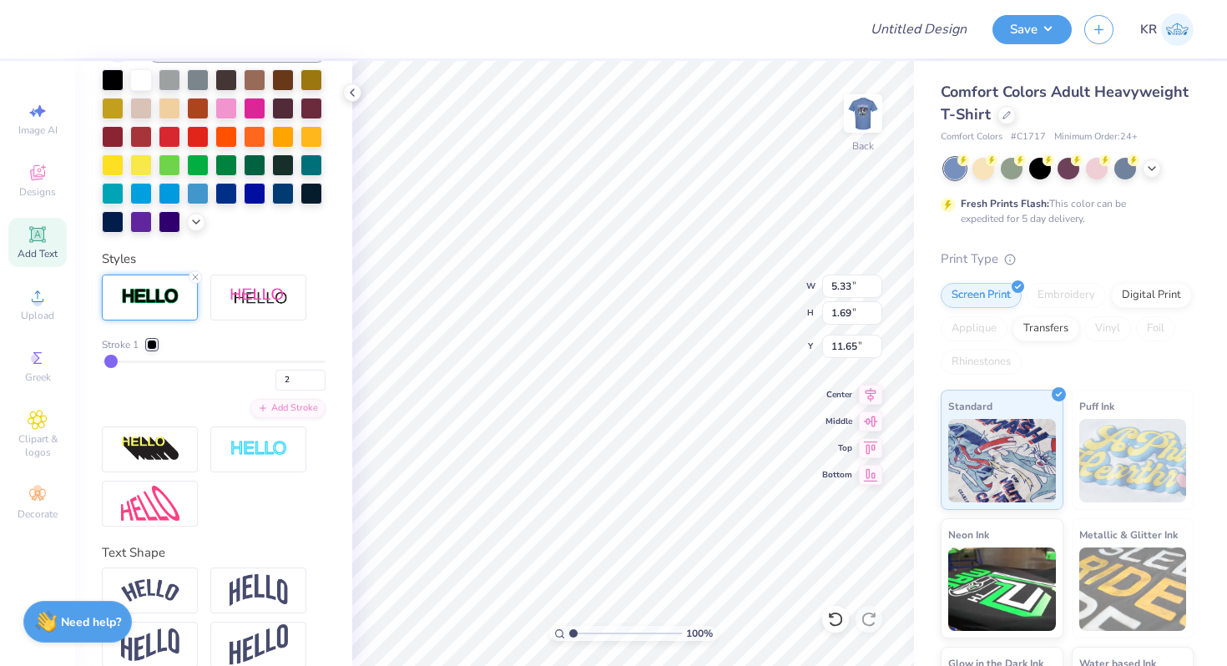
scroll to position [466, 0]
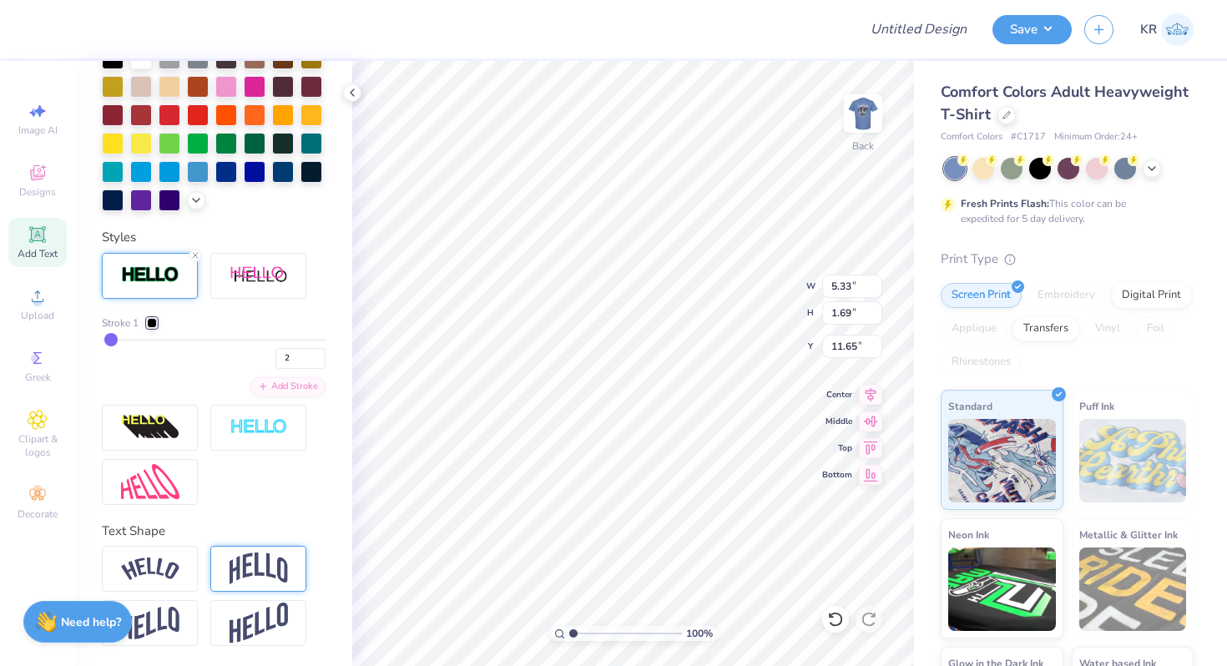
click at [264, 570] on img at bounding box center [258, 568] width 58 height 32
type input "6.88"
type input "3.19"
type input "2.07"
type input "3.32"
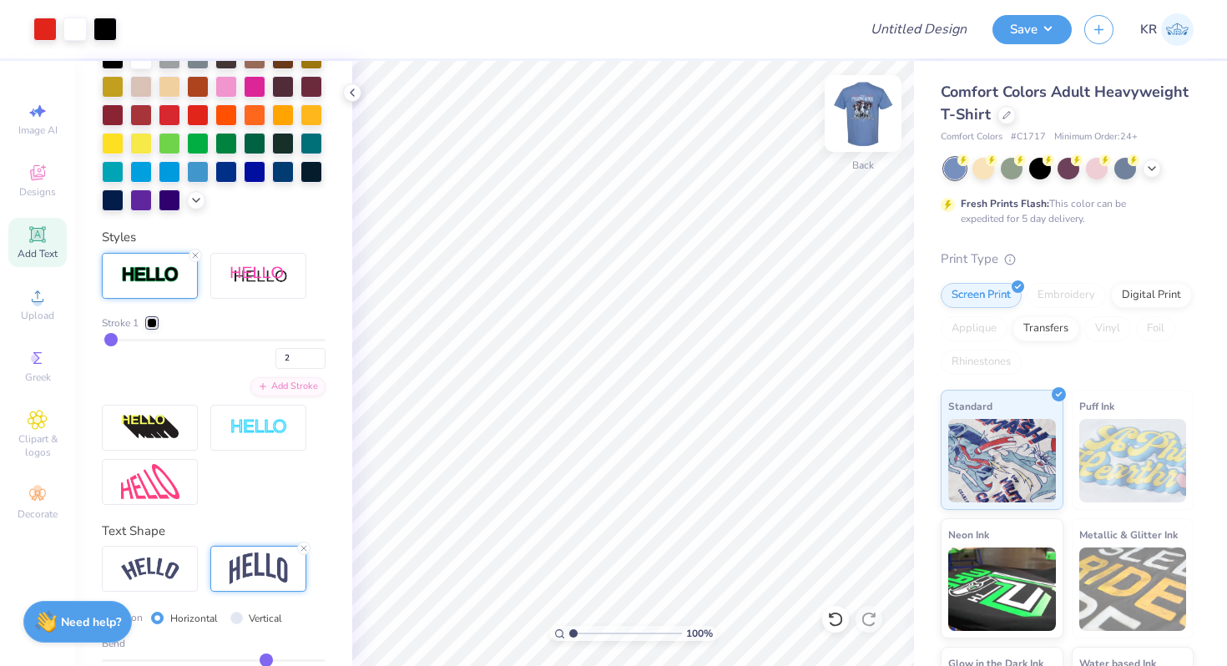
click at [852, 134] on img at bounding box center [862, 113] width 67 height 67
click at [852, 130] on img at bounding box center [862, 113] width 33 height 33
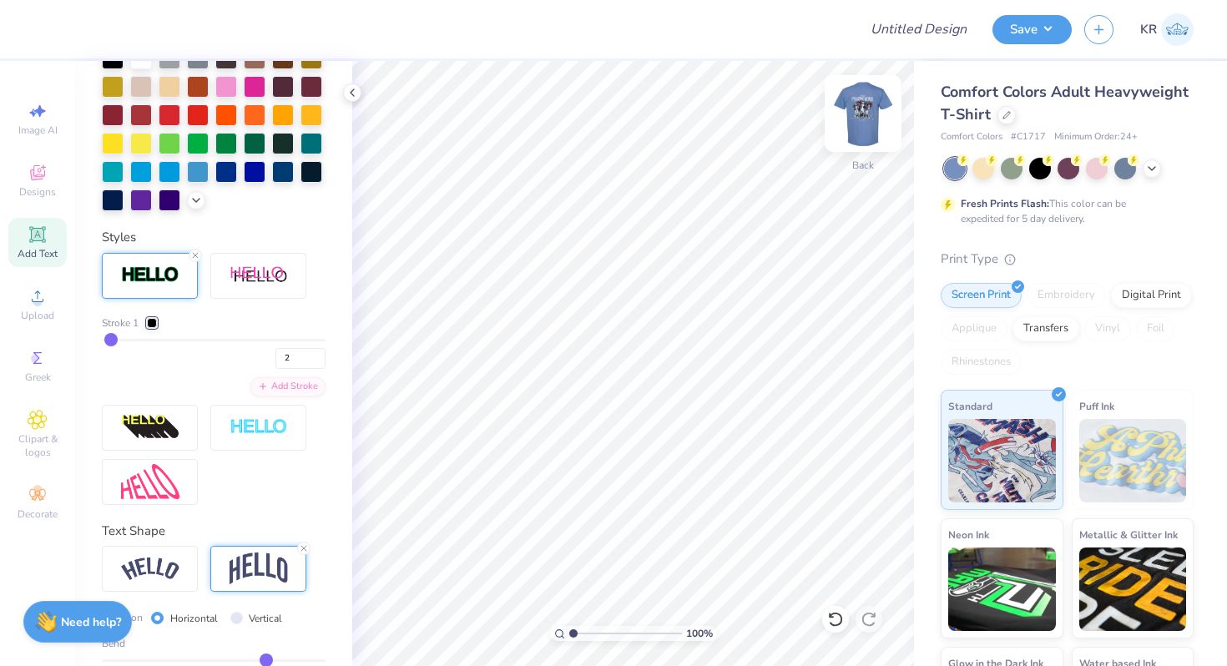
click at [867, 116] on img at bounding box center [862, 113] width 67 height 67
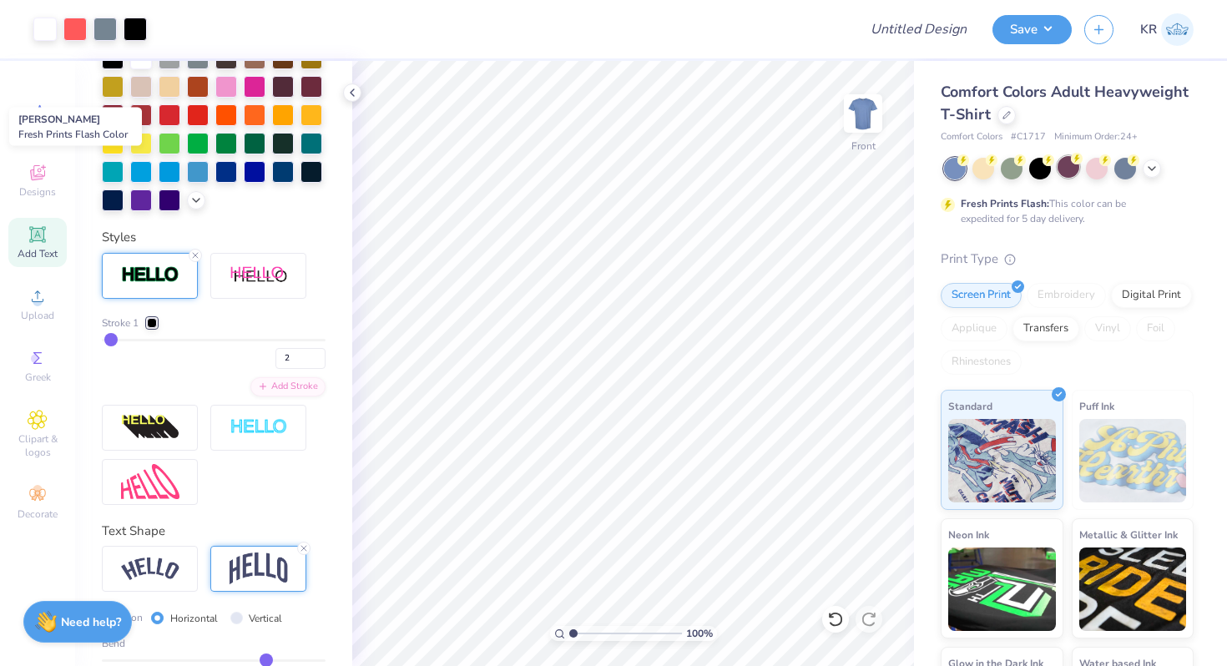
click at [1071, 169] on div at bounding box center [1068, 167] width 22 height 22
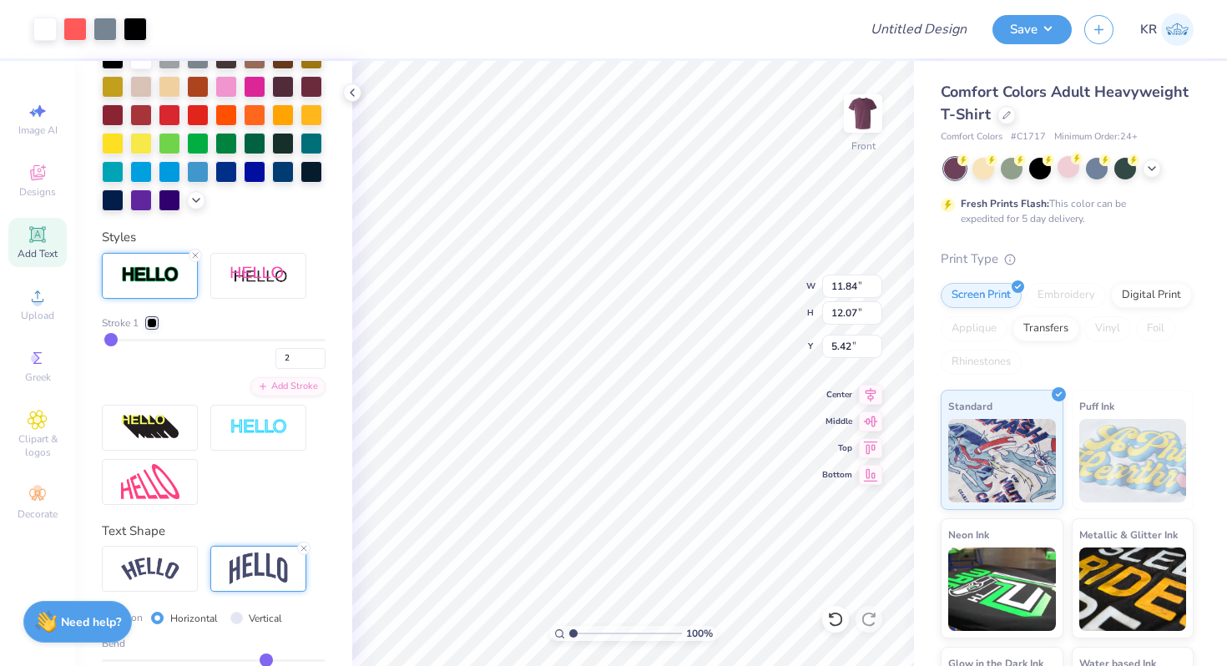
type input "3.00"
type input "13.06"
type input "13.31"
click at [78, 27] on div at bounding box center [74, 27] width 23 height 23
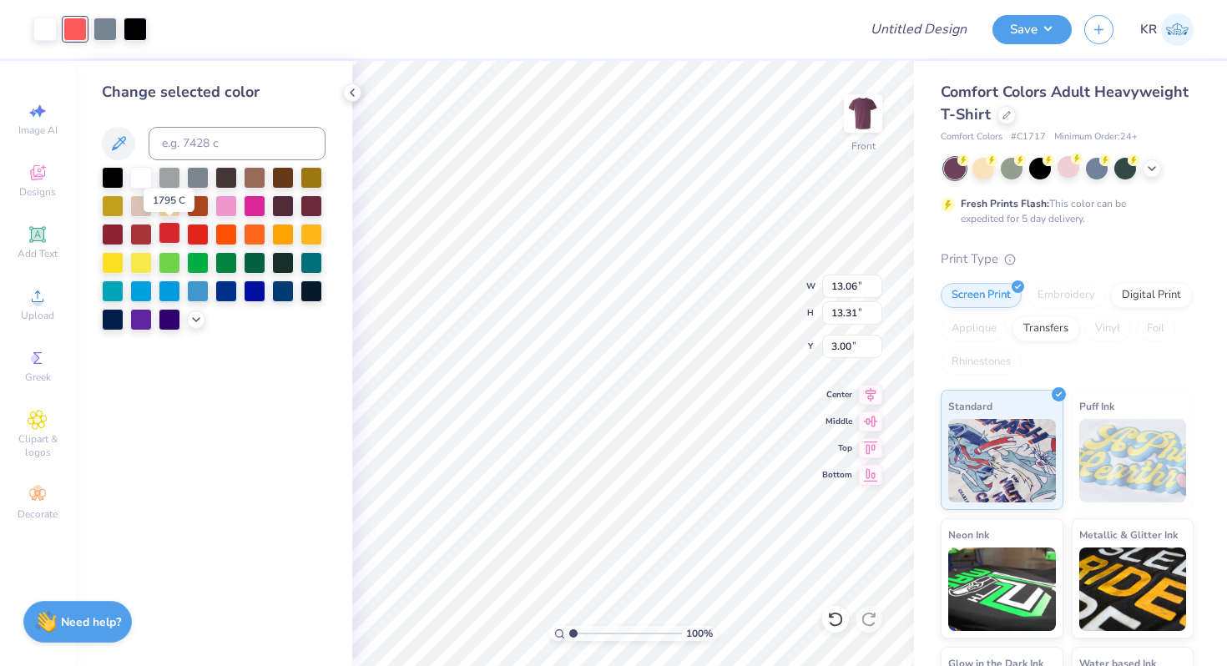
click at [171, 231] on div at bounding box center [170, 233] width 22 height 22
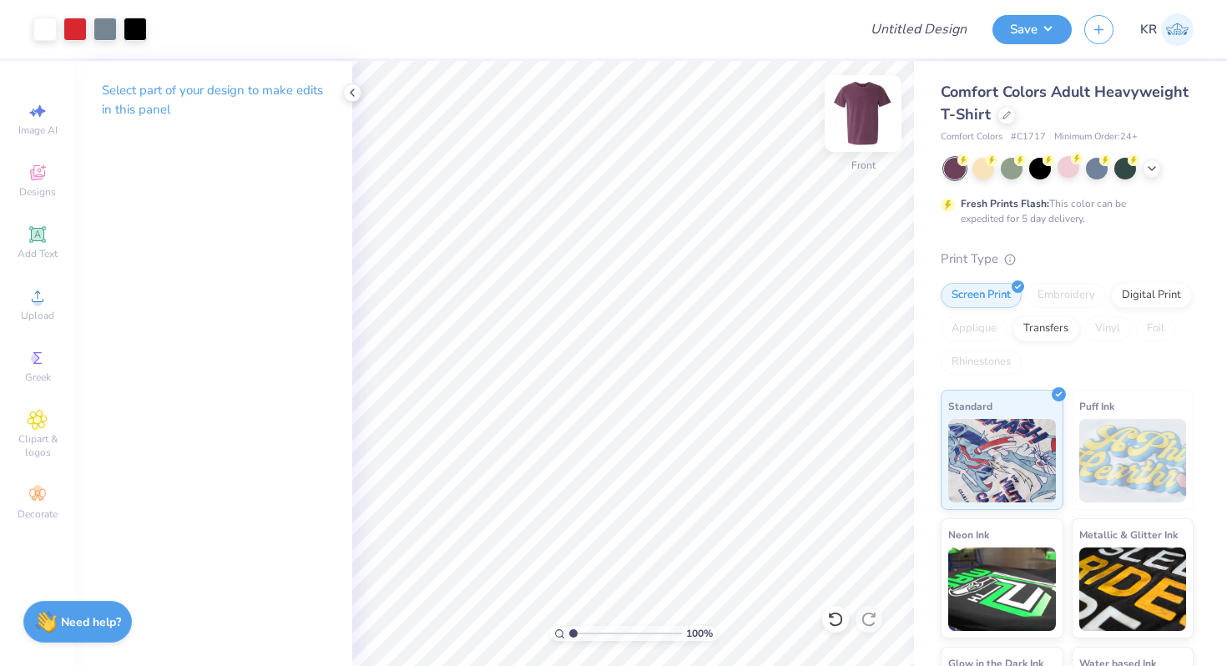
click at [873, 144] on img at bounding box center [862, 113] width 67 height 67
click at [873, 130] on img at bounding box center [862, 113] width 33 height 33
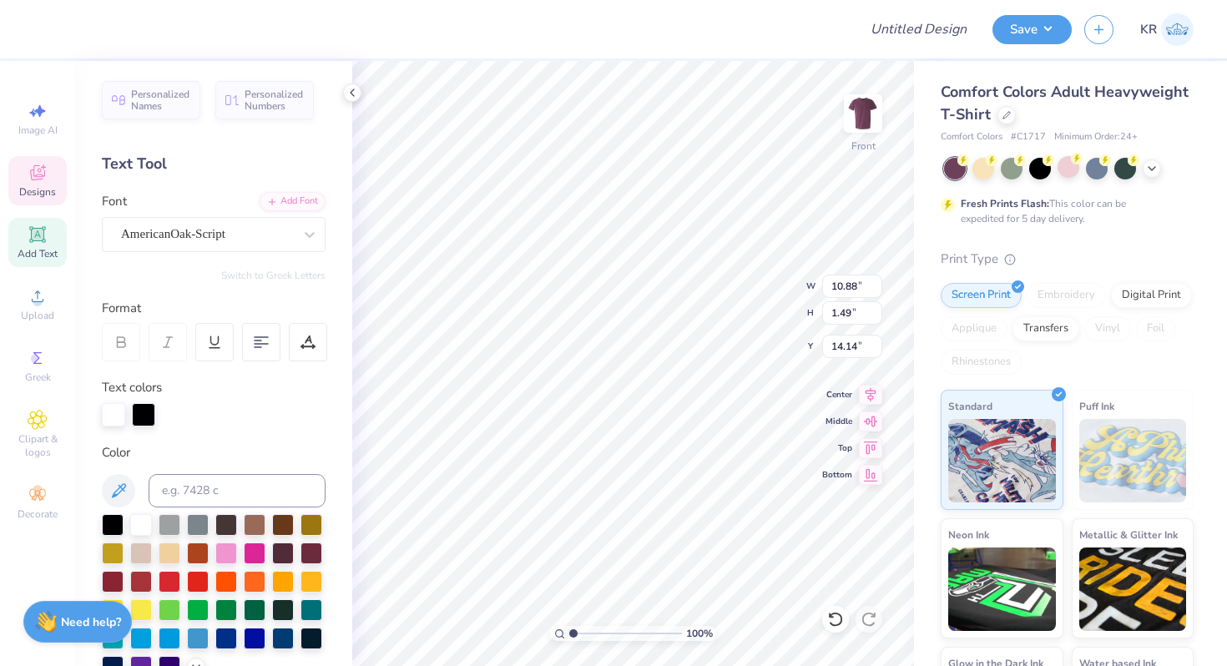
type input "10.88"
type input "1.49"
type input "14.44"
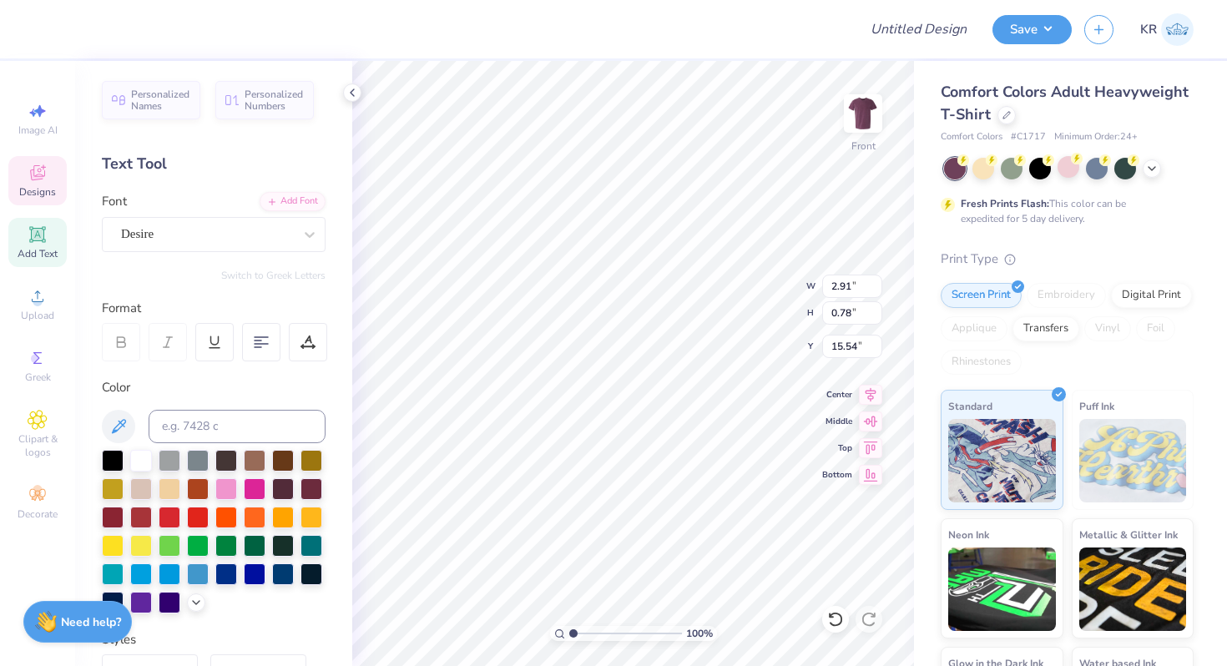
type input "2.30"
type input "0.61"
type input "15.62"
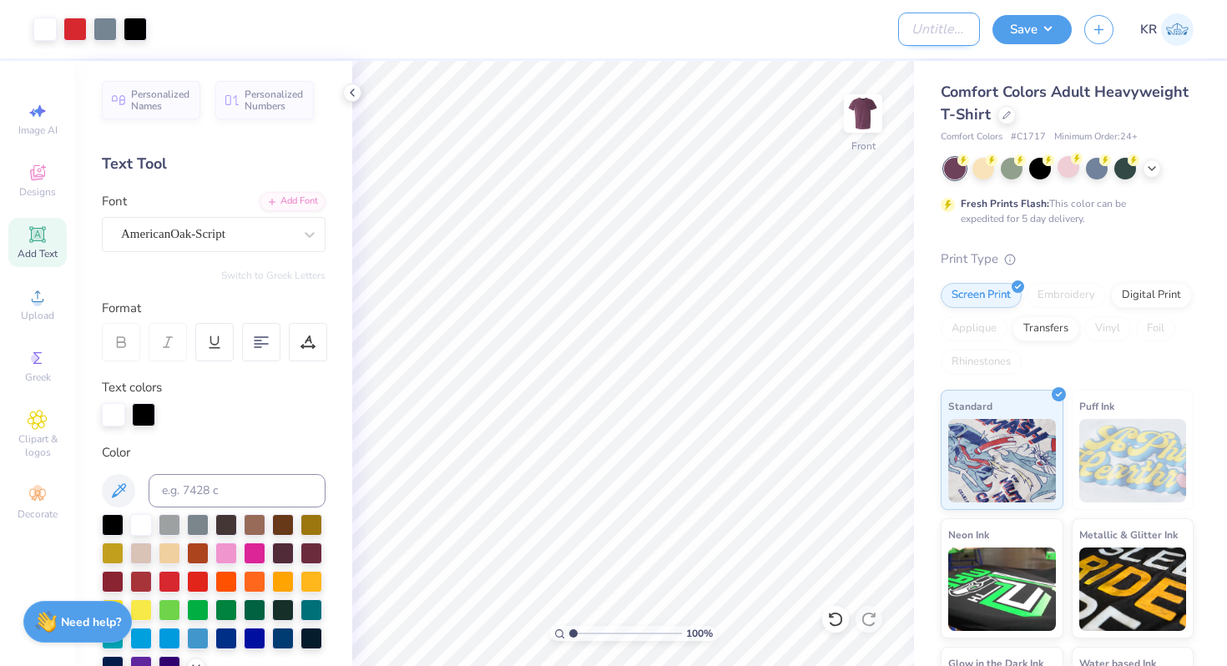
click at [929, 31] on input "Design Title" at bounding box center [939, 29] width 82 height 33
type input "PIKE Firemans Challenge 25"
click at [1042, 29] on button "Save" at bounding box center [1031, 27] width 79 height 29
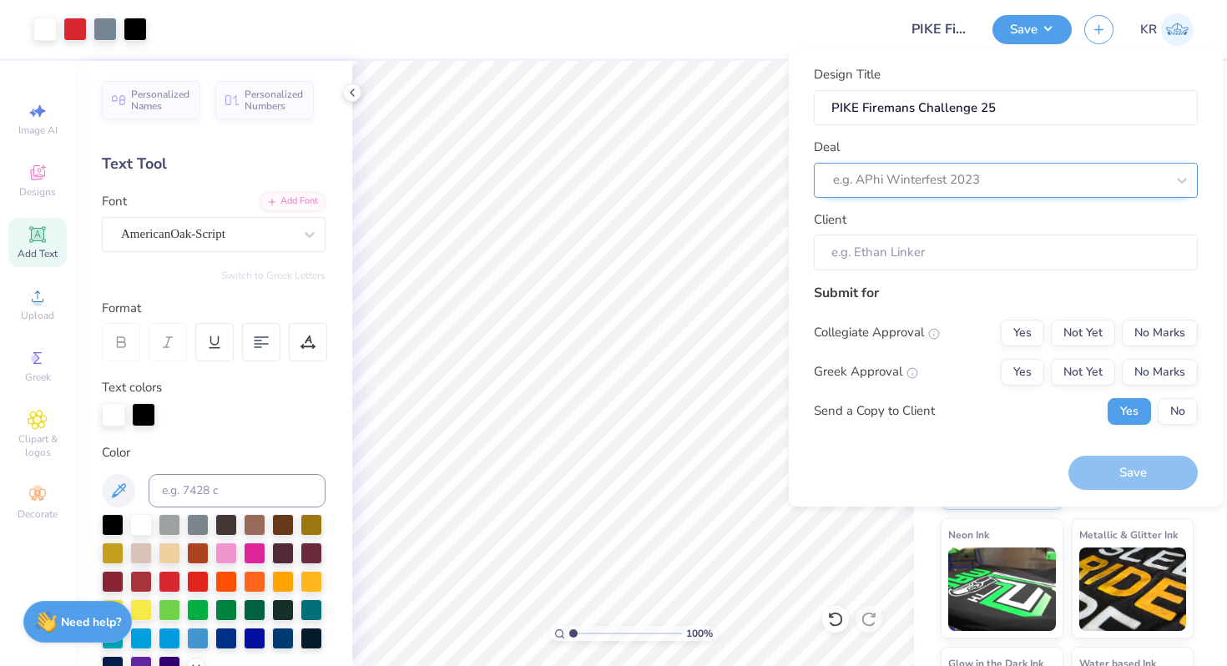
click at [990, 196] on div "e.g. APhi Winterfest 2023" at bounding box center [1006, 180] width 384 height 35
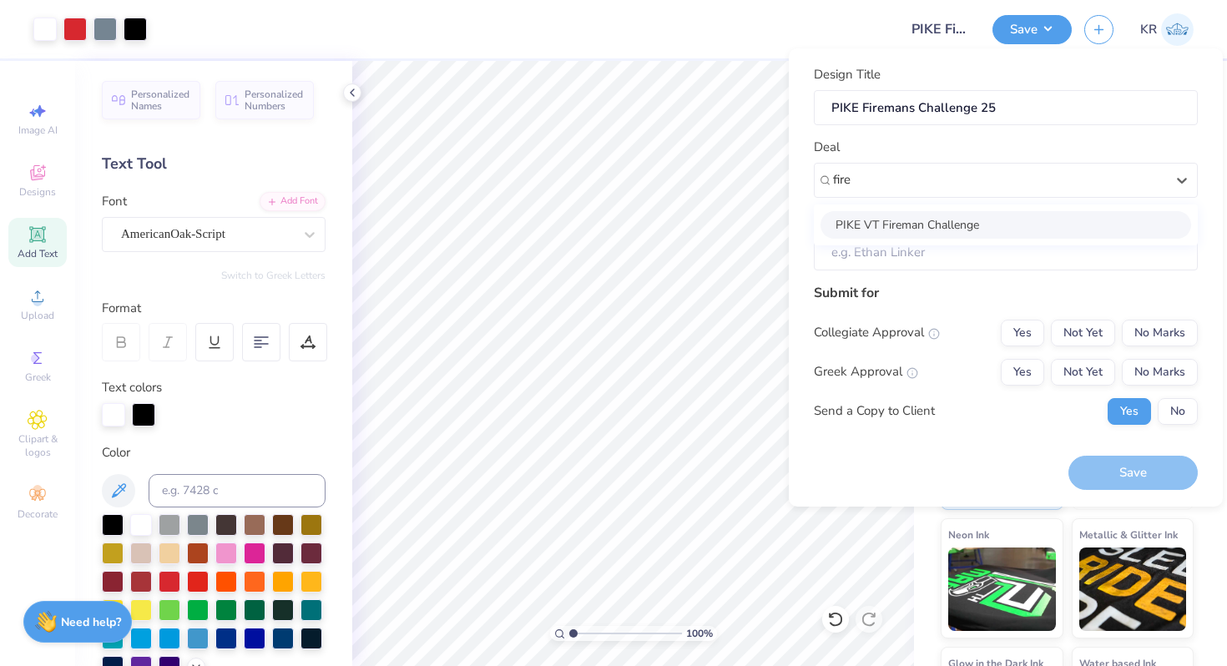
click at [950, 233] on div "PIKE VT Fireman Challenge" at bounding box center [1005, 225] width 370 height 28
type input "fire"
type input "Daniel Castellon"
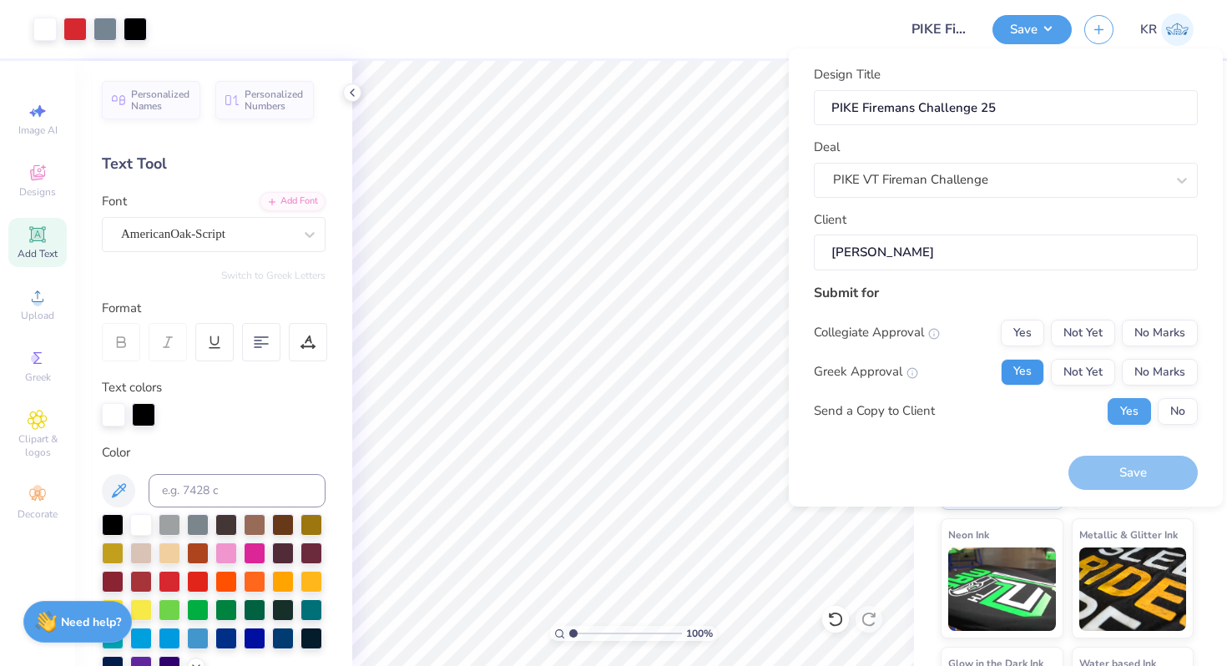
click at [1022, 359] on button "Yes" at bounding box center [1021, 372] width 43 height 27
click at [1156, 335] on button "No Marks" at bounding box center [1159, 333] width 76 height 27
click at [1015, 376] on button "Yes" at bounding box center [1021, 372] width 43 height 27
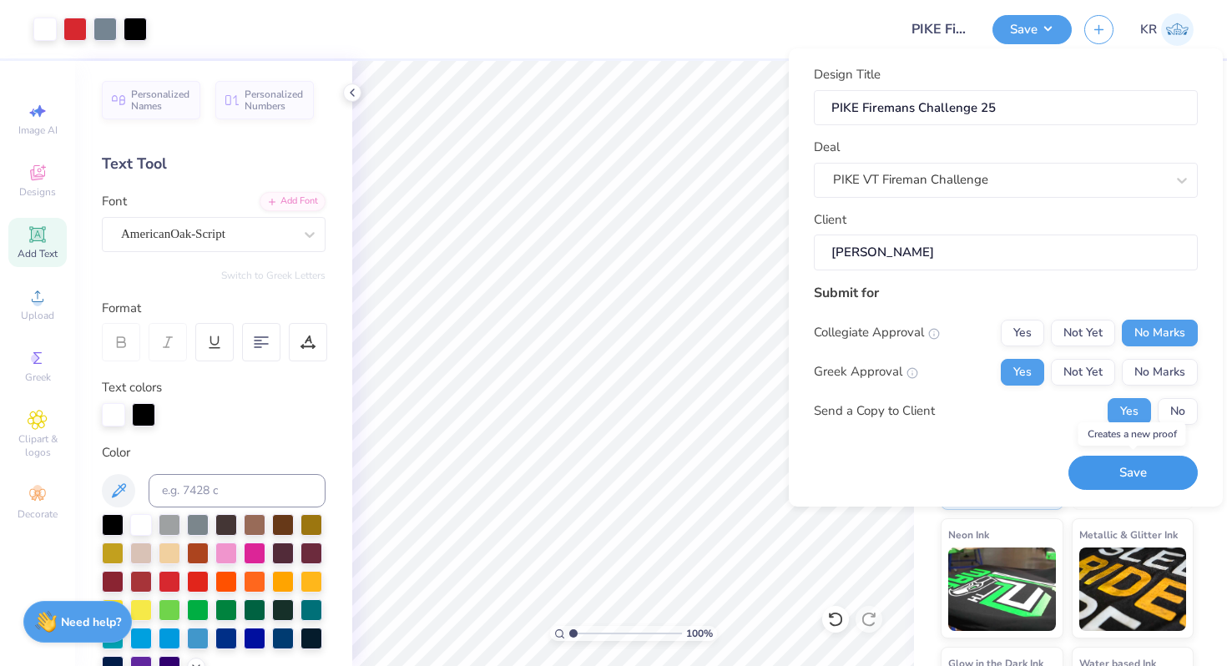
click at [1106, 471] on button "Save" at bounding box center [1132, 473] width 129 height 34
